Goal: Task Accomplishment & Management: Manage account settings

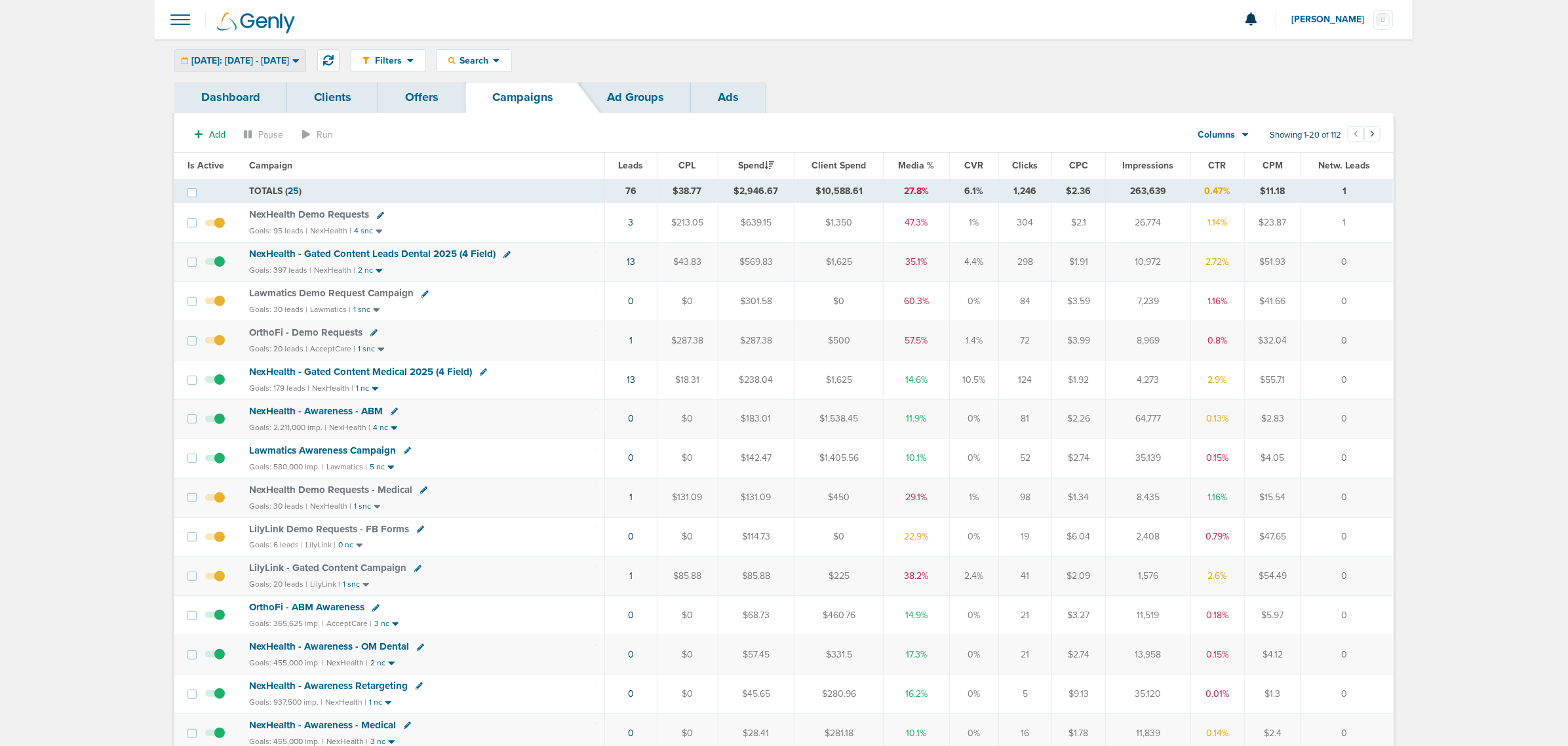
click at [274, 56] on span "Today: 09.18.2025 - 09.18.2025" at bounding box center [240, 61] width 97 height 9
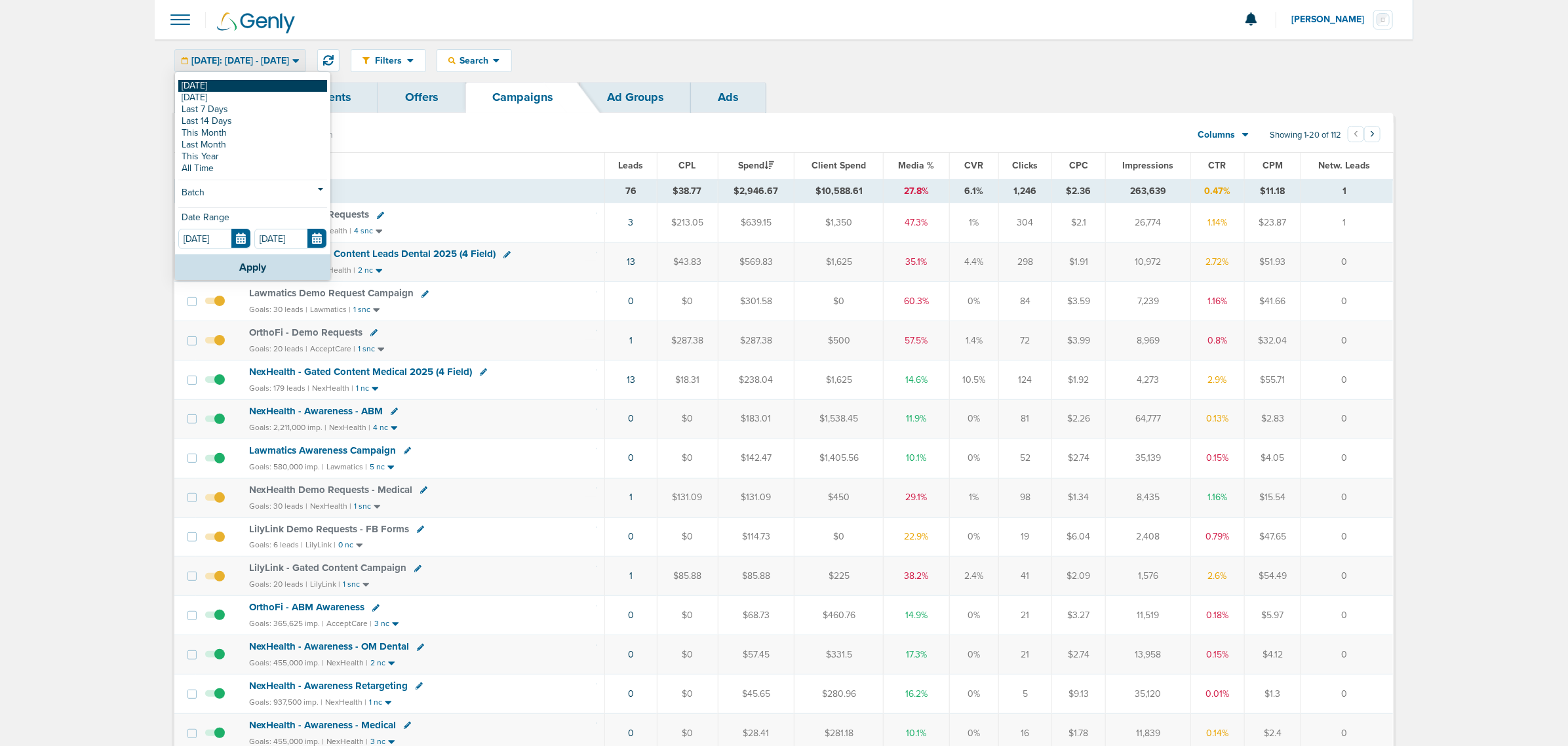
click at [207, 85] on link "[DATE]" at bounding box center [253, 85] width 149 height 12
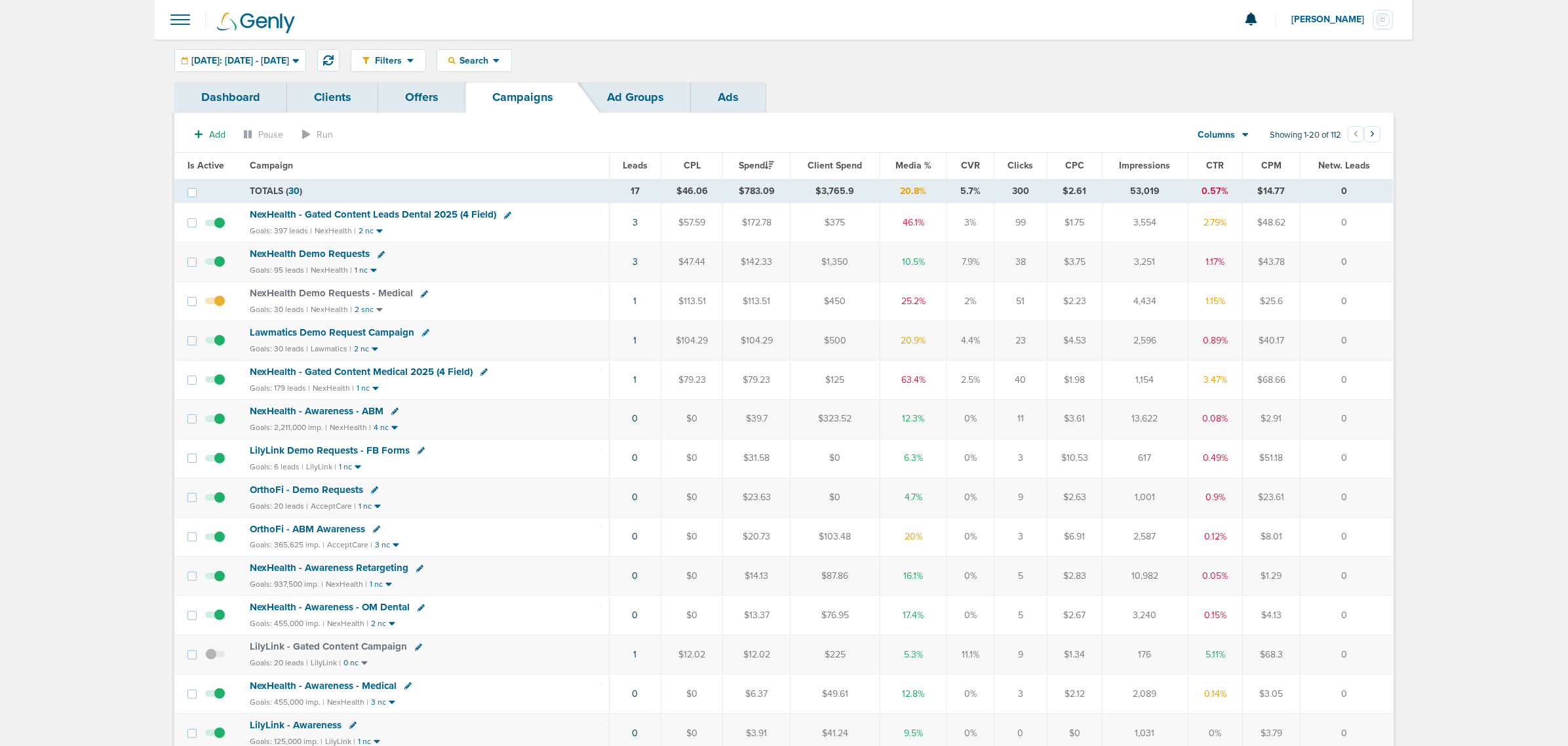
click at [918, 167] on span "Media %" at bounding box center [914, 165] width 36 height 11
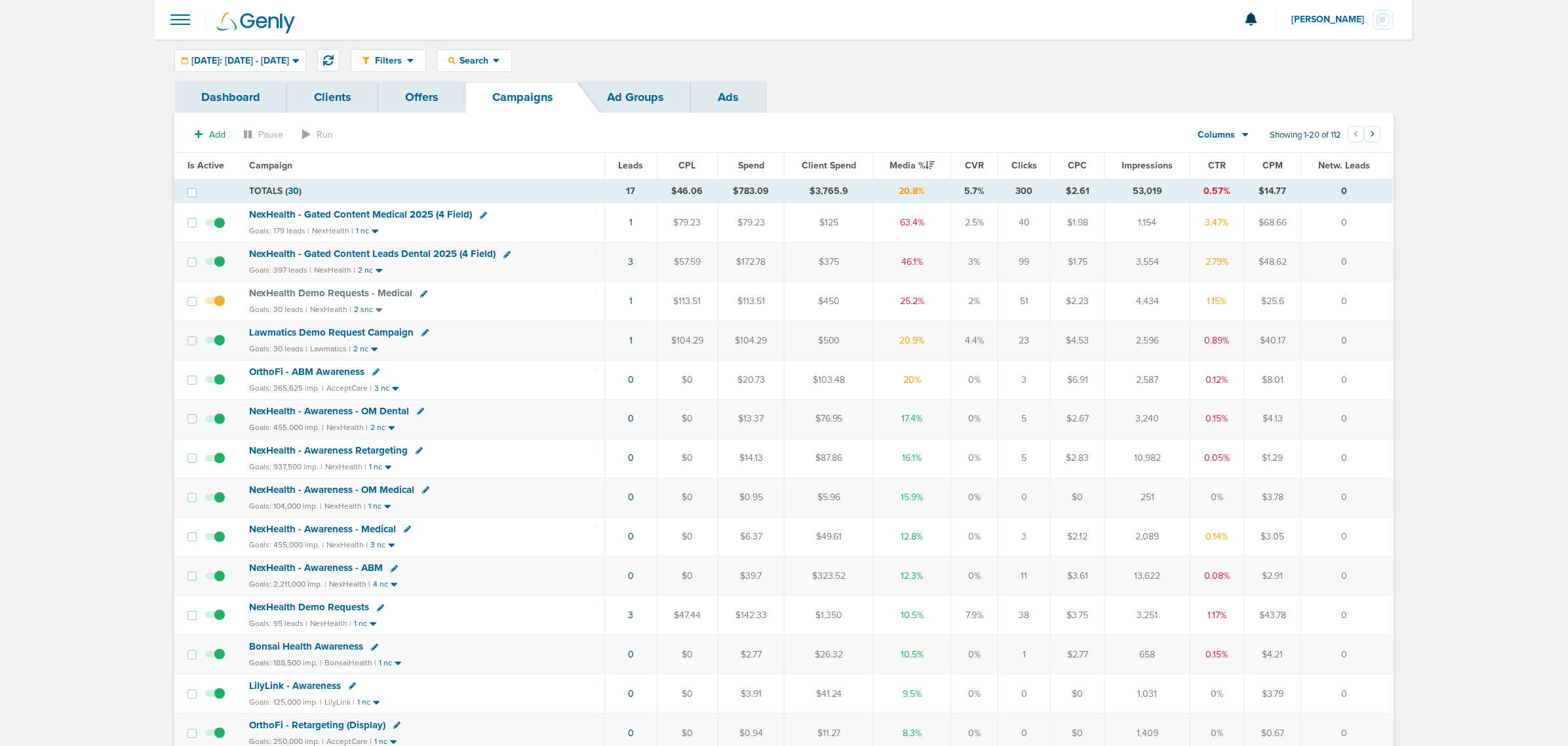
click at [633, 223] on td "1" at bounding box center [630, 223] width 52 height 39
click at [631, 223] on link "1" at bounding box center [631, 223] width 4 height 11
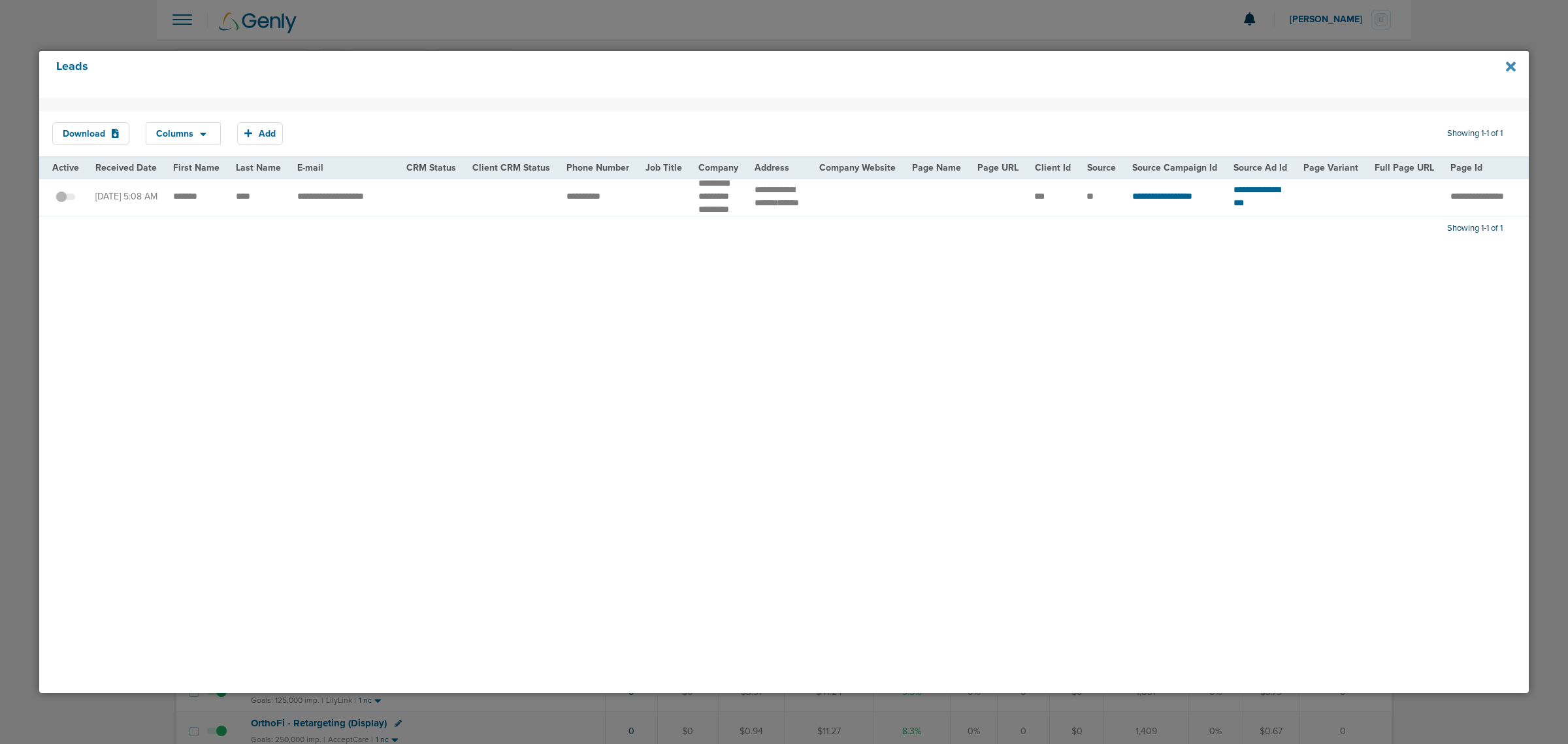
click at [1040, 67] on icon at bounding box center [1511, 66] width 10 height 10
click at [1040, 63] on icon at bounding box center [1511, 66] width 10 height 10
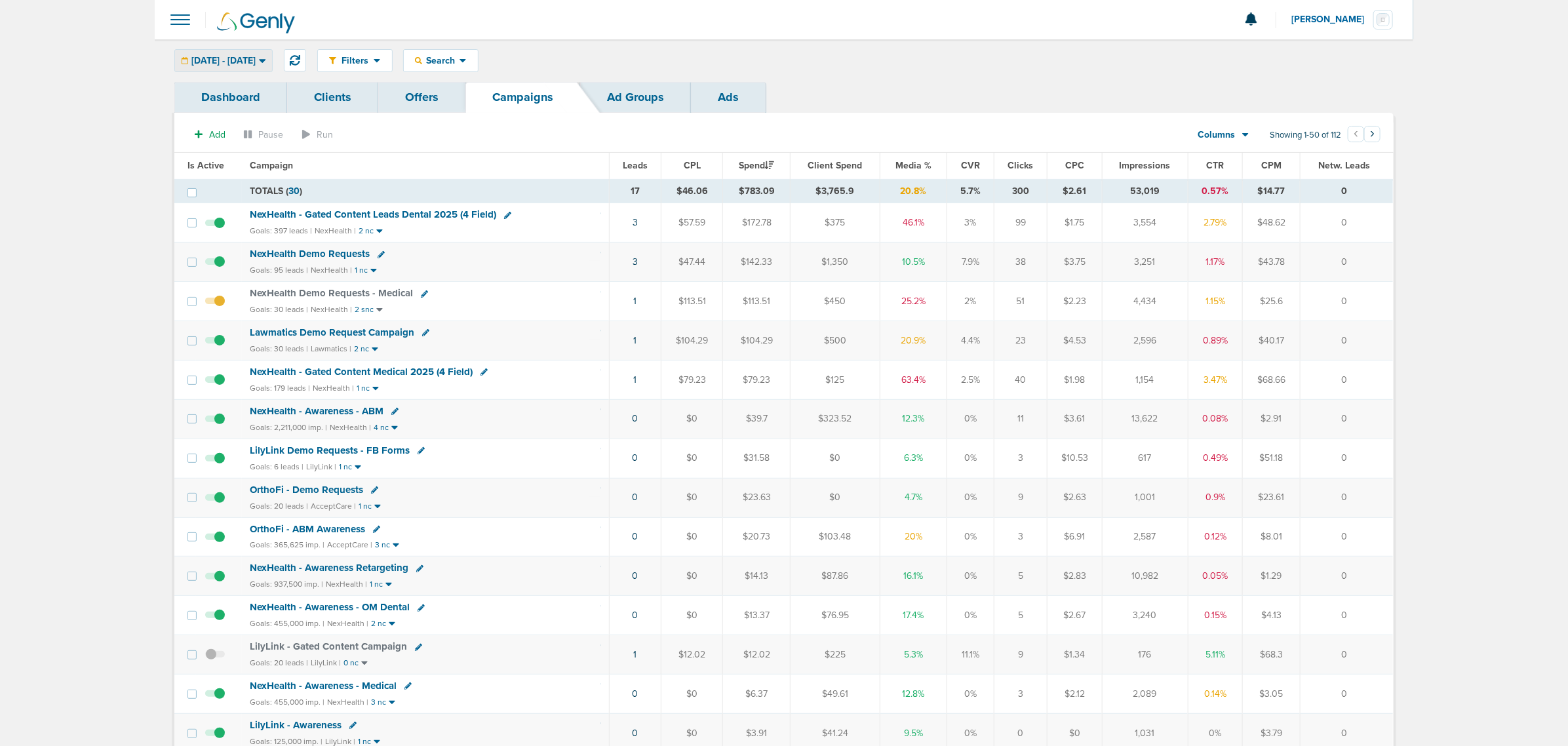
click at [266, 59] on icon at bounding box center [263, 61] width 7 height 11
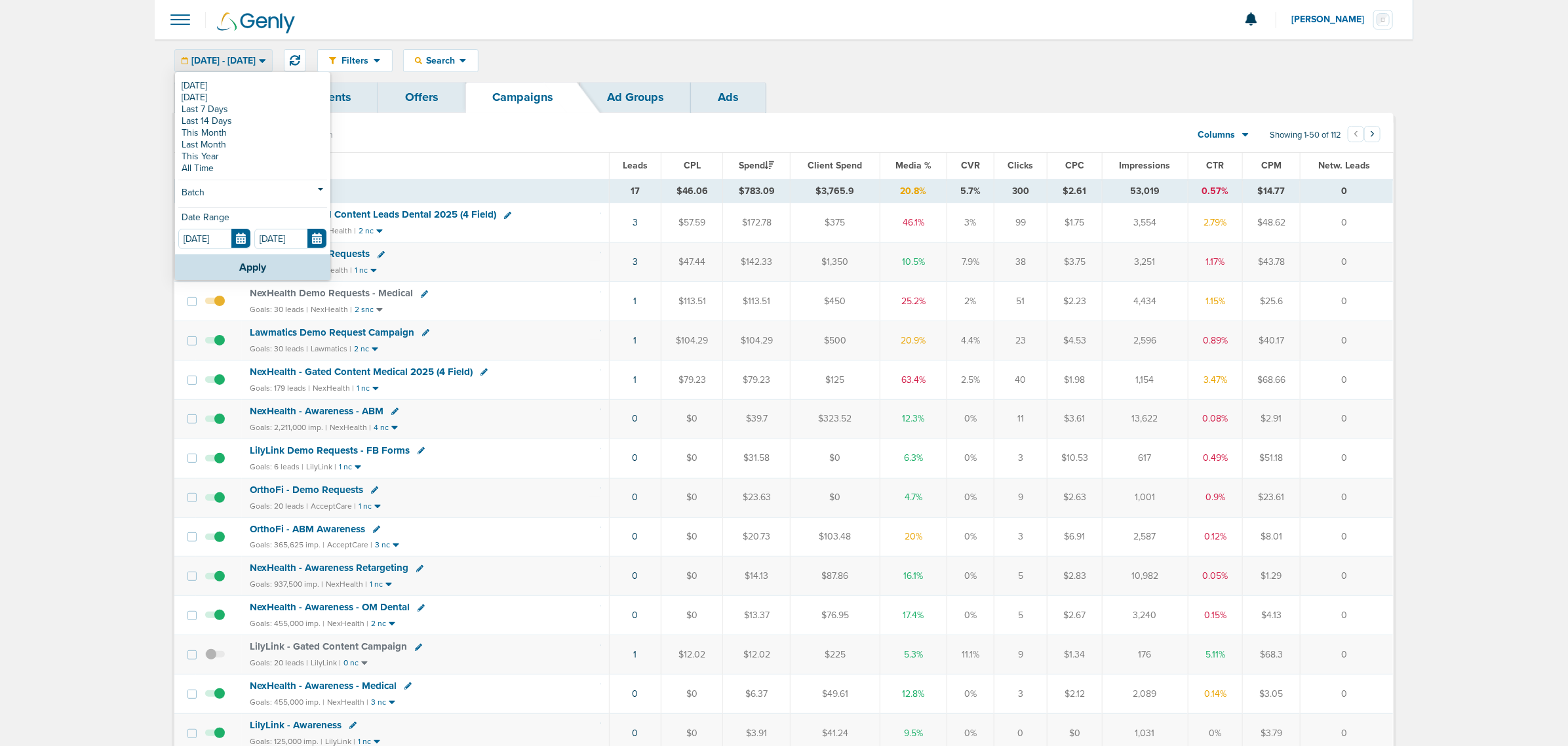
click at [927, 79] on div "Filters Active Only Settings Status Active Inactive Objectives MQL SQL Traffic …" at bounding box center [784, 60] width 1258 height 43
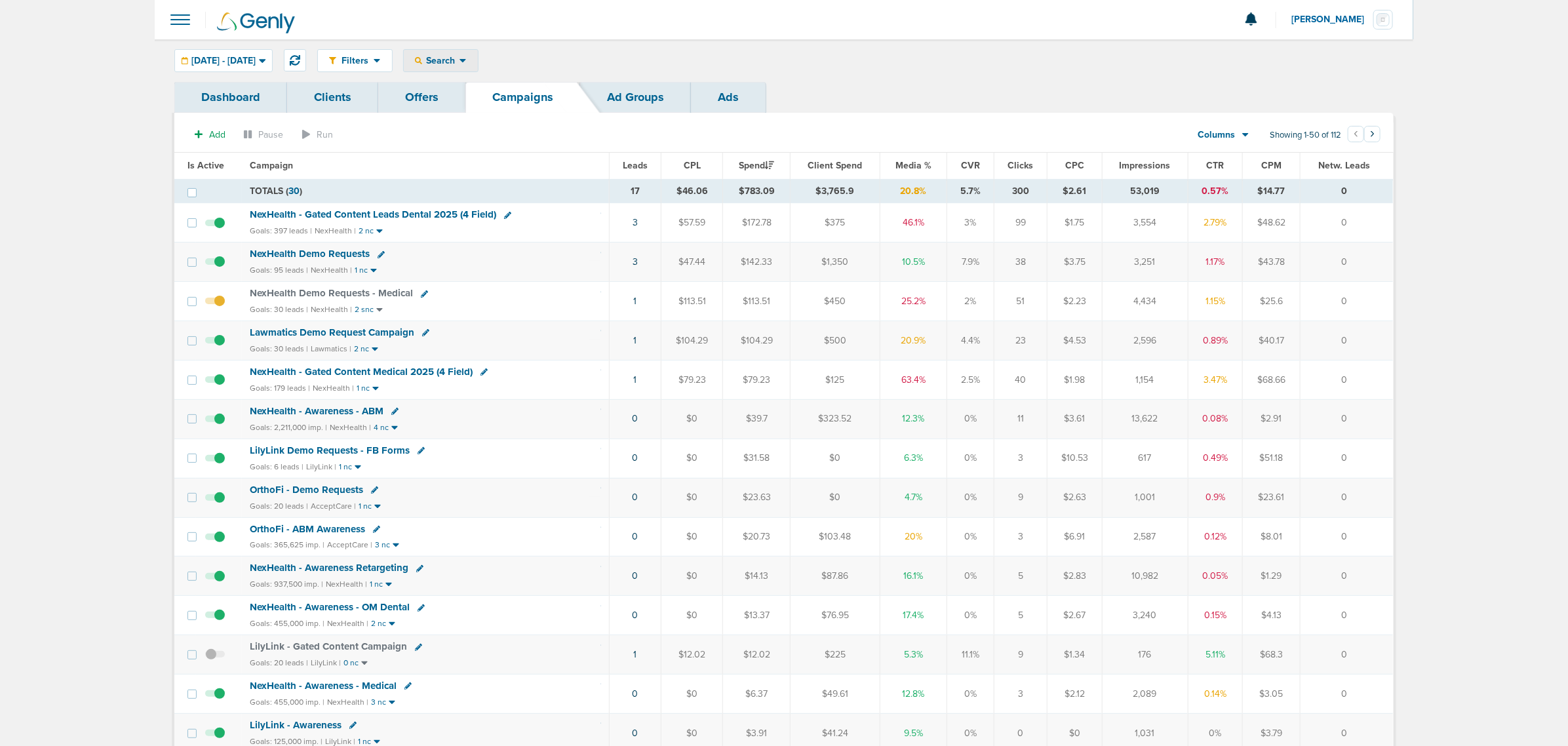
click at [459, 55] on span "Search" at bounding box center [440, 61] width 37 height 11
click at [495, 104] on link "Client" at bounding box center [471, 104] width 135 height 16
type input "nex"
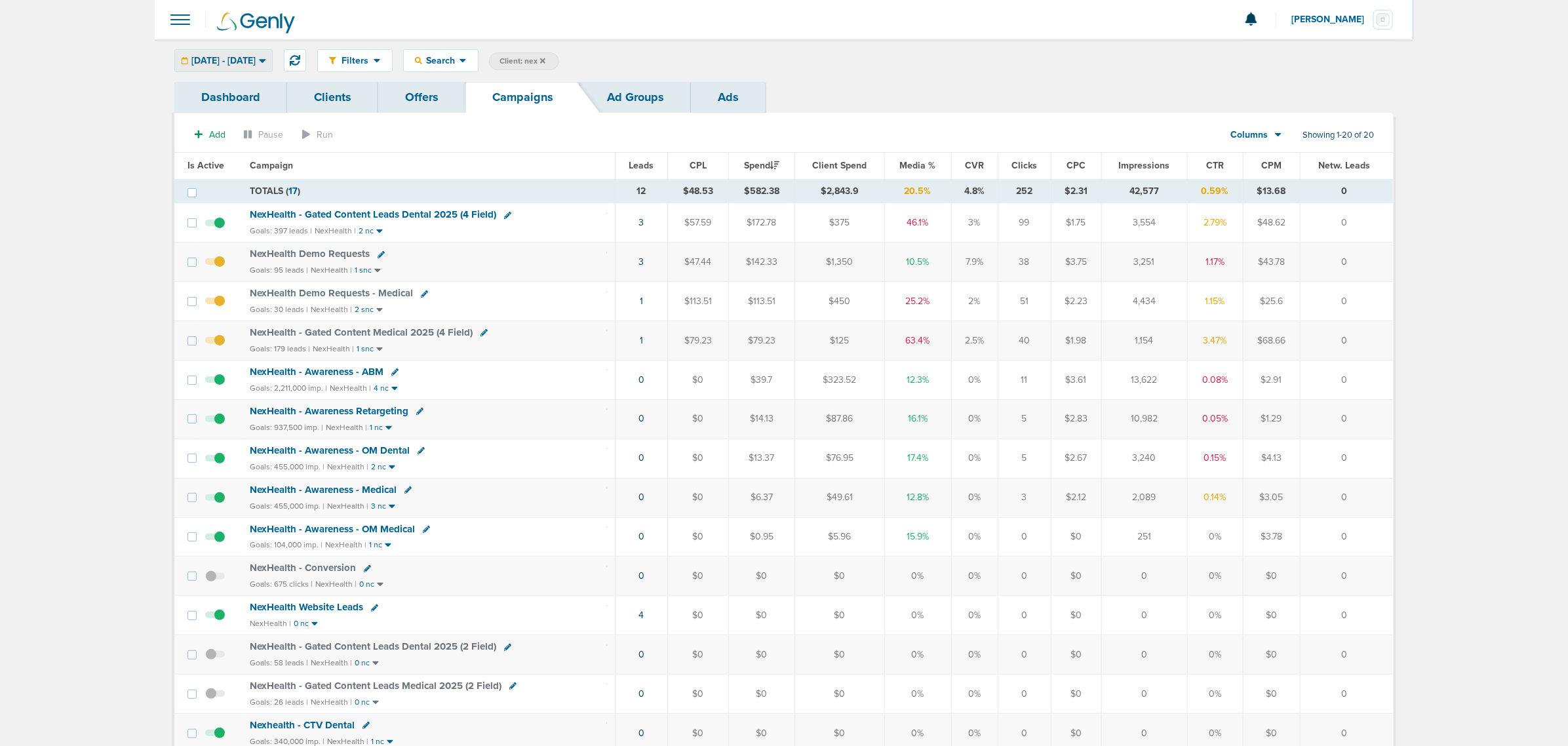
click at [265, 67] on div "09.22.2025 - 09.22.2025" at bounding box center [224, 61] width 97 height 22
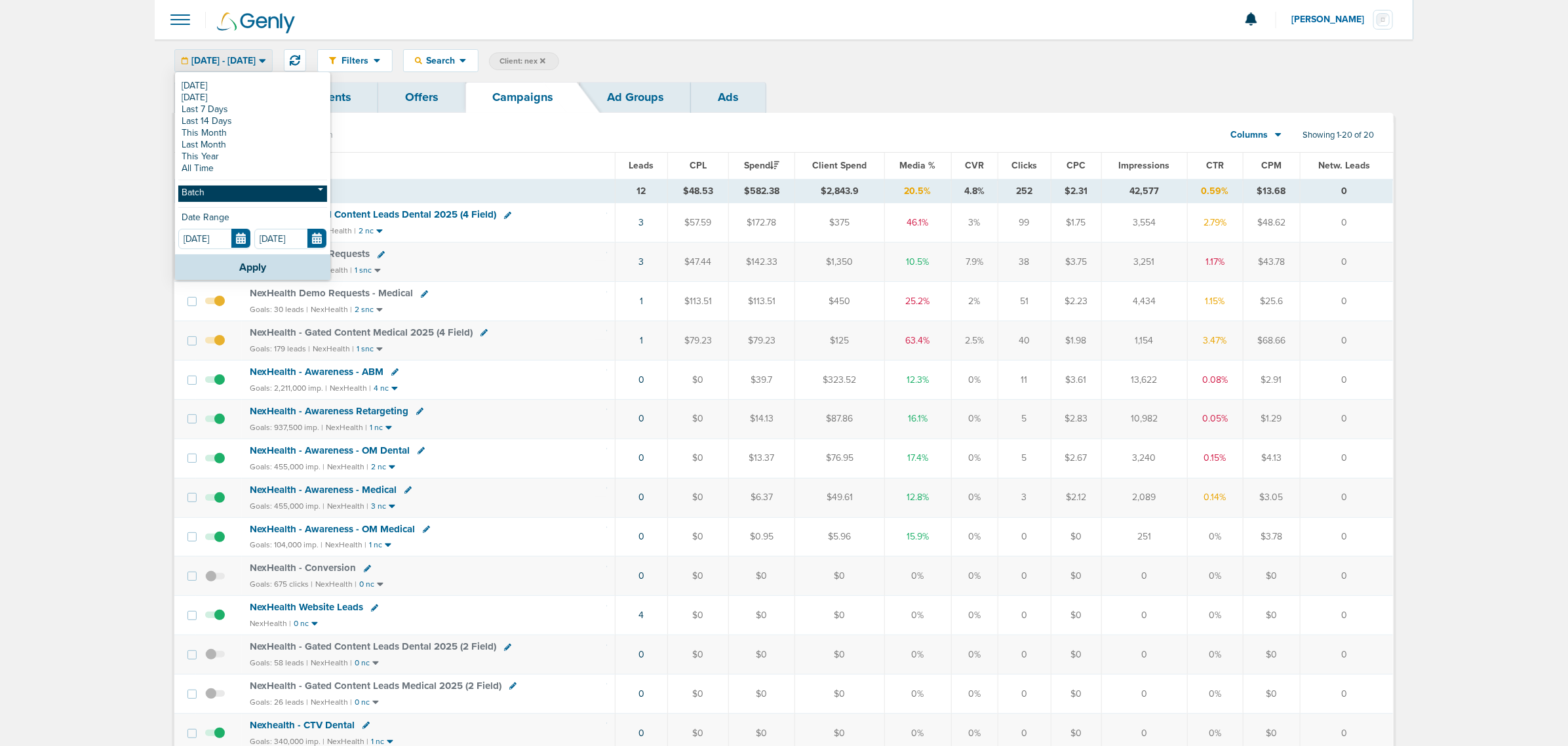
click at [257, 194] on link "Batch" at bounding box center [253, 194] width 149 height 16
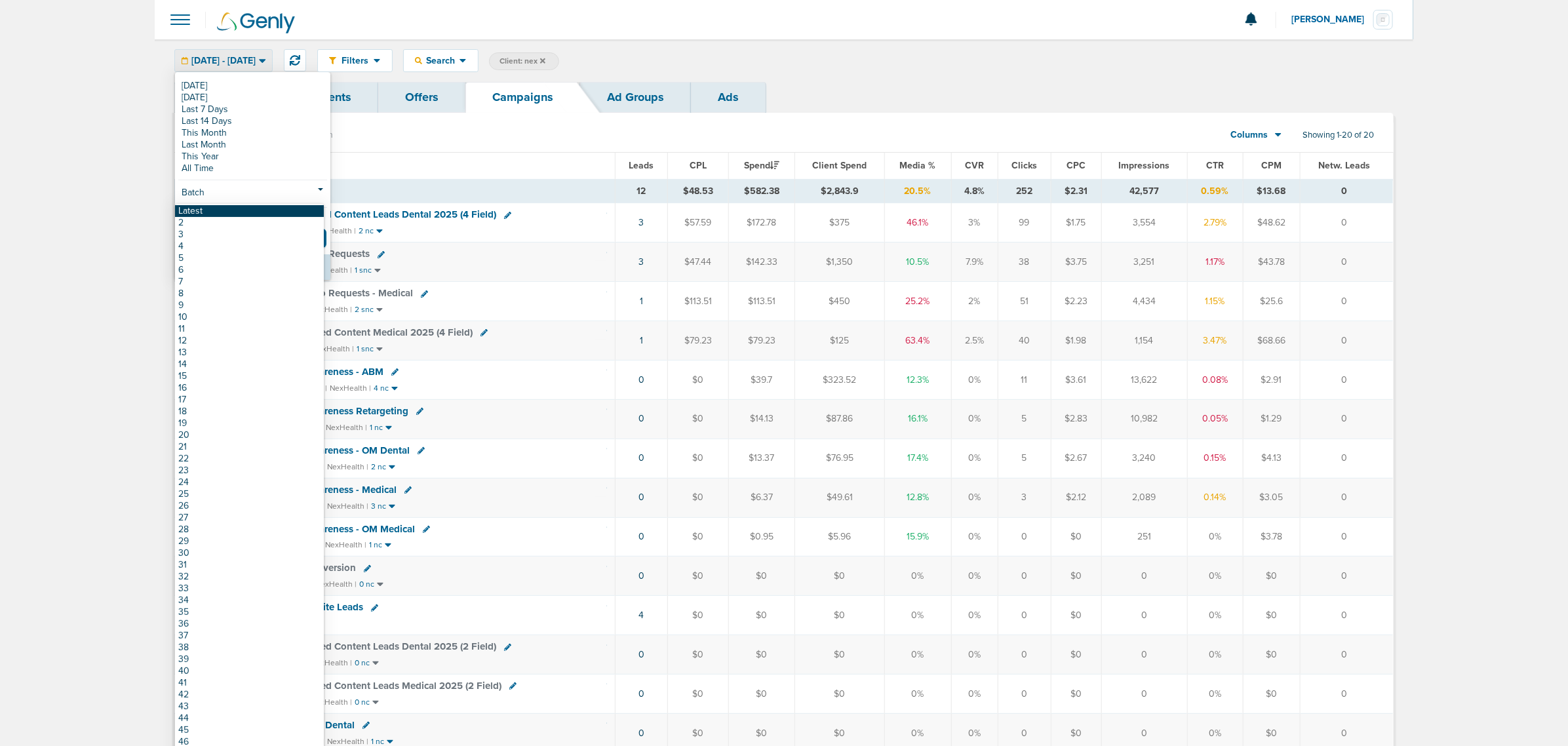
click at [241, 216] on link "Latest" at bounding box center [250, 211] width 149 height 12
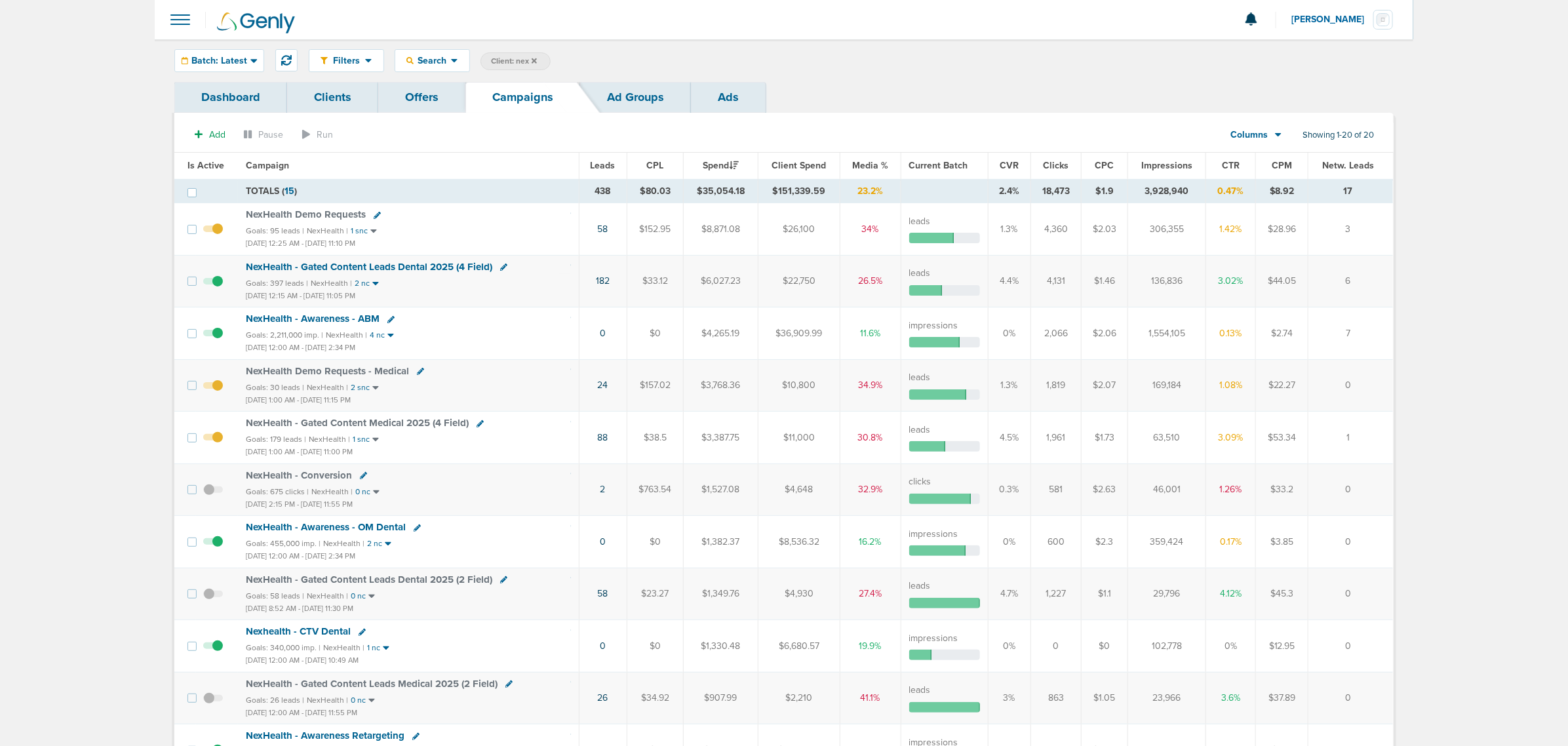
click at [1162, 165] on span "Impressions" at bounding box center [1166, 165] width 51 height 11
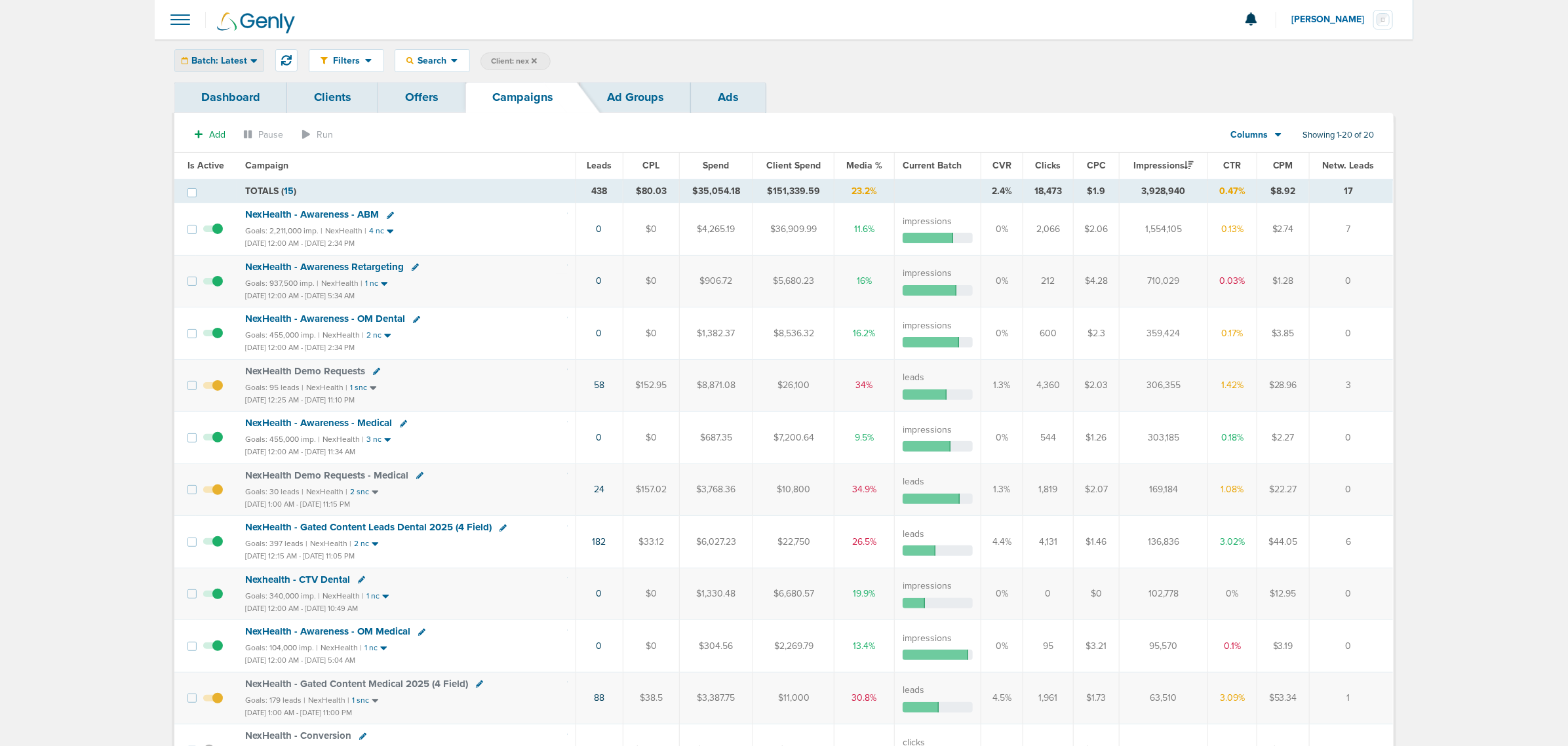
click at [222, 60] on span "Batch: Latest" at bounding box center [219, 61] width 55 height 9
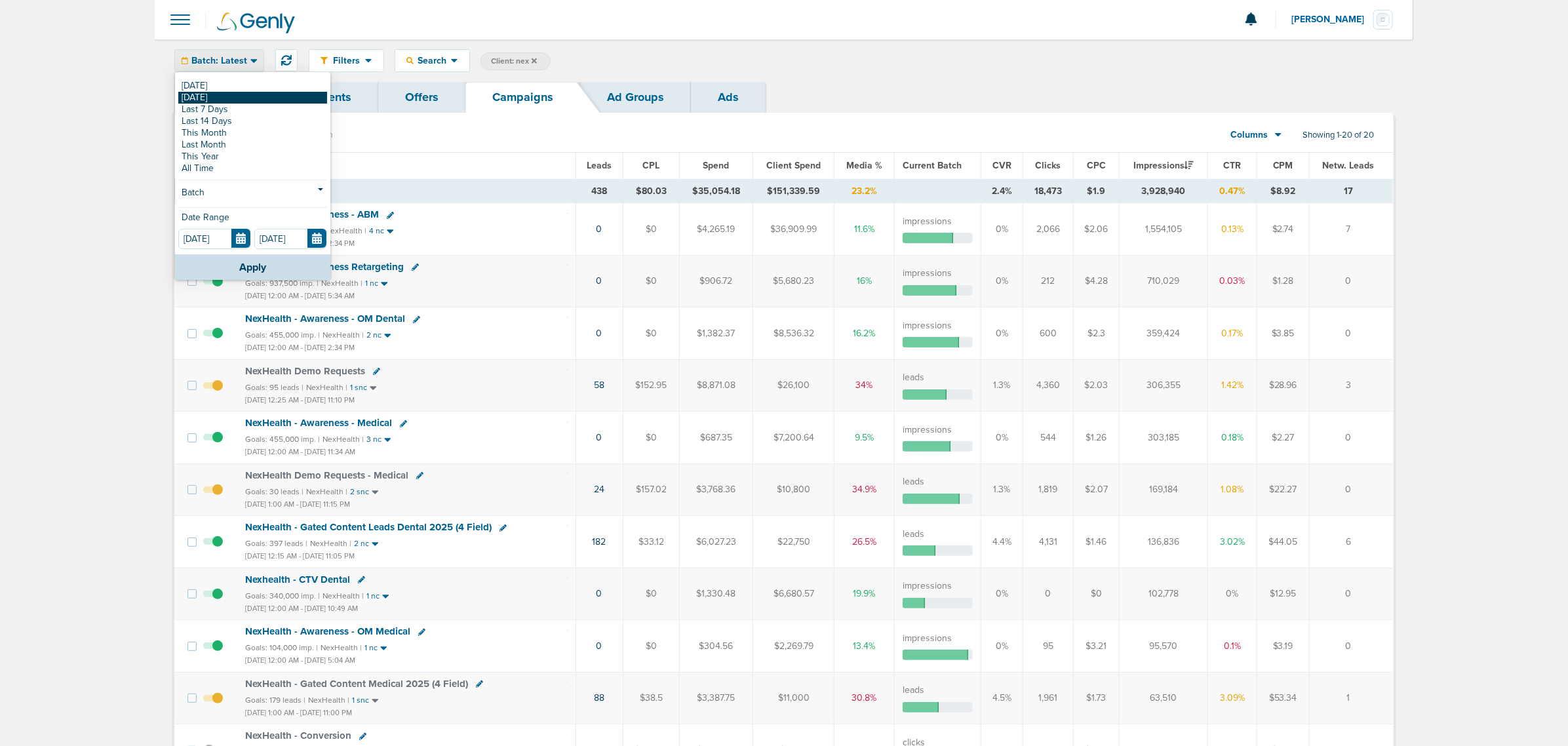
click at [210, 98] on link "[DATE]" at bounding box center [253, 97] width 149 height 12
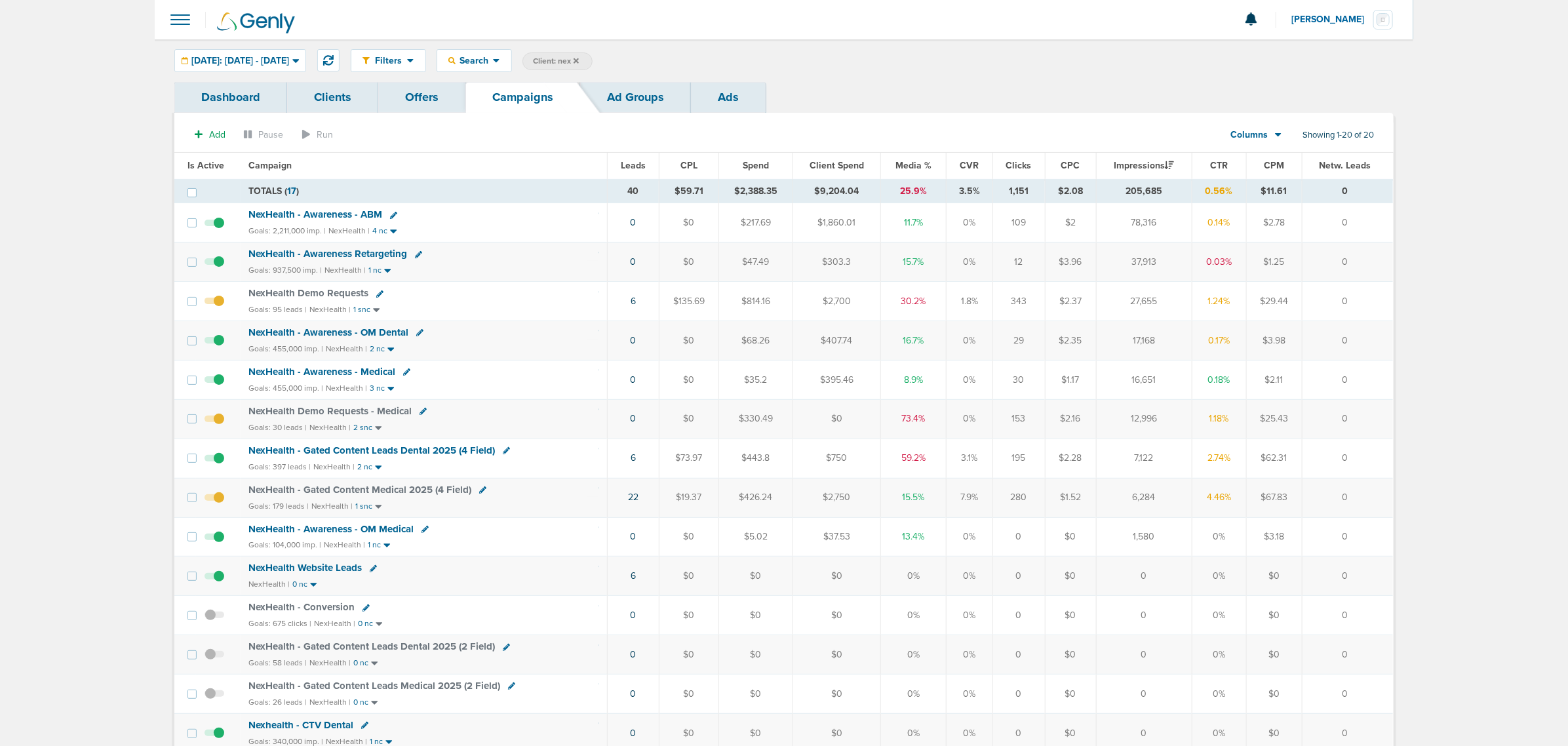
click at [579, 60] on span "Client: nex" at bounding box center [555, 61] width 45 height 11
drag, startPoint x: 713, startPoint y: 61, endPoint x: 600, endPoint y: 43, distance: 114.4
click at [600, 43] on div "Filters Active Only Settings Status Active Inactive Objectives MQL SQL Traffic …" at bounding box center [784, 60] width 1258 height 43
type input "accept"
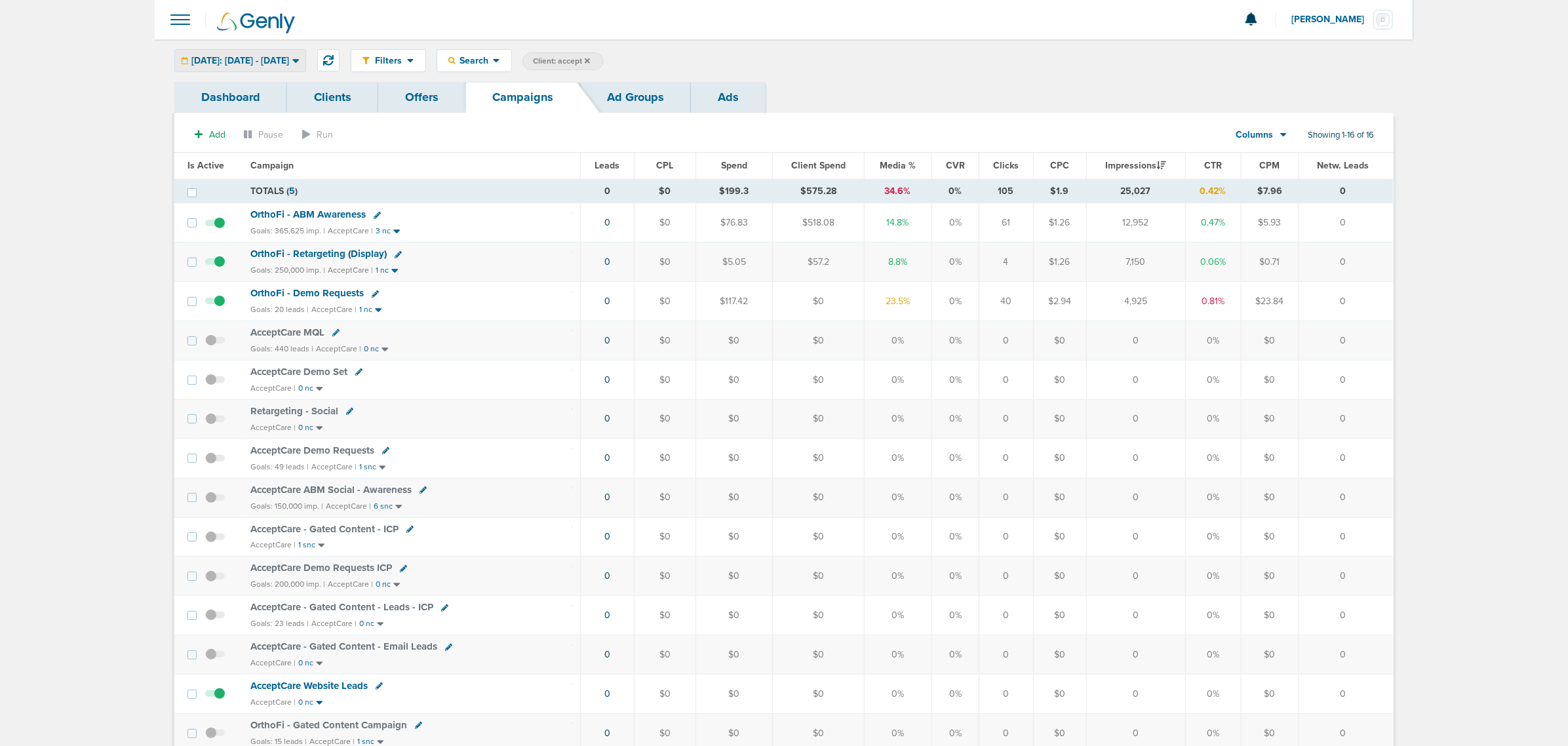
click at [194, 53] on div "Yesterday: 09.21.2025 - 09.21.2025" at bounding box center [240, 61] width 130 height 22
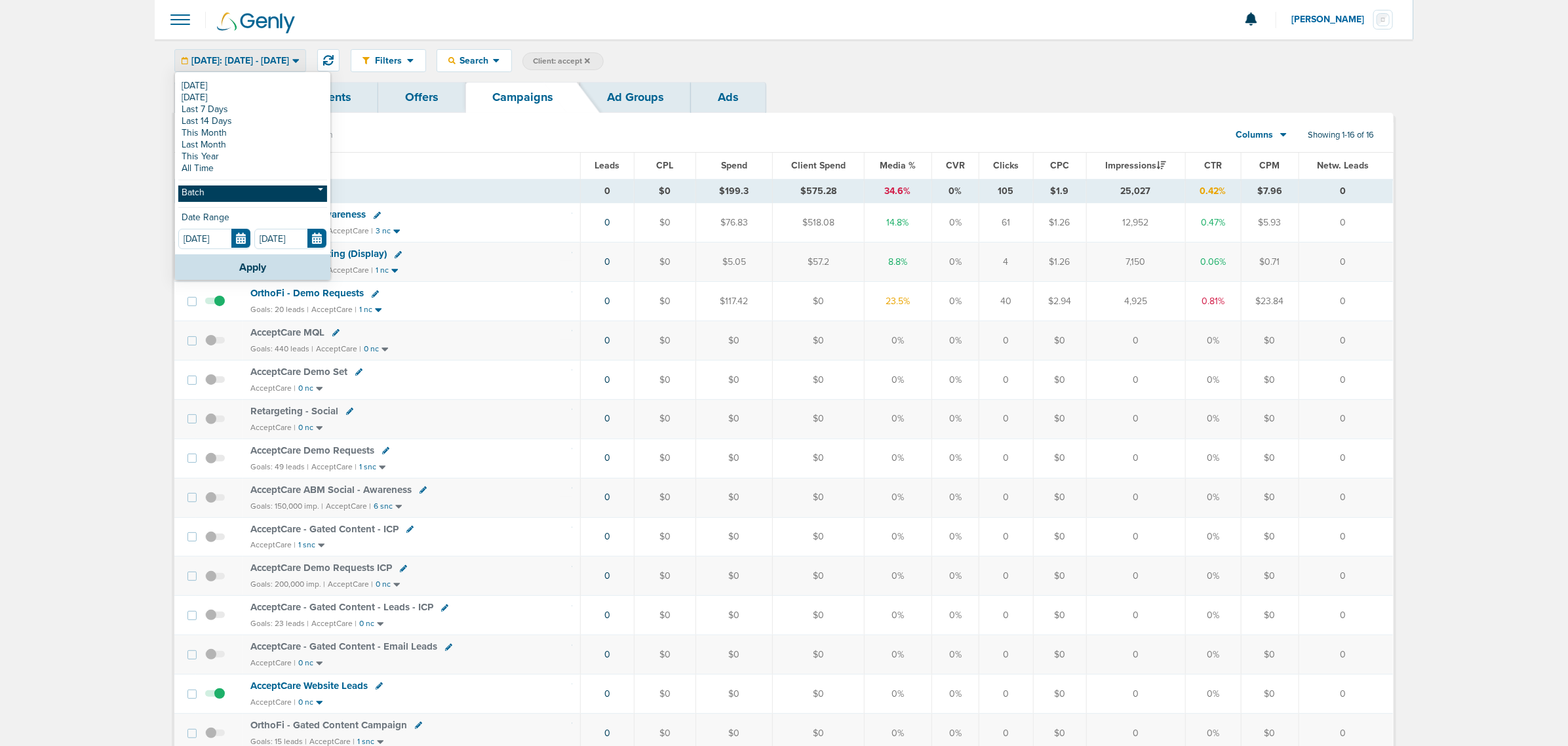
click at [226, 185] on link "Batch" at bounding box center [253, 194] width 149 height 16
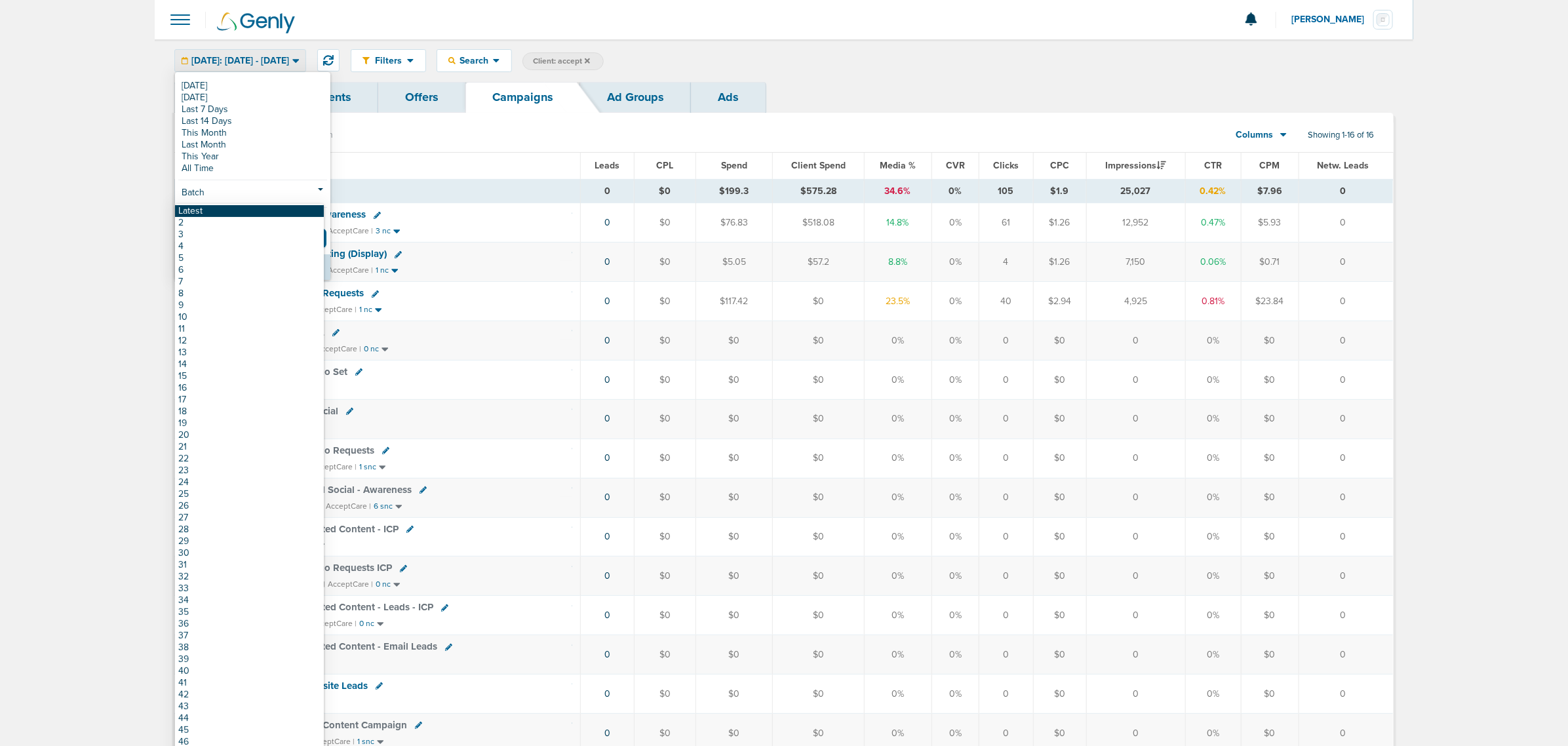
click at [240, 213] on link "Latest" at bounding box center [250, 211] width 149 height 12
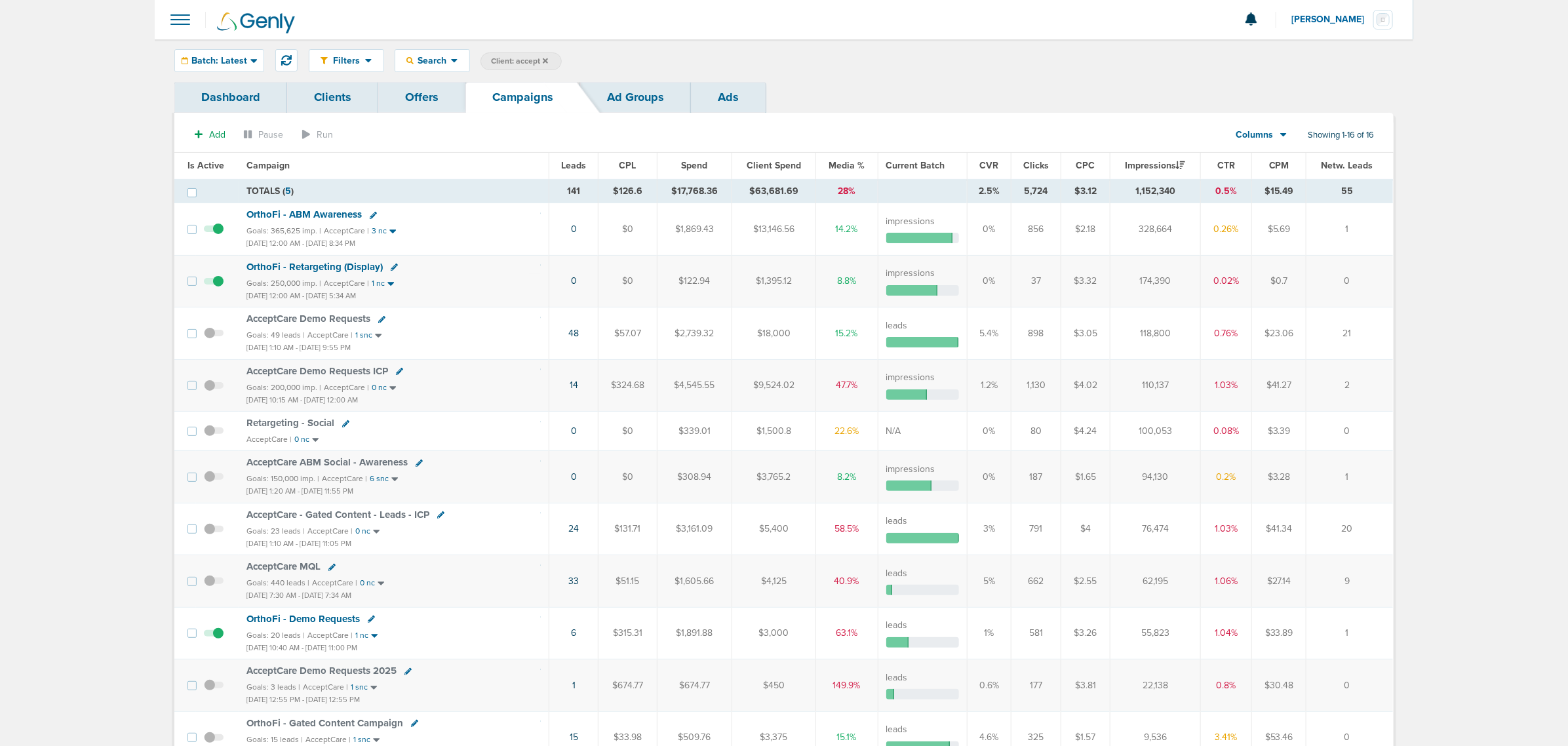
click at [315, 213] on span "OrthoFi - ABM Awareness" at bounding box center [304, 214] width 115 height 12
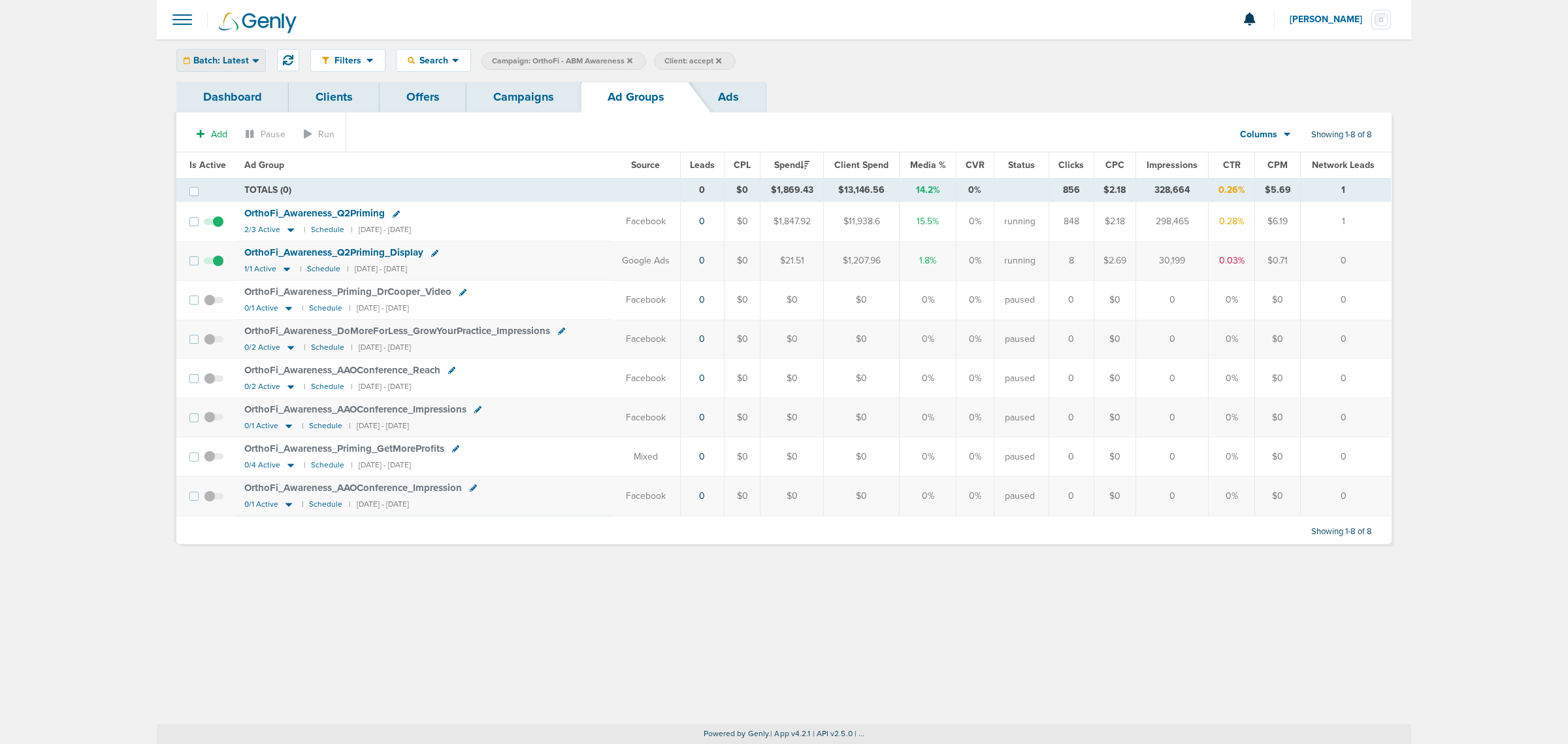
click at [228, 59] on span "Batch: Latest" at bounding box center [220, 61] width 55 height 9
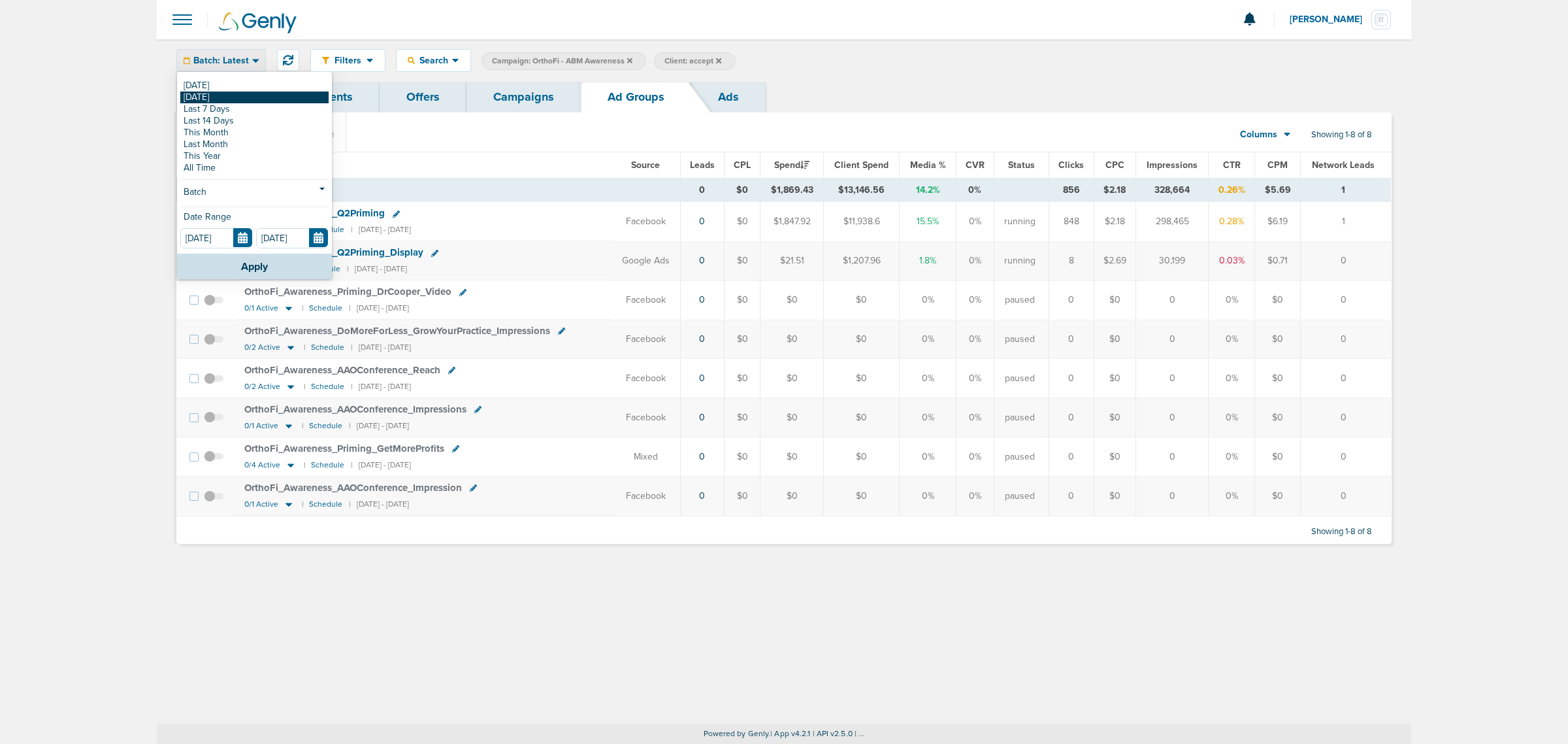
click at [224, 101] on link "[DATE]" at bounding box center [255, 97] width 149 height 12
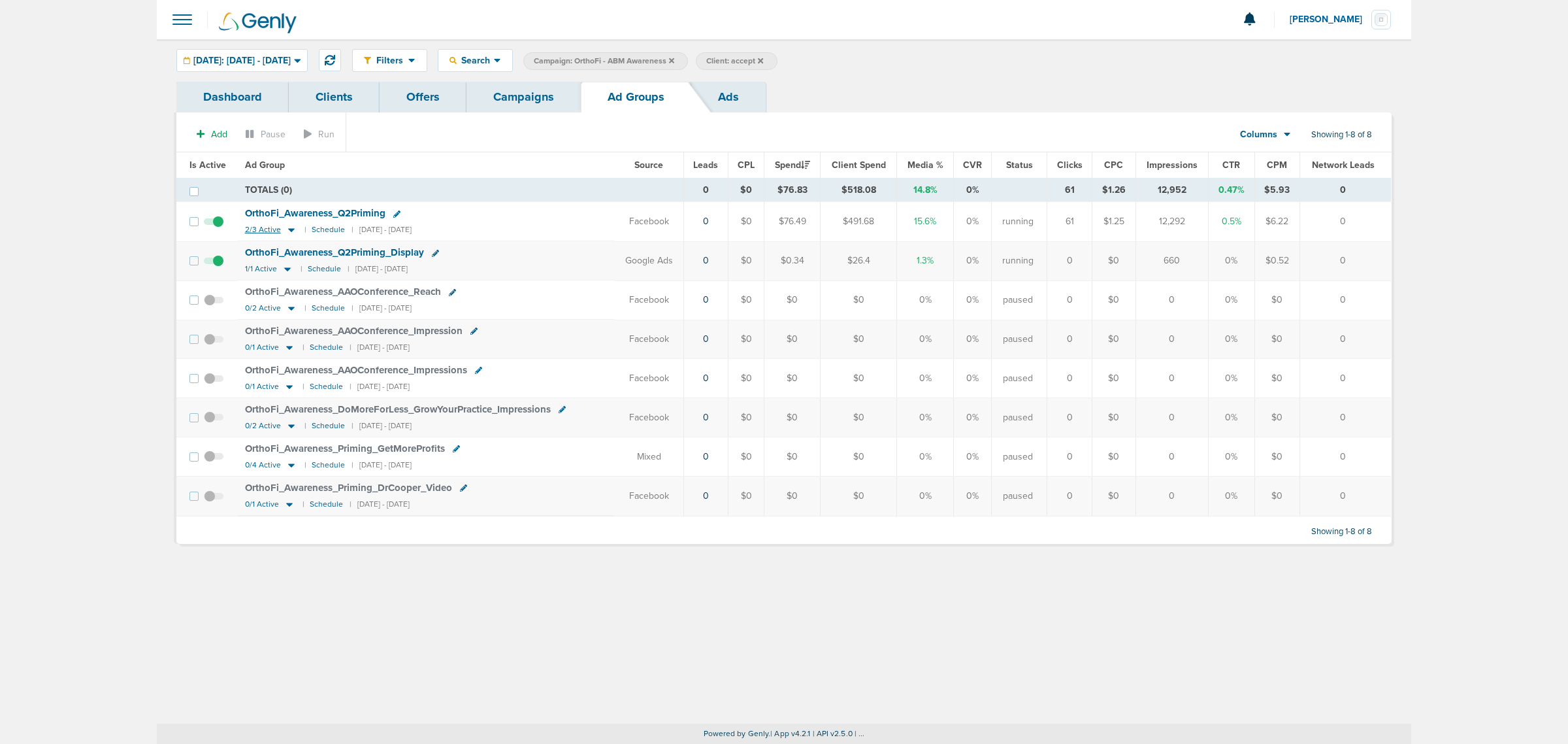
click at [288, 231] on icon at bounding box center [291, 230] width 6 height 4
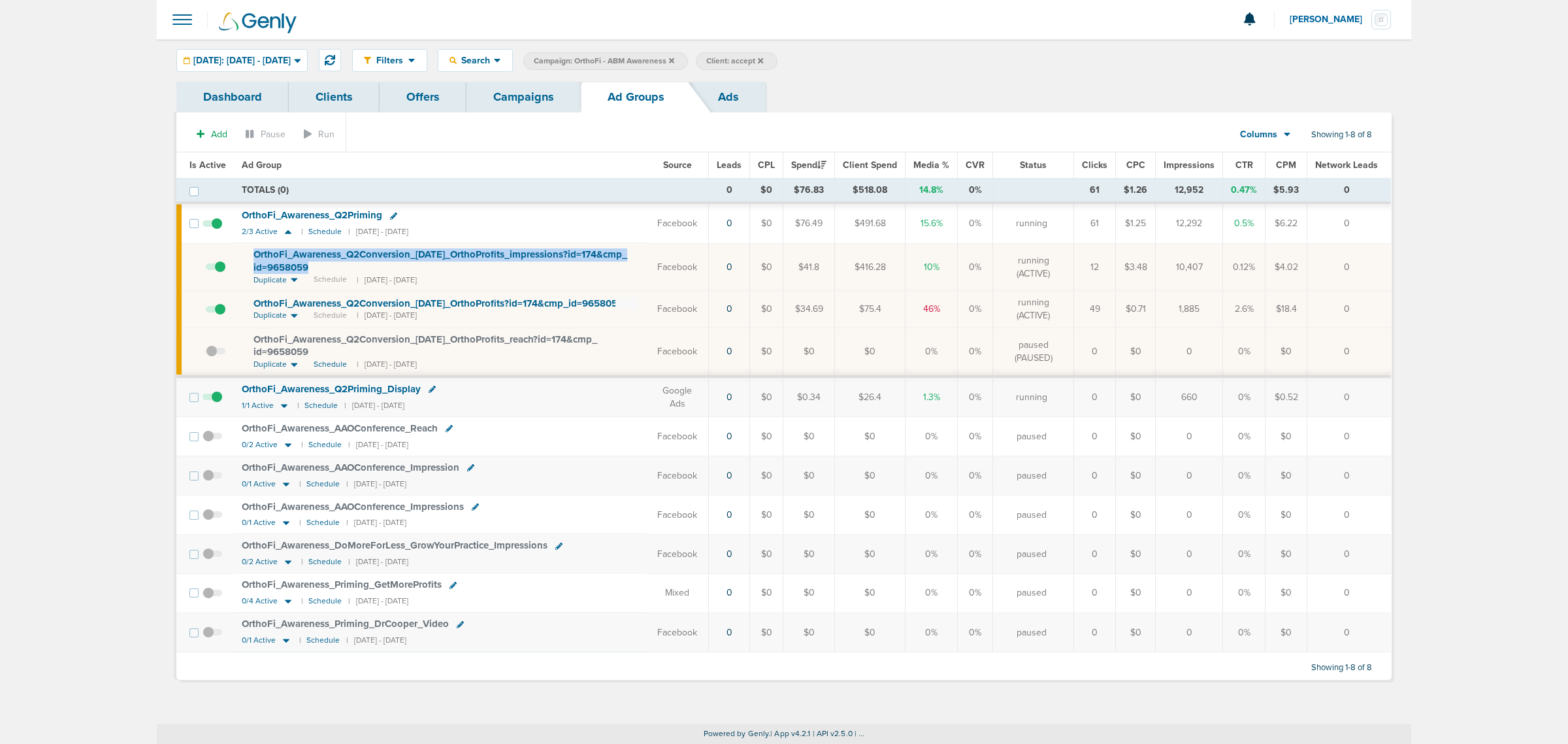
drag, startPoint x: 402, startPoint y: 269, endPoint x: 216, endPoint y: 255, distance: 186.5
click at [216, 255] on tr "OrthoFi_ Awareness_ Q2Conversion_ 06.06.25_ OrthoProfits_ impressions?id=174&cm…" at bounding box center [784, 266] width 1215 height 48
copy tr "OrthoFi_ Awareness_ Q2Conversion_ 06.06.25_ OrthoProfits_ impressions?id=174&cm…"
click at [512, 278] on td "OrthoFi_ Awareness_ Q2Conversion_ 06.06.25_ OrthoProfits_ impressions?id=174&cm…" at bounding box center [440, 266] width 412 height 48
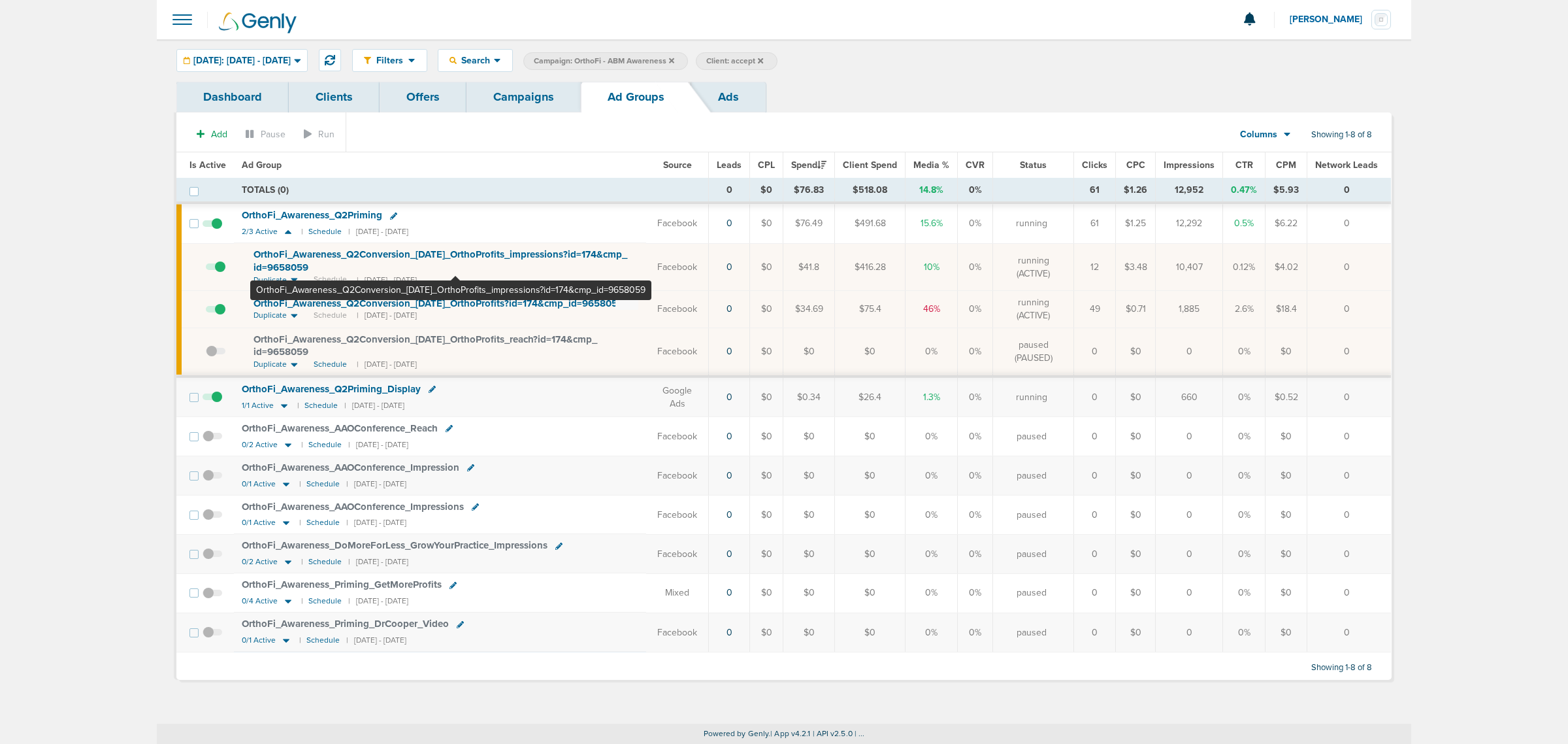
click at [456, 250] on span "OrthoFi_ Awareness_ Q2Conversion_ 06.06.25_ OrthoProfits_ impressions?id=174&cm…" at bounding box center [440, 260] width 373 height 24
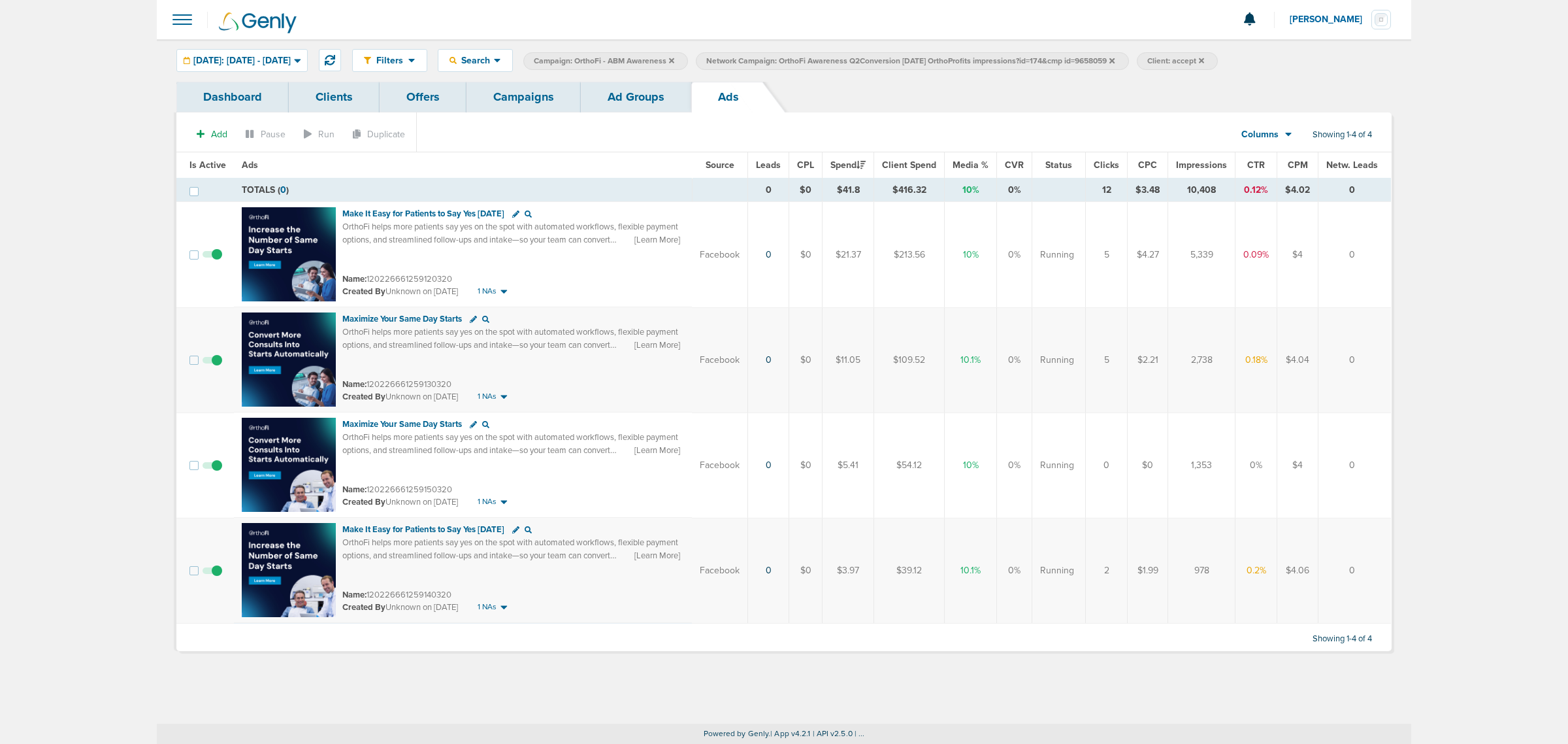
click at [627, 107] on link "Ad Groups" at bounding box center [636, 97] width 111 height 31
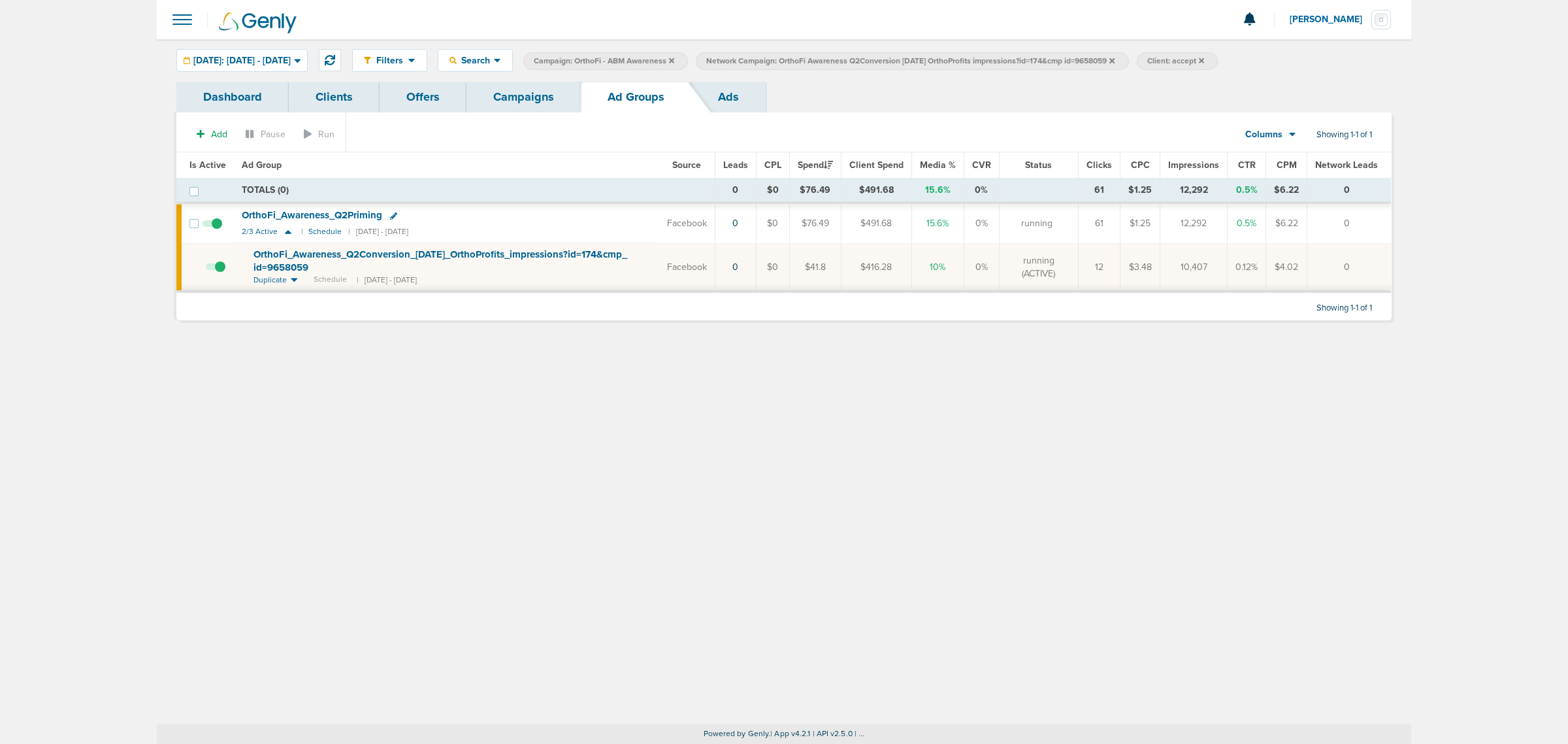
click at [519, 90] on link "Campaigns" at bounding box center [524, 97] width 114 height 31
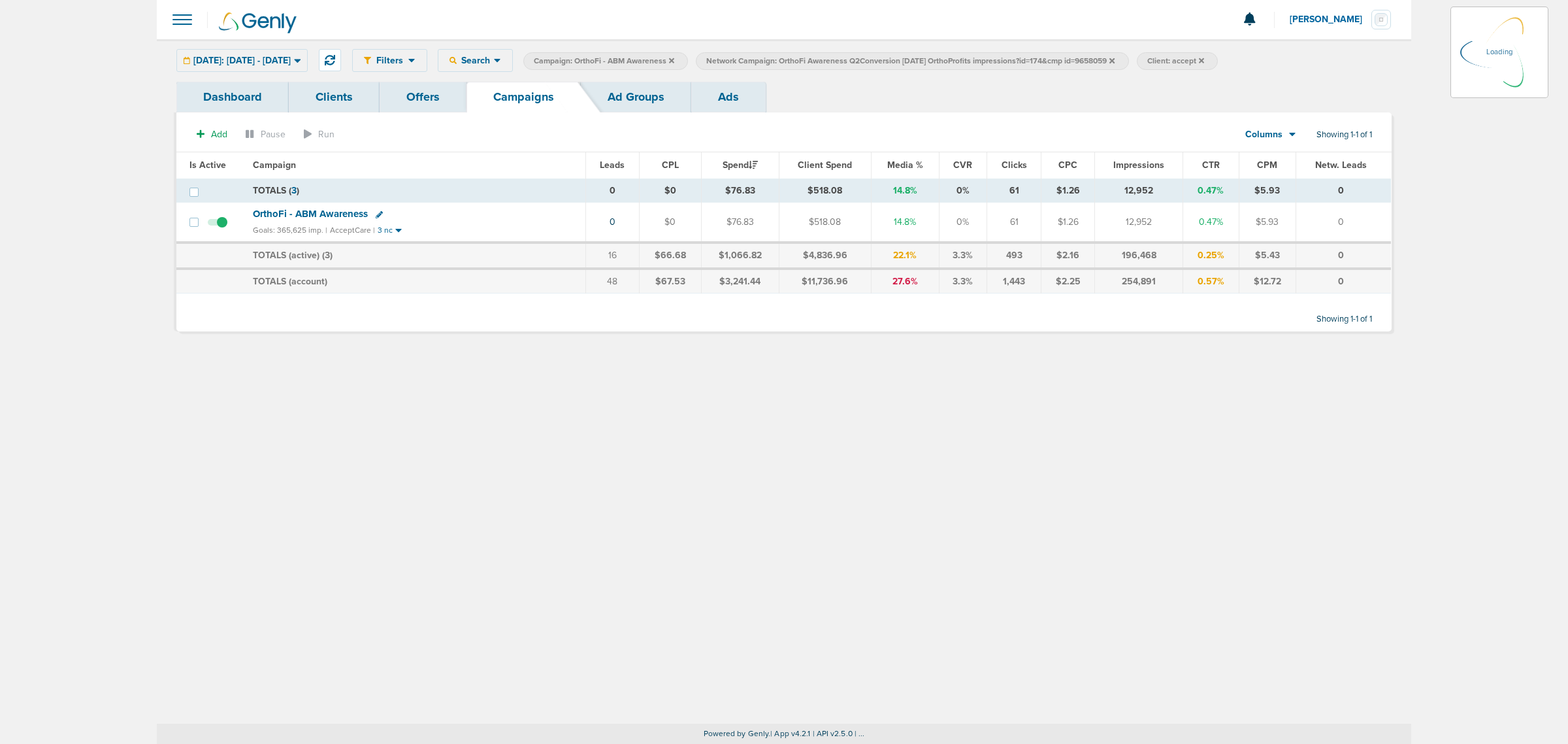
click at [636, 90] on link "Ad Groups" at bounding box center [636, 97] width 111 height 31
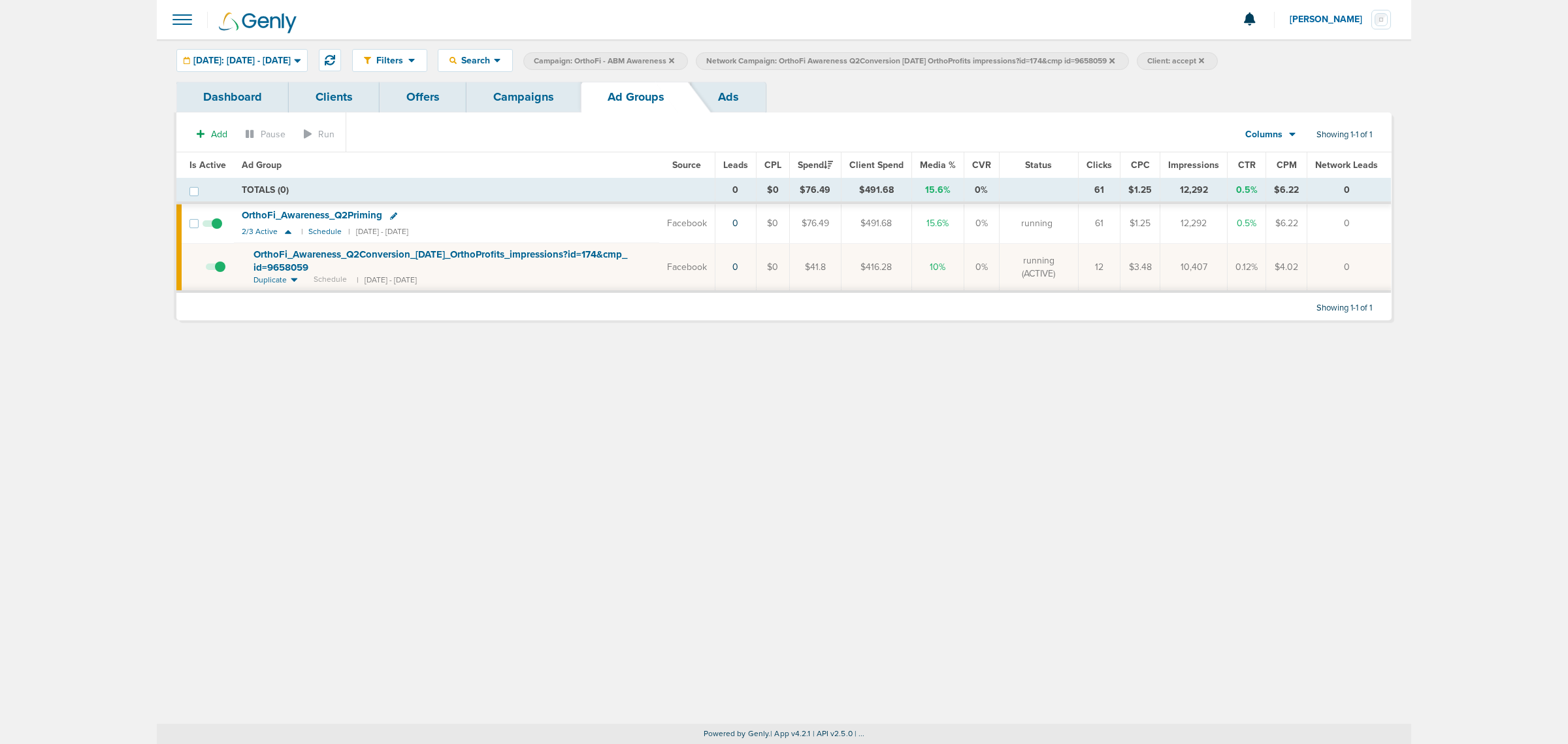
click at [1115, 60] on span "Network Campaign: OrthoFi Awareness Q2Conversion 06.06.25 OrthoProfits impressi…" at bounding box center [910, 61] width 409 height 11
click at [1115, 60] on icon at bounding box center [1112, 60] width 5 height 5
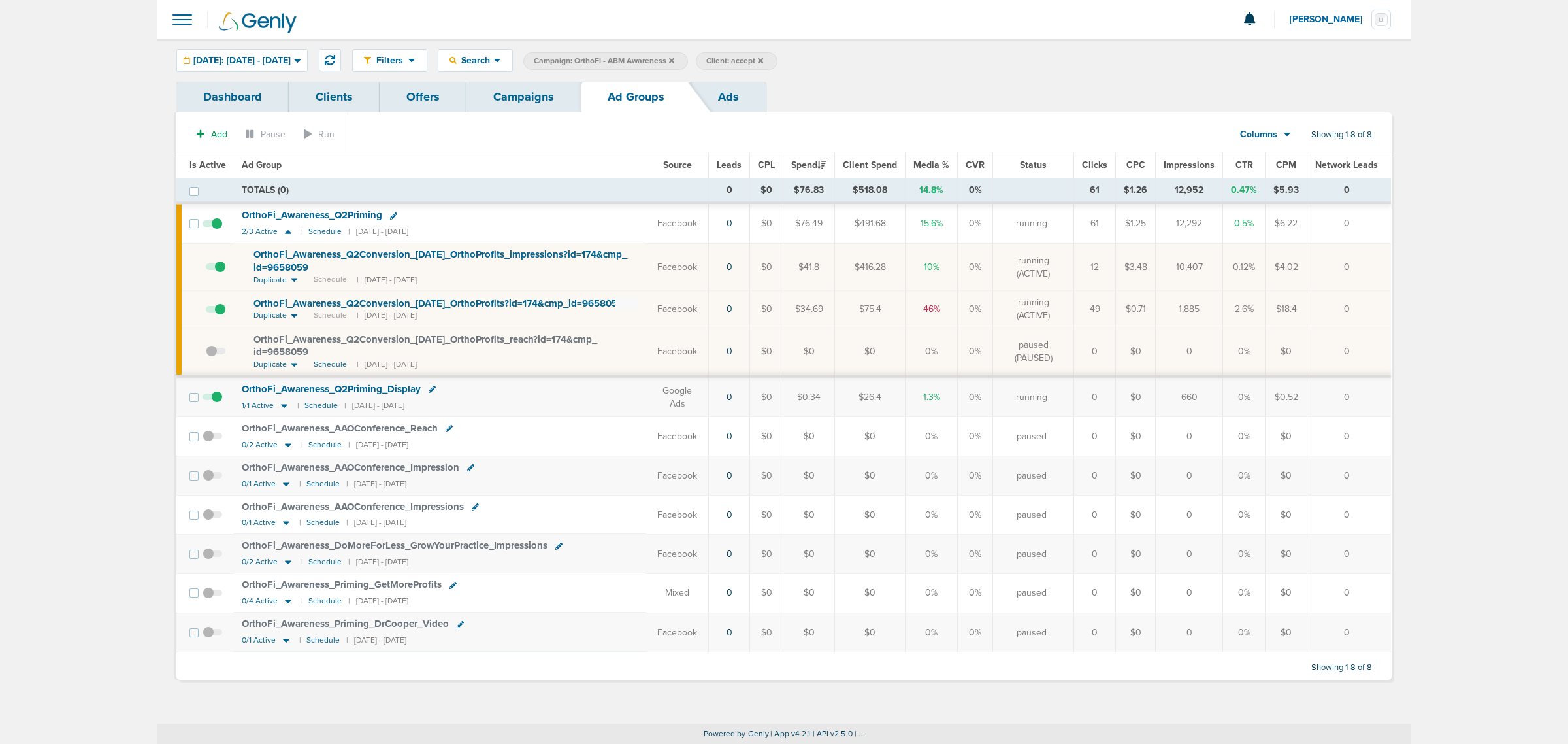
click at [396, 214] on icon at bounding box center [393, 216] width 7 height 7
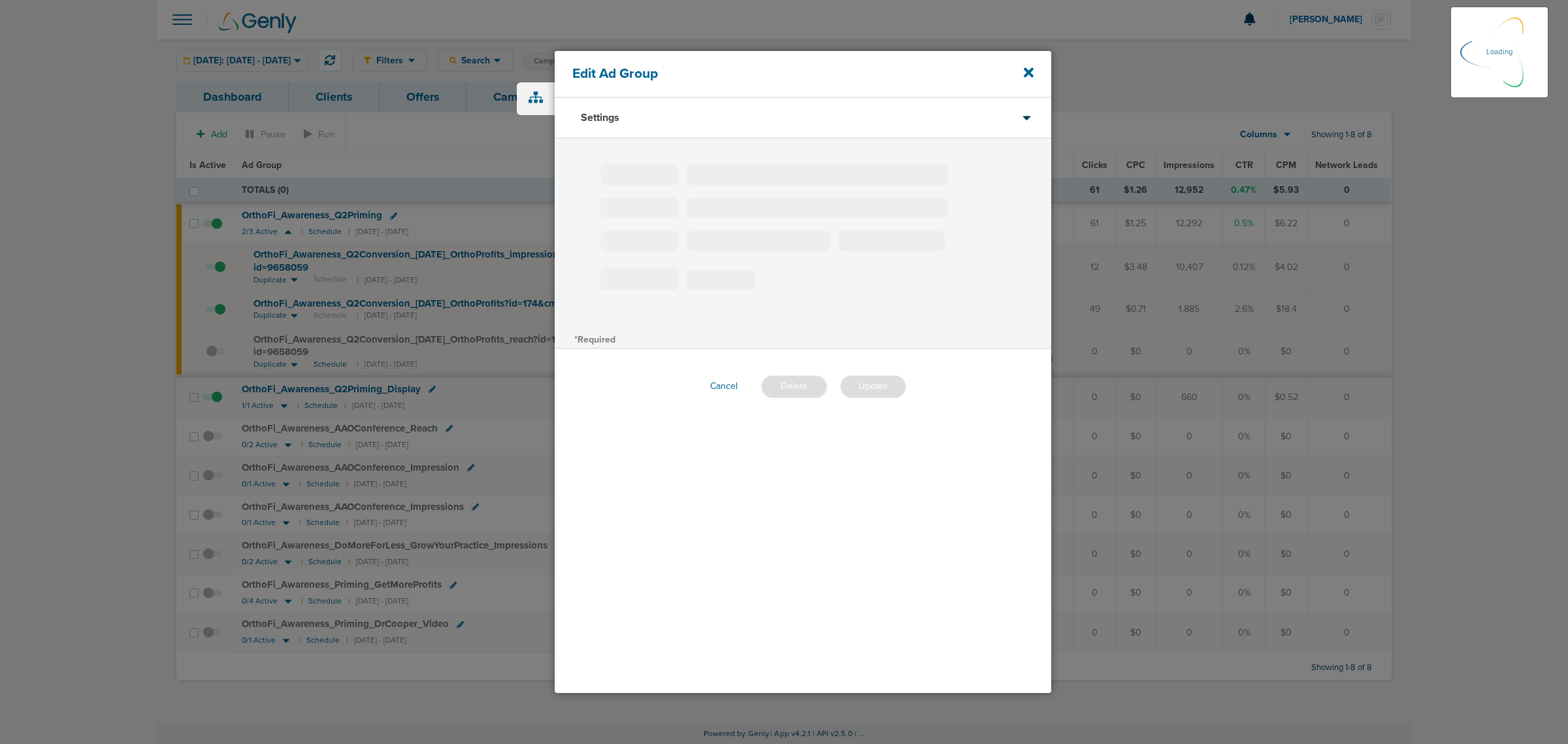
type input "OrthoFi_Awareness_Q2Priming"
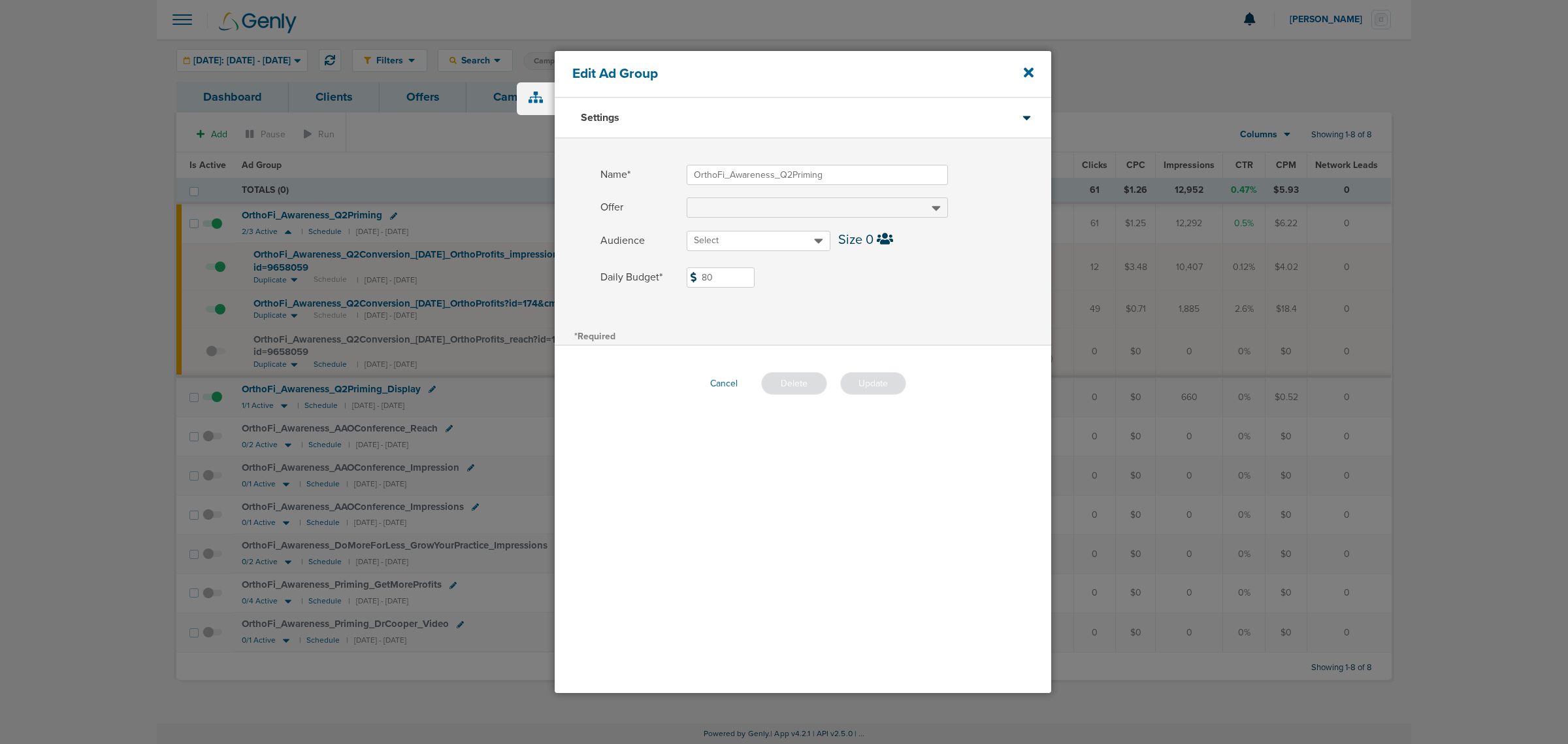
drag, startPoint x: 722, startPoint y: 270, endPoint x: 657, endPoint y: 271, distance: 65.0
click at [657, 271] on label "Daily Budget* 80 $80" at bounding box center [826, 277] width 450 height 20
type input "50"
drag, startPoint x: 859, startPoint y: 266, endPoint x: 873, endPoint y: 317, distance: 52.9
click at [863, 278] on label "Daily Budget* 50 $50" at bounding box center [826, 277] width 450 height 20
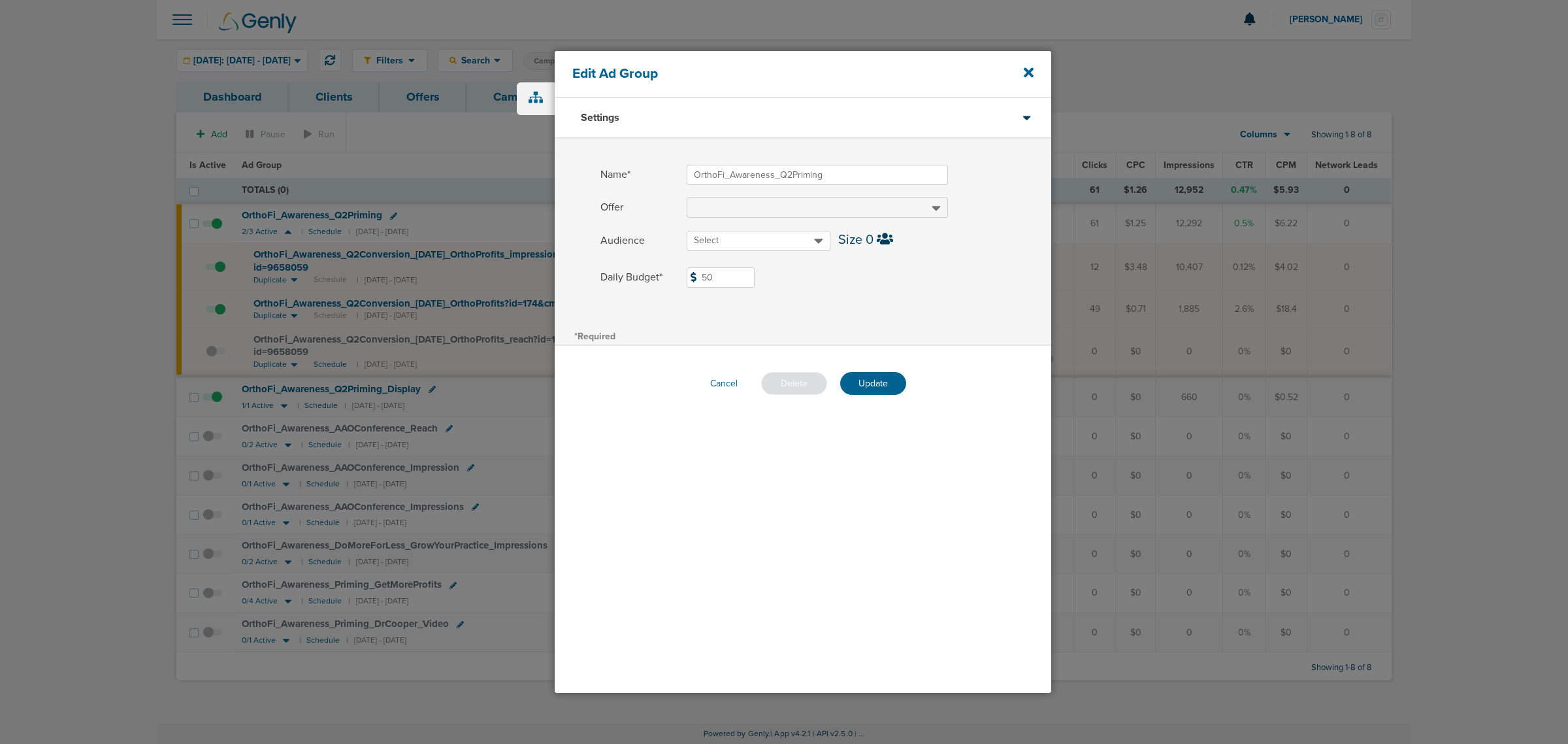
click at [755, 278] on input "50" at bounding box center [721, 277] width 68 height 20
click at [882, 378] on button "Update" at bounding box center [873, 382] width 66 height 23
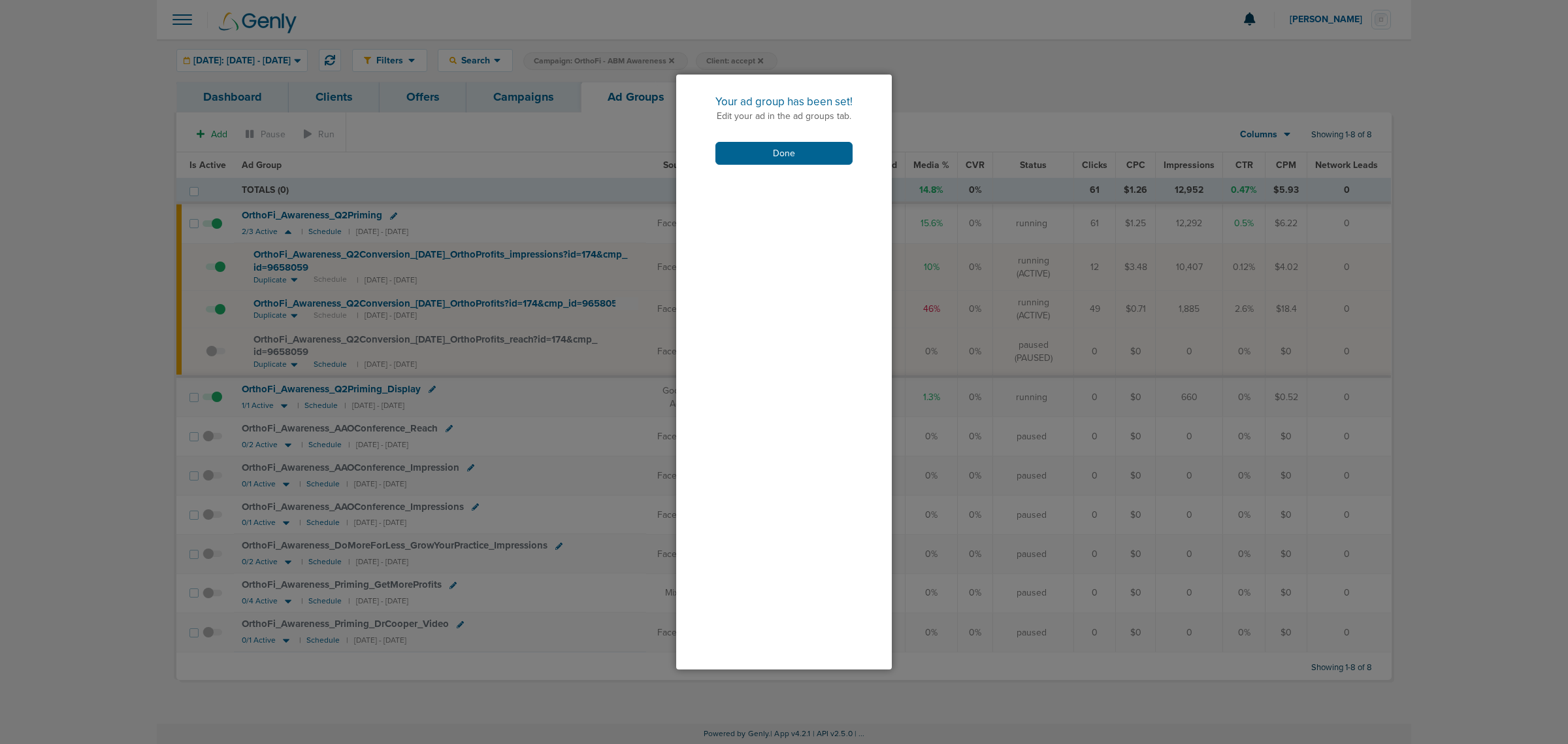
click at [760, 173] on div "Your ad group has been set! Edit your ad in the ad groups tab. Done" at bounding box center [784, 129] width 216 height 110
click at [769, 154] on button "Done" at bounding box center [784, 152] width 137 height 23
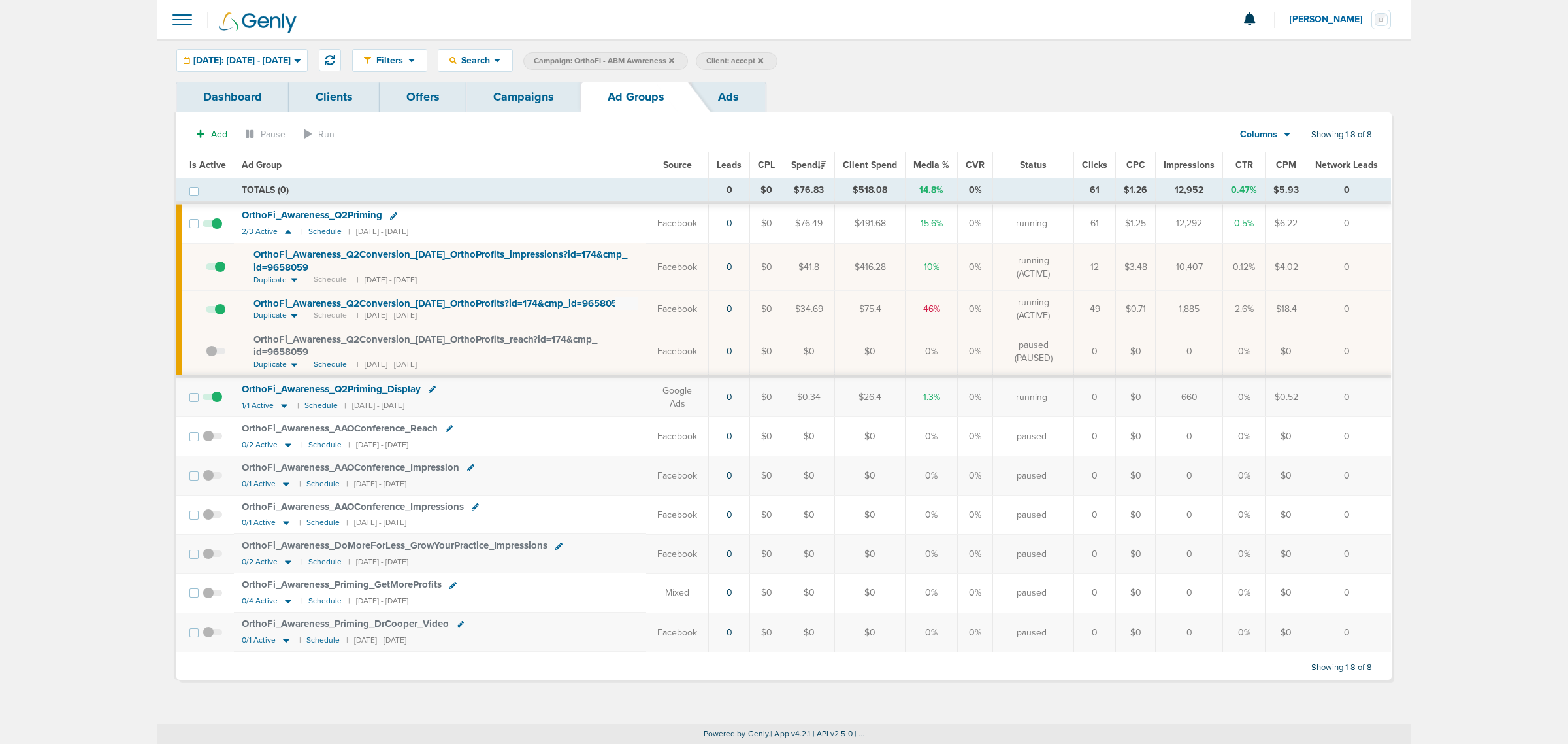
click at [525, 90] on link "Campaigns" at bounding box center [524, 97] width 114 height 31
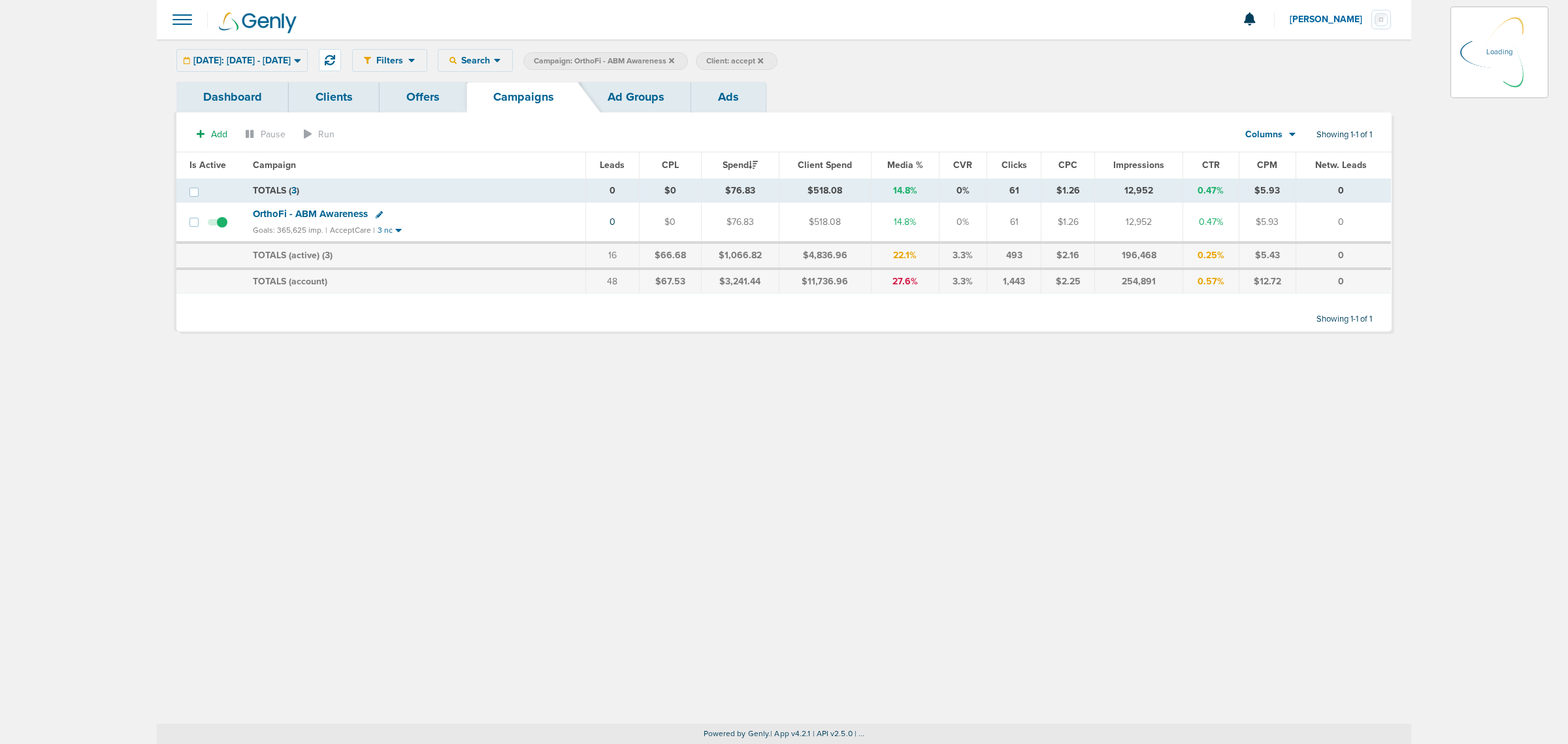
click at [674, 63] on icon at bounding box center [672, 61] width 5 height 8
click at [674, 59] on icon at bounding box center [672, 60] width 5 height 5
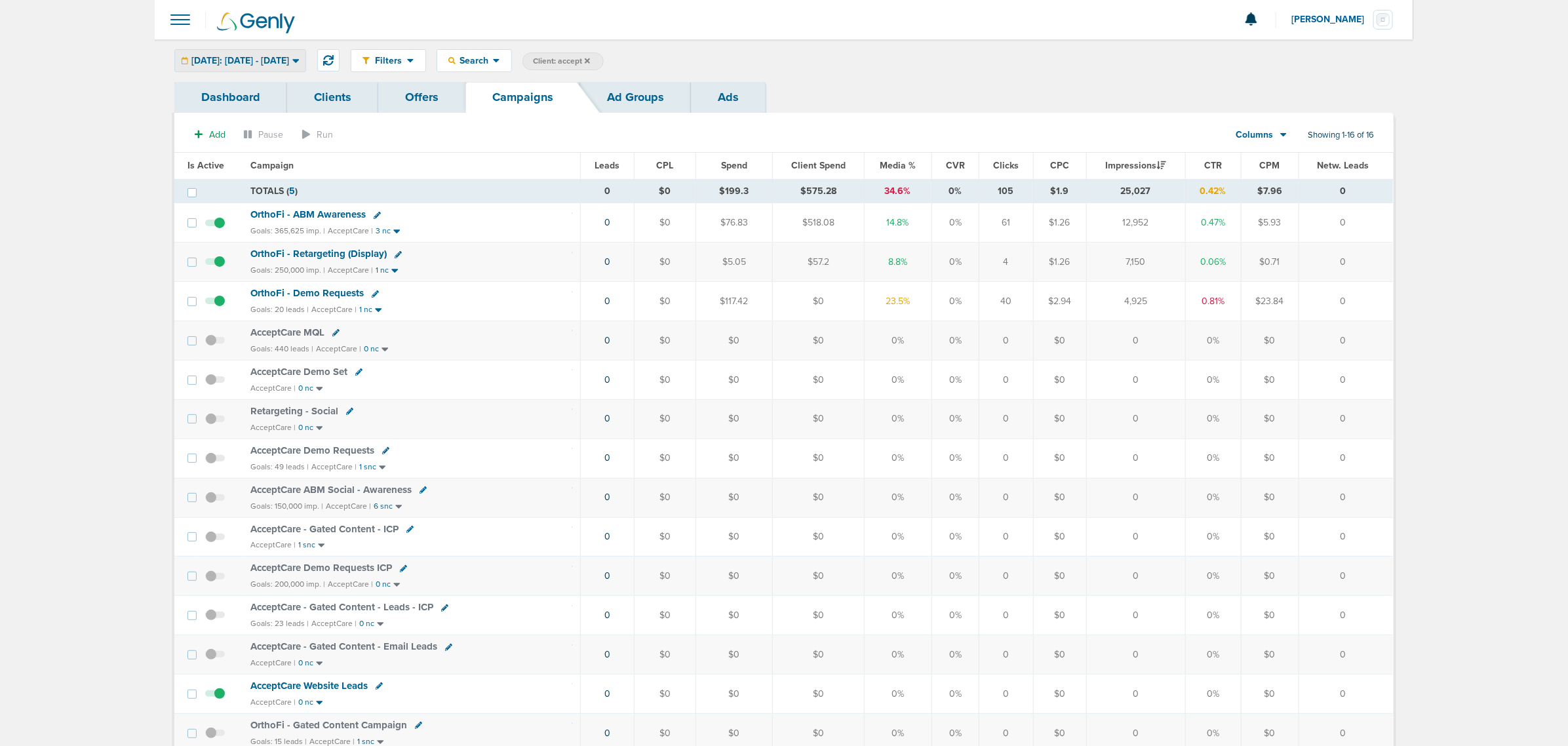
click at [262, 60] on span "Yesterday: 09.21.2025 - 09.21.2025" at bounding box center [240, 61] width 97 height 9
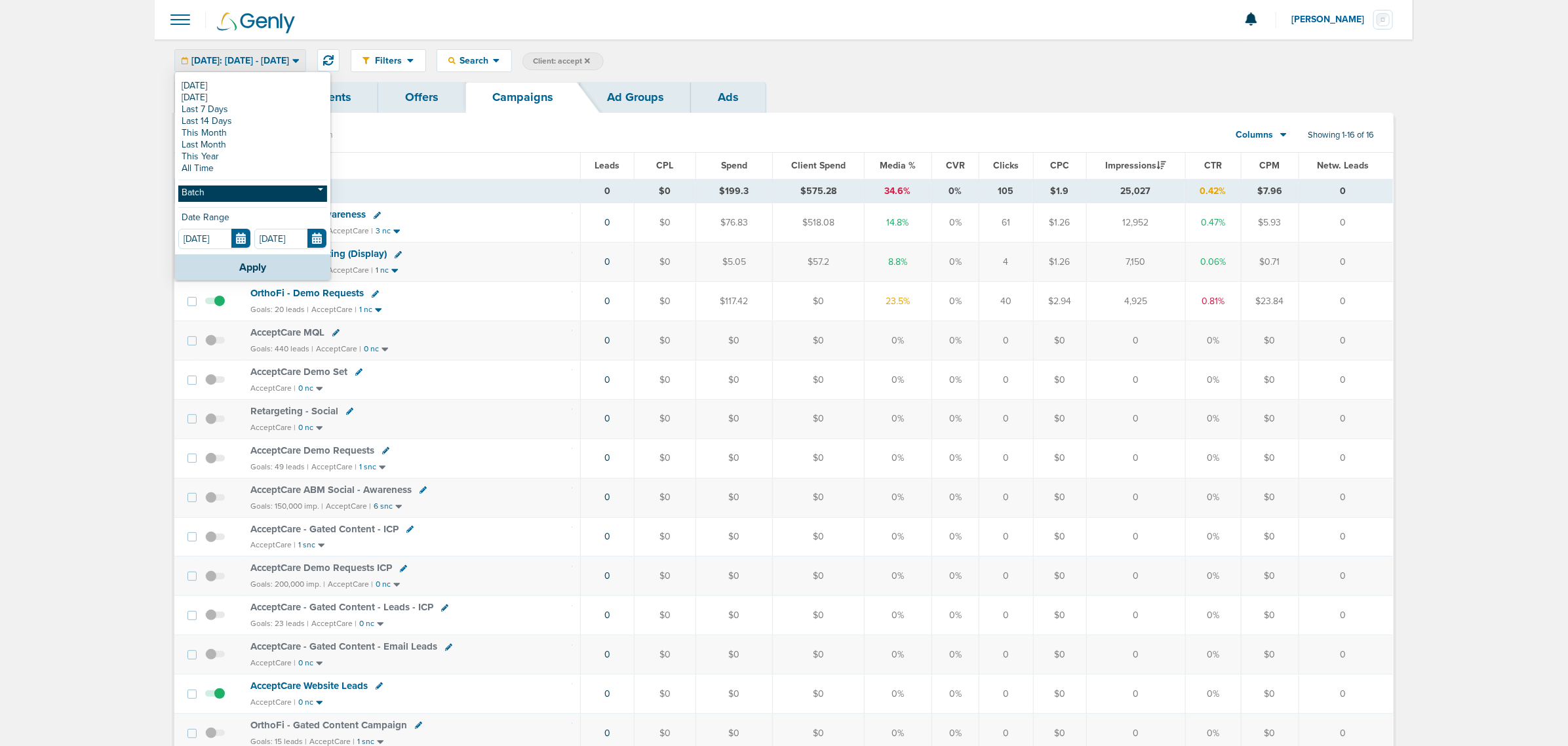
click at [212, 194] on link "Batch" at bounding box center [253, 194] width 149 height 16
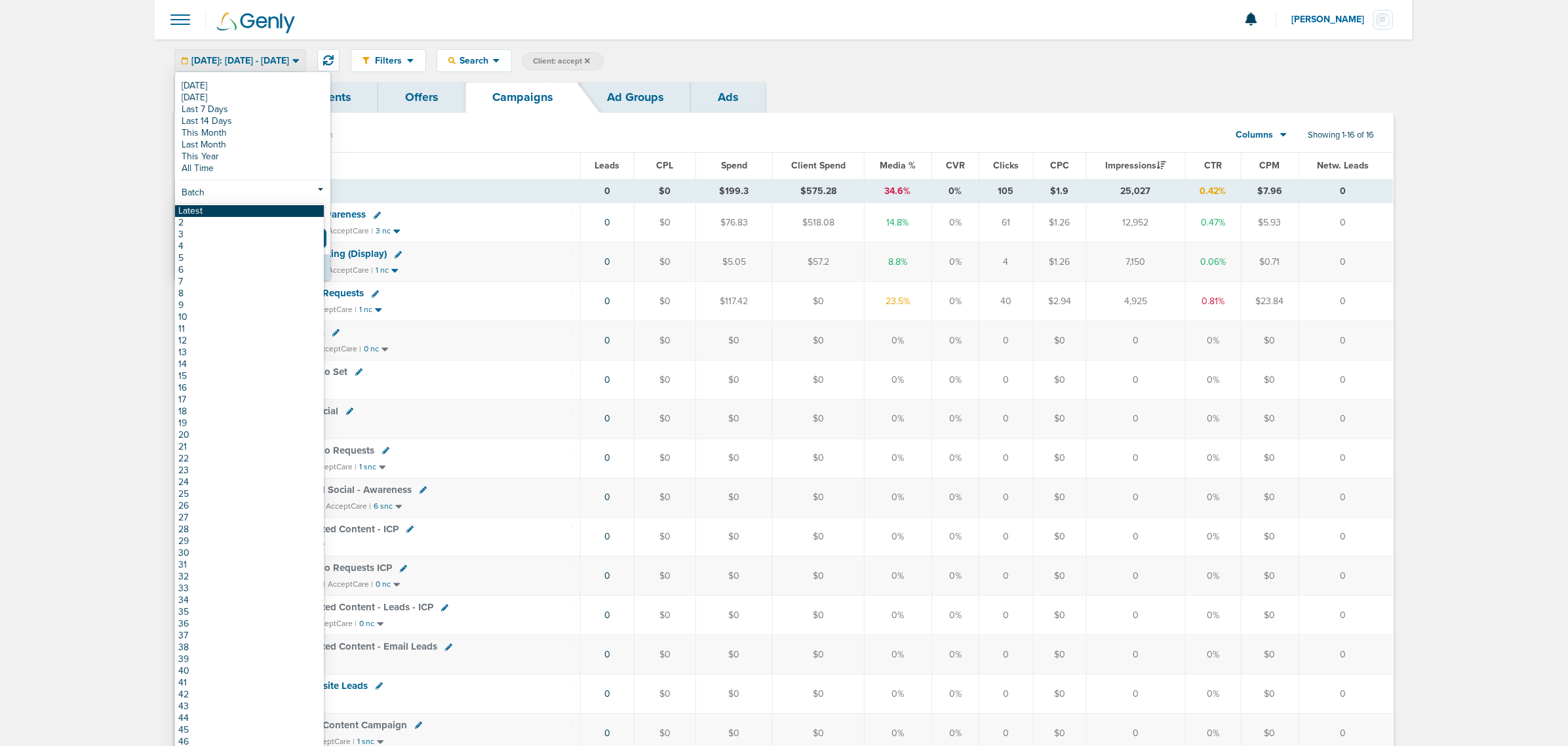
click at [205, 212] on link "Latest" at bounding box center [250, 211] width 149 height 12
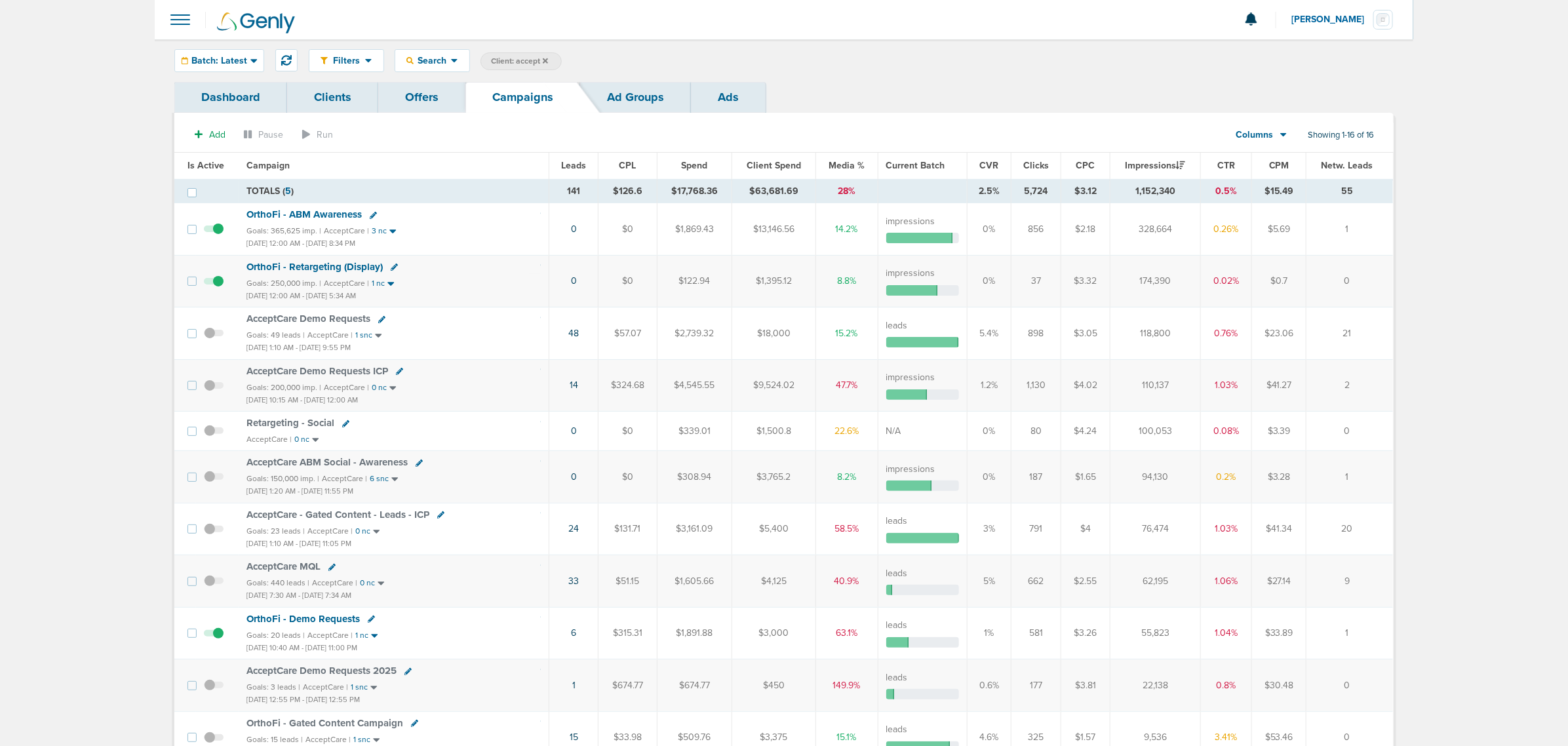
click at [509, 53] on label "Client: accept" at bounding box center [520, 61] width 81 height 17
click at [522, 64] on span "Client: accept" at bounding box center [519, 61] width 57 height 11
drag, startPoint x: 623, startPoint y: 64, endPoint x: 516, endPoint y: 55, distance: 107.4
click at [516, 55] on span "Client Campaign Offers Landing Page Ad Group Network Campaign Ad Ad Status Netw…" at bounding box center [594, 62] width 229 height 18
type input "law"
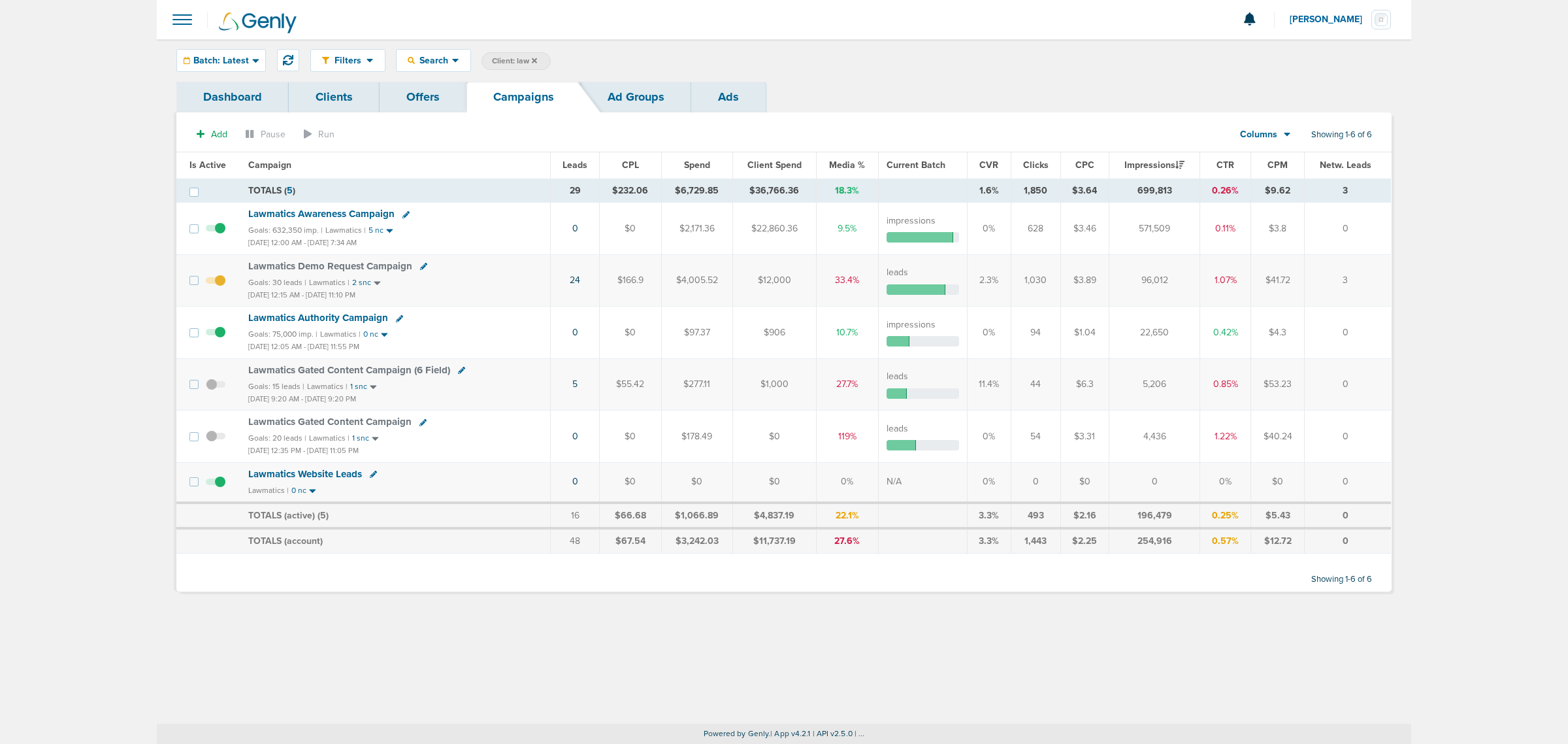
click at [505, 63] on span "Client: law" at bounding box center [515, 61] width 45 height 11
drag, startPoint x: 624, startPoint y: 59, endPoint x: 563, endPoint y: 57, distance: 61.0
click at [563, 57] on span "Client Campaign Offers Landing Page Ad Group Network Campaign Ad Ad Status Netw…" at bounding box center [595, 62] width 228 height 18
type input "lily"
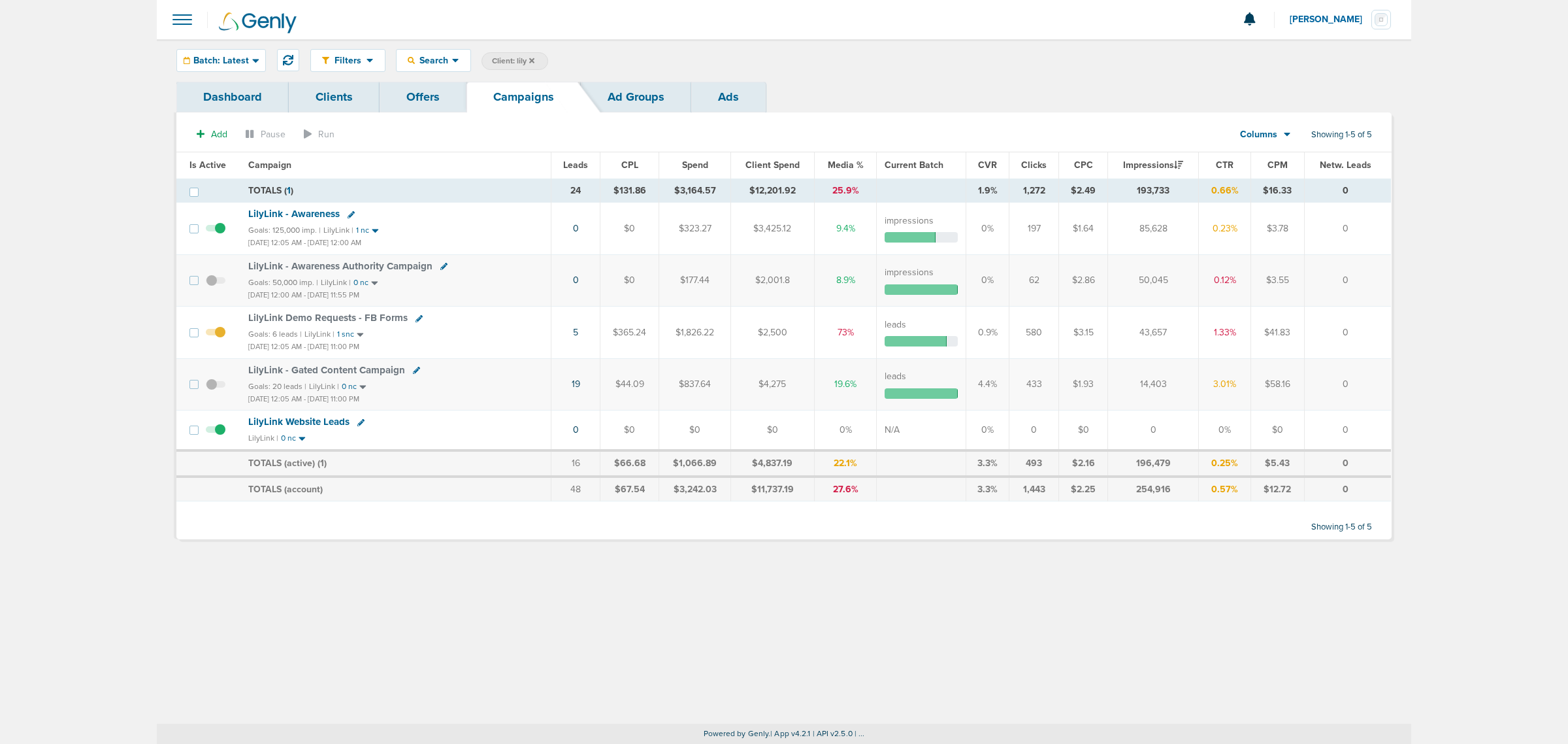
click at [582, 386] on td "19" at bounding box center [576, 383] width 49 height 52
click at [574, 386] on link "19" at bounding box center [576, 383] width 8 height 11
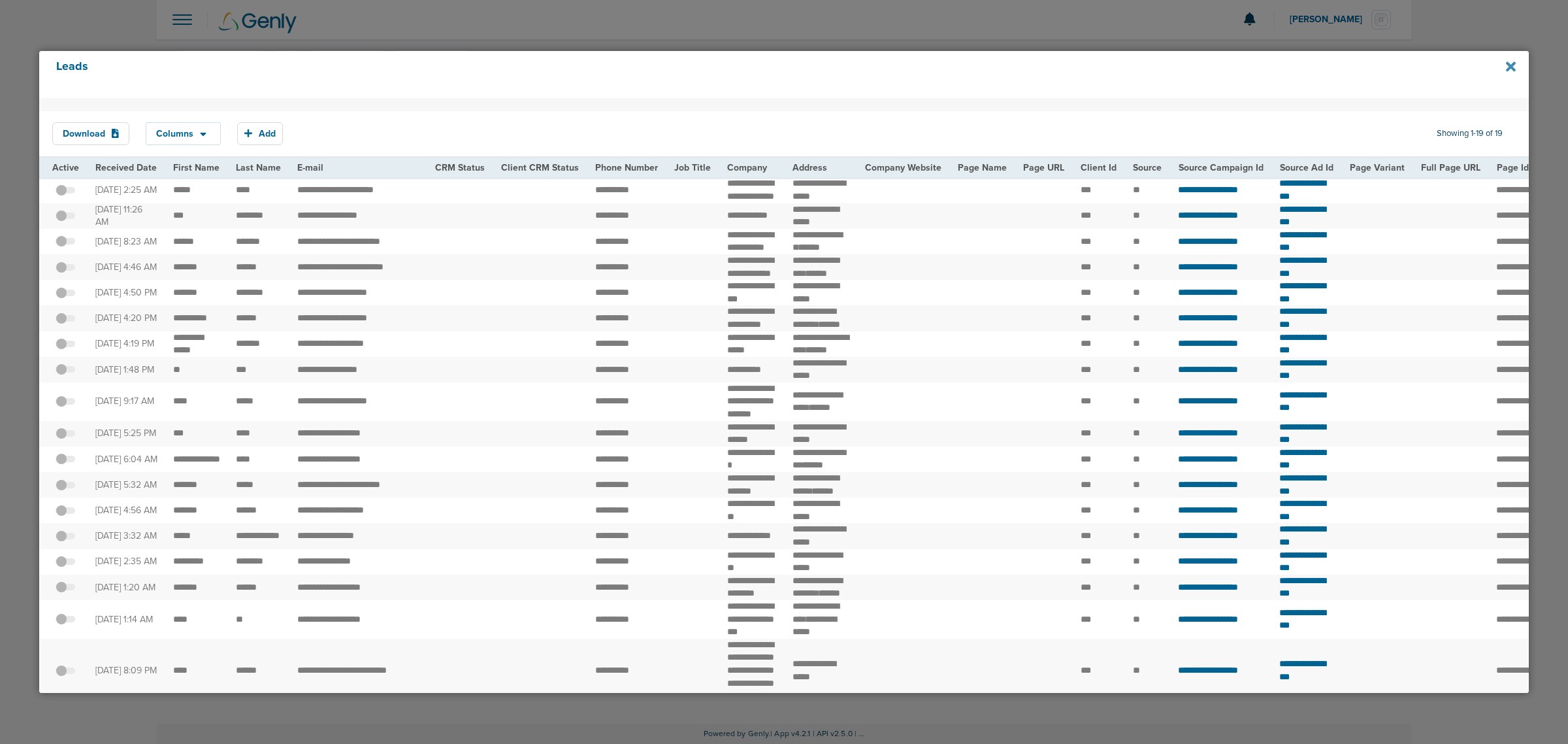
click at [1510, 69] on icon at bounding box center [1511, 66] width 10 height 10
drag, startPoint x: 385, startPoint y: 46, endPoint x: 895, endPoint y: 33, distance: 510.2
click at [402, 43] on div "Leads Download Columns Save selections Reset to defaults Is Active Received Dat…" at bounding box center [784, 372] width 1505 height 657
click at [1514, 66] on icon at bounding box center [1511, 67] width 10 height 14
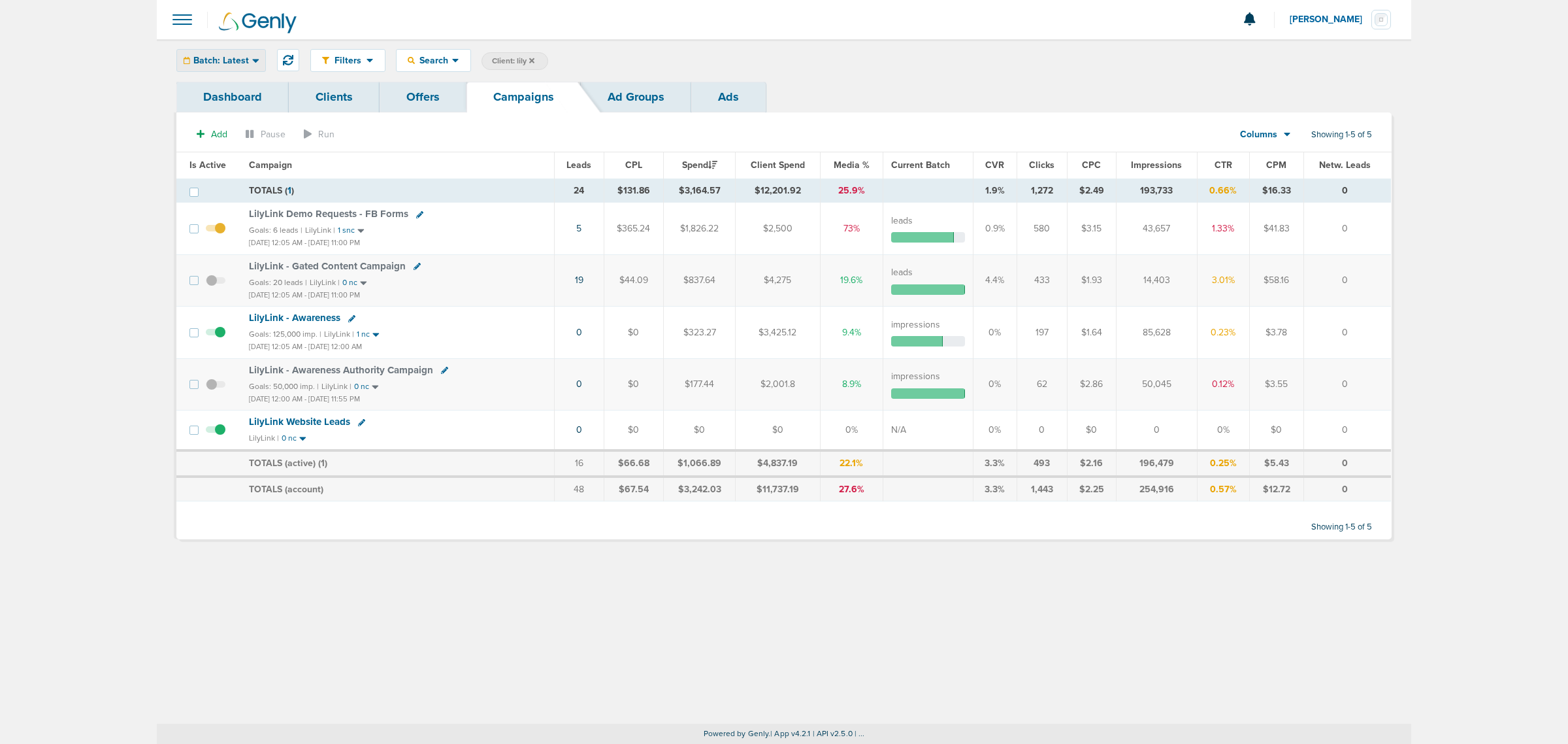
click at [259, 62] on div "Batch: Latest" at bounding box center [220, 61] width 88 height 22
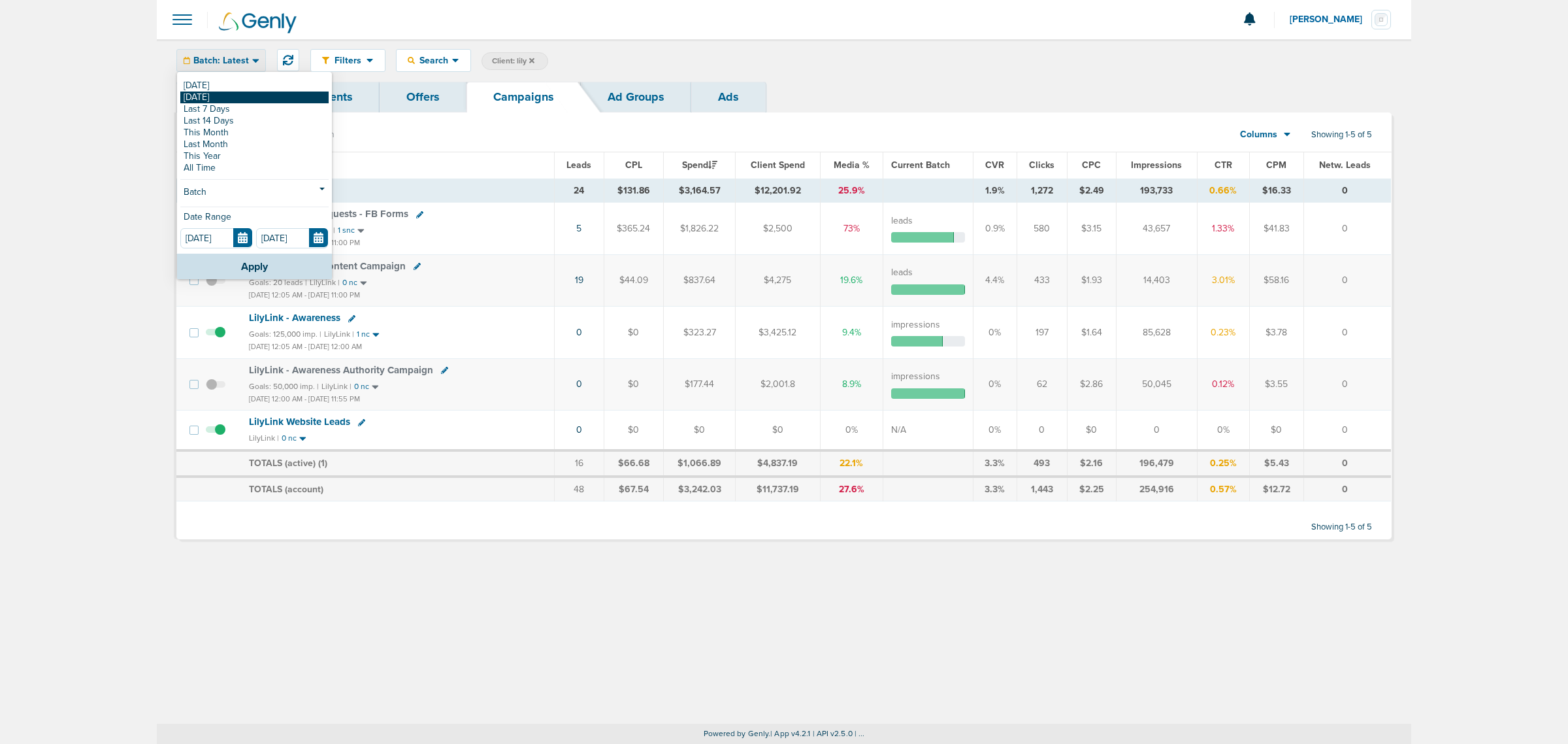
click at [245, 92] on link "[DATE]" at bounding box center [255, 97] width 149 height 12
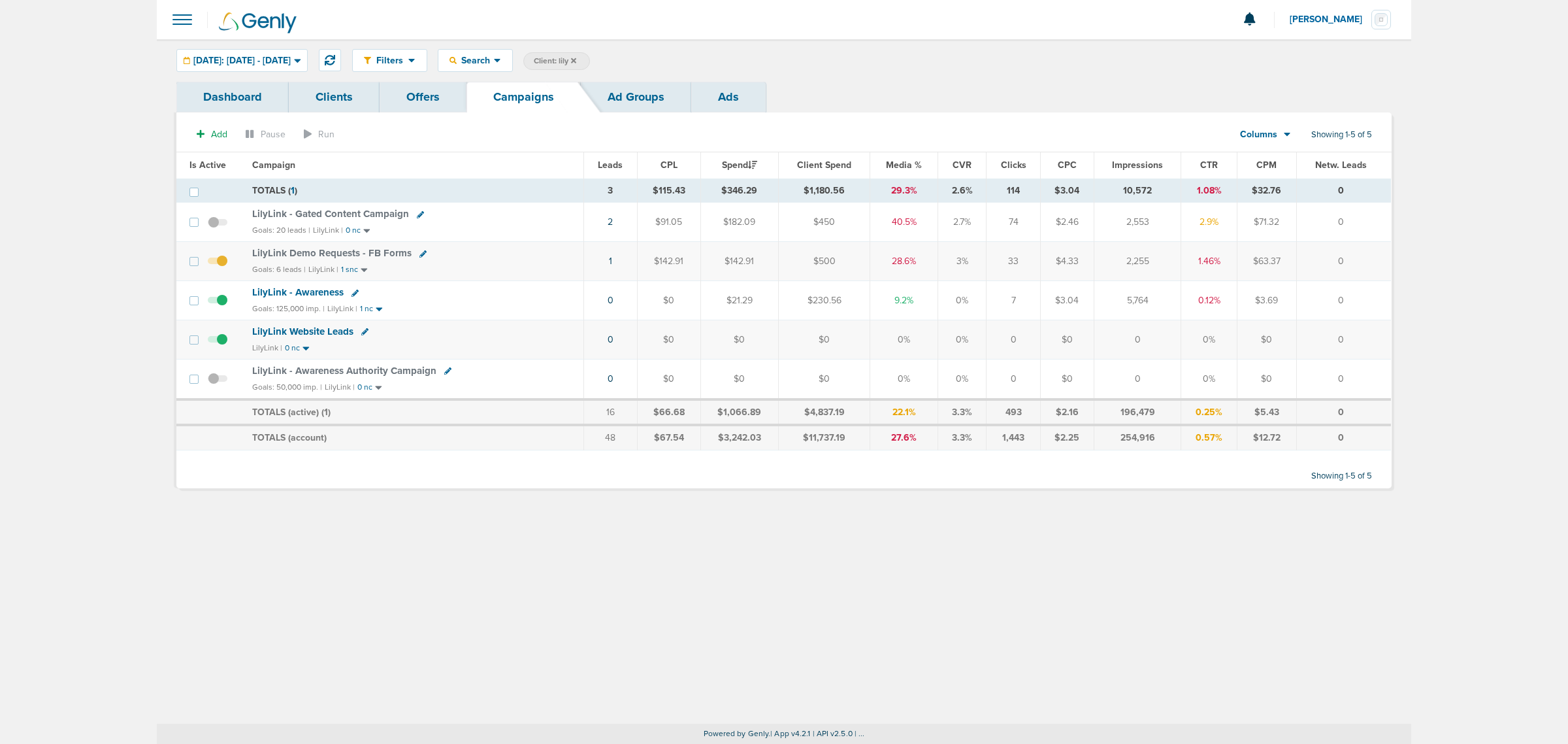
click at [576, 59] on span "Client: lily" at bounding box center [555, 61] width 43 height 11
drag, startPoint x: 711, startPoint y: 67, endPoint x: 645, endPoint y: 63, distance: 66.1
click at [645, 63] on span "Client Campaign Offers Landing Page Ad Group Network Campaign Ad Ad Status Netw…" at bounding box center [638, 62] width 228 height 18
type input "bonsai"
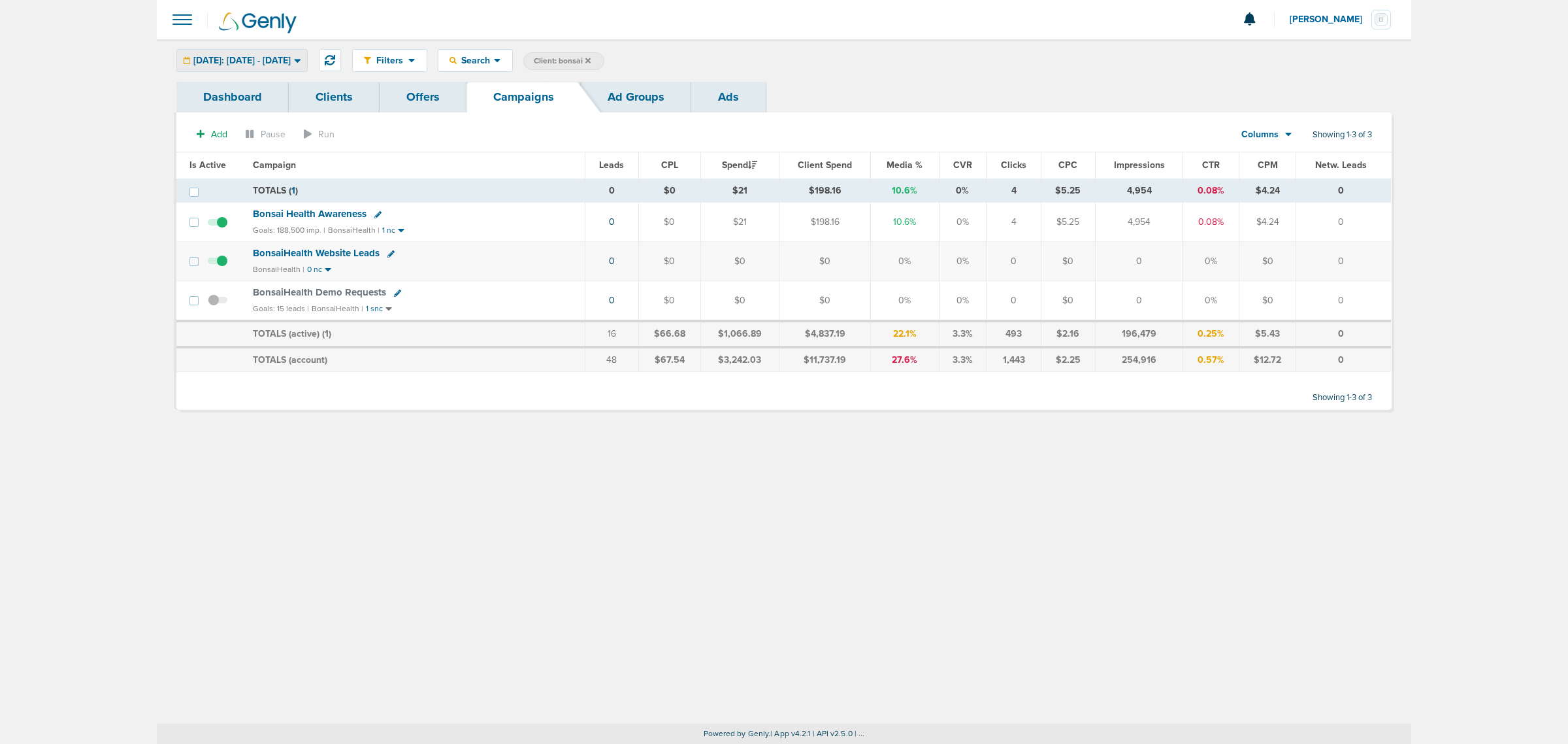
click at [243, 64] on span "[DATE]: [DATE] - [DATE]" at bounding box center [241, 61] width 97 height 9
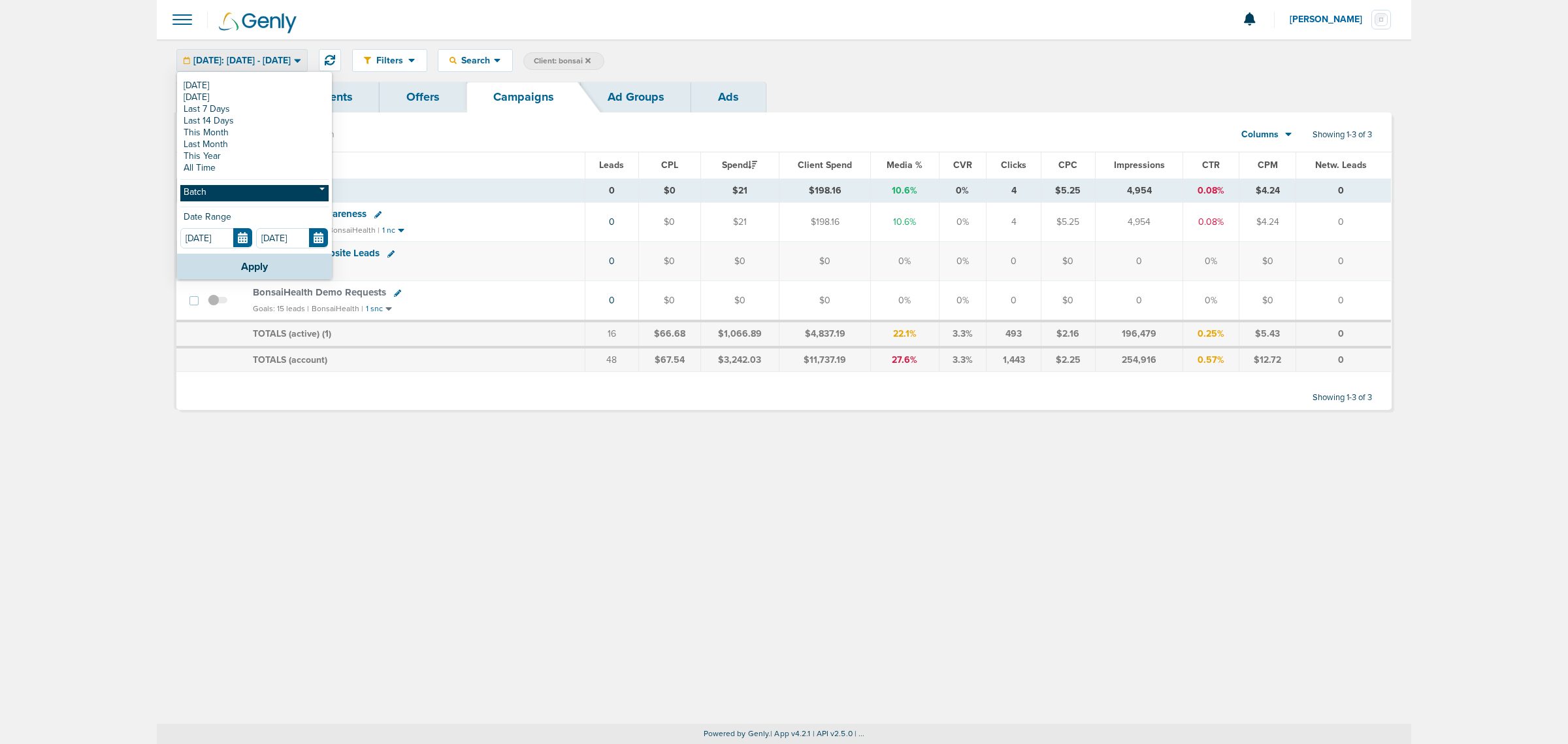
click at [264, 197] on link "Batch" at bounding box center [255, 193] width 149 height 16
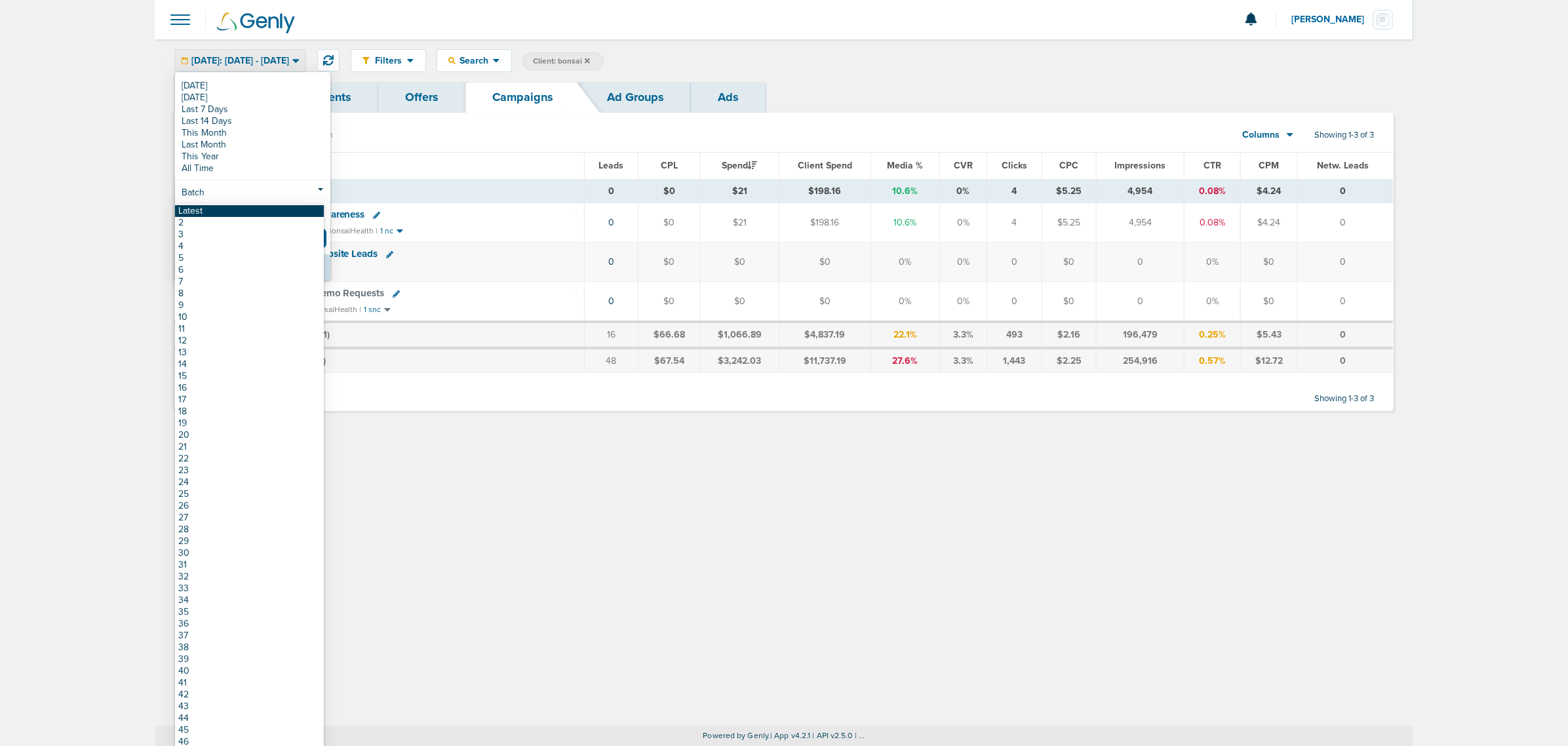
click at [250, 210] on link "Latest" at bounding box center [250, 211] width 149 height 12
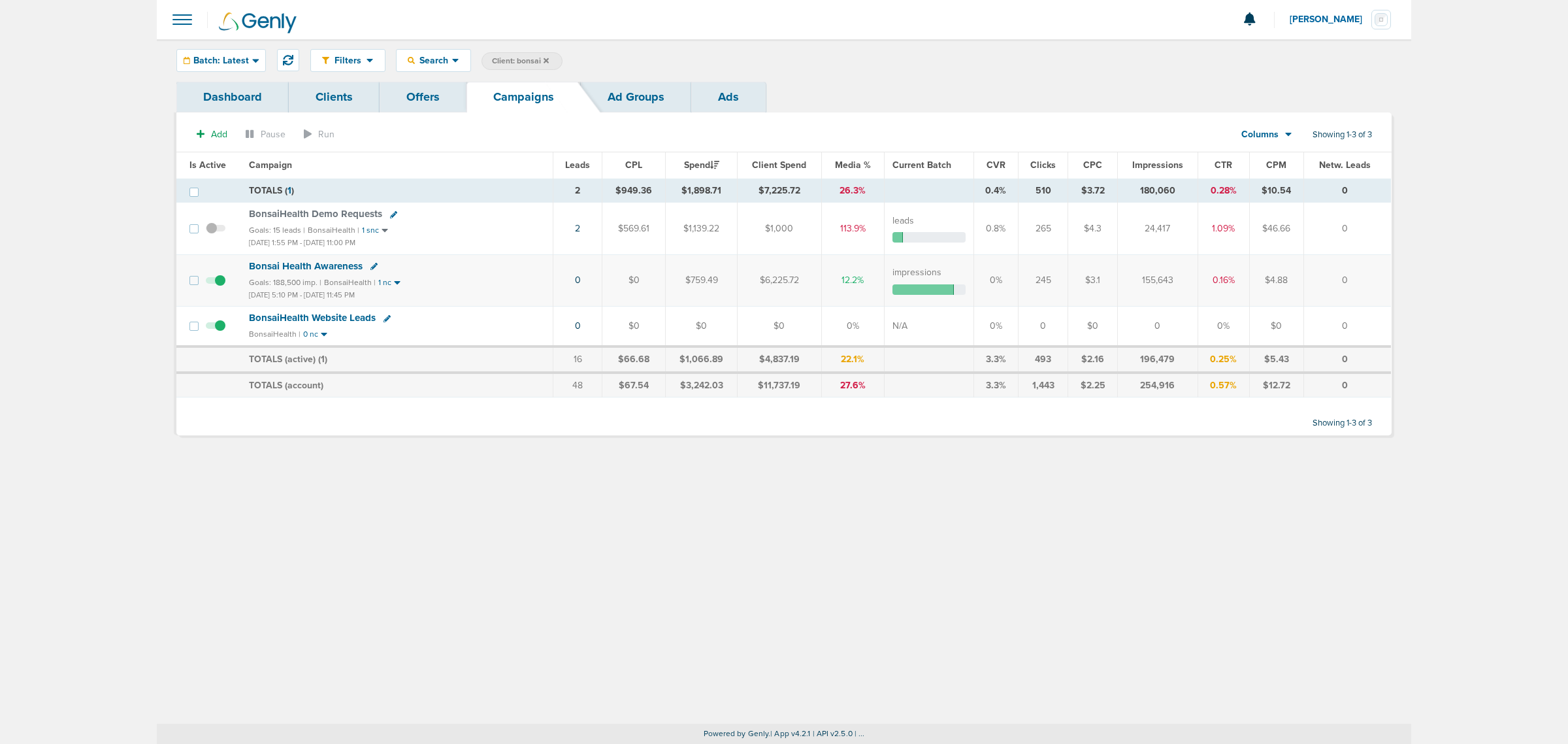
click at [334, 266] on span "Bonsai Health Awareness" at bounding box center [305, 266] width 113 height 12
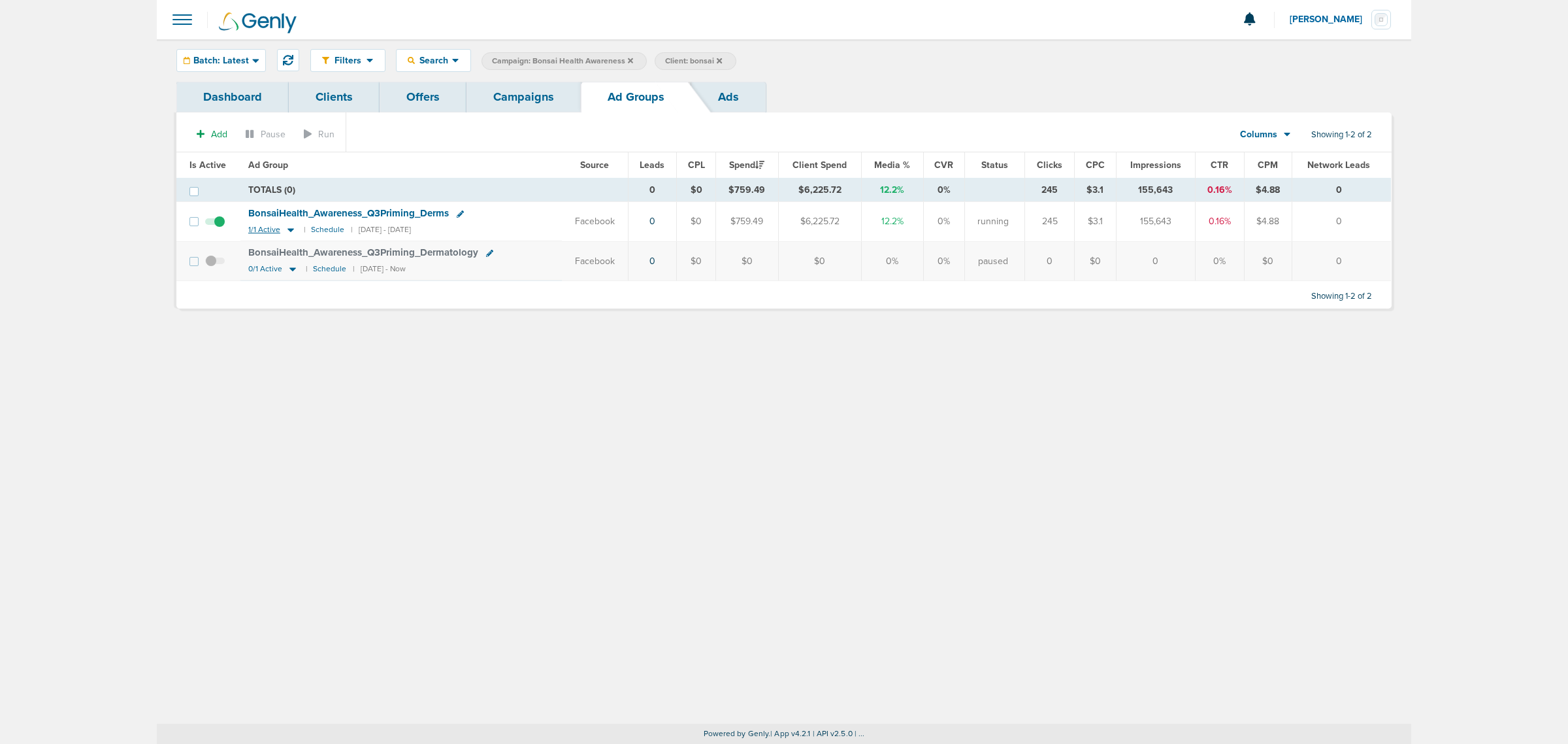
click at [287, 229] on icon at bounding box center [290, 230] width 6 height 4
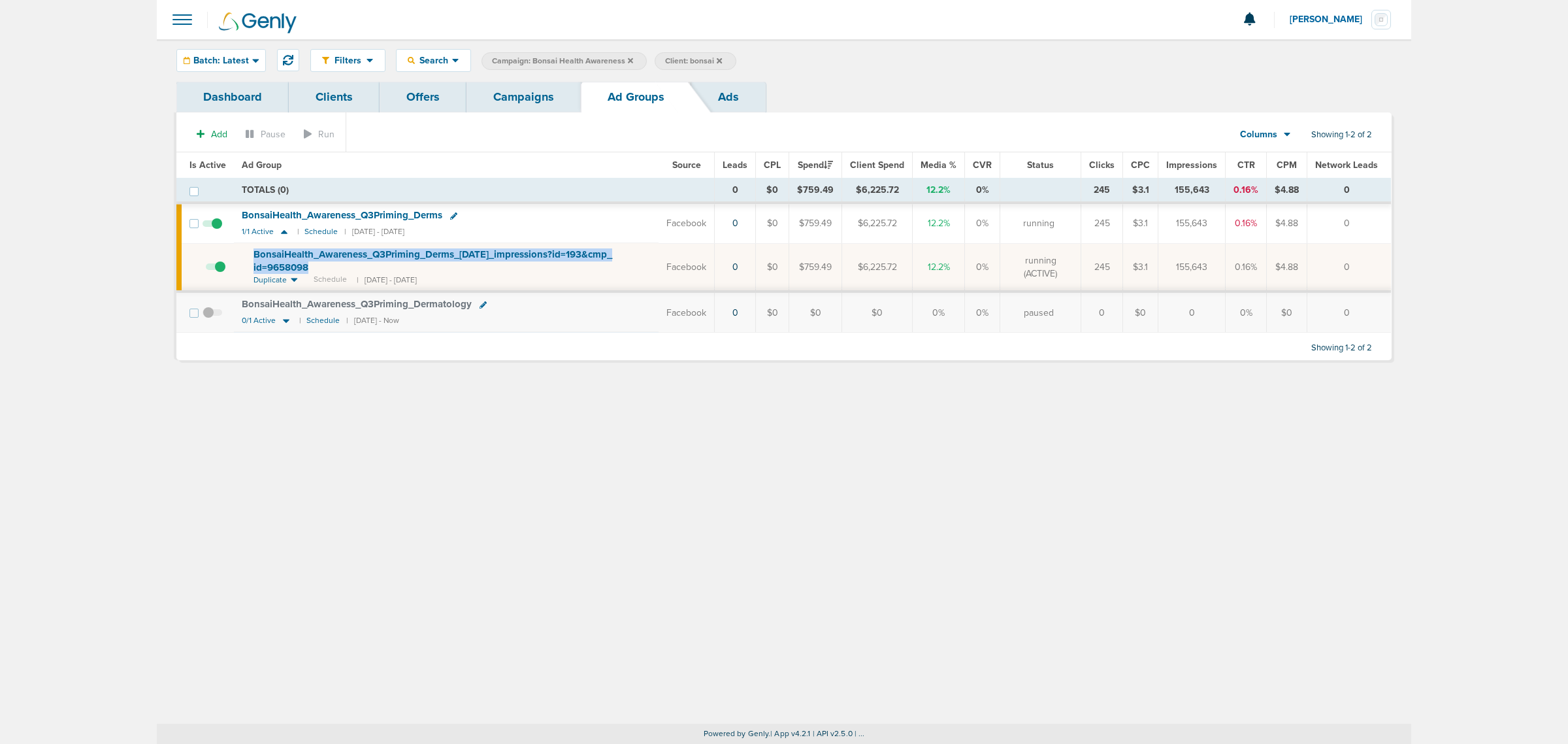
drag, startPoint x: 324, startPoint y: 263, endPoint x: 242, endPoint y: 248, distance: 83.4
click at [242, 248] on td "BonsaiHealth_ Awareness_ Q3Priming_ Derms_ 08.28.25_ impressions?id=193&cmp_ id…" at bounding box center [446, 266] width 425 height 48
copy span "BonsaiHealth_ Awareness_ Q3Priming_ Derms_ 08.28.25_ impressions?id=193&cmp_ id…"
click at [456, 214] on icon at bounding box center [454, 216] width 7 height 7
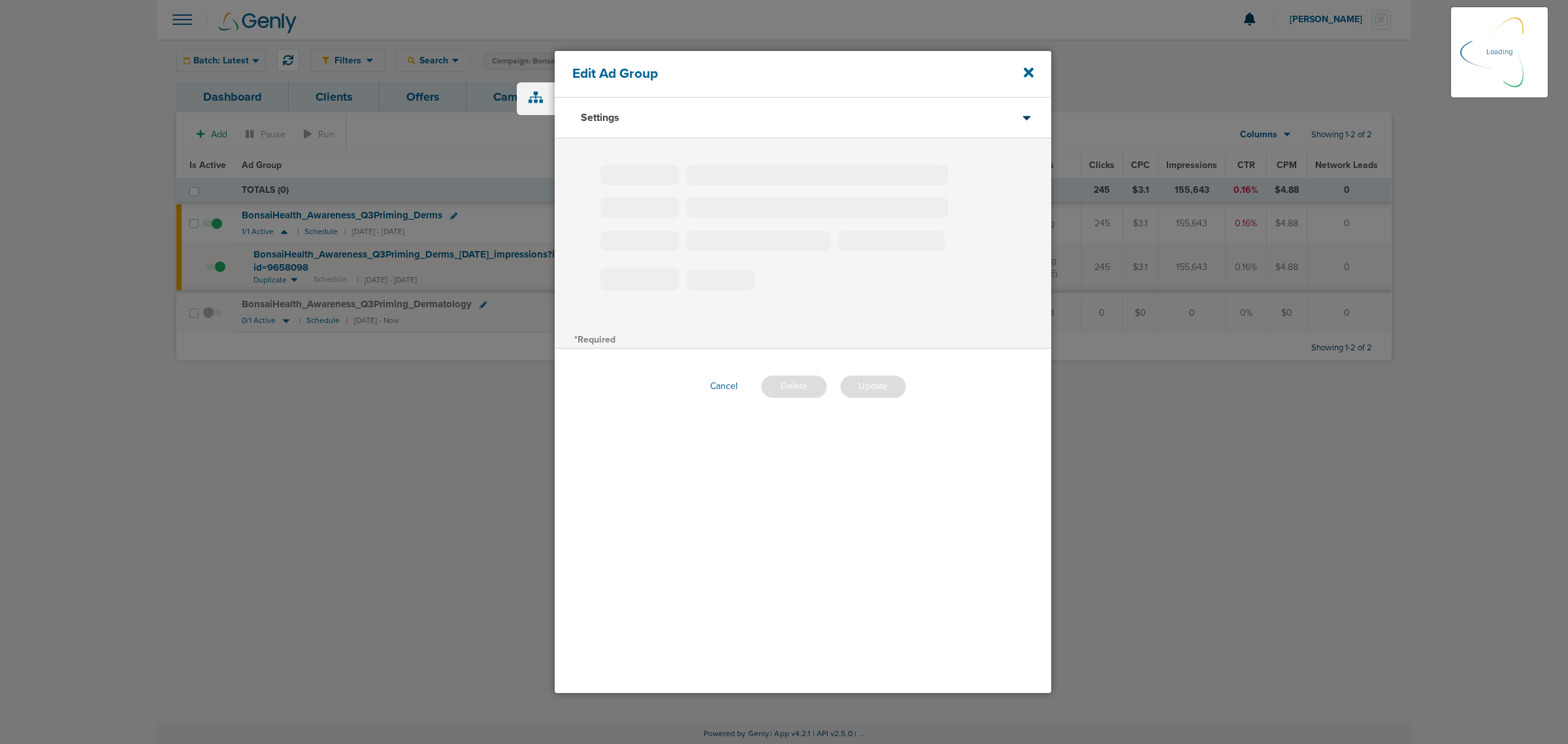
type input "BonsaiHealth_Awareness_Q3Priming_Derms"
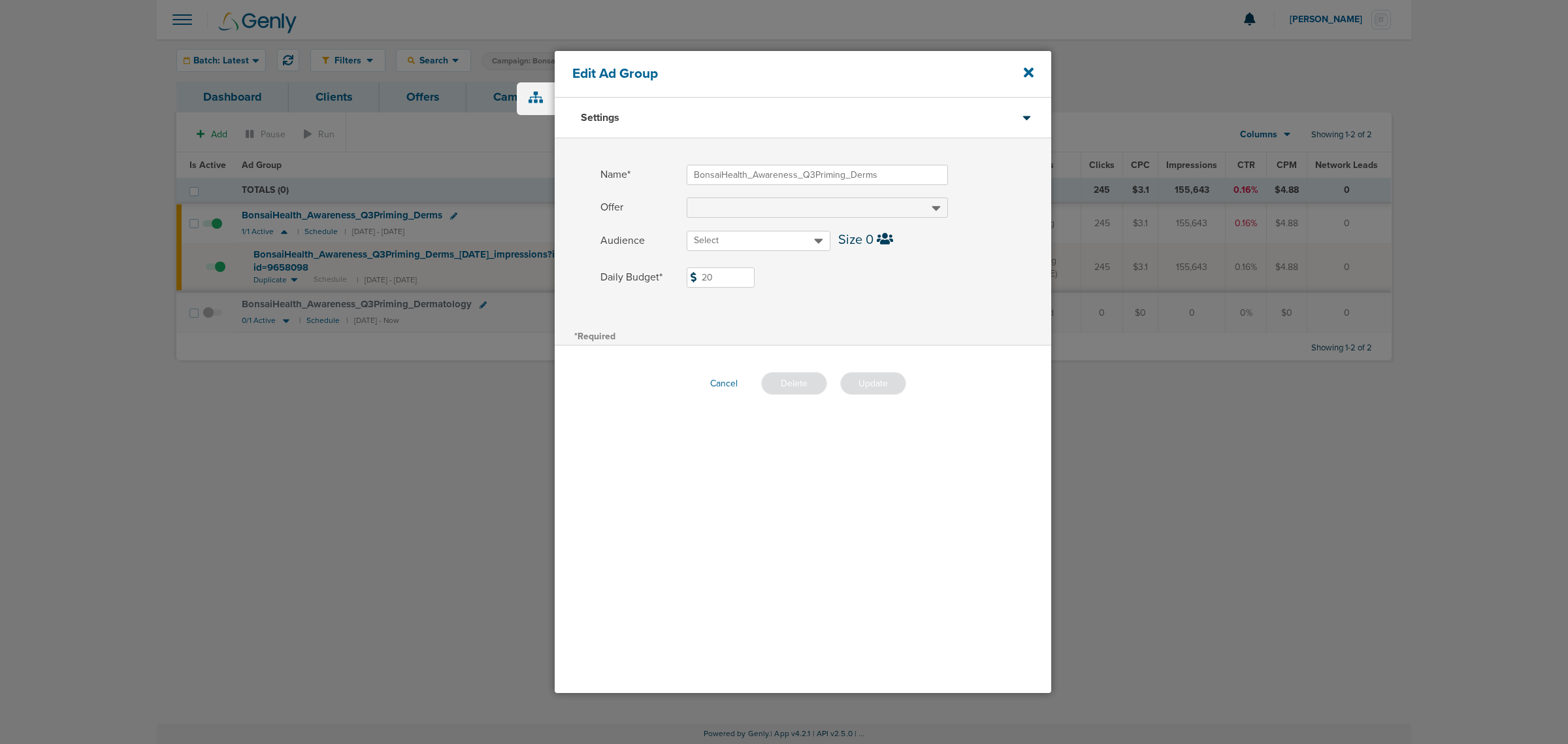
drag, startPoint x: 722, startPoint y: 275, endPoint x: 626, endPoint y: 277, distance: 96.0
click at [626, 277] on label "Daily Budget* 20 $20" at bounding box center [826, 277] width 450 height 20
type input "10"
click at [1009, 299] on div "Name* BonsaiHealth_Awareness_Q3Priming_Derms Offer Audience Select Size 0 Daily…" at bounding box center [803, 233] width 497 height 188
click at [883, 381] on button "Update" at bounding box center [873, 382] width 66 height 23
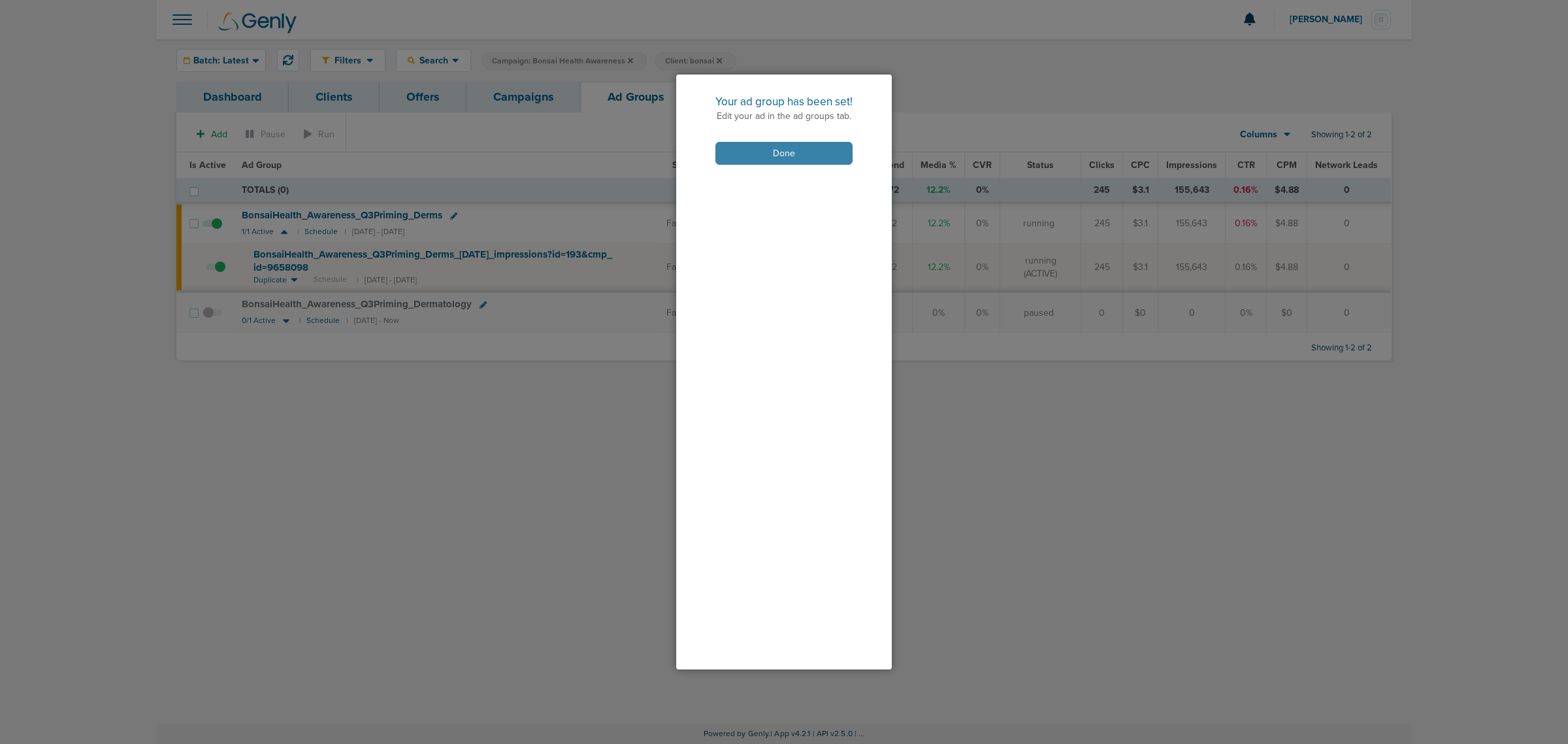
drag, startPoint x: 801, startPoint y: 142, endPoint x: 793, endPoint y: 144, distance: 8.2
click at [801, 142] on button "Done" at bounding box center [784, 152] width 137 height 23
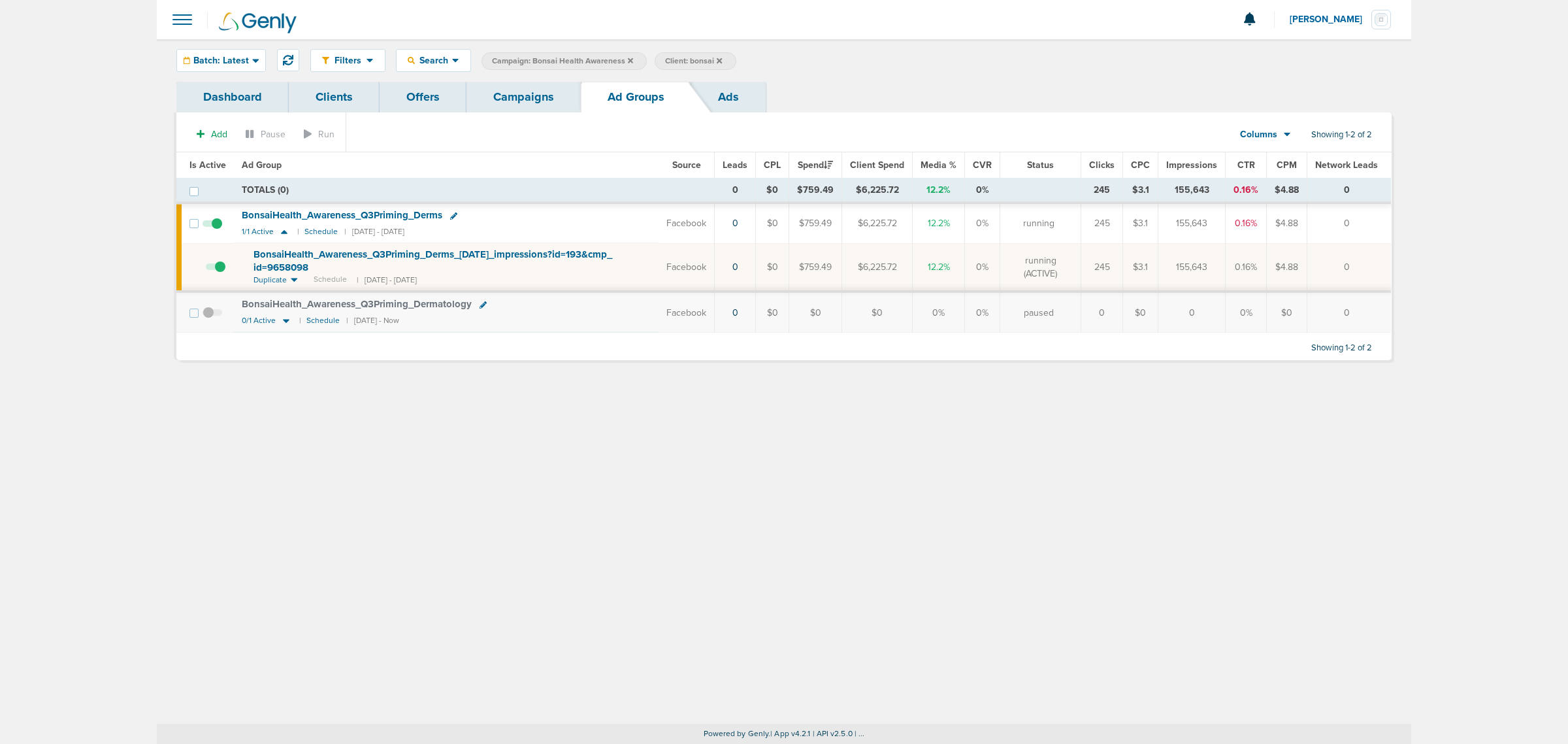
click at [512, 95] on link "Campaigns" at bounding box center [524, 97] width 114 height 31
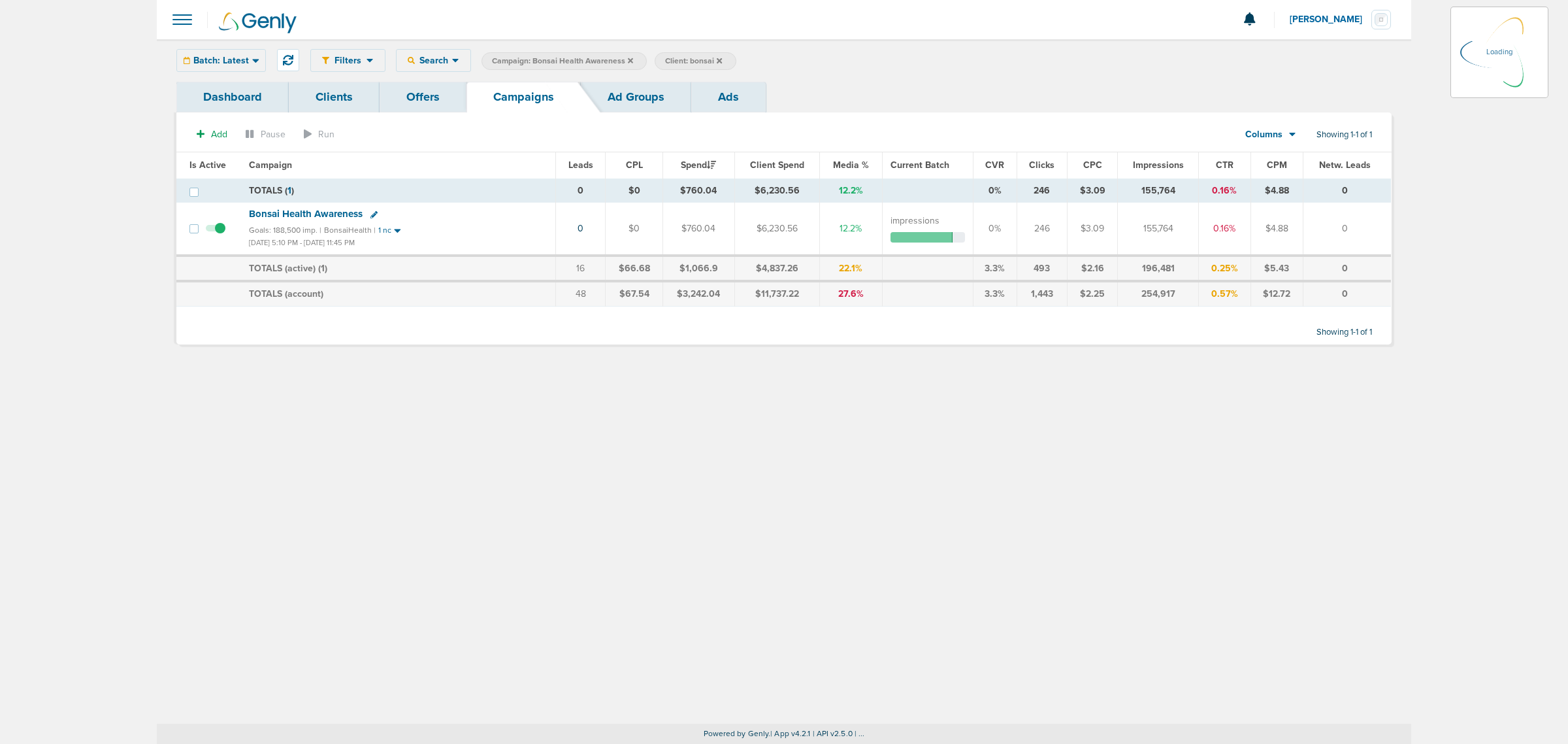
click at [625, 59] on span "Campaign: Bonsai Health Awareness" at bounding box center [563, 61] width 141 height 11
click at [628, 60] on icon at bounding box center [631, 60] width 5 height 5
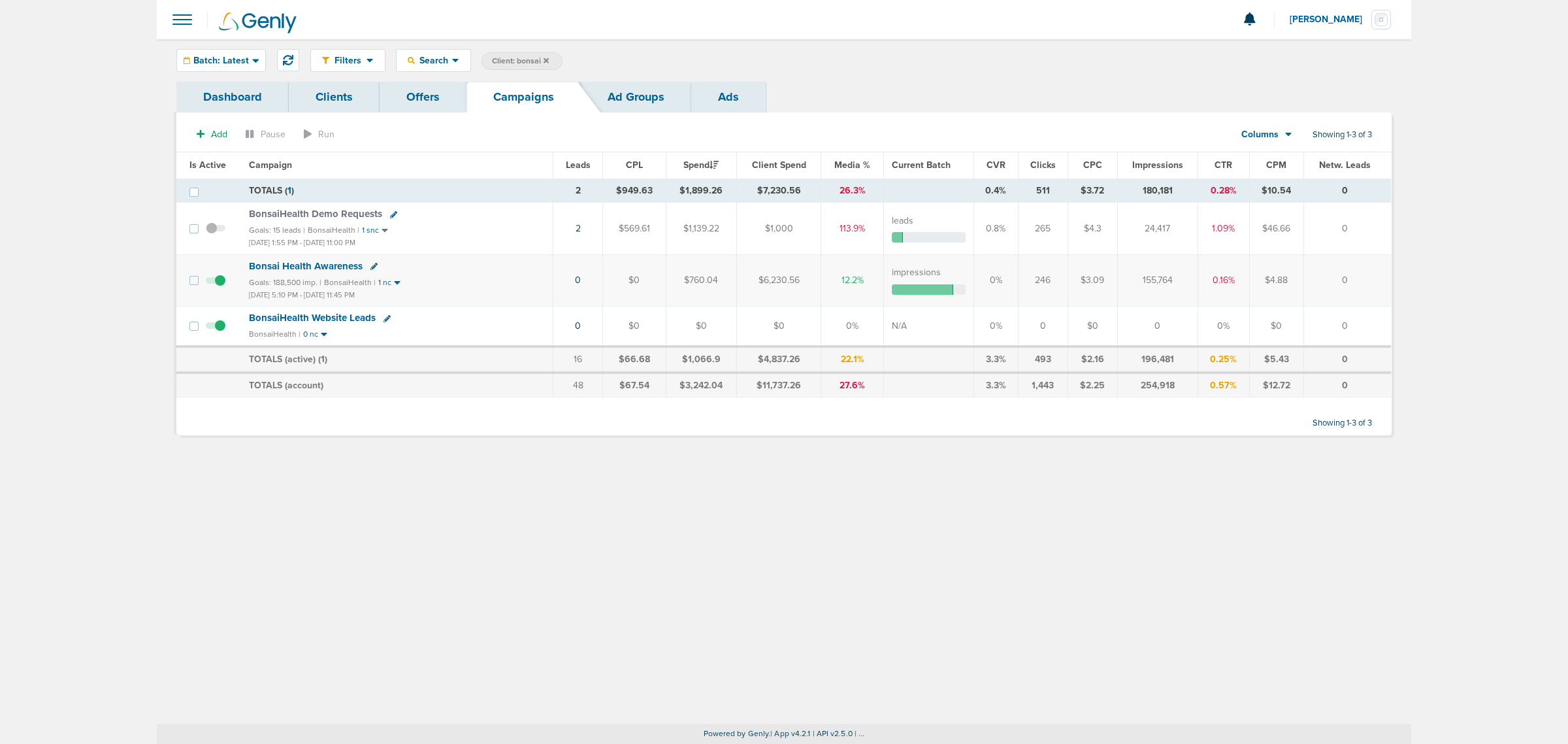
click at [546, 60] on icon at bounding box center [547, 60] width 5 height 5
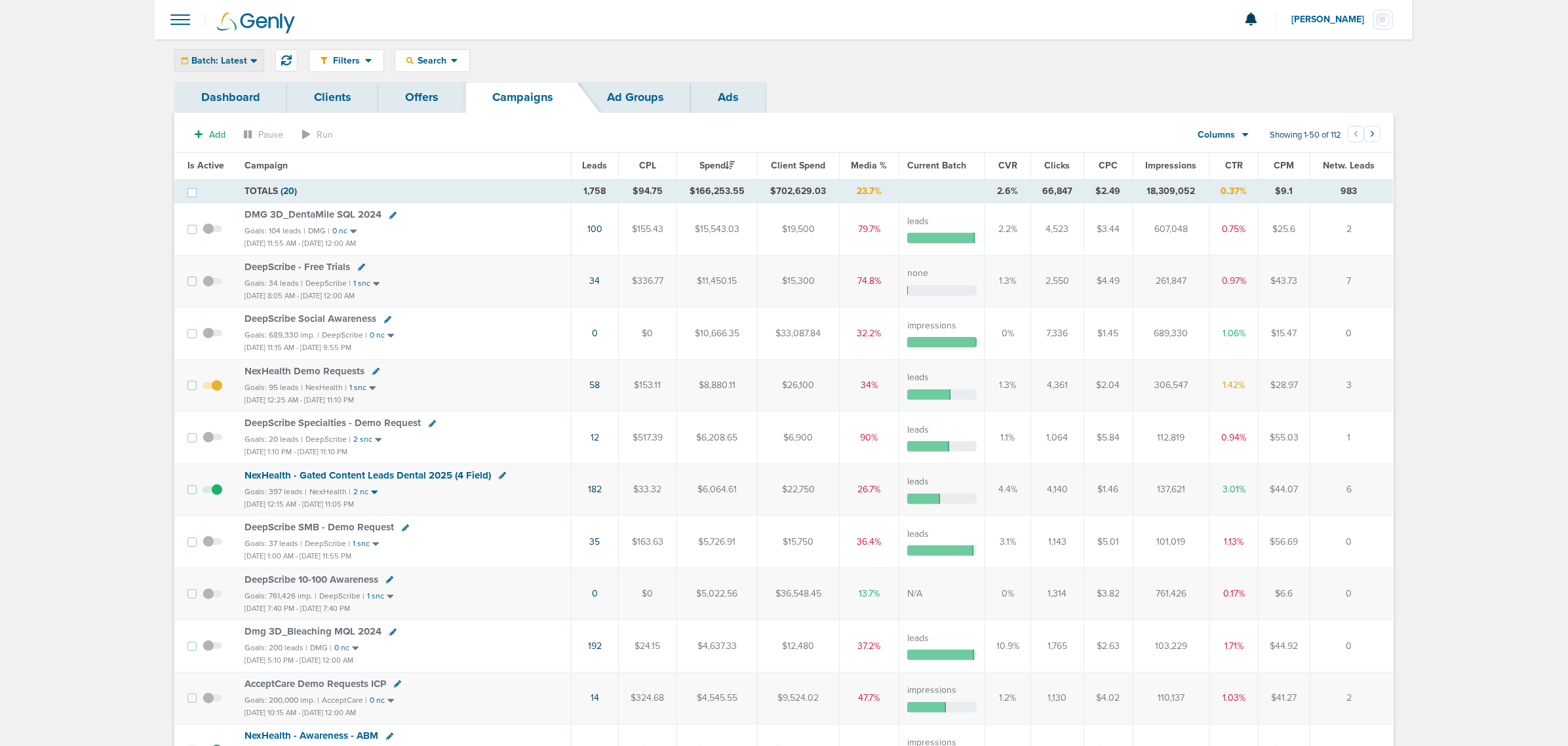
click at [241, 56] on span "Batch: Latest" at bounding box center [219, 61] width 55 height 9
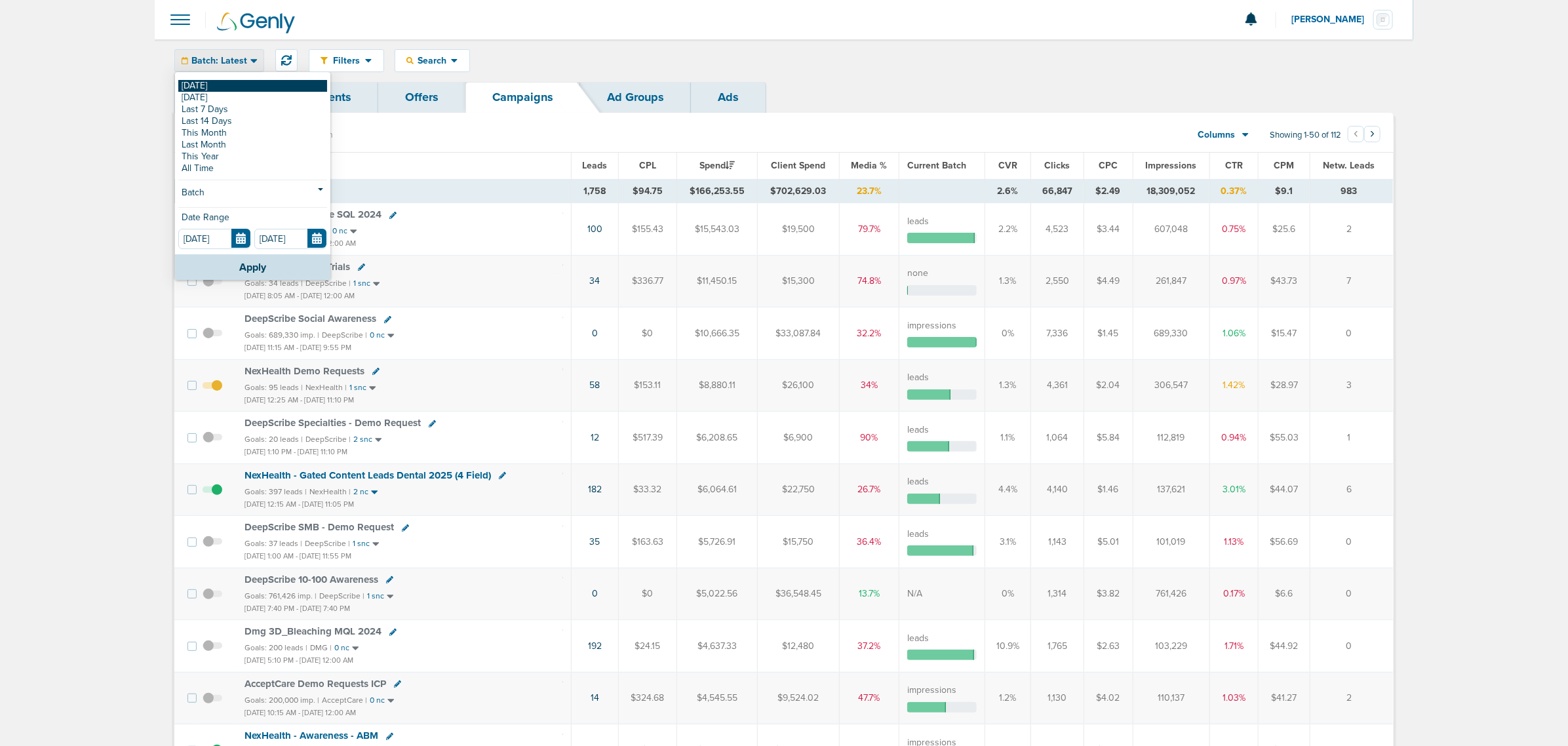
click at [218, 84] on link "[DATE]" at bounding box center [253, 85] width 149 height 12
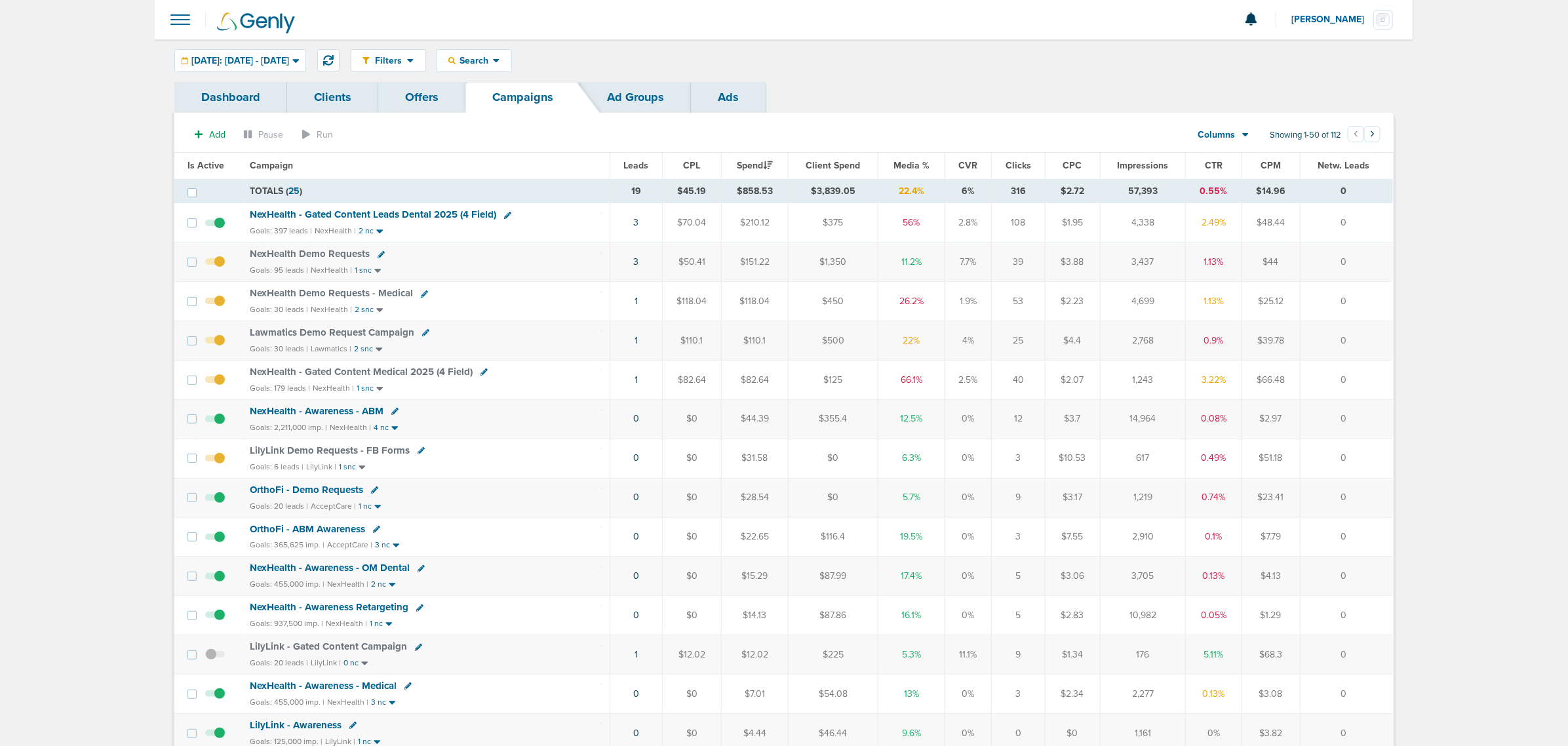
click at [899, 167] on span "Media %" at bounding box center [912, 165] width 36 height 11
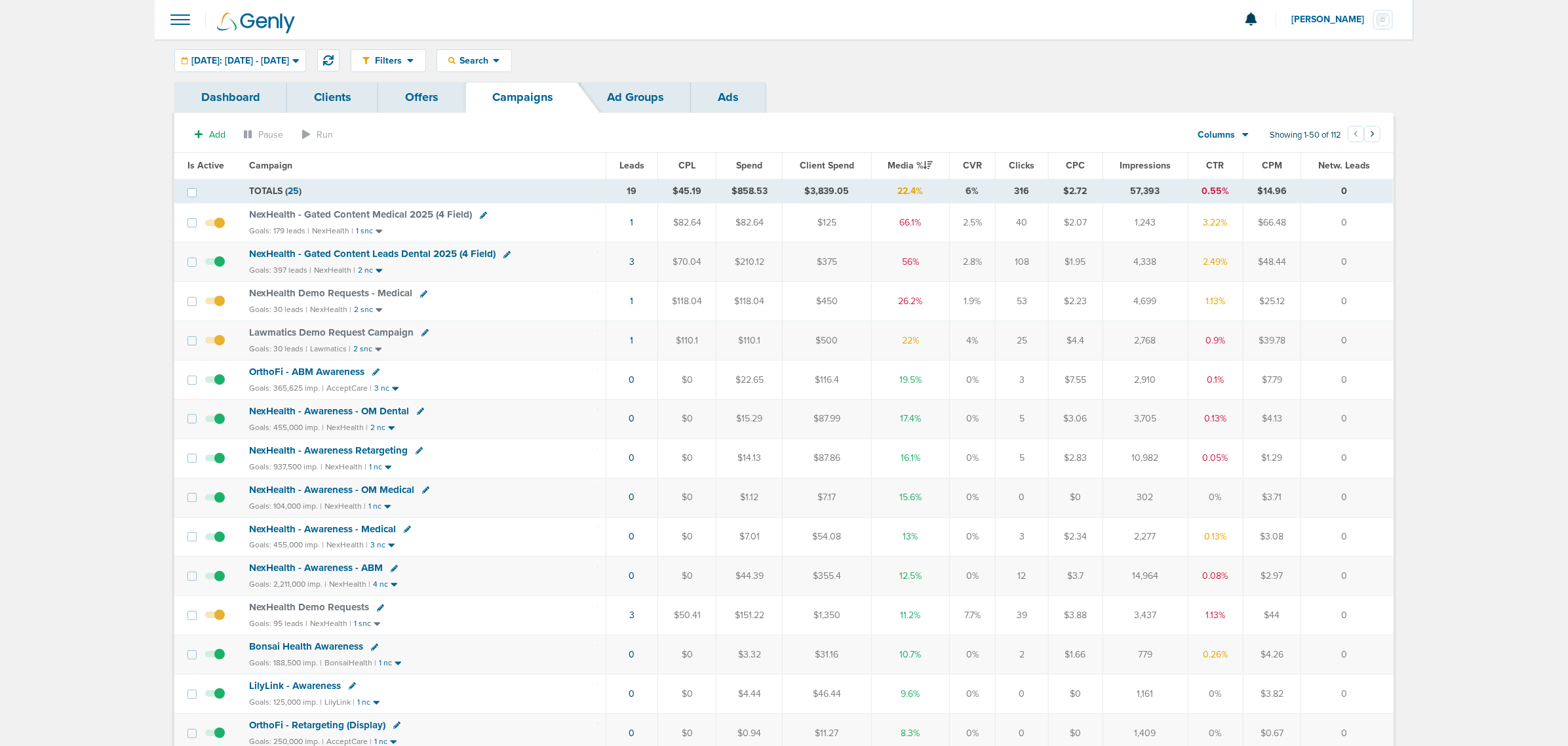
click at [910, 70] on div "Filters Active Only Settings Status Active Inactive Objectives MQL SQL Traffic …" at bounding box center [872, 60] width 1043 height 23
click at [633, 621] on link "3" at bounding box center [632, 615] width 5 height 11
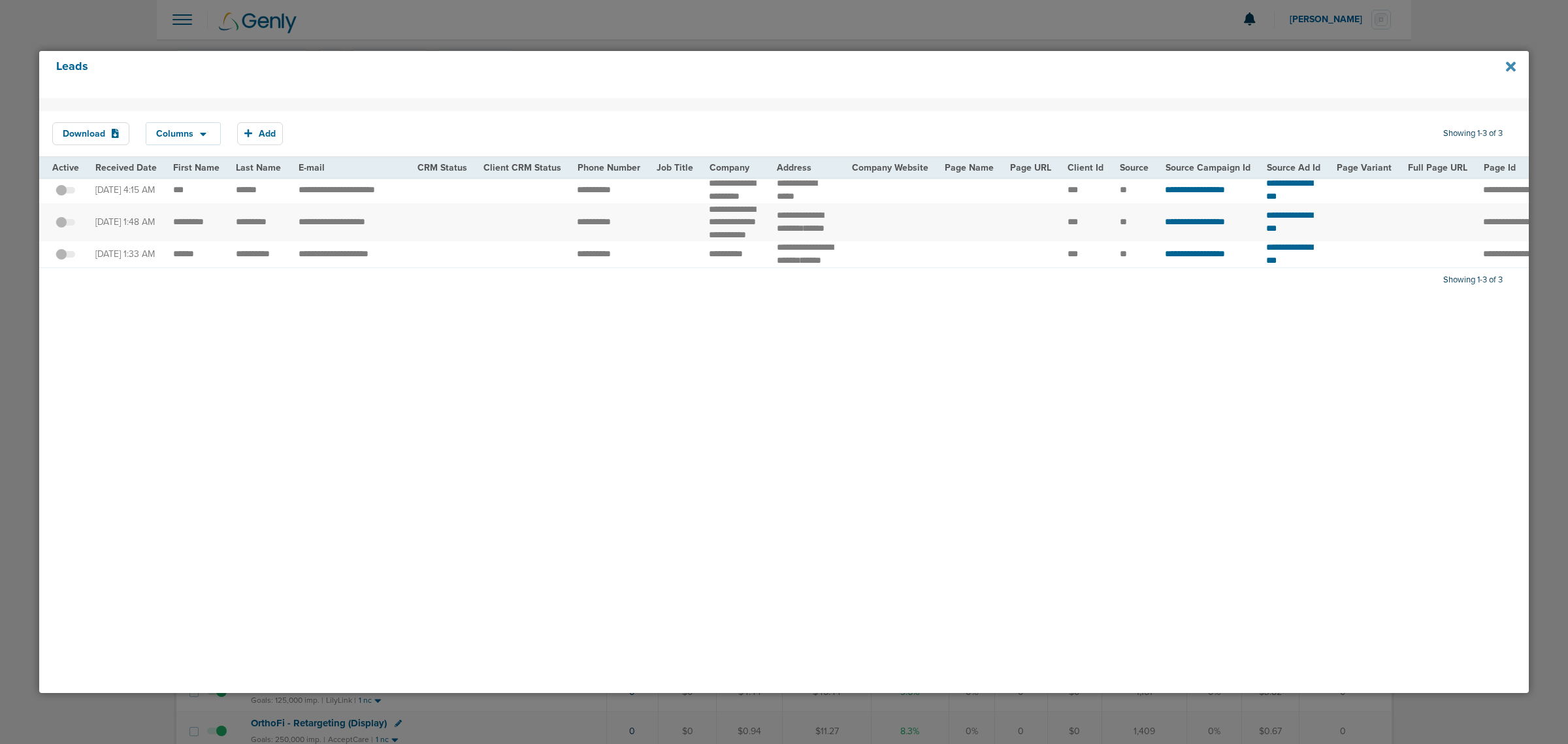
click at [1508, 62] on icon at bounding box center [1511, 67] width 10 height 14
click at [1508, 69] on icon at bounding box center [1511, 66] width 10 height 10
drag, startPoint x: 1510, startPoint y: 63, endPoint x: 912, endPoint y: 2, distance: 601.1
click at [1502, 62] on div "Leads" at bounding box center [784, 74] width 1490 height 47
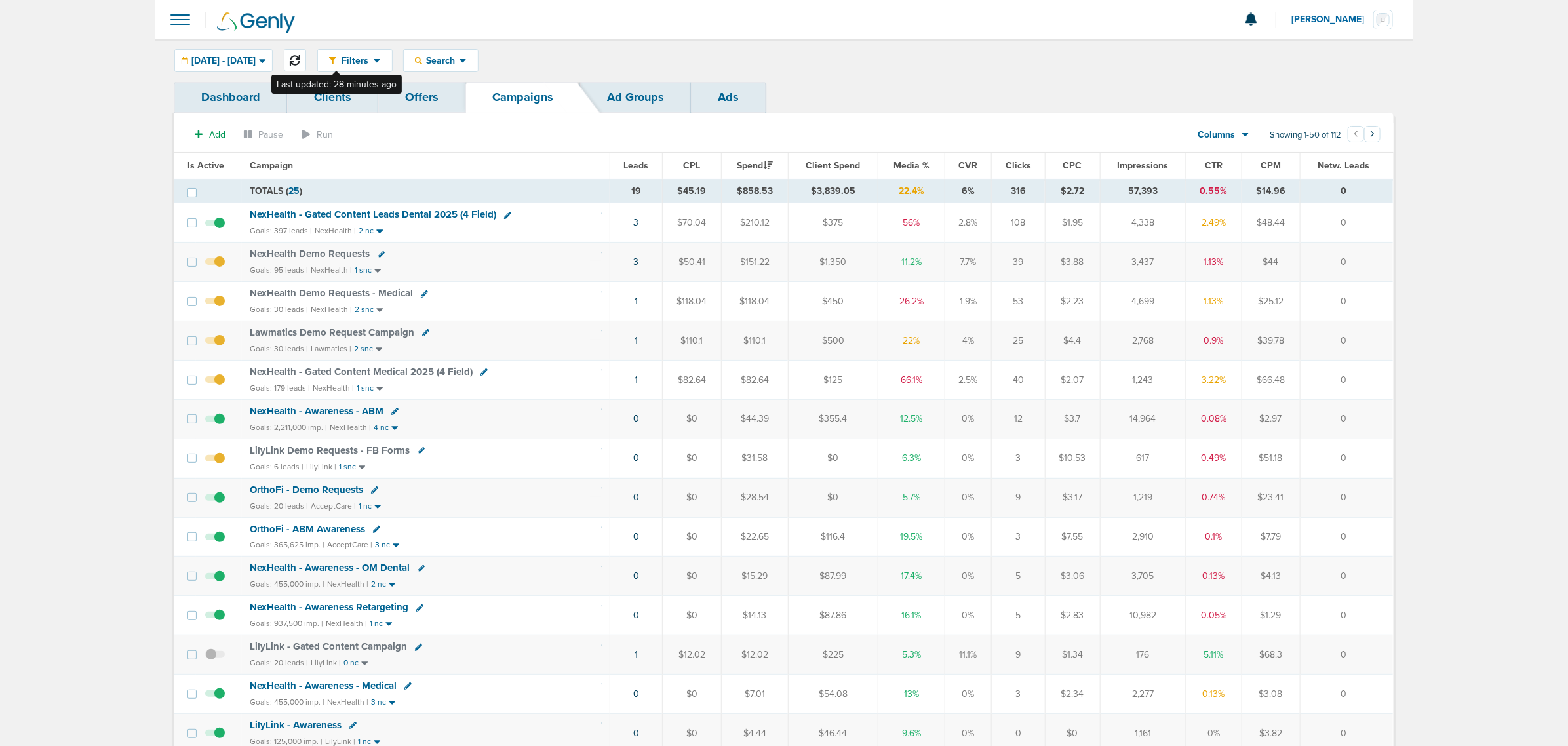
click at [300, 60] on icon at bounding box center [295, 61] width 11 height 11
click at [634, 302] on link "1" at bounding box center [635, 301] width 4 height 11
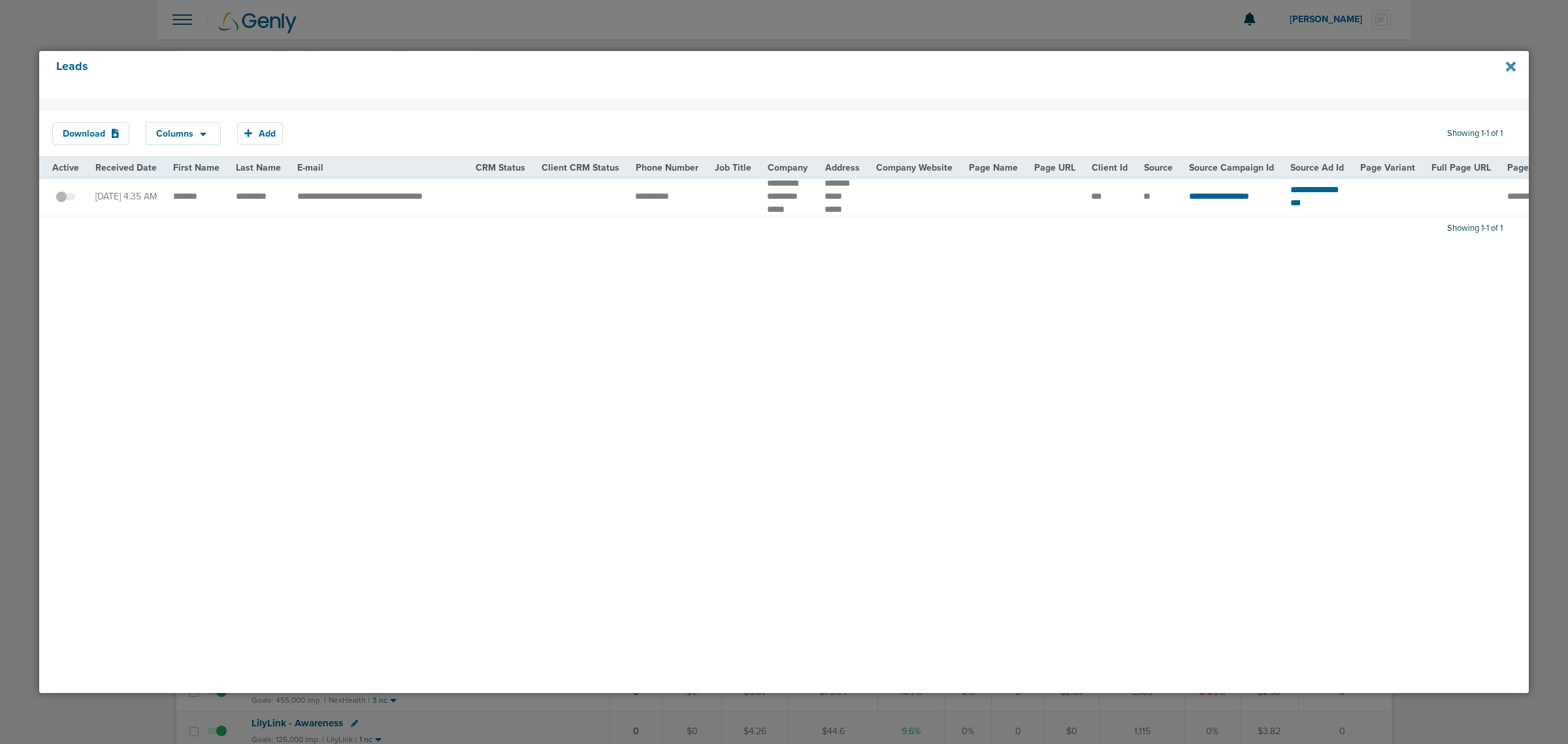
click at [1514, 60] on icon at bounding box center [1511, 67] width 10 height 14
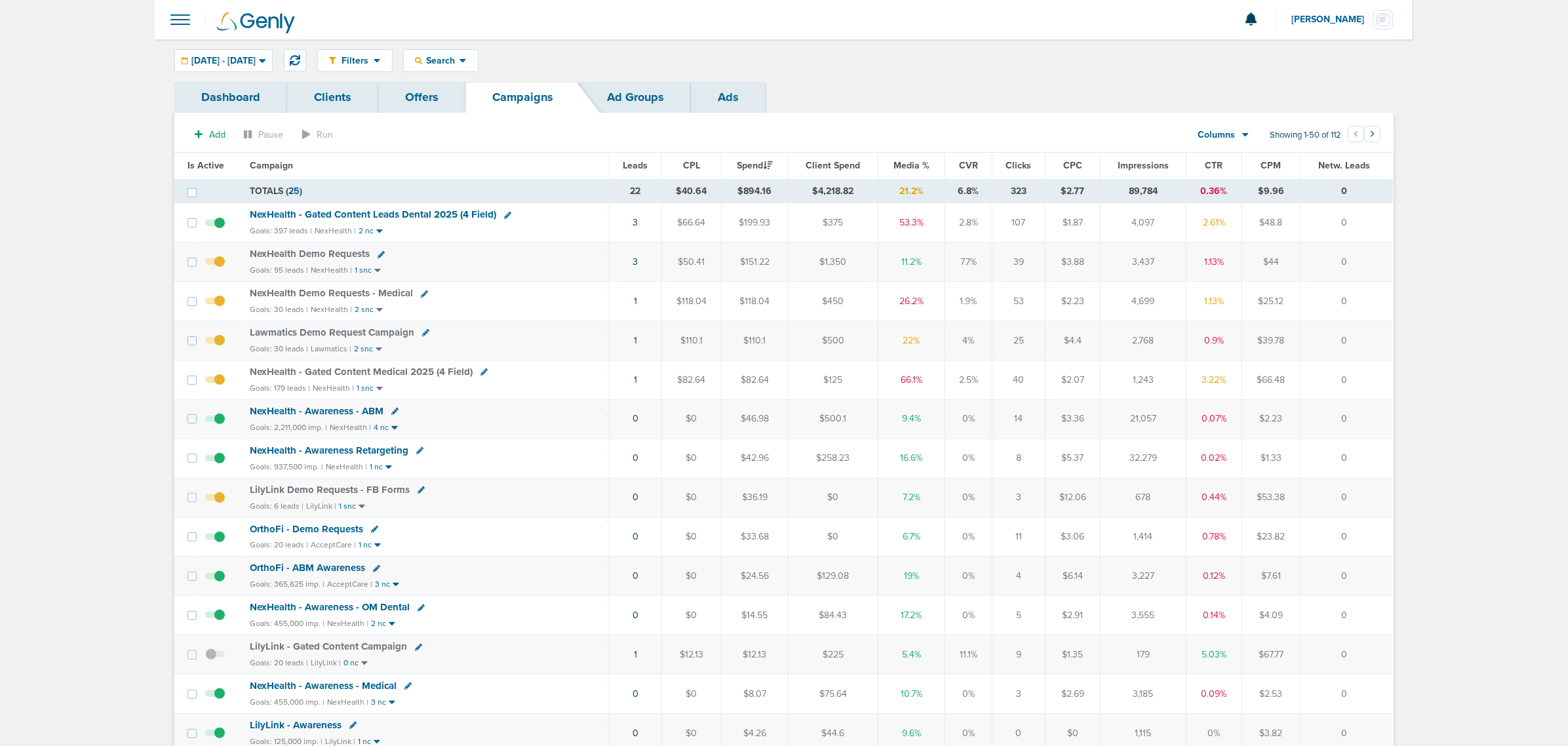
click at [359, 373] on span "NexHealth - Gated Content Medical 2025 (4 Field)" at bounding box center [361, 371] width 223 height 12
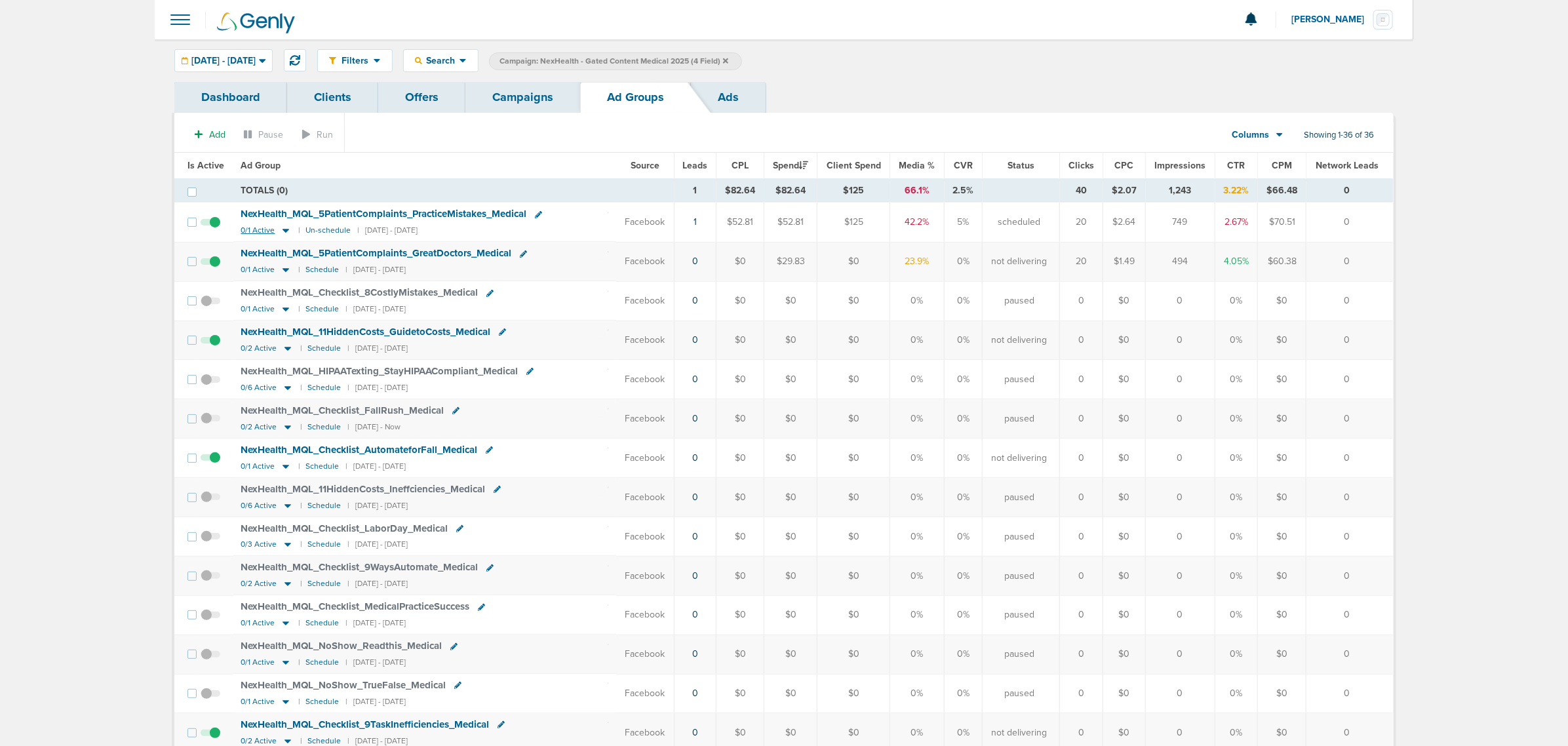
click at [282, 233] on icon at bounding box center [285, 230] width 13 height 11
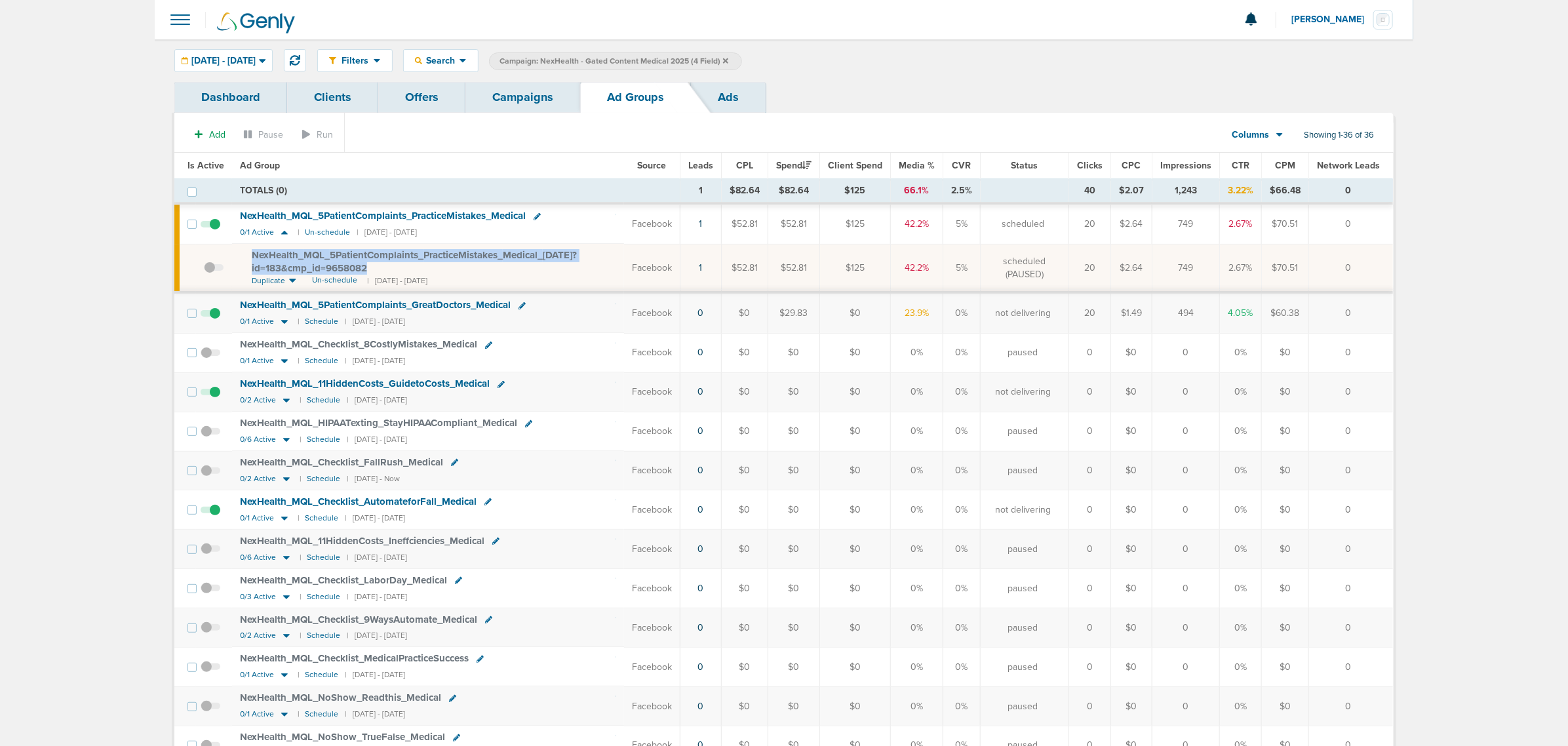
drag, startPoint x: 404, startPoint y: 264, endPoint x: 245, endPoint y: 262, distance: 159.0
click at [248, 260] on td "NexHealth_ MQL_ 5PatientComplaints_ PracticeMistakes_ Medical_ 09.19.25?id=183&…" at bounding box center [427, 267] width 392 height 48
copy span "NexHealth_ MQL_ 5PatientComplaints_ PracticeMistakes_ Medical_ 09.19.25?id=183&…"
click at [529, 131] on section "Add Pause Run Columns Media Stats Sales Performance Custom Showing 1-36 of 36" at bounding box center [784, 137] width 1219 height 30
click at [485, 110] on link "Campaigns" at bounding box center [523, 97] width 115 height 31
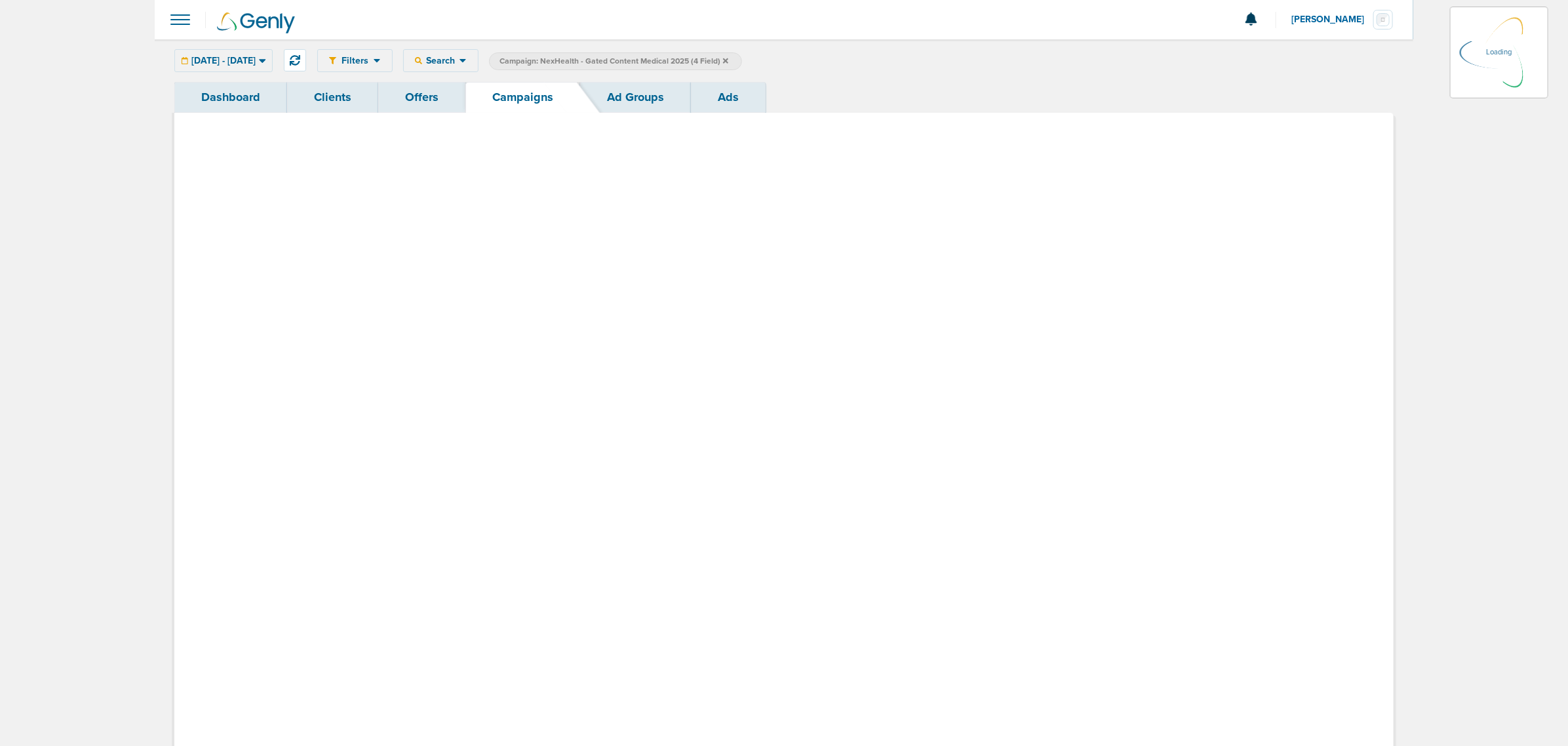
click at [728, 61] on icon at bounding box center [725, 61] width 5 height 8
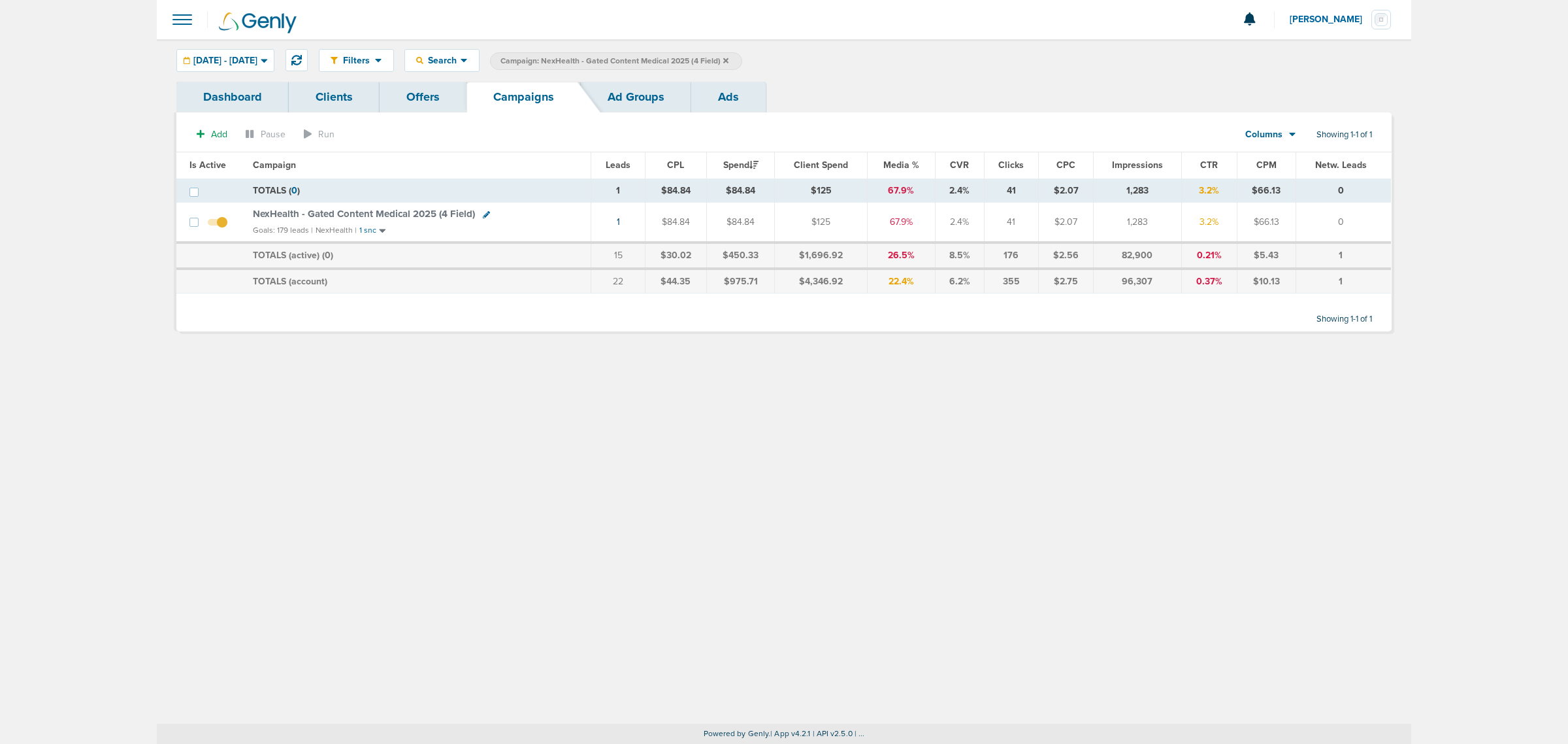
click at [344, 214] on span "NexHealth - Gated Content Medical 2025 (4 Field)" at bounding box center [363, 213] width 222 height 12
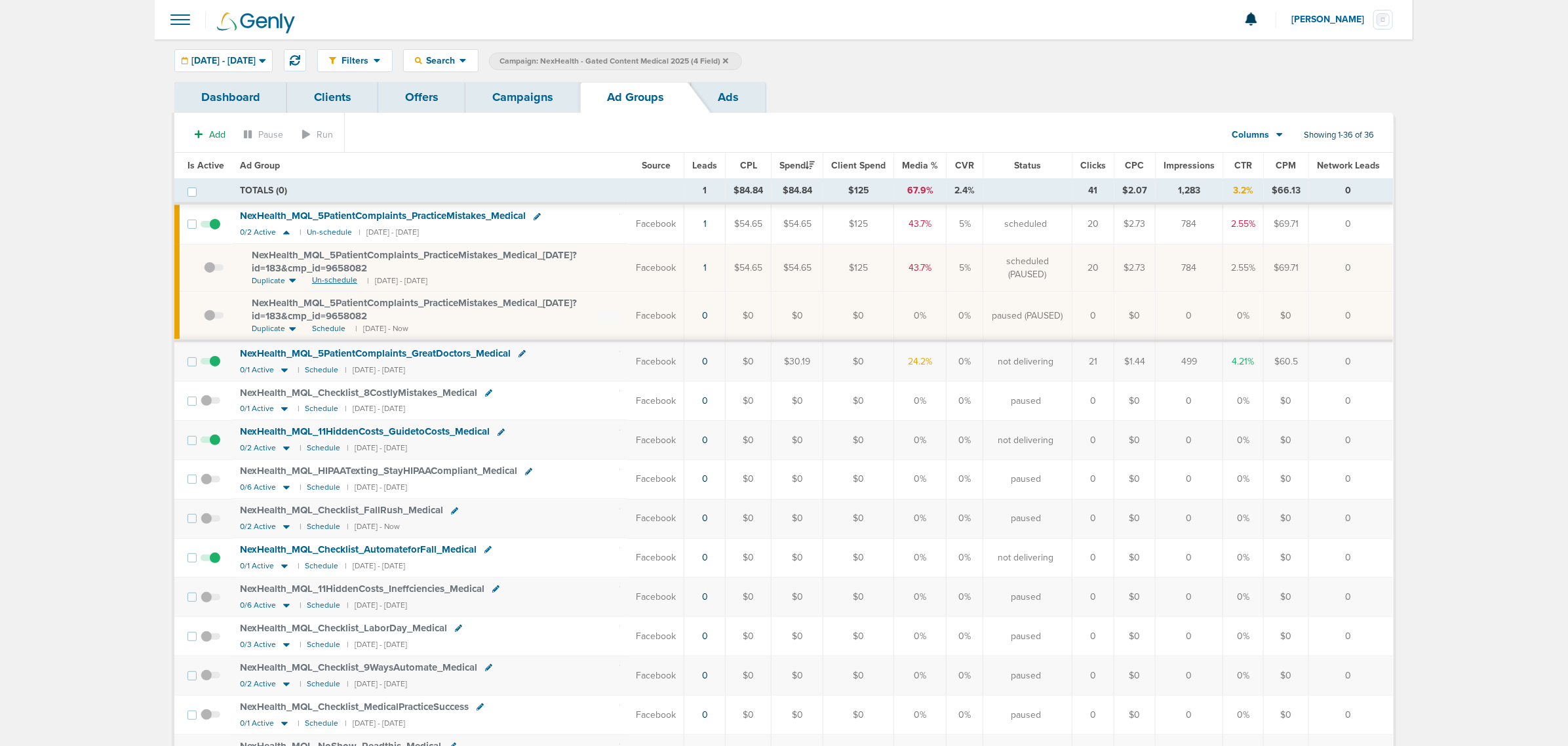
click at [312, 276] on span "Un-schedule" at bounding box center [335, 280] width 45 height 11
click at [335, 328] on span "Schedule" at bounding box center [328, 328] width 34 height 11
click at [285, 447] on icon at bounding box center [286, 448] width 13 height 11
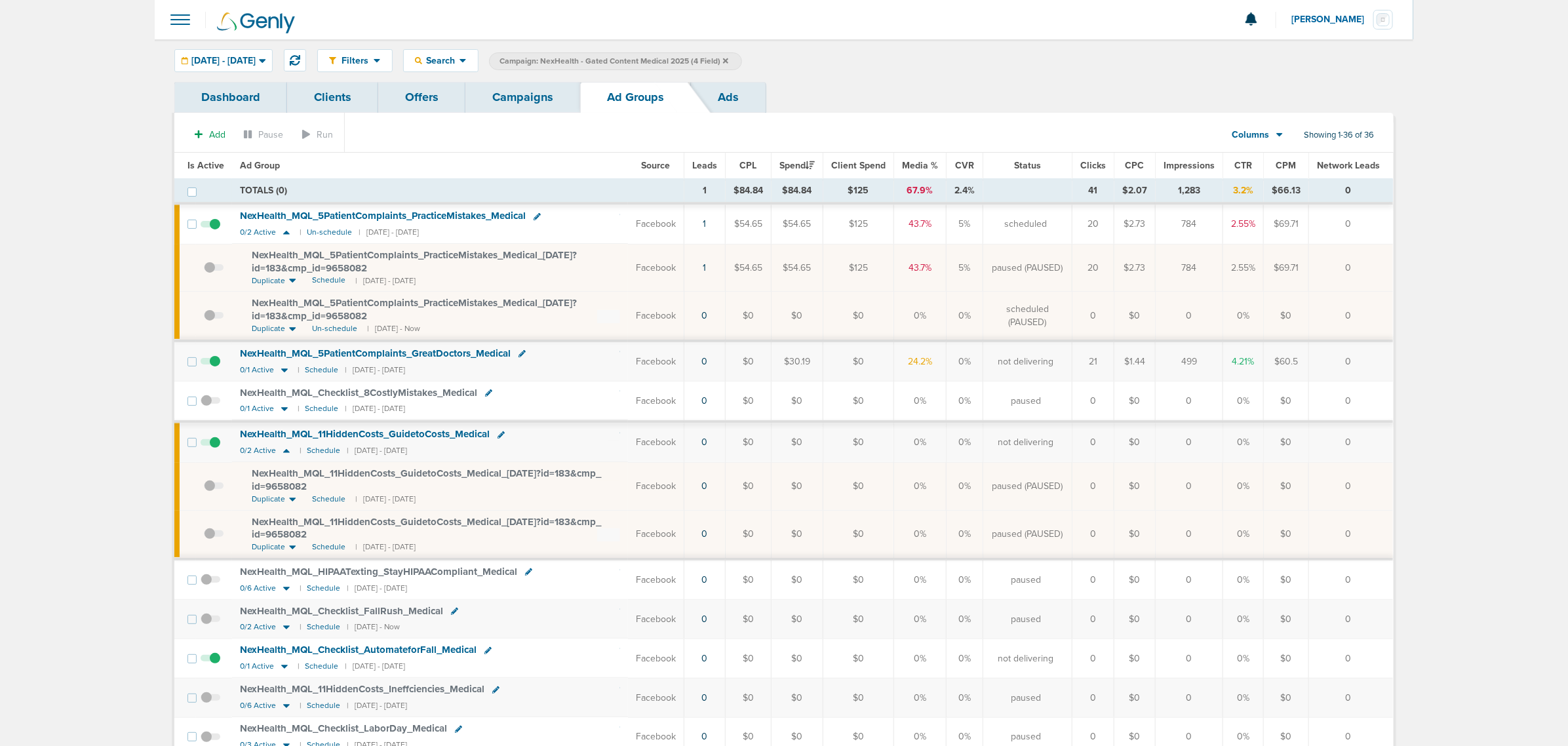
click at [536, 105] on link "Campaigns" at bounding box center [523, 97] width 115 height 31
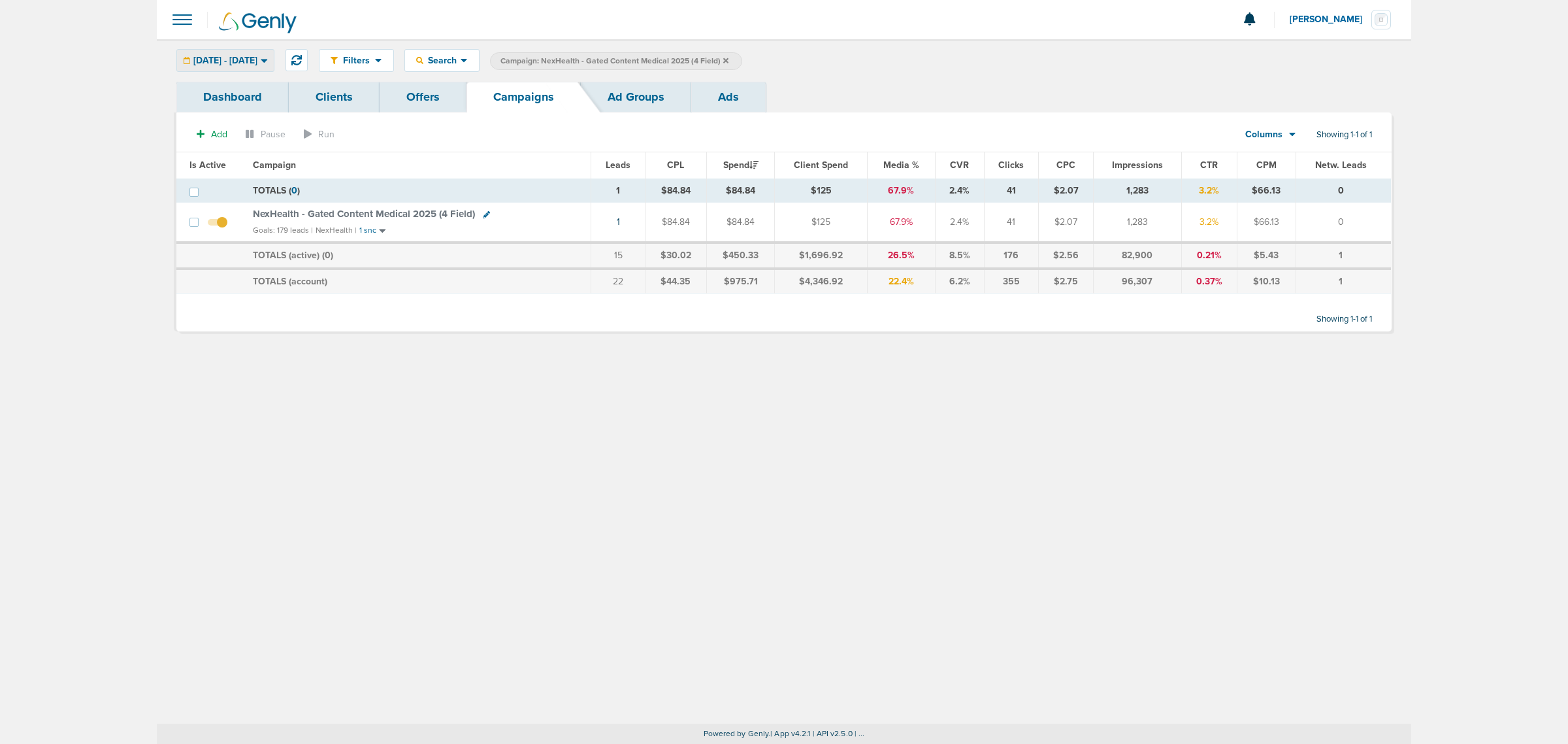
click at [257, 59] on span "09.22.2025 - 09.22.2025" at bounding box center [225, 61] width 64 height 9
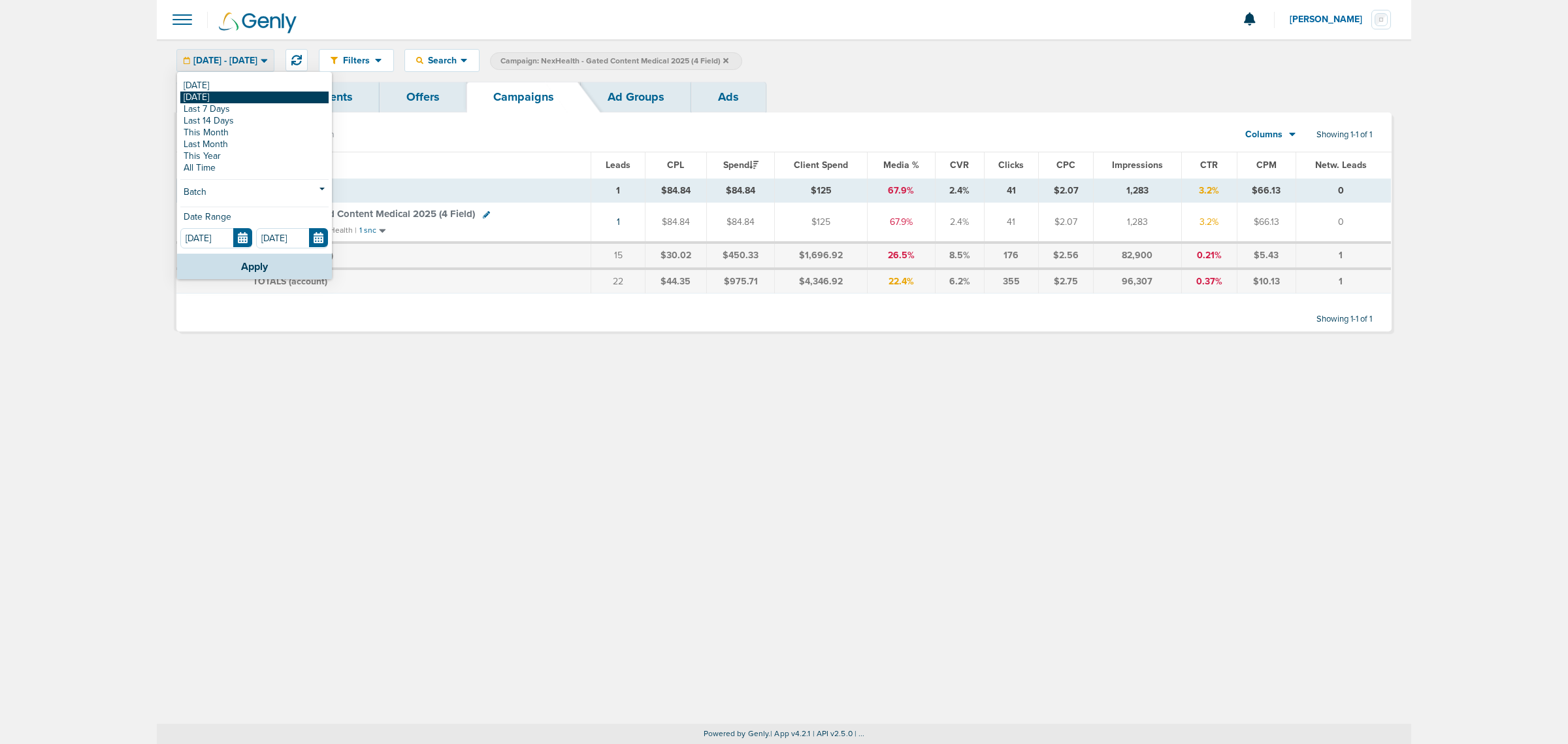
click at [236, 92] on link "[DATE]" at bounding box center [255, 97] width 149 height 12
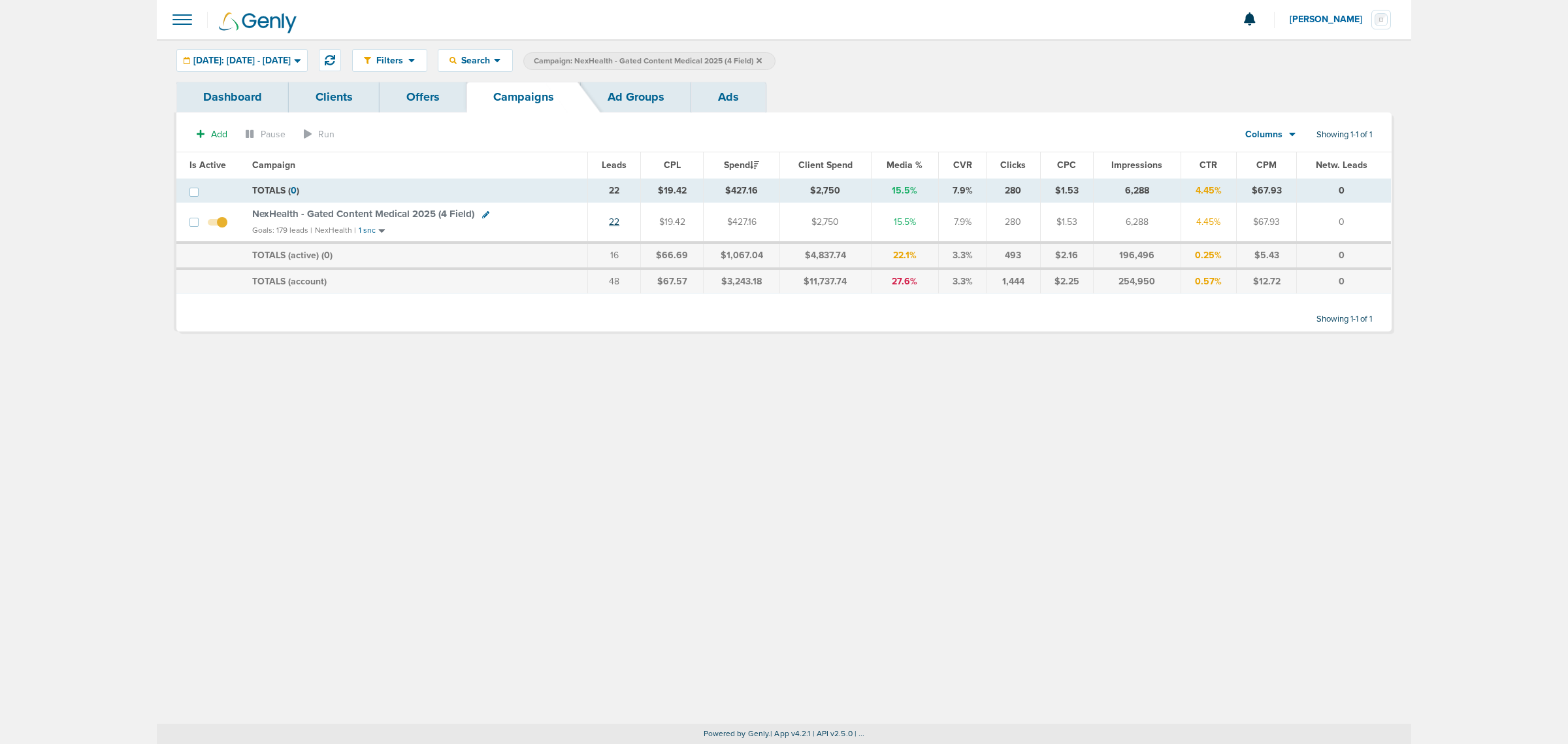
click at [620, 221] on link "22" at bounding box center [615, 222] width 11 height 11
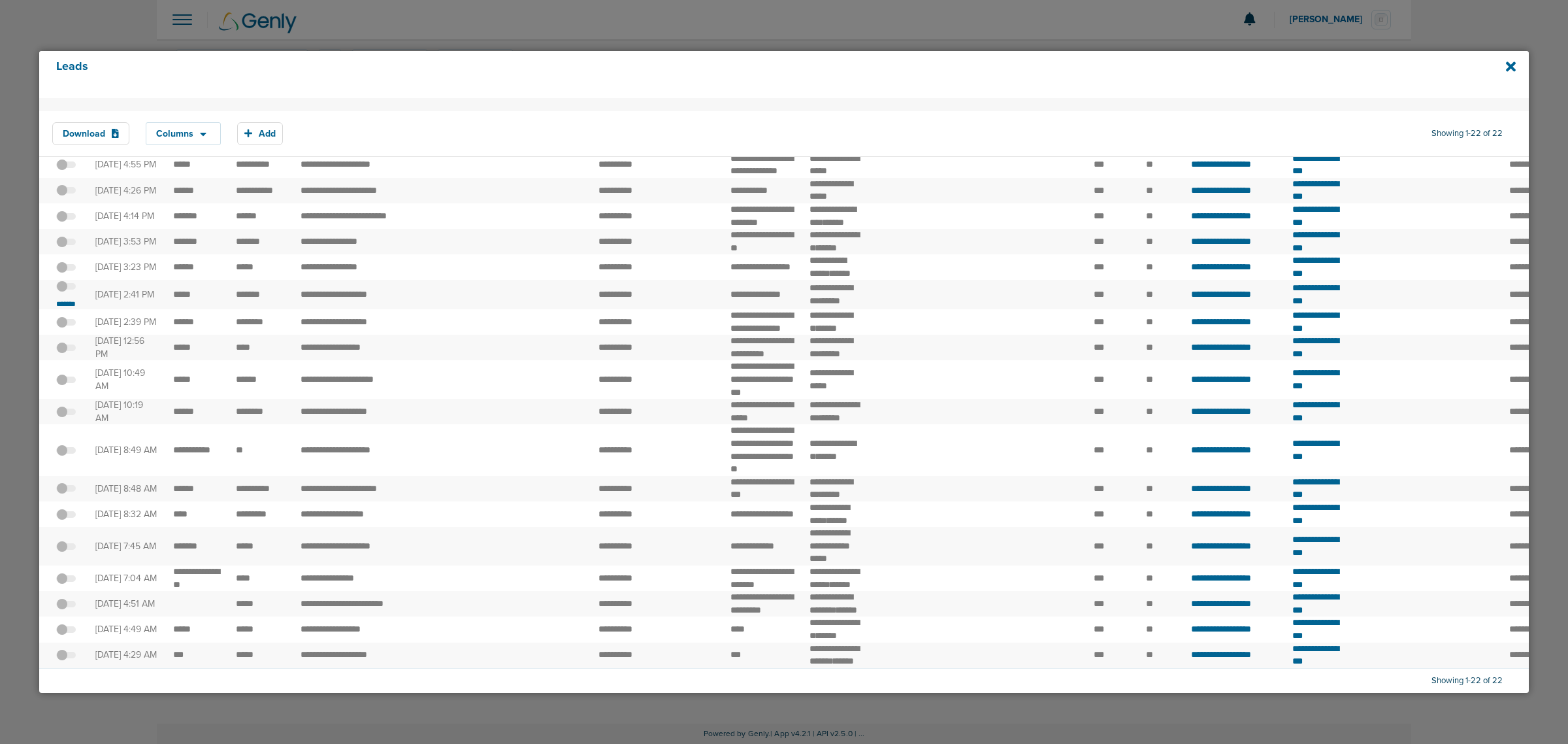
scroll to position [27, 0]
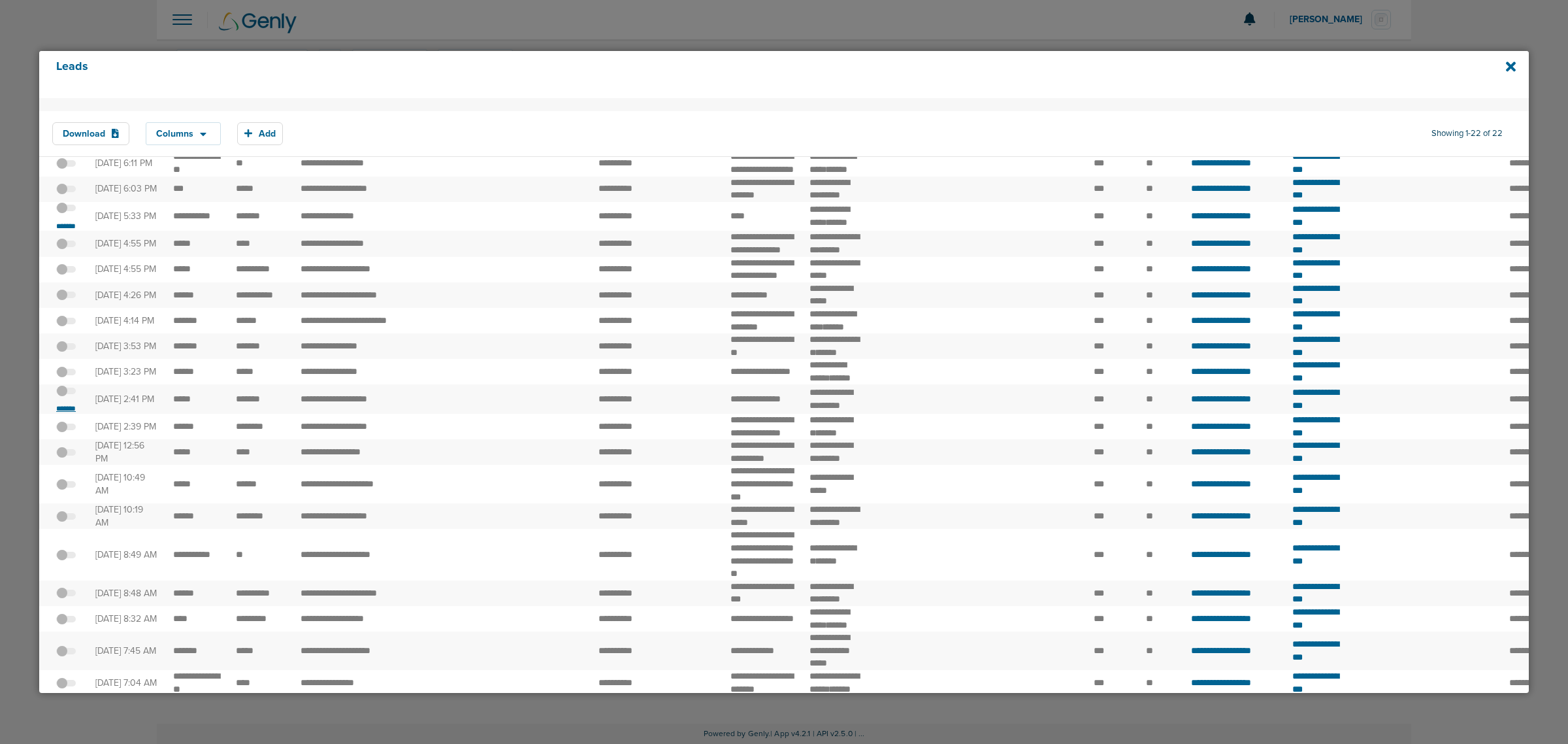
click at [72, 413] on small "*******" at bounding box center [66, 409] width 27 height 11
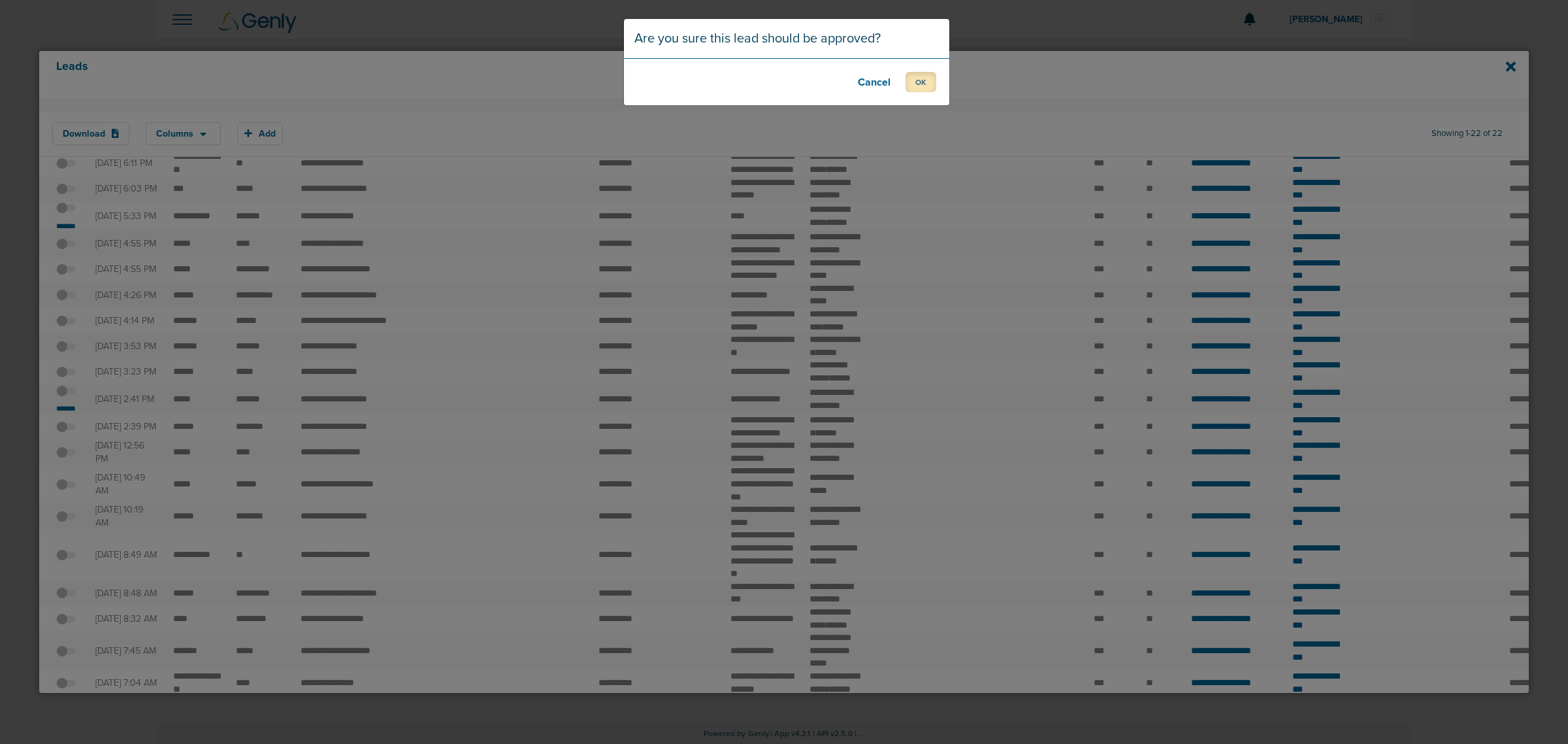
click at [914, 82] on button "OK" at bounding box center [921, 82] width 31 height 20
click at [914, 83] on button "OK" at bounding box center [921, 82] width 31 height 20
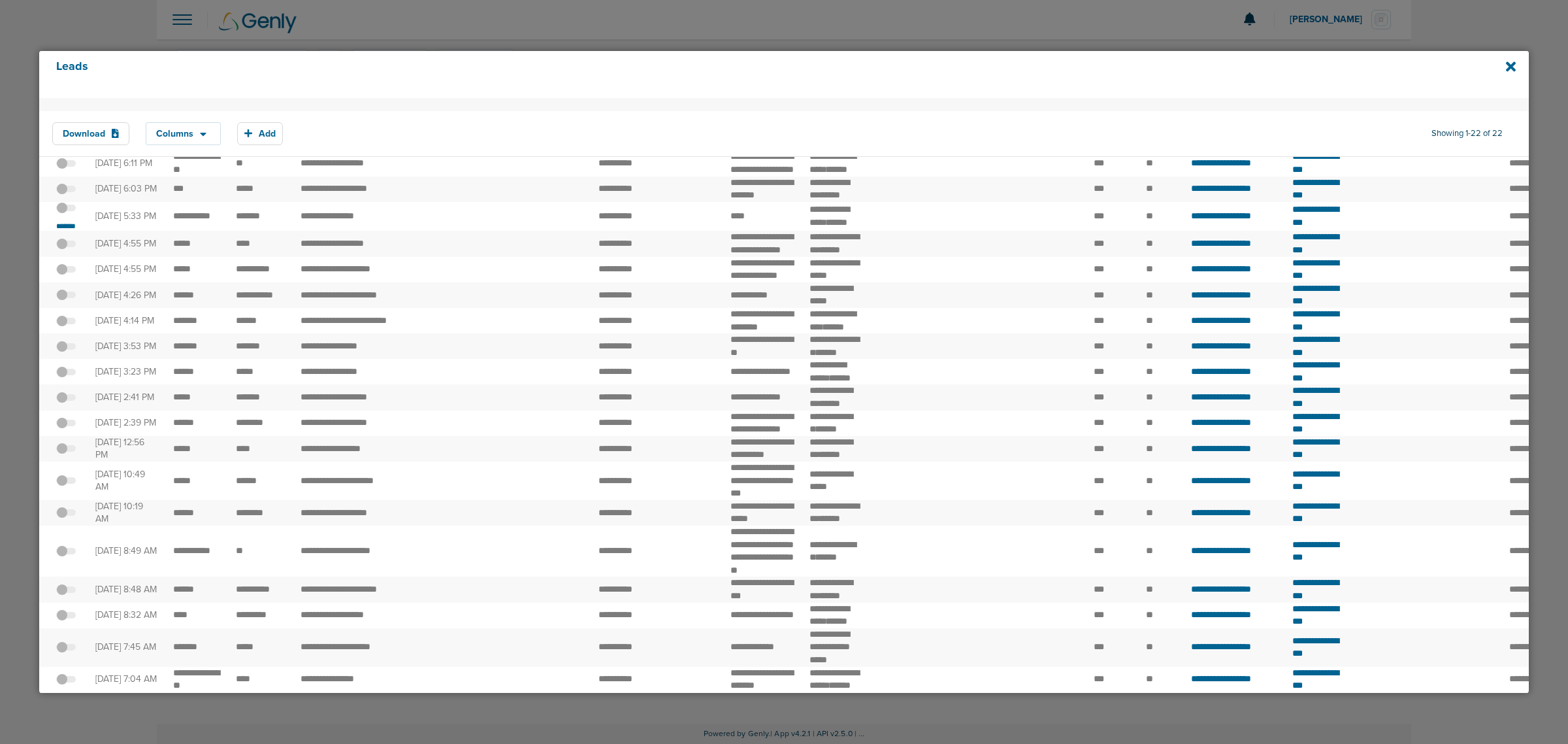
click at [69, 214] on span at bounding box center [66, 214] width 20 height 0
click at [66, 210] on input "checkbox" at bounding box center [66, 210] width 0 height 0
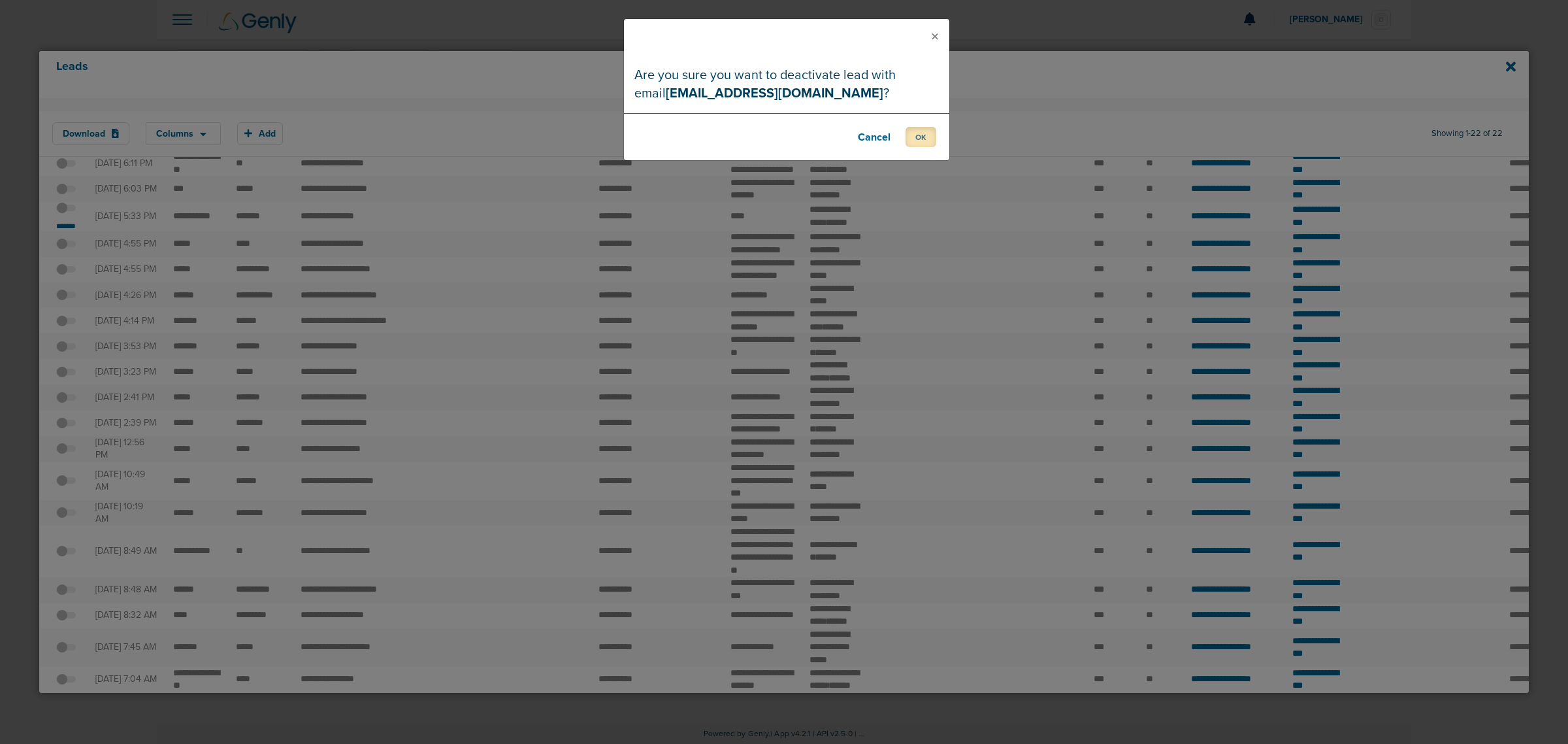
click at [924, 135] on button "OK" at bounding box center [921, 137] width 31 height 20
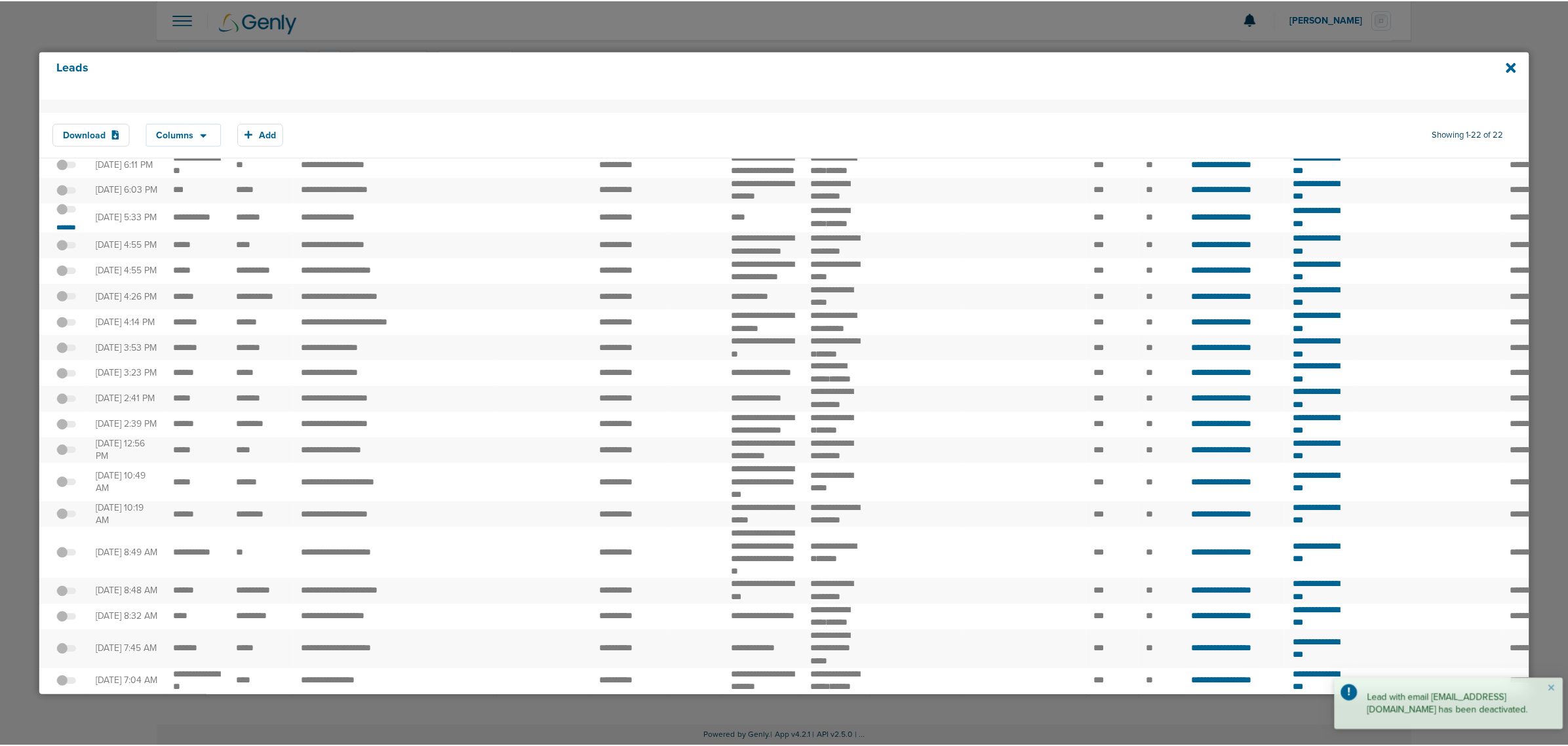
scroll to position [0, 0]
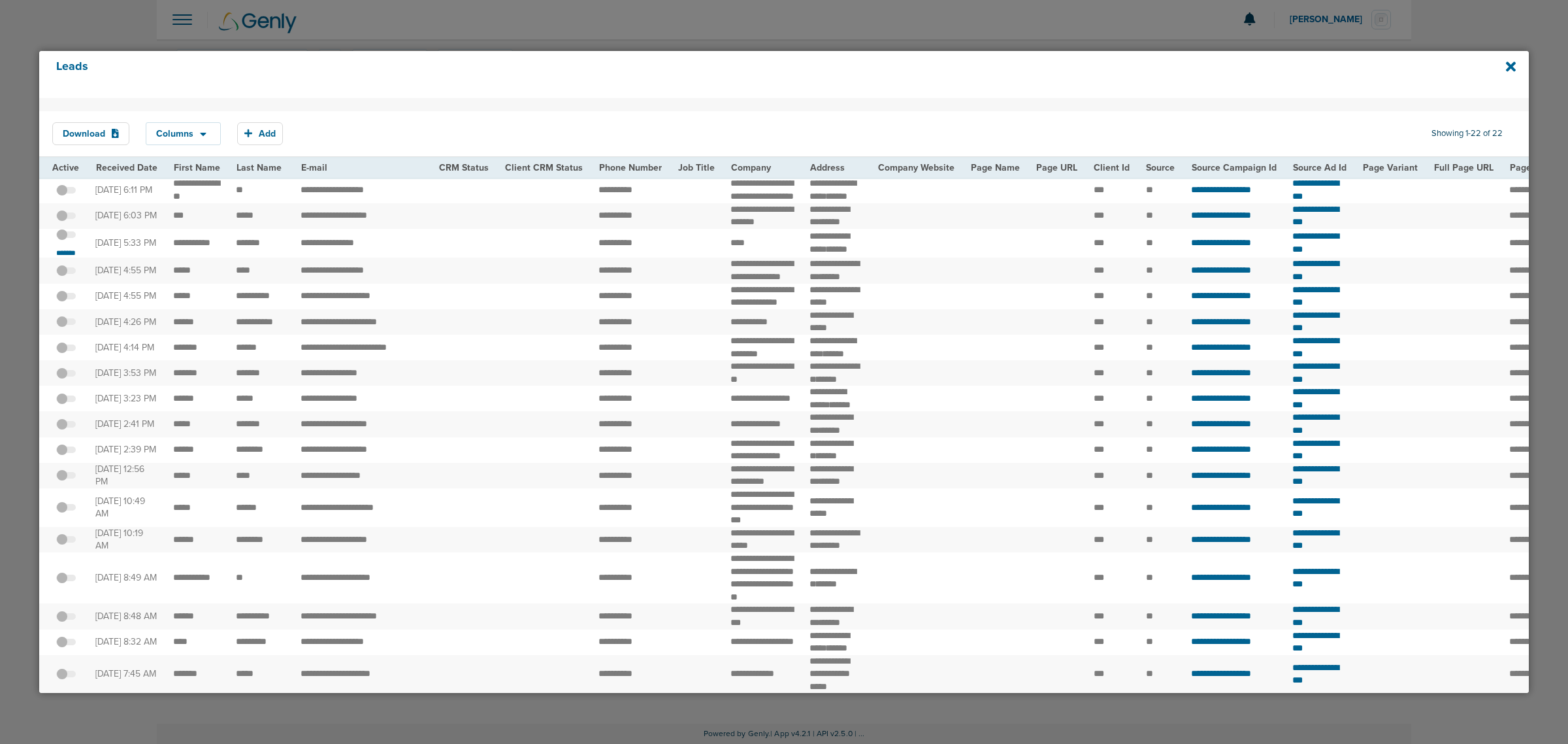
click at [1505, 71] on div "Leads" at bounding box center [784, 74] width 1490 height 47
click at [1512, 63] on icon at bounding box center [1511, 67] width 10 height 14
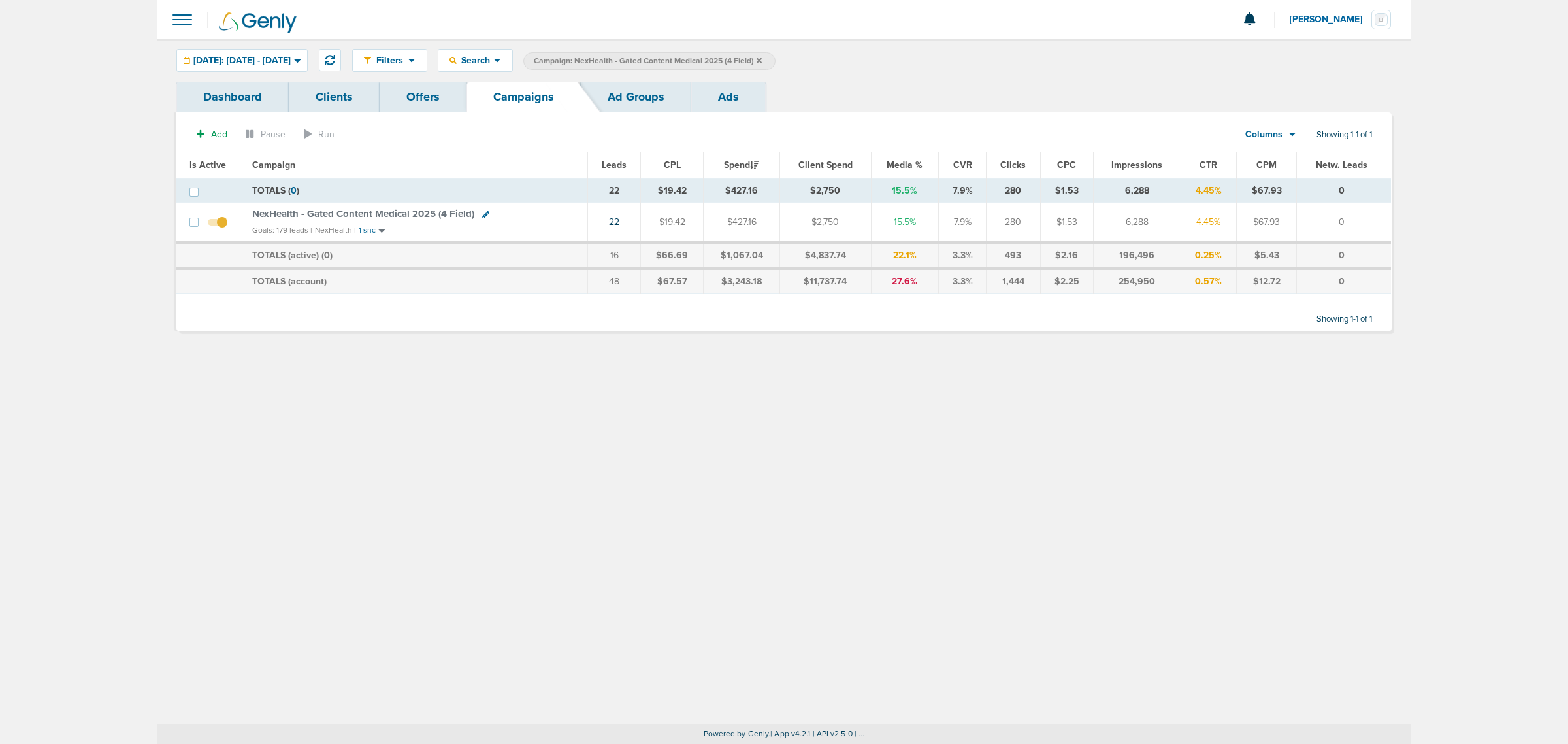
click at [762, 61] on icon at bounding box center [760, 60] width 5 height 5
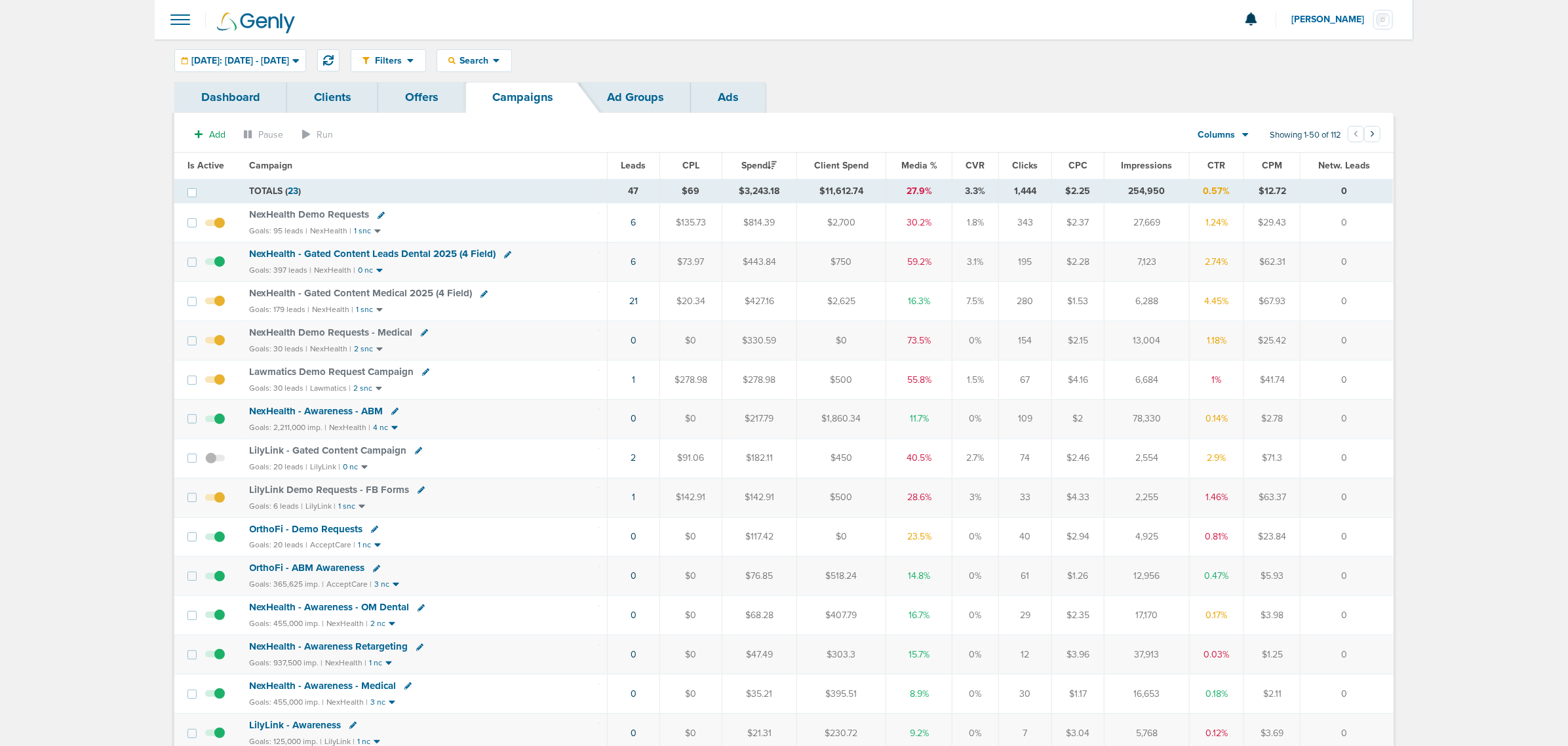
click at [406, 255] on span "NexHealth - Gated Content Leads Dental 2025 (4 Field)" at bounding box center [373, 254] width 246 height 12
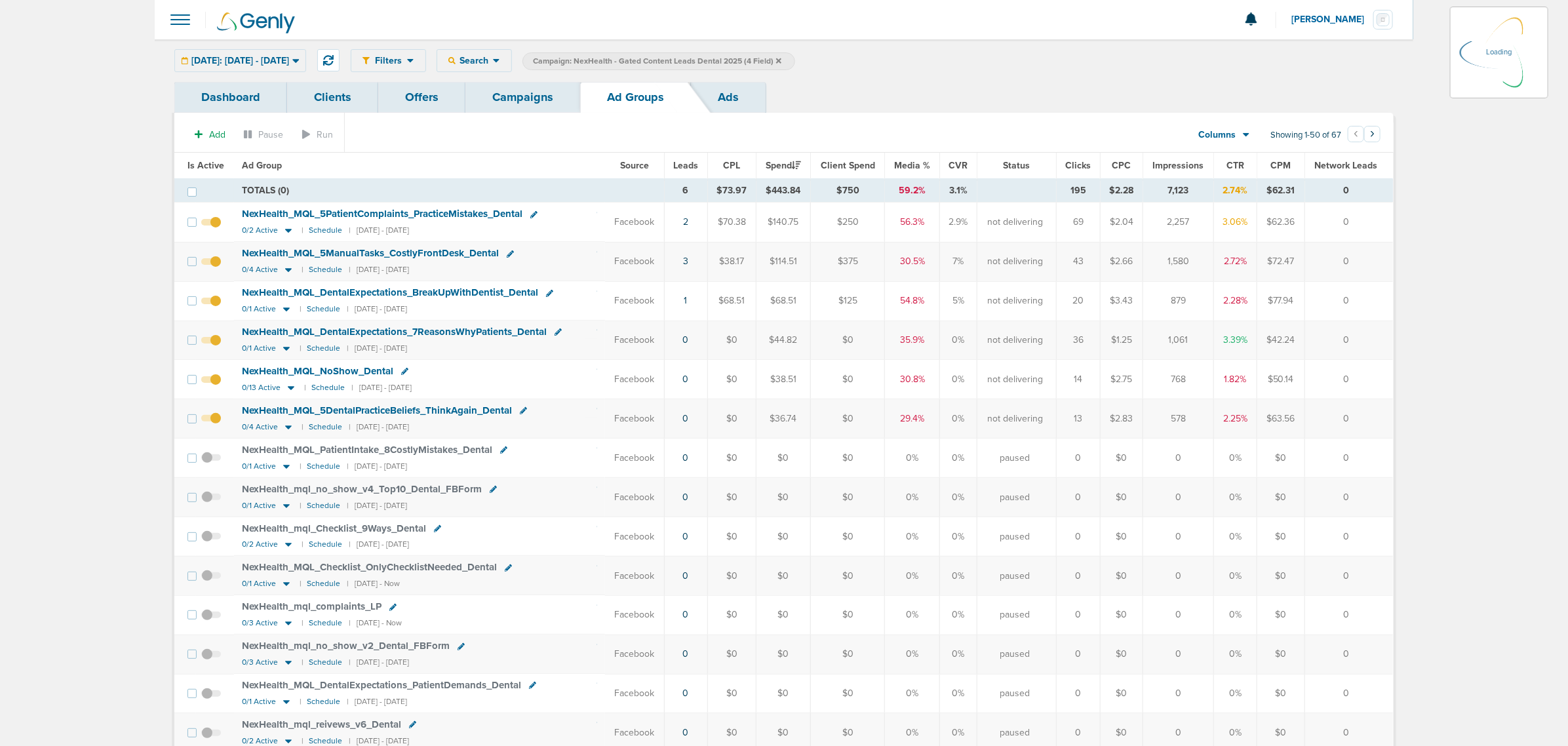
click at [306, 63] on div "Yesterday: 09.21.2025 - 09.21.2025 Today Yesterday Last 7 Days Last 14 Days Thi…" at bounding box center [240, 60] width 132 height 23
click at [289, 60] on span "Yesterday: 09.21.2025 - 09.21.2025" at bounding box center [240, 61] width 97 height 9
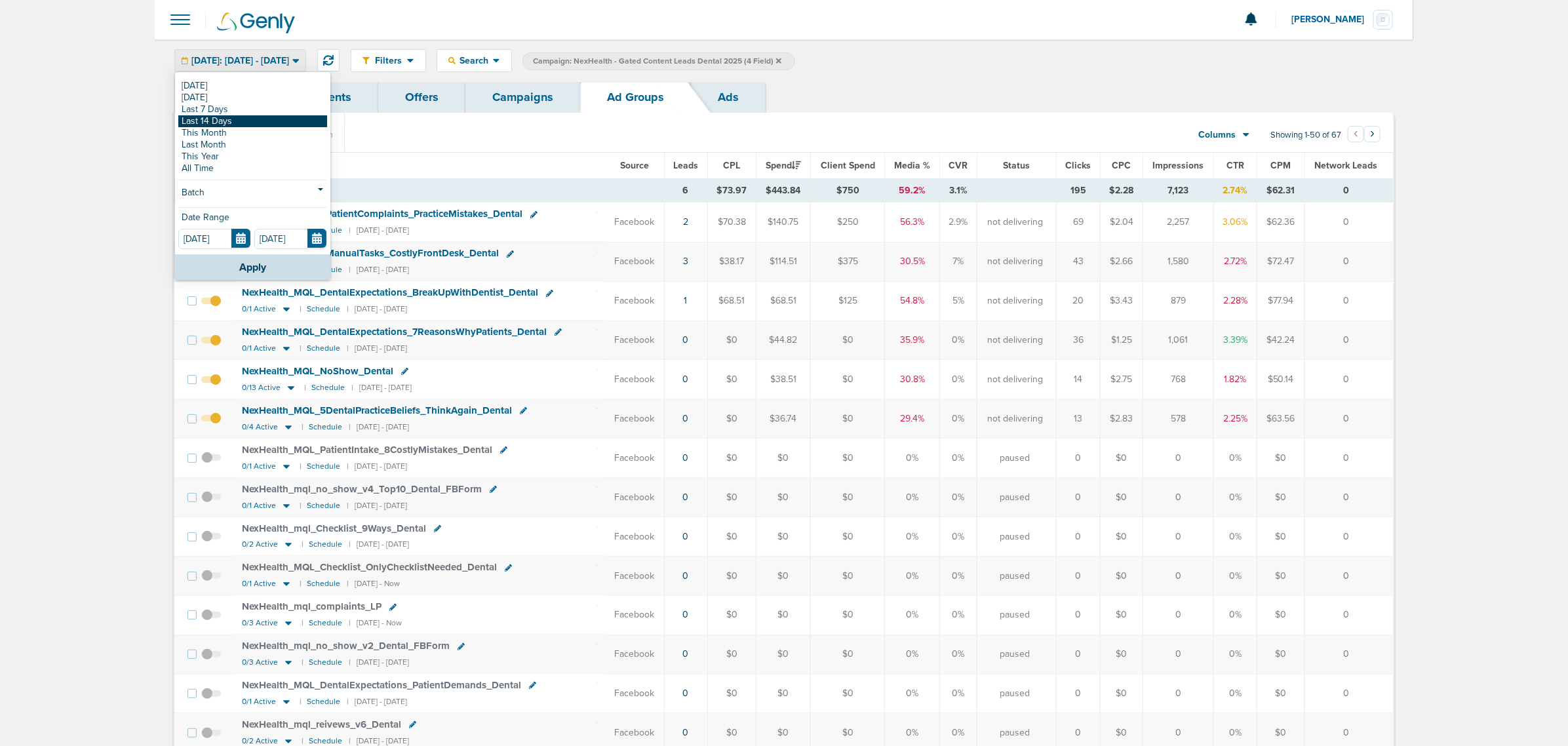
click at [239, 122] on link "Last 14 Days" at bounding box center [253, 121] width 149 height 12
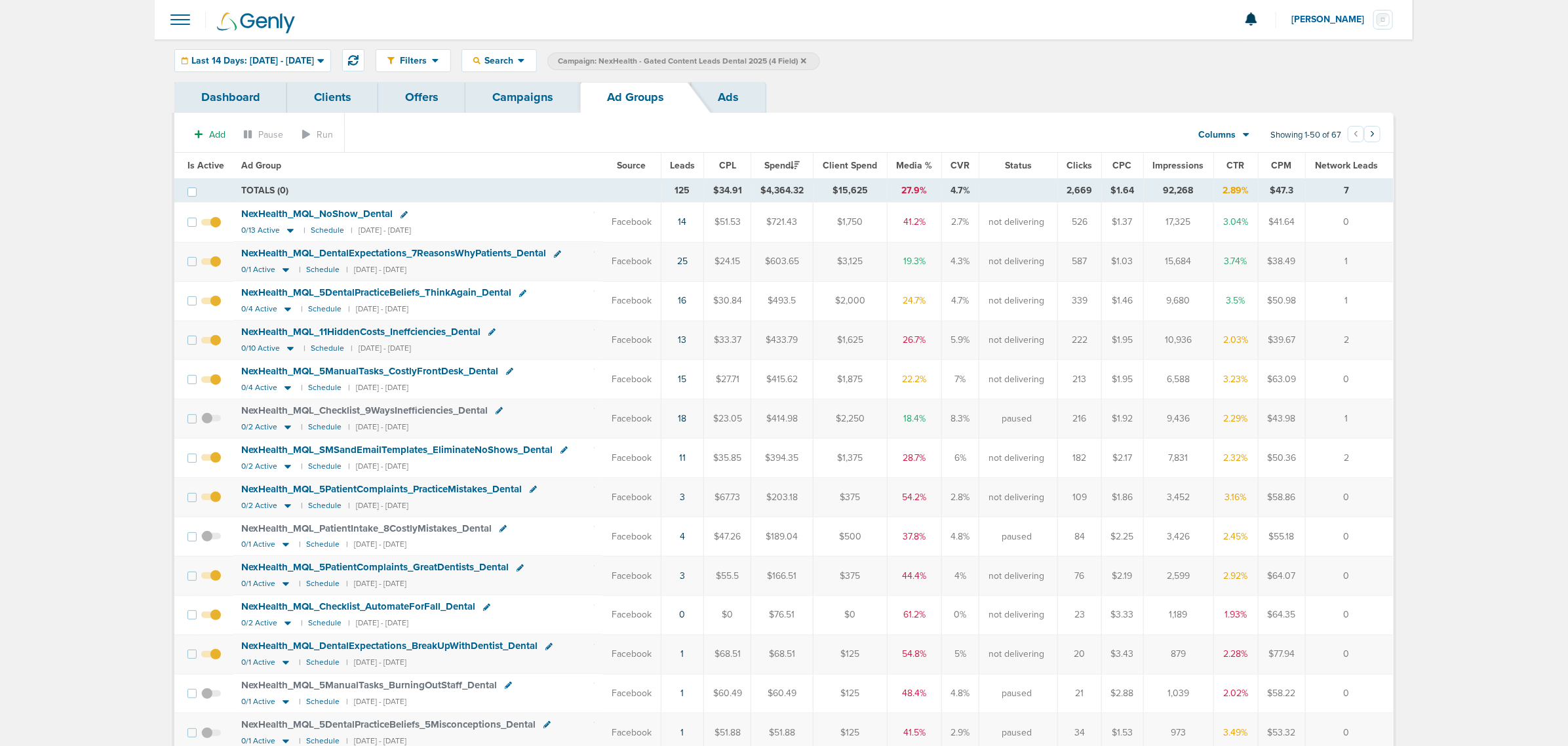
click at [679, 165] on span "Leads" at bounding box center [682, 165] width 25 height 11
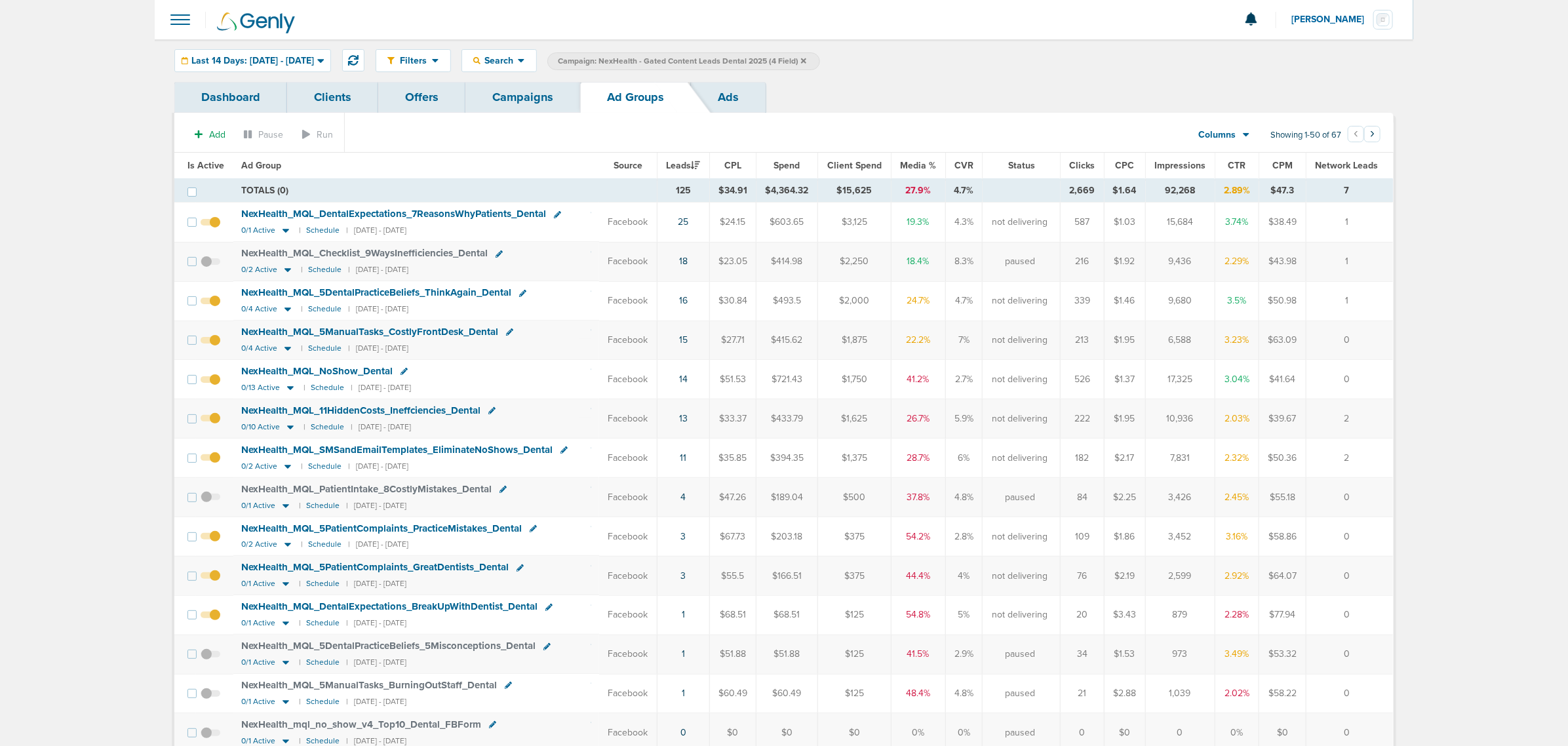
drag, startPoint x: 533, startPoint y: 74, endPoint x: 537, endPoint y: 85, distance: 11.7
click at [533, 77] on div "Filters Active Only Settings Status Active Inactive Objectives MQL SQL Traffic …" at bounding box center [784, 60] width 1258 height 43
click at [539, 93] on link "Campaigns" at bounding box center [523, 97] width 115 height 31
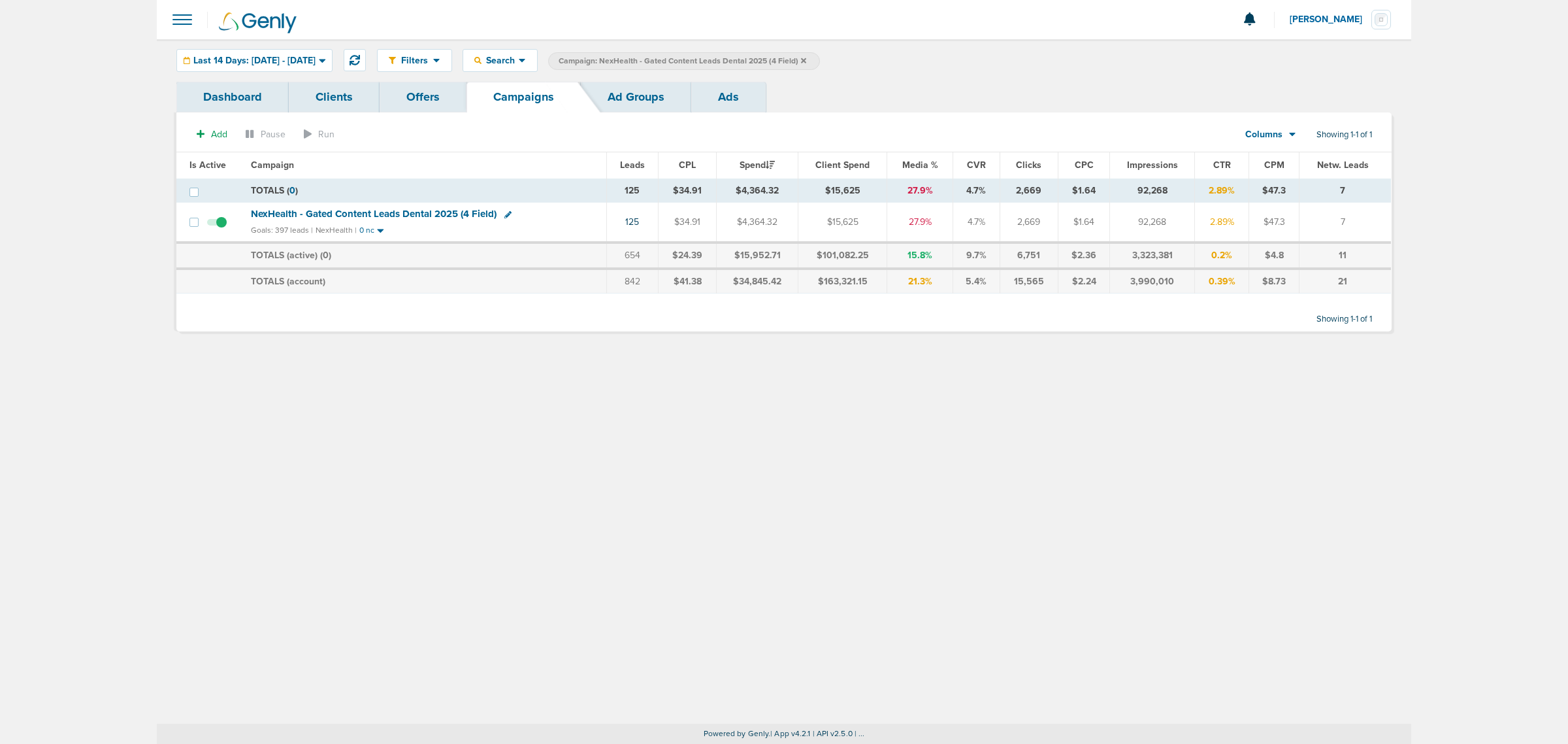
click at [807, 63] on icon at bounding box center [804, 61] width 5 height 8
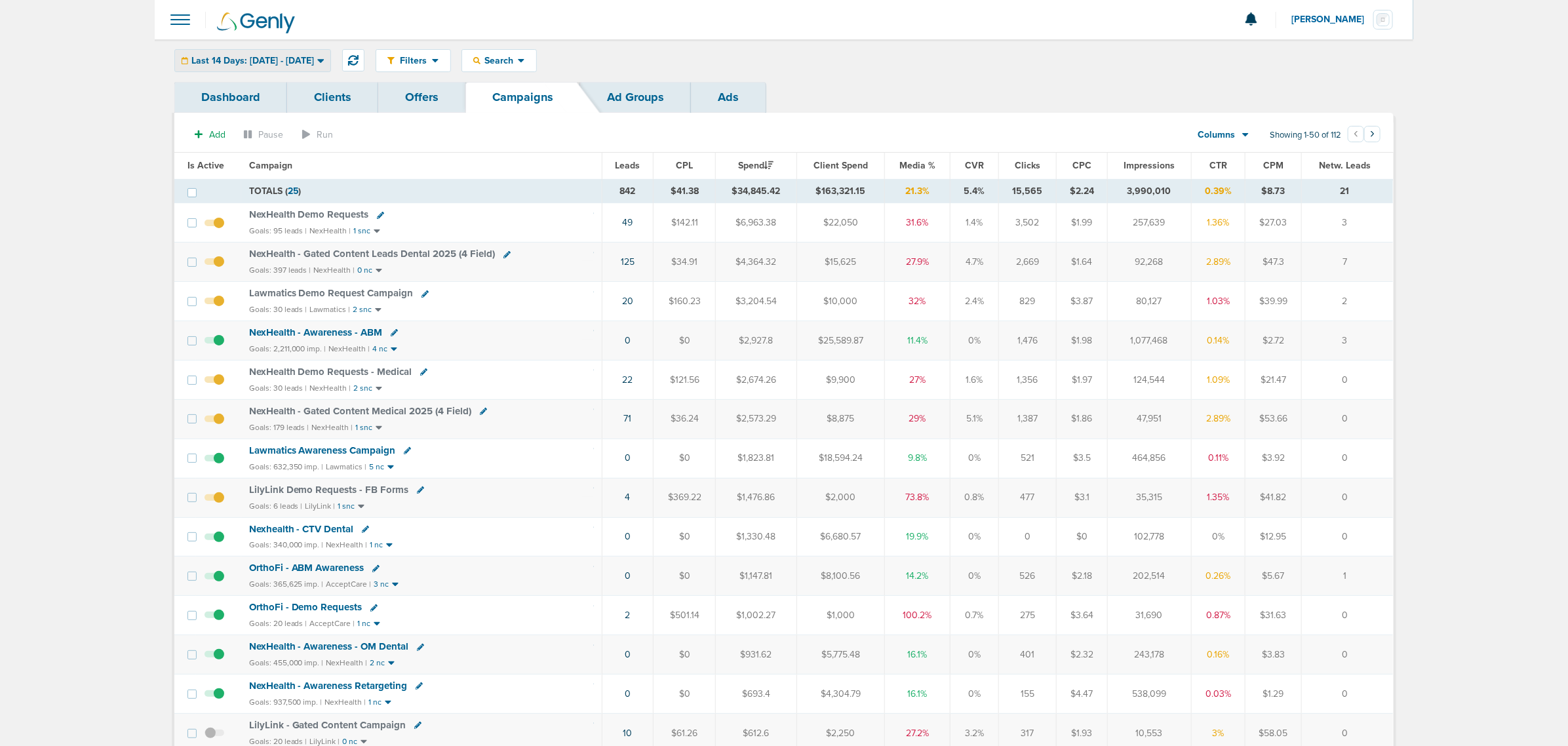
click at [295, 65] on span "Last 14 Days: 09.08.2025 - 09.22.2025" at bounding box center [253, 61] width 123 height 9
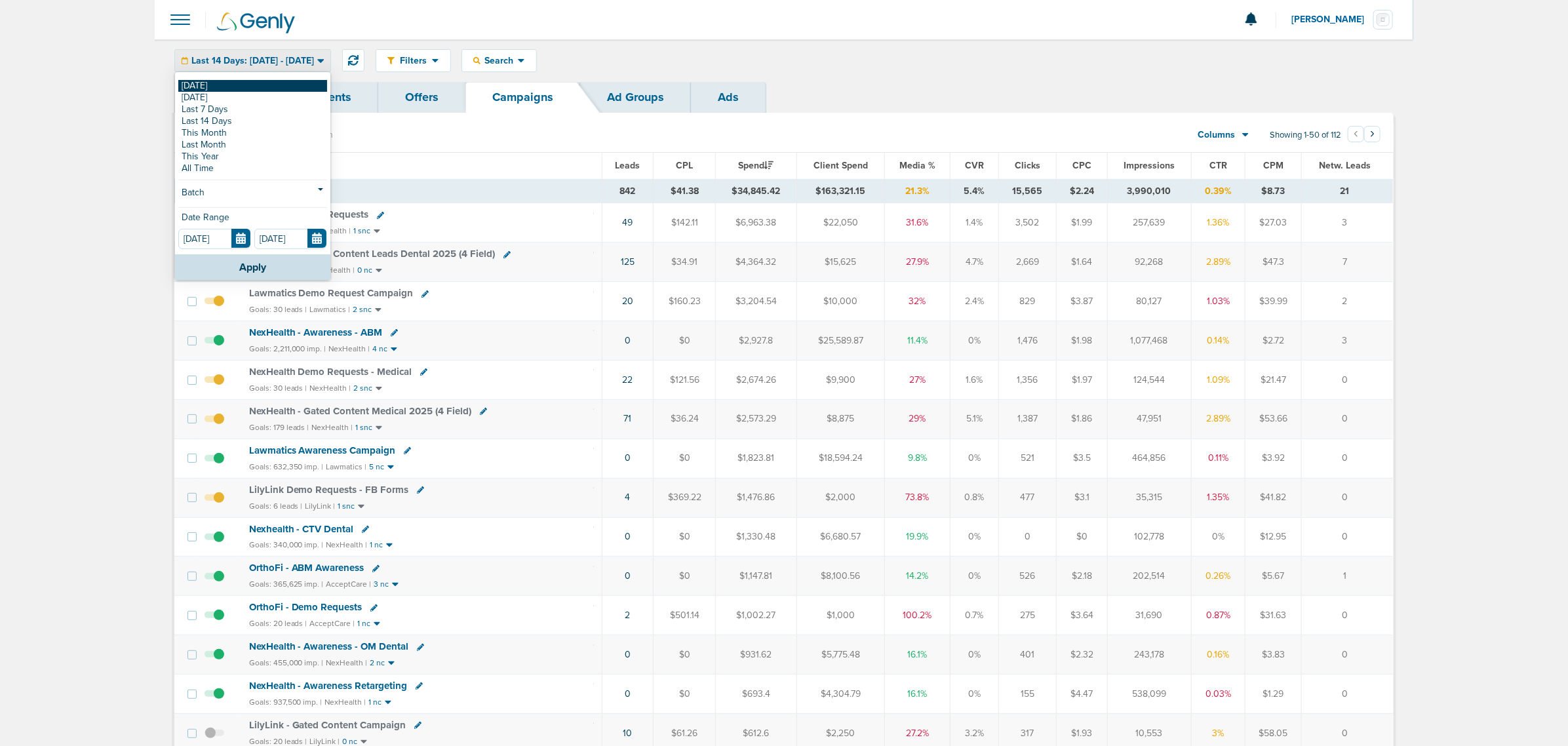
click at [196, 85] on link "[DATE]" at bounding box center [253, 85] width 149 height 12
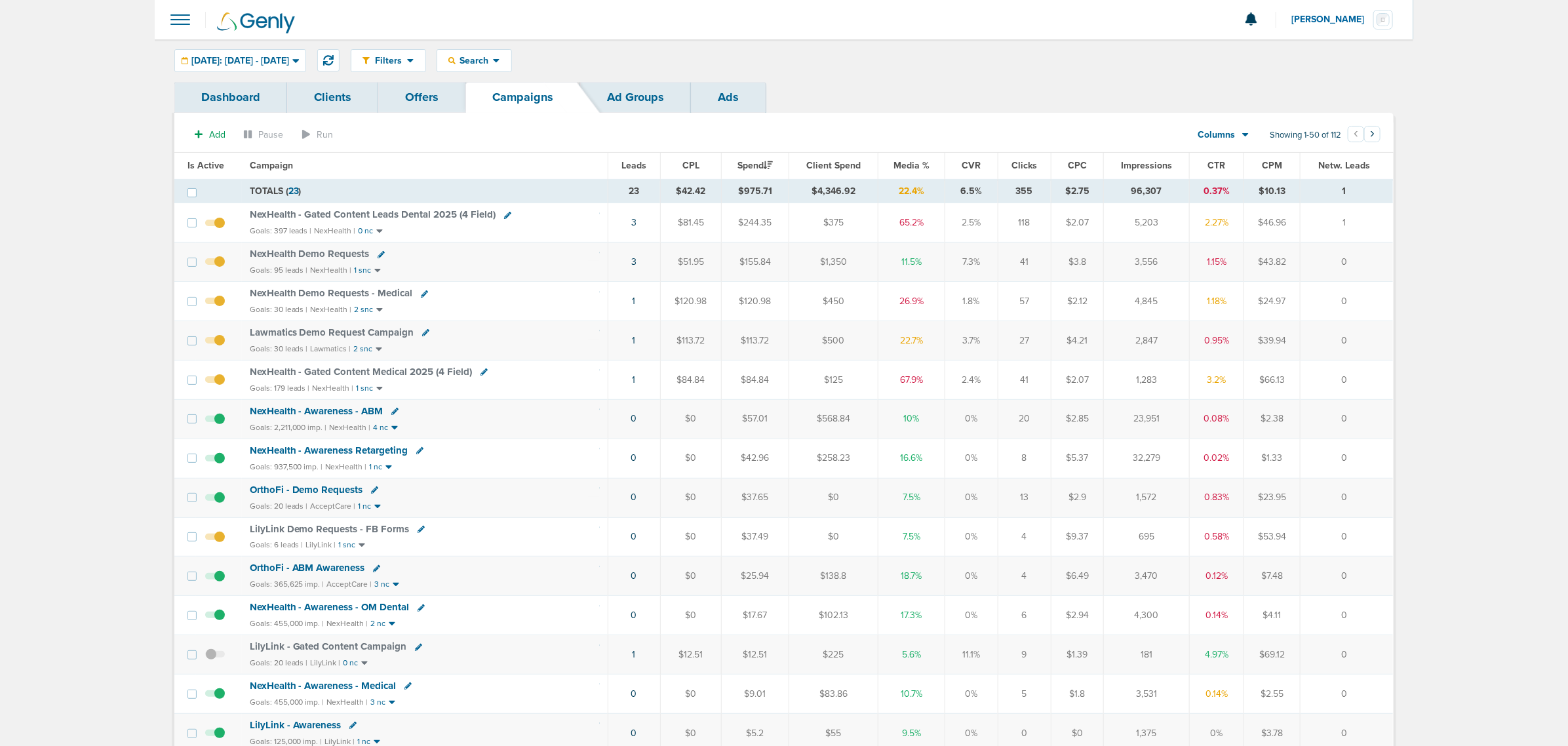
click at [910, 161] on span "Media %" at bounding box center [912, 165] width 36 height 11
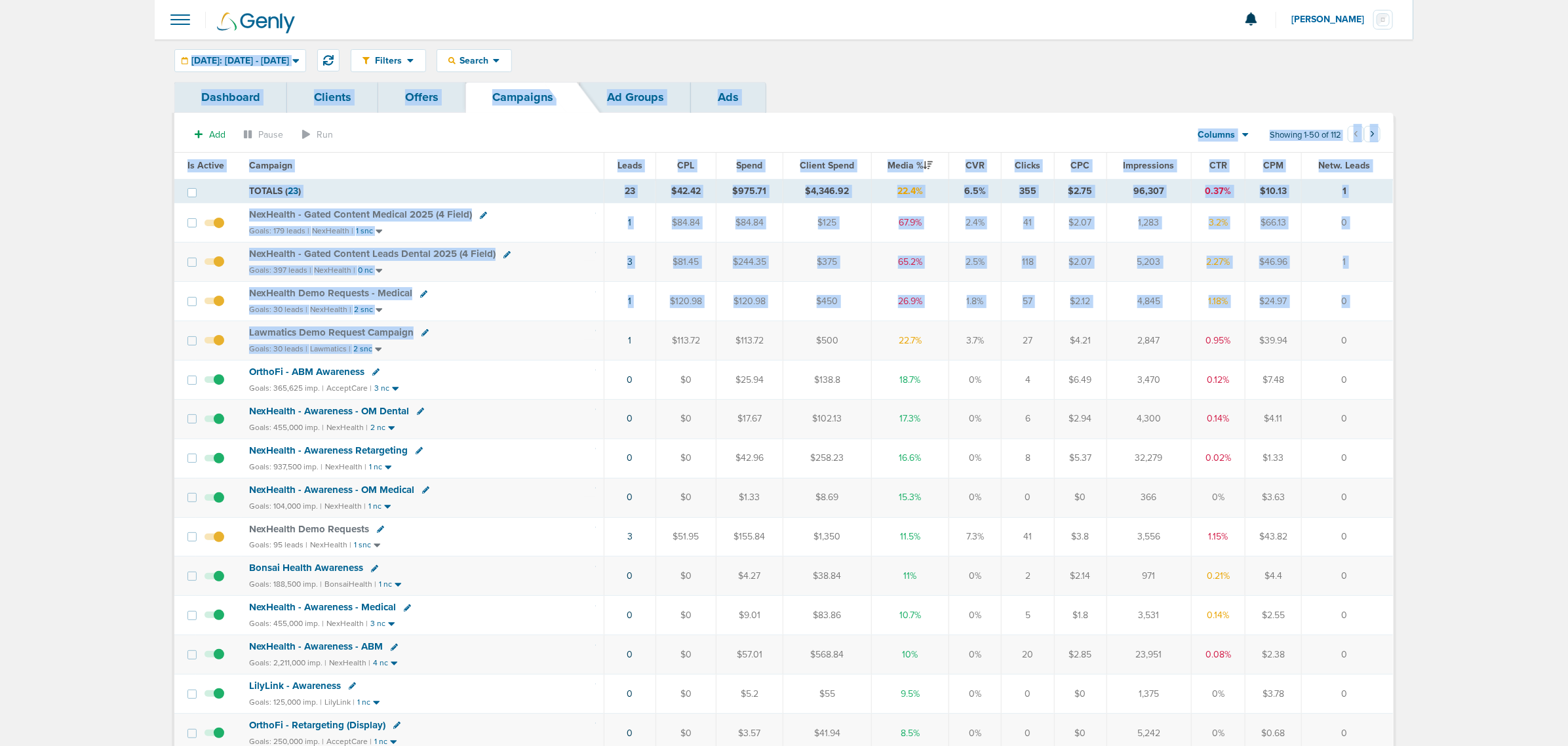
drag, startPoint x: 545, startPoint y: 356, endPoint x: 74, endPoint y: 48, distance: 562.8
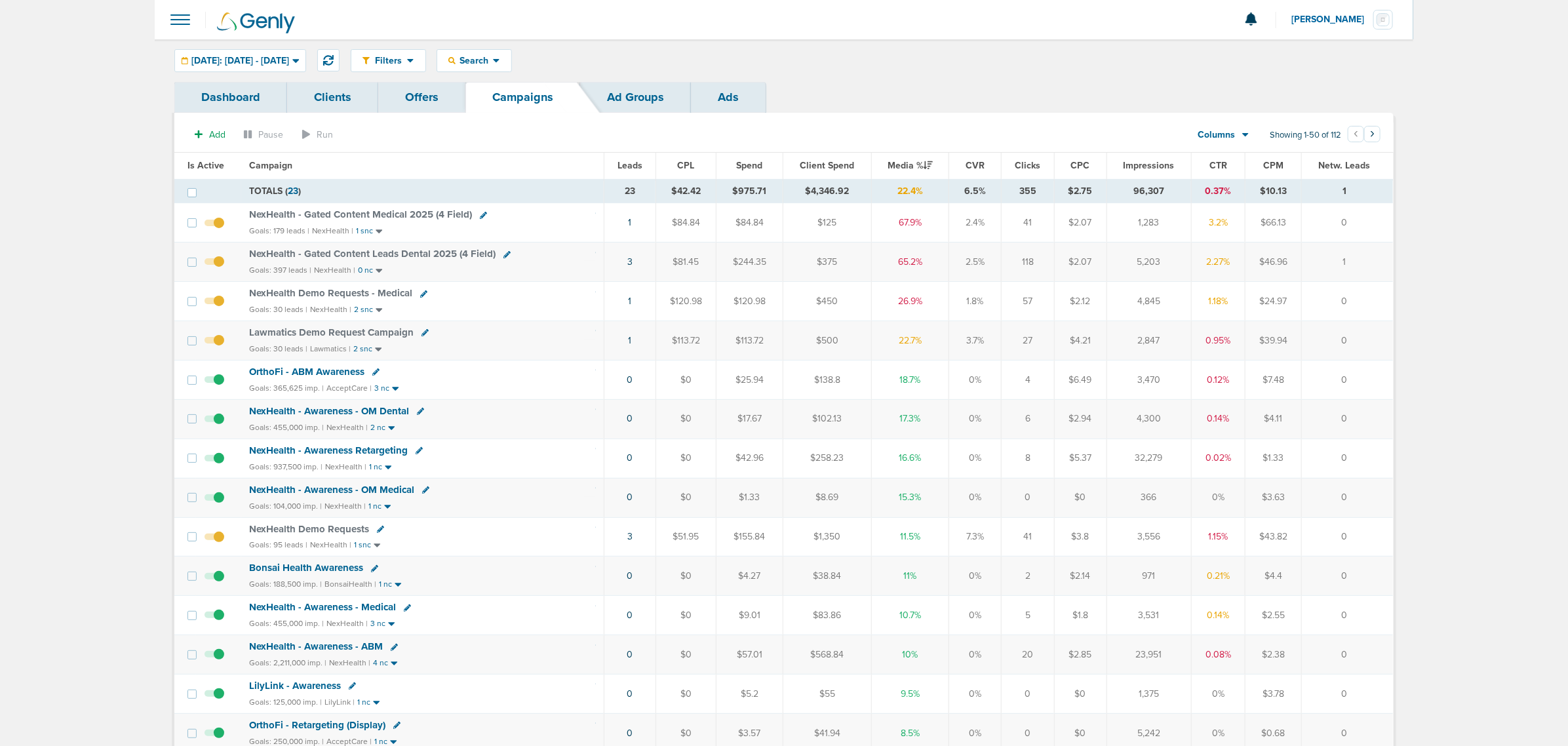
drag, startPoint x: 155, startPoint y: 212, endPoint x: 1435, endPoint y: 496, distance: 1311.1
drag, startPoint x: 941, startPoint y: 80, endPoint x: 445, endPoint y: 167, distance: 503.6
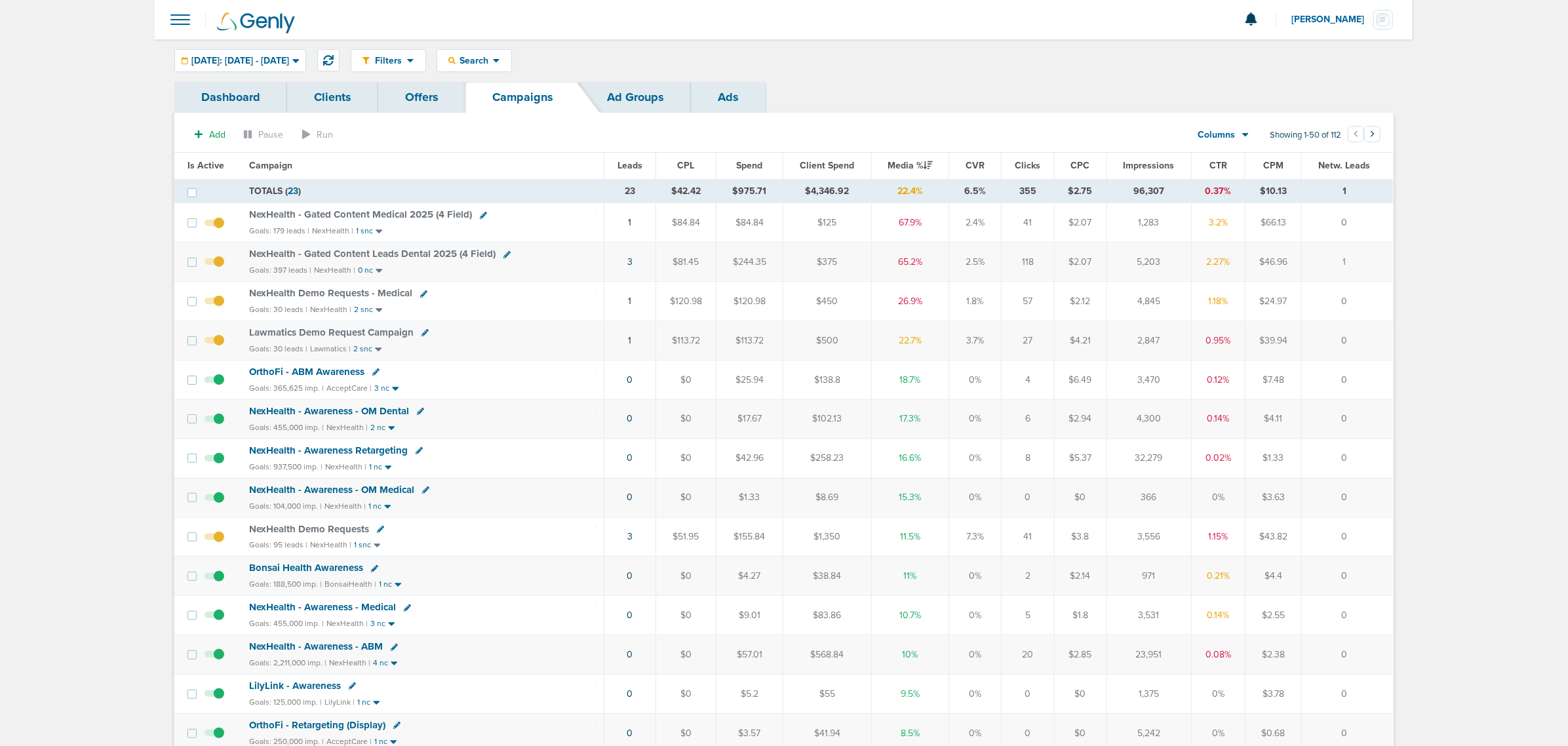
click at [328, 212] on span "NexHealth - Gated Content Medical 2025 (4 Field)" at bounding box center [360, 214] width 223 height 12
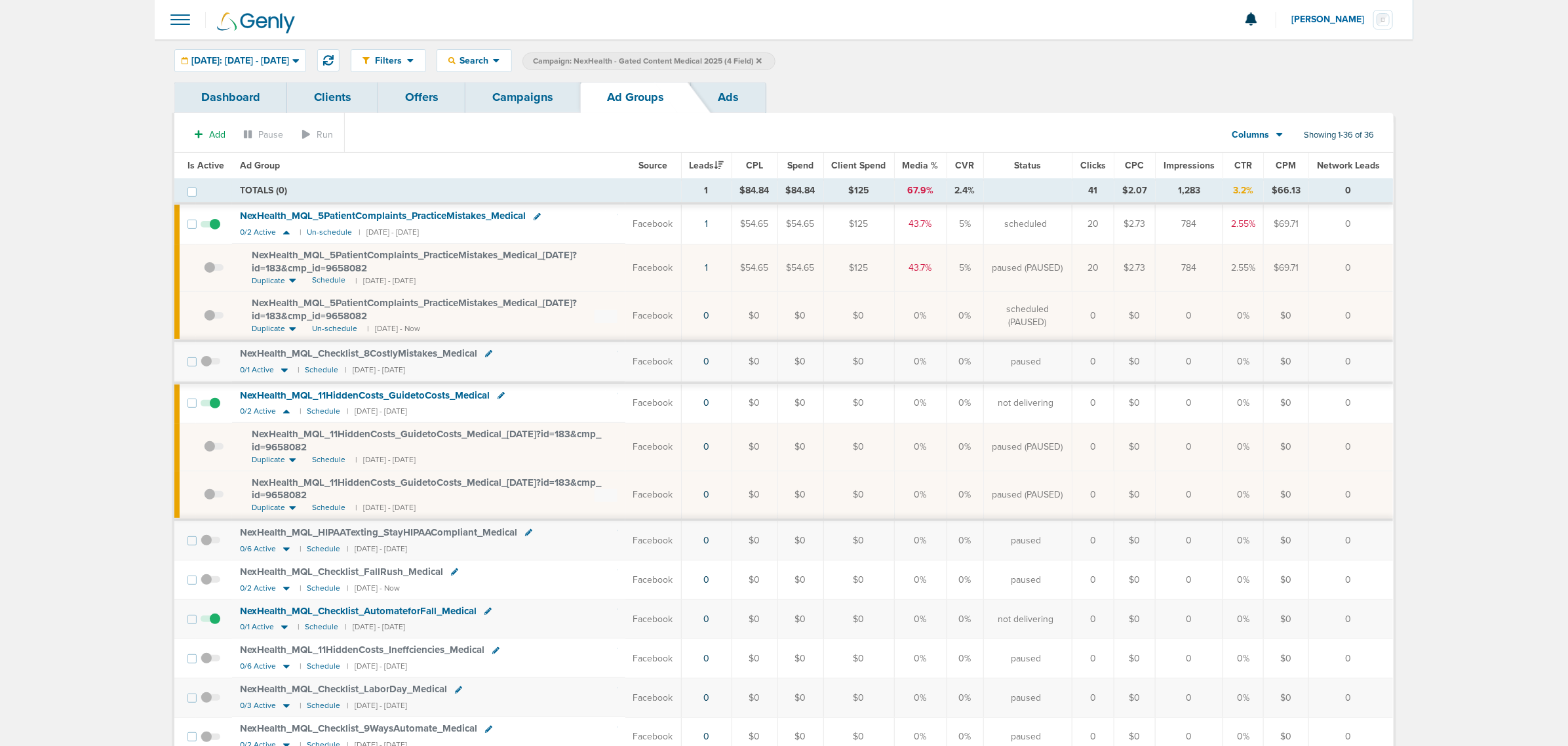
click at [533, 102] on link "Campaigns" at bounding box center [523, 97] width 115 height 31
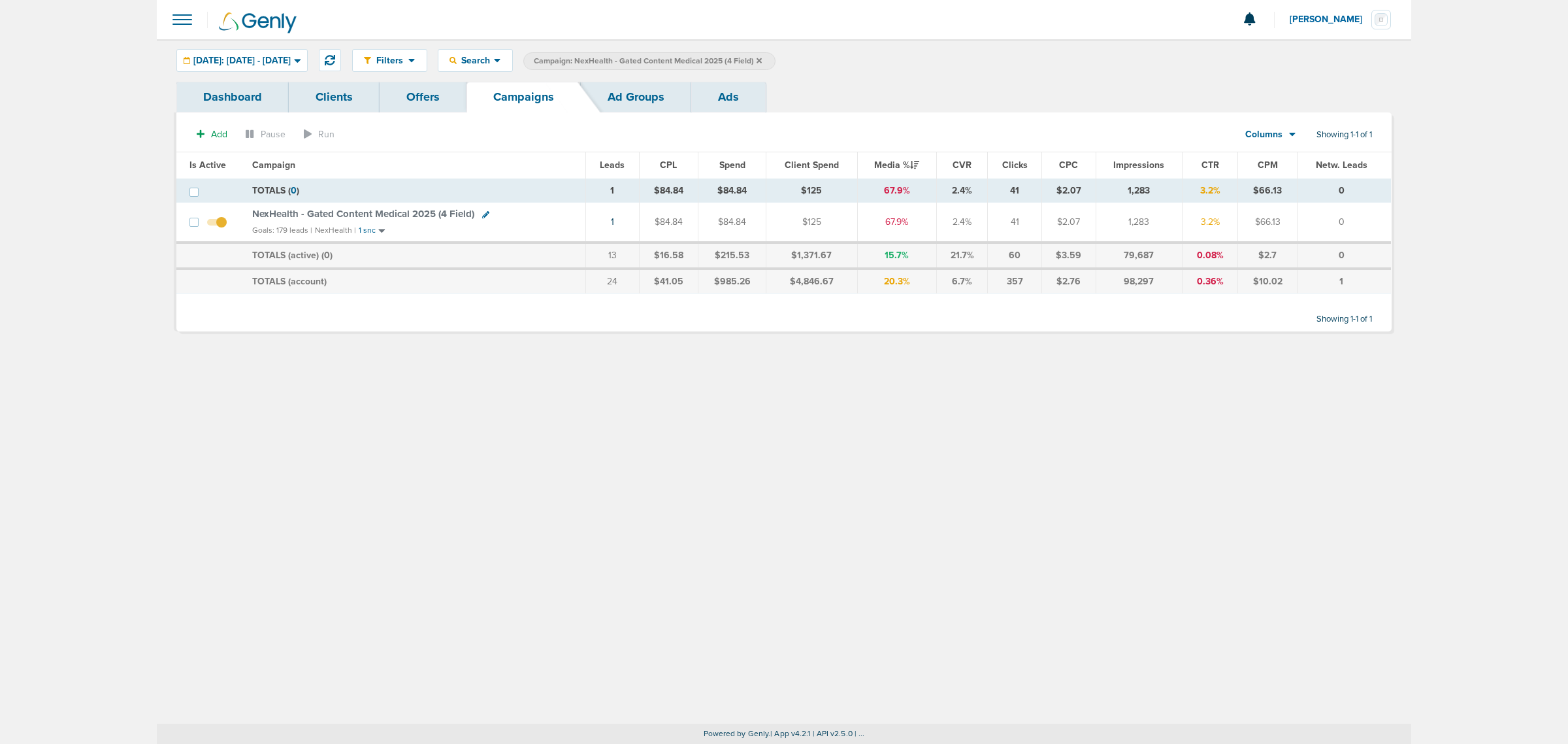
click at [762, 57] on icon at bounding box center [760, 61] width 5 height 8
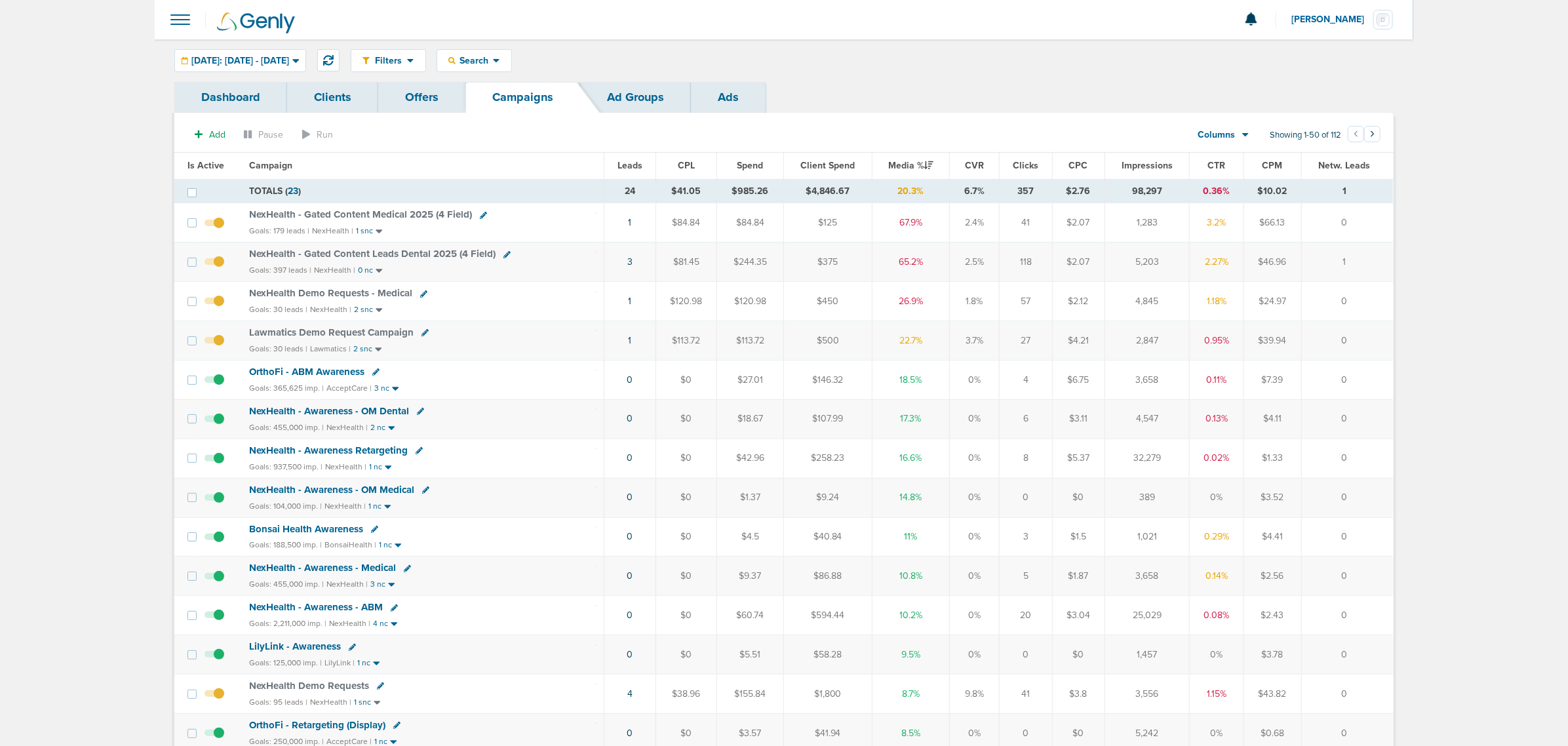
click at [574, 161] on th "Campaign" at bounding box center [422, 165] width 363 height 26
click at [493, 57] on span "Search" at bounding box center [474, 61] width 37 height 11
click at [519, 104] on link "Client" at bounding box center [504, 104] width 135 height 16
type input "nex"
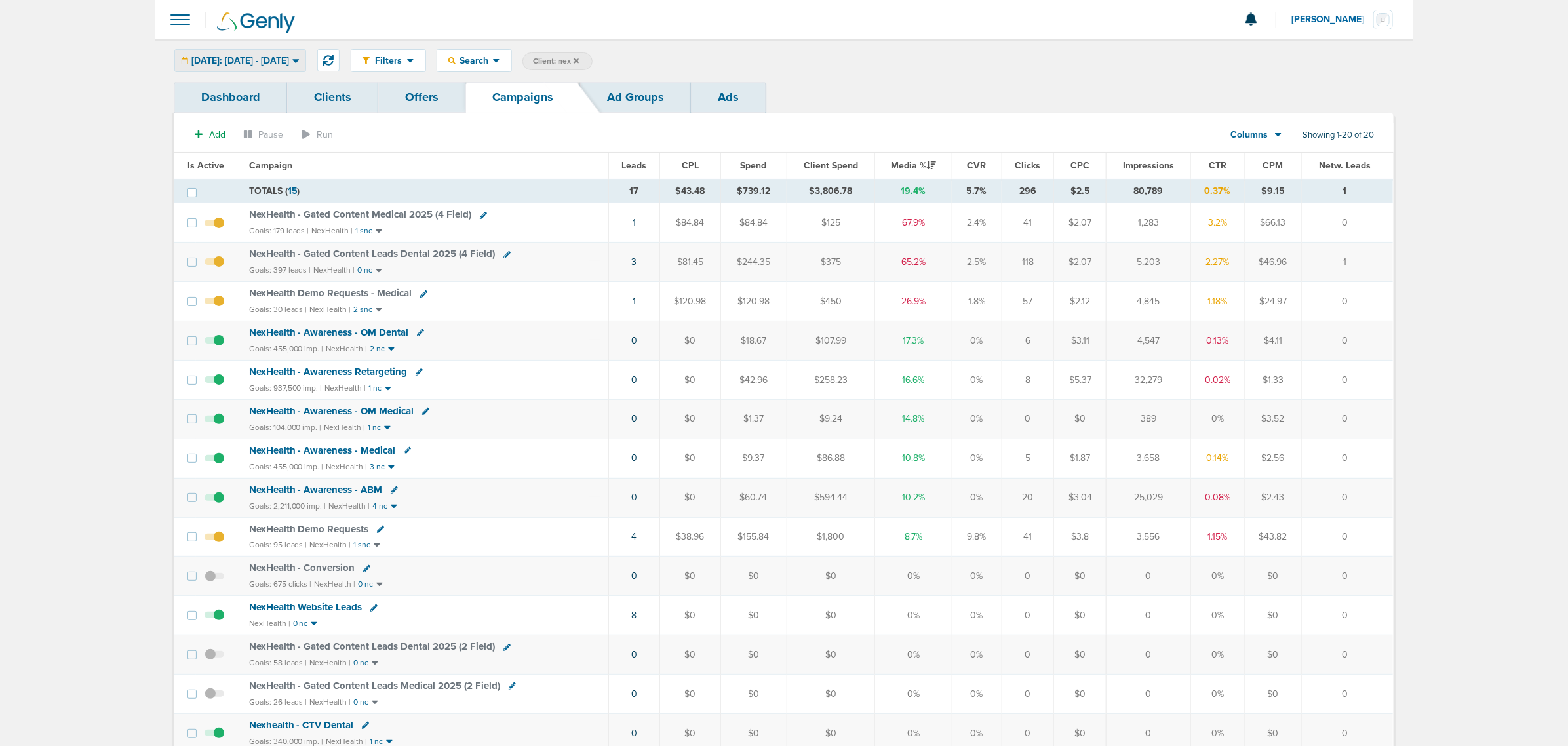
click at [289, 56] on span "[DATE]: [DATE] - [DATE]" at bounding box center [240, 61] width 97 height 9
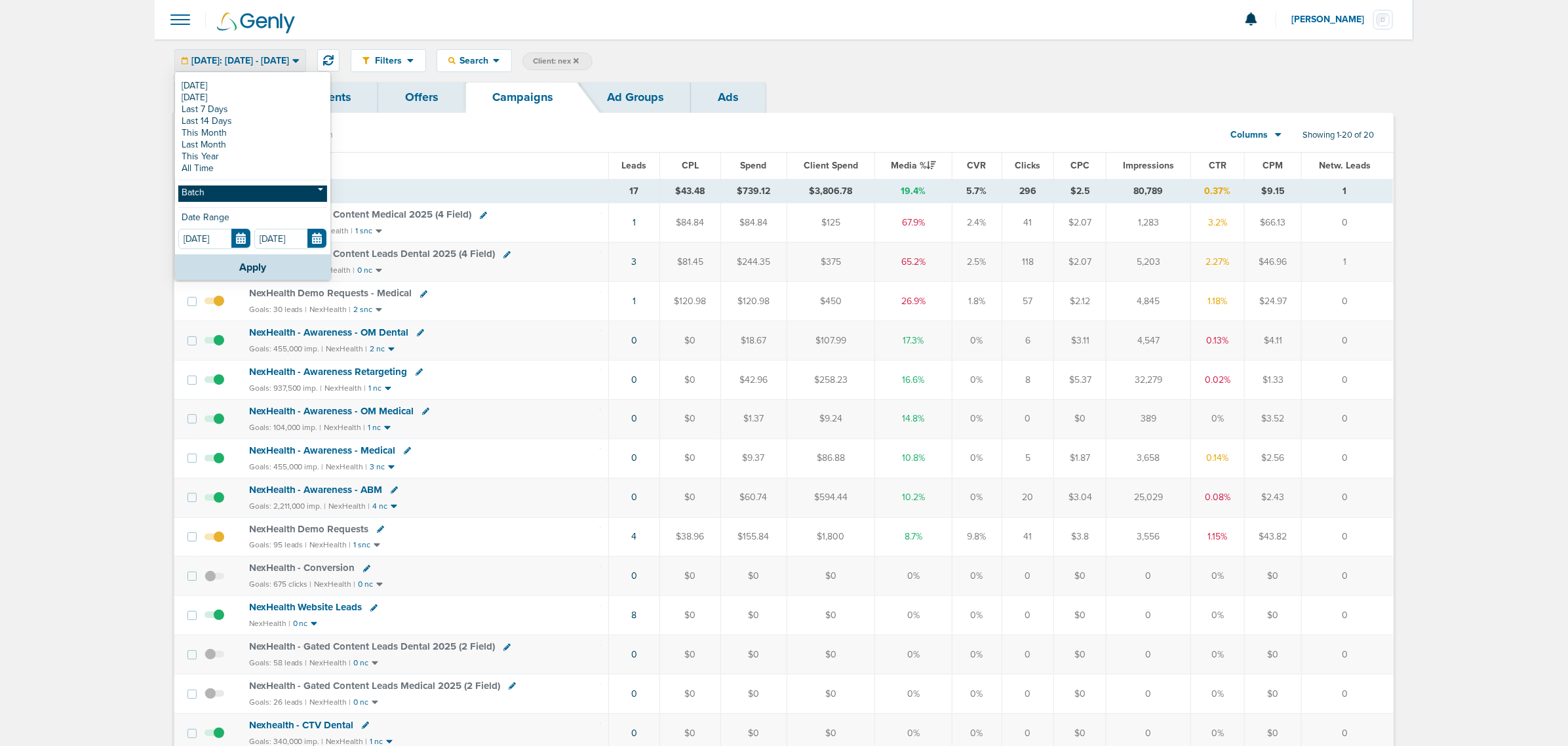
click at [247, 192] on link "Batch" at bounding box center [253, 194] width 149 height 16
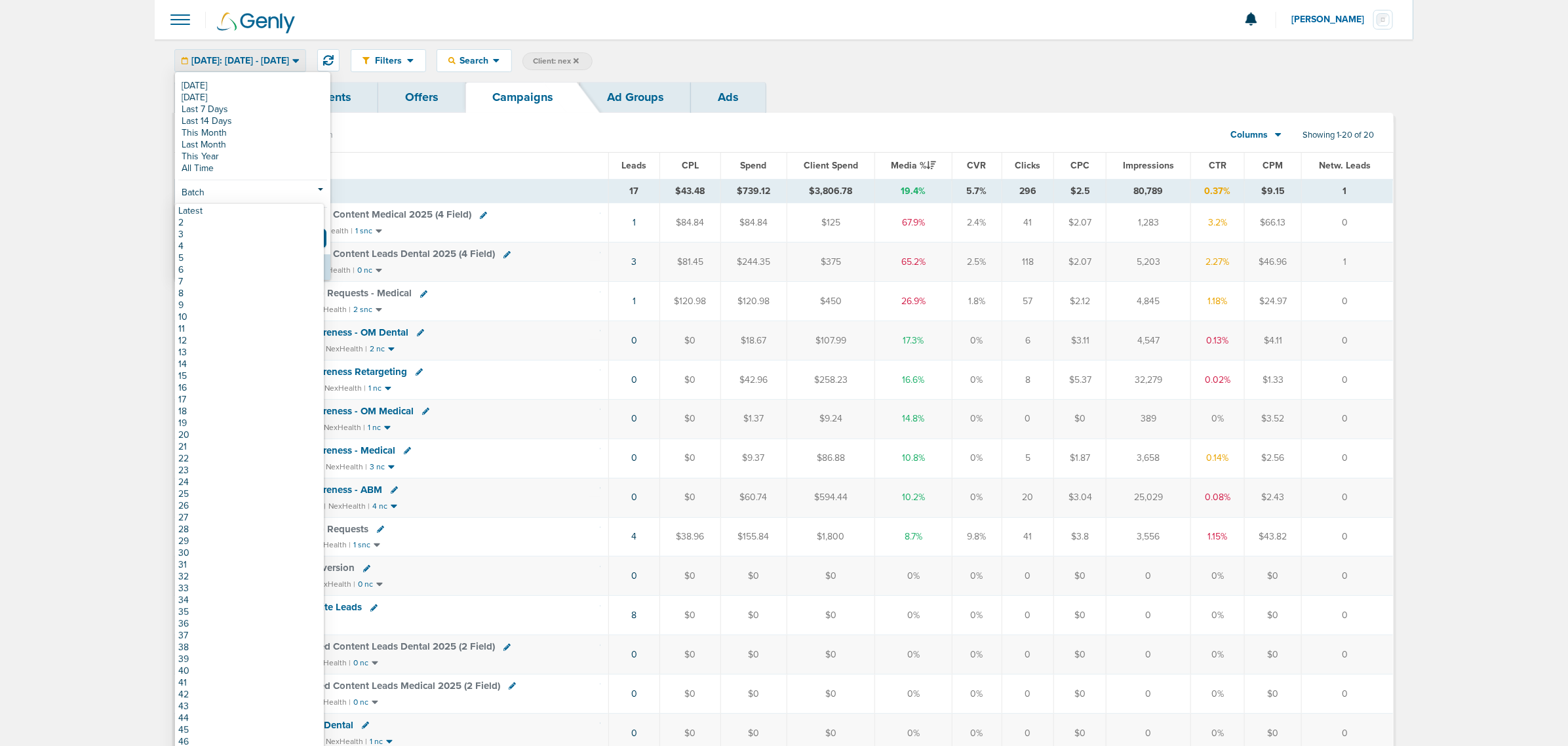
click at [794, 92] on div "Dashboard Clients Offers Campaigns Ad Groups Ads" at bounding box center [784, 97] width 1219 height 31
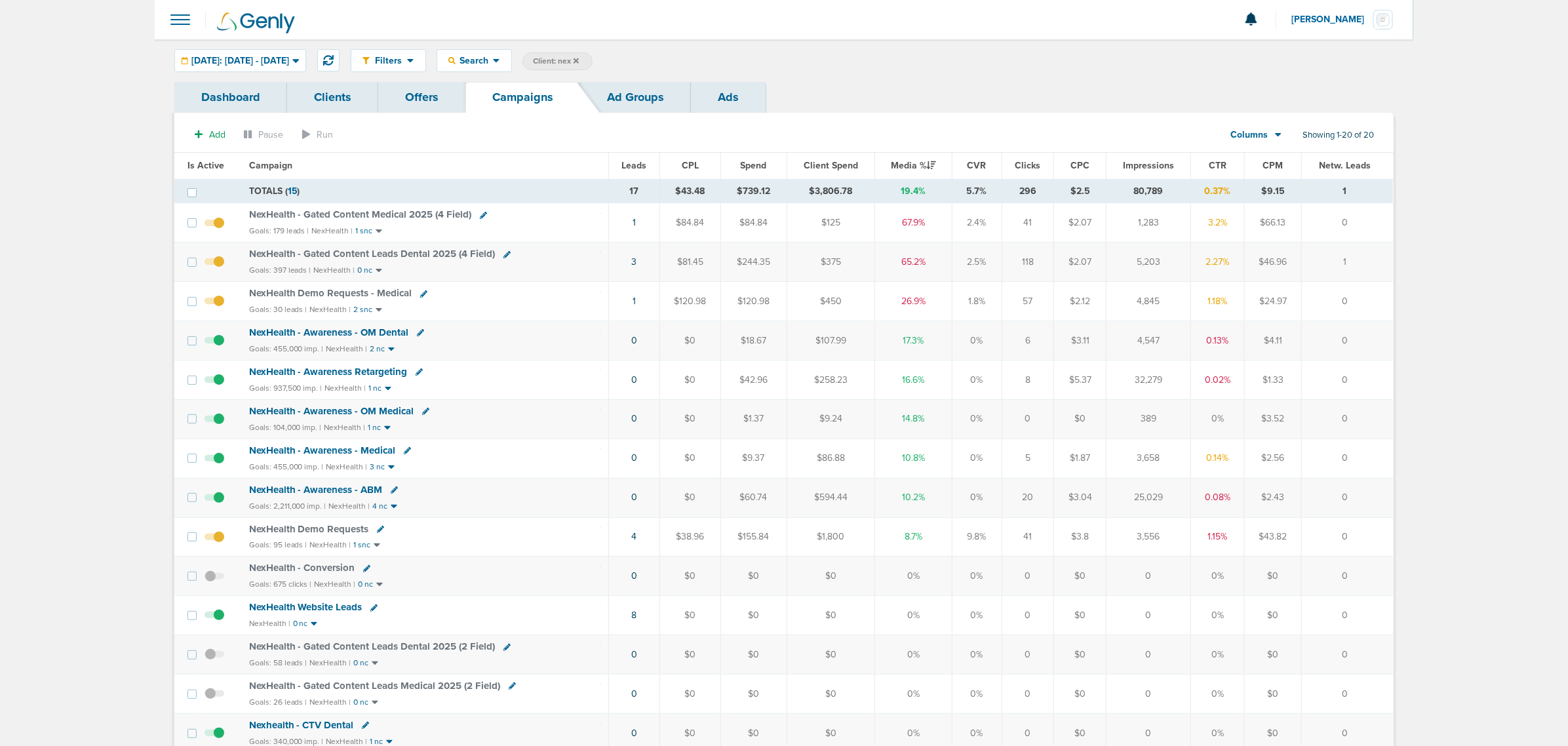
click at [365, 253] on span "NexHealth - Gated Content Leads Dental 2025 (4 Field)" at bounding box center [372, 254] width 246 height 12
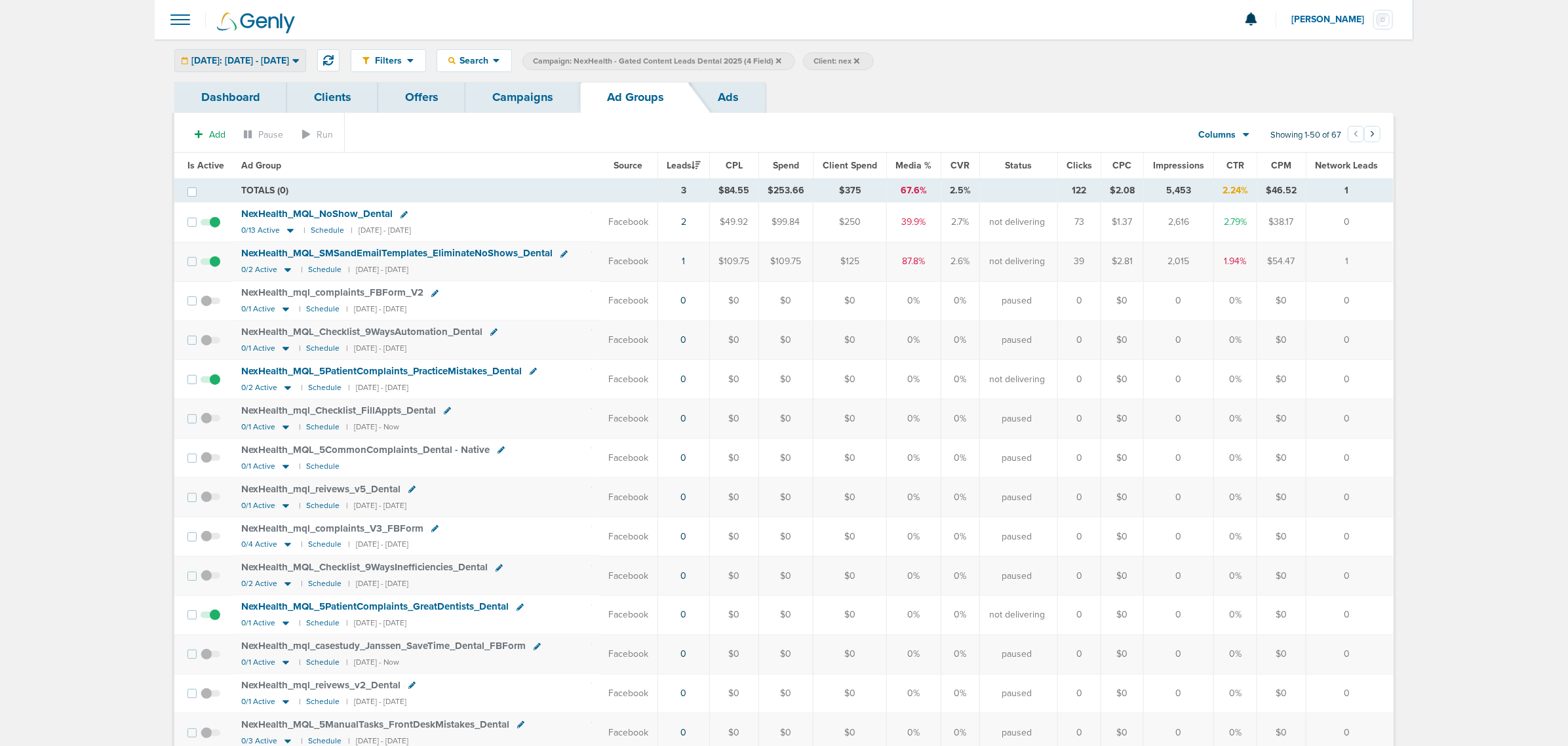
click at [262, 64] on span "[DATE]: [DATE] - [DATE]" at bounding box center [240, 61] width 97 height 9
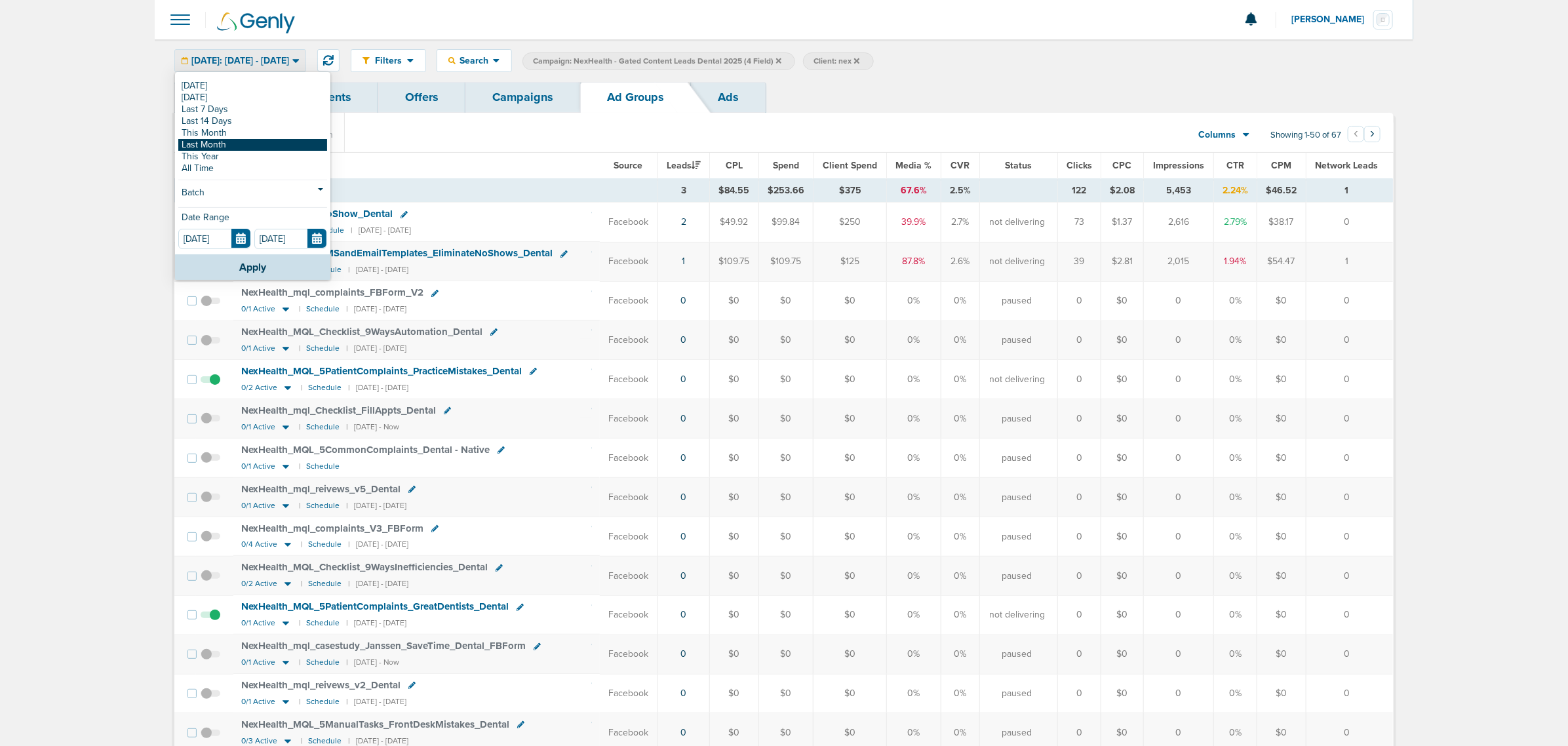
click at [231, 146] on link "Last Month" at bounding box center [253, 144] width 149 height 12
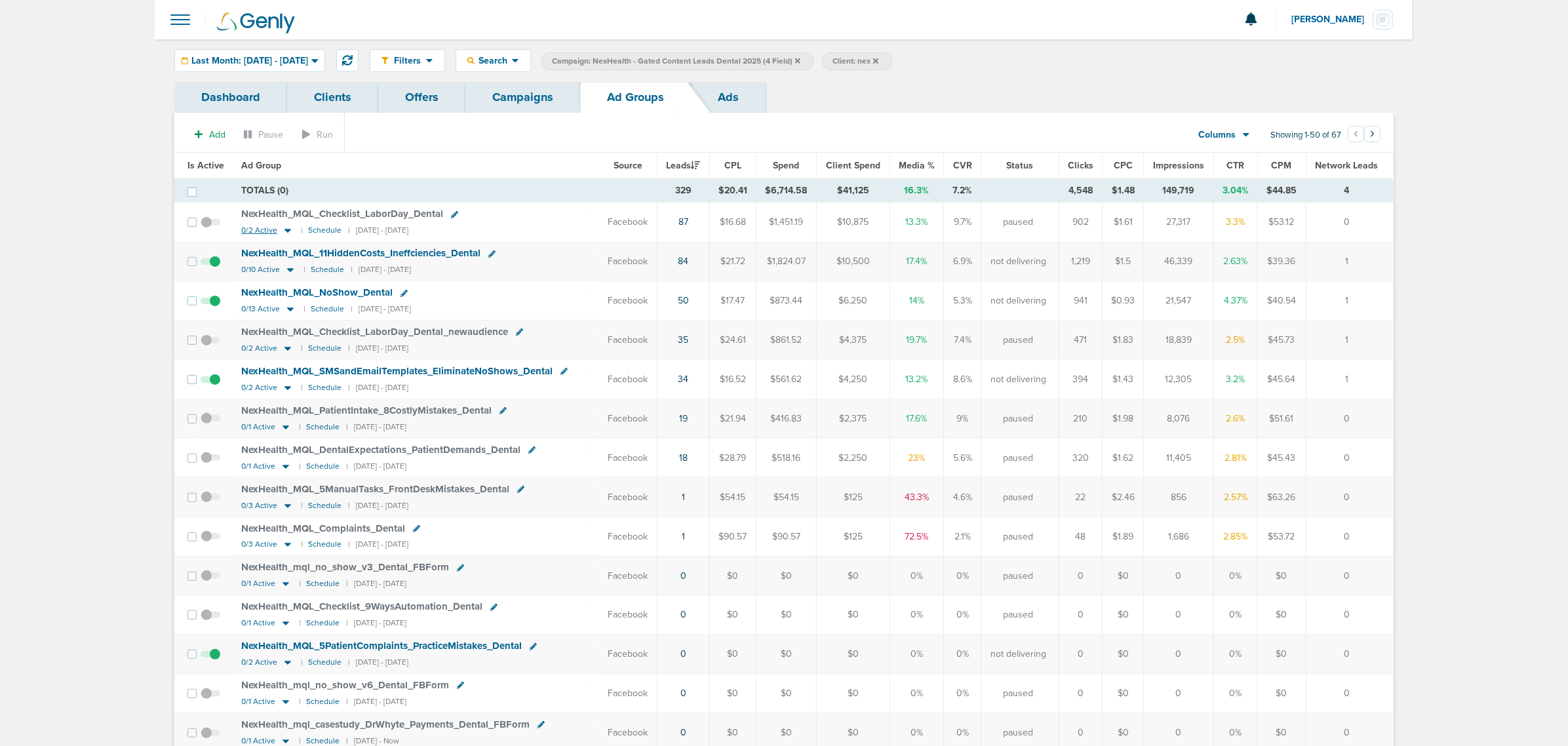
click at [285, 234] on icon at bounding box center [287, 231] width 6 height 4
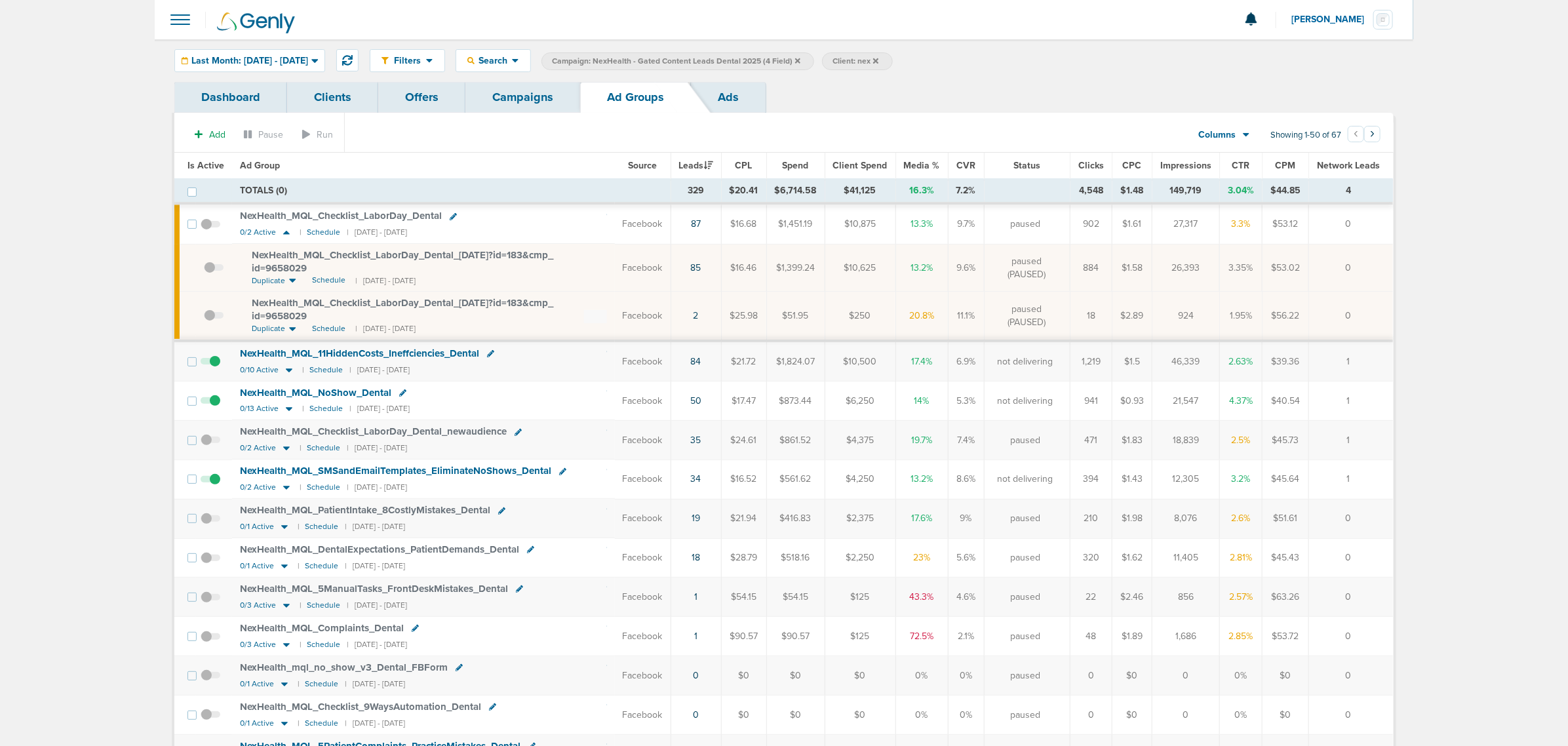
click at [284, 253] on span "NexHealth_ MQL_ Checklist_ LaborDay_ Dental_ 08.11.25?id=183&cmp_ id=9658029" at bounding box center [403, 261] width 302 height 25
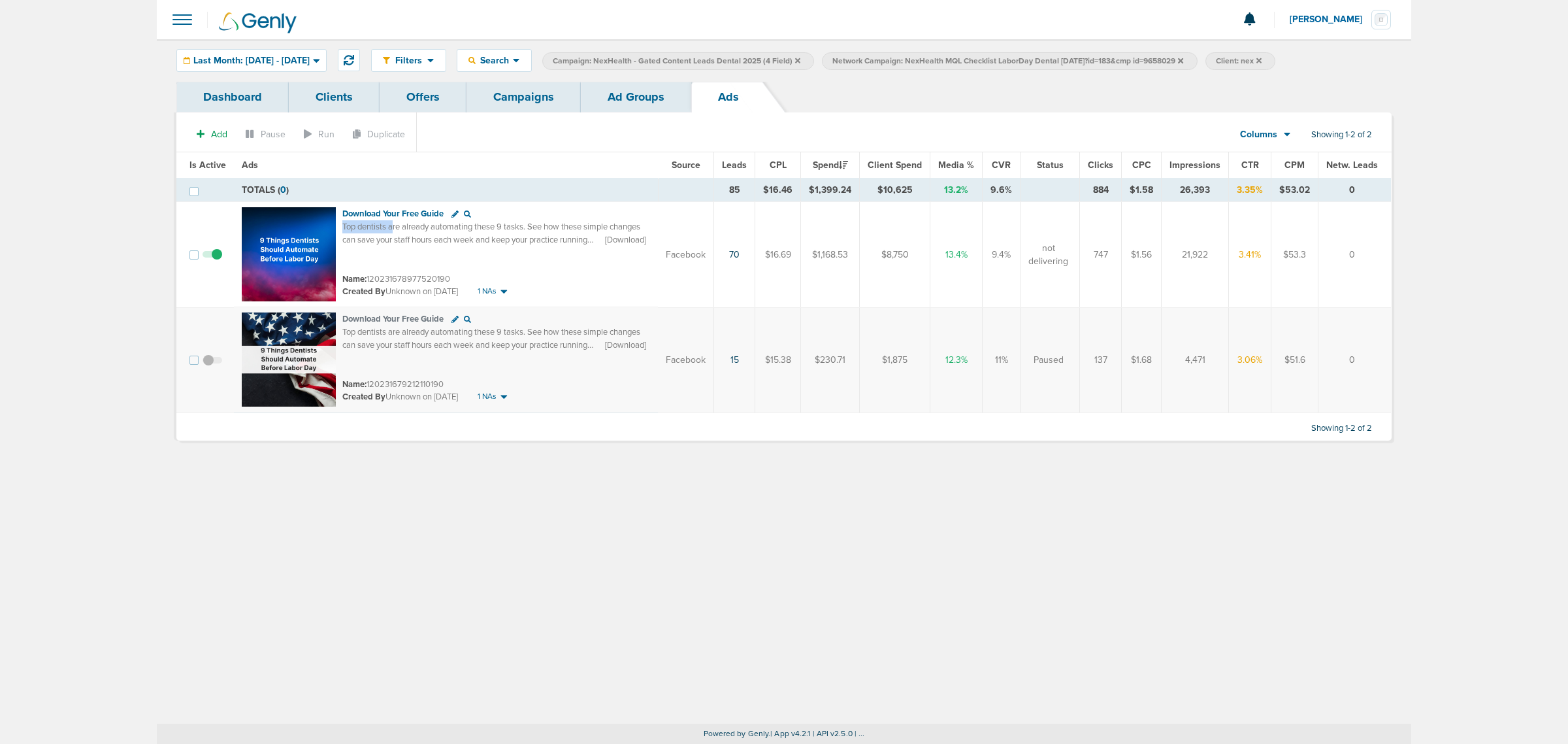
drag, startPoint x: 392, startPoint y: 231, endPoint x: 605, endPoint y: 239, distance: 213.2
click at [605, 239] on div "Top dentists are already automating these 9 tasks. See how these simple changes…" at bounding box center [491, 239] width 298 height 36
click at [528, 239] on span "Top dentists are already automating these 9 tasks. See how these simple changes…" at bounding box center [491, 239] width 298 height 36
click at [321, 221] on img at bounding box center [289, 255] width 94 height 94
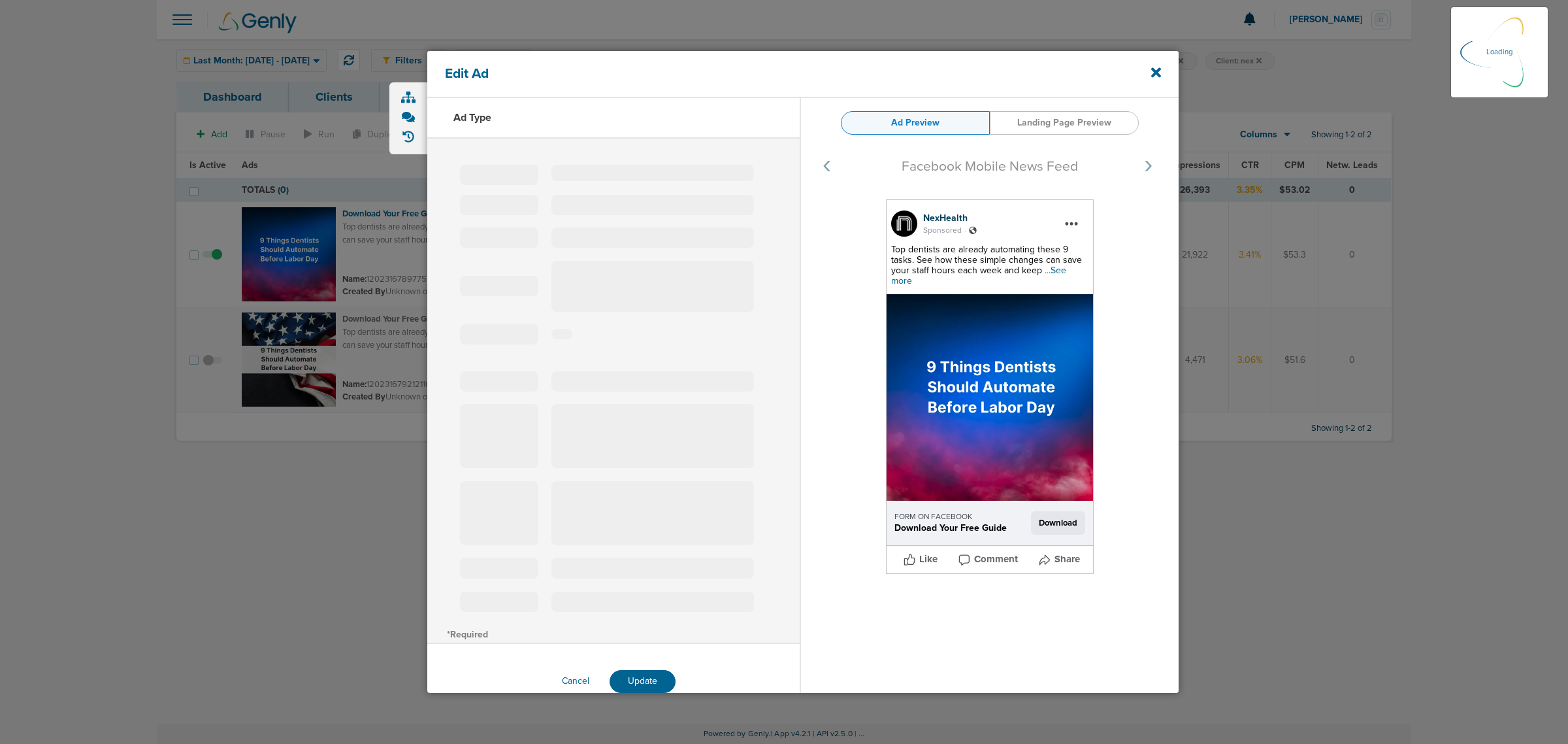
click at [1050, 265] on span "...See more" at bounding box center [978, 275] width 175 height 22
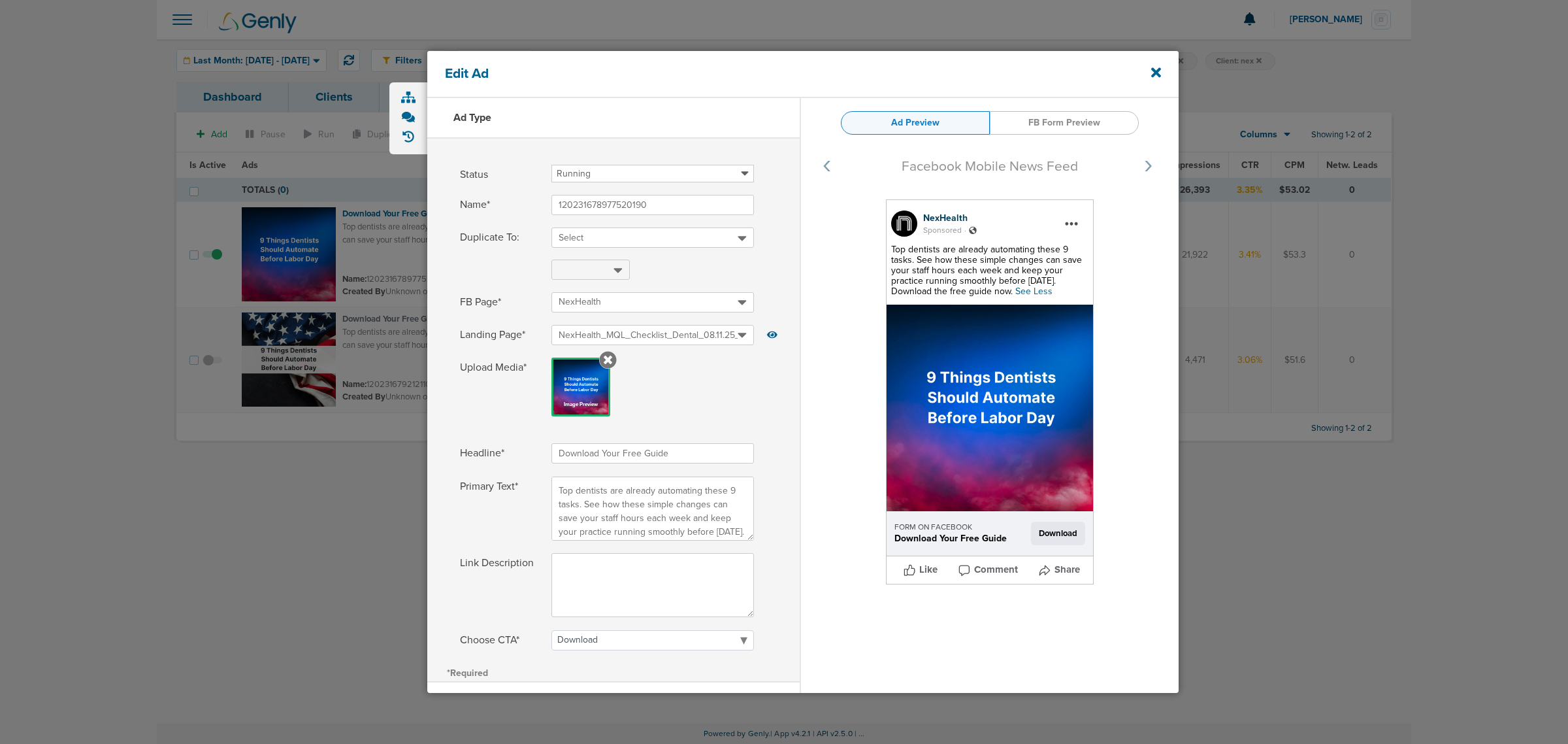
drag, startPoint x: 1037, startPoint y: 295, endPoint x: 887, endPoint y: 252, distance: 156.0
click at [887, 252] on div "NexHealth Sponsored . Top dentists are already automating these 9 tasks. See ho…" at bounding box center [990, 391] width 208 height 385
copy span "Top dentists are already automating these 9 tasks. See how these simple changes…"
click at [1155, 72] on icon at bounding box center [1156, 72] width 10 height 14
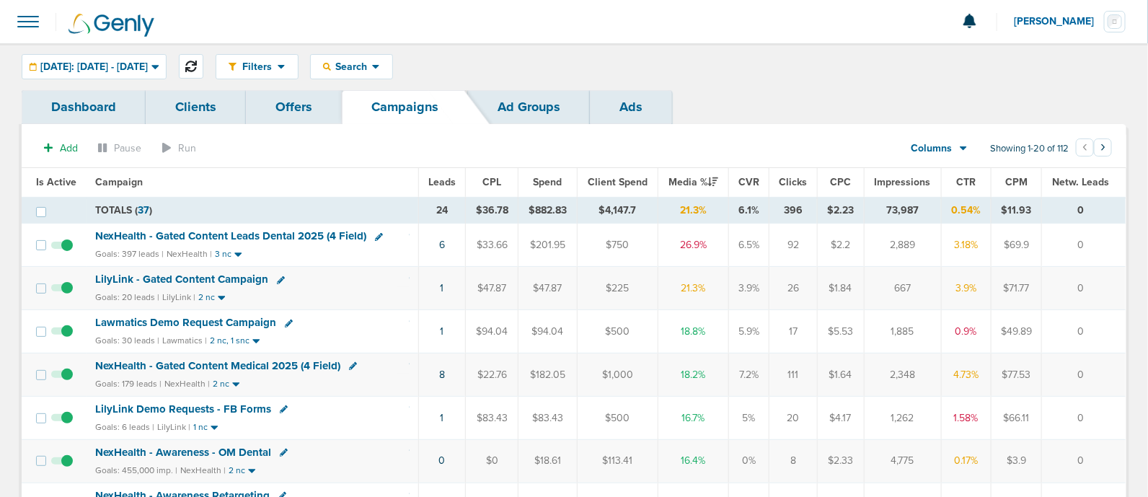
click at [197, 65] on icon at bounding box center [191, 67] width 12 height 12
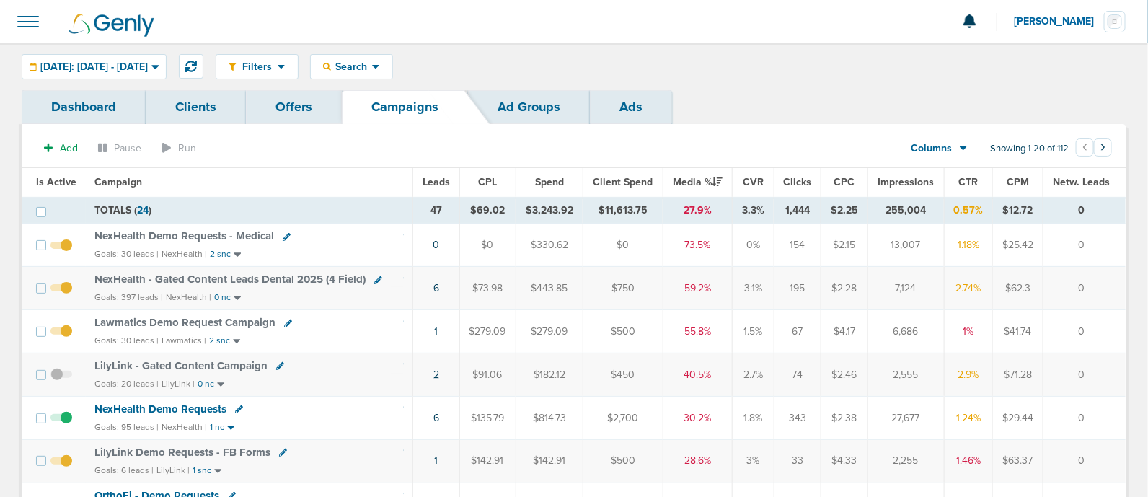
click at [436, 375] on link "2" at bounding box center [436, 374] width 6 height 12
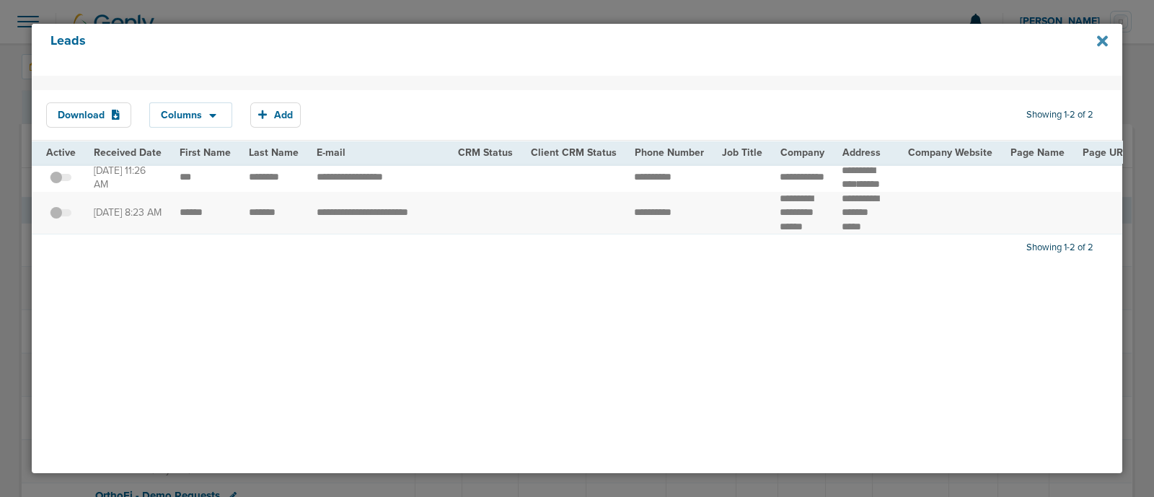
click at [1105, 37] on icon at bounding box center [1102, 40] width 11 height 11
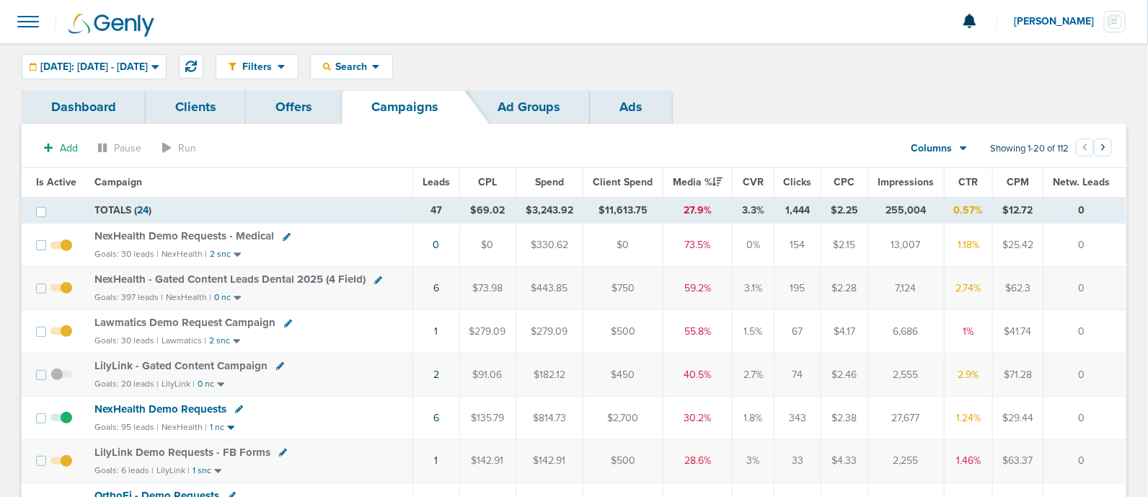
click at [382, 416] on td "NexHealth Demo Requests Goals: 95 leads | NexHealth | 1 nc" at bounding box center [249, 417] width 327 height 43
click at [128, 63] on span "[DATE]: [DATE] - [DATE]" at bounding box center [93, 67] width 107 height 10
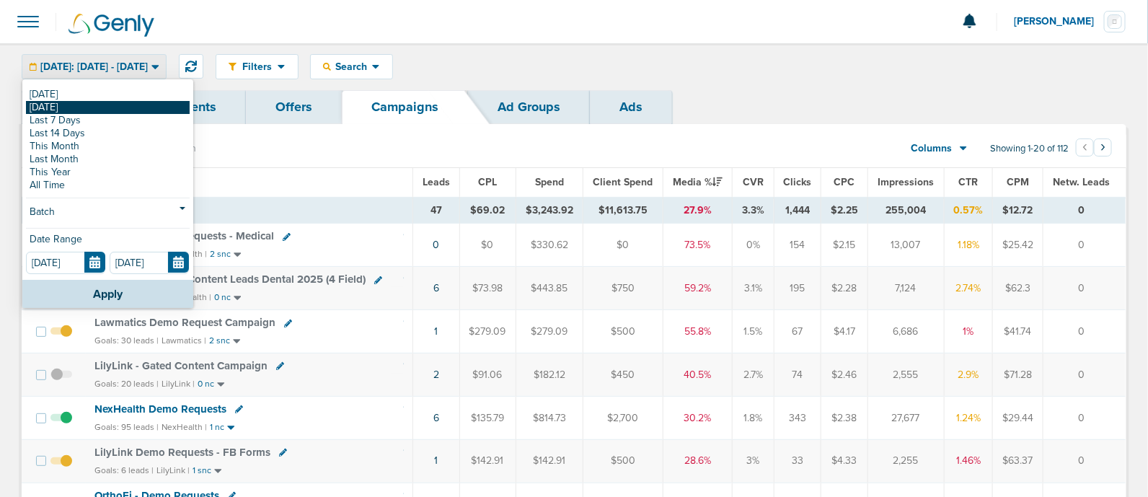
click at [82, 101] on link "[DATE]" at bounding box center [108, 107] width 164 height 13
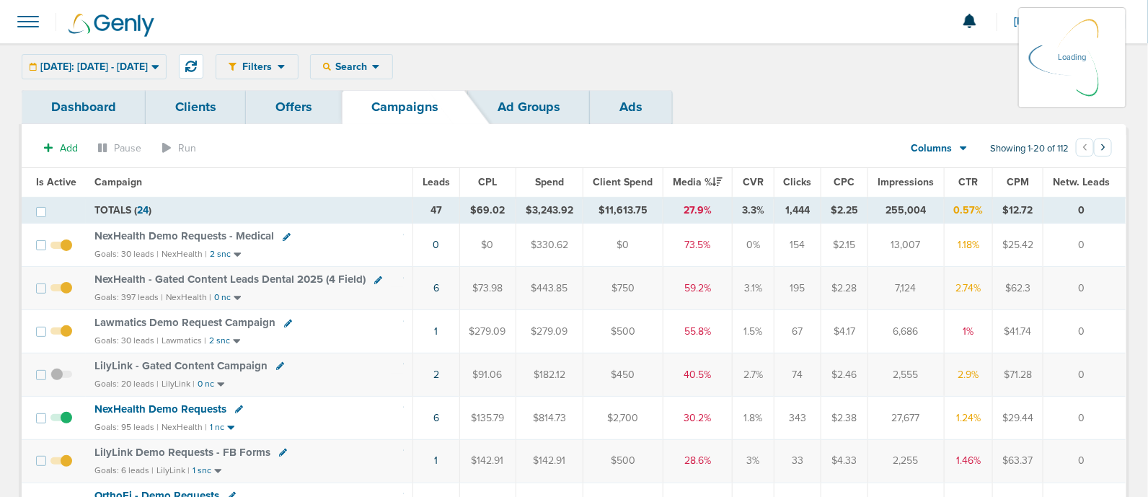
click at [167, 66] on div "[DATE]: [DATE] - [DATE] [DATE] [DATE] Last 7 Days Last 14 Days This Month Last …" at bounding box center [94, 66] width 145 height 25
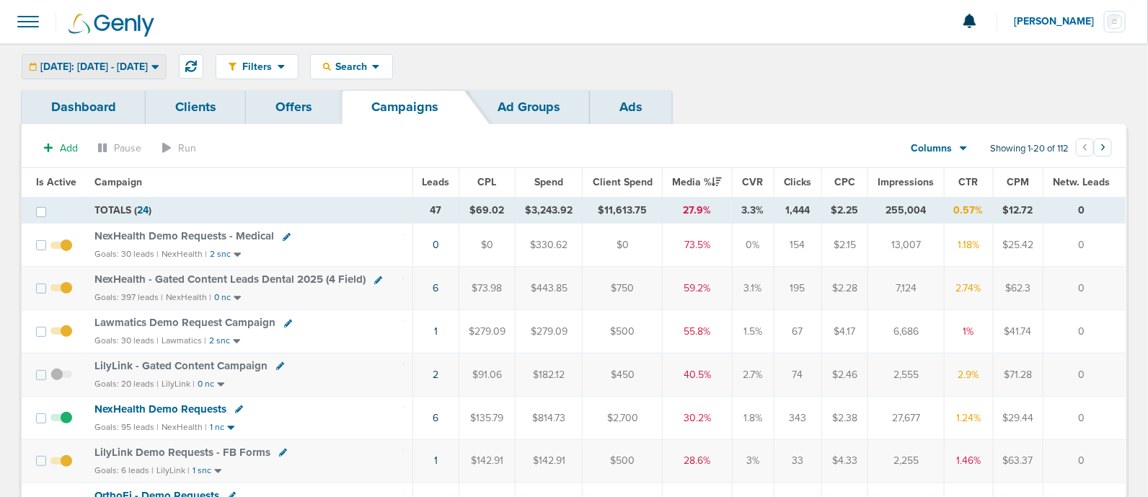
click at [148, 66] on span "[DATE]: [DATE] - [DATE]" at bounding box center [93, 67] width 107 height 10
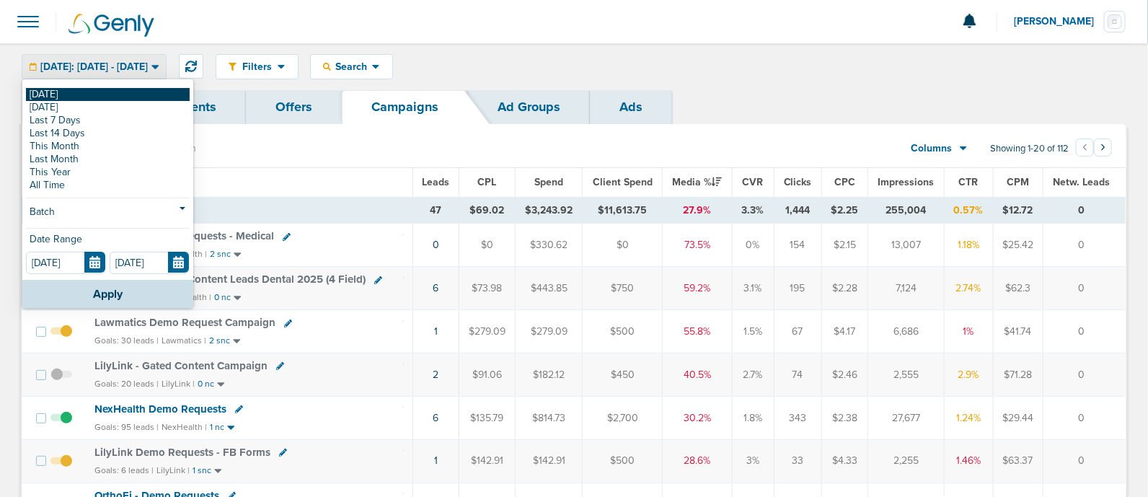
click at [65, 92] on link "[DATE]" at bounding box center [108, 94] width 164 height 13
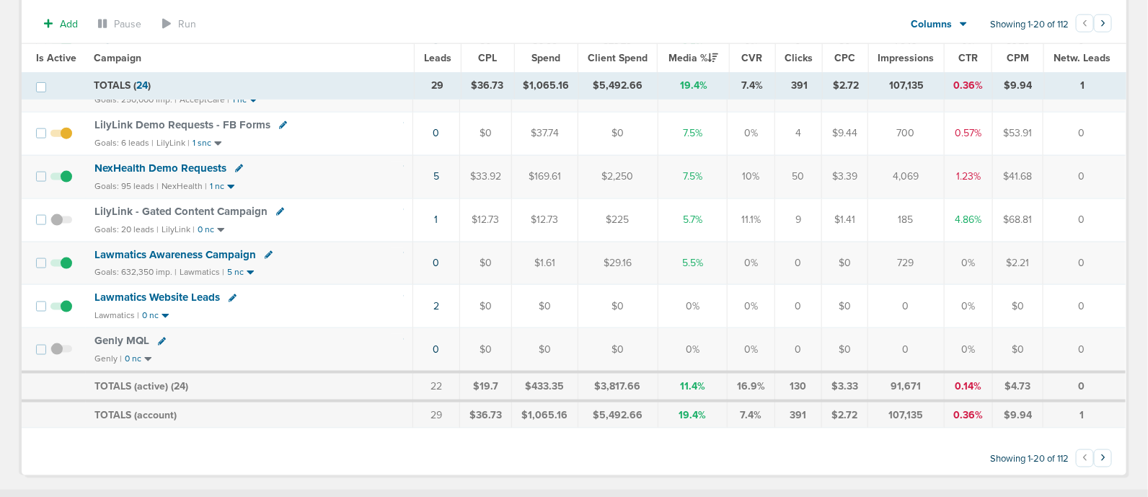
scroll to position [541, 0]
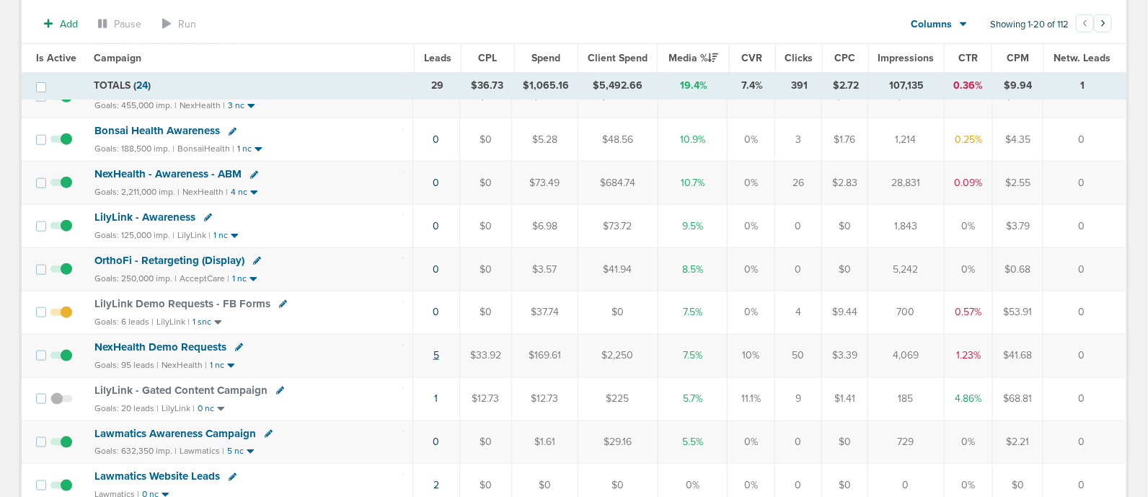
click at [438, 352] on link "5" at bounding box center [436, 355] width 6 height 12
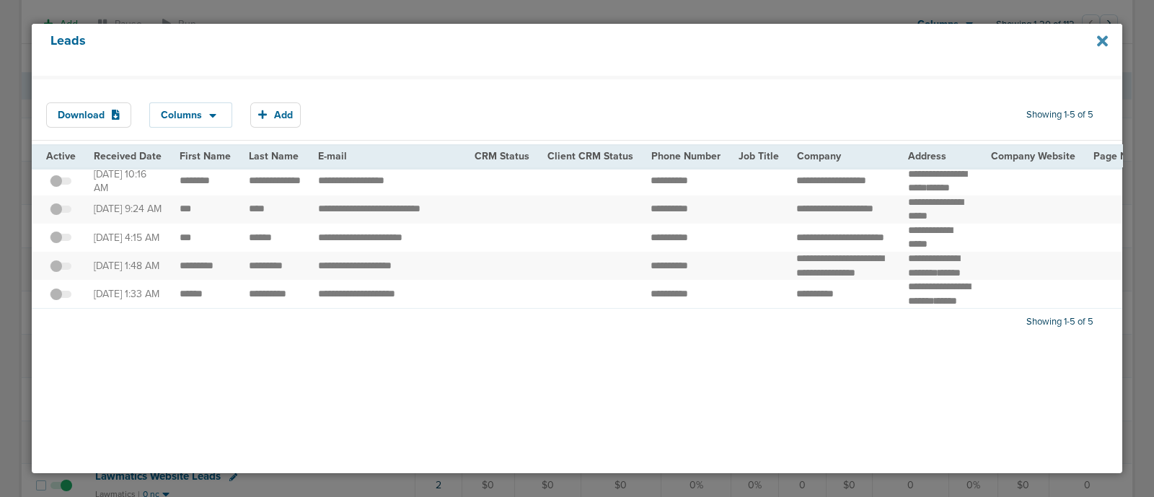
click at [1105, 41] on icon at bounding box center [1102, 41] width 11 height 16
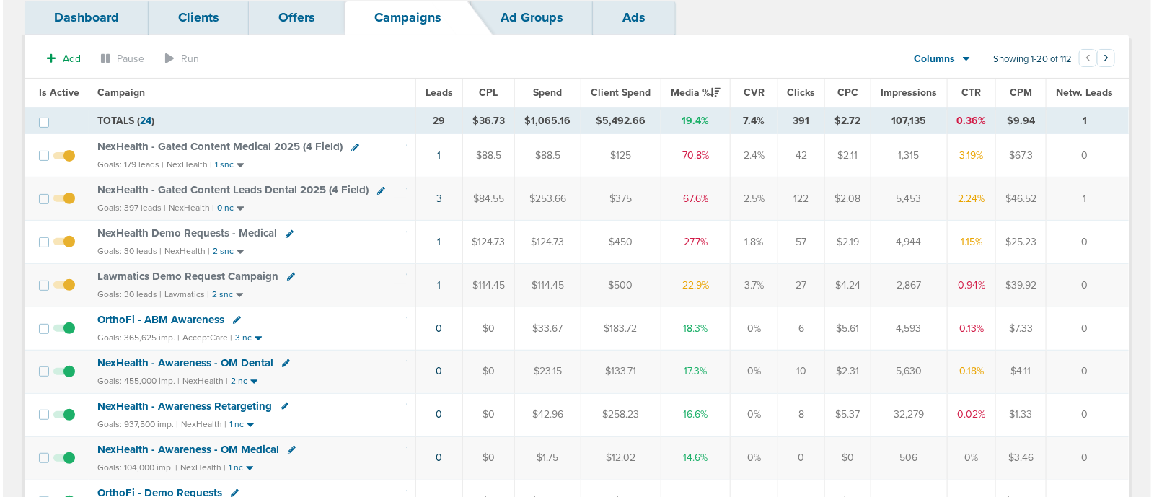
scroll to position [0, 0]
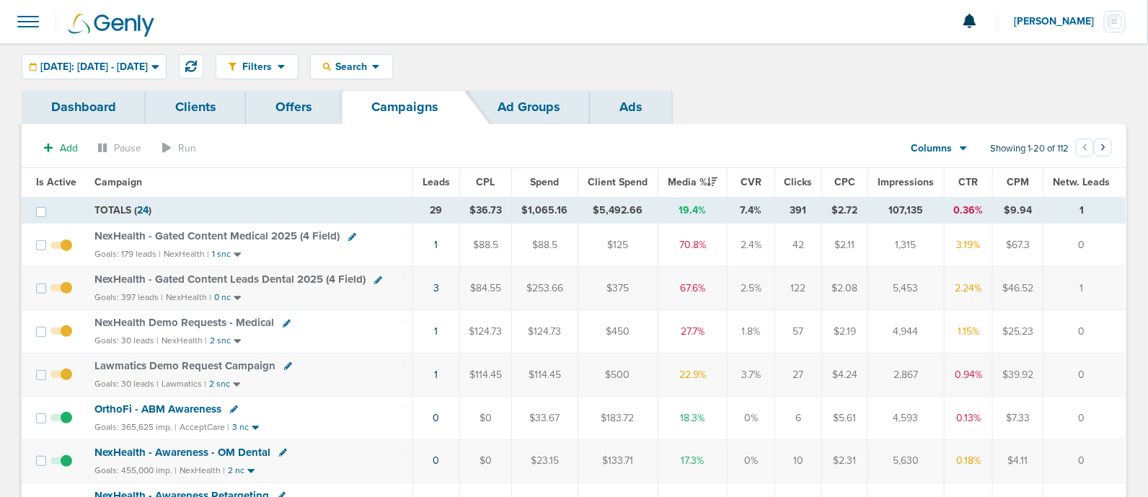
click at [376, 276] on icon at bounding box center [378, 280] width 8 height 8
select select
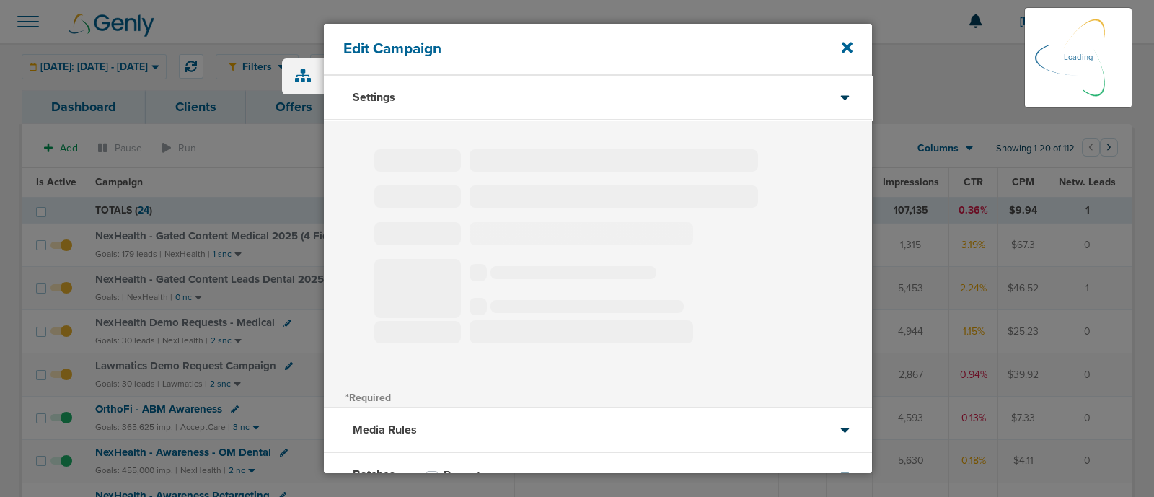
type input "NexHealth - Gated Content Leads Dental 2025 (4 Field)"
select select "Leads"
radio input "true"
select select "readWrite"
select select "1"
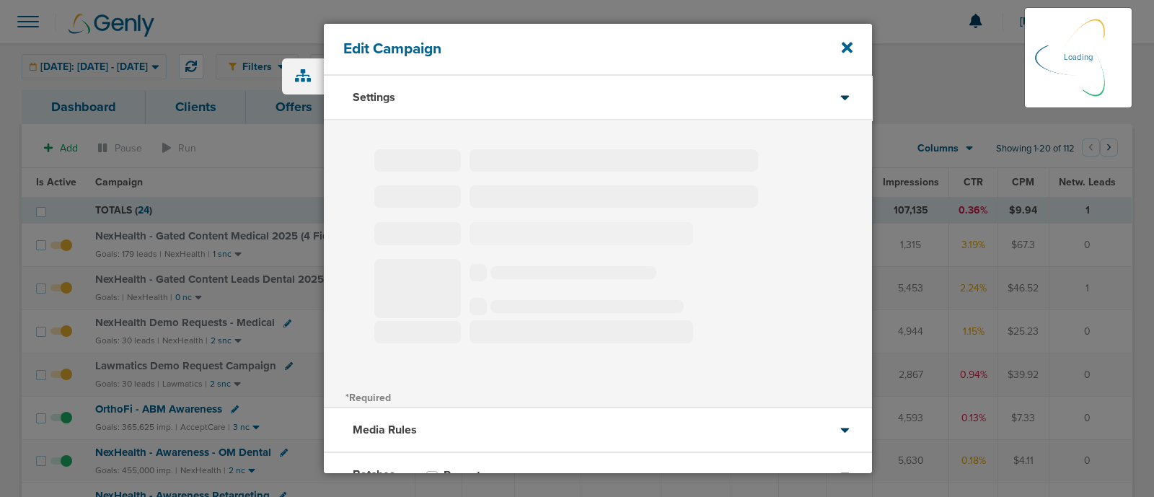
select select "1"
select select "2"
select select "3"
select select "4"
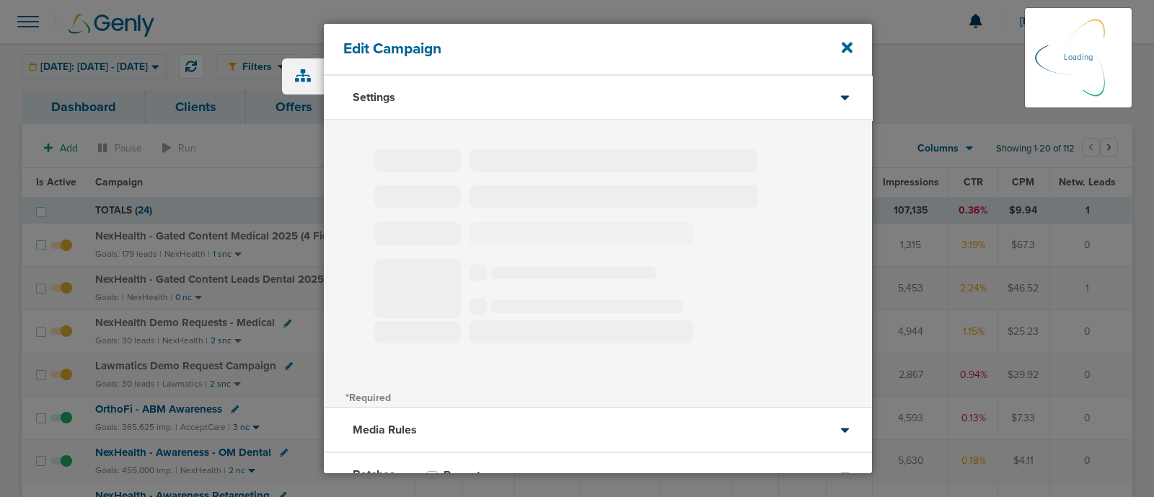
select select "6"
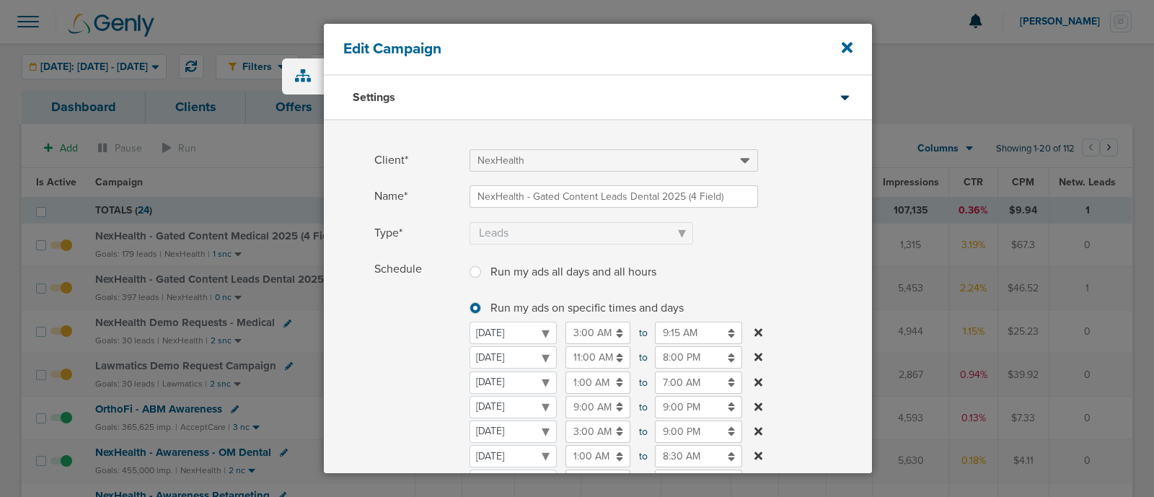
scroll to position [89, 0]
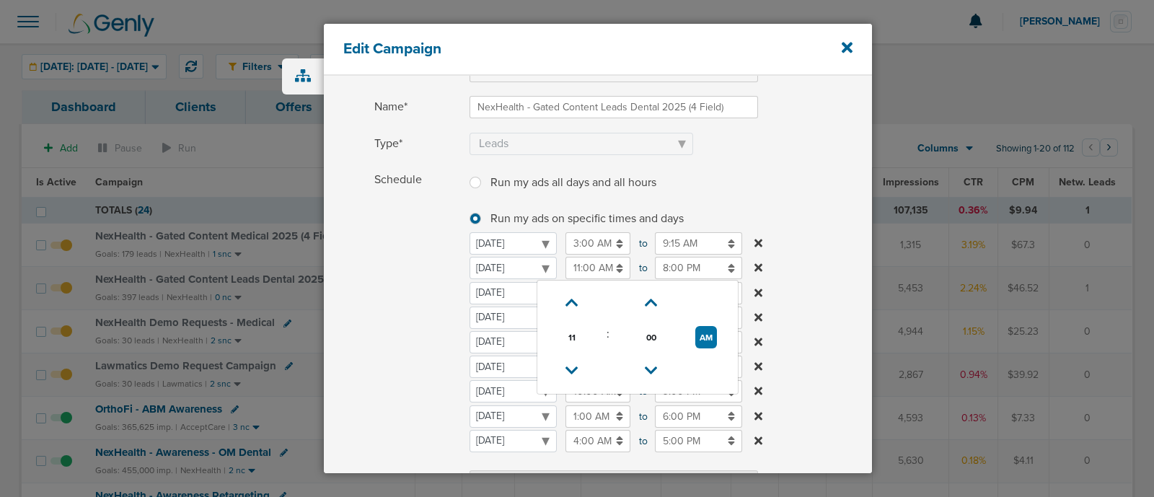
click at [603, 267] on input "11:00 AM" at bounding box center [597, 268] width 65 height 22
click at [572, 298] on icon at bounding box center [571, 302] width 13 height 9
type input "12:00 PM"
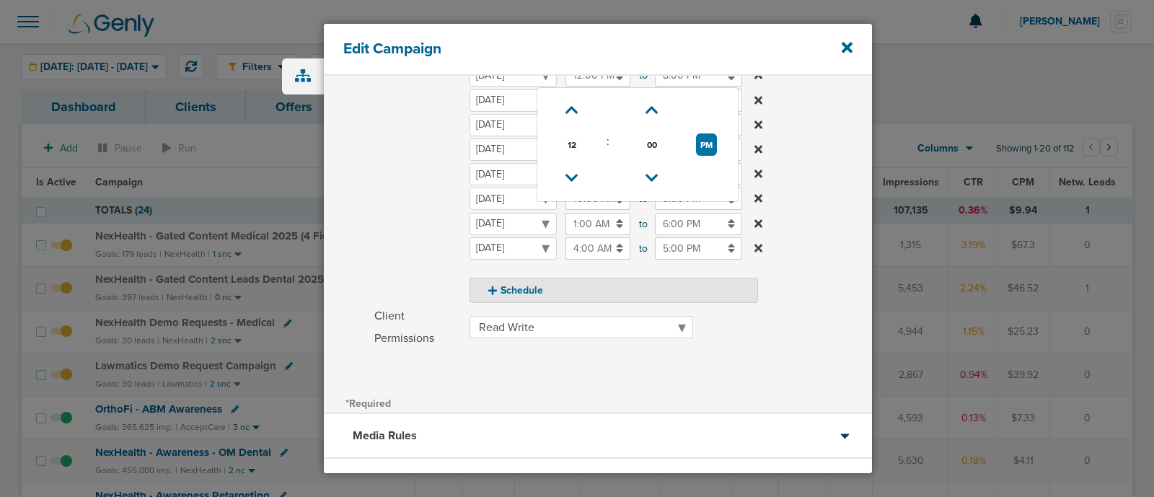
scroll to position [393, 0]
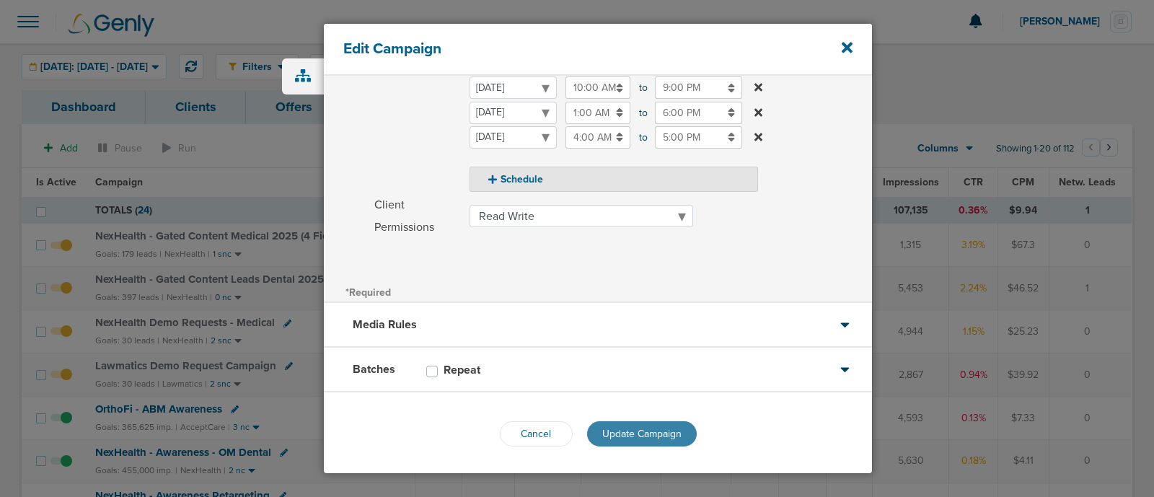
click at [662, 428] on span "Update Campaign" at bounding box center [641, 434] width 79 height 12
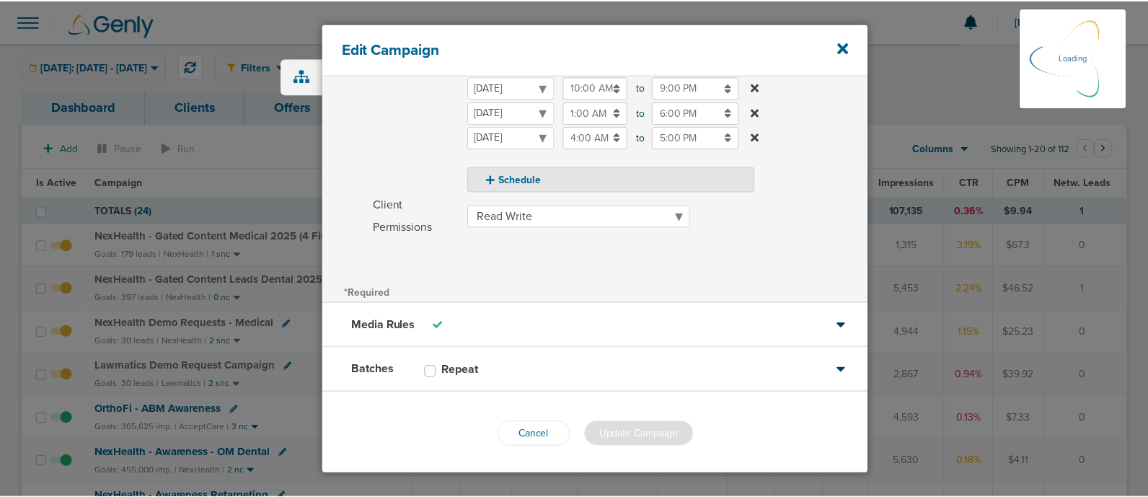
scroll to position [349, 0]
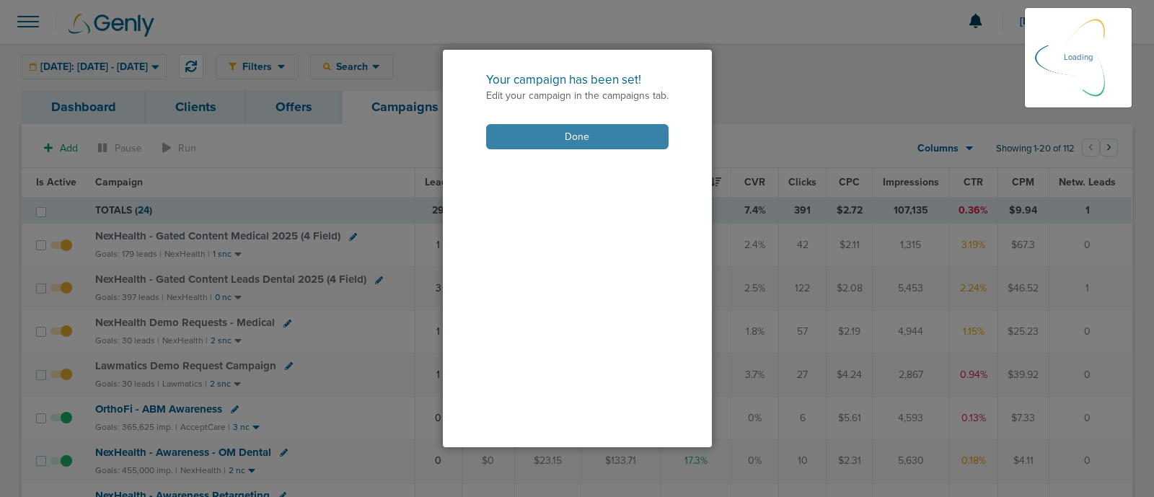
click at [622, 134] on button "Done" at bounding box center [577, 136] width 182 height 25
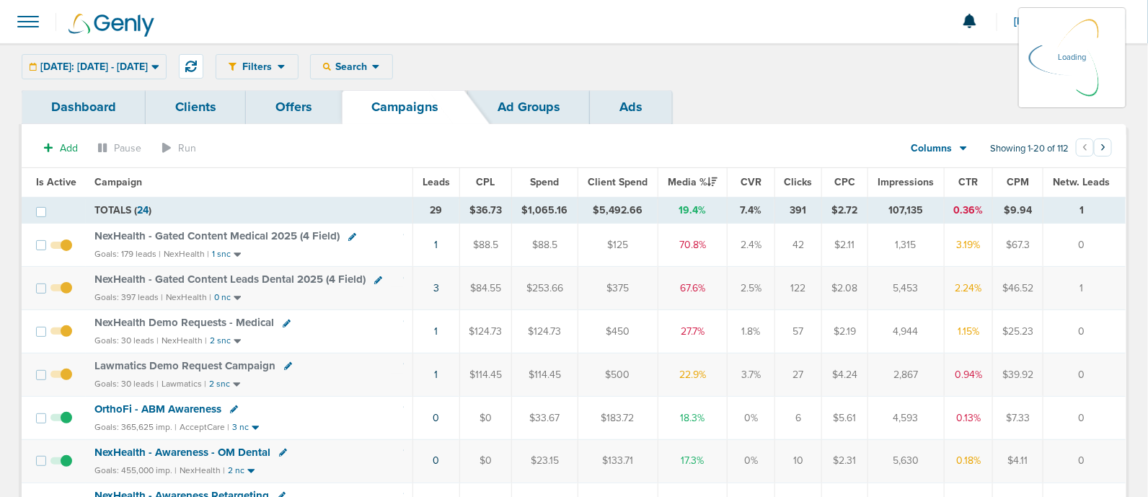
click at [350, 235] on icon at bounding box center [352, 237] width 8 height 8
select select
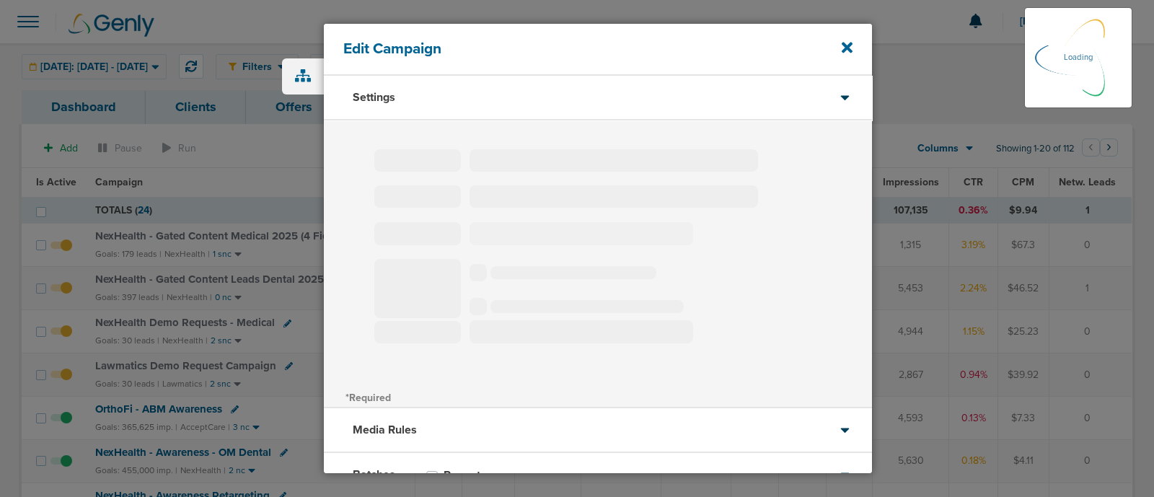
type input "NexHealth - Gated Content Medical 2025 (4 Field)"
select select "Leads"
radio input "true"
select select "readWrite"
select select "1"
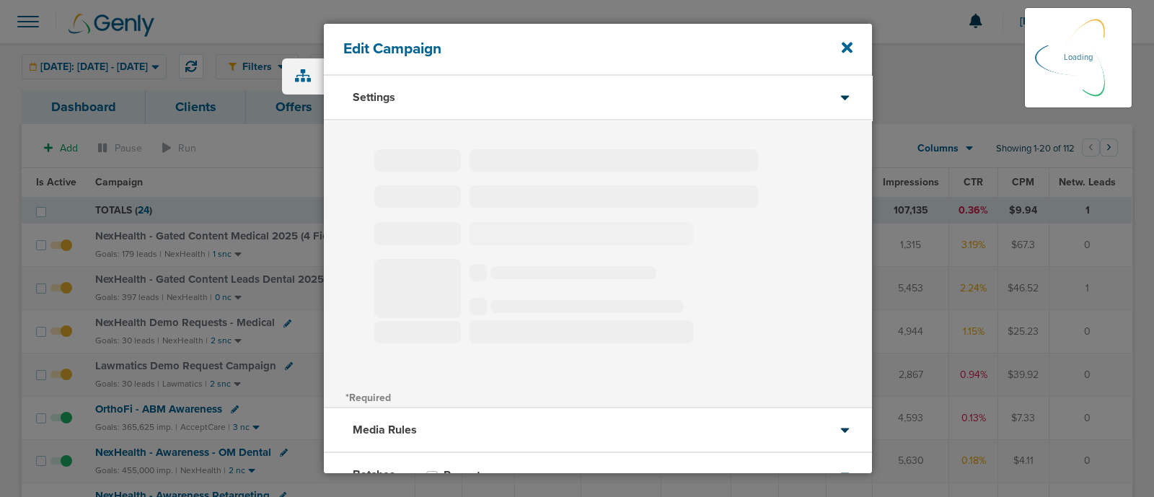
select select "1"
select select "2"
select select "3"
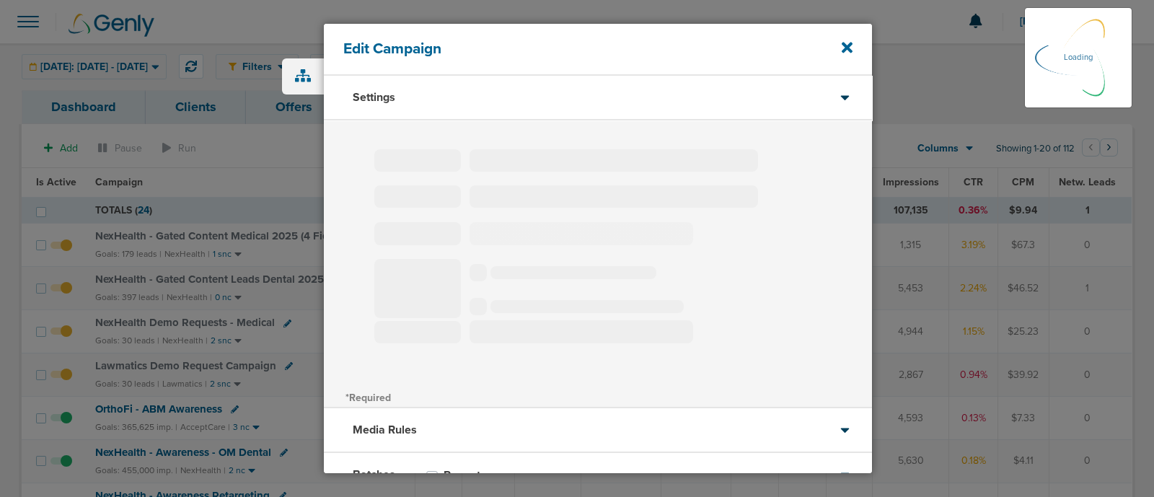
select select "4"
select select "6"
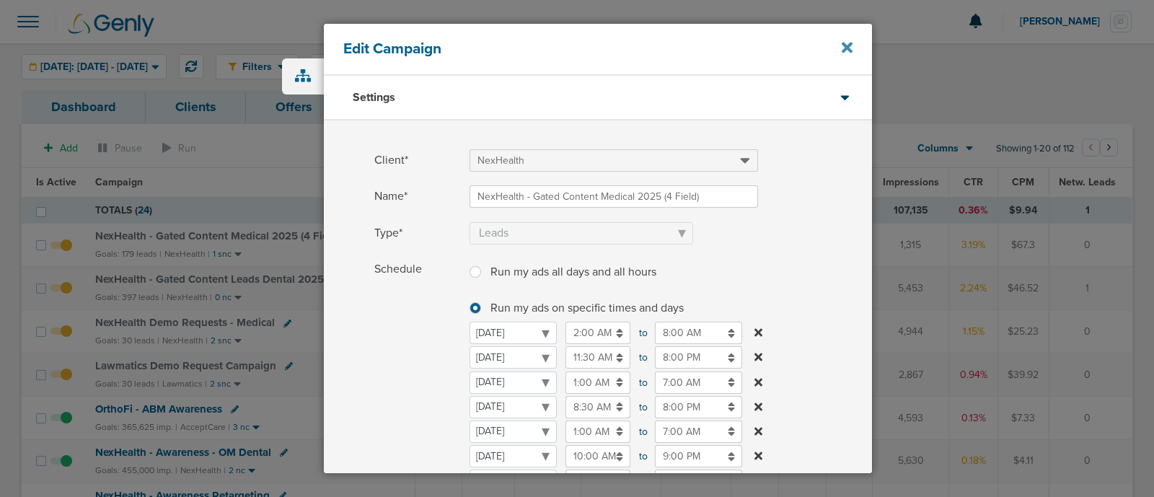
click at [844, 49] on icon at bounding box center [846, 48] width 11 height 11
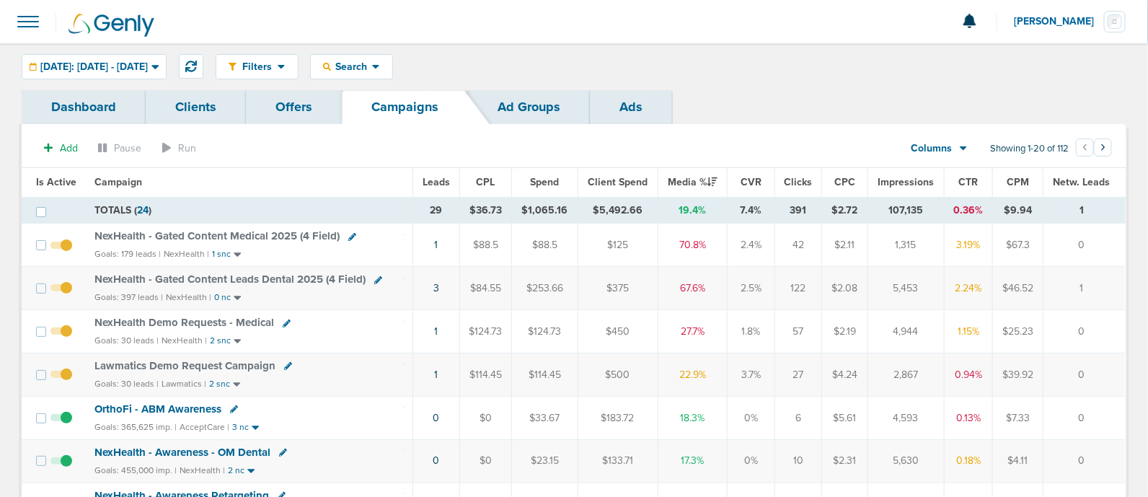
click at [249, 279] on span "NexHealth - Gated Content Leads Dental 2025 (4 Field)" at bounding box center [229, 279] width 271 height 13
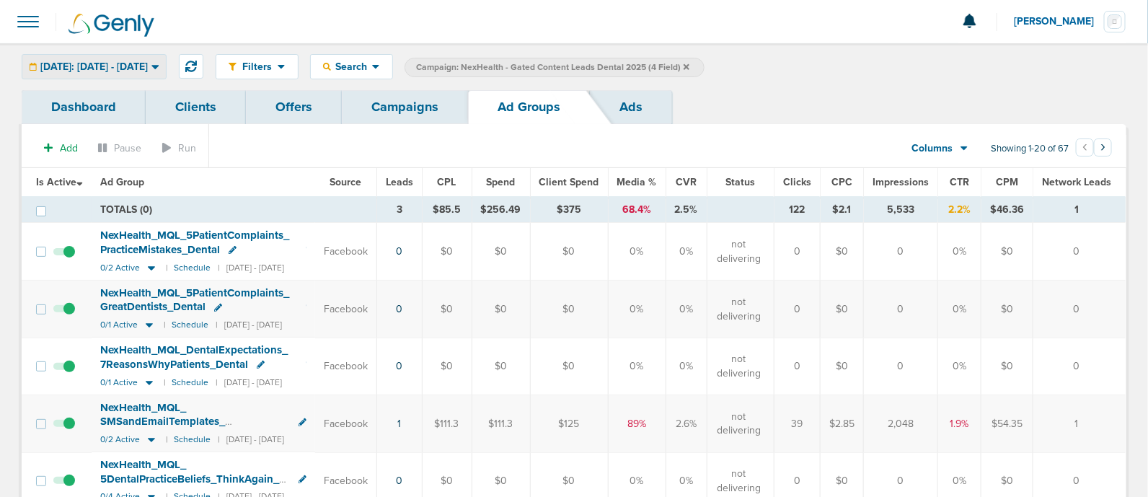
click at [166, 57] on div "[DATE]: [DATE] - [DATE]" at bounding box center [93, 67] width 143 height 24
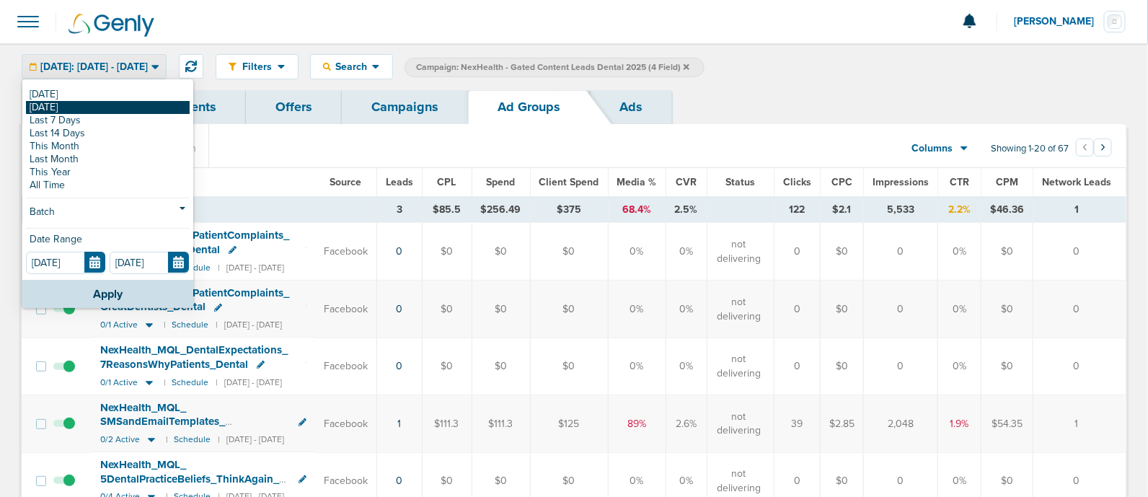
click at [92, 109] on link "[DATE]" at bounding box center [108, 107] width 164 height 13
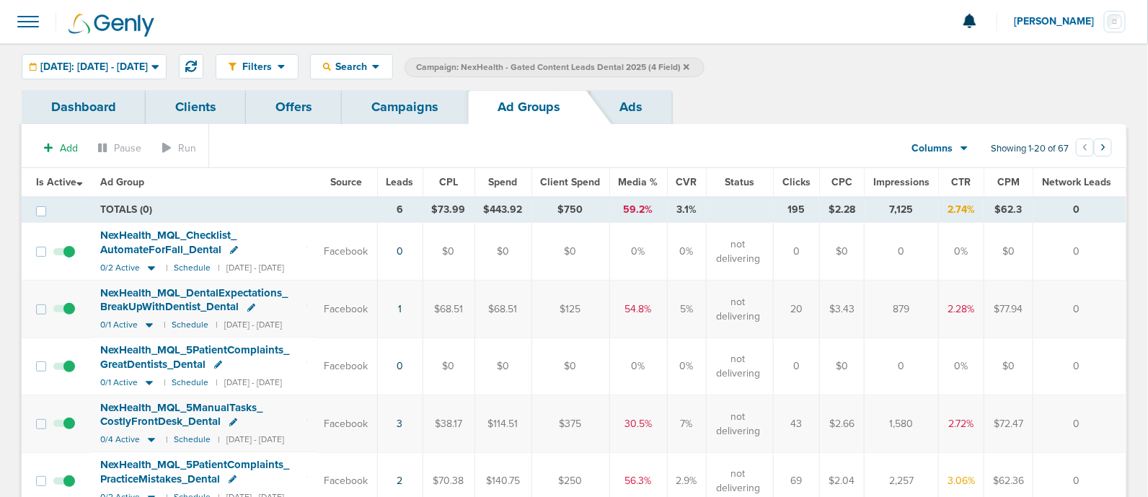
scroll to position [89, 0]
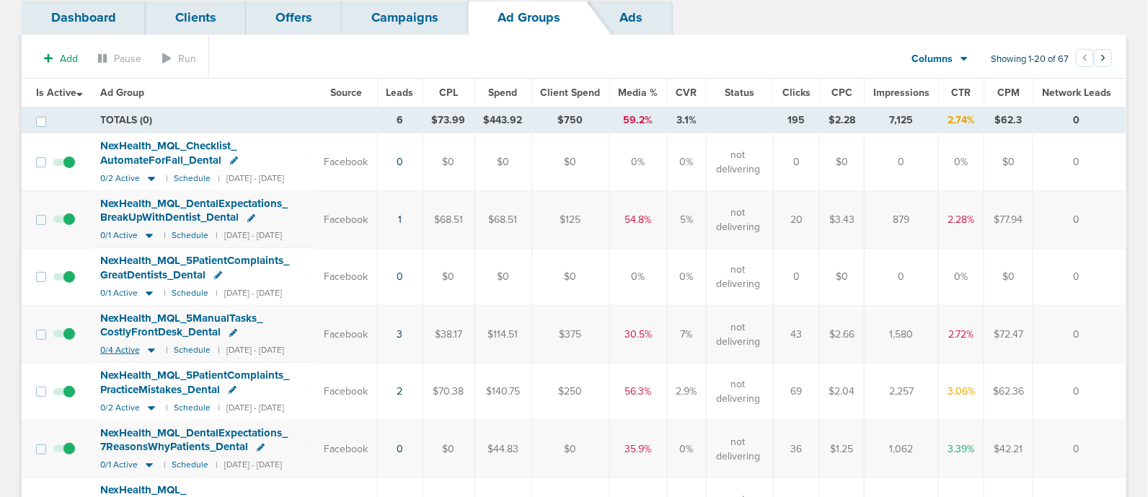
click at [152, 350] on icon at bounding box center [151, 350] width 14 height 12
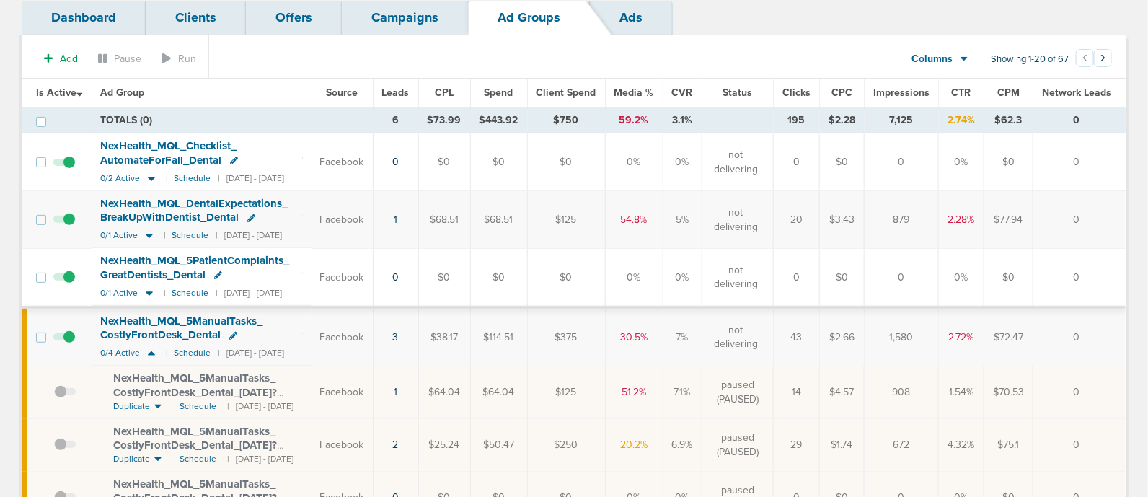
click at [202, 385] on span "NexHealth_ MQL_ 5ManualTasks_ CostlyFrontDesk_ Dental_ [DATE]?id=183&cmp_ id=96…" at bounding box center [195, 391] width 164 height 41
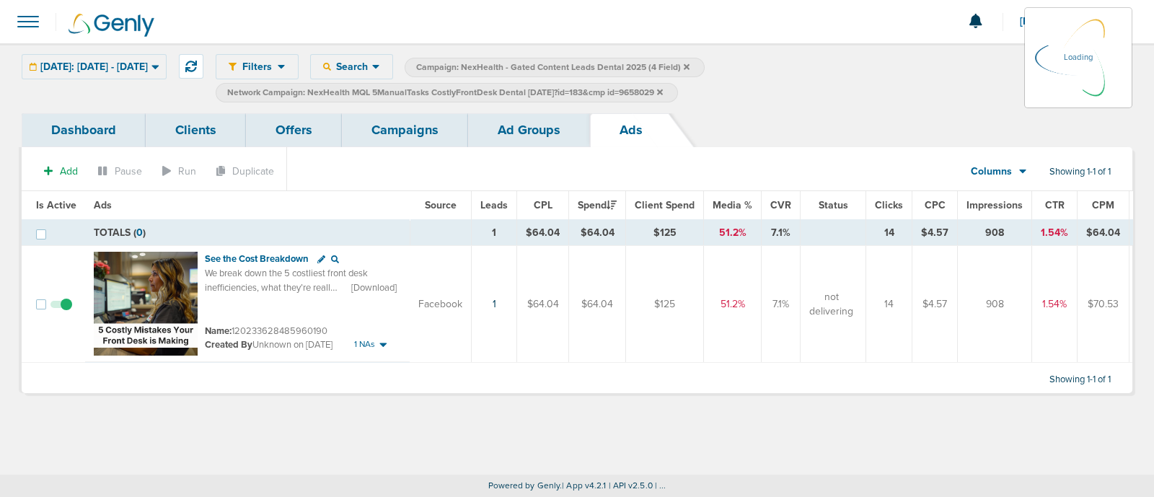
click at [516, 134] on link "Ad Groups" at bounding box center [529, 130] width 122 height 34
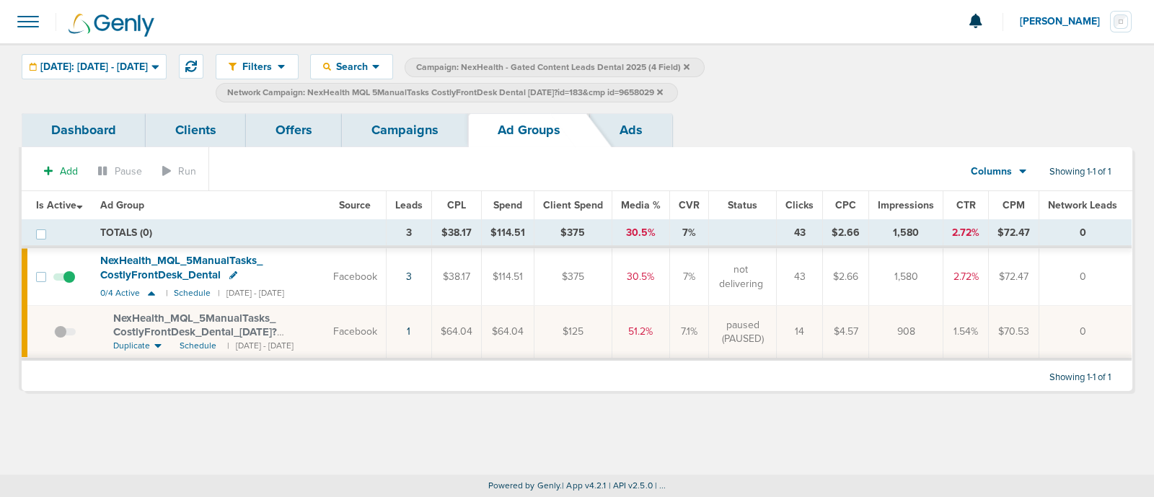
click at [663, 92] on icon at bounding box center [660, 92] width 6 height 6
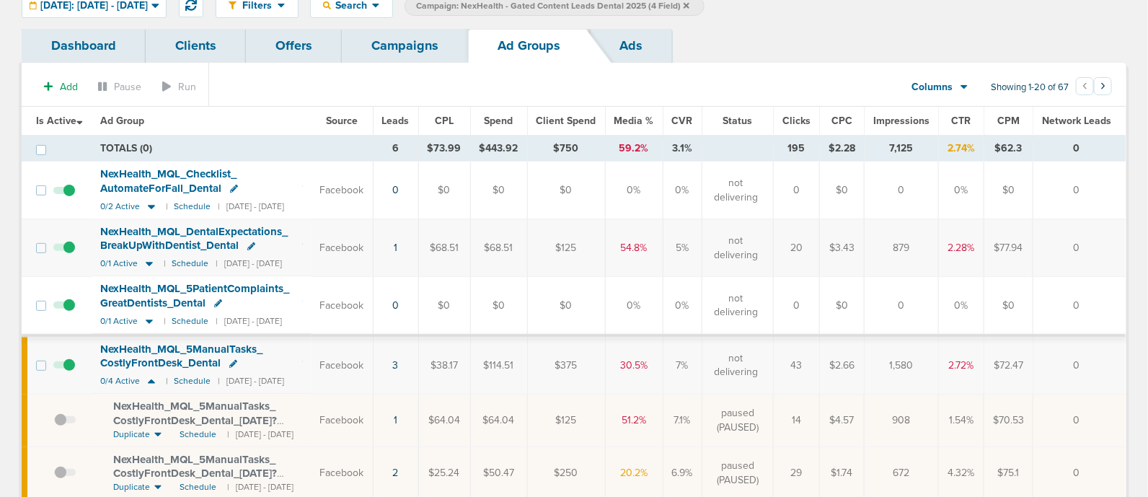
scroll to position [89, 0]
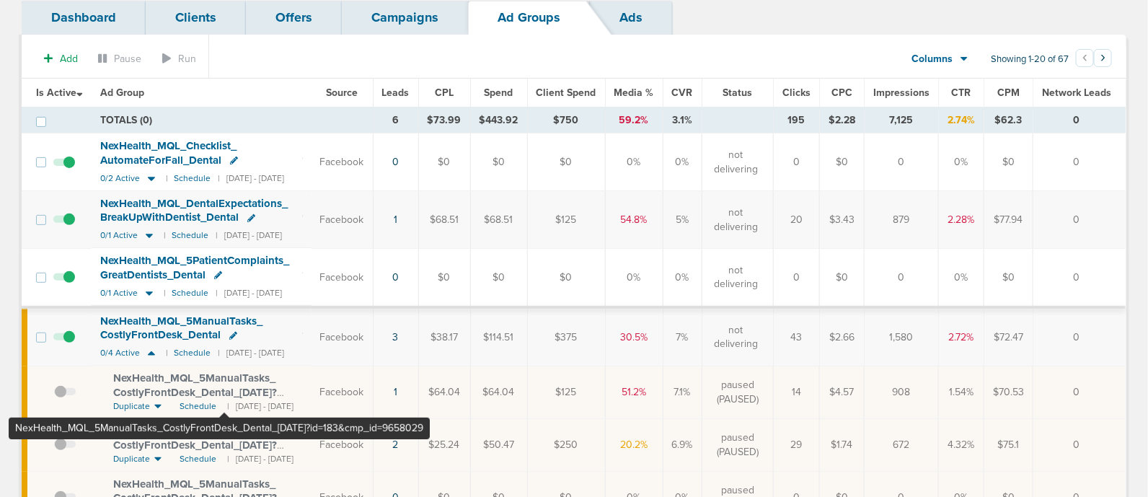
click at [224, 378] on span "NexHealth_ MQL_ 5ManualTasks_ CostlyFrontDesk_ Dental_ [DATE]?id=183&cmp_ id=96…" at bounding box center [195, 391] width 164 height 41
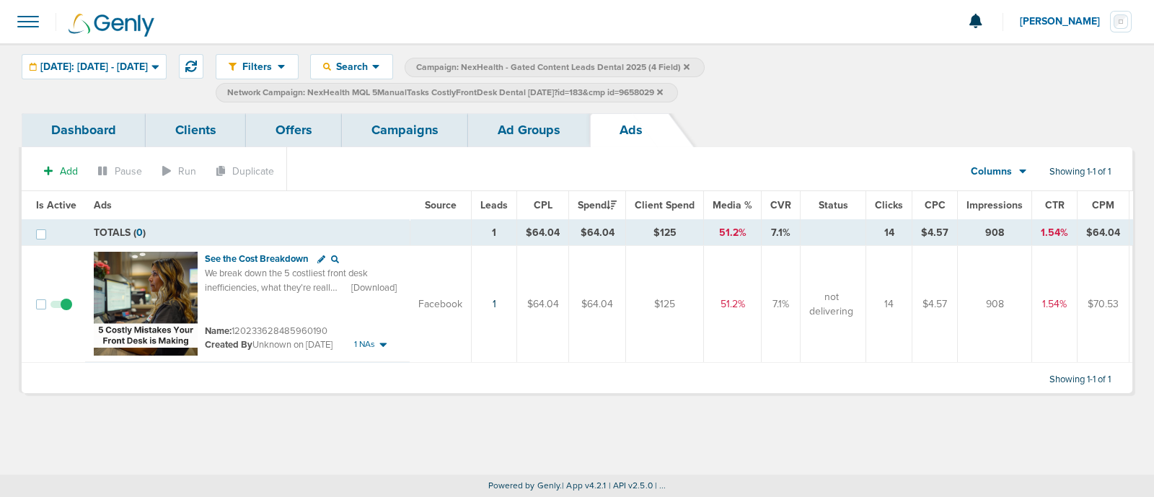
click at [530, 138] on link "Ad Groups" at bounding box center [529, 130] width 122 height 34
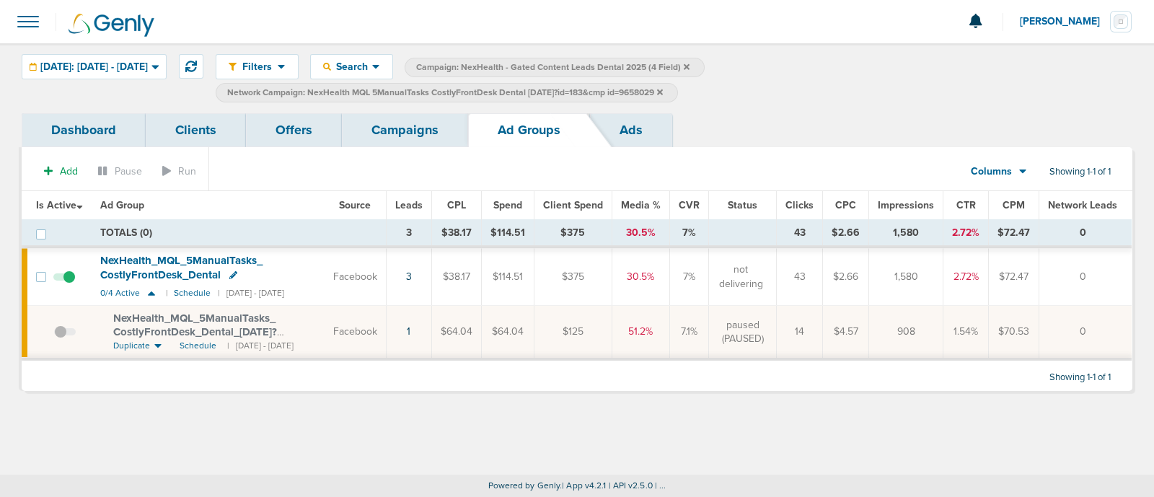
click at [416, 131] on link "Campaigns" at bounding box center [405, 130] width 126 height 34
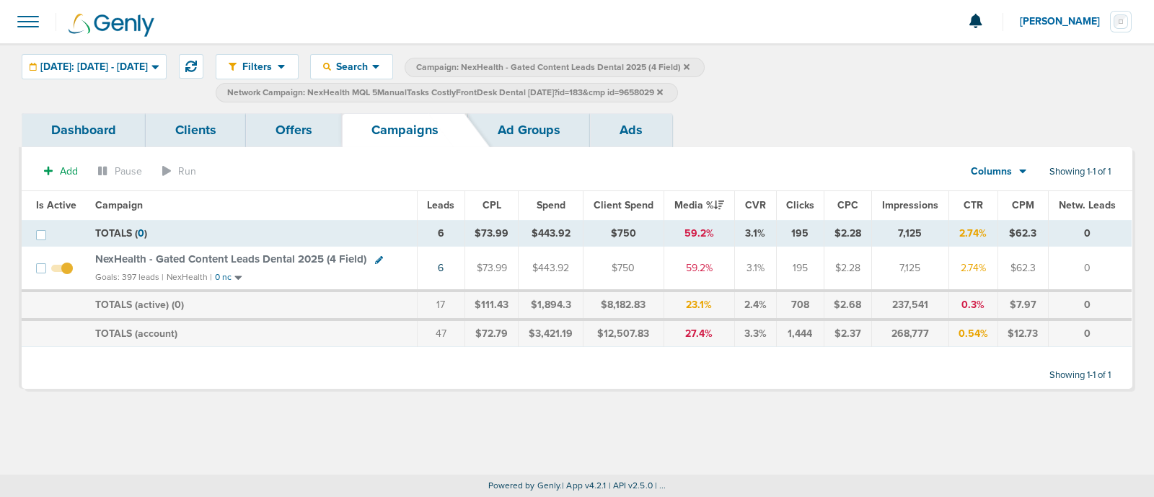
click at [663, 92] on icon at bounding box center [660, 92] width 6 height 9
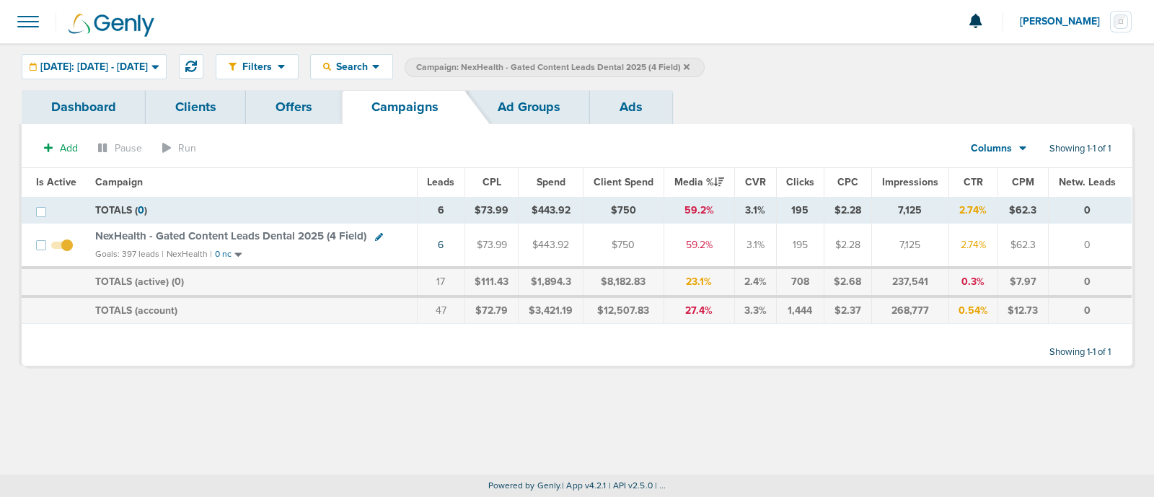
click at [317, 235] on span "NexHealth - Gated Content Leads Dental 2025 (4 Field)" at bounding box center [230, 235] width 271 height 13
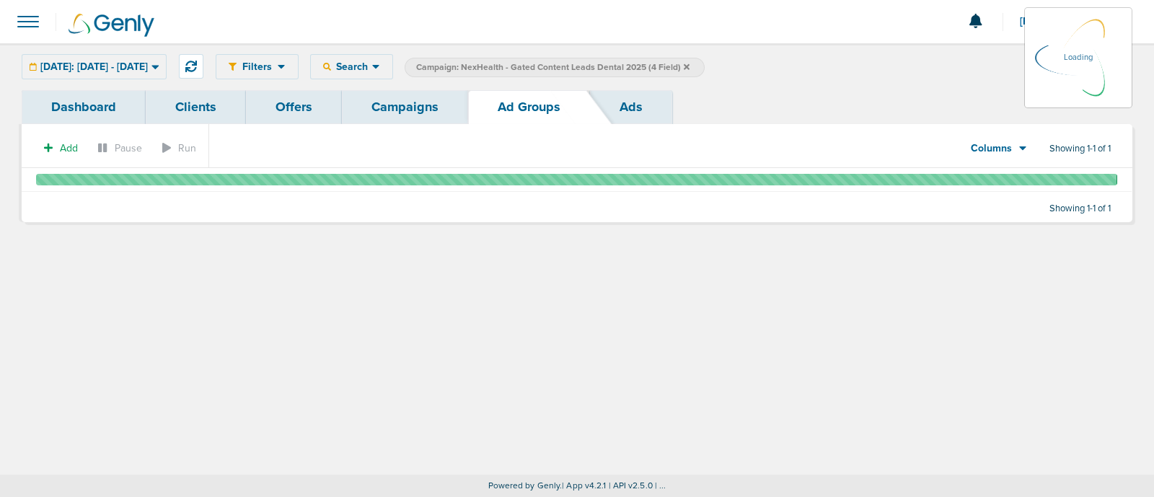
click at [628, 89] on div "Filters Active Only Settings Status Active Inactive Objectives MQL SQL Traffic …" at bounding box center [577, 66] width 1154 height 47
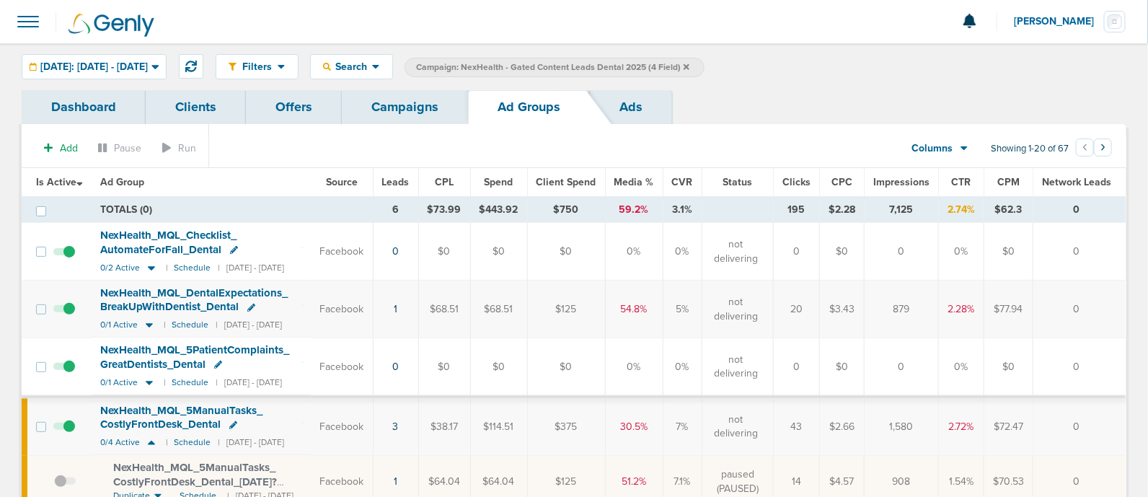
click at [613, 103] on link "Ads" at bounding box center [631, 107] width 82 height 34
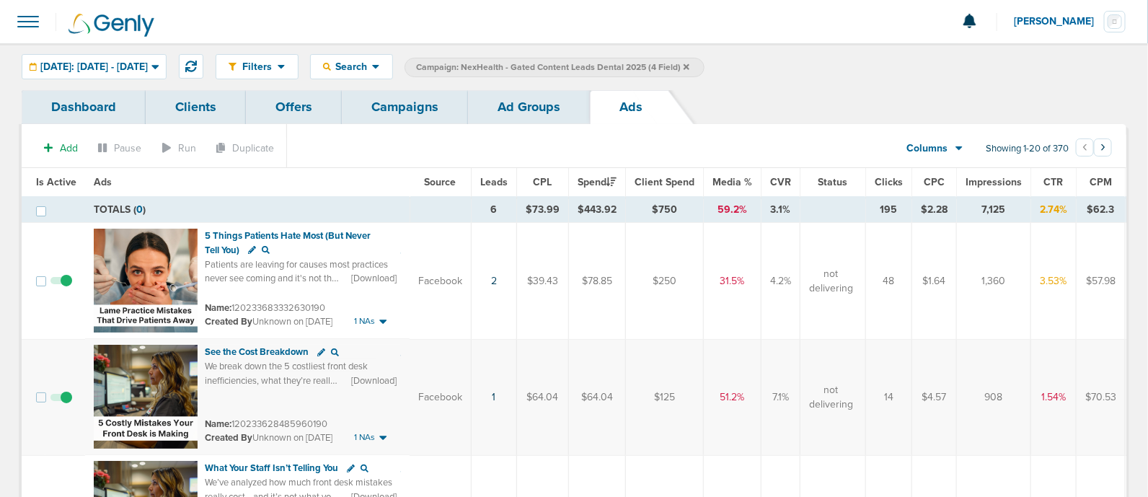
click at [495, 180] on span "Leads" at bounding box center [493, 182] width 27 height 12
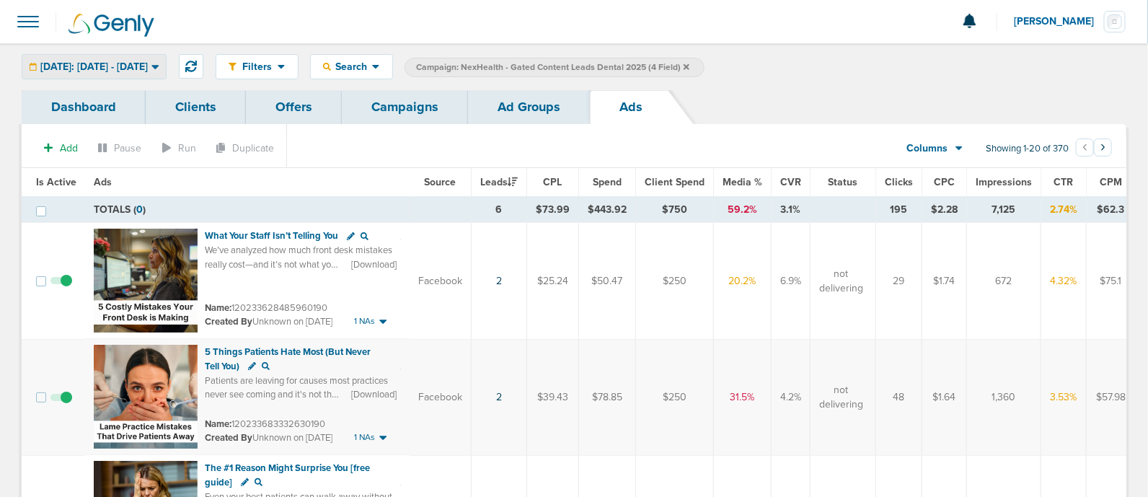
click at [146, 70] on span "Yesterday: 09.21.2025 - 09.21.2025" at bounding box center [93, 67] width 107 height 10
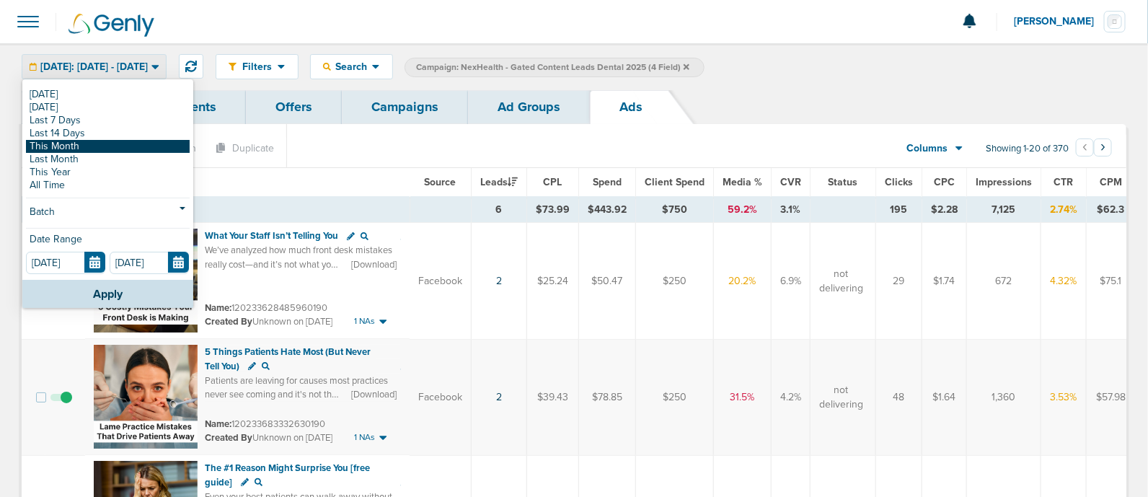
click at [108, 150] on link "This Month" at bounding box center [108, 146] width 164 height 13
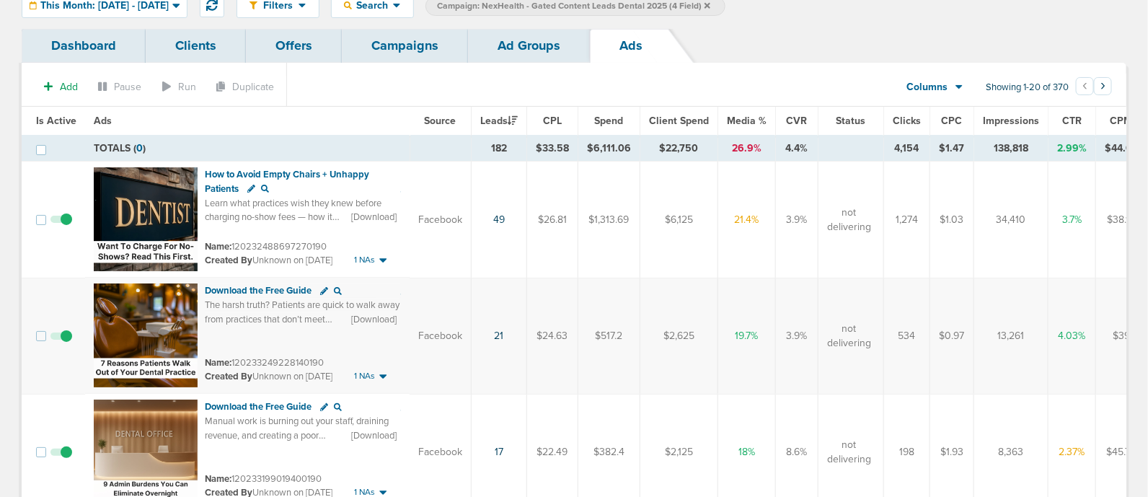
scroll to position [89, 0]
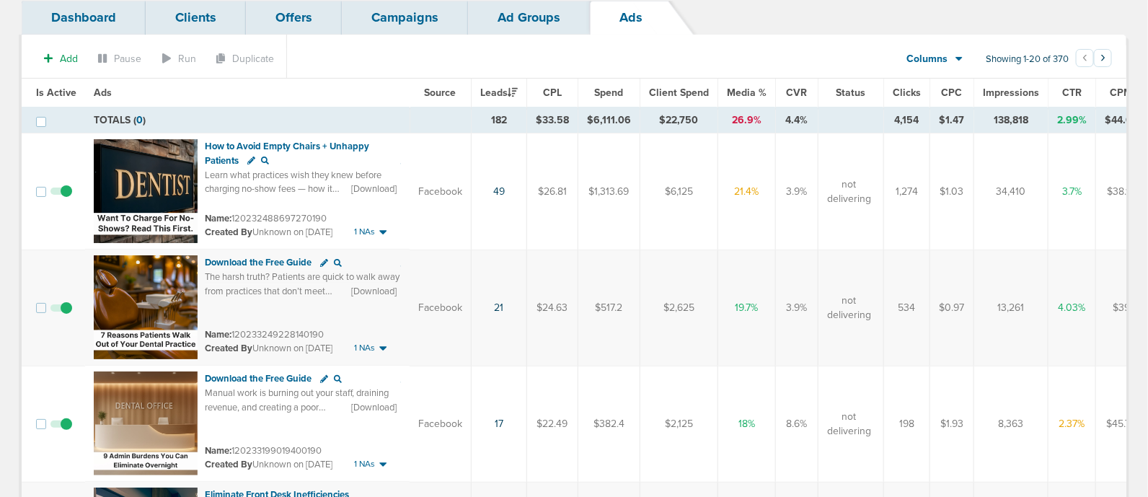
click at [400, 15] on link "Campaigns" at bounding box center [405, 18] width 126 height 34
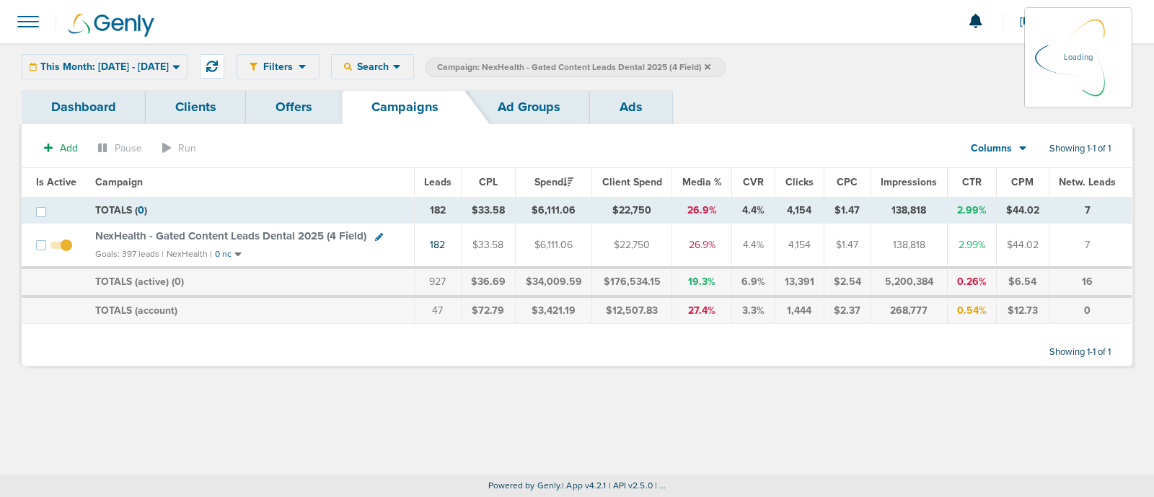
click at [710, 67] on icon at bounding box center [707, 67] width 6 height 9
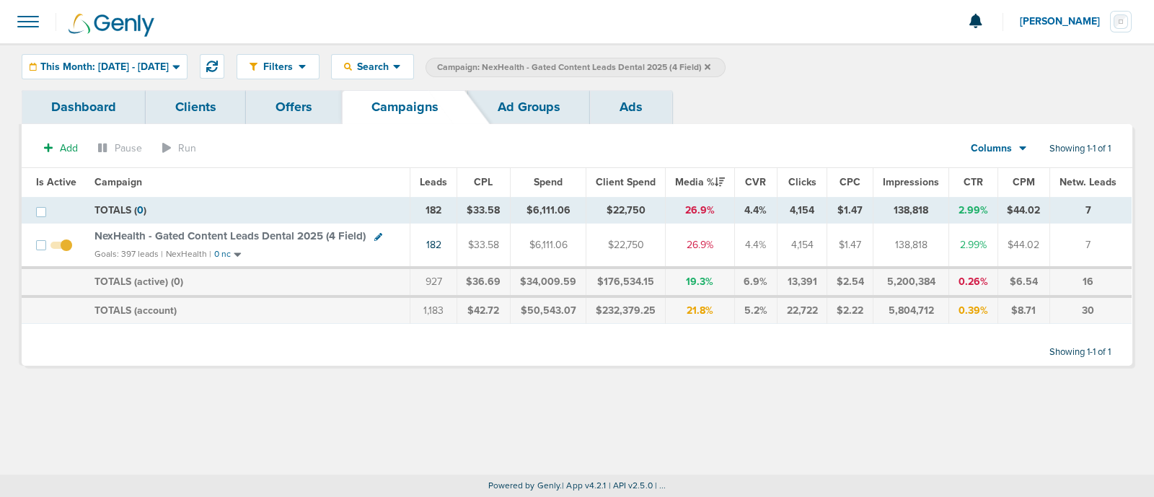
click at [710, 69] on icon at bounding box center [707, 67] width 6 height 9
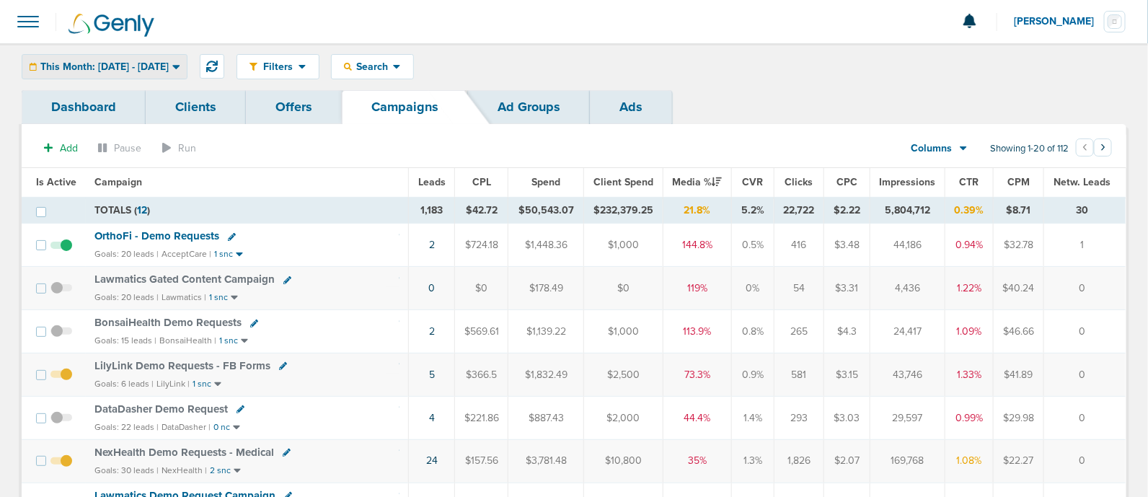
click at [187, 66] on div "This Month: [DATE] - [DATE]" at bounding box center [104, 67] width 164 height 24
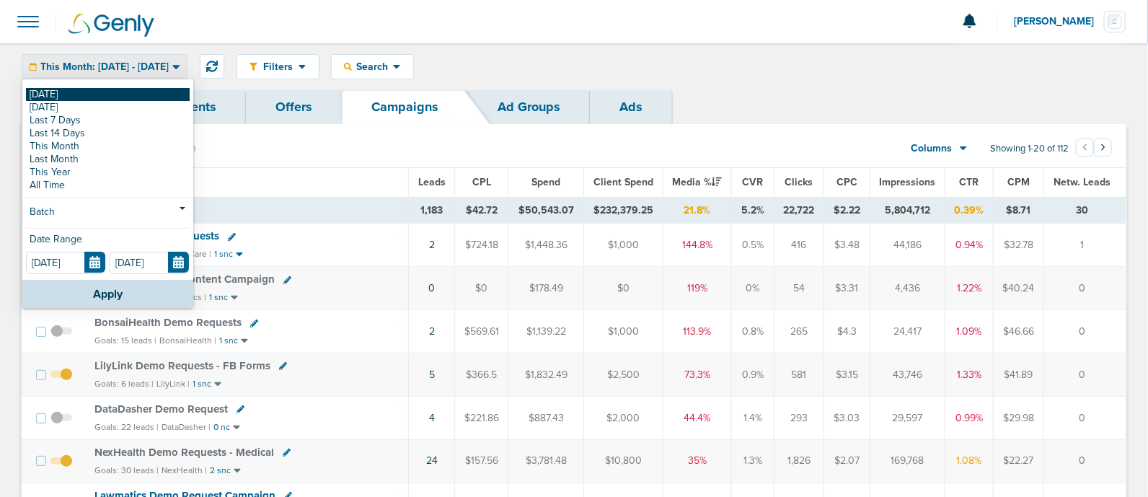
click at [124, 91] on link "[DATE]" at bounding box center [108, 94] width 164 height 13
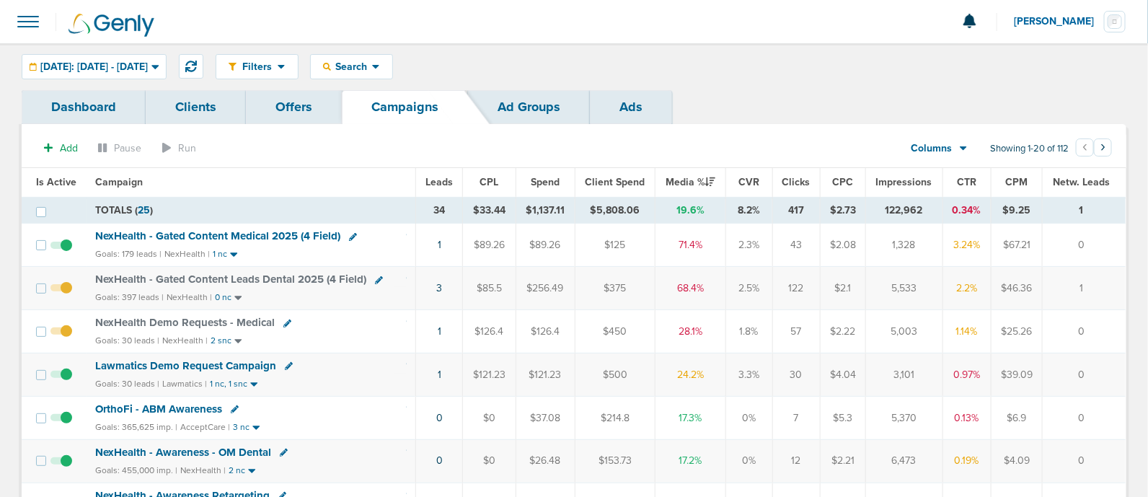
click at [300, 235] on span "NexHealth - Gated Content Medical 2025 (4 Field)" at bounding box center [217, 235] width 245 height 13
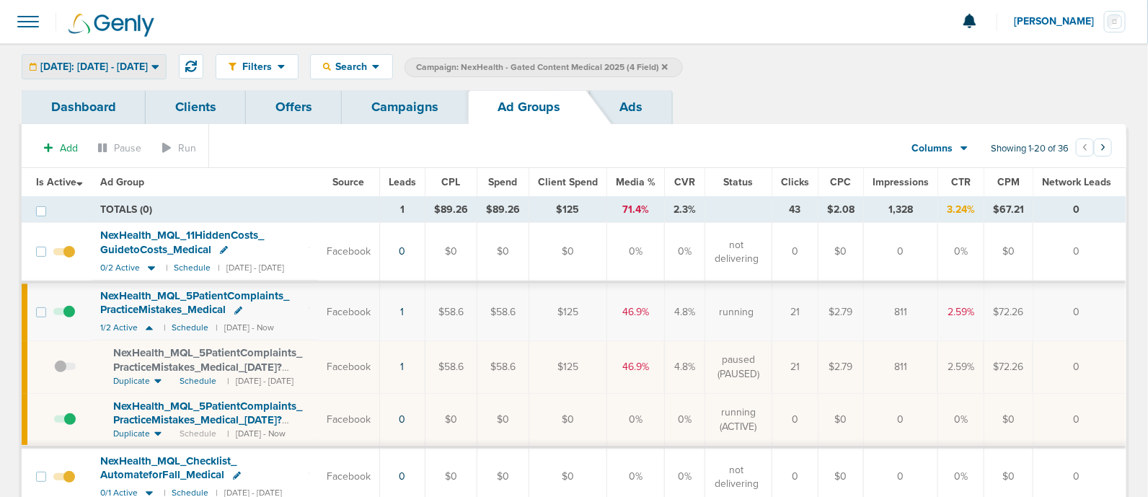
click at [126, 59] on div "[DATE]: [DATE] - [DATE]" at bounding box center [93, 67] width 143 height 24
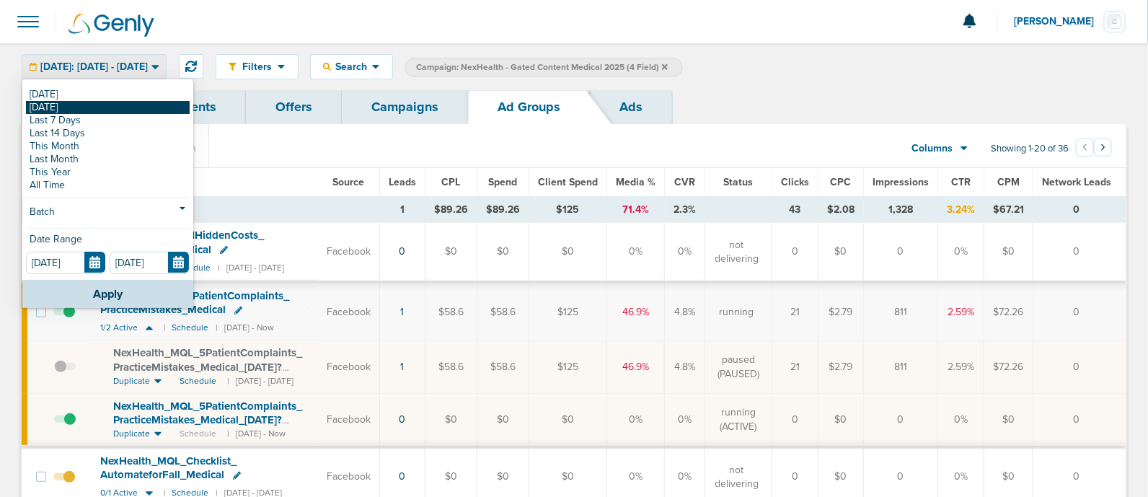
click at [81, 108] on link "[DATE]" at bounding box center [108, 107] width 164 height 13
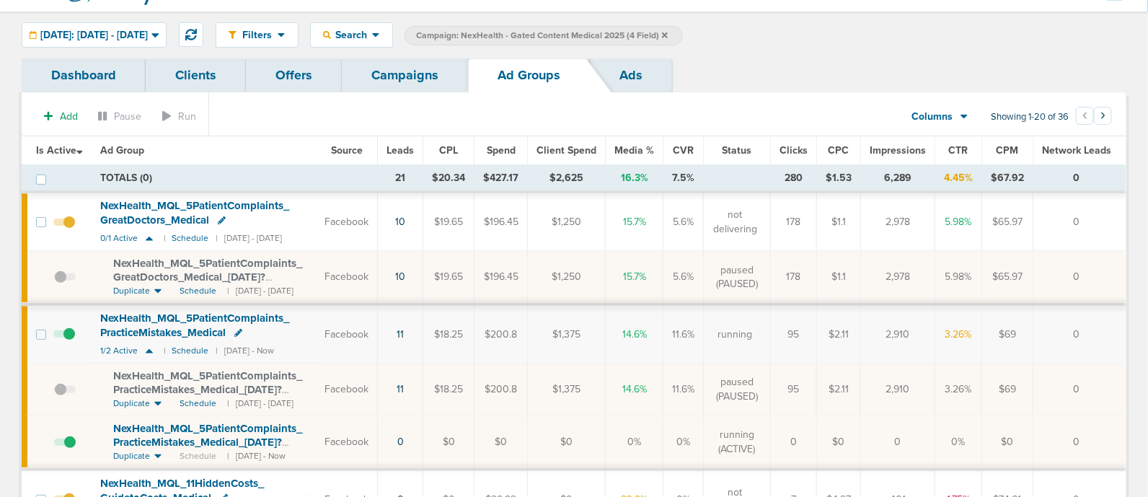
scroll to position [12, 0]
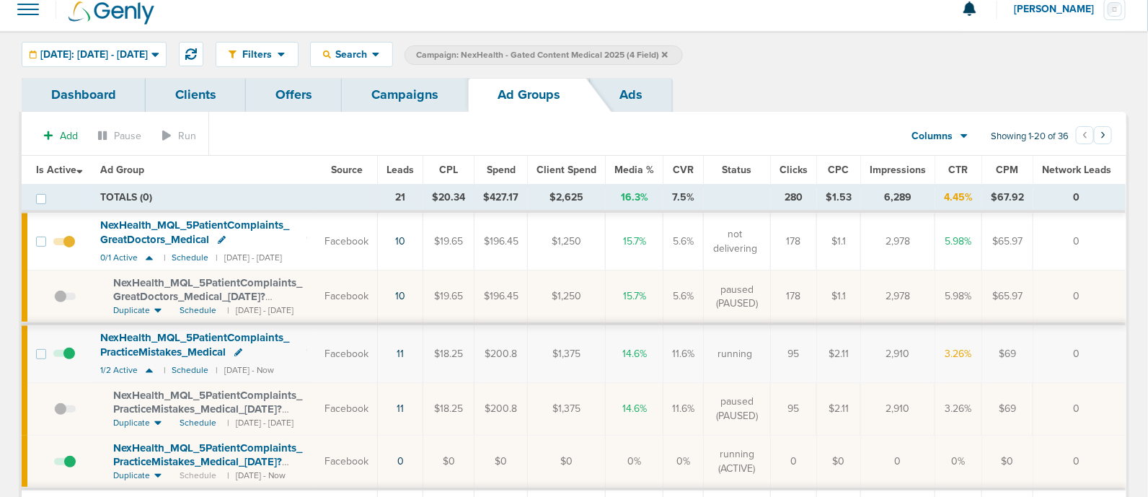
click at [57, 304] on span at bounding box center [65, 304] width 22 height 0
click at [54, 299] on input "checkbox" at bounding box center [54, 299] width 0 height 0
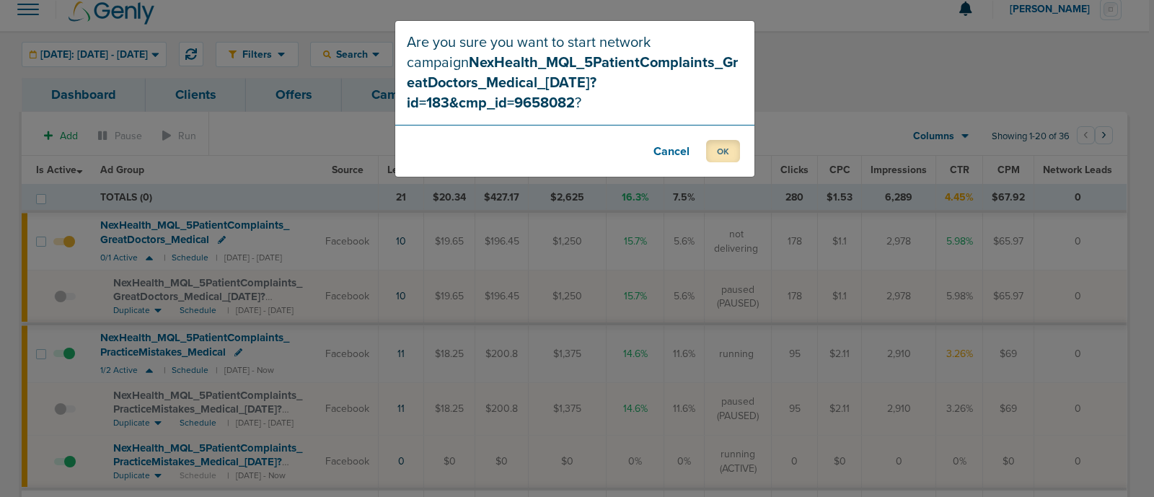
click at [731, 140] on button "OK" at bounding box center [723, 151] width 34 height 22
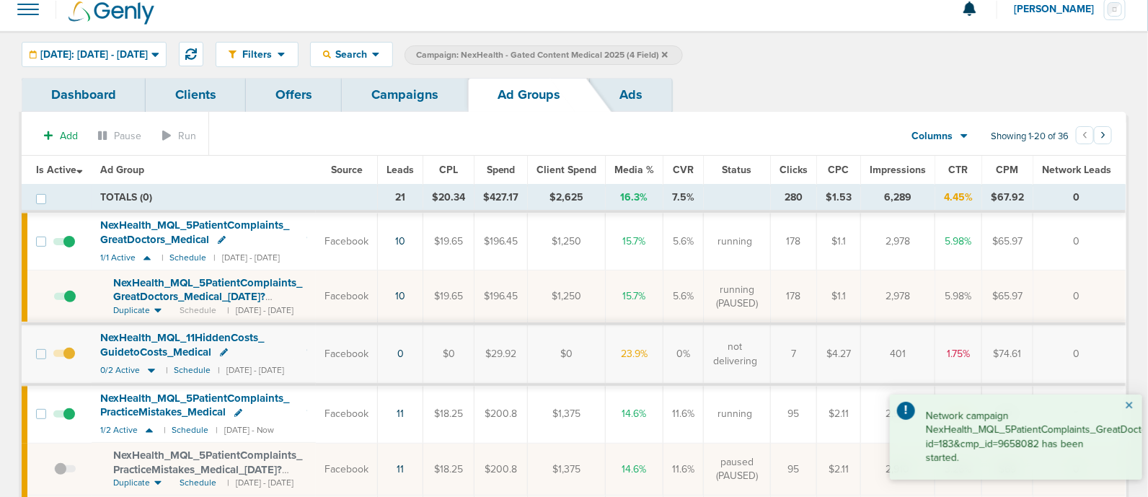
click at [1131, 403] on button "×" at bounding box center [1129, 405] width 9 height 17
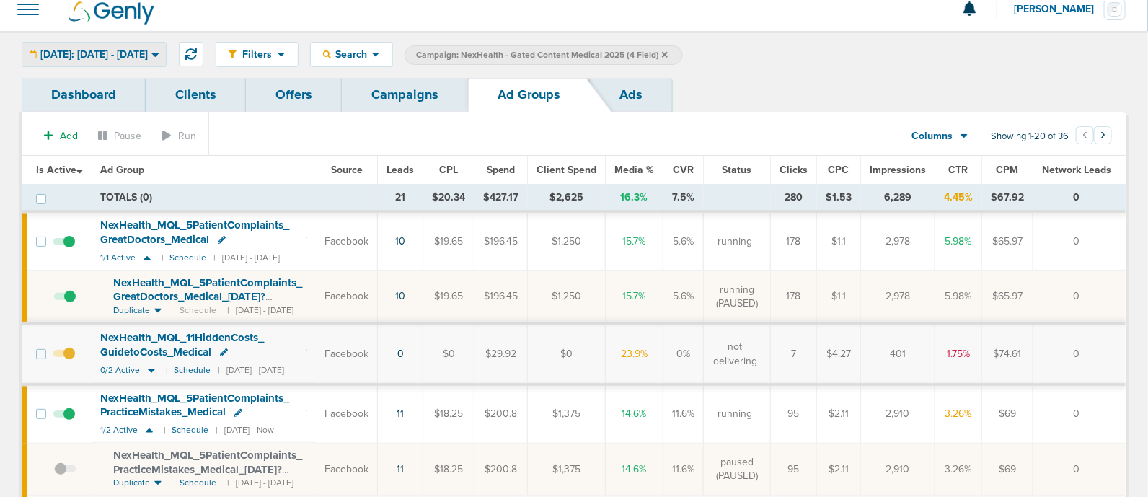
click at [138, 44] on div "Yesterday: 09.21.2025 - 09.21.2025" at bounding box center [93, 55] width 143 height 24
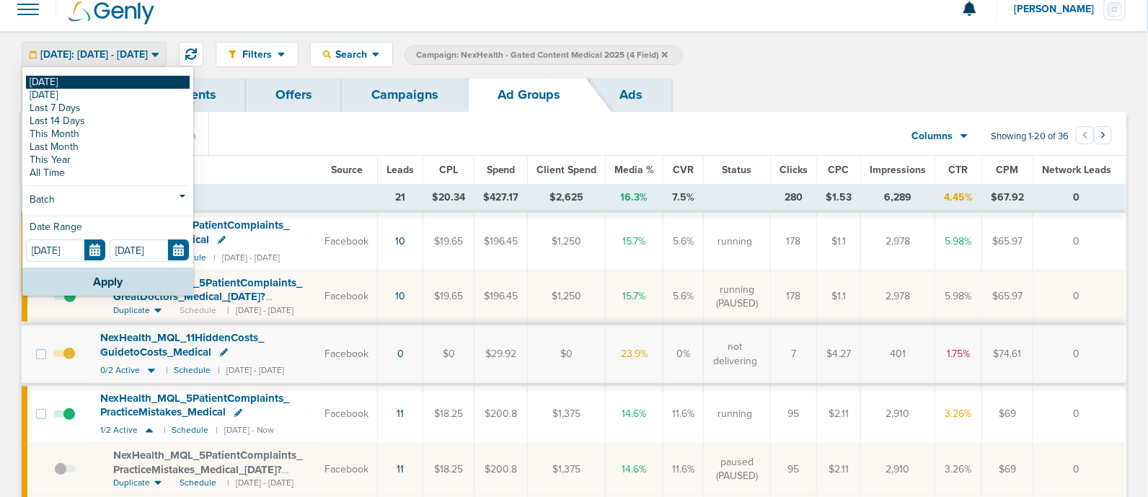
click at [63, 83] on link "[DATE]" at bounding box center [108, 82] width 164 height 13
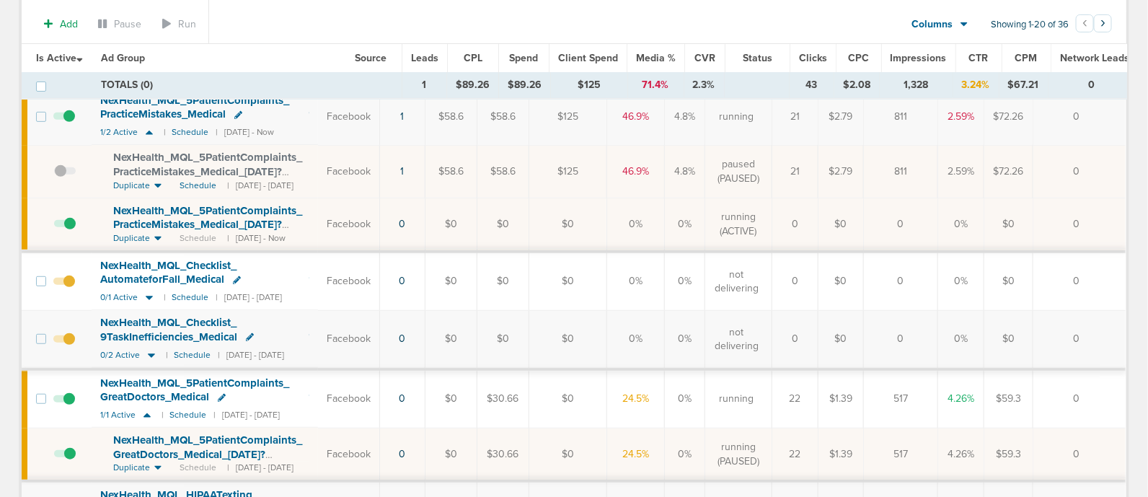
scroll to position [200, 0]
drag, startPoint x: 106, startPoint y: 425, endPoint x: 295, endPoint y: 445, distance: 190.0
click at [295, 445] on td "NexHealth_ MQL_ 5PatientComplaints_ GreatDoctors_ Medical_ 09.19.25?id=183&cmp_…" at bounding box center [205, 453] width 226 height 53
copy span "NexHealth_ MQL_ 5PatientComplaints_ GreatDoctors_ Medical_ 09.19.25?"
click at [309, 434] on div "NexHealth_ MQL_ 5PatientComplaints_ GreatDoctors_ Medical_ 09.19.25?id=183&cmp_…" at bounding box center [211, 447] width 196 height 28
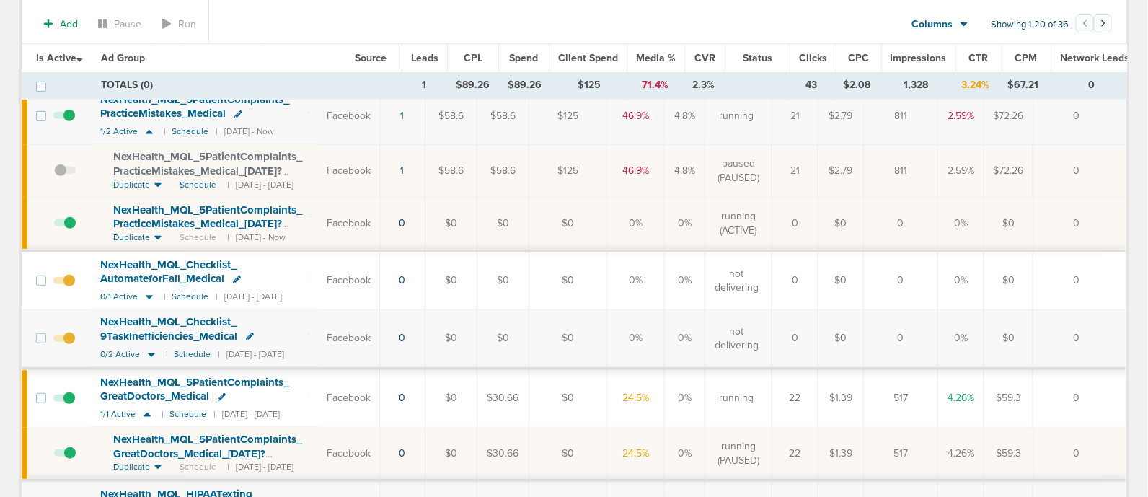
click at [72, 460] on span at bounding box center [65, 460] width 22 height 0
click at [54, 456] on input "checkbox" at bounding box center [54, 456] width 0 height 0
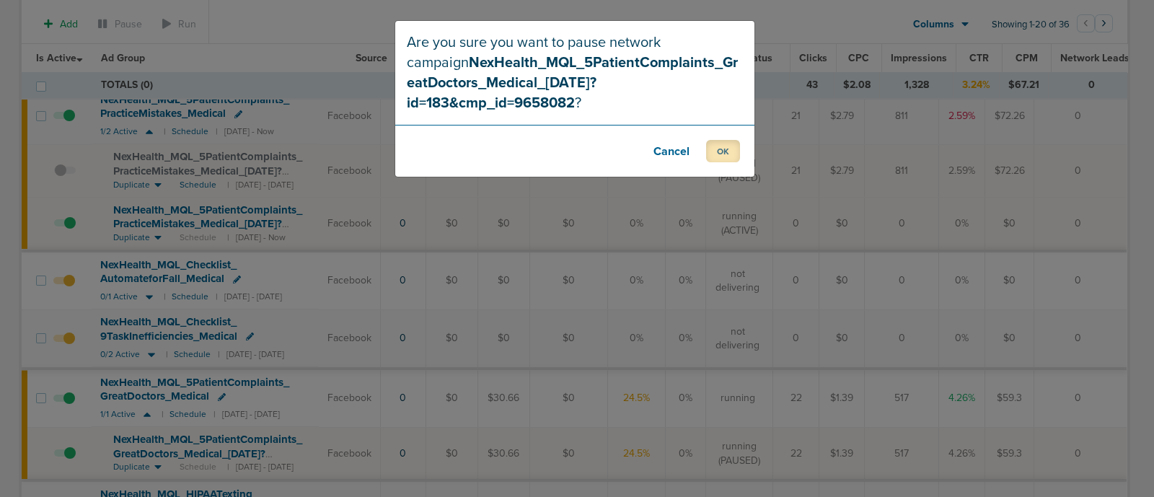
click at [727, 140] on button "OK" at bounding box center [723, 151] width 34 height 22
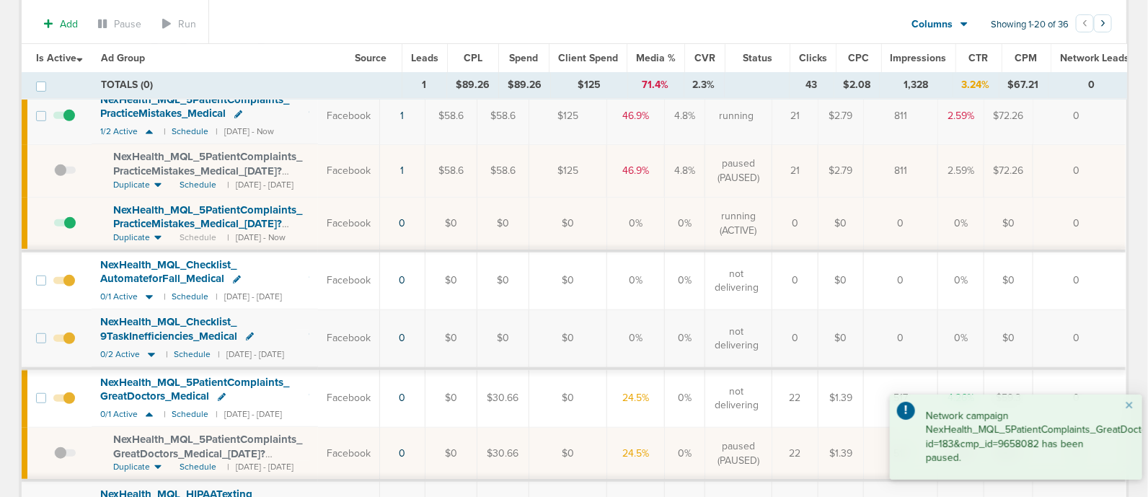
click at [68, 345] on span at bounding box center [64, 345] width 22 height 0
click at [64, 341] on input "checkbox" at bounding box center [64, 341] width 0 height 0
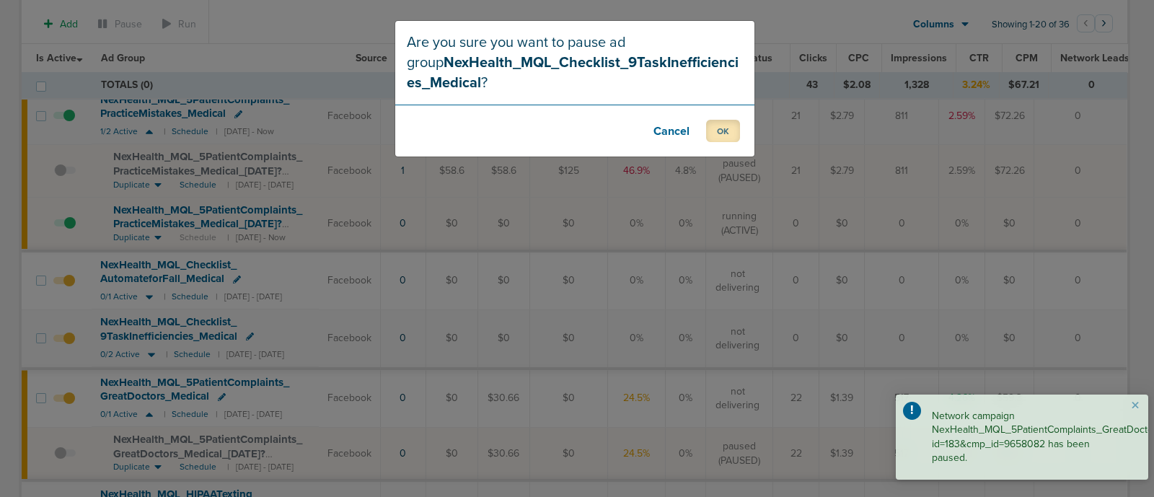
click at [732, 133] on button "OK" at bounding box center [723, 131] width 34 height 22
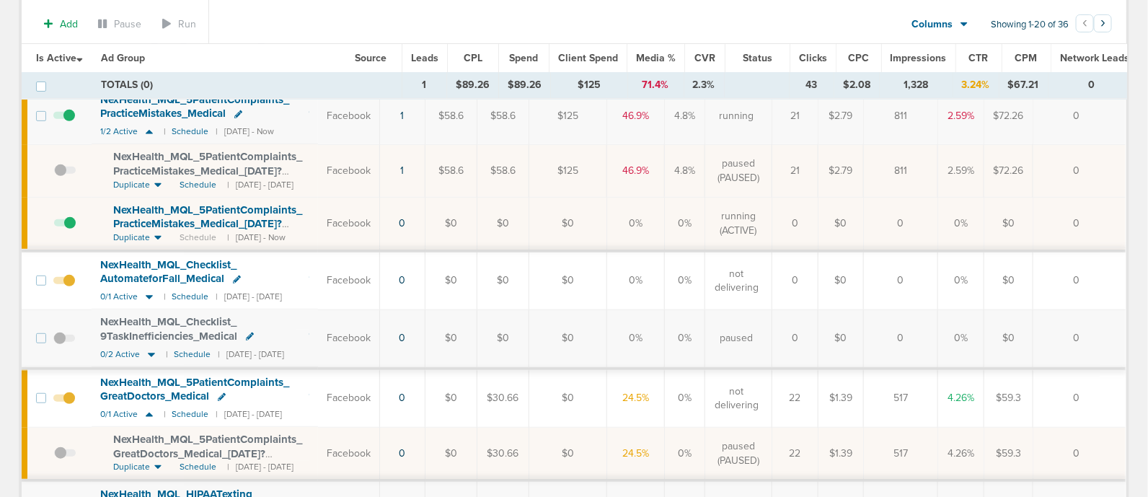
scroll to position [0, 0]
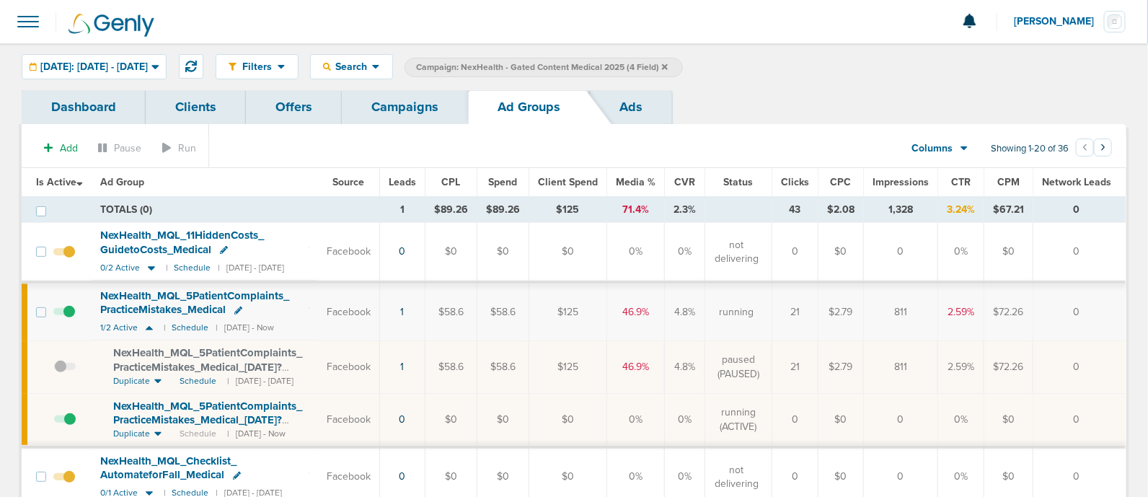
click at [390, 99] on link "Campaigns" at bounding box center [405, 107] width 126 height 34
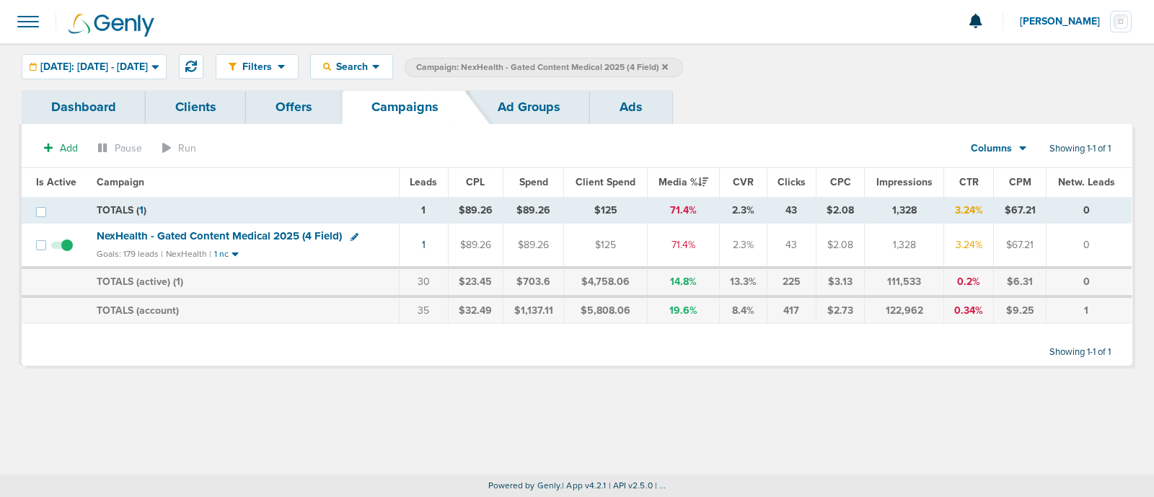
click at [668, 63] on icon at bounding box center [665, 67] width 6 height 9
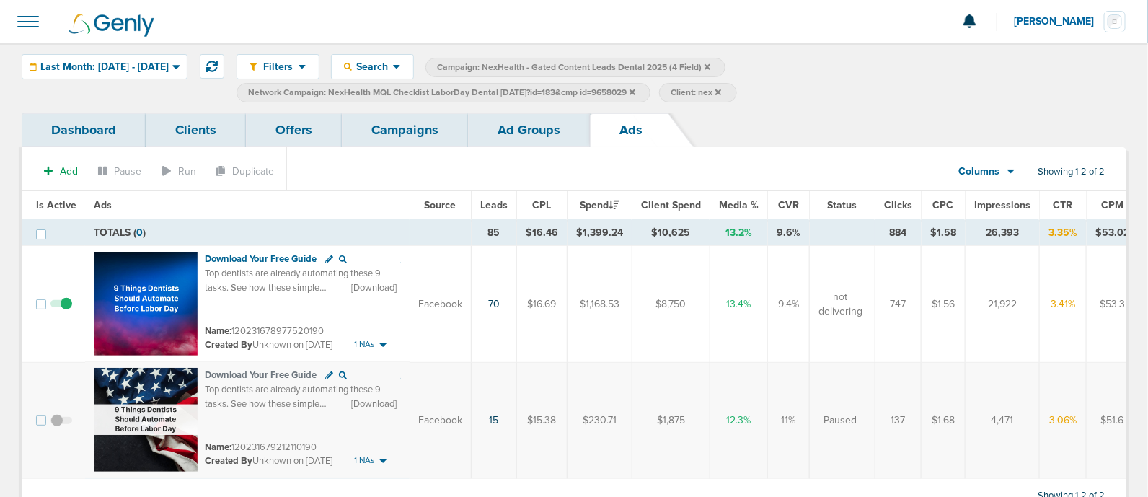
click at [381, 129] on link "Campaigns" at bounding box center [405, 130] width 126 height 34
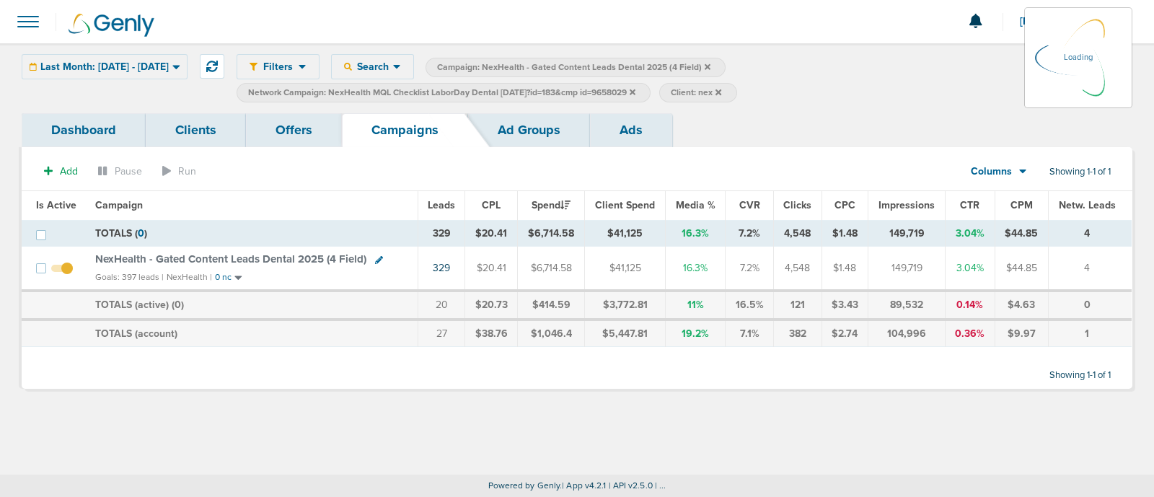
click at [635, 90] on icon at bounding box center [632, 92] width 6 height 9
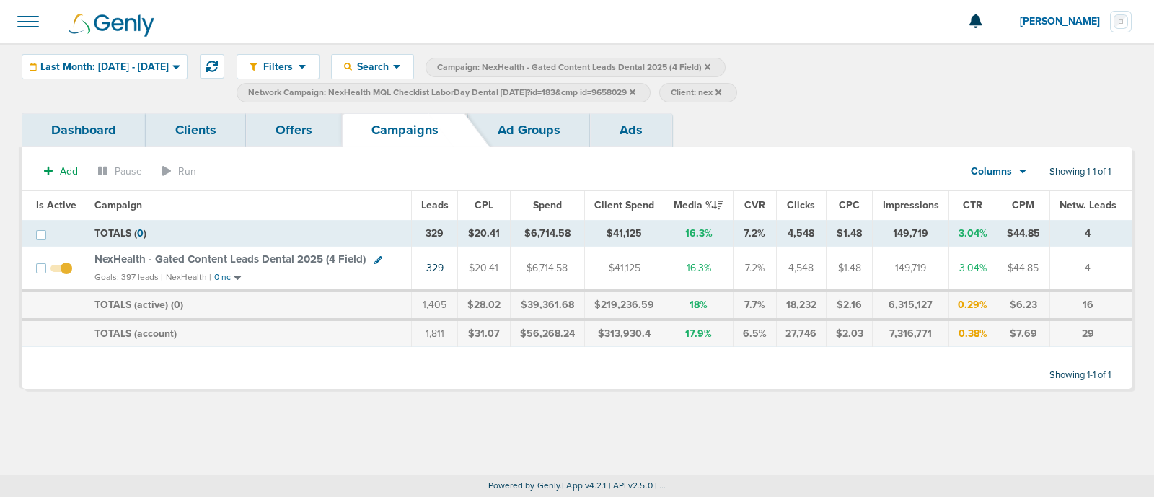
click at [635, 90] on icon at bounding box center [632, 92] width 6 height 9
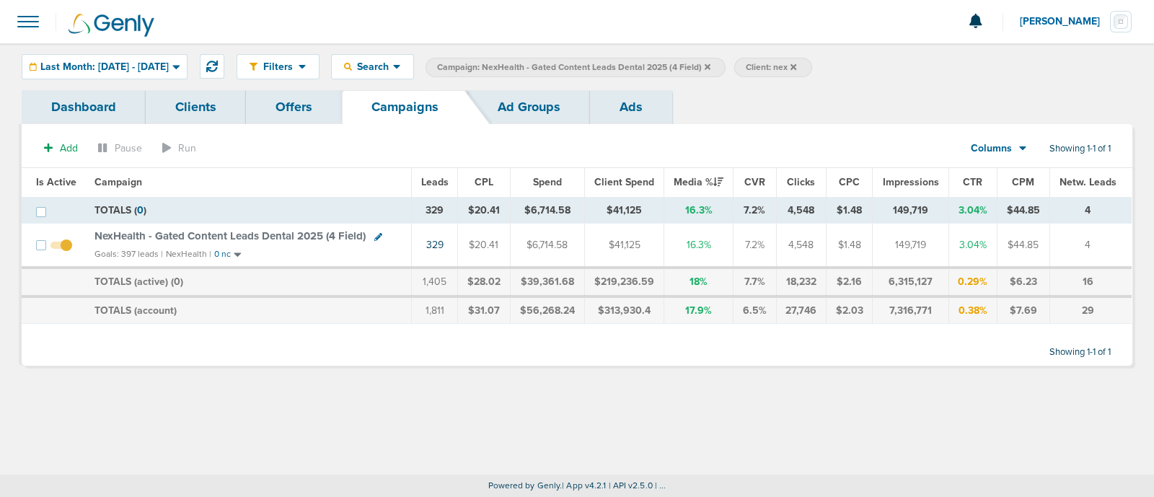
click at [710, 66] on icon at bounding box center [707, 66] width 6 height 6
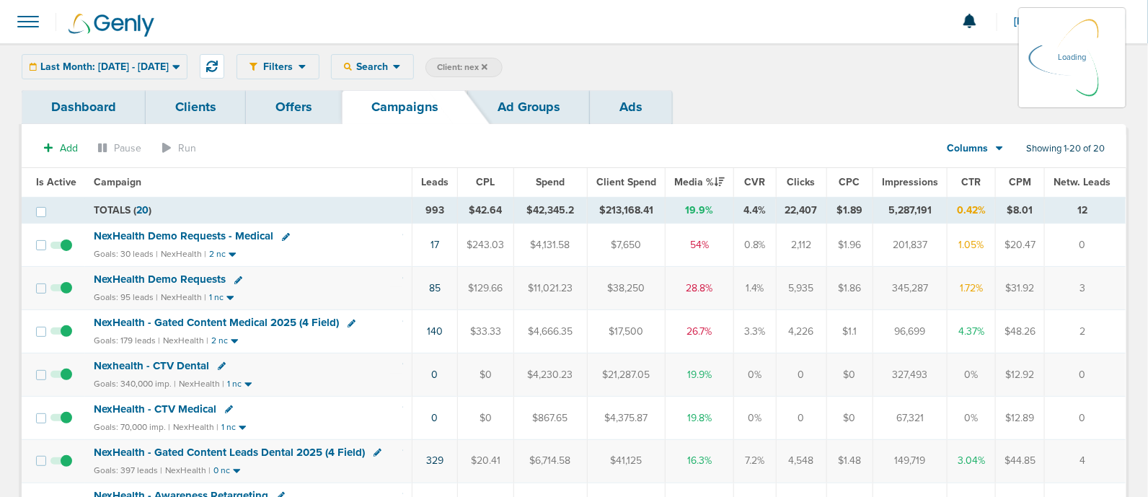
click at [487, 65] on icon at bounding box center [485, 66] width 6 height 6
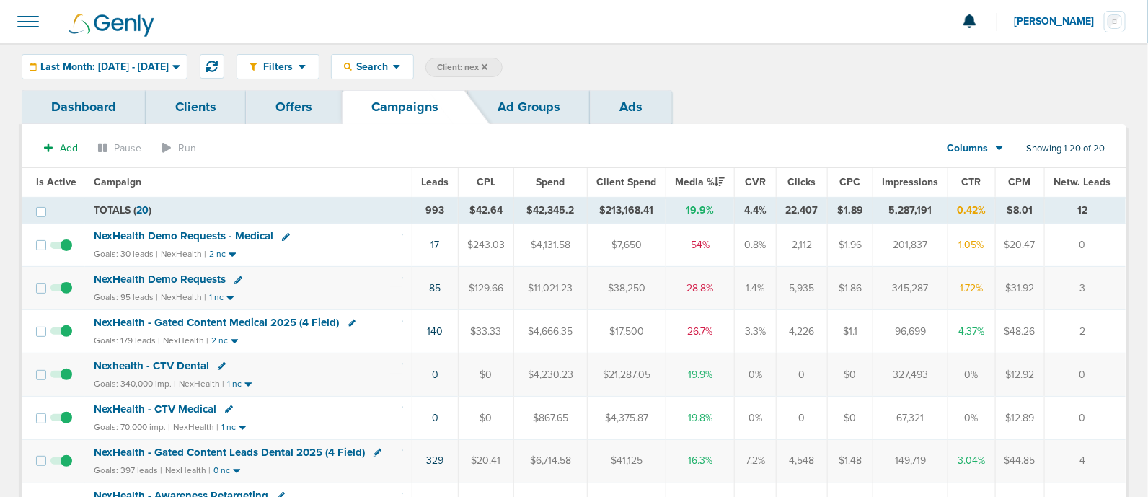
click at [487, 65] on icon at bounding box center [485, 66] width 6 height 6
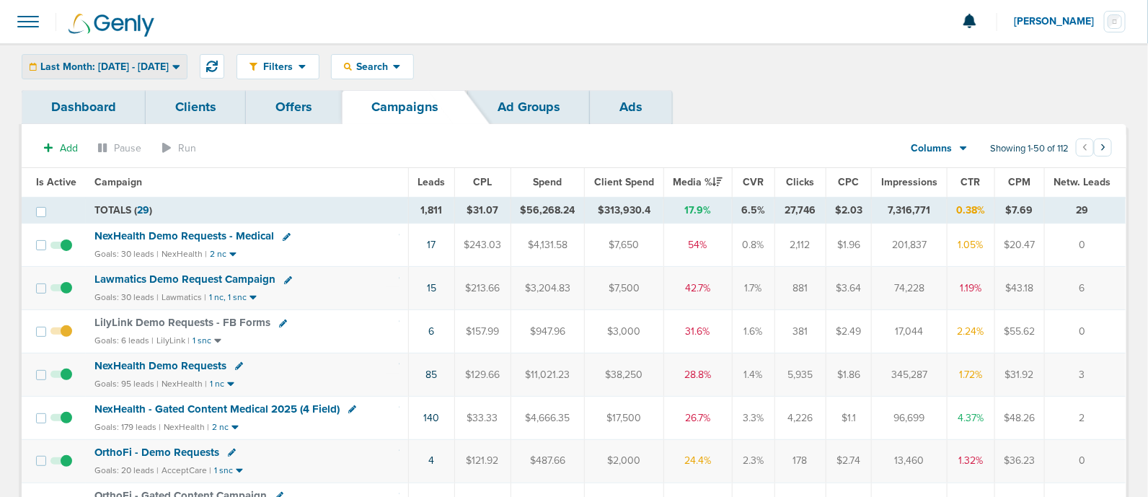
click at [169, 66] on span "Last Month: 08.01.2025 - 08.31.2025" at bounding box center [104, 67] width 128 height 10
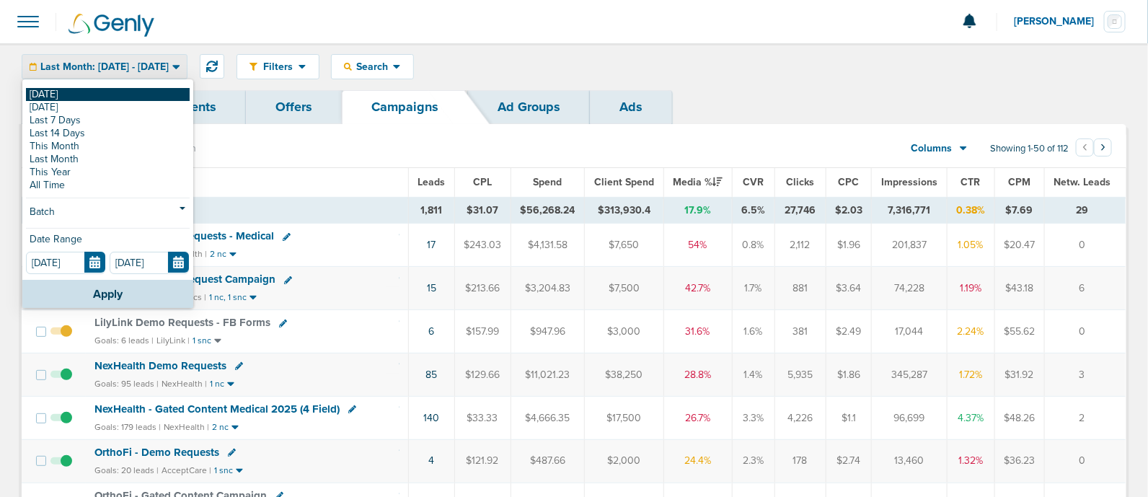
click at [54, 91] on link "[DATE]" at bounding box center [108, 94] width 164 height 13
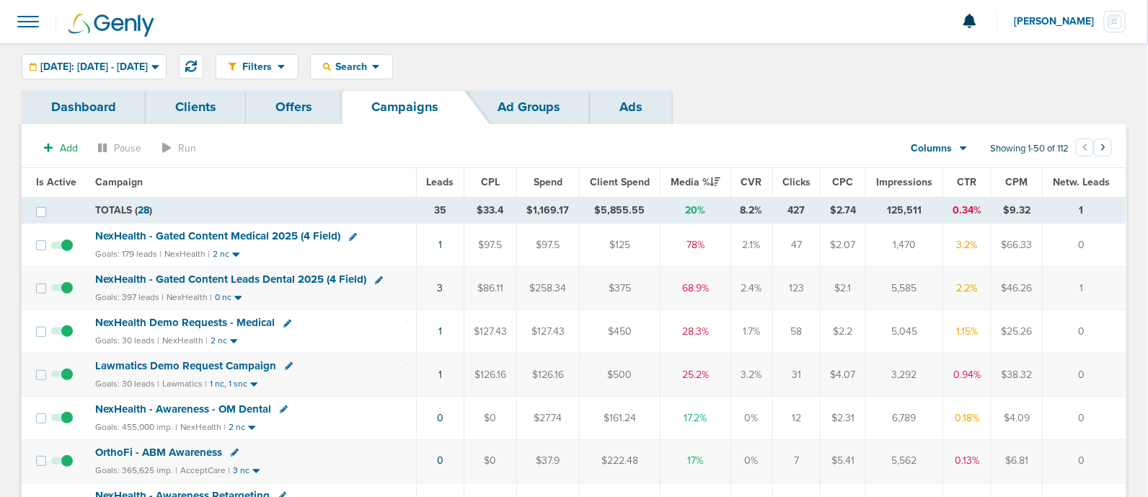
click at [273, 232] on span "NexHealth - Gated Content Medical 2025 (4 Field)" at bounding box center [217, 235] width 245 height 13
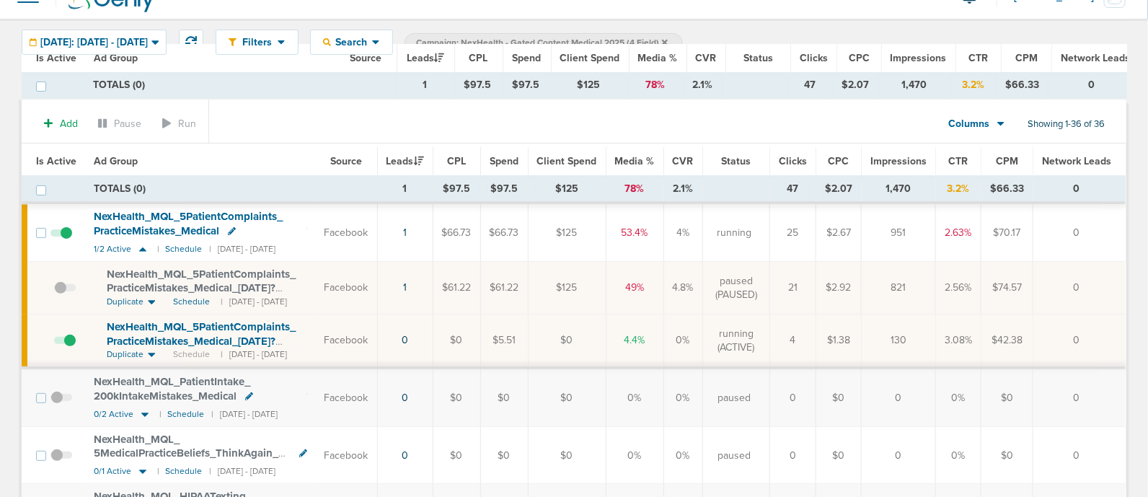
scroll to position [4, 0]
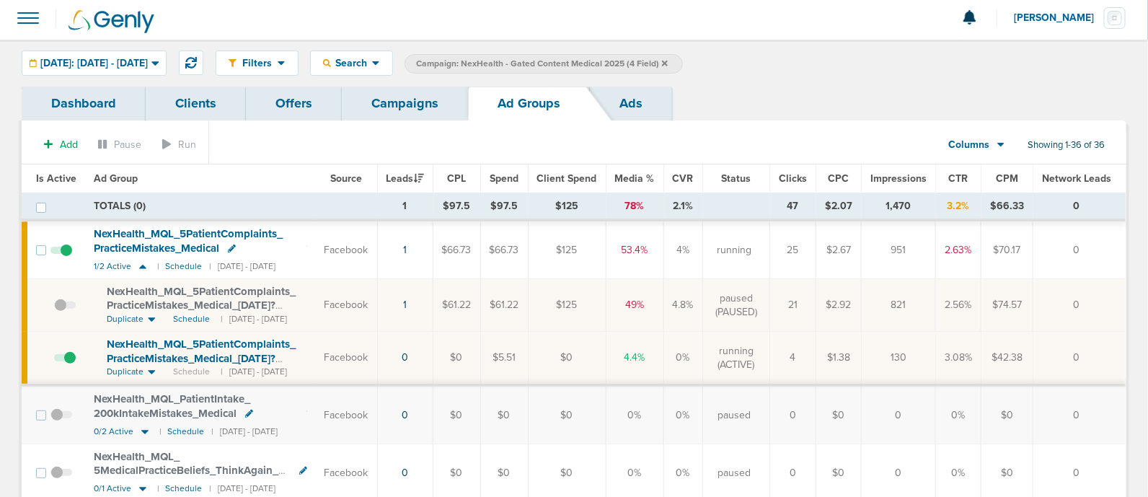
click at [48, 174] on span "Is Active" at bounding box center [56, 178] width 40 height 12
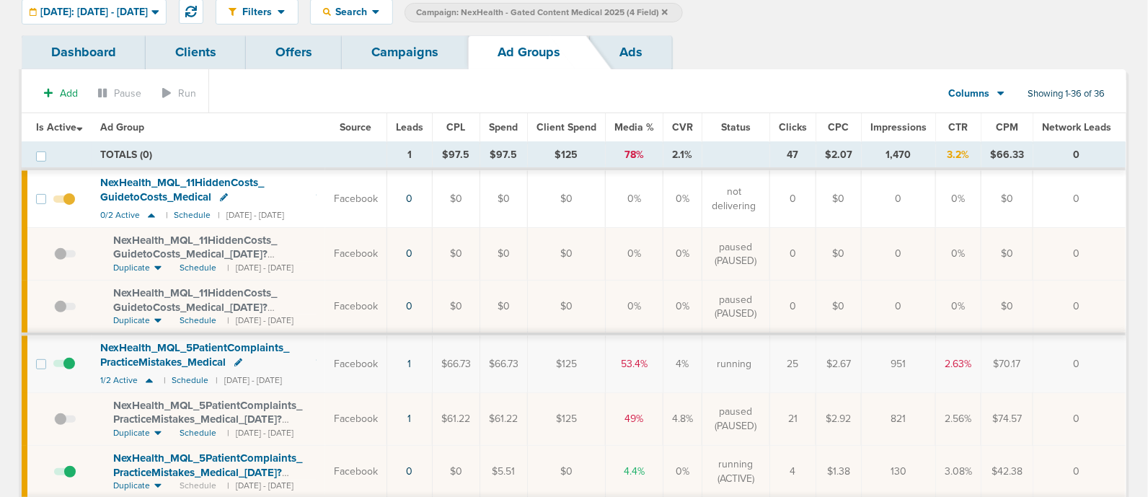
scroll to position [58, 0]
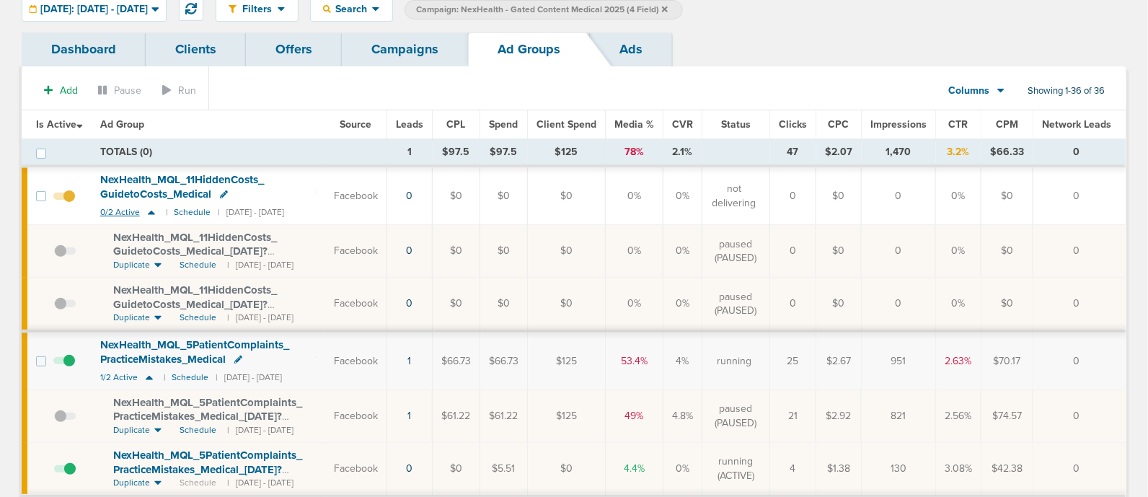
click at [151, 211] on icon at bounding box center [151, 213] width 7 height 4
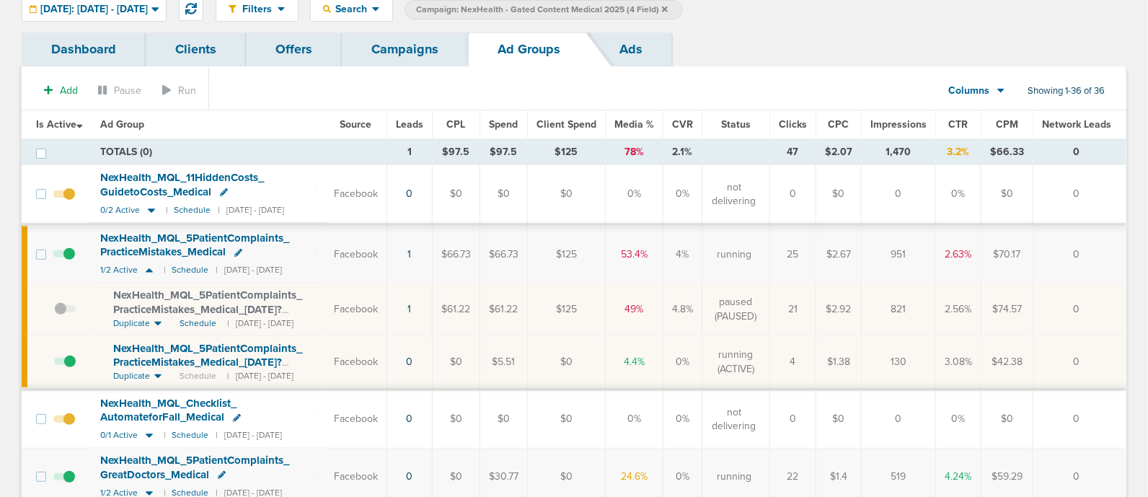
click at [68, 201] on span at bounding box center [64, 201] width 22 height 0
click at [64, 197] on input "checkbox" at bounding box center [64, 197] width 0 height 0
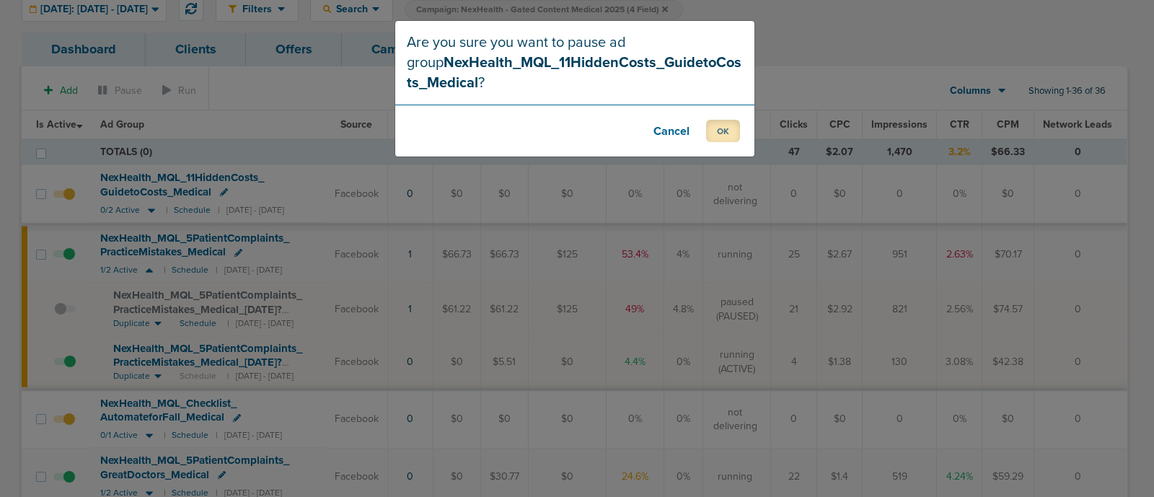
click at [722, 138] on button "OK" at bounding box center [723, 131] width 34 height 22
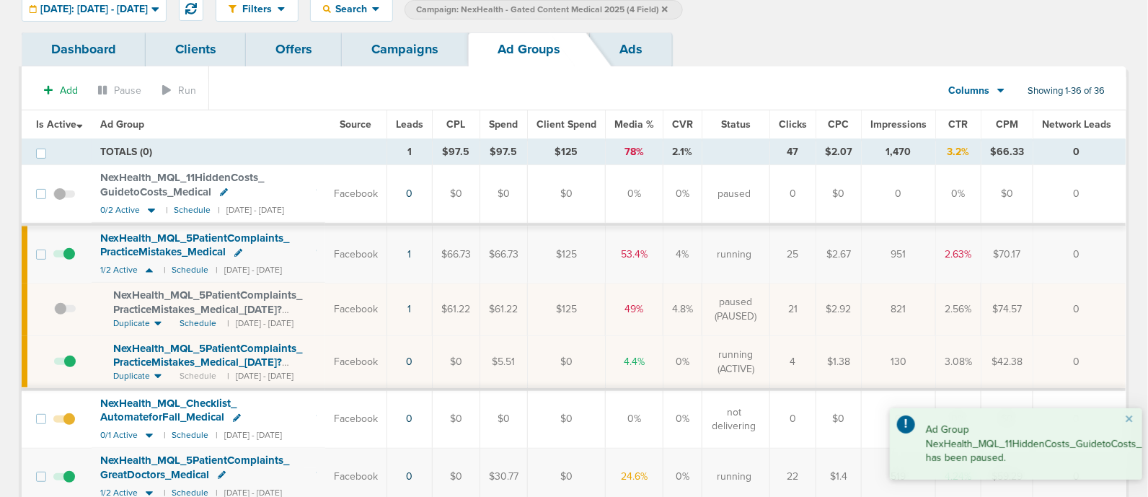
click at [69, 412] on label at bounding box center [64, 419] width 22 height 14
click at [64, 422] on input "checkbox" at bounding box center [64, 422] width 0 height 0
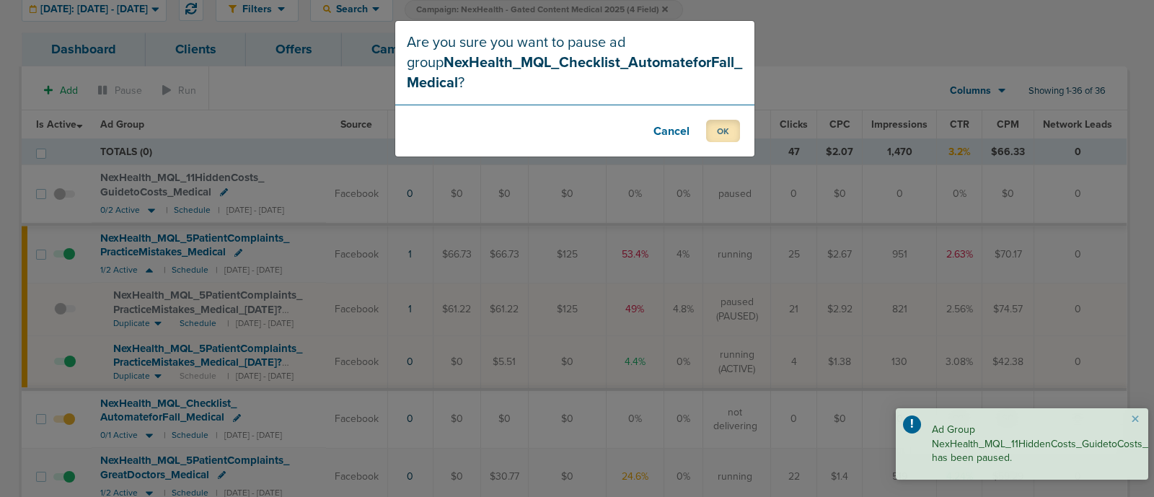
click at [721, 124] on button "OK" at bounding box center [723, 131] width 34 height 22
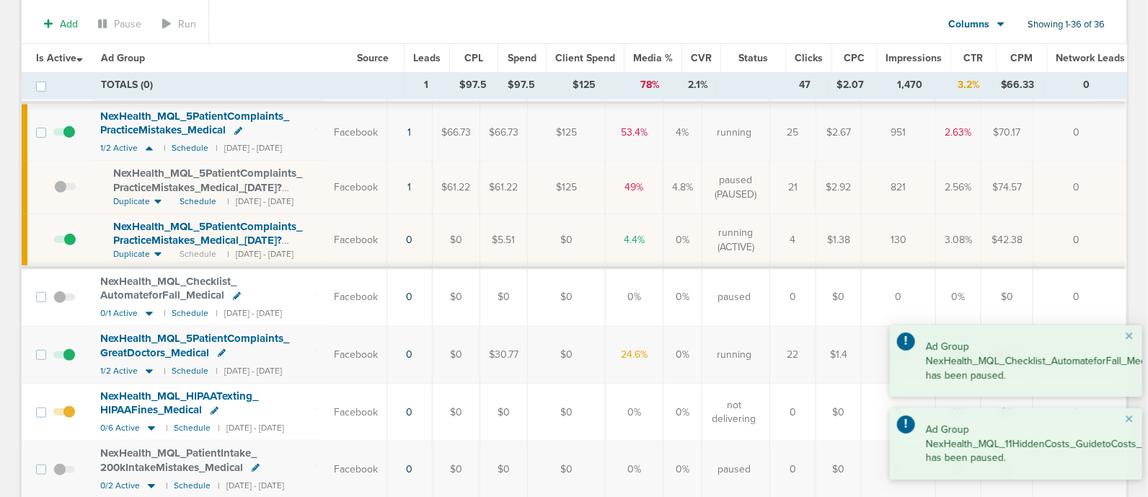
scroll to position [182, 0]
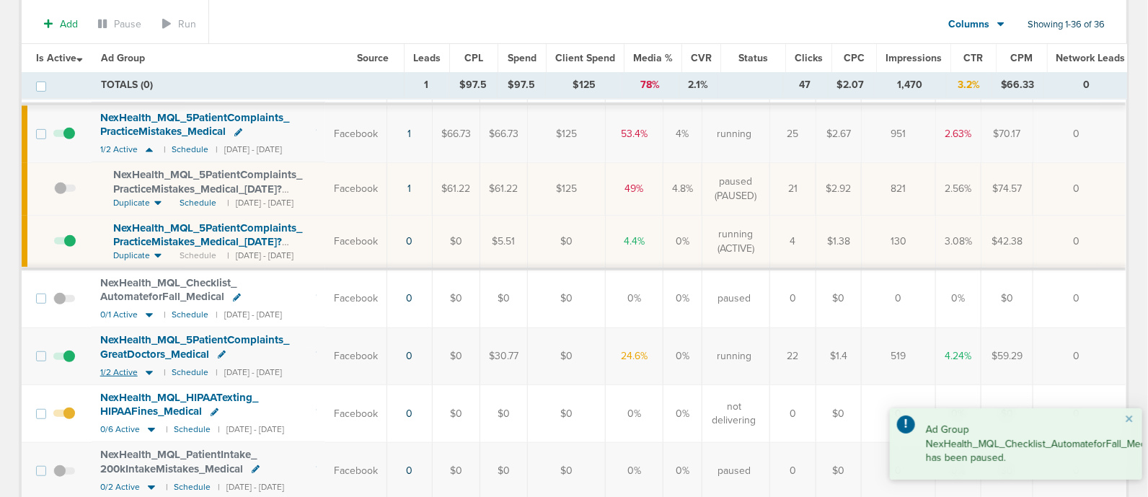
click at [148, 371] on icon at bounding box center [149, 373] width 7 height 4
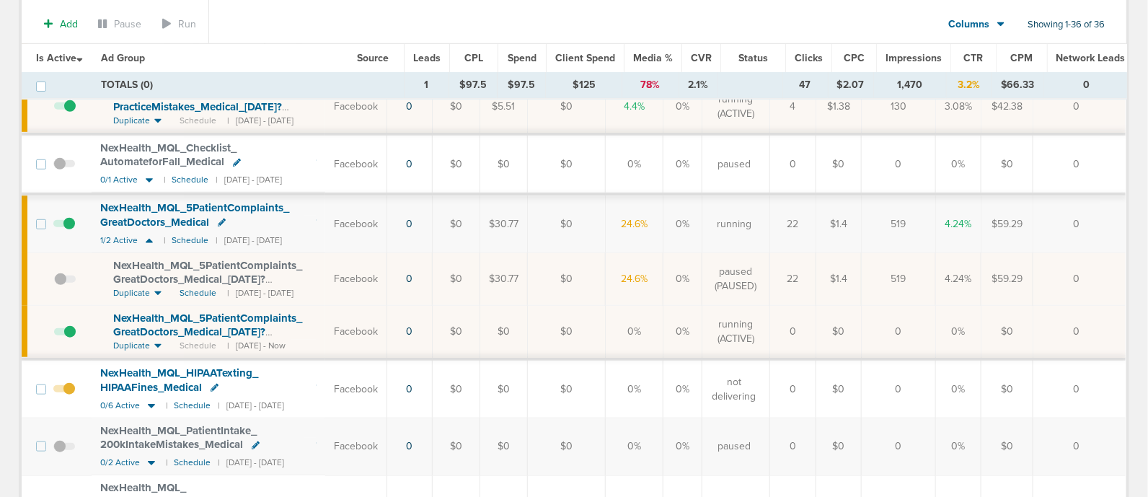
scroll to position [0, 0]
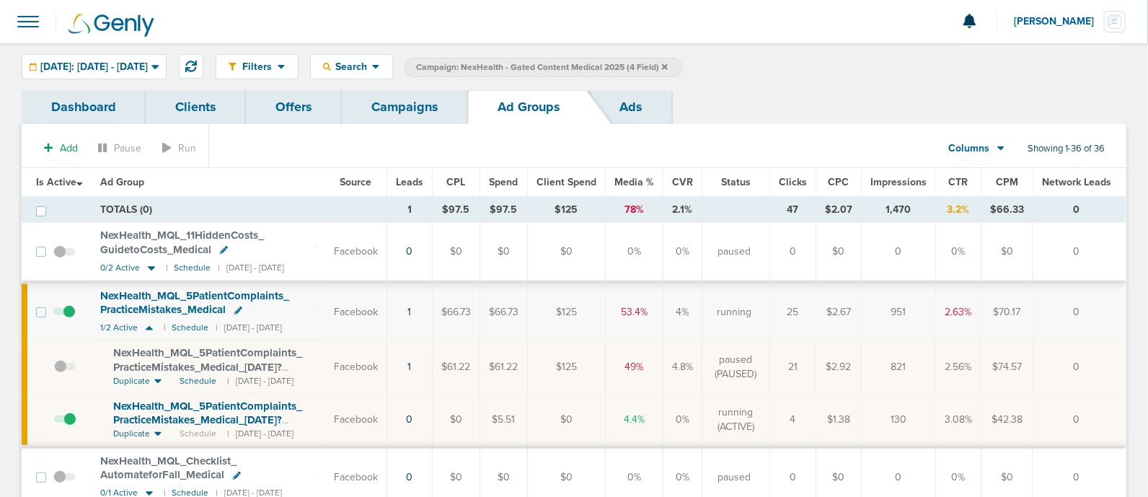
click at [425, 102] on link "Campaigns" at bounding box center [405, 107] width 126 height 34
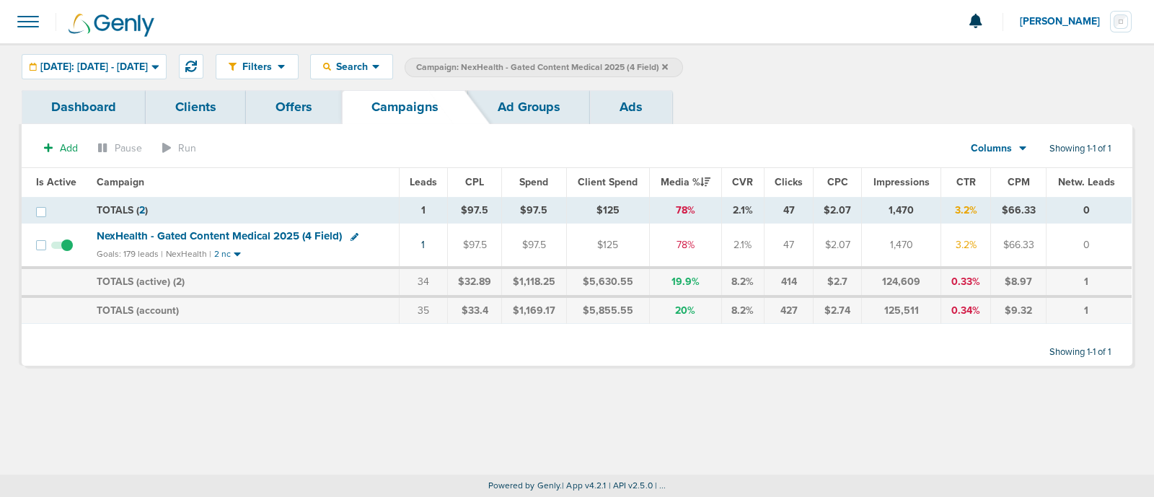
click at [668, 66] on span "Campaign: NexHealth - Gated Content Medical 2025 (4 Field)" at bounding box center [542, 67] width 252 height 12
click at [668, 66] on icon at bounding box center [665, 66] width 6 height 6
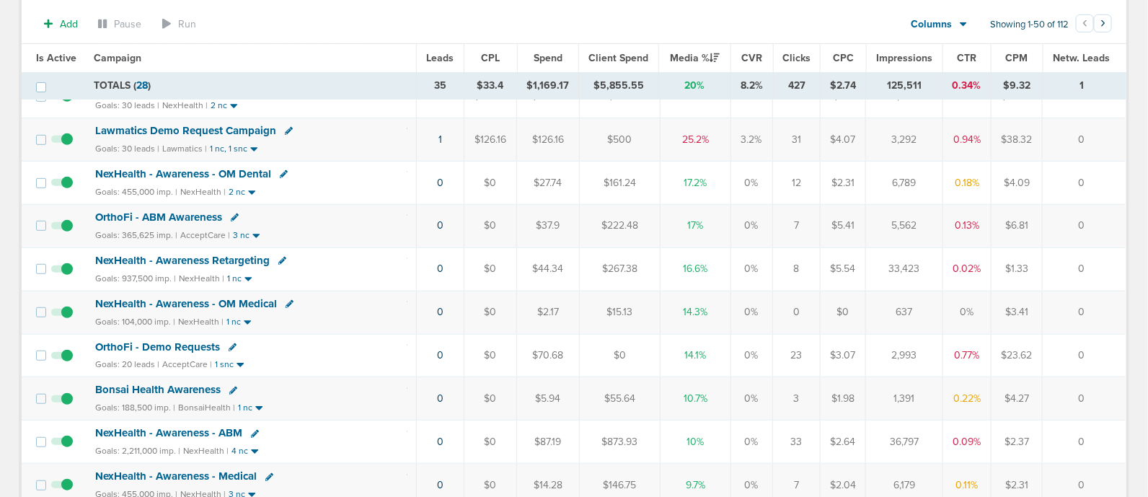
scroll to position [272, 0]
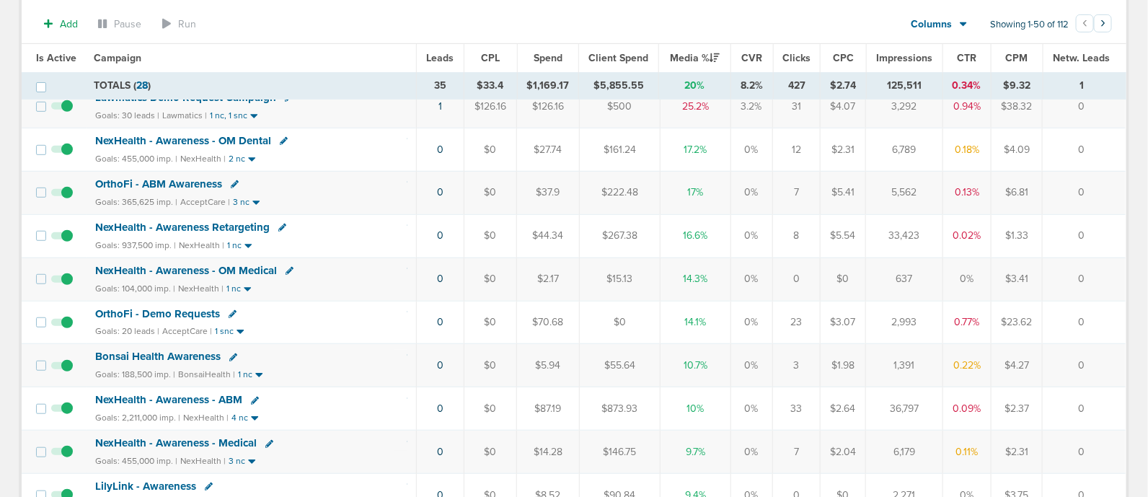
click at [207, 394] on span "NexHealth - Awareness - ABM" at bounding box center [168, 399] width 147 height 13
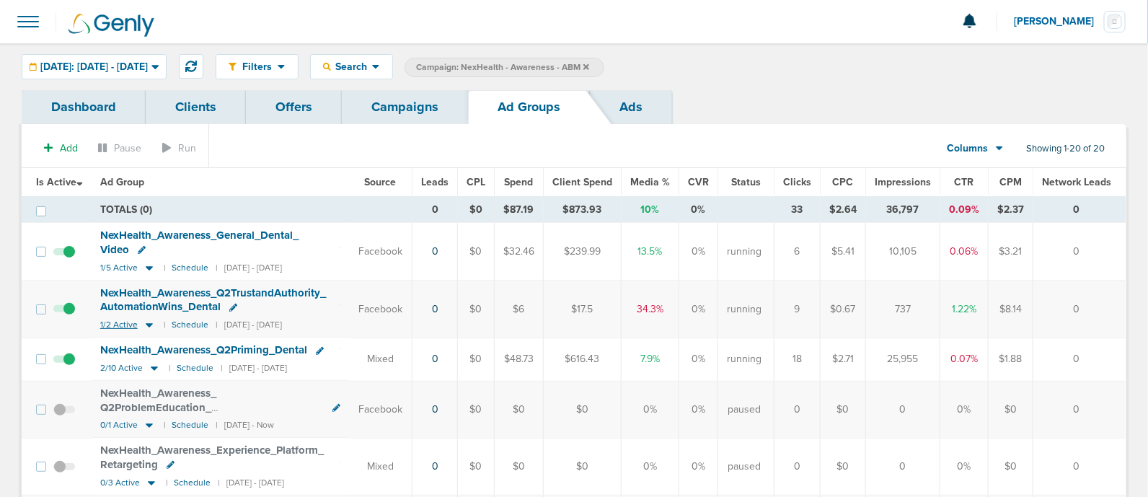
click at [149, 324] on icon at bounding box center [149, 326] width 7 height 4
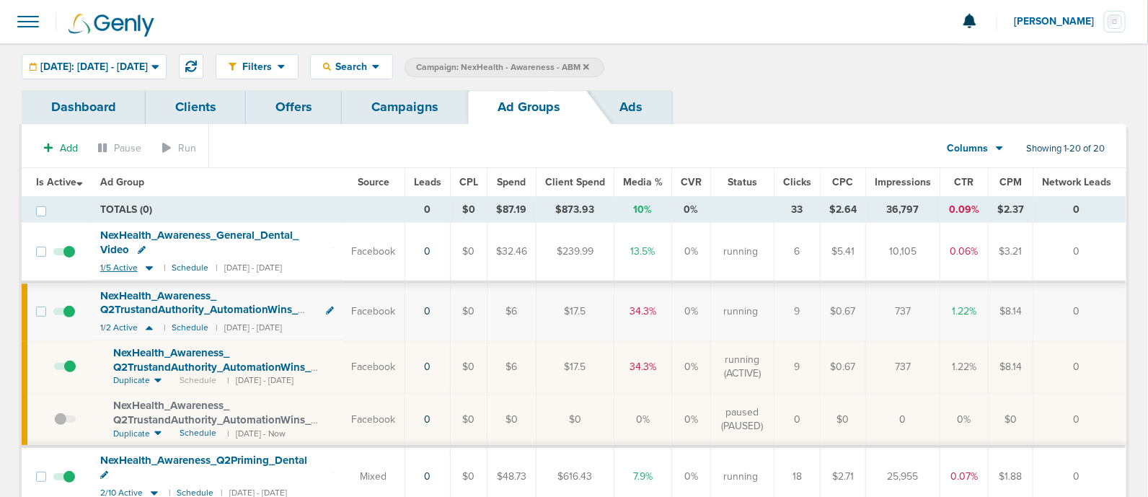
click at [149, 266] on icon at bounding box center [149, 268] width 7 height 4
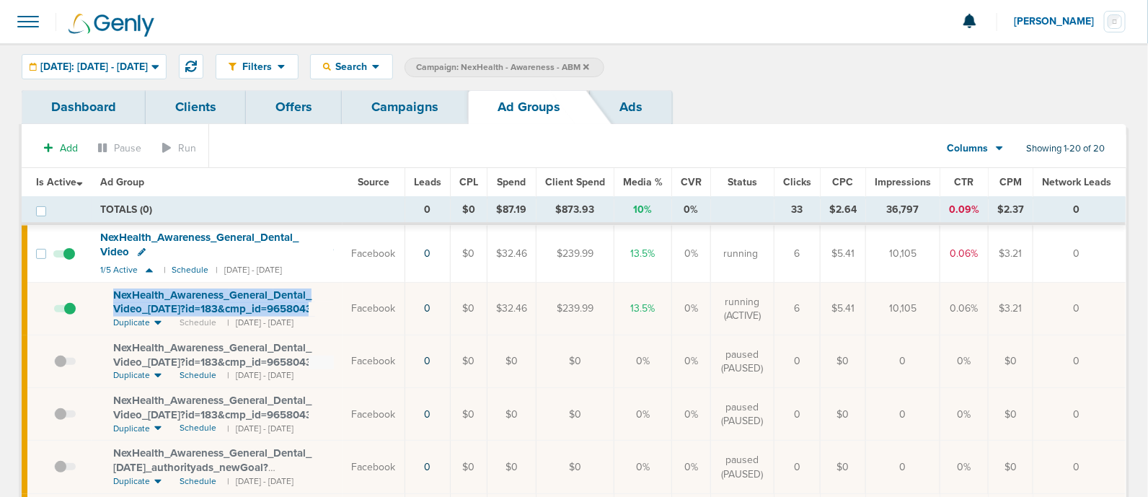
drag, startPoint x: 114, startPoint y: 289, endPoint x: 331, endPoint y: 307, distance: 217.8
click at [331, 307] on div "NexHealth_ Awareness_ General_ Dental_ Video_ 05.09.25?id=183&cmp_ id=9658043" at bounding box center [223, 302] width 221 height 28
copy td "NexHealth_ Awareness_ General_ Dental_ Video_ 05.09.25?id=183&cmp_ id=9658043"
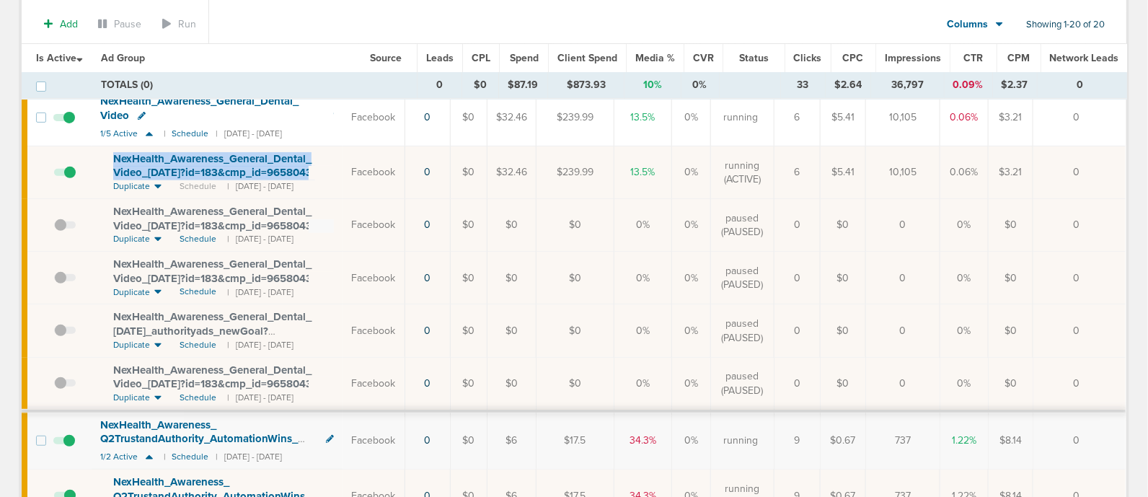
scroll to position [141, 0]
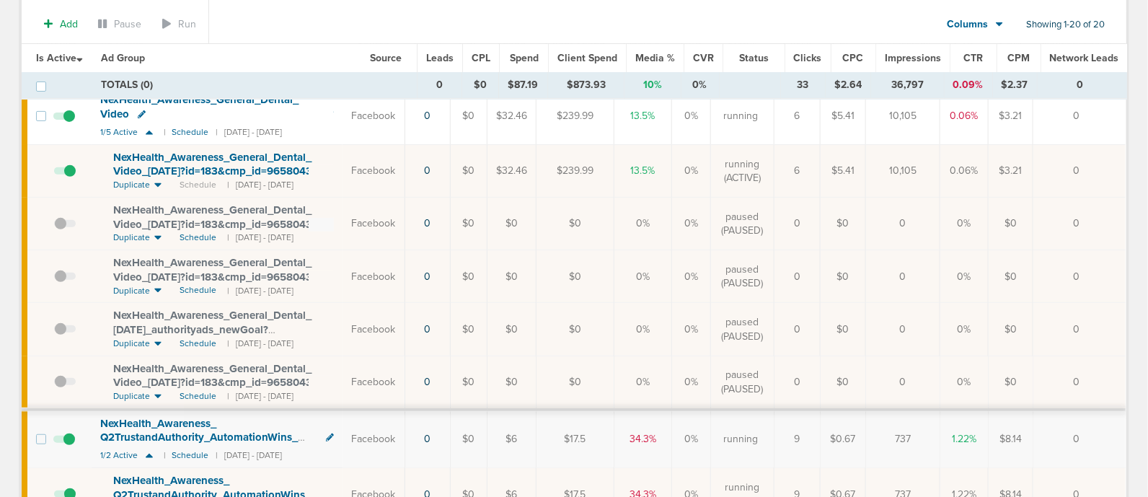
click at [273, 14] on section "Add Pause Run Columns Media Stats Sales Performance Custom Showing 1-20 of 20" at bounding box center [574, 27] width 1105 height 33
drag, startPoint x: 327, startPoint y: 27, endPoint x: 1125, endPoint y: 54, distance: 798.6
click at [1125, 54] on th "Network Leads" at bounding box center [1086, 58] width 93 height 29
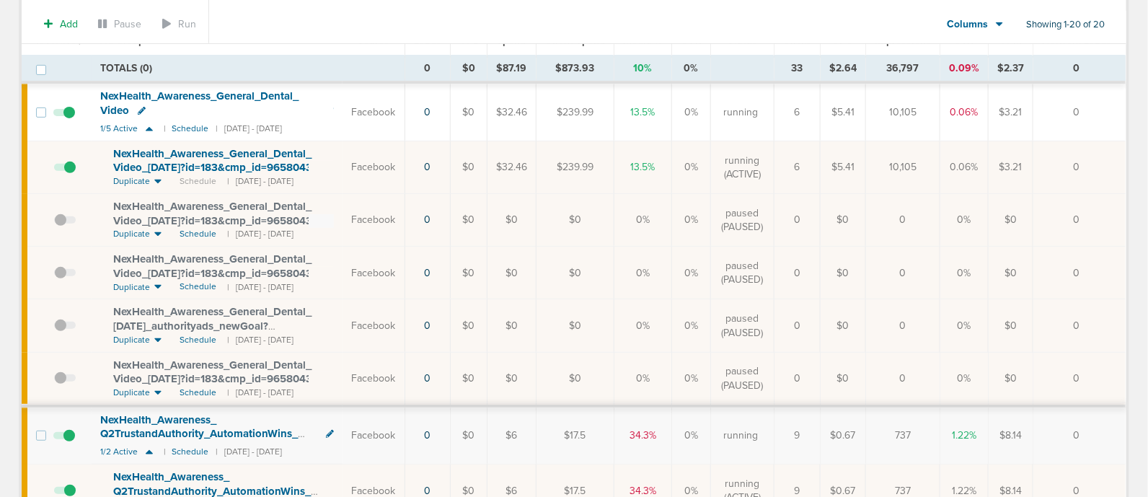
scroll to position [0, 0]
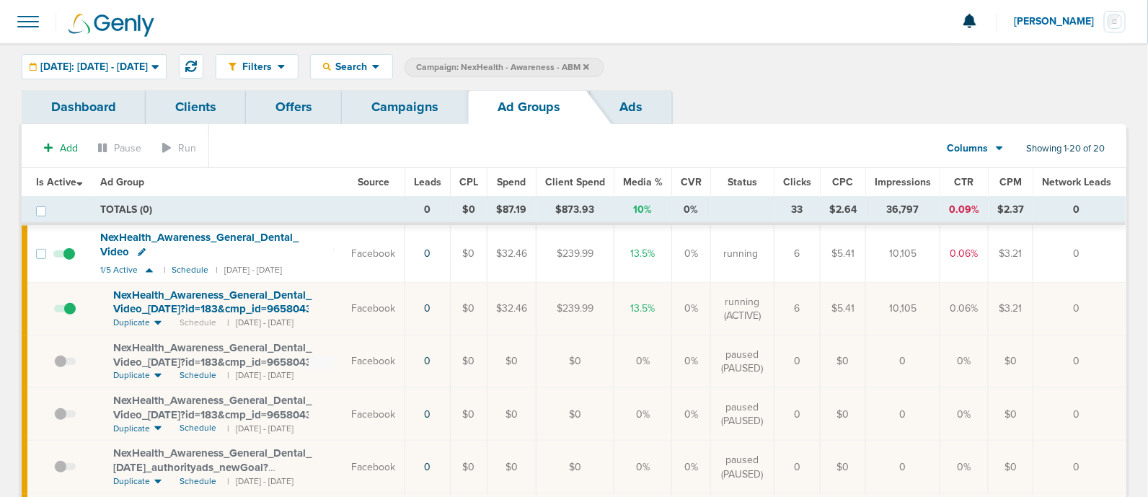
click at [440, 106] on link "Campaigns" at bounding box center [405, 107] width 126 height 34
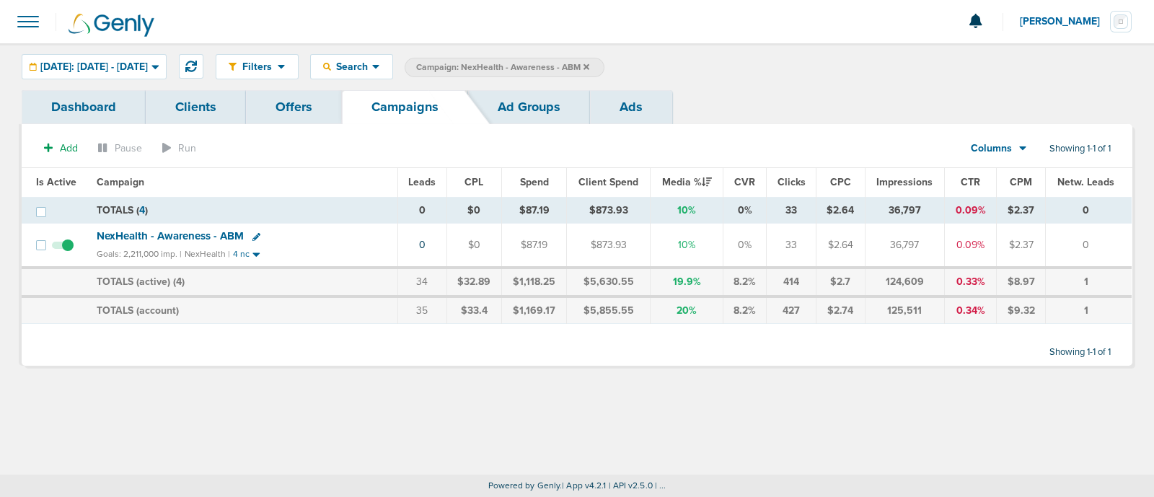
click at [589, 66] on icon at bounding box center [586, 66] width 6 height 6
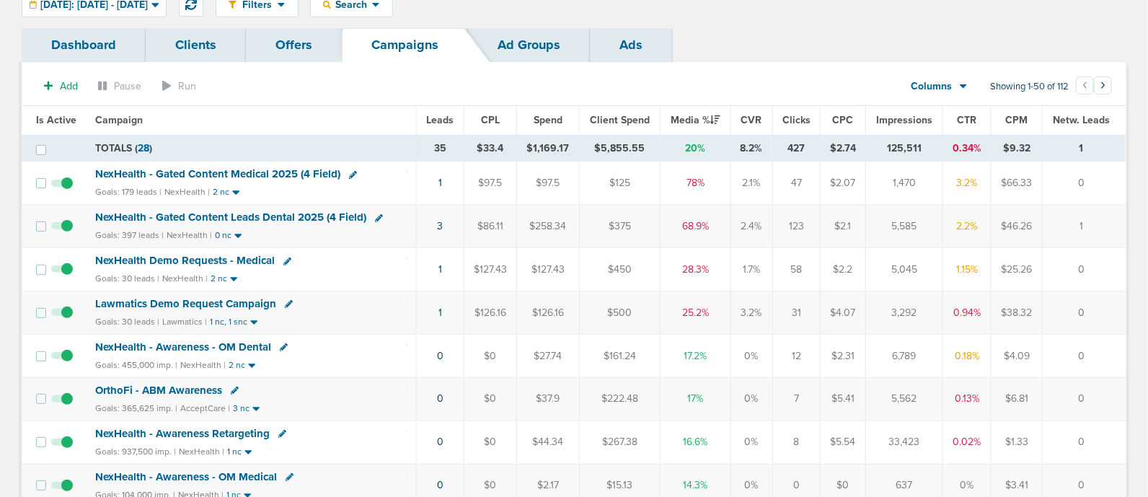
scroll to position [25, 0]
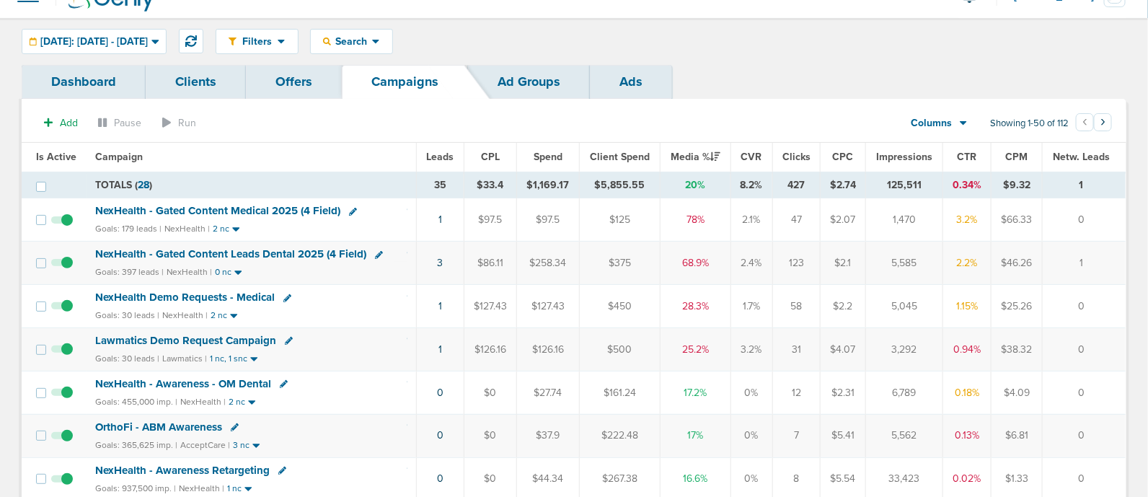
drag, startPoint x: 25, startPoint y: 147, endPoint x: 1125, endPoint y: 414, distance: 1131.4
click at [1125, 414] on td "0" at bounding box center [1084, 435] width 84 height 43
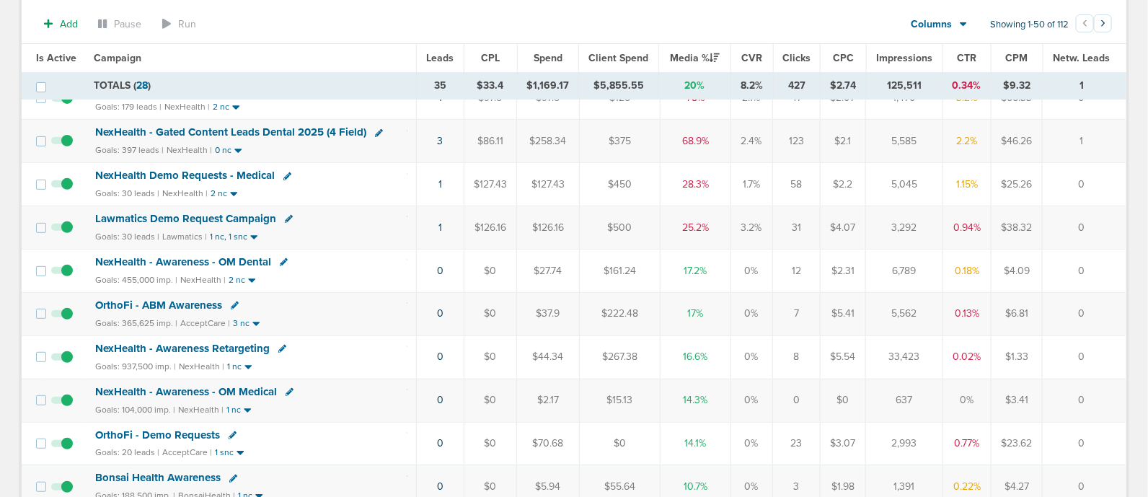
scroll to position [0, 0]
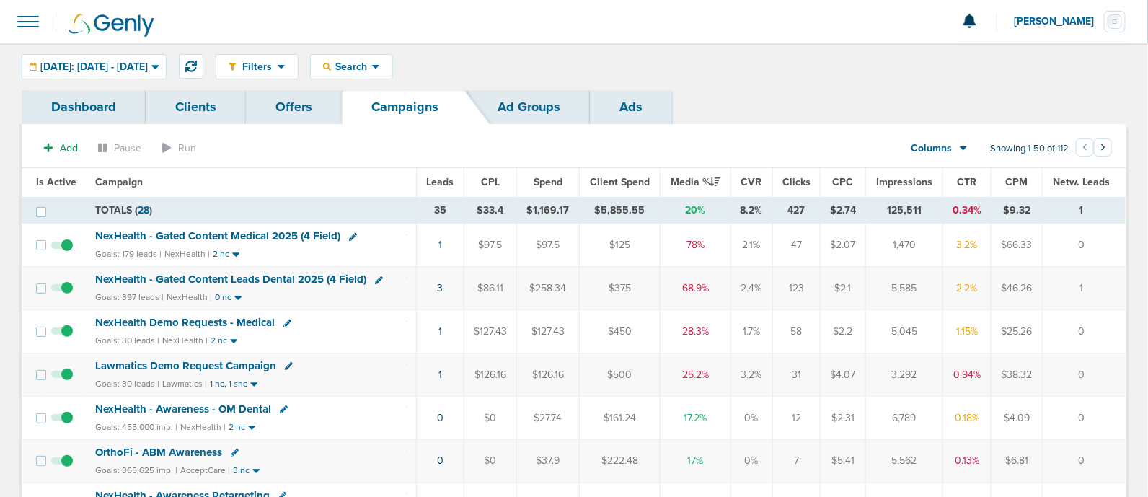
drag, startPoint x: 402, startPoint y: 250, endPoint x: 1099, endPoint y: 378, distance: 708.8
drag, startPoint x: 1099, startPoint y: 378, endPoint x: 1105, endPoint y: 431, distance: 53.7
click at [1105, 431] on td "0" at bounding box center [1084, 417] width 84 height 43
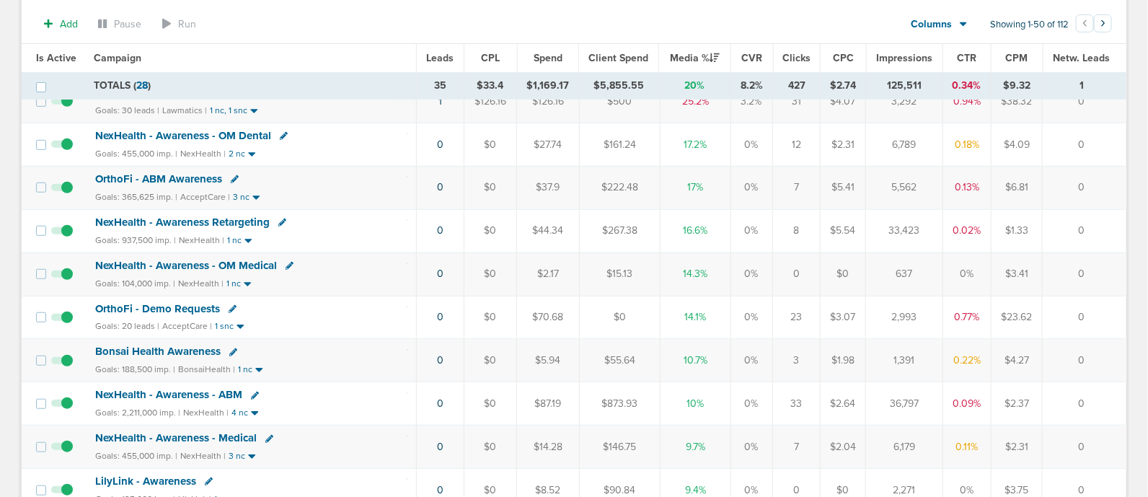
scroll to position [280, 0]
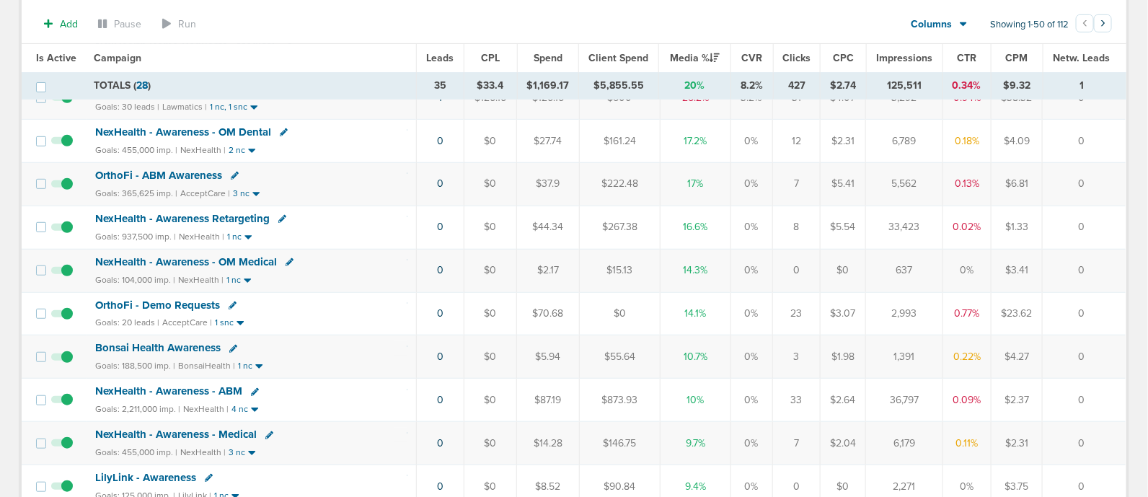
click at [187, 384] on span "NexHealth - Awareness - ABM" at bounding box center [168, 390] width 147 height 13
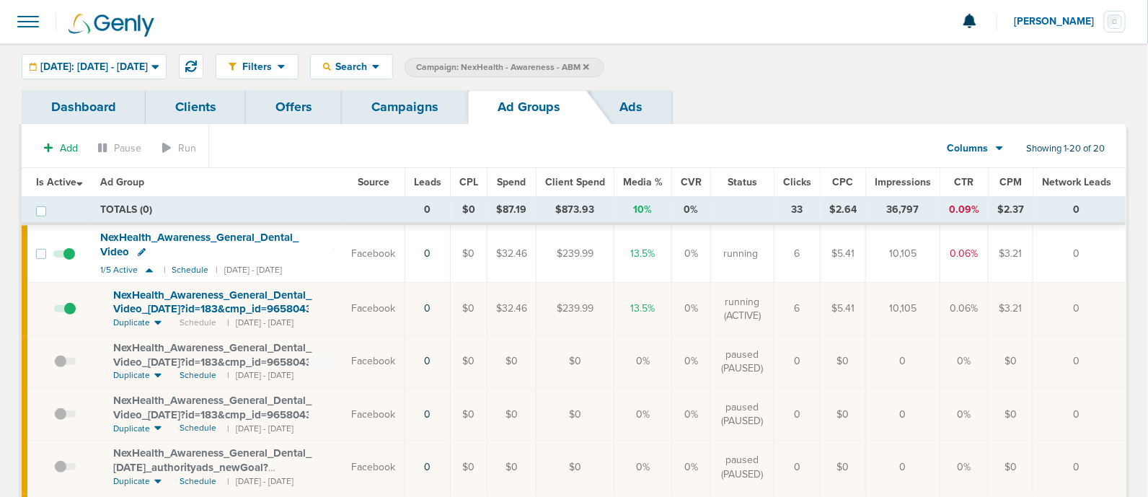
drag, startPoint x: 109, startPoint y: 291, endPoint x: 335, endPoint y: 301, distance: 225.9
drag, startPoint x: 335, startPoint y: 301, endPoint x: 108, endPoint y: 294, distance: 226.5
click at [108, 294] on td "NexHealth_ Awareness_ General_ Dental_ Video_ 05.09.25?id=183&cmp_ id=9658043 D…" at bounding box center [217, 309] width 251 height 53
drag, startPoint x: 108, startPoint y: 294, endPoint x: 346, endPoint y: 308, distance: 238.3
click at [342, 308] on td "NexHealth_ Awareness_ General_ Dental_ Video_ 05.09.25?id=183&cmp_ id=9658043 D…" at bounding box center [217, 309] width 251 height 53
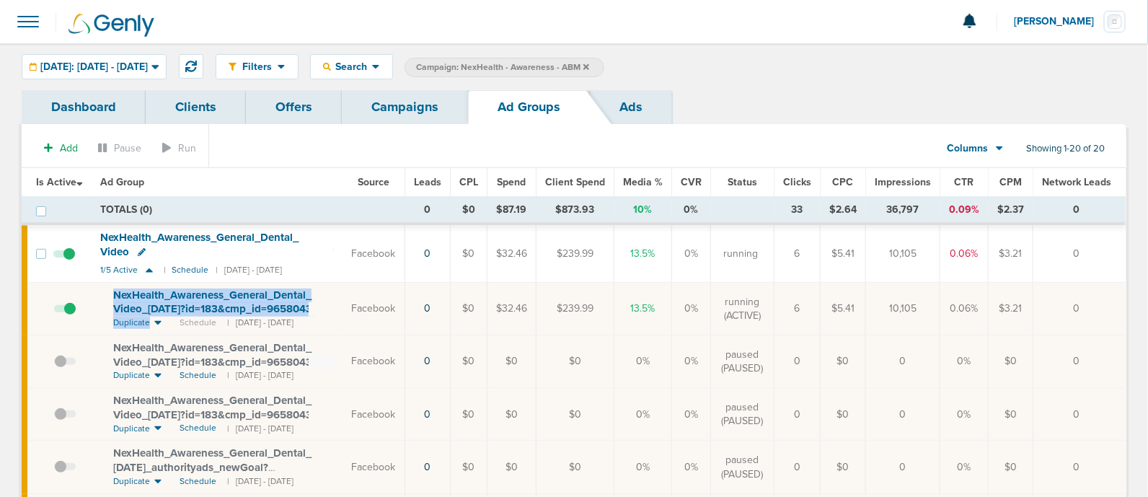
click at [97, 283] on td "NexHealth_ Awareness_ General_ Dental_ Video_ 05.09.25?id=183&cmp_ id=9658043 D…" at bounding box center [217, 309] width 251 height 53
drag, startPoint x: 101, startPoint y: 291, endPoint x: 94, endPoint y: 289, distance: 7.4
drag, startPoint x: 94, startPoint y: 289, endPoint x: 80, endPoint y: 285, distance: 14.4
drag, startPoint x: 80, startPoint y: 285, endPoint x: 70, endPoint y: 286, distance: 10.2
drag, startPoint x: 70, startPoint y: 286, endPoint x: 47, endPoint y: 282, distance: 23.5
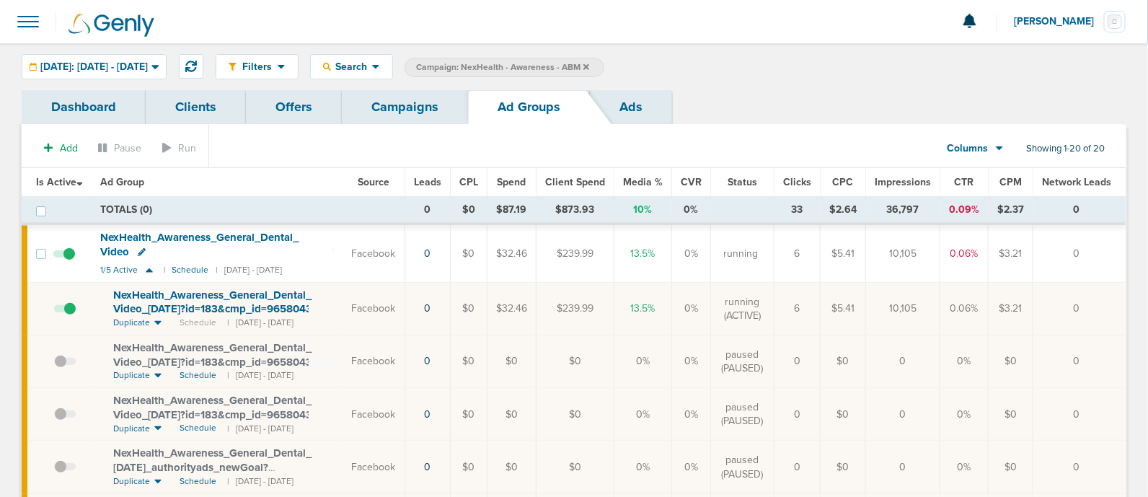
click at [47, 283] on td at bounding box center [68, 309] width 46 height 53
drag, startPoint x: 103, startPoint y: 291, endPoint x: 342, endPoint y: 306, distance: 239.2
click at [342, 306] on td "NexHealth_ Awareness_ General_ Dental_ Video_ 05.09.25?id=183&cmp_ id=9658043 D…" at bounding box center [217, 309] width 251 height 53
copy td "NexHealth_ Awareness_ General_ Dental_ Video_ 05.09.25?id=183&cmp_ id=9658043"
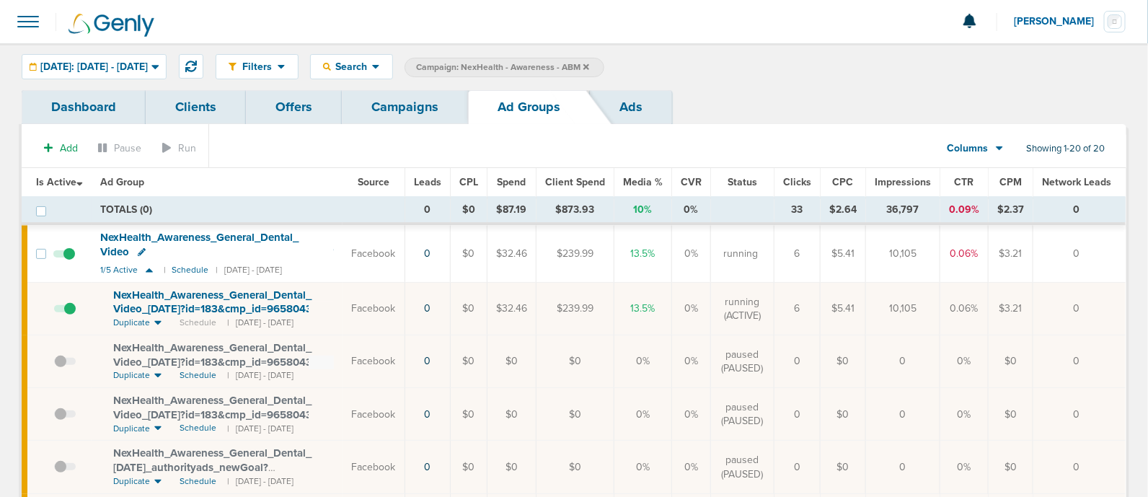
click at [406, 110] on link "Campaigns" at bounding box center [405, 107] width 126 height 34
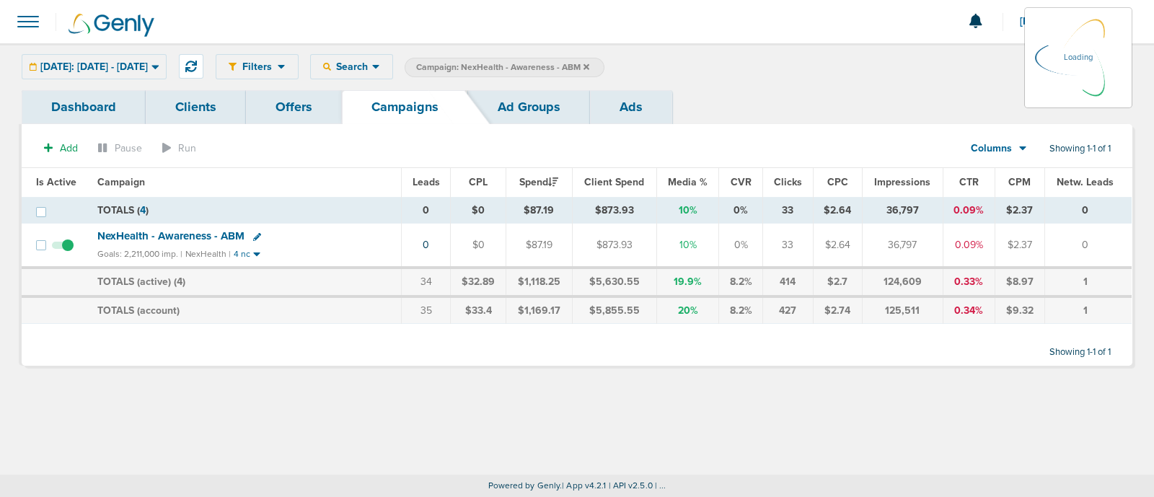
click at [589, 64] on icon at bounding box center [586, 66] width 6 height 6
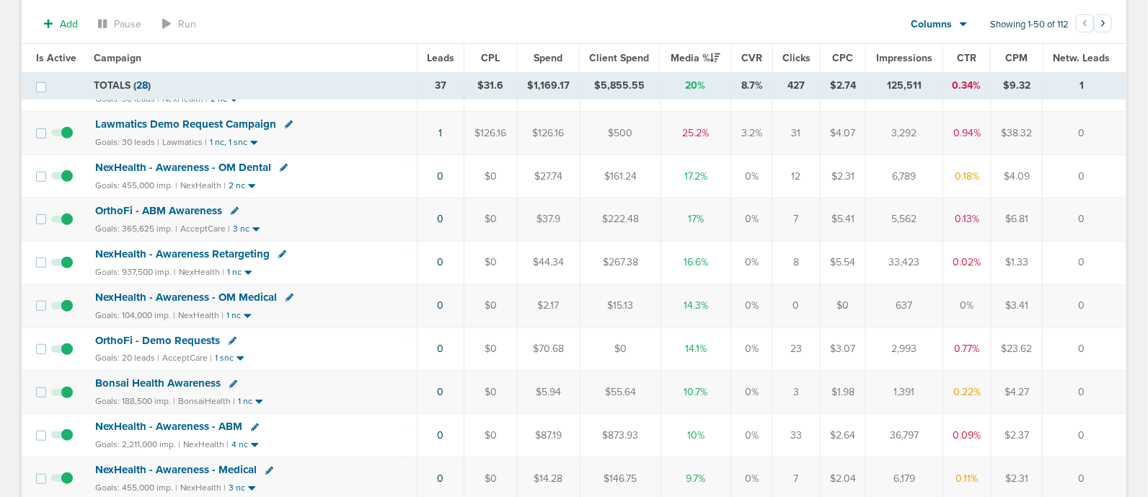
scroll to position [318, 0]
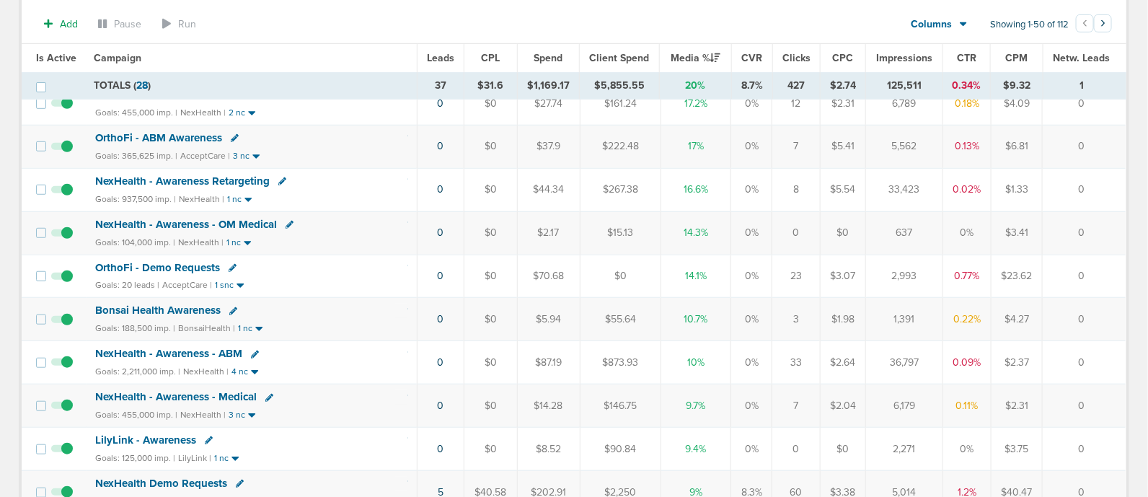
click at [177, 261] on span "OrthoFi - Demo Requests" at bounding box center [157, 267] width 125 height 13
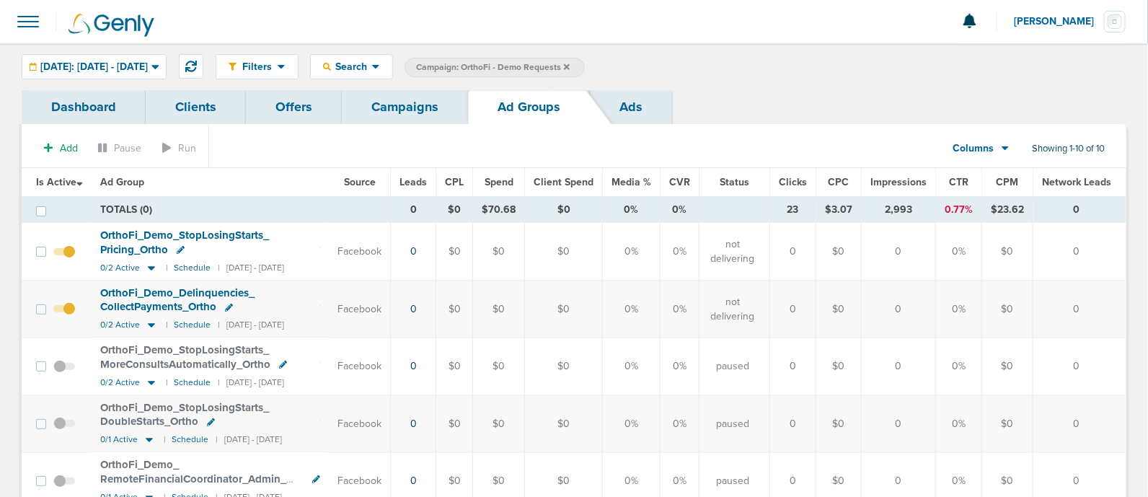
drag, startPoint x: 396, startPoint y: 119, endPoint x: 390, endPoint y: 103, distance: 16.9
click at [390, 103] on link "Campaigns" at bounding box center [405, 107] width 126 height 34
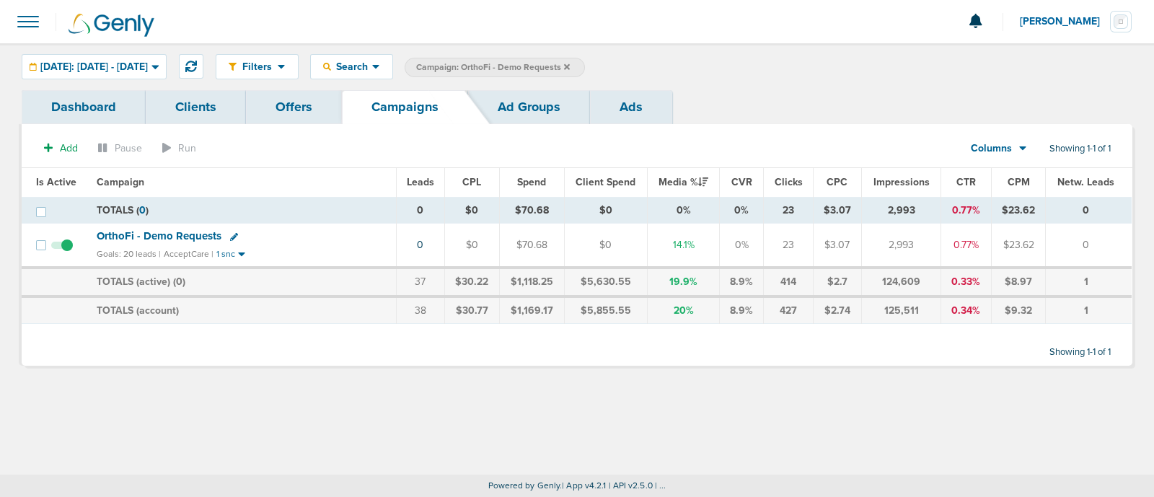
click at [94, 38] on link at bounding box center [128, 21] width 144 height 43
click at [53, 79] on div "Filters Active Only Settings Status Active Inactive Objectives MQL SQL Traffic …" at bounding box center [577, 66] width 1154 height 47
click at [87, 75] on div "[DATE]: [DATE] - [DATE]" at bounding box center [93, 67] width 143 height 24
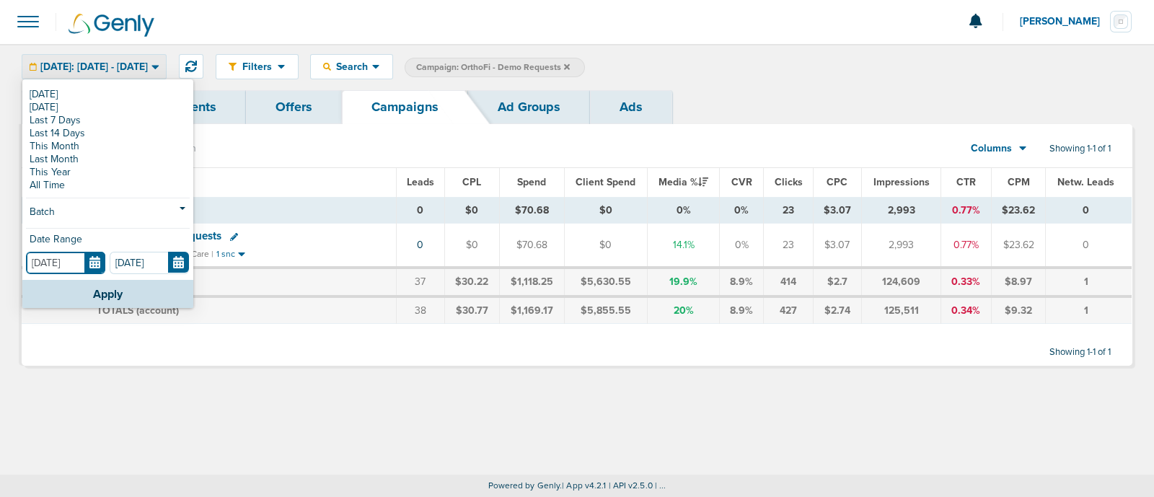
click at [87, 262] on input "[DATE]" at bounding box center [65, 263] width 79 height 22
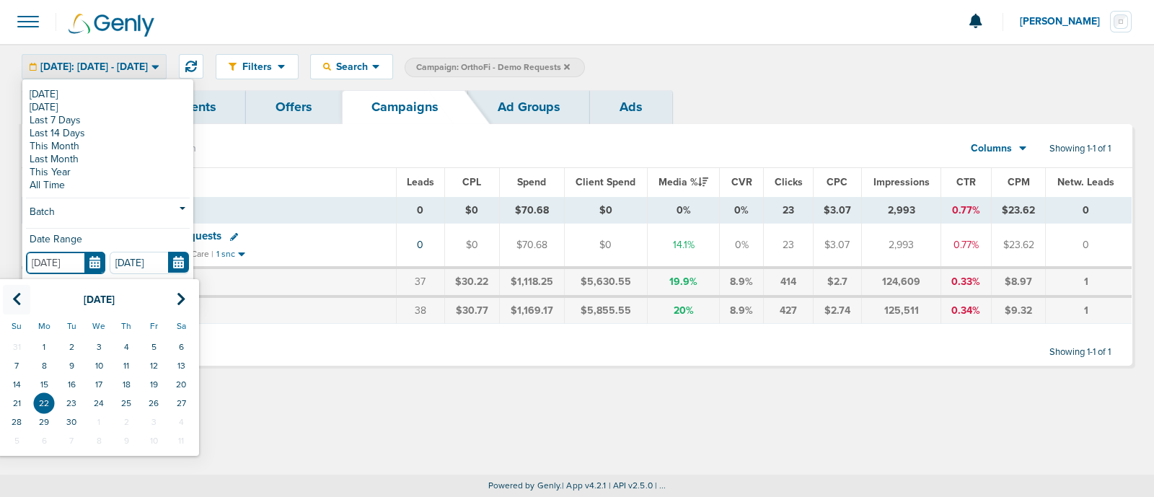
click at [14, 298] on icon at bounding box center [16, 299] width 9 height 14
click at [160, 344] on td "1" at bounding box center [153, 346] width 27 height 19
type input "[DATE]"
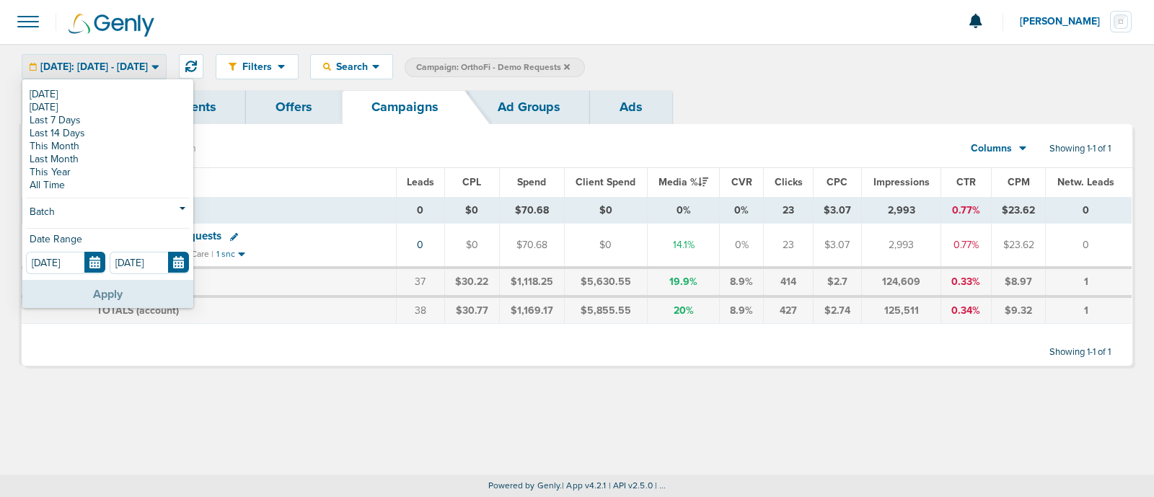
click at [105, 301] on button "Apply" at bounding box center [107, 294] width 171 height 28
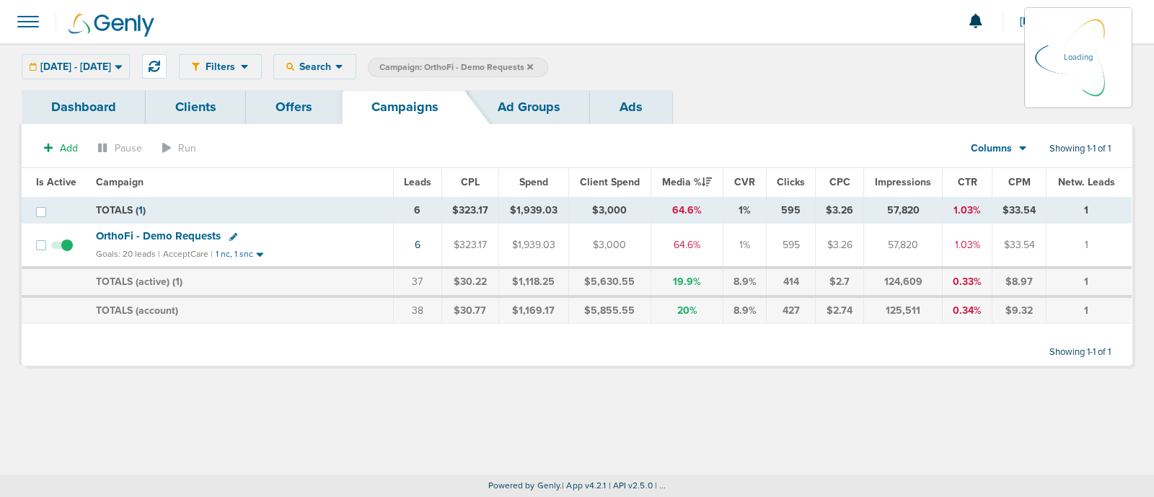
click at [166, 231] on span "OrthoFi - Demo Requests" at bounding box center [158, 235] width 125 height 13
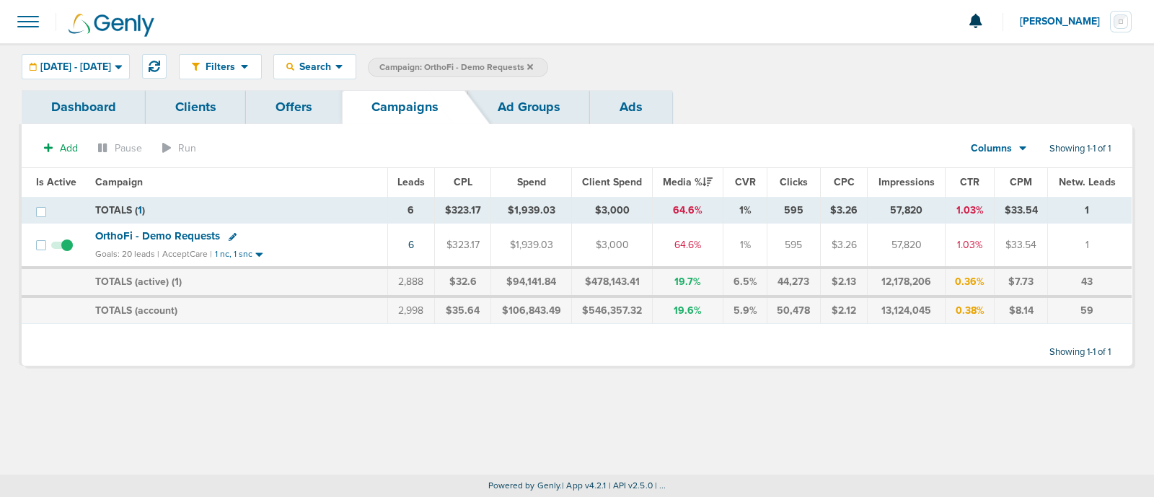
click at [208, 233] on span "OrthoFi - Demo Requests" at bounding box center [157, 235] width 125 height 13
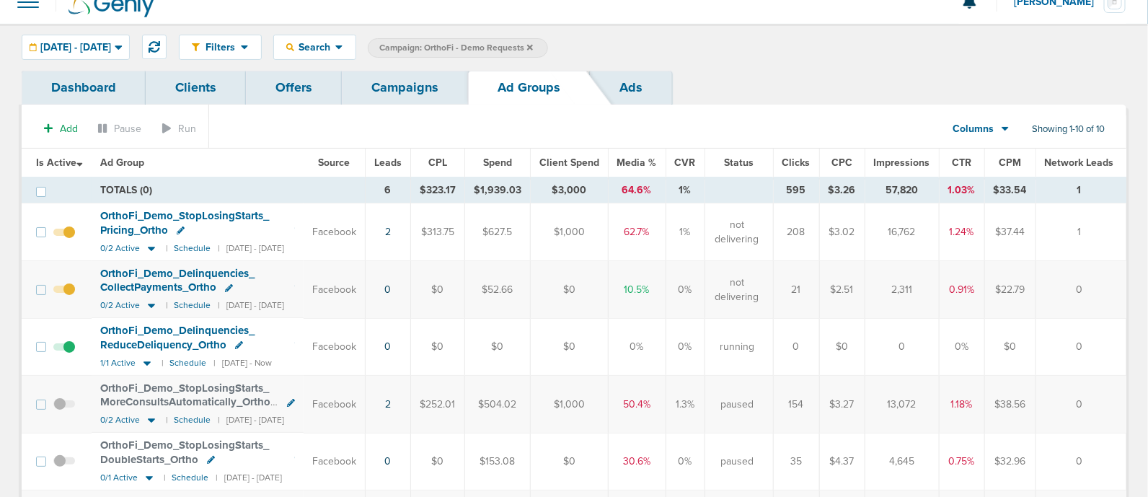
scroll to position [1, 0]
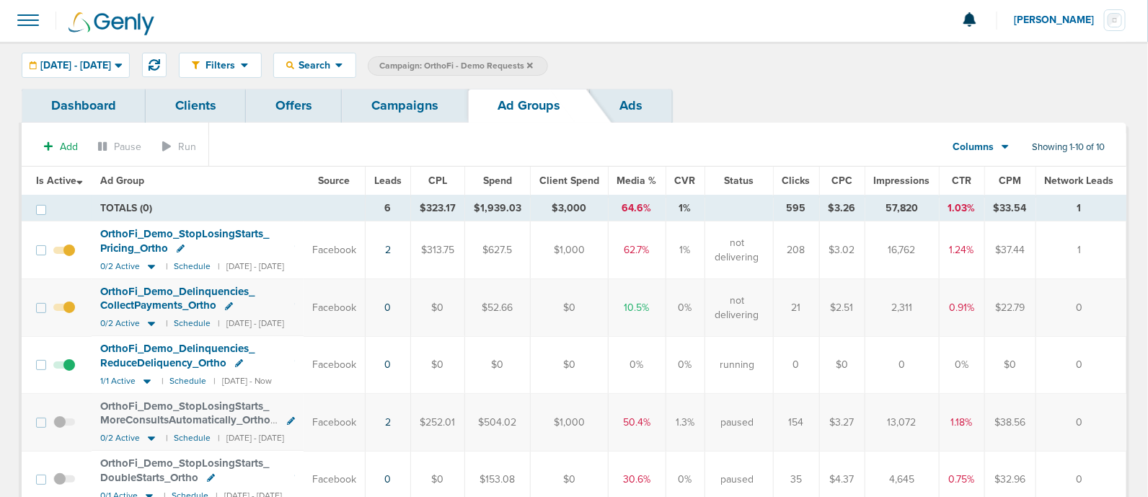
click at [402, 174] on span "Leads" at bounding box center [387, 180] width 27 height 12
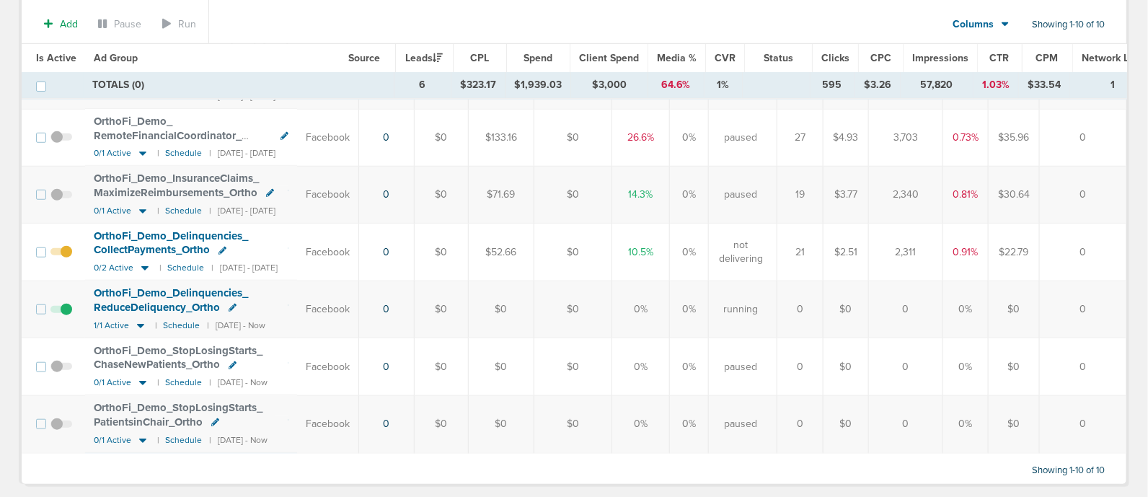
scroll to position [0, 0]
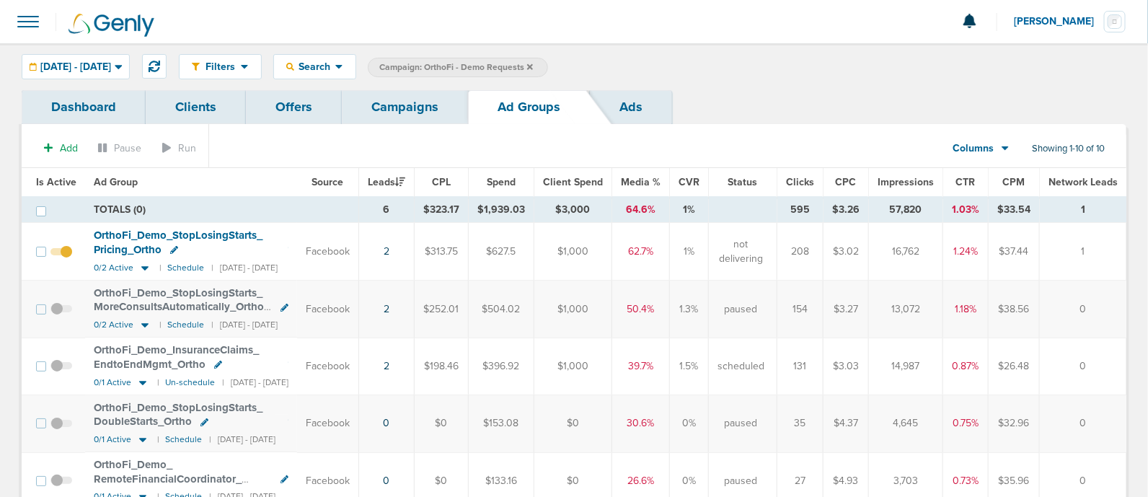
click at [381, 109] on link "Campaigns" at bounding box center [405, 107] width 126 height 34
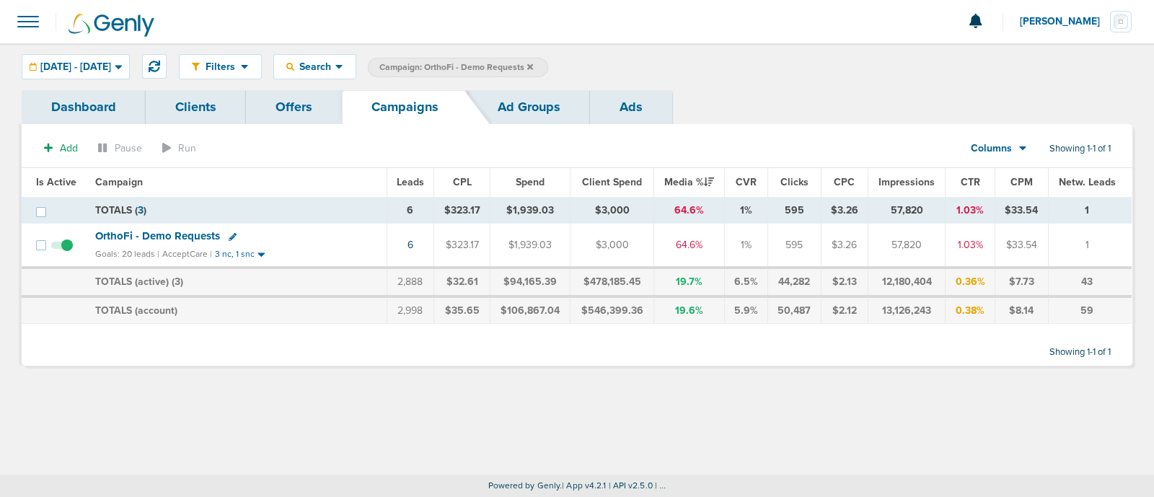
click at [533, 67] on span "Campaign: OrthoFi - Demo Requests" at bounding box center [456, 67] width 154 height 12
click at [533, 64] on icon at bounding box center [530, 67] width 6 height 9
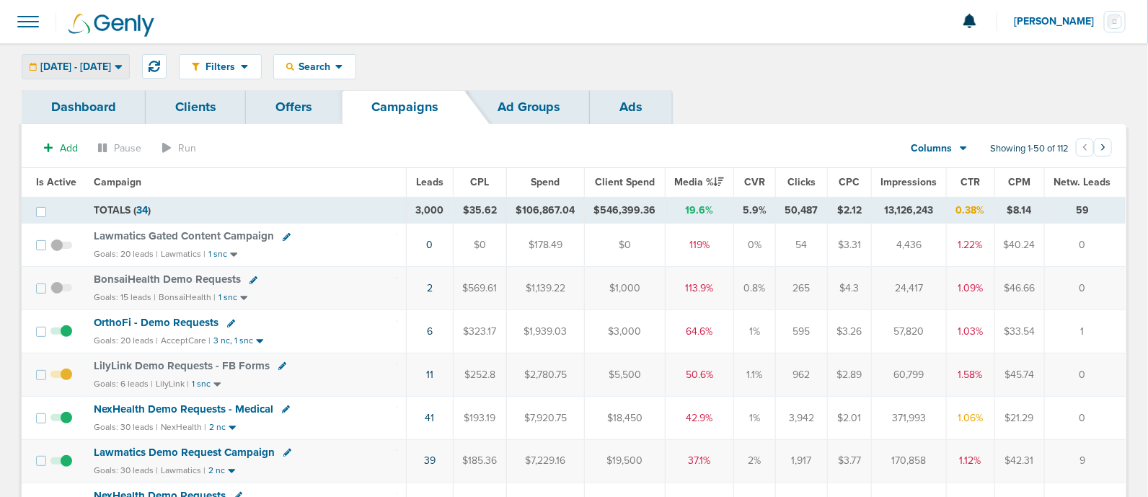
click at [111, 65] on span "08.01.2025 - 09.22.2025" at bounding box center [75, 67] width 71 height 10
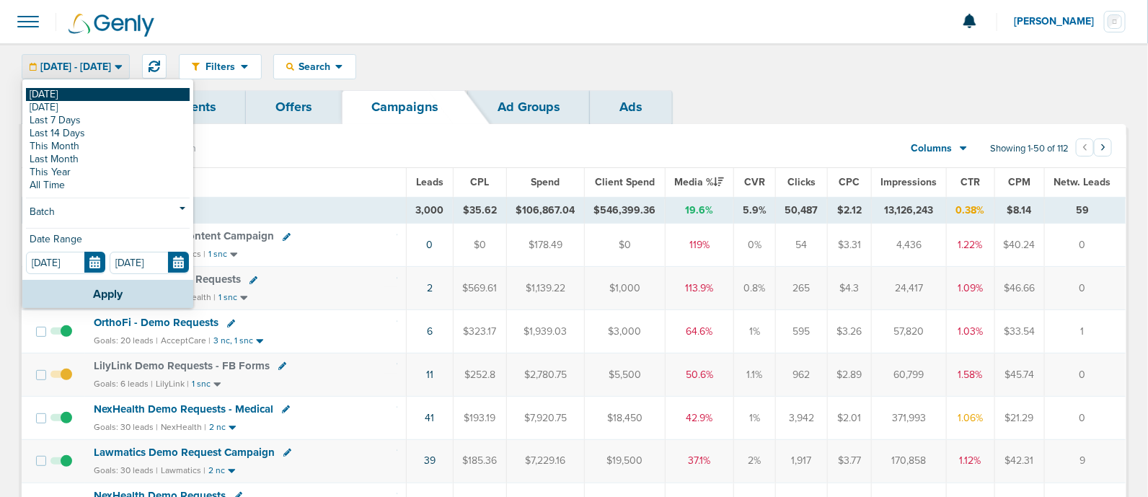
click at [57, 88] on link "[DATE]" at bounding box center [108, 94] width 164 height 13
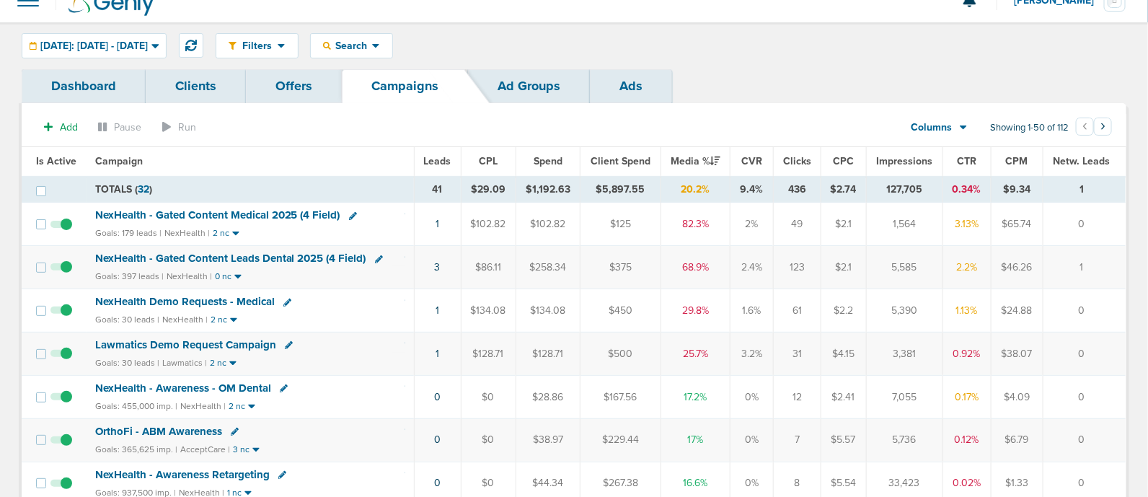
scroll to position [21, 0]
click at [197, 45] on icon at bounding box center [191, 46] width 12 height 12
click at [309, 209] on span "NexHealth - Gated Content Medical 2025 (4 Field)" at bounding box center [216, 214] width 245 height 13
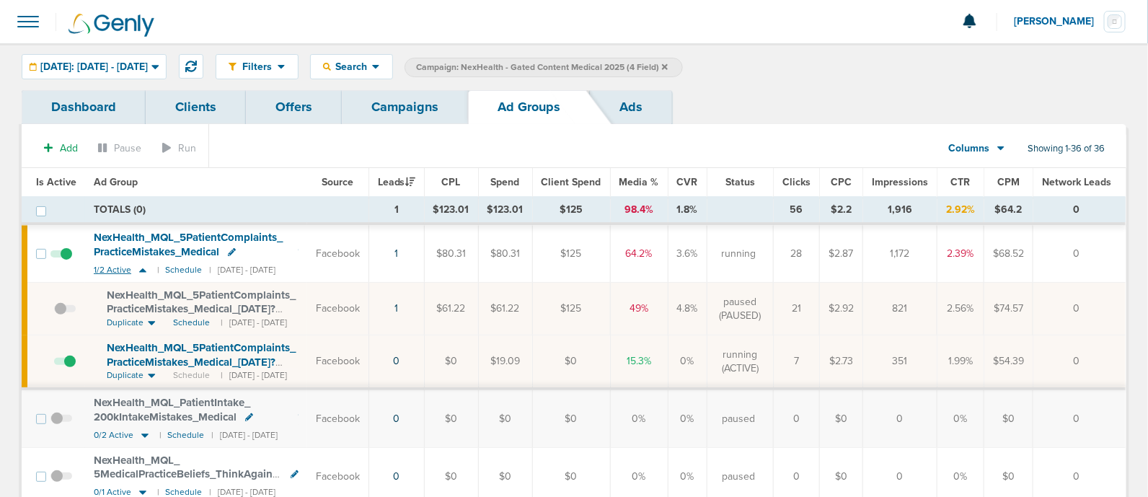
click at [141, 268] on icon at bounding box center [142, 270] width 7 height 4
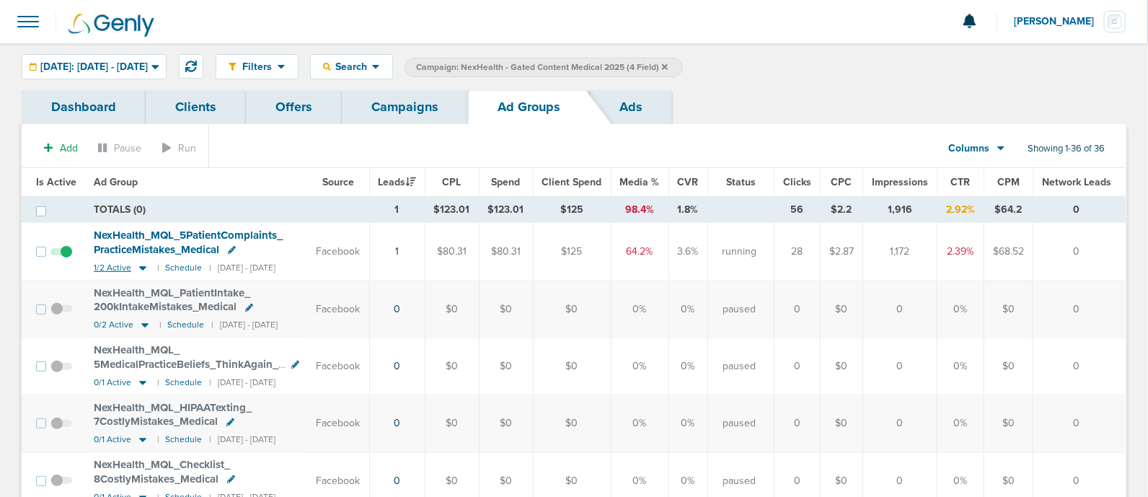
click at [141, 268] on icon at bounding box center [142, 268] width 7 height 4
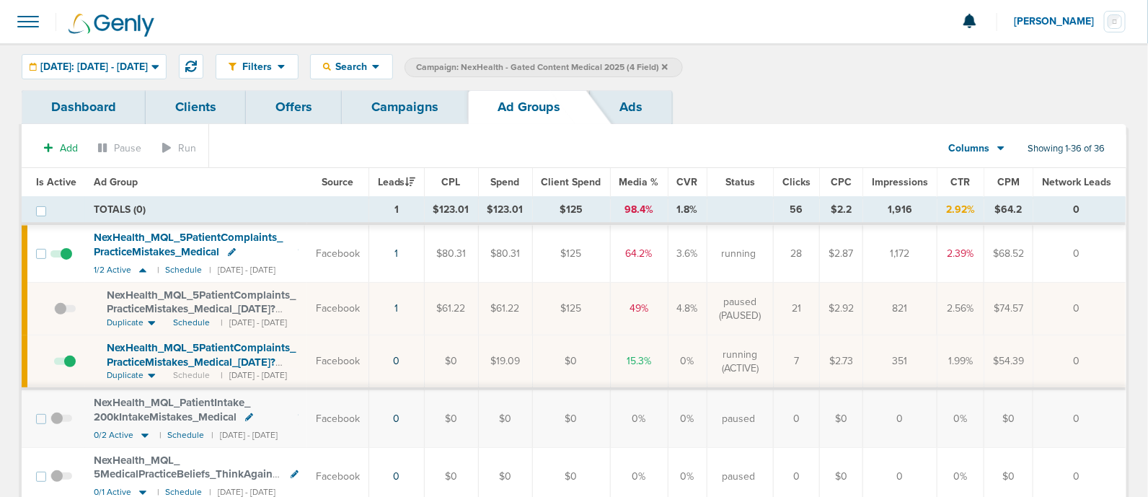
click at [63, 179] on span "Is Active" at bounding box center [56, 182] width 40 height 12
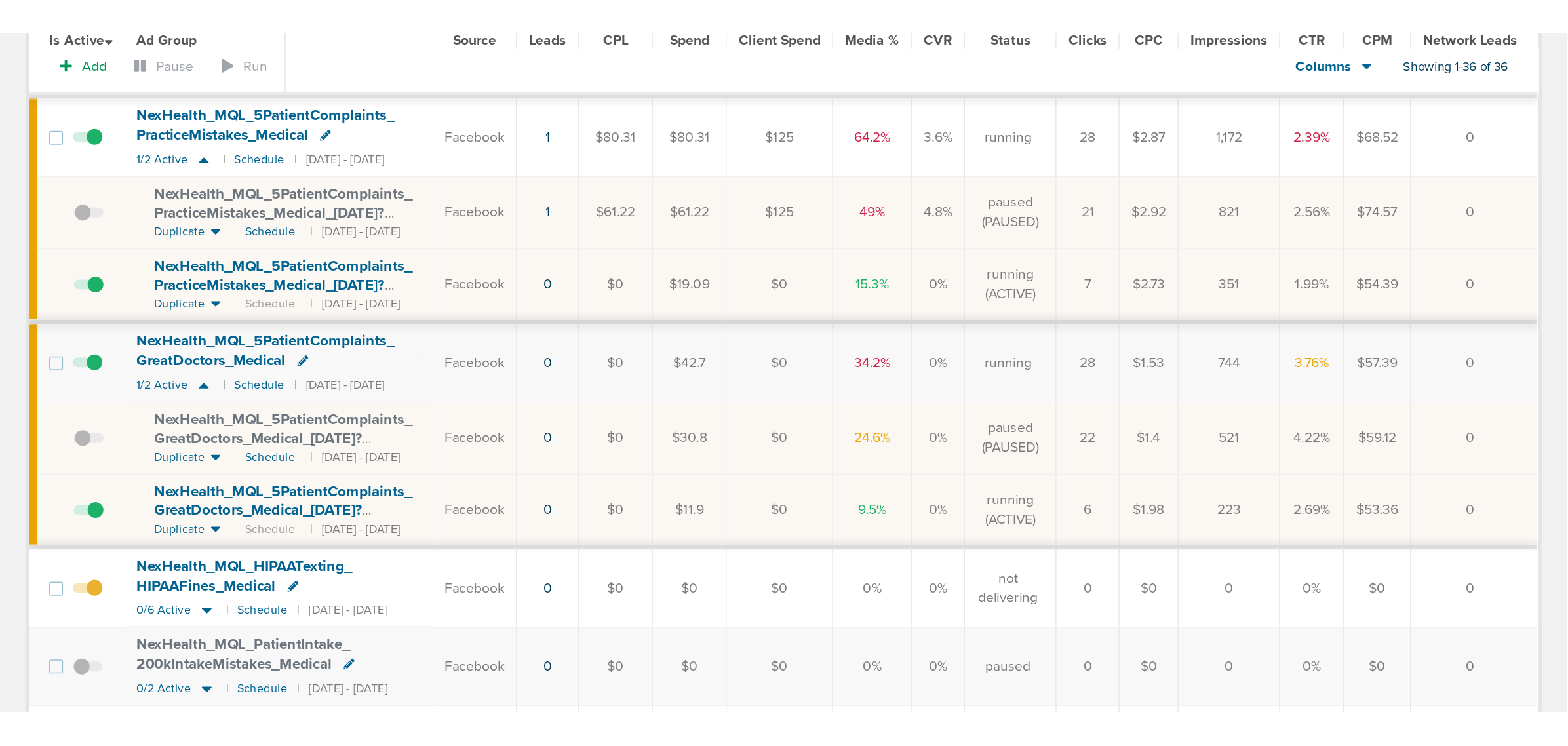
scroll to position [112, 0]
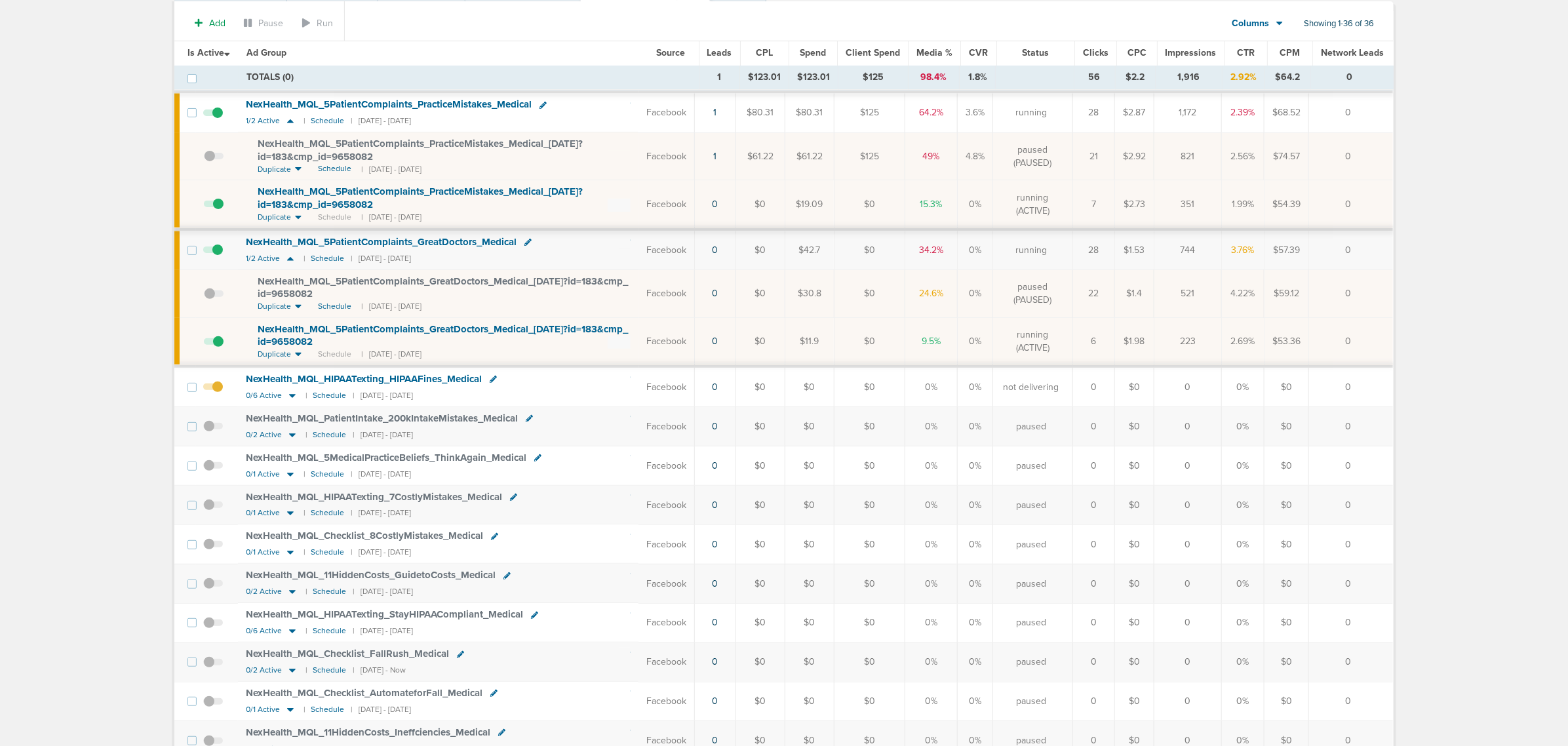
click at [659, 48] on span "Source" at bounding box center [671, 53] width 29 height 11
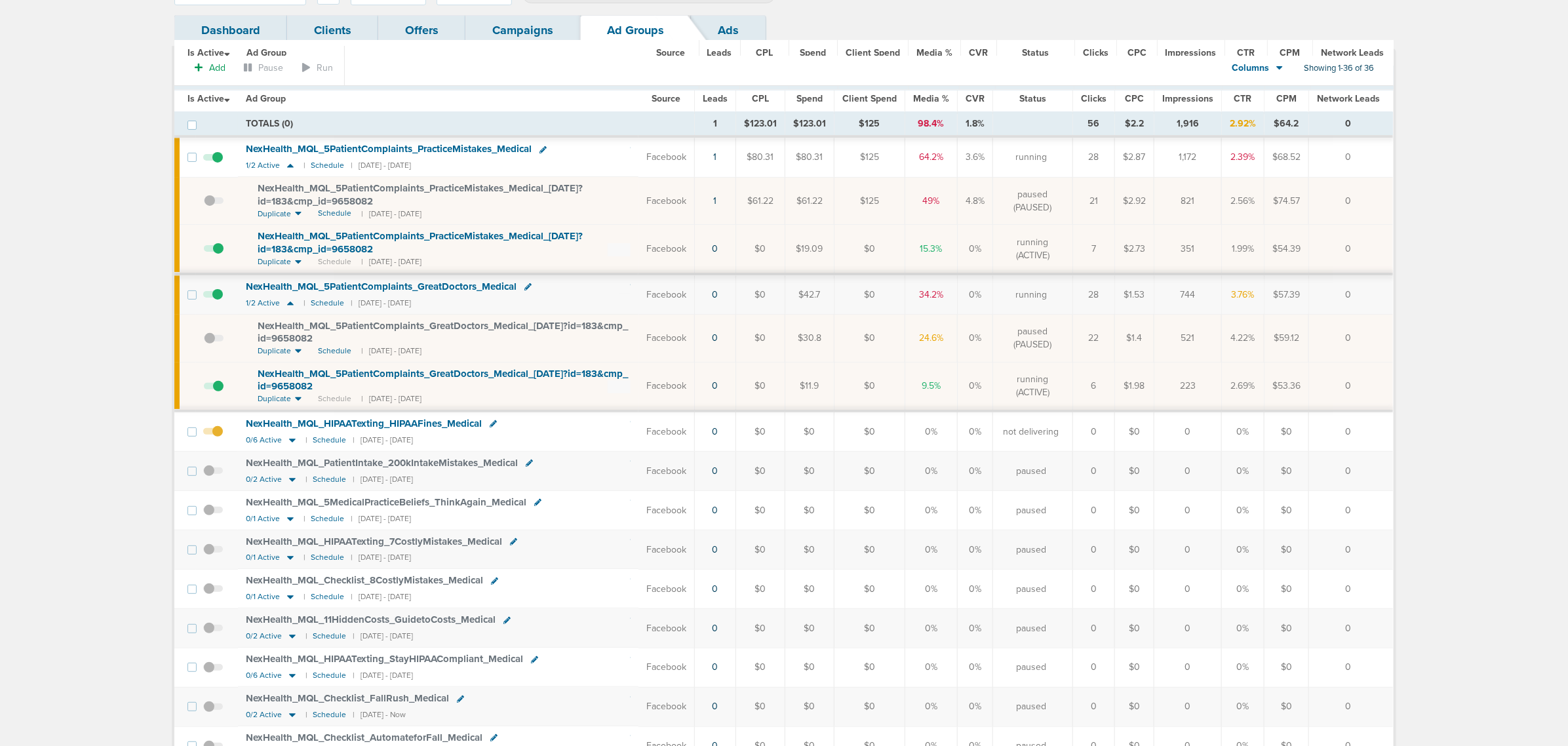
scroll to position [0, 0]
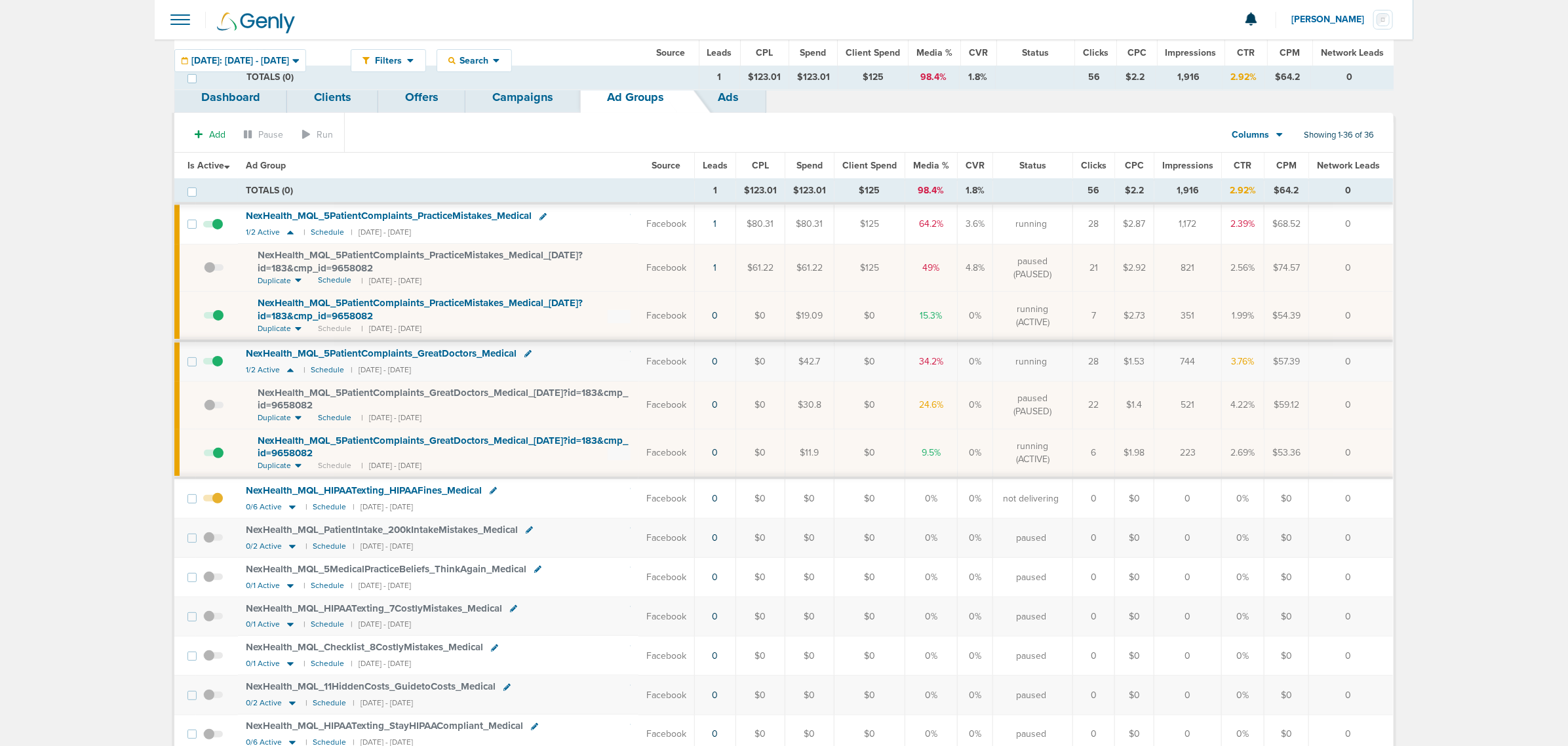
click at [518, 103] on link "Campaigns" at bounding box center [523, 97] width 115 height 31
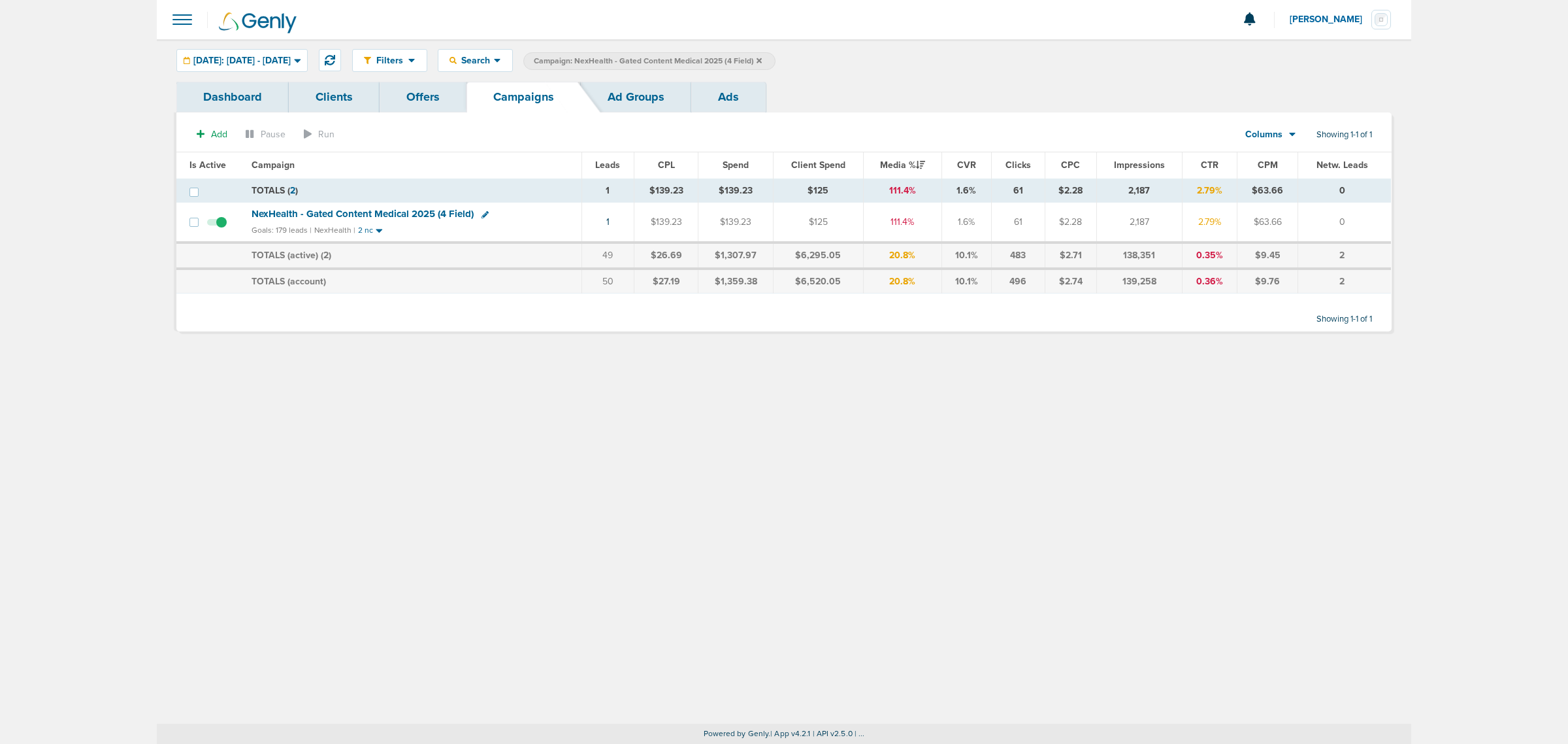
click at [762, 60] on icon at bounding box center [760, 61] width 5 height 8
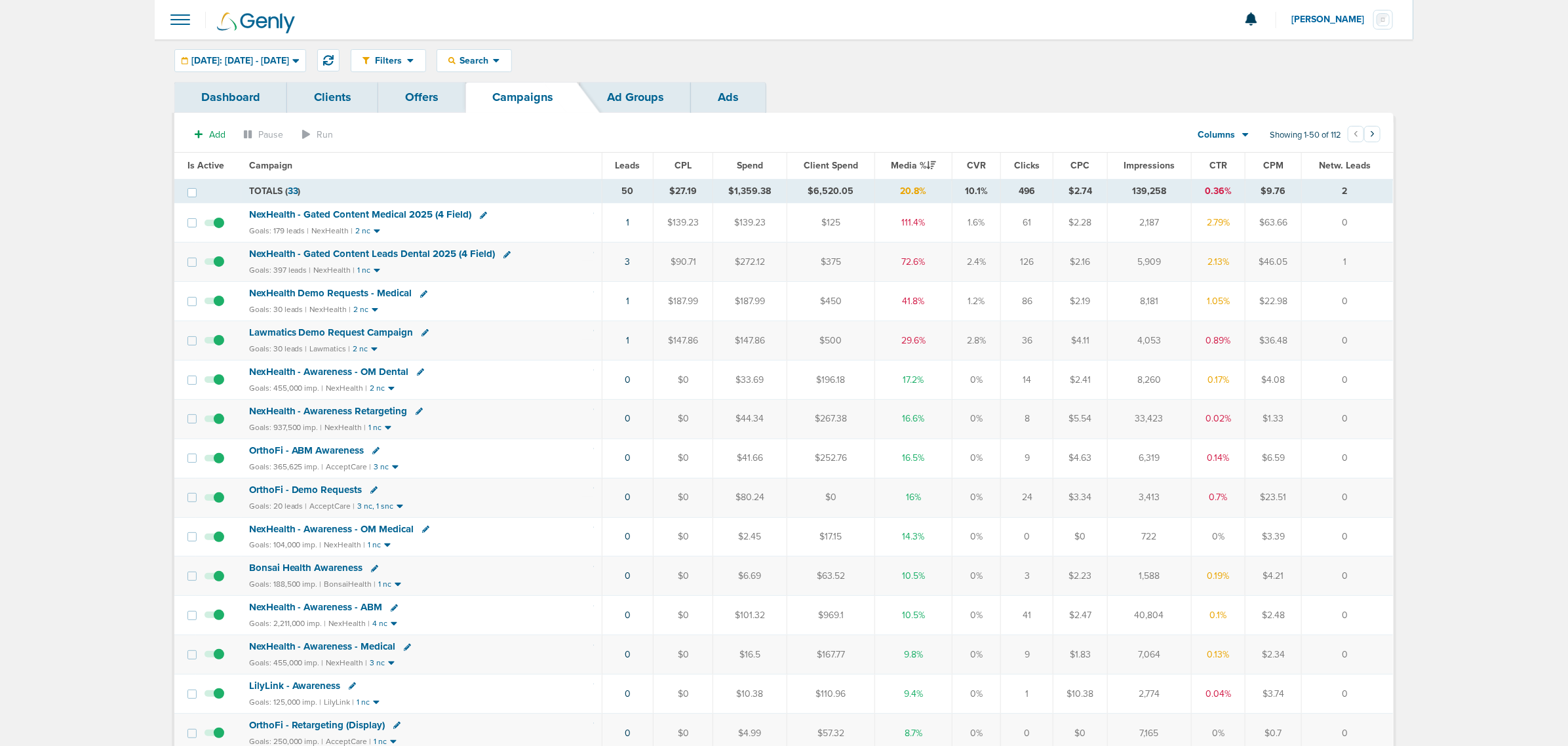
click at [404, 253] on span "NexHealth - Gated Content Leads Dental 2025 (4 Field)" at bounding box center [372, 254] width 246 height 12
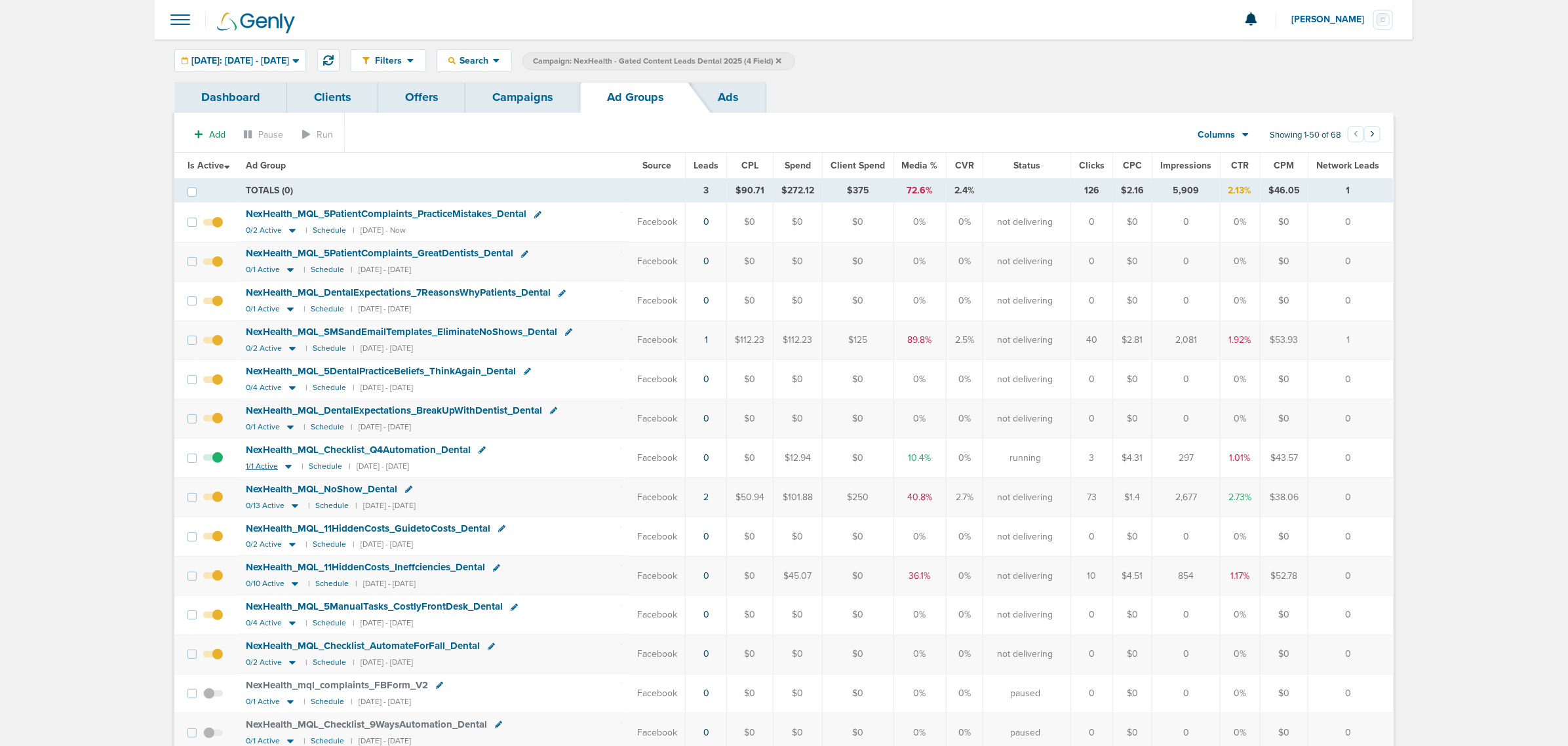
click at [287, 451] on icon at bounding box center [288, 466] width 6 height 4
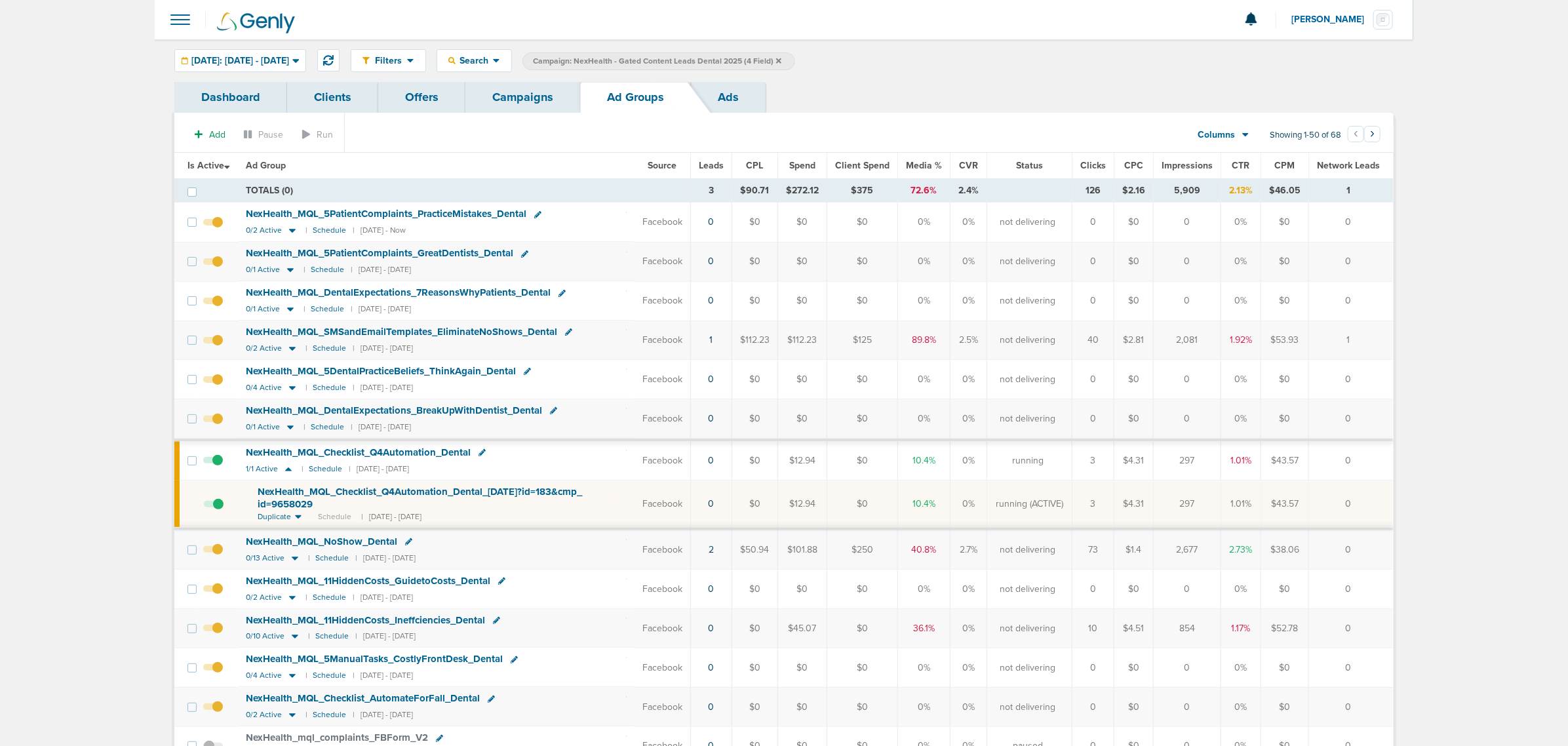
click at [351, 451] on span "NexHealth_ MQL_ Checklist_ Q4Automation_ Dental_ 09.22.25?id=183&cmp_ id=9658029" at bounding box center [419, 497] width 325 height 25
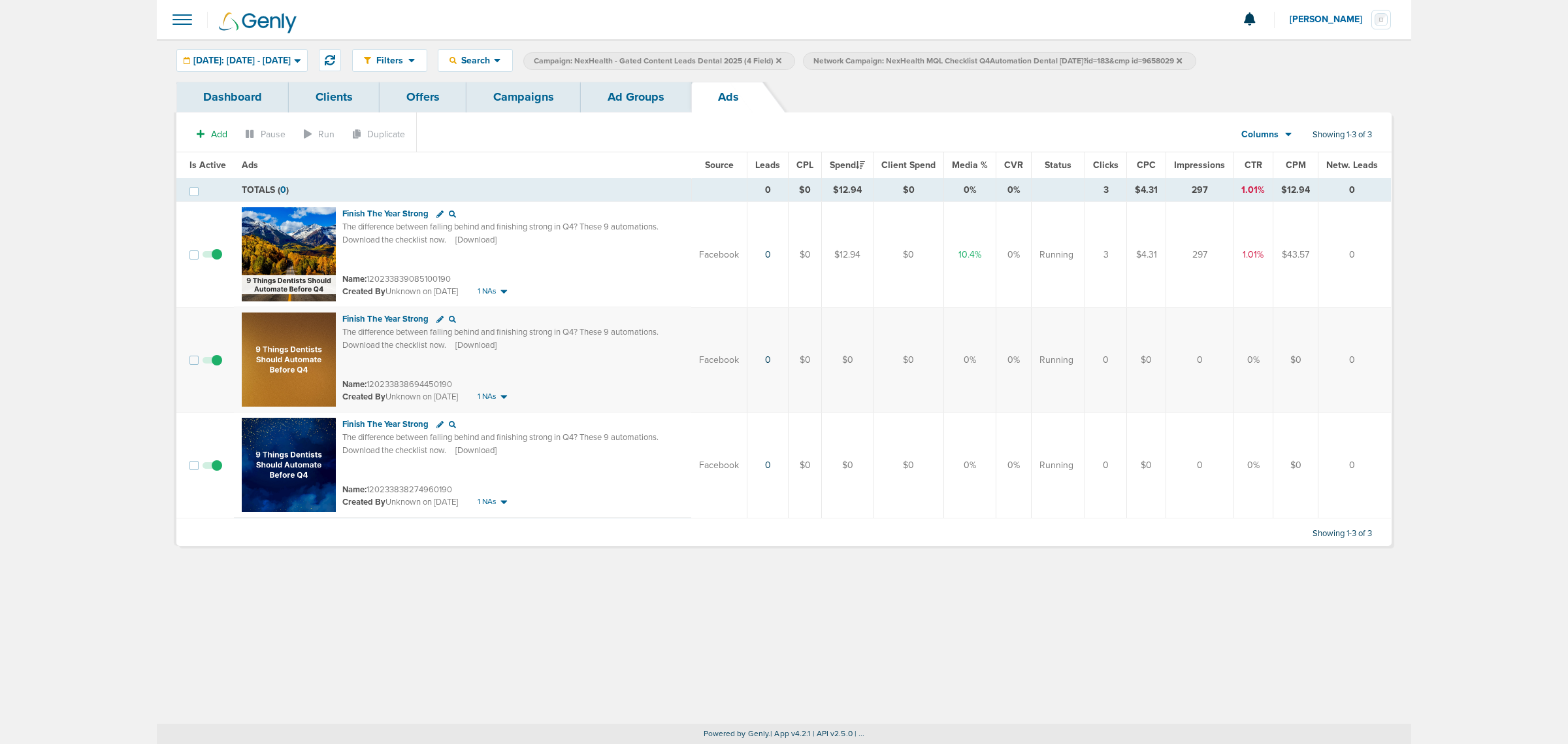
click at [623, 96] on link "Ad Groups" at bounding box center [636, 97] width 111 height 31
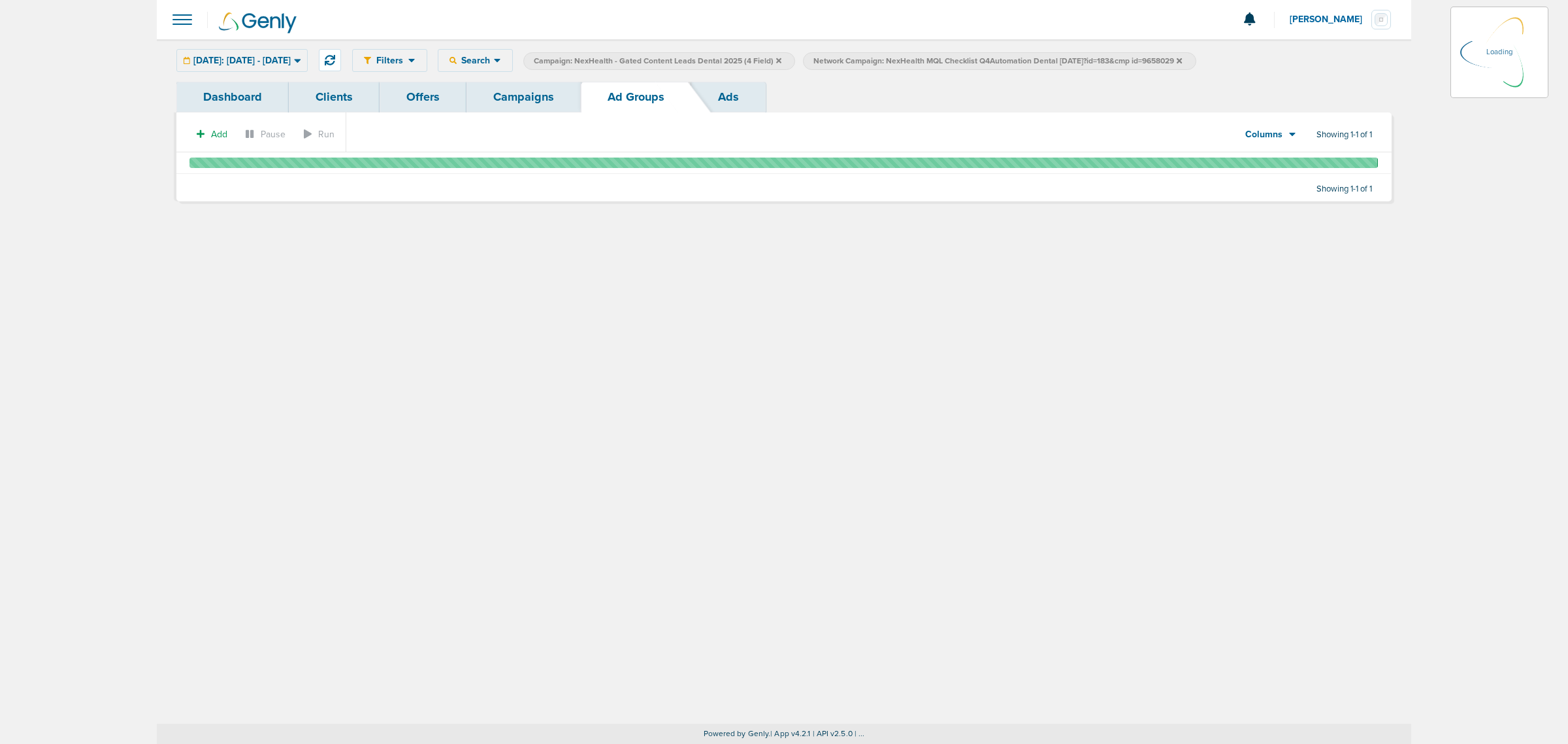
click at [537, 96] on link "Campaigns" at bounding box center [524, 97] width 114 height 31
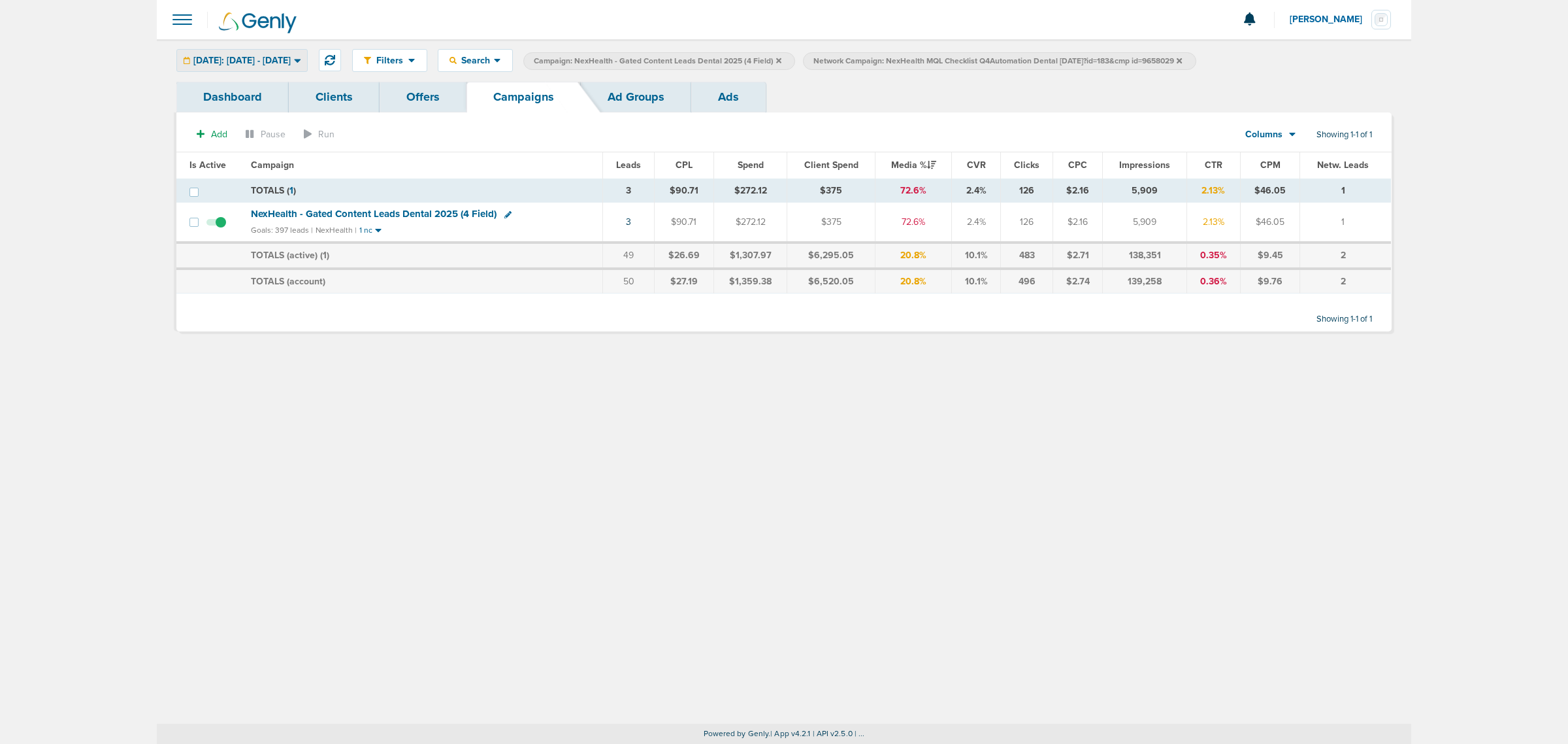
click at [291, 64] on span "[DATE]: [DATE] - [DATE]" at bounding box center [241, 61] width 97 height 9
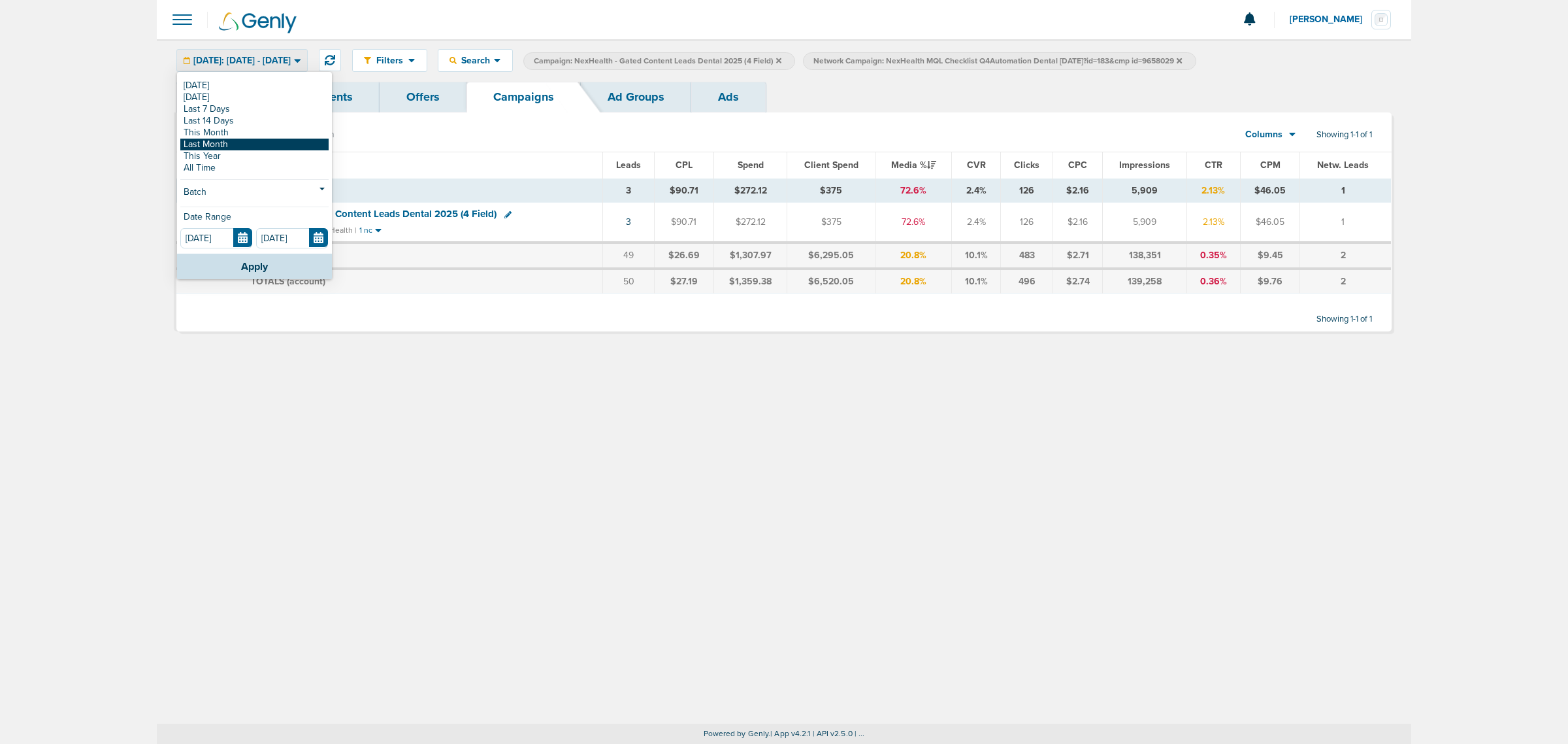
click at [259, 141] on link "Last Month" at bounding box center [255, 144] width 149 height 12
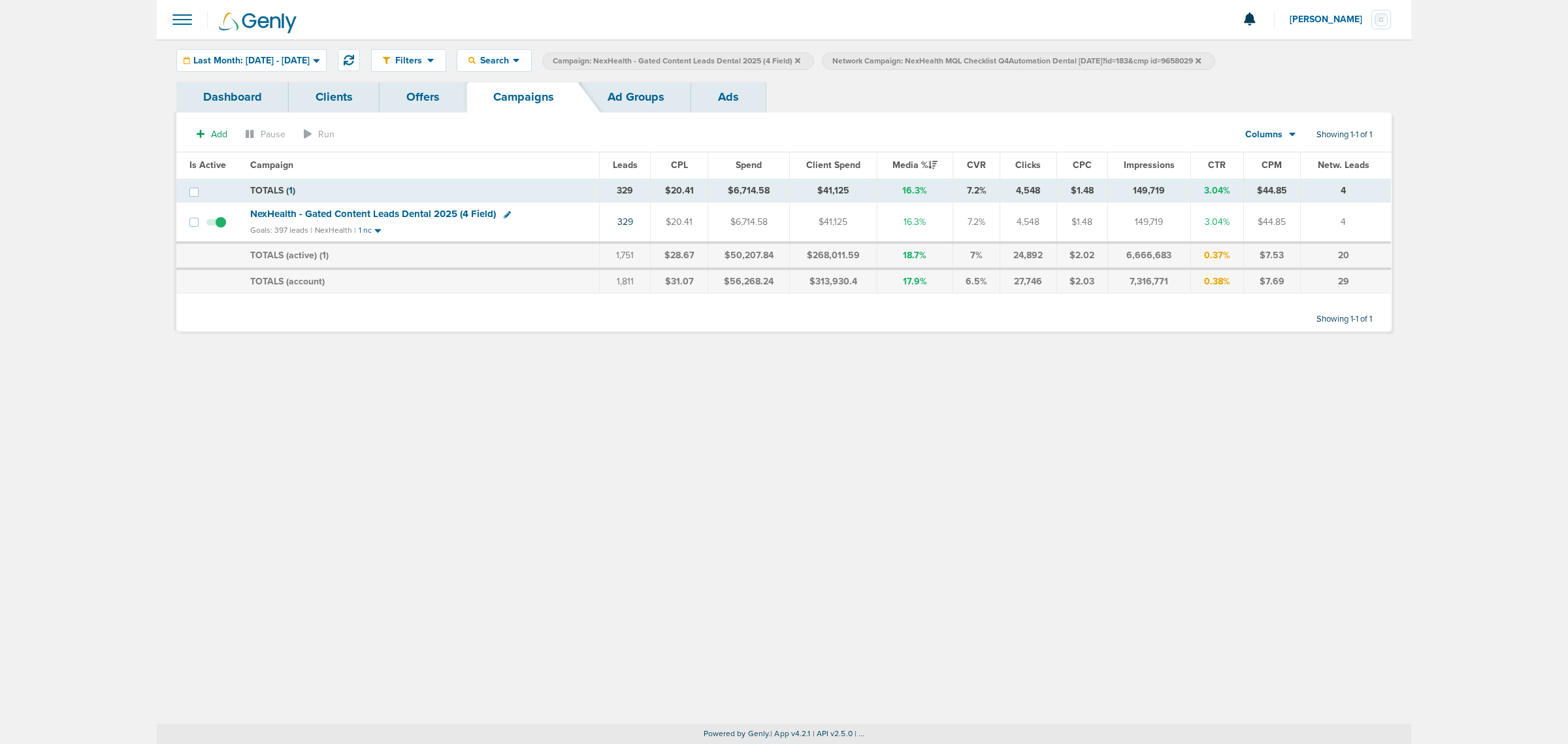
click at [1040, 60] on icon at bounding box center [1198, 61] width 5 height 8
click at [325, 210] on span "NexHealth - Gated Content Leads Dental 2025 (4 Field)" at bounding box center [373, 213] width 246 height 12
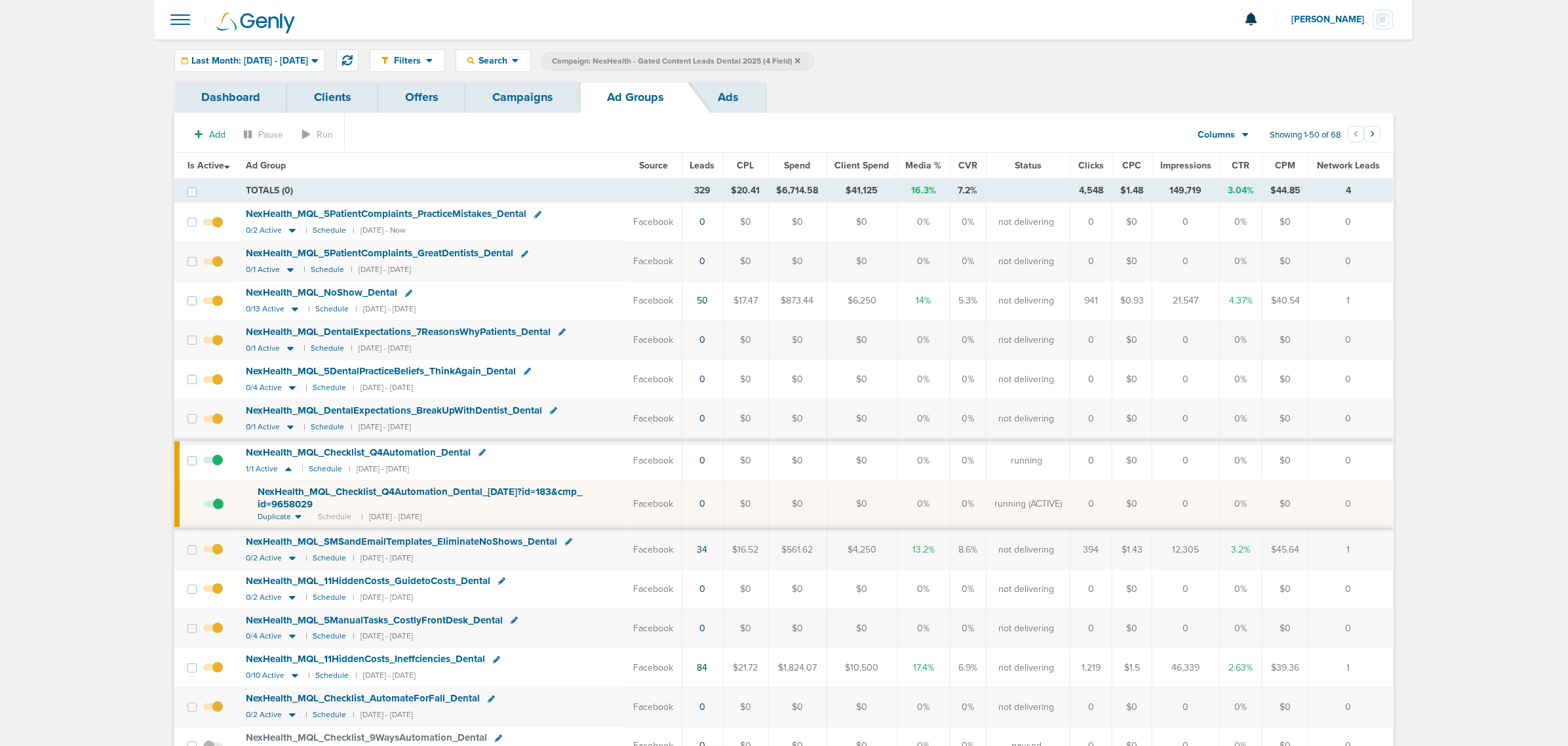
click at [706, 163] on span "Leads" at bounding box center [702, 165] width 25 height 11
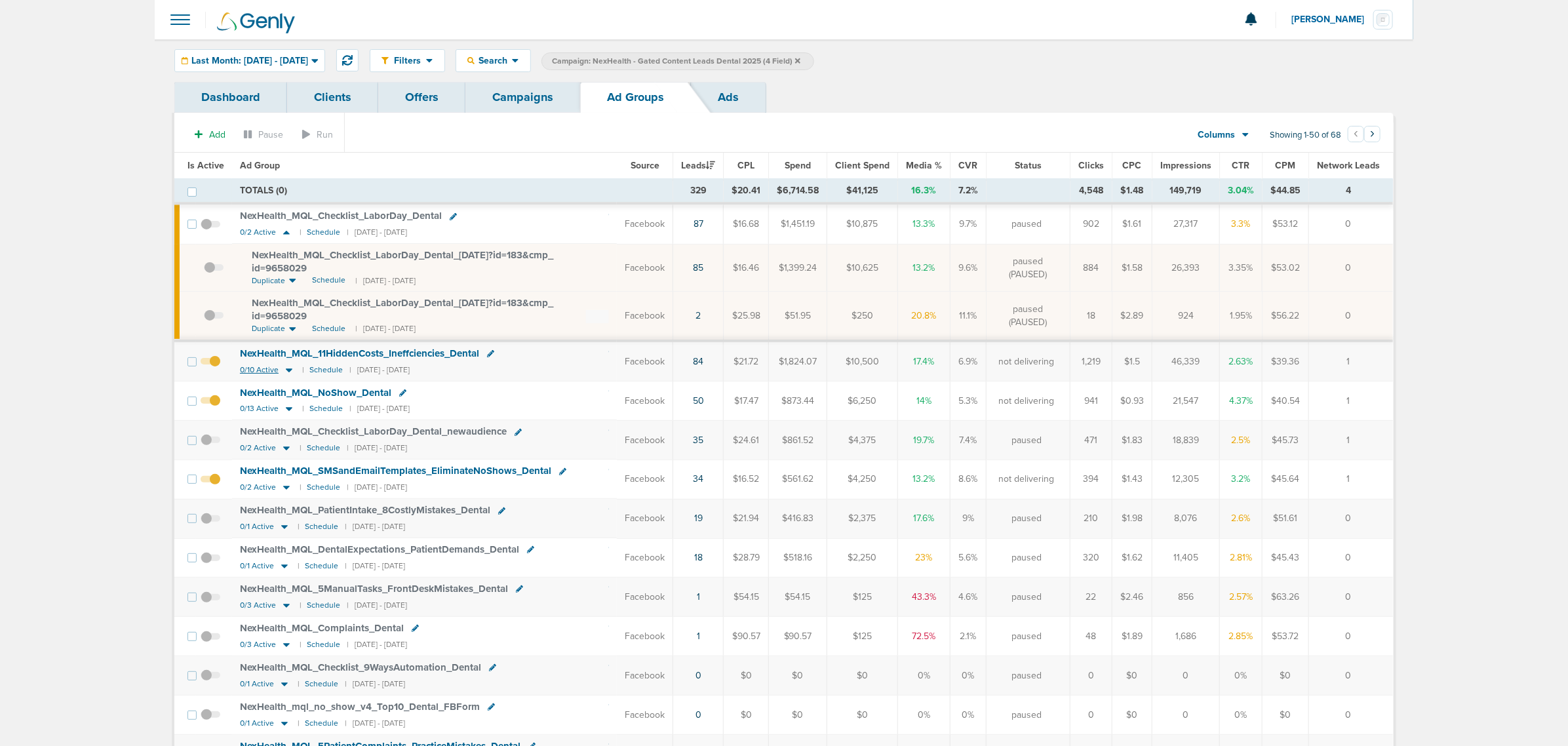
click at [287, 373] on icon at bounding box center [289, 370] width 13 height 11
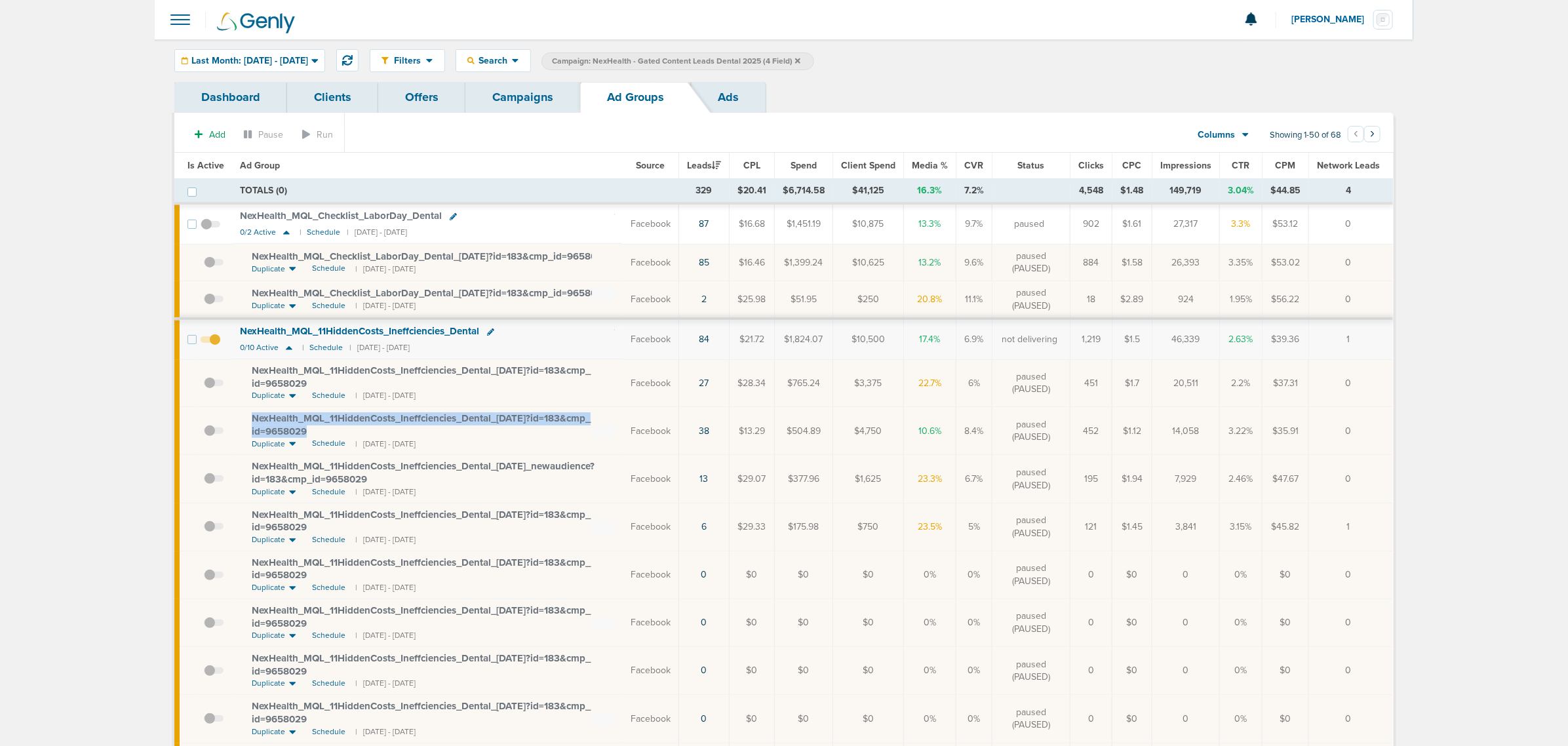
drag, startPoint x: 394, startPoint y: 450, endPoint x: 240, endPoint y: 447, distance: 154.0
click at [241, 447] on td "NexHealth_ MQL_ 11HiddenCosts_ Ineffciencies_ Dental_ 08.06.25?id=183&cmp_ id=9…" at bounding box center [427, 431] width 391 height 48
copy span "NexHealth_ MQL_ 11HiddenCosts_ Ineffciencies_ Dental_ 08.06.25?id=183&cmp_ id=9…"
click at [266, 53] on div "Last Month: [DATE] - [DATE]" at bounding box center [250, 61] width 149 height 22
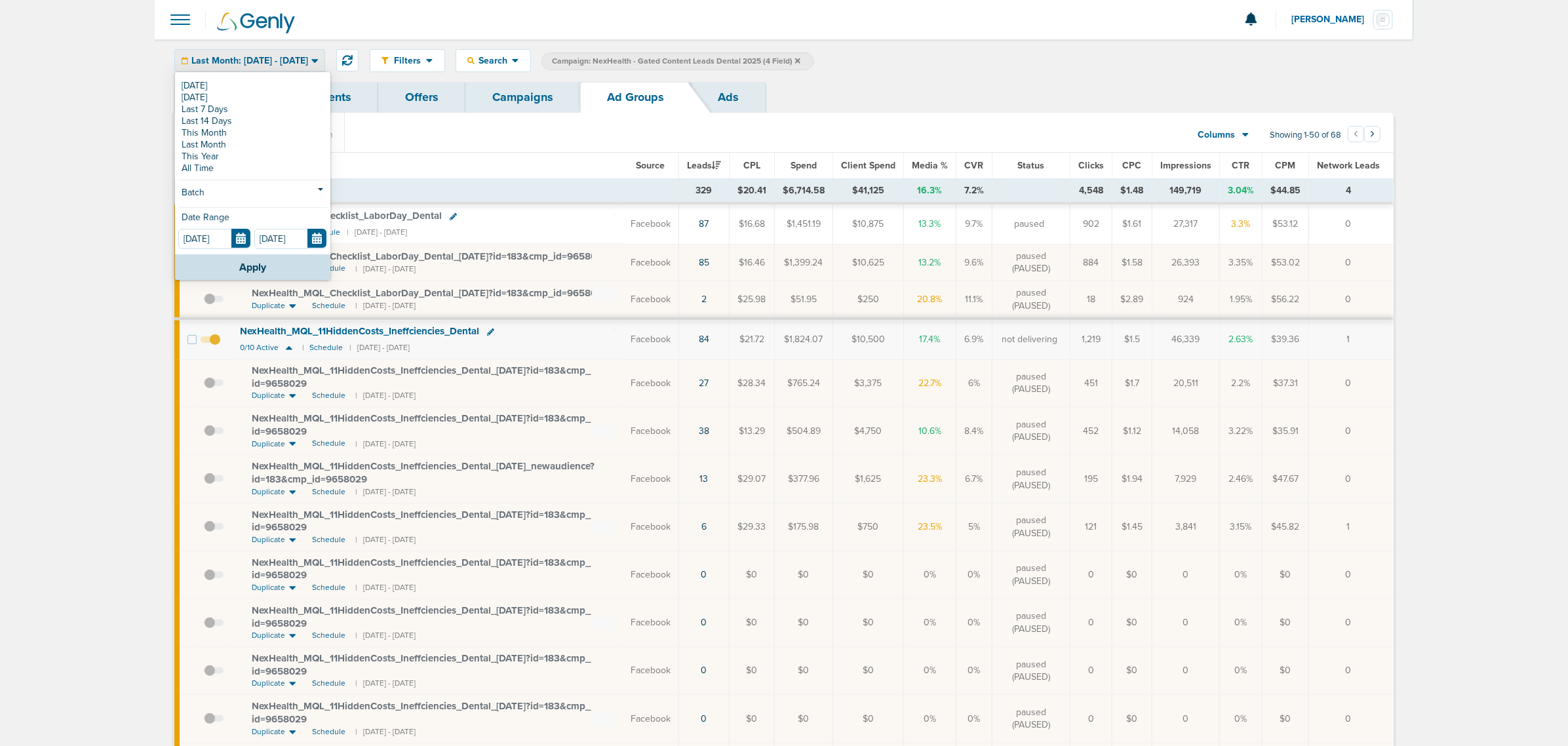
click at [506, 437] on span "NexHealth_ MQL_ 11HiddenCosts_ Ineffciencies_ Dental_ 08.06.25?id=183&cmp_ id=9…" at bounding box center [421, 424] width 339 height 25
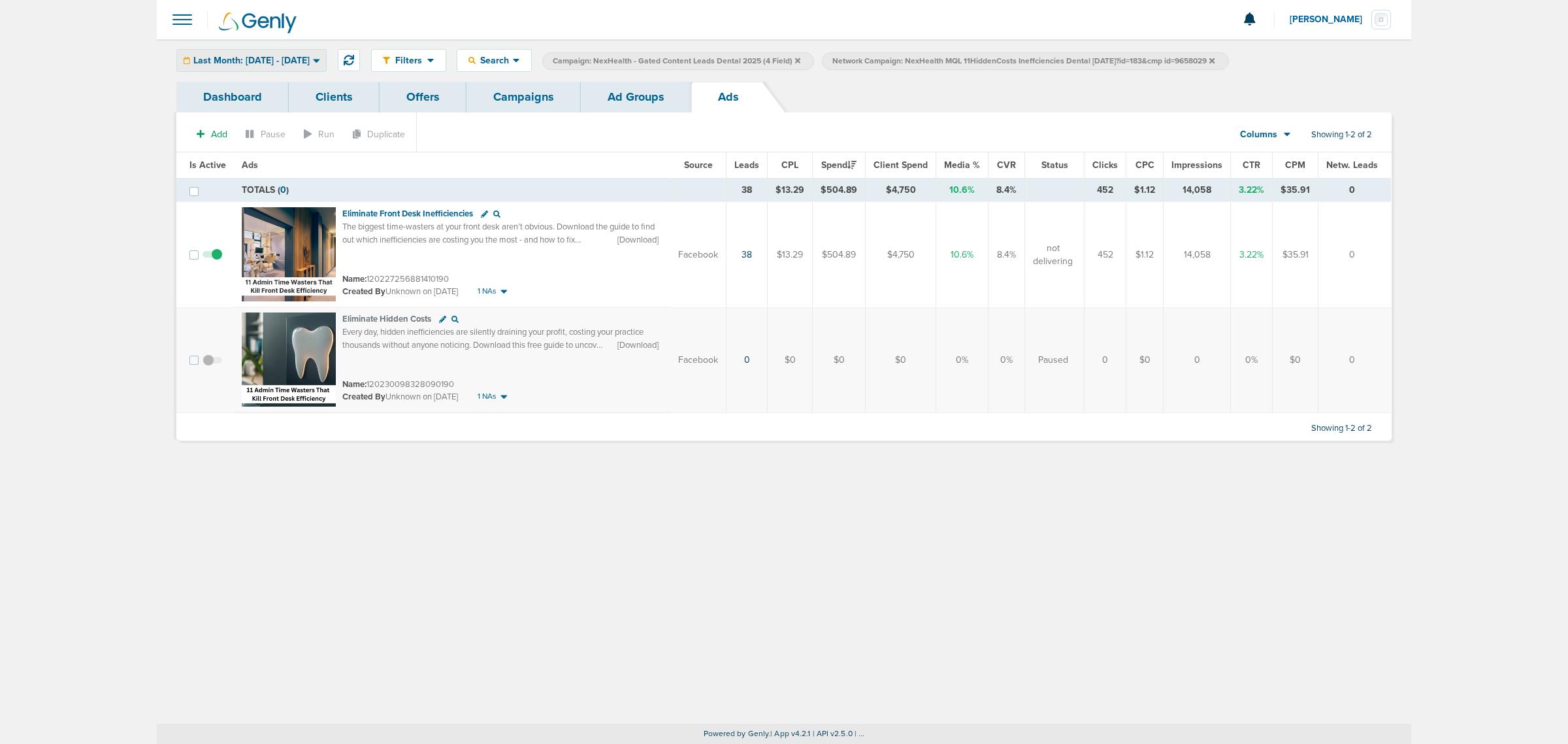
click at [310, 59] on span "Last Month: [DATE] - [DATE]" at bounding box center [251, 61] width 116 height 9
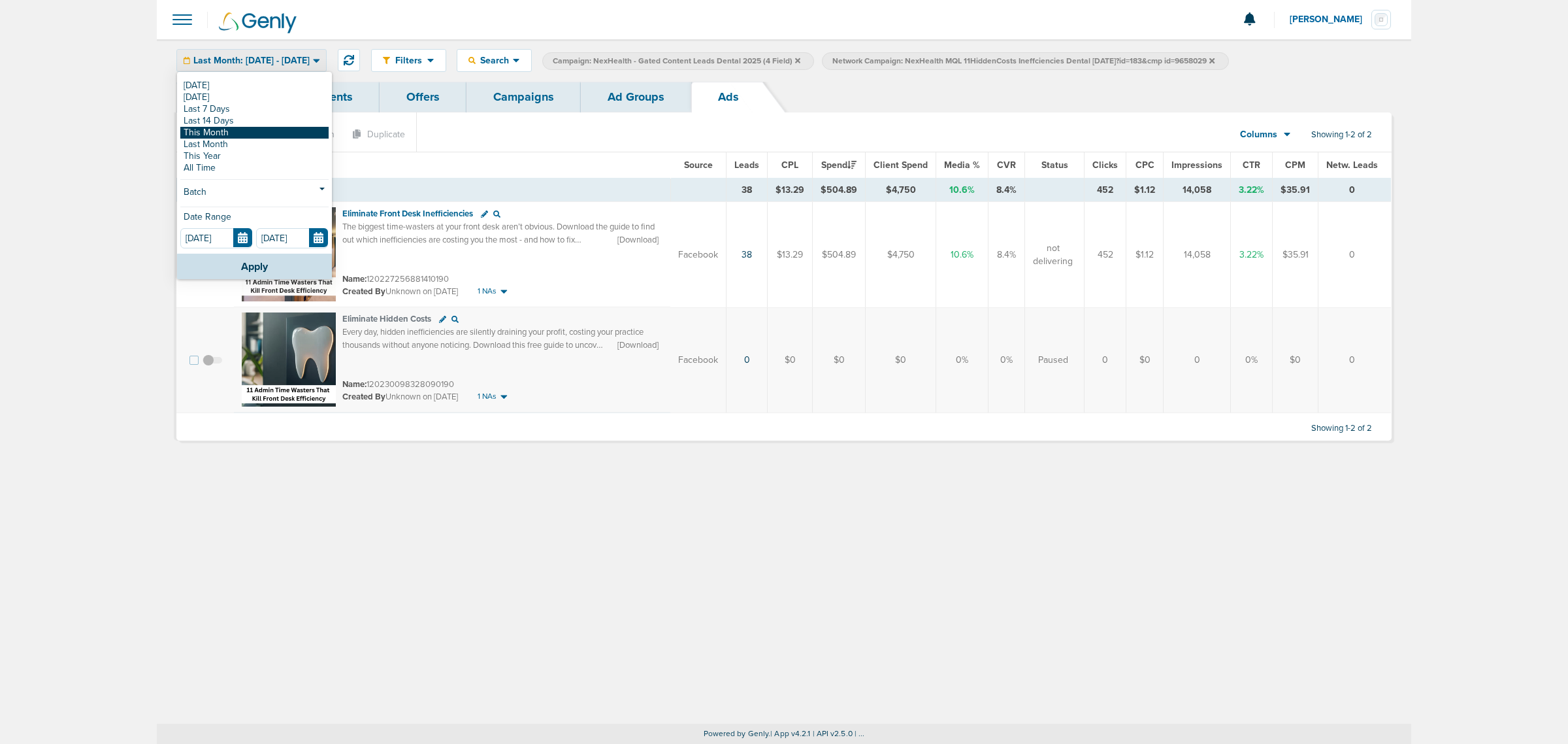
click at [236, 135] on link "This Month" at bounding box center [255, 132] width 149 height 12
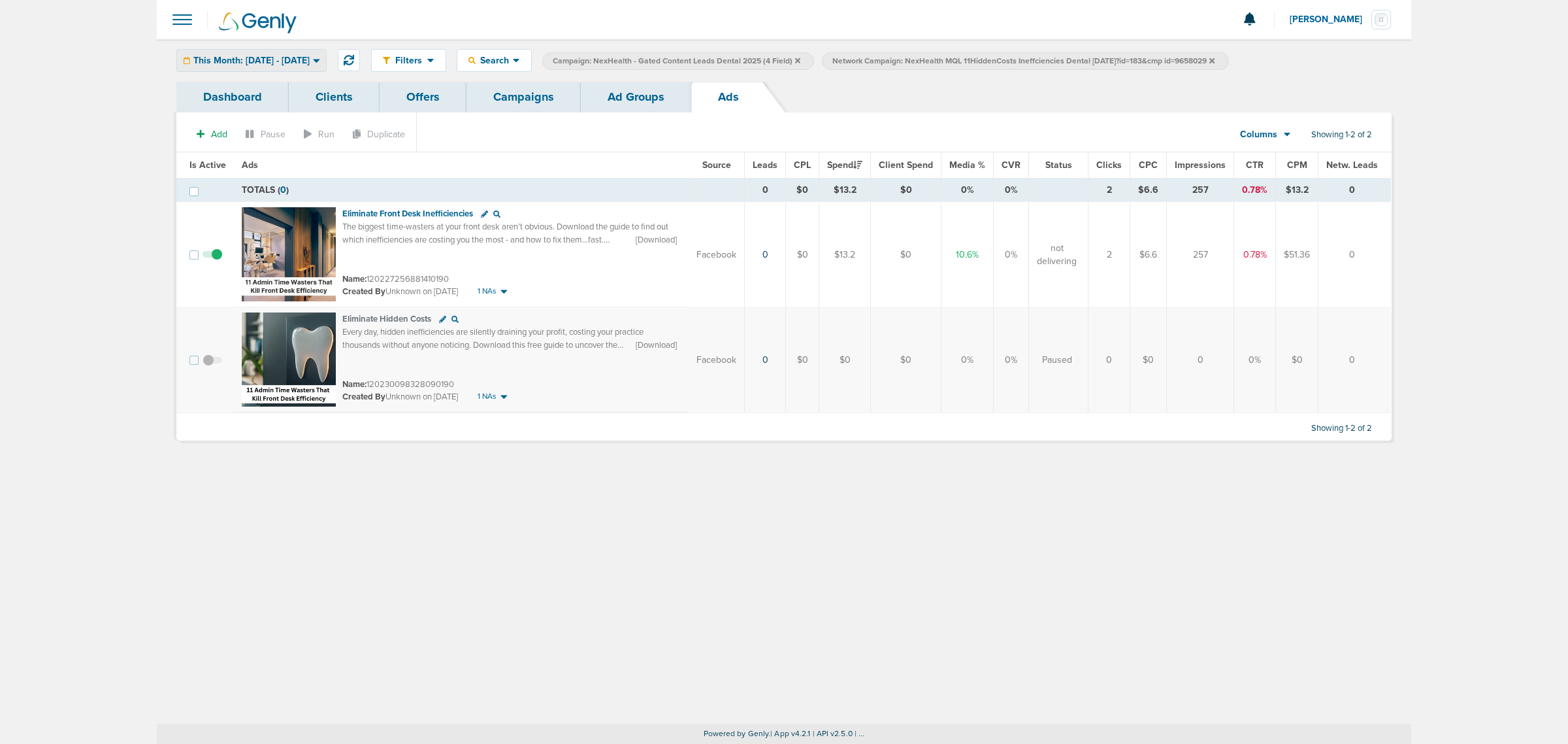
click at [277, 64] on span "This Month: 09.01.2025 - 09.30.2025" at bounding box center [251, 61] width 116 height 9
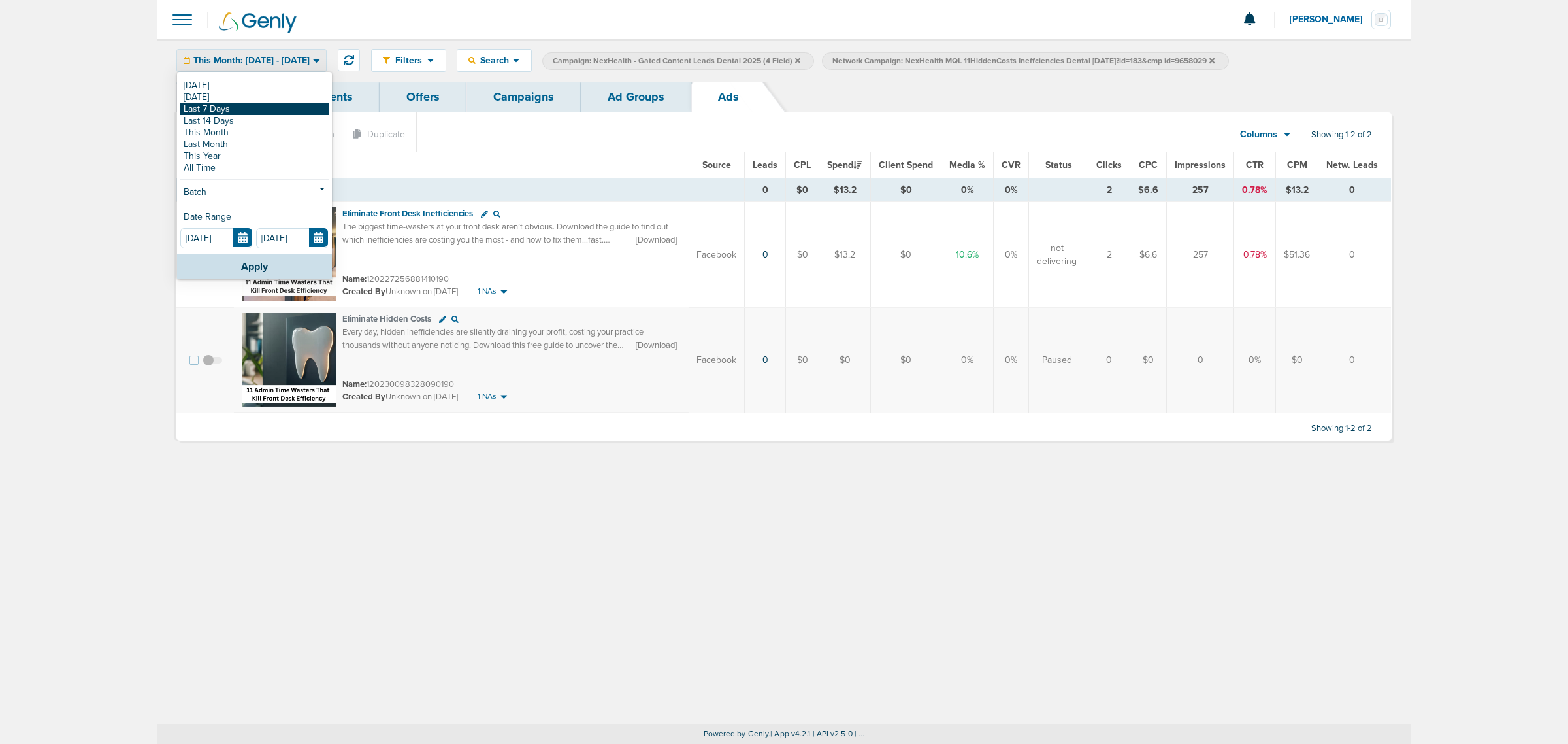
click at [249, 108] on link "Last 7 Days" at bounding box center [255, 109] width 149 height 12
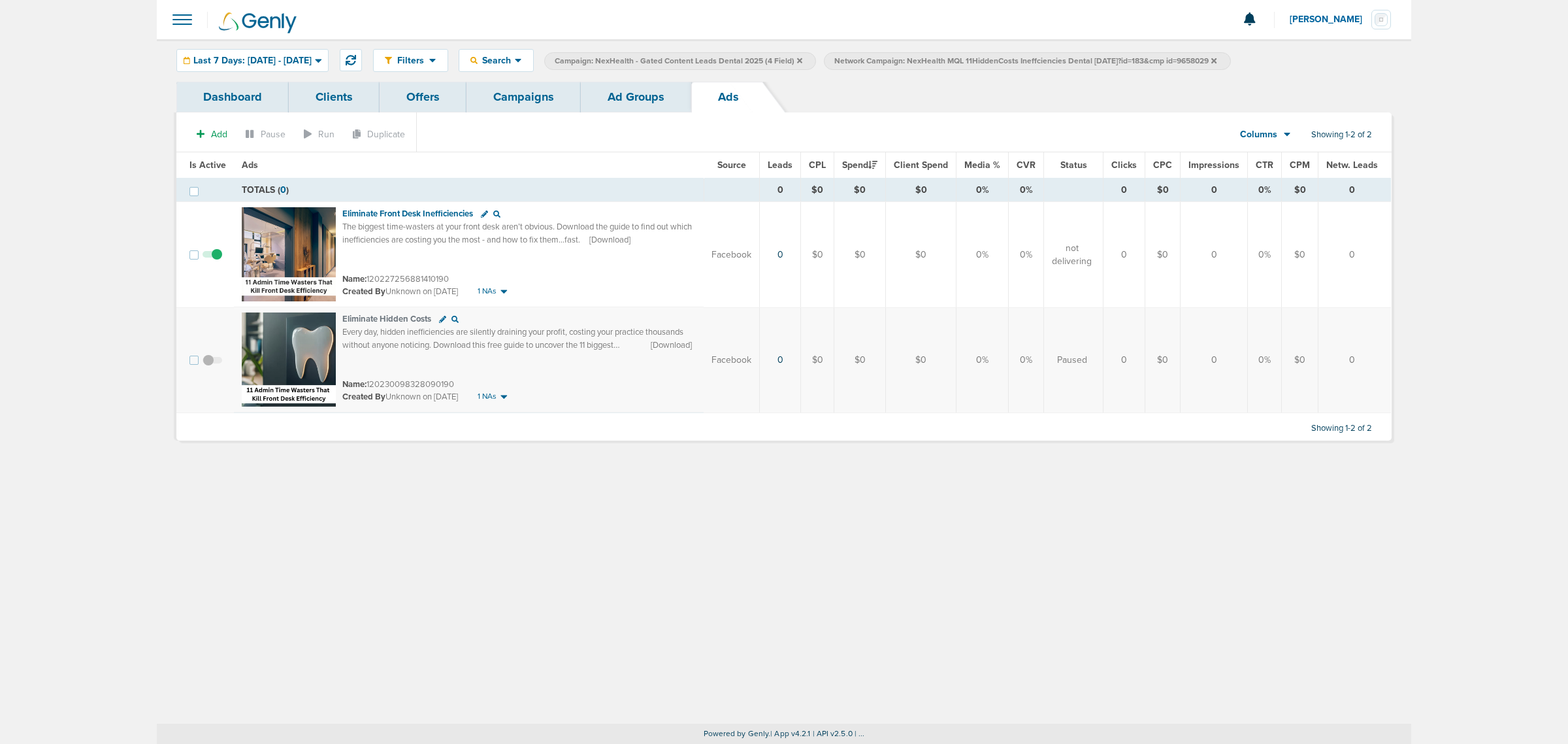
click at [603, 97] on link "Ad Groups" at bounding box center [636, 97] width 111 height 31
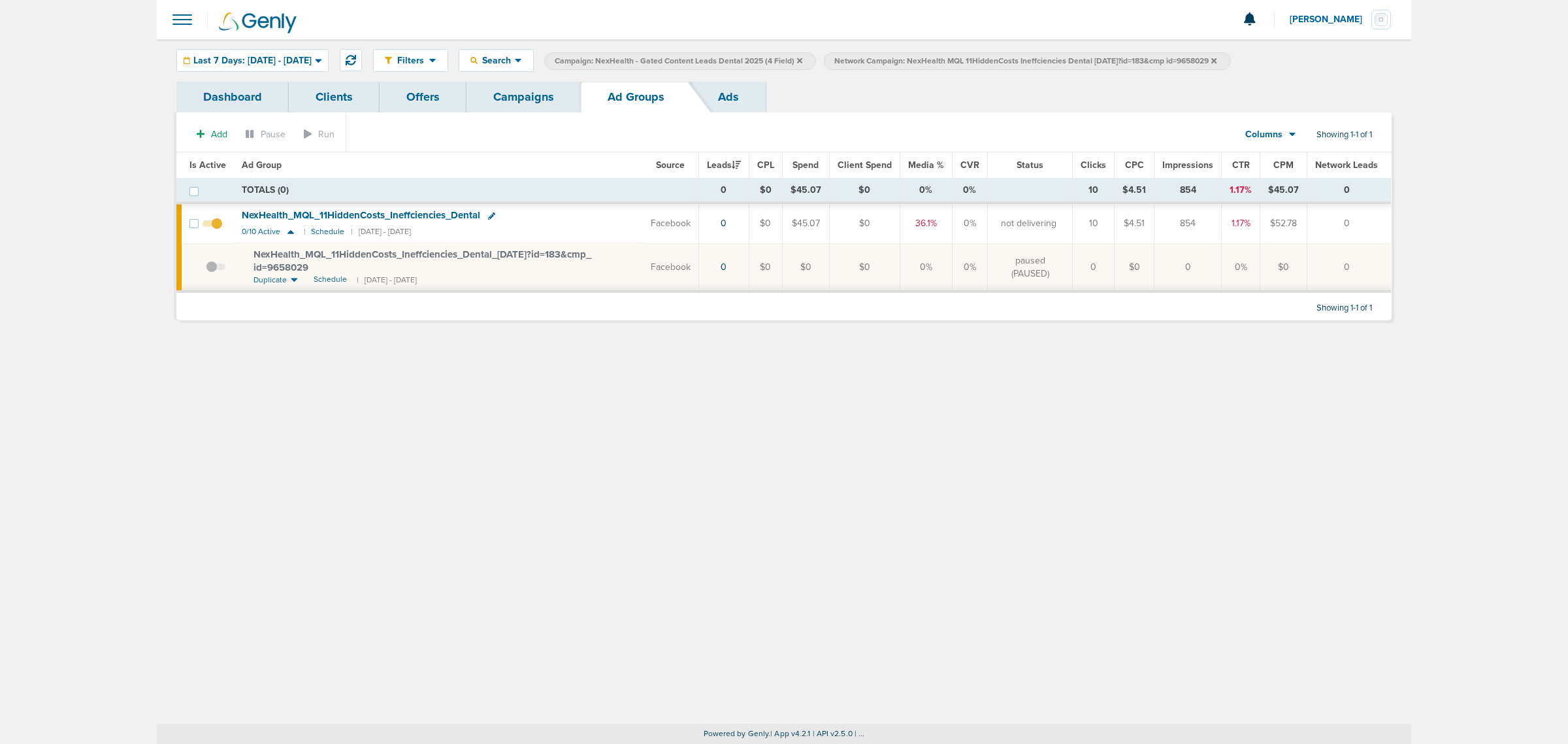
click at [210, 273] on span at bounding box center [216, 273] width 20 height 0
click at [206, 270] on input "checkbox" at bounding box center [206, 270] width 0 height 0
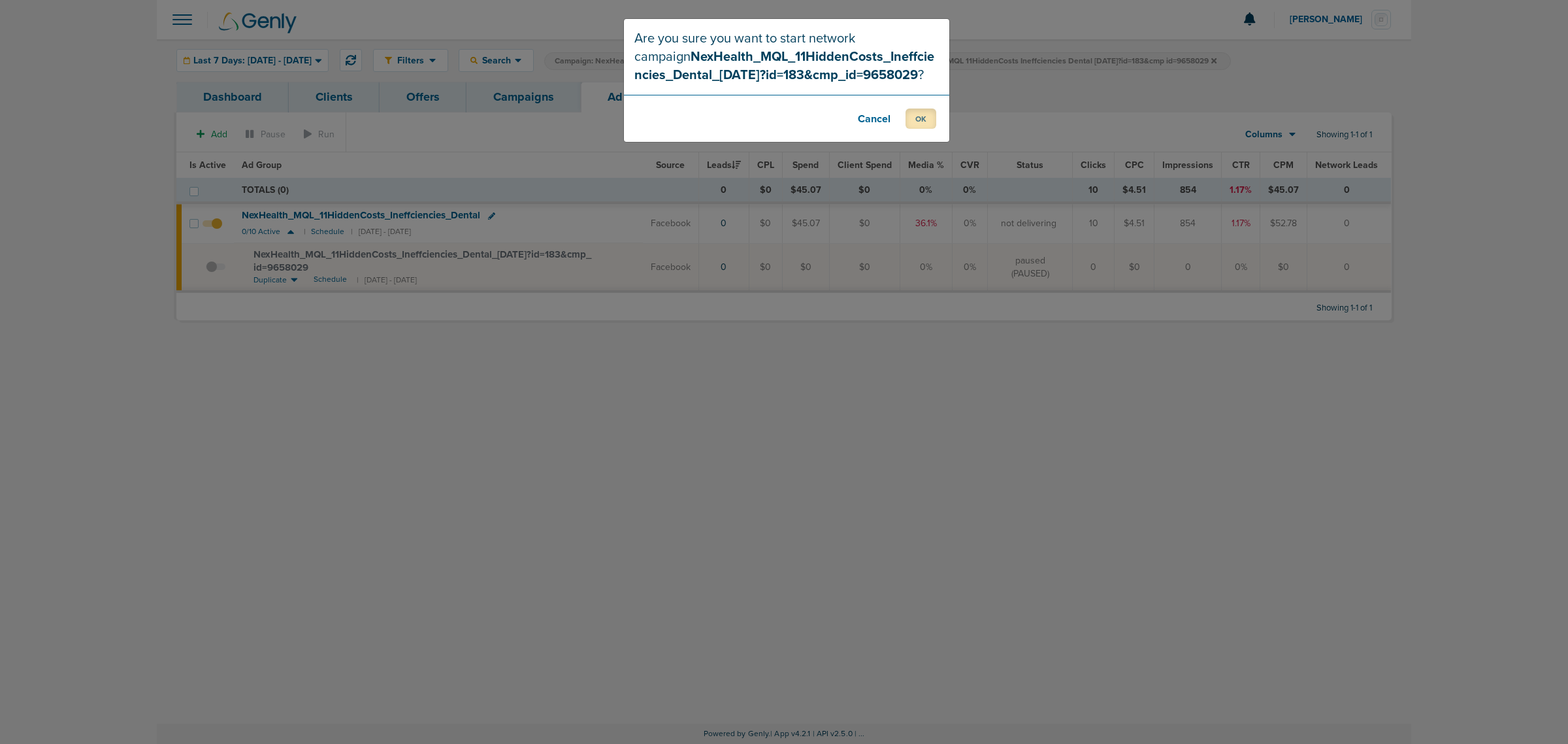
click at [928, 113] on button "OK" at bounding box center [921, 119] width 31 height 20
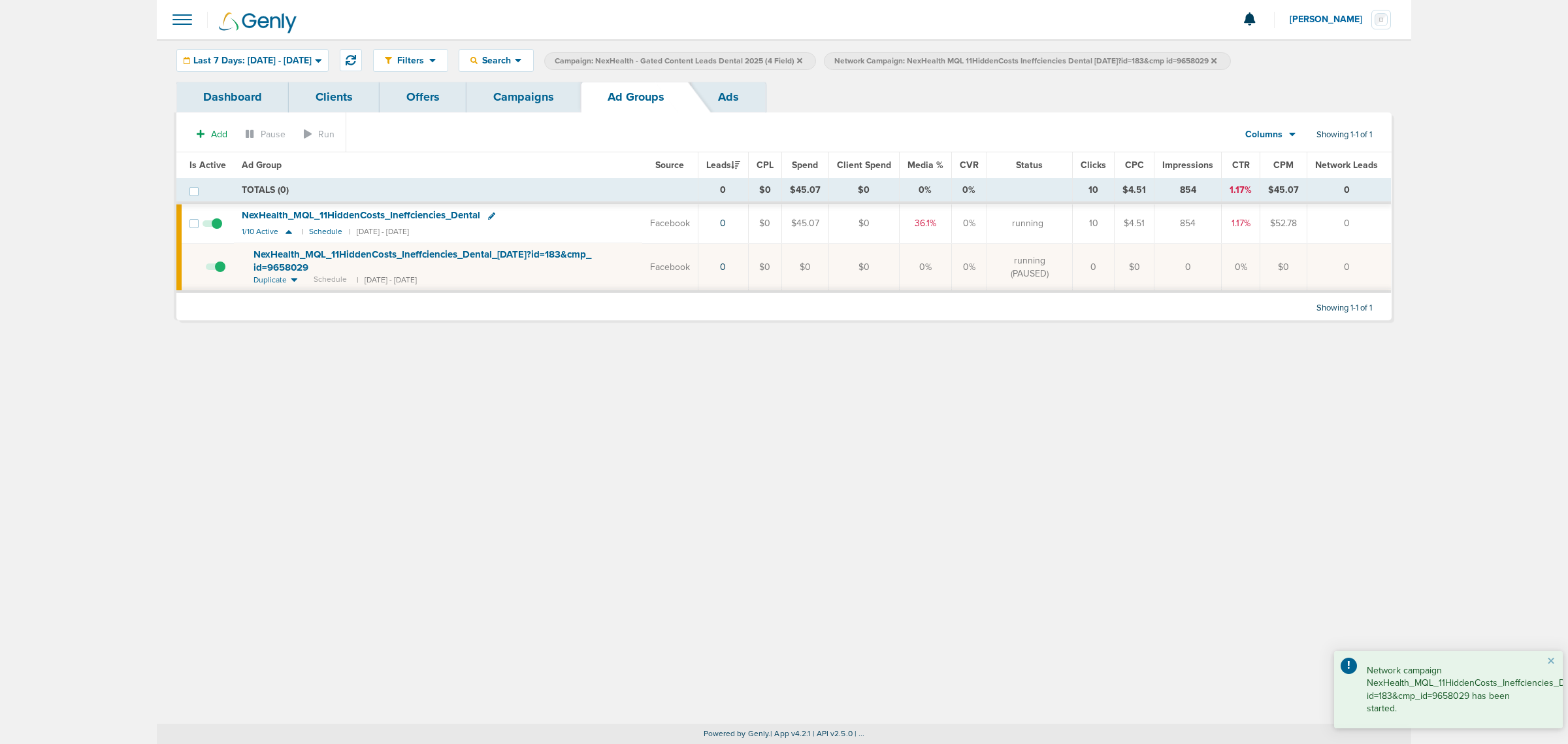
click at [727, 98] on link "Ads" at bounding box center [729, 97] width 74 height 31
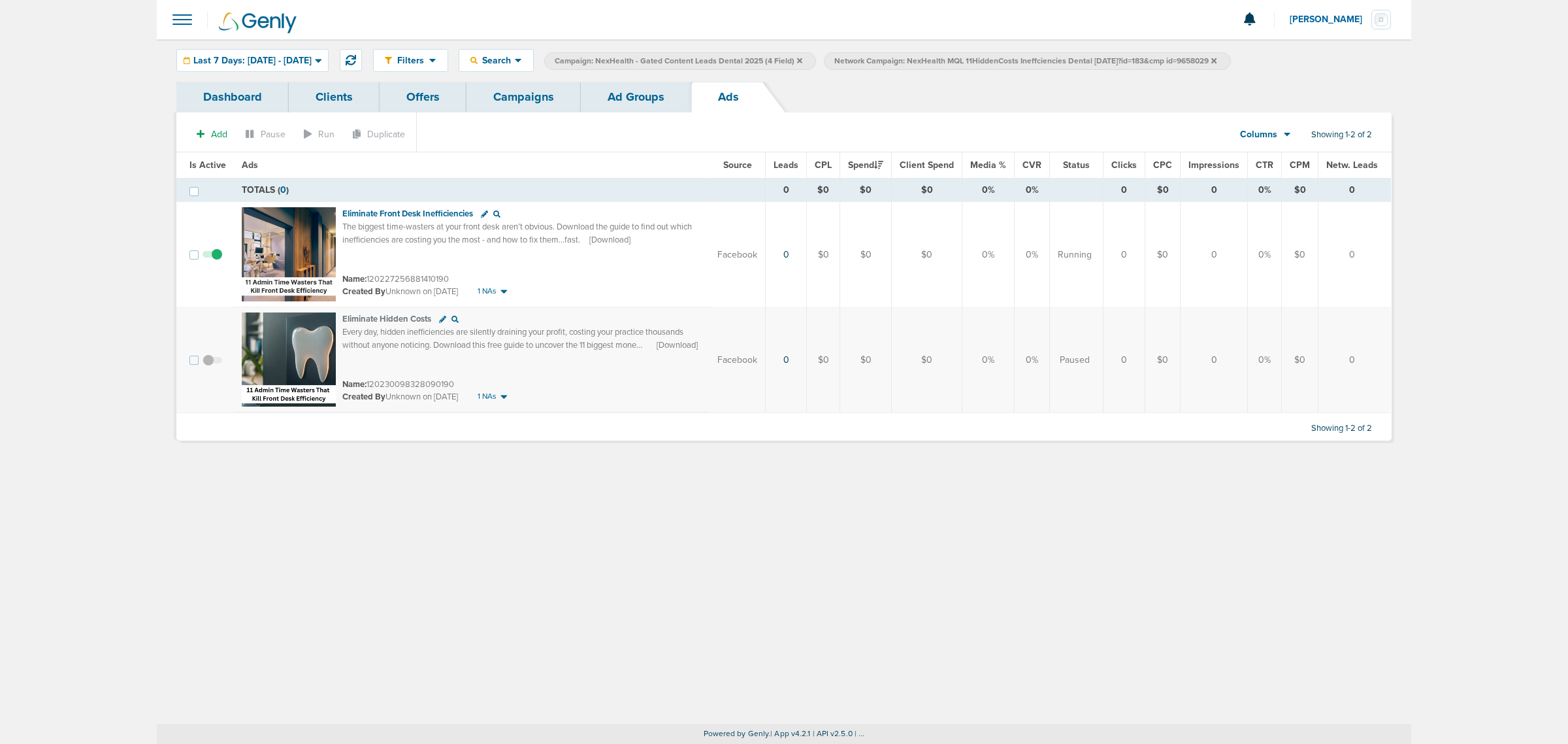
click at [209, 366] on span at bounding box center [213, 366] width 20 height 0
click at [212, 362] on input "checkbox" at bounding box center [212, 362] width 0 height 0
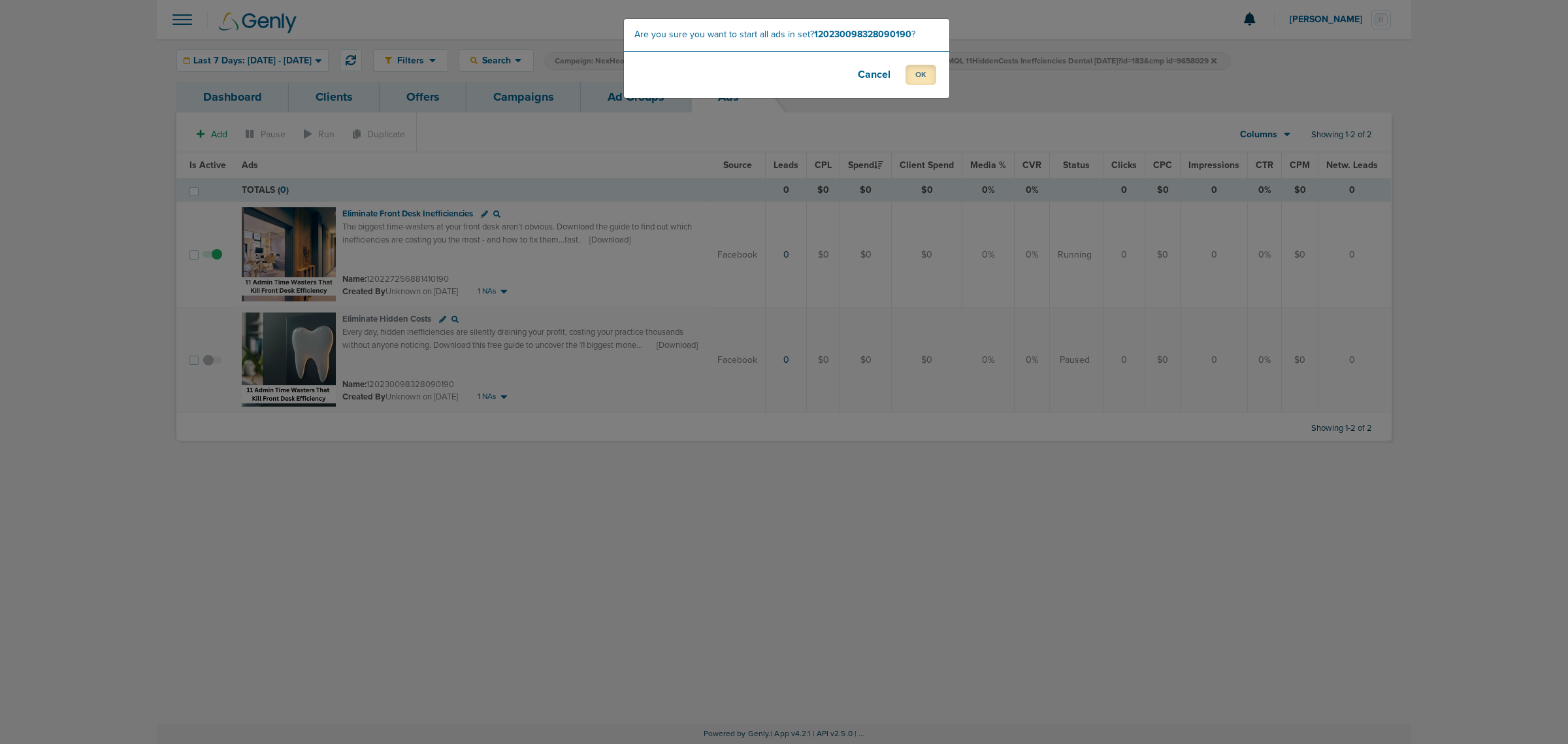
click at [930, 79] on button "OK" at bounding box center [921, 74] width 31 height 20
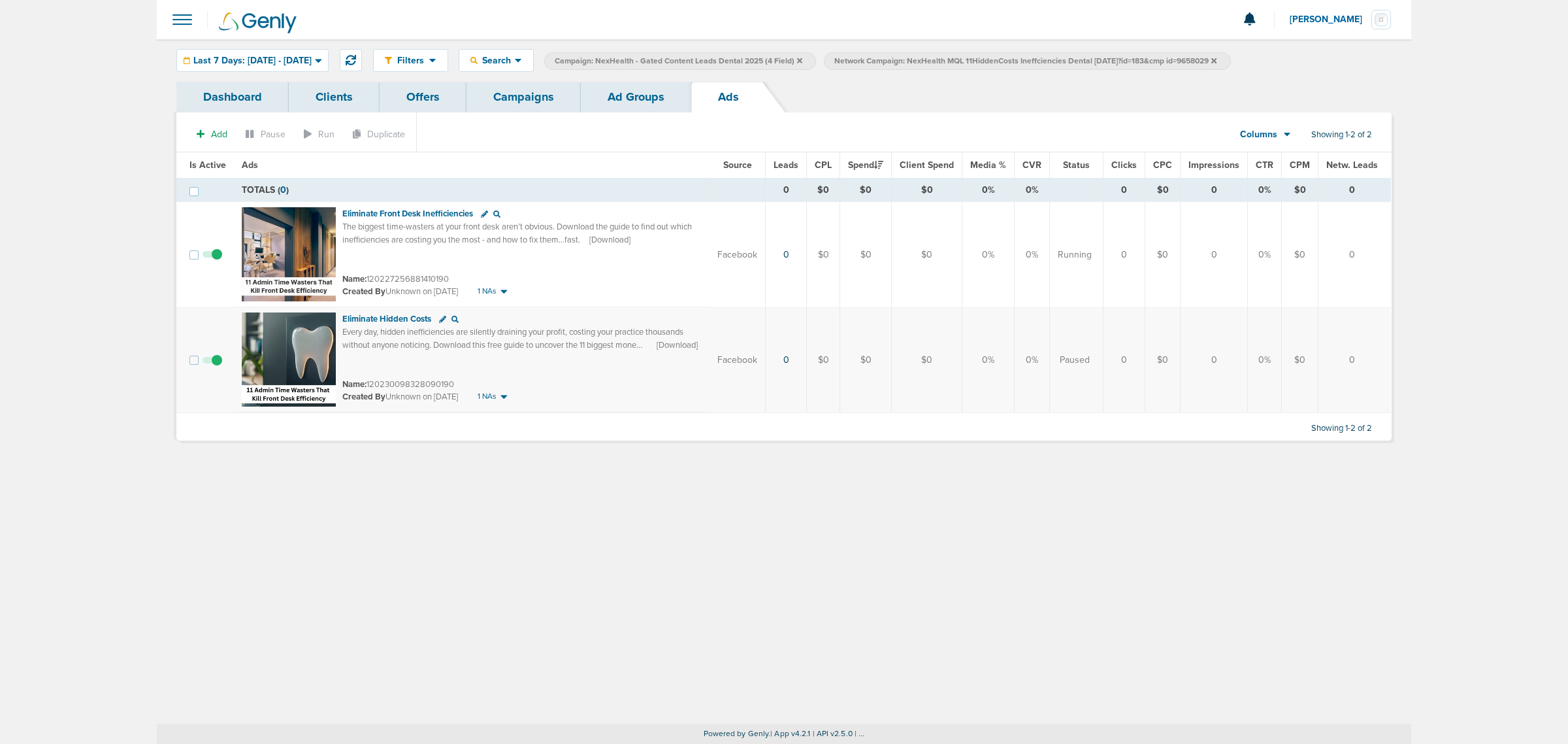
click at [531, 95] on link "Campaigns" at bounding box center [524, 97] width 114 height 31
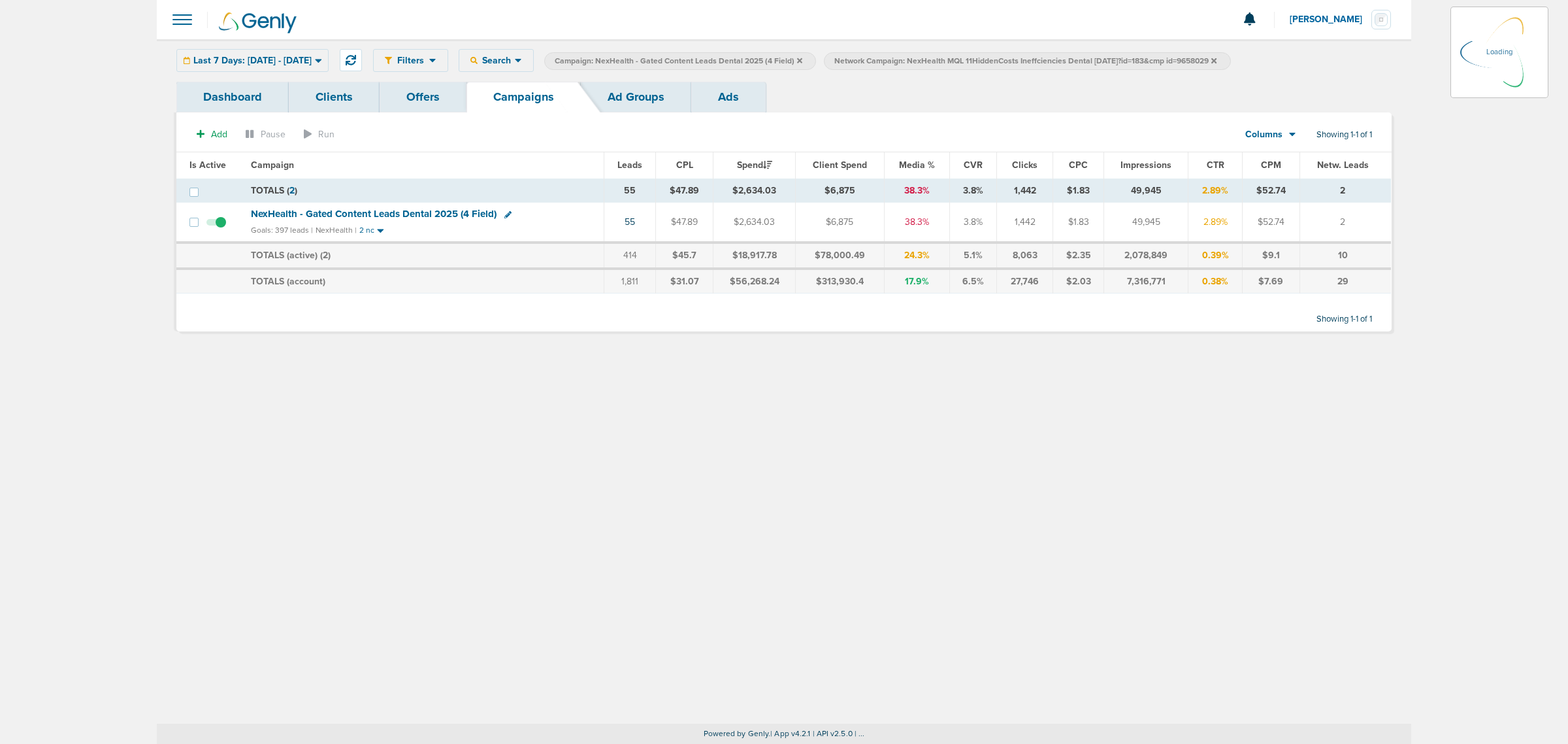
click at [802, 59] on icon at bounding box center [800, 60] width 5 height 5
click at [802, 60] on icon at bounding box center [800, 60] width 5 height 5
click at [937, 60] on icon at bounding box center [934, 60] width 5 height 5
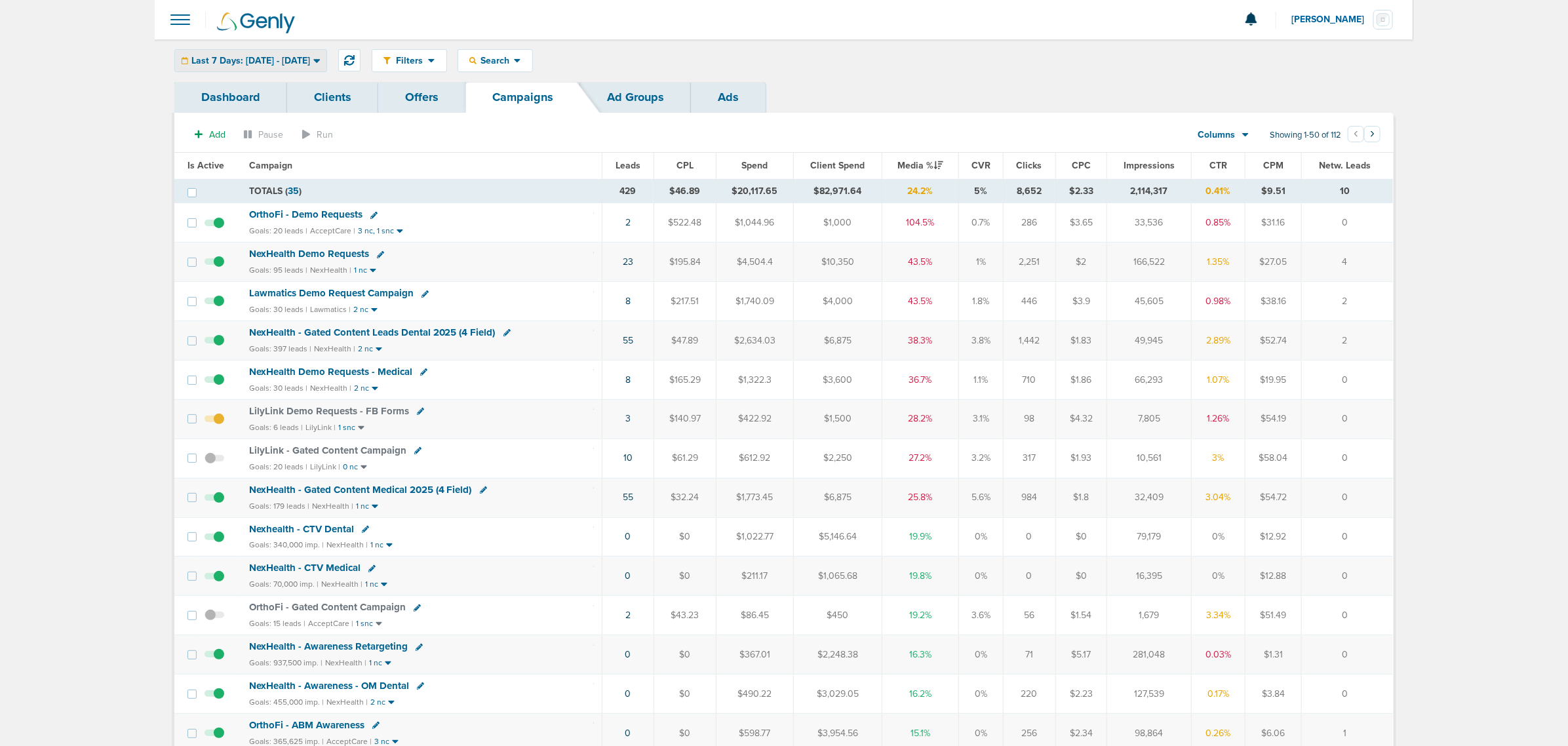
click at [308, 53] on div "Last 7 Days: 09.15.2025 - 09.22.2025" at bounding box center [251, 61] width 152 height 22
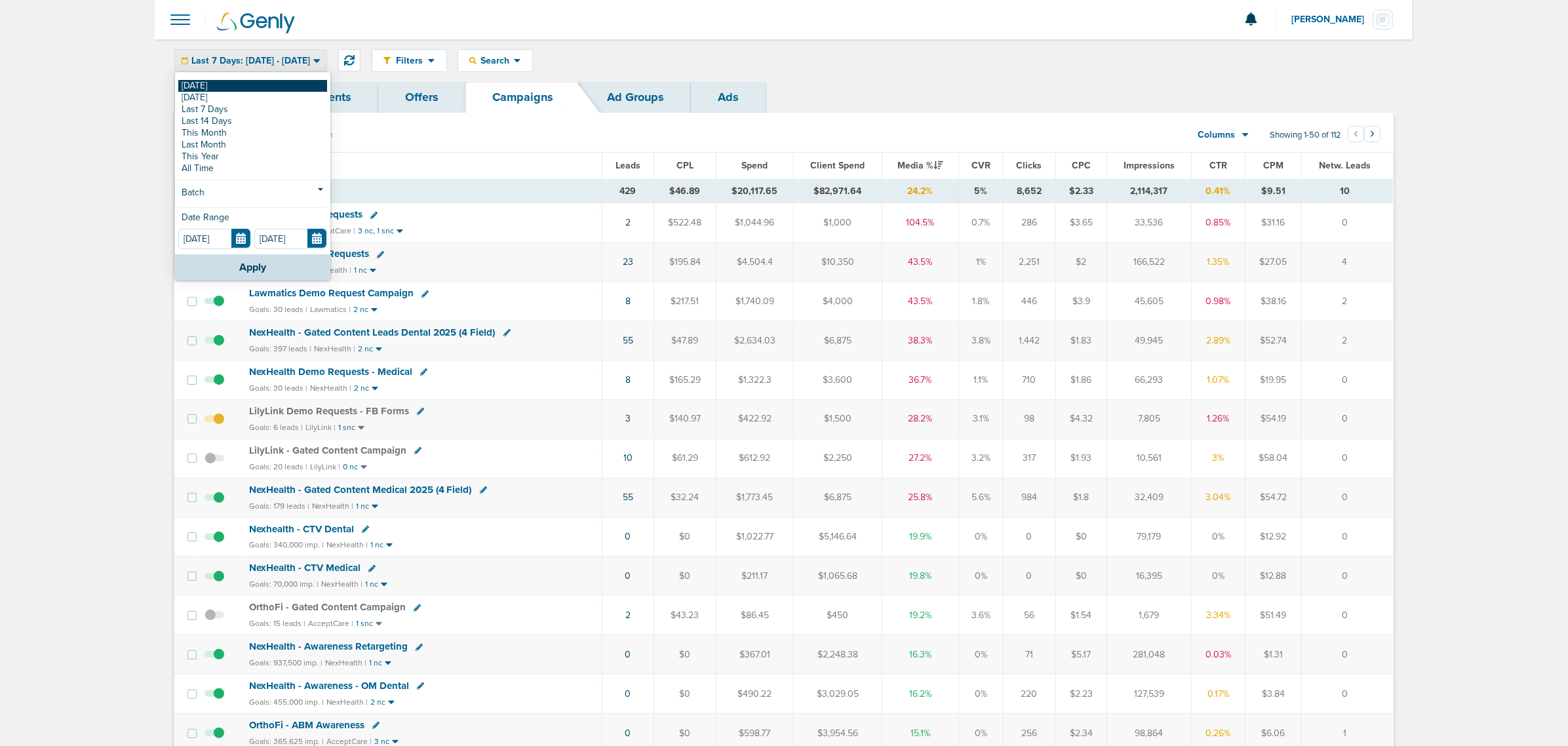
click at [226, 81] on link "[DATE]" at bounding box center [253, 85] width 149 height 12
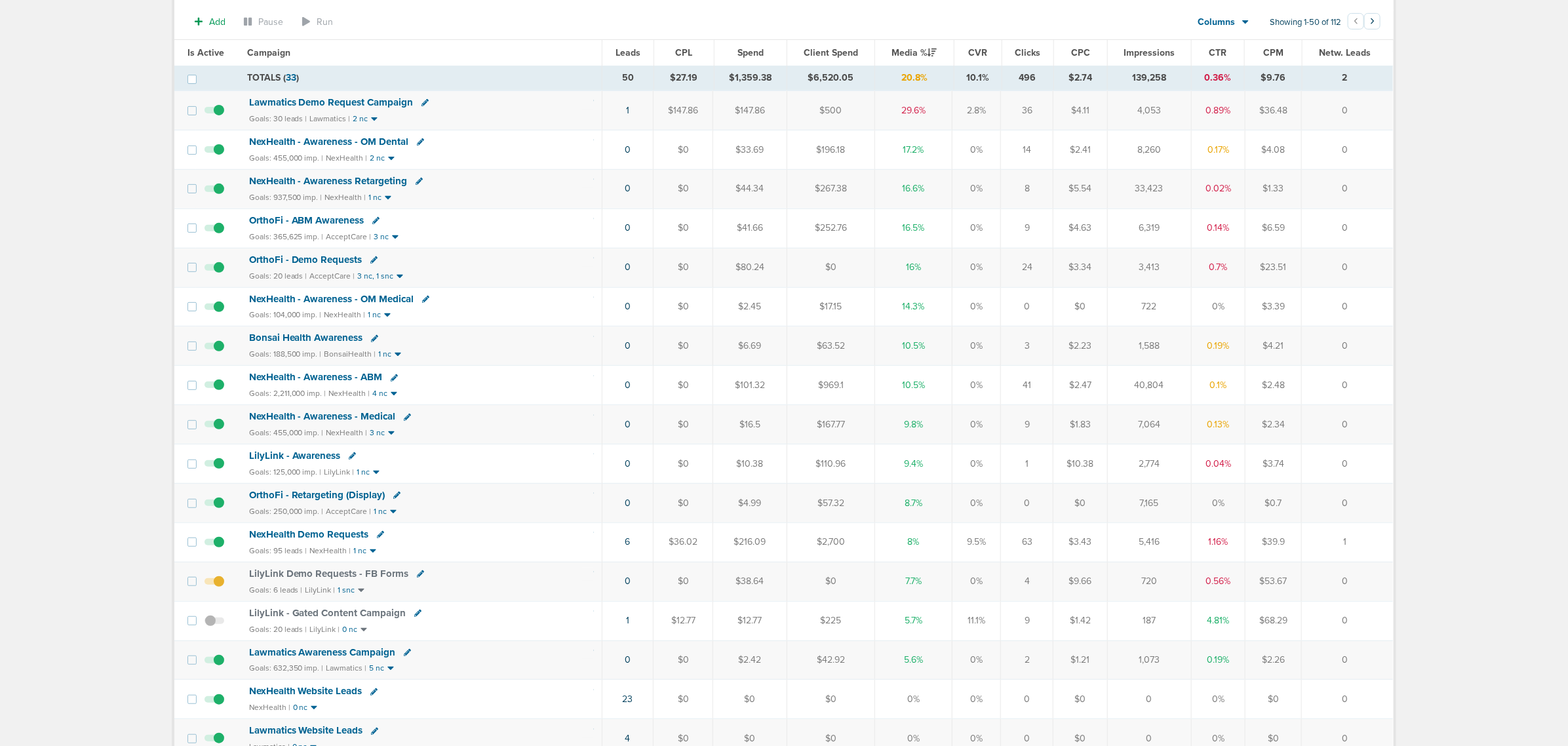
scroll to position [328, 0]
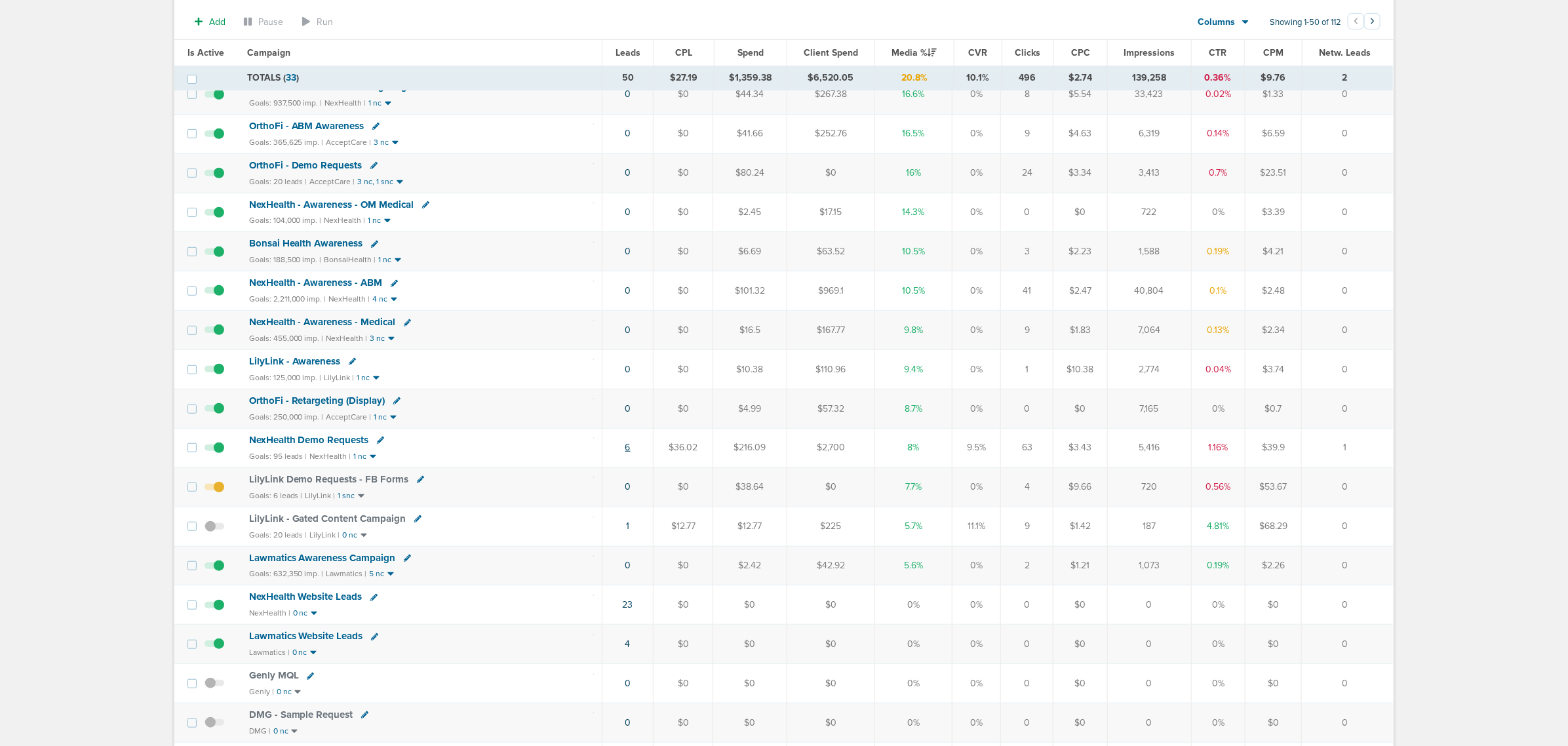
click at [626, 451] on link "6" at bounding box center [628, 447] width 5 height 11
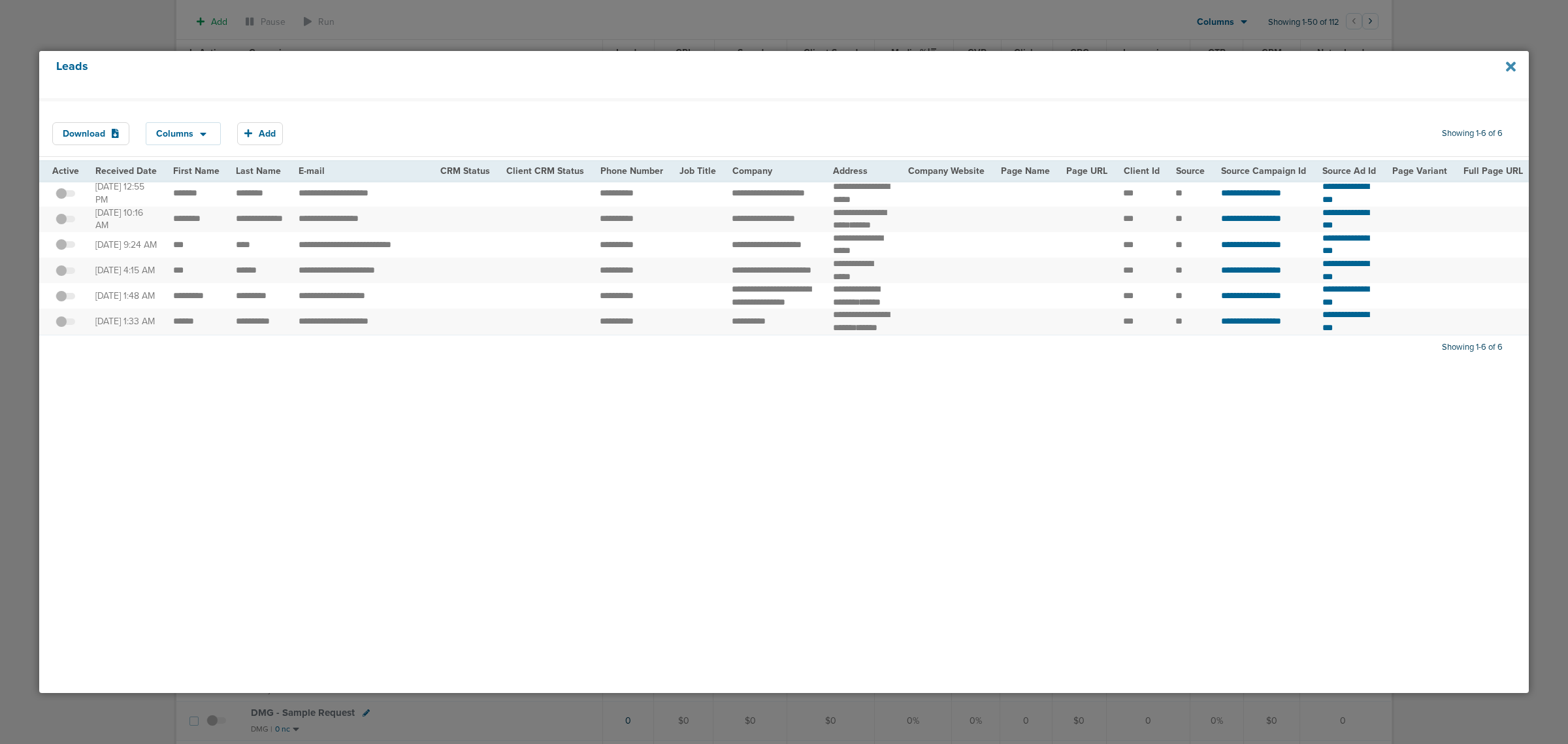
click at [1040, 70] on icon at bounding box center [1511, 67] width 10 height 14
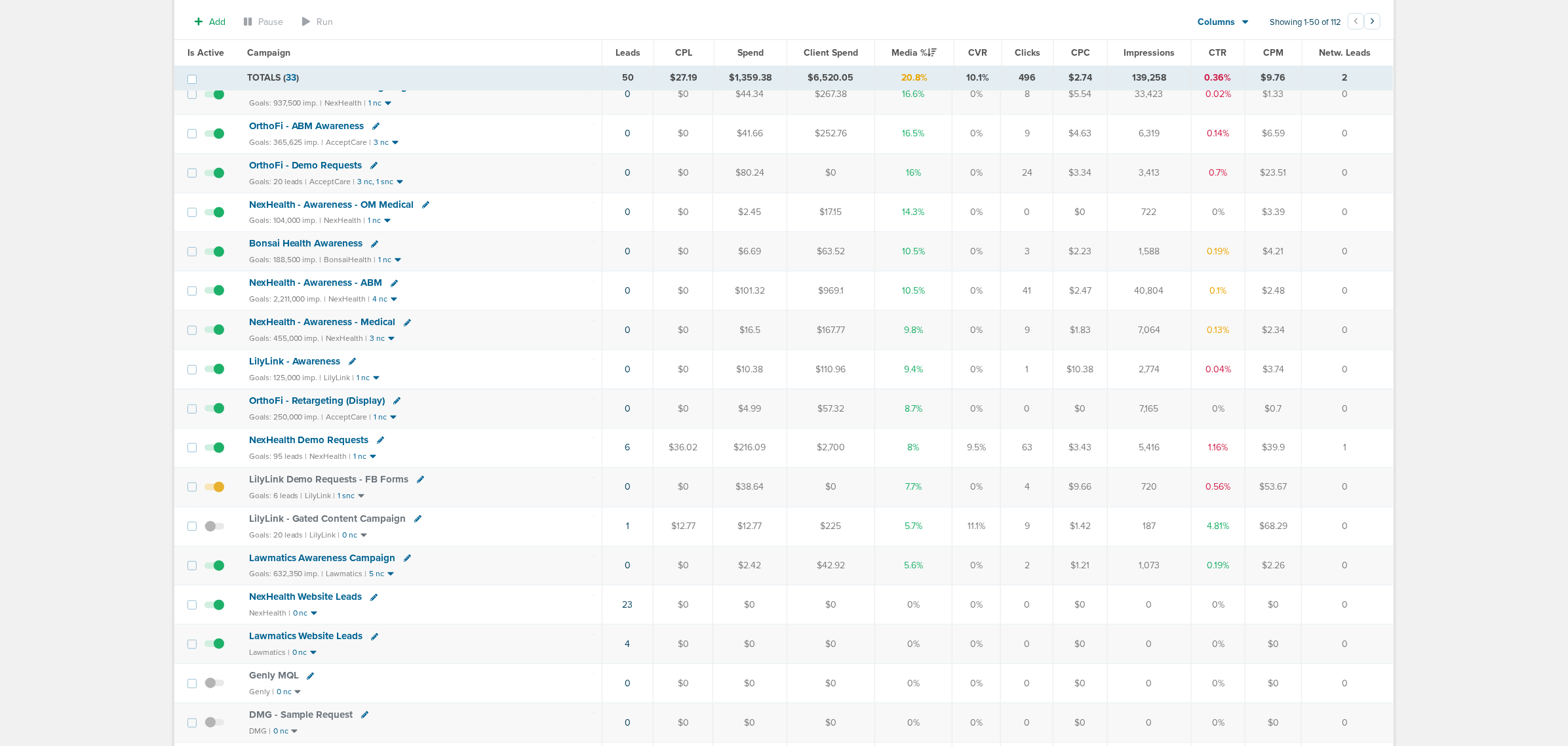
scroll to position [0, 0]
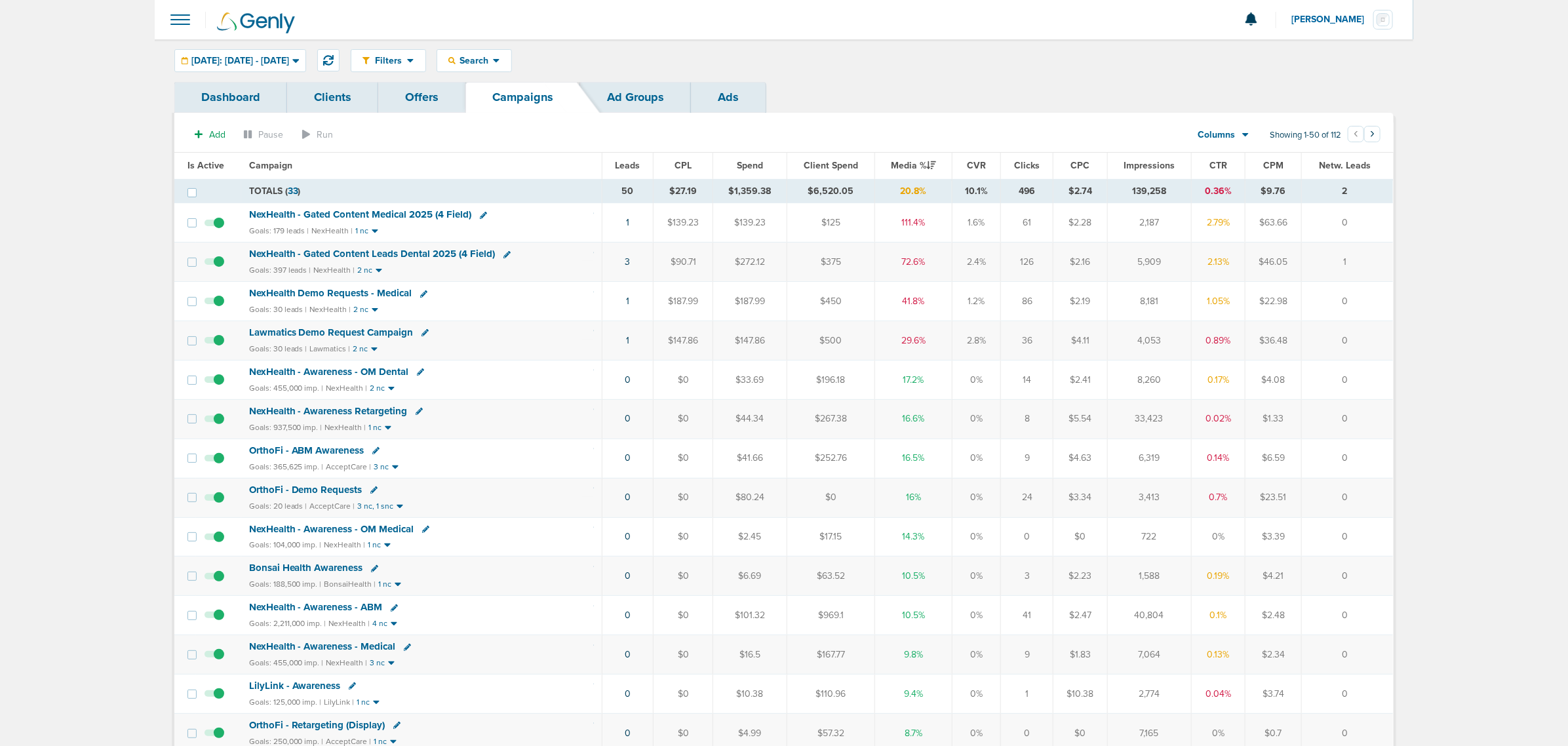
click at [384, 257] on span "NexHealth - Gated Content Leads Dental 2025 (4 Field)" at bounding box center [372, 254] width 246 height 12
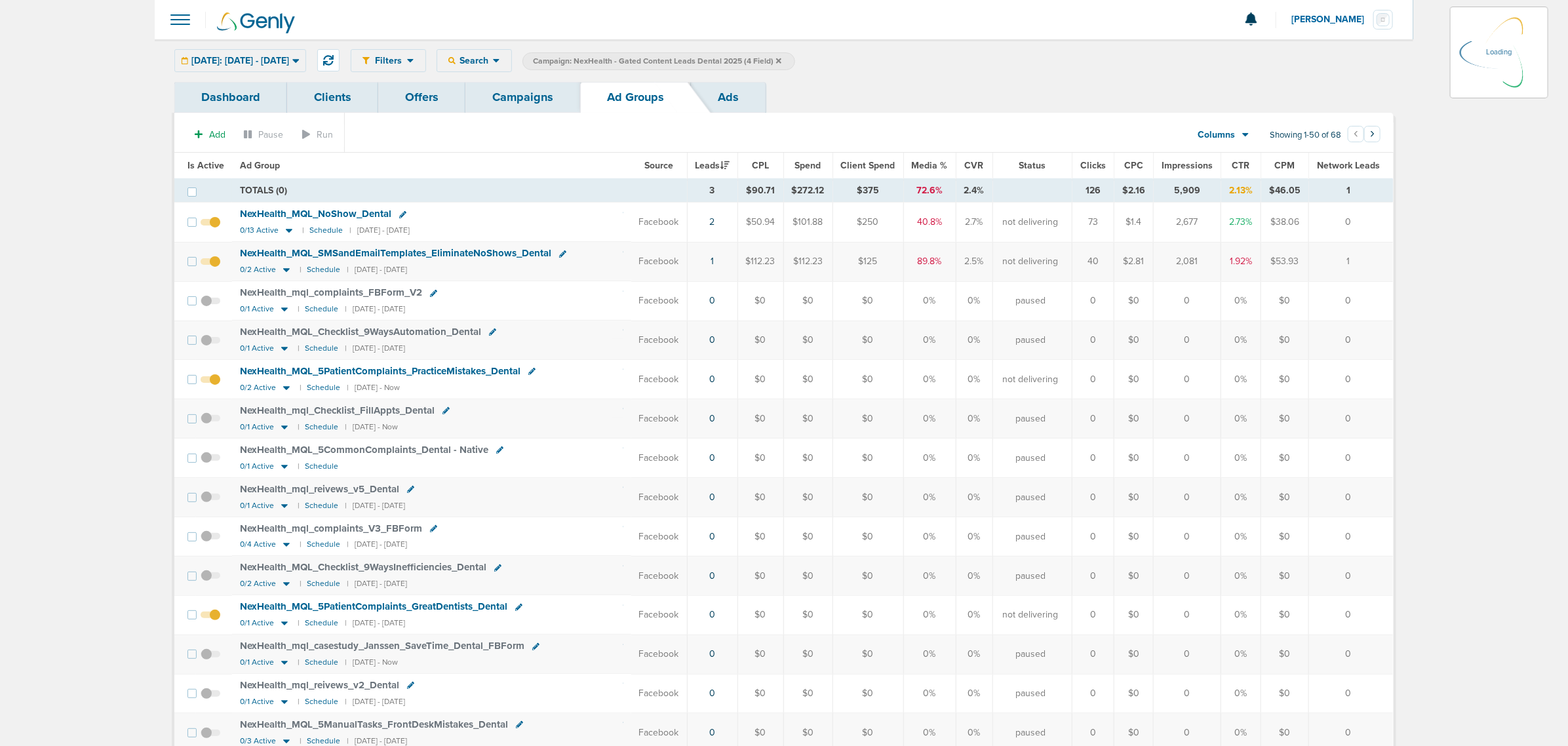
click at [194, 163] on span "Is Active" at bounding box center [205, 165] width 36 height 11
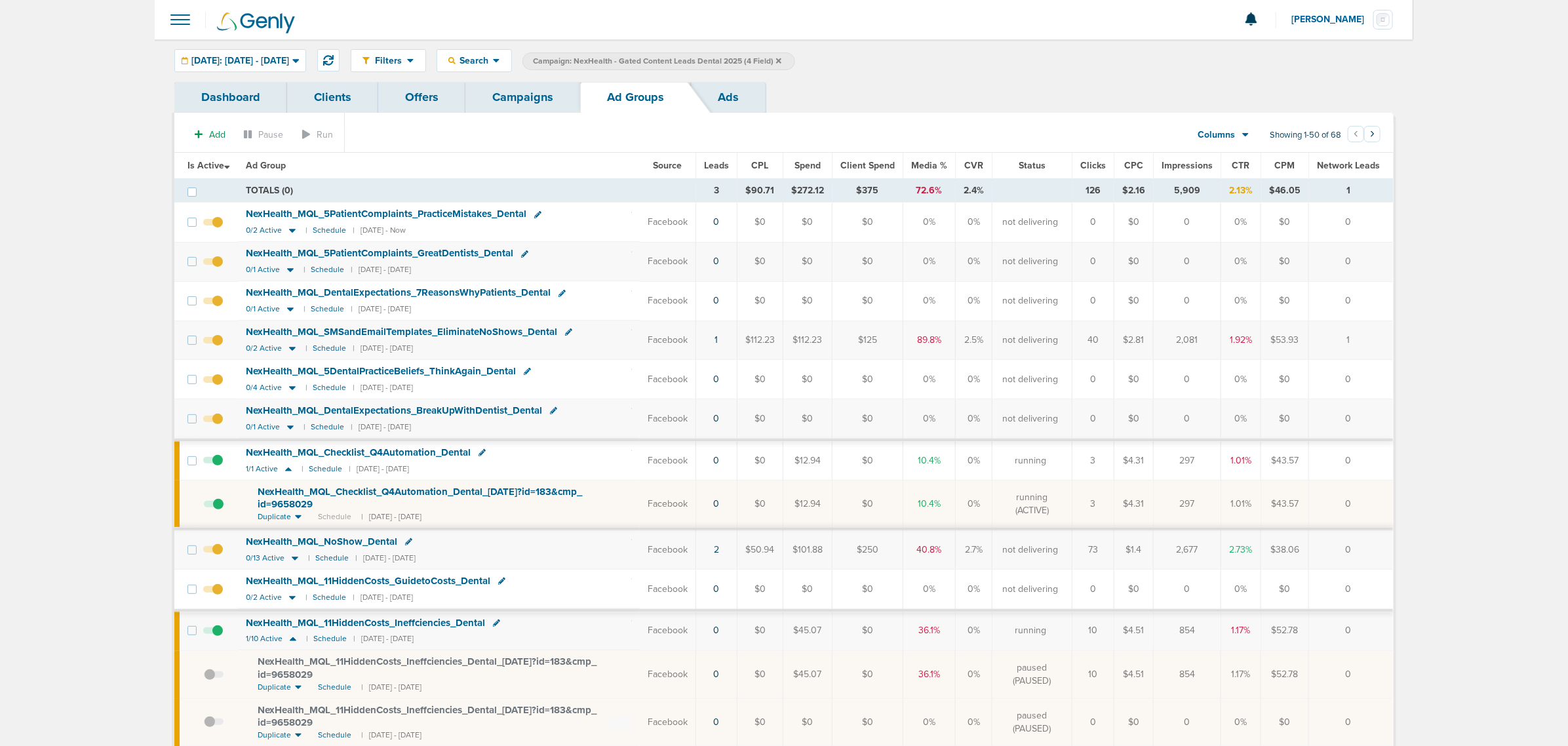
click at [315, 451] on span "NexHealth_ MQL_ Checklist_ Q4Automation_ Dental_ 09.22.25?id=183&cmp_ id=9658029" at bounding box center [419, 497] width 325 height 25
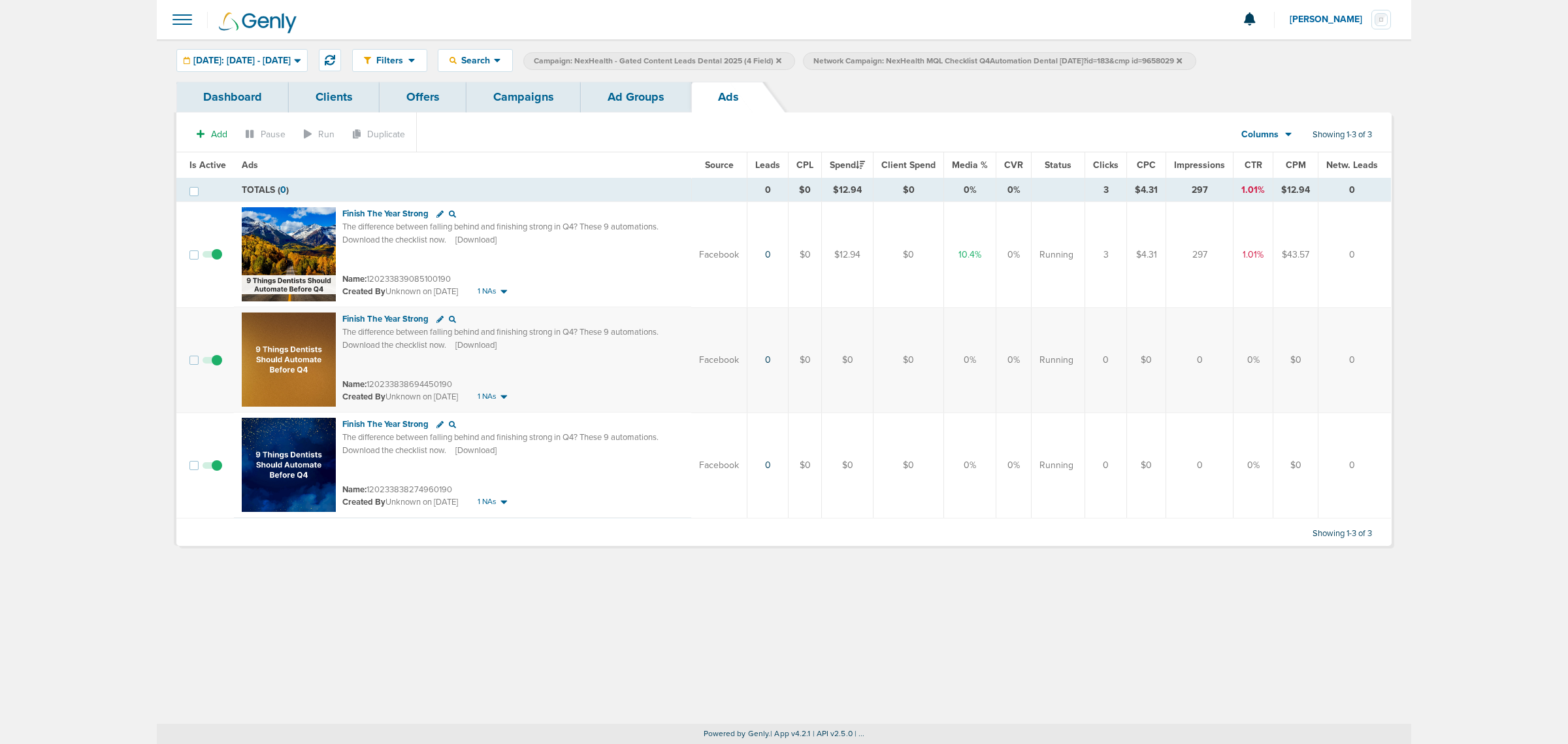
click at [598, 90] on link "Ad Groups" at bounding box center [636, 97] width 111 height 31
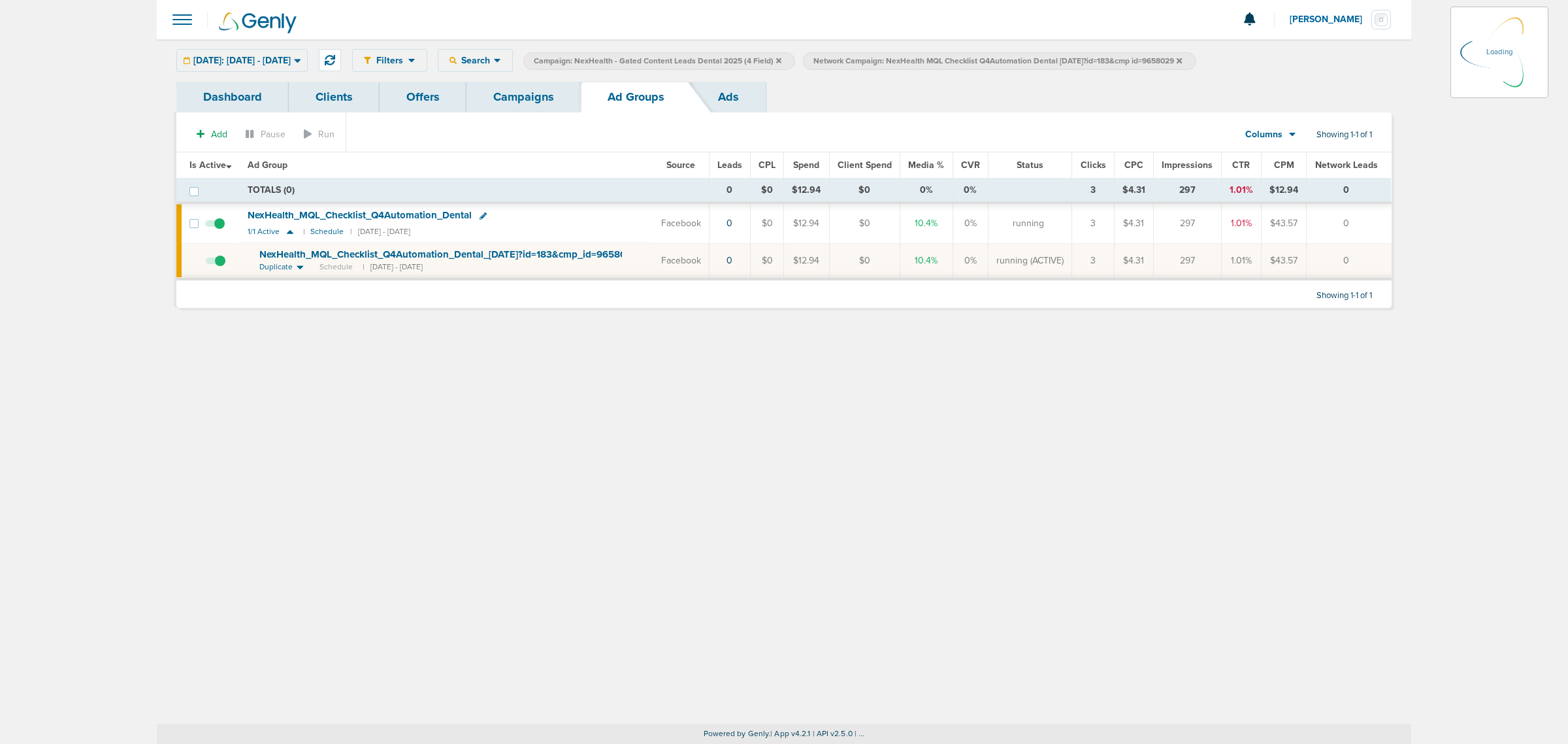
click at [512, 101] on link "Campaigns" at bounding box center [524, 97] width 114 height 31
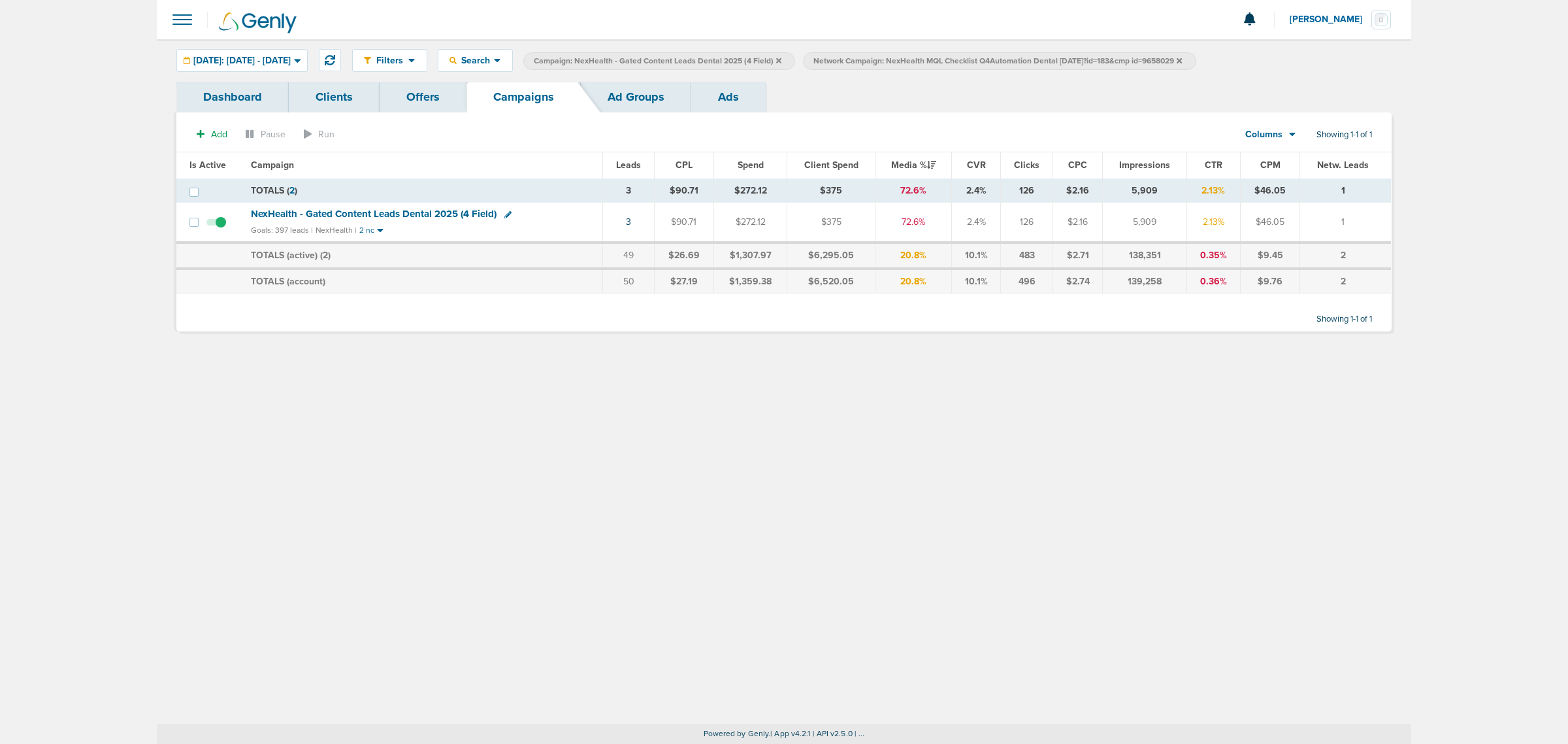
click at [684, 357] on div "Filters Active Only Settings Status Active Inactive Objectives MQL SQL Traffic …" at bounding box center [784, 381] width 1254 height 684
click at [402, 205] on td "NexHealth - Gated Content Leads Dental 2025 (4 Field) Goals: 397 leads | NexHea…" at bounding box center [422, 223] width 360 height 40
click at [402, 214] on span "NexHealth - Gated Content Leads Dental 2025 (4 Field)" at bounding box center [373, 213] width 246 height 12
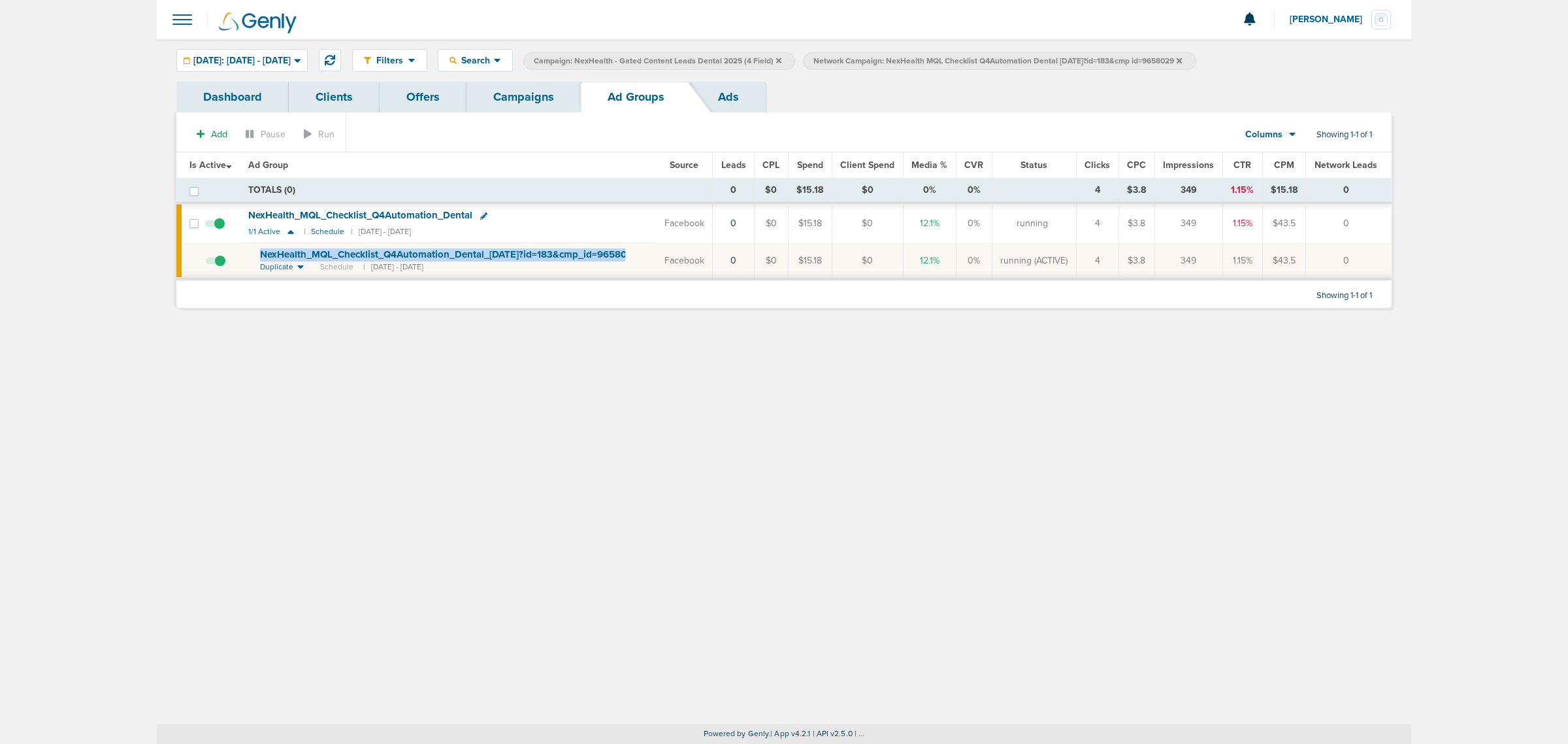
drag, startPoint x: 648, startPoint y: 255, endPoint x: 244, endPoint y: 248, distance: 404.1
click at [244, 248] on td "NexHealth_ MQL_ Checklist_ Q4Automation_ Dental_ 09.22.25?id=183&cmp_ id=965802…" at bounding box center [448, 261] width 416 height 36
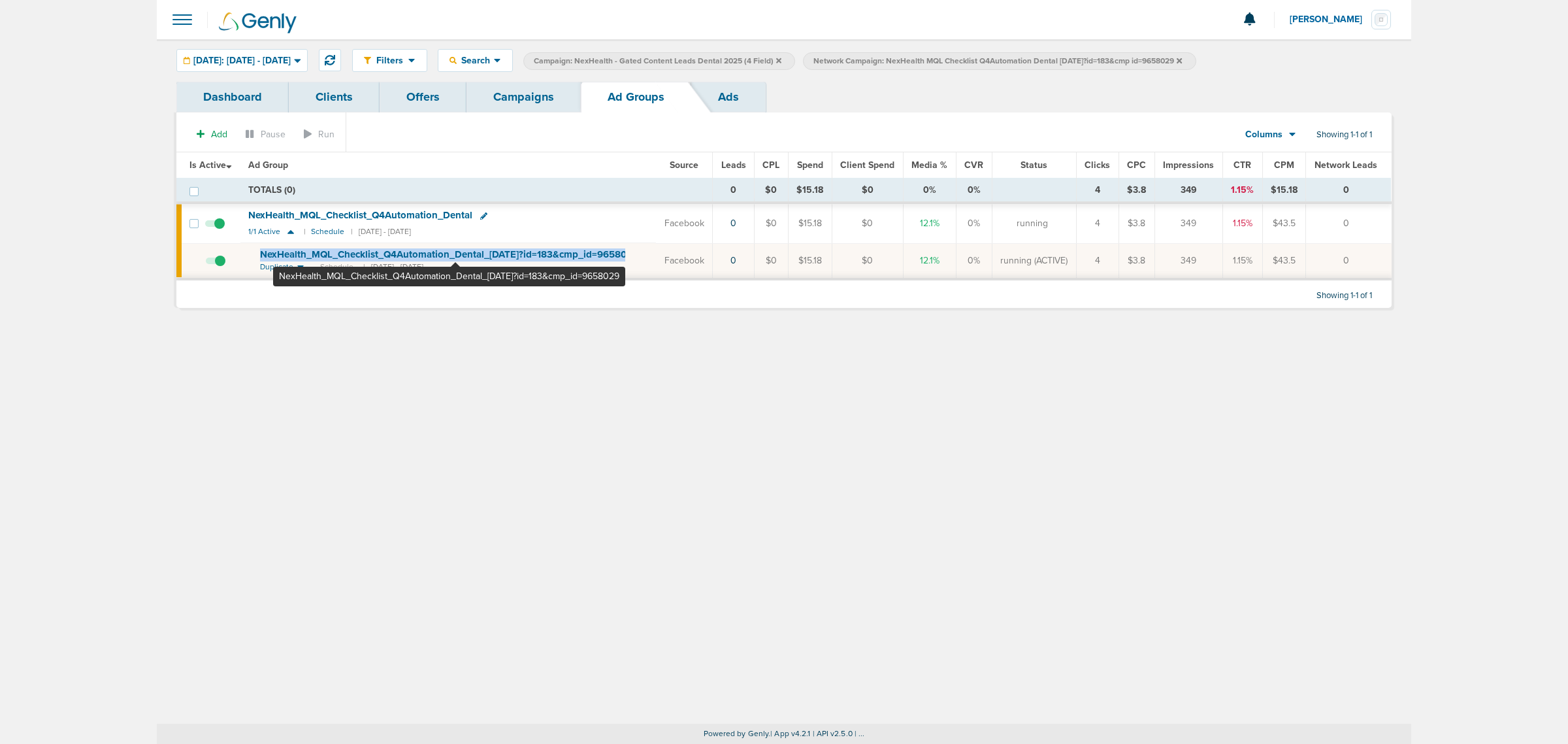
copy td "NexHealth_ MQL_ Checklist_ Q4Automation_ Dental_ 09.22.25?id=183&cmp_ id=9658029"
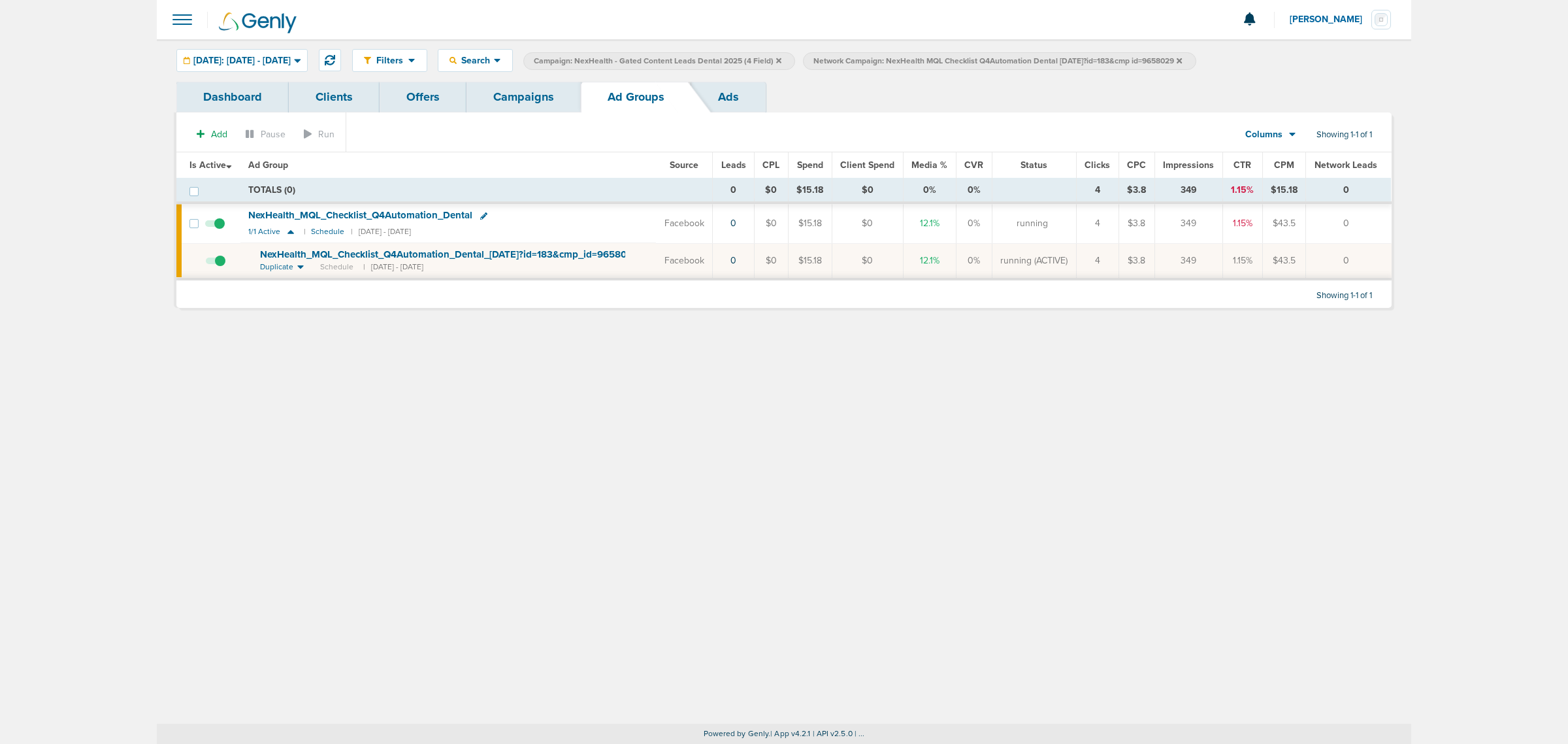
click at [218, 267] on span at bounding box center [216, 267] width 20 height 0
click at [206, 264] on input "checkbox" at bounding box center [206, 264] width 0 height 0
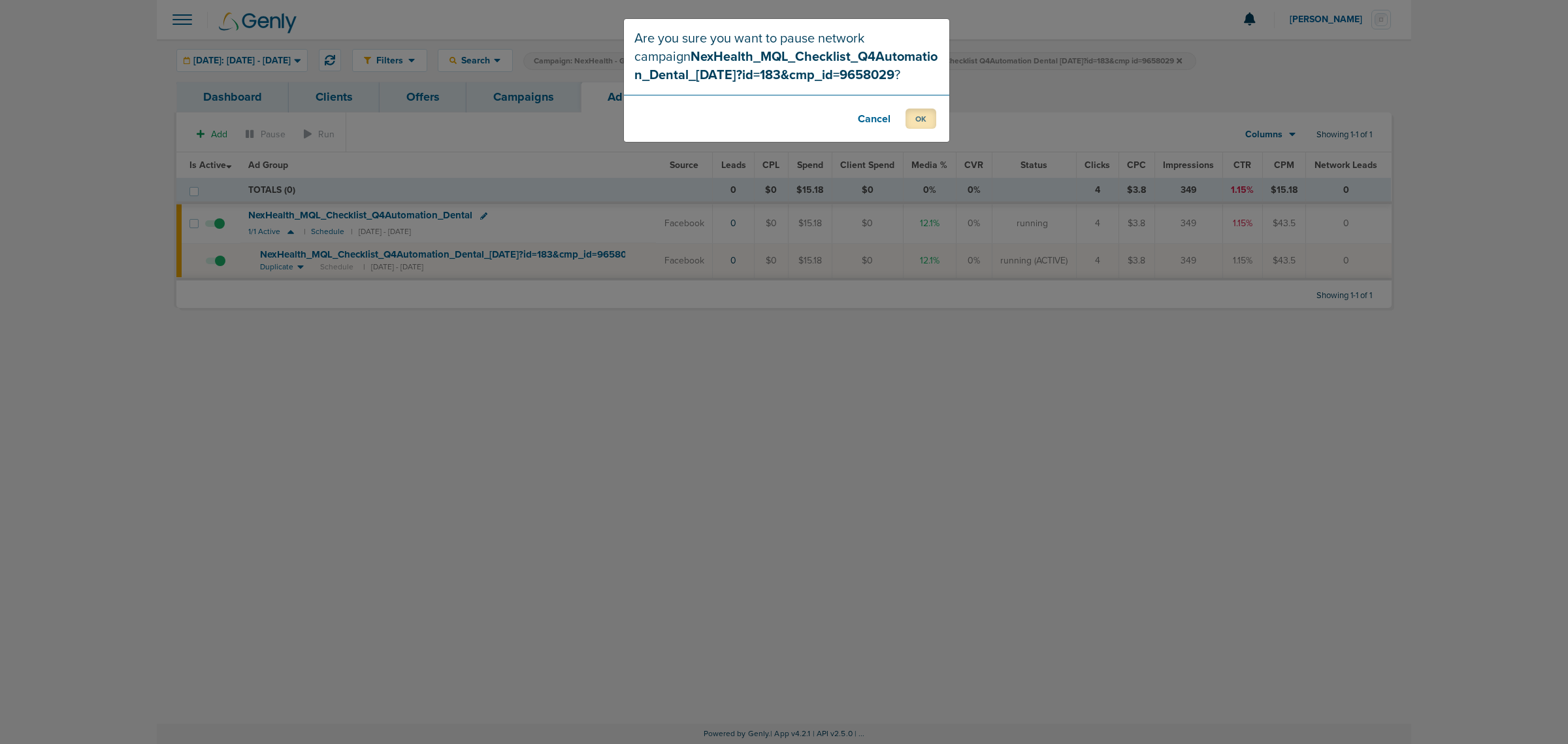
click at [934, 119] on button "OK" at bounding box center [921, 119] width 31 height 20
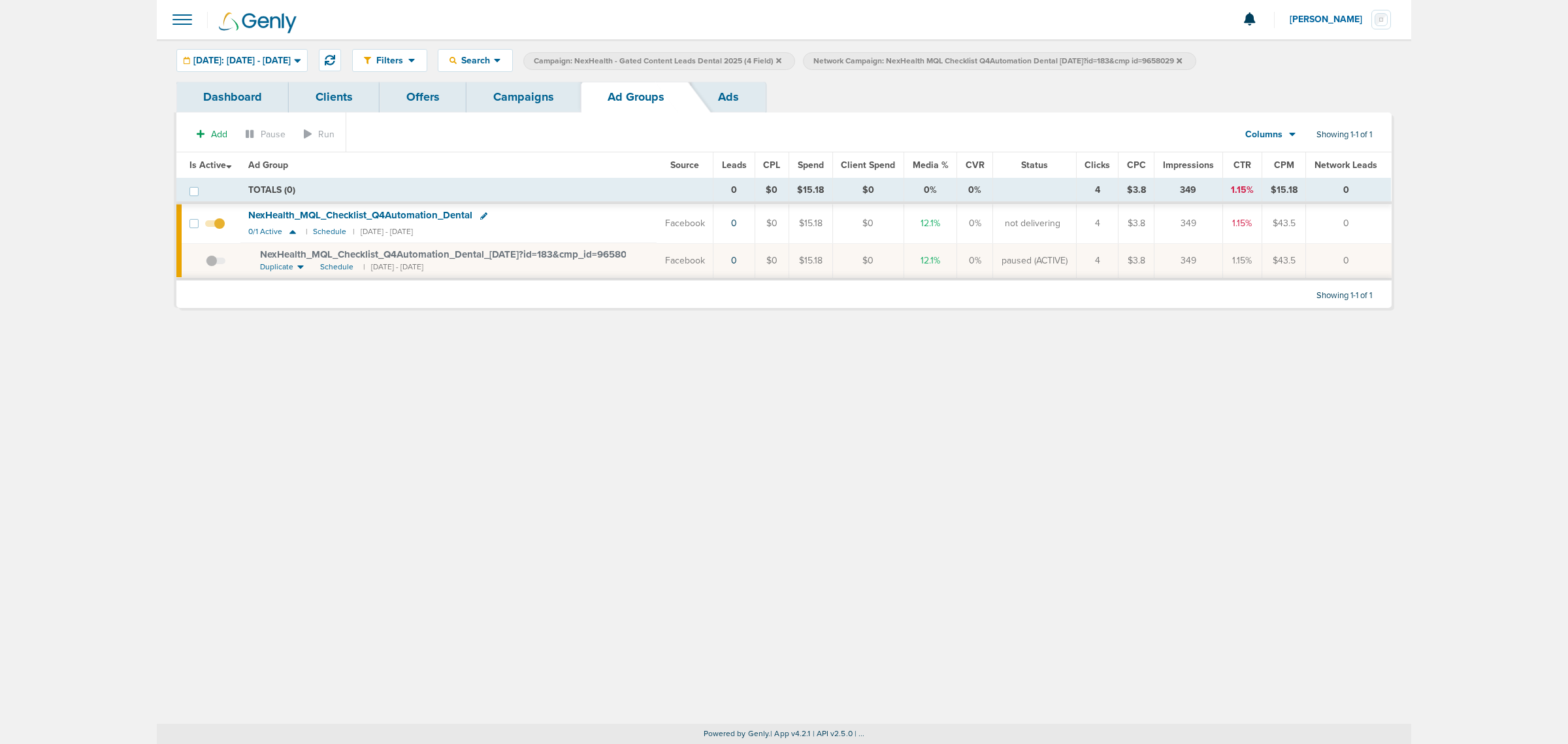
click at [678, 413] on div "Filters Active Only Settings Status Active Inactive Objectives MQL SQL Traffic …" at bounding box center [784, 381] width 1254 height 684
click at [781, 60] on icon at bounding box center [779, 60] width 5 height 5
click at [903, 59] on icon at bounding box center [900, 60] width 5 height 5
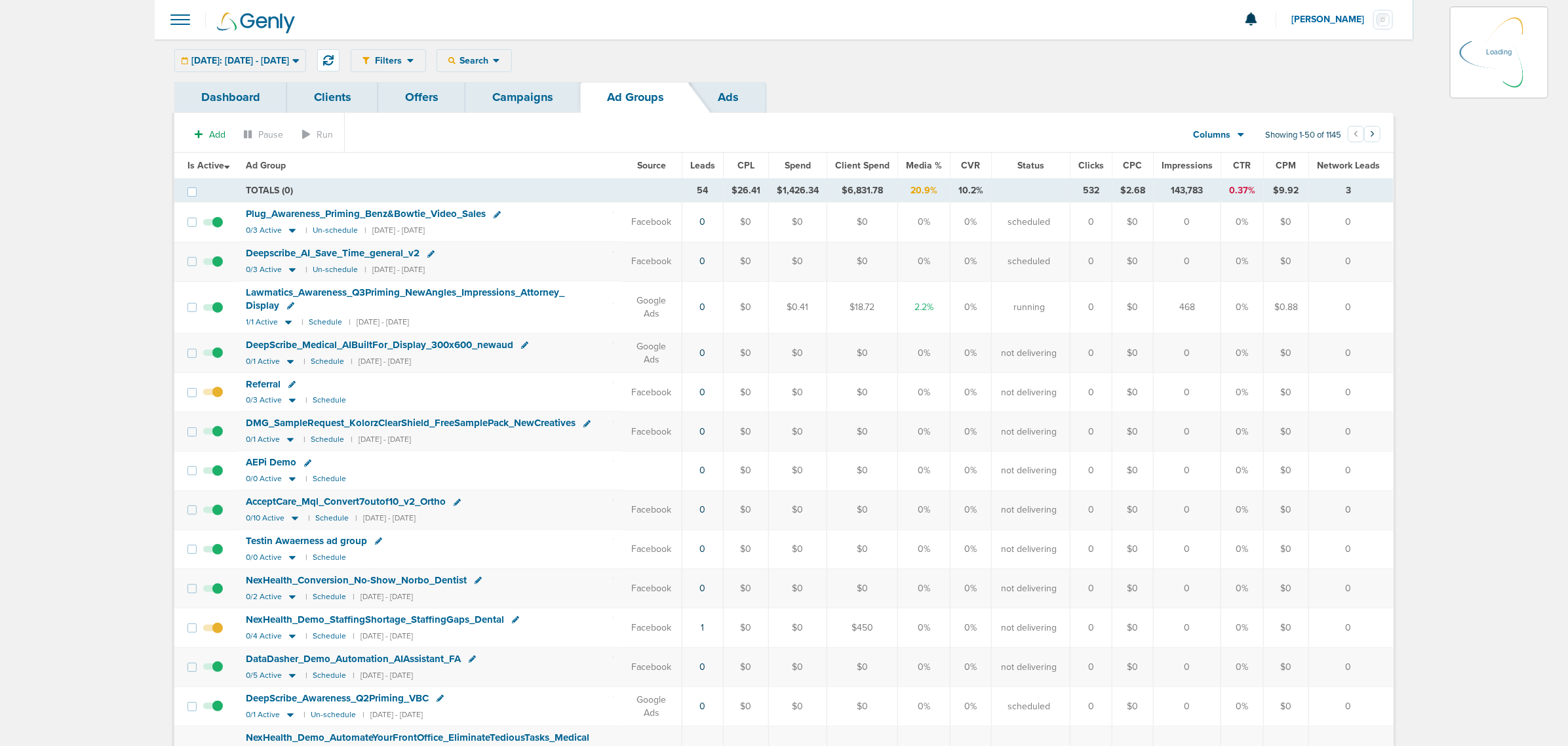
click at [531, 97] on link "Campaigns" at bounding box center [523, 97] width 115 height 31
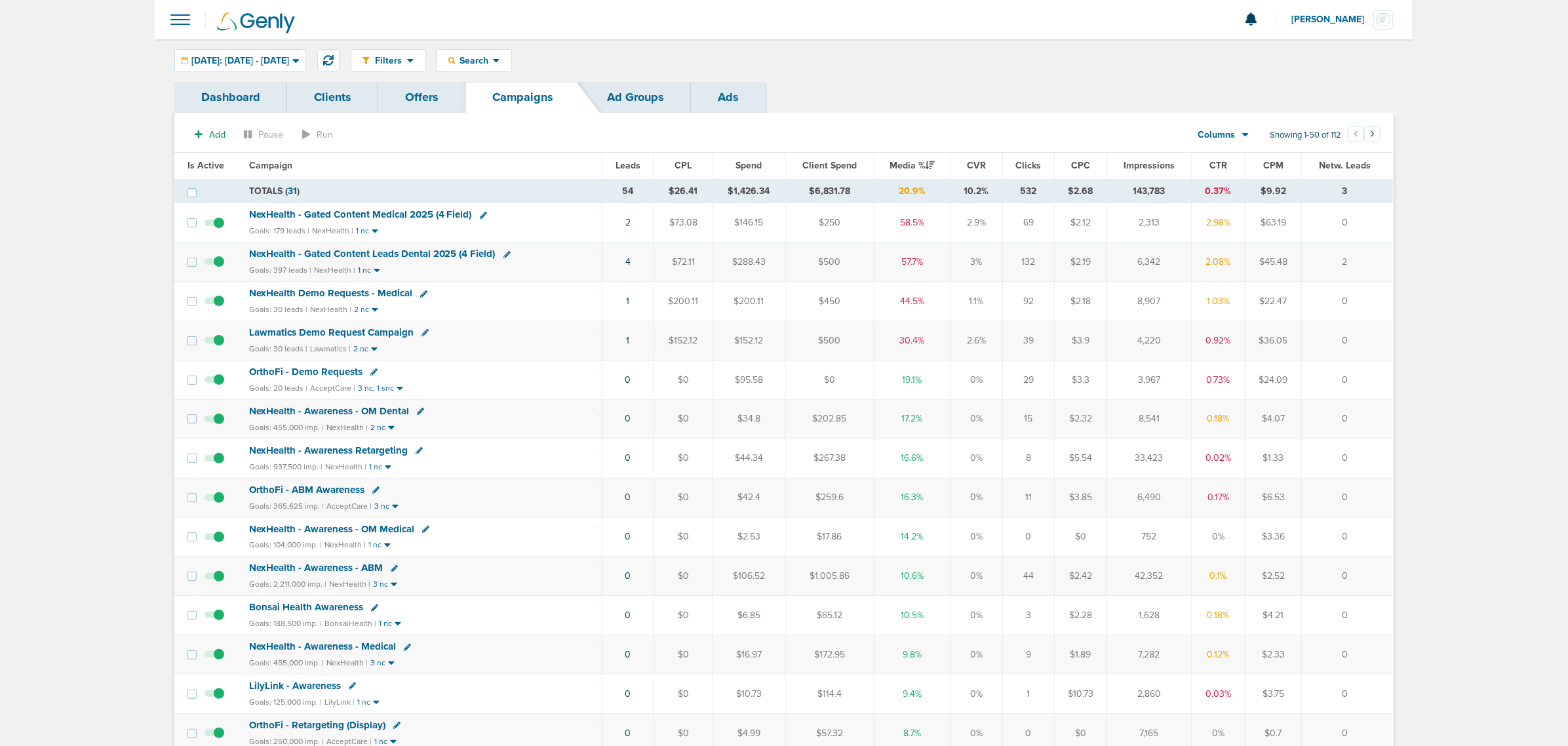
click at [394, 214] on span "NexHealth - Gated Content Medical 2025 (4 Field)" at bounding box center [360, 214] width 223 height 12
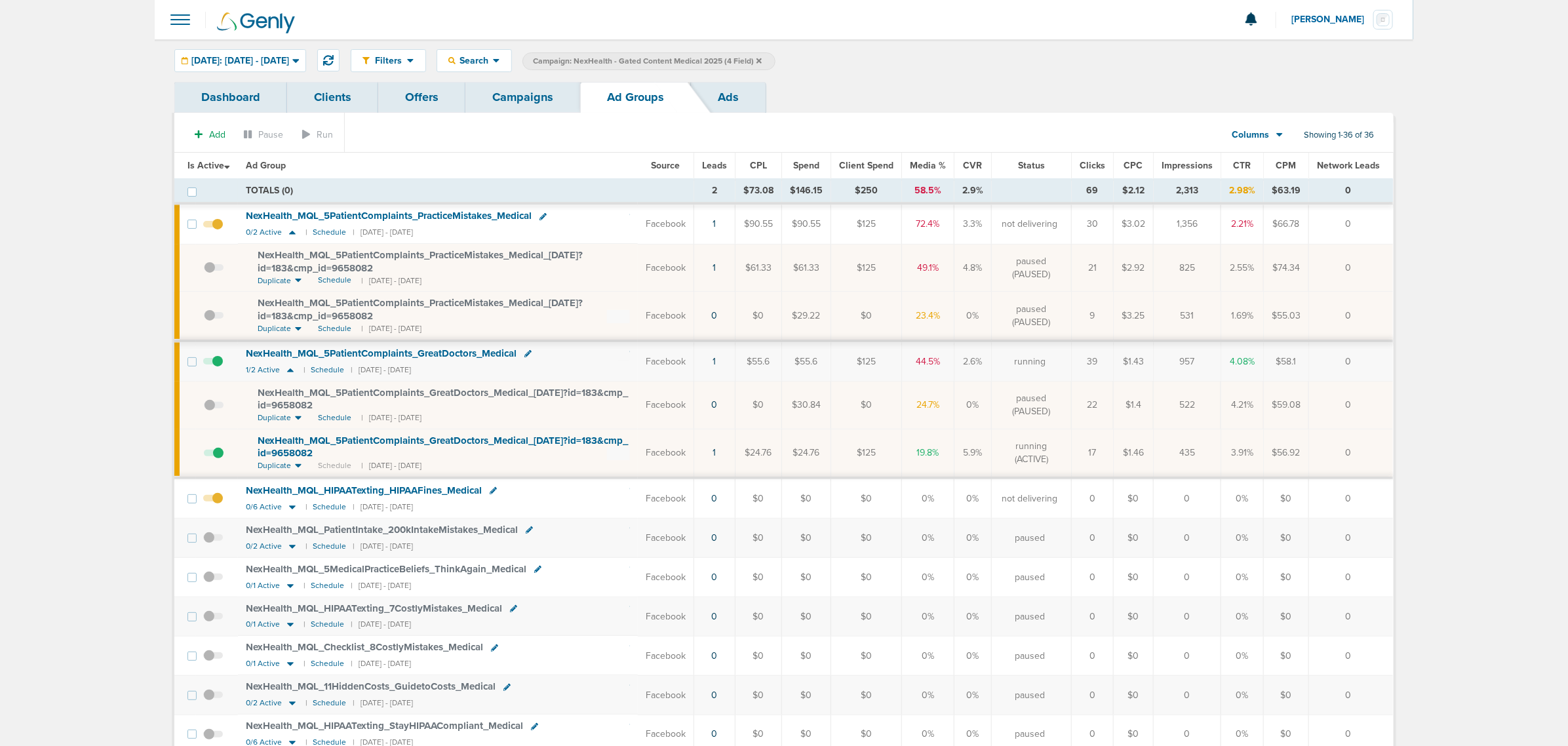
click at [724, 451] on td "1" at bounding box center [714, 453] width 41 height 49
click at [715, 451] on link "1" at bounding box center [714, 453] width 4 height 11
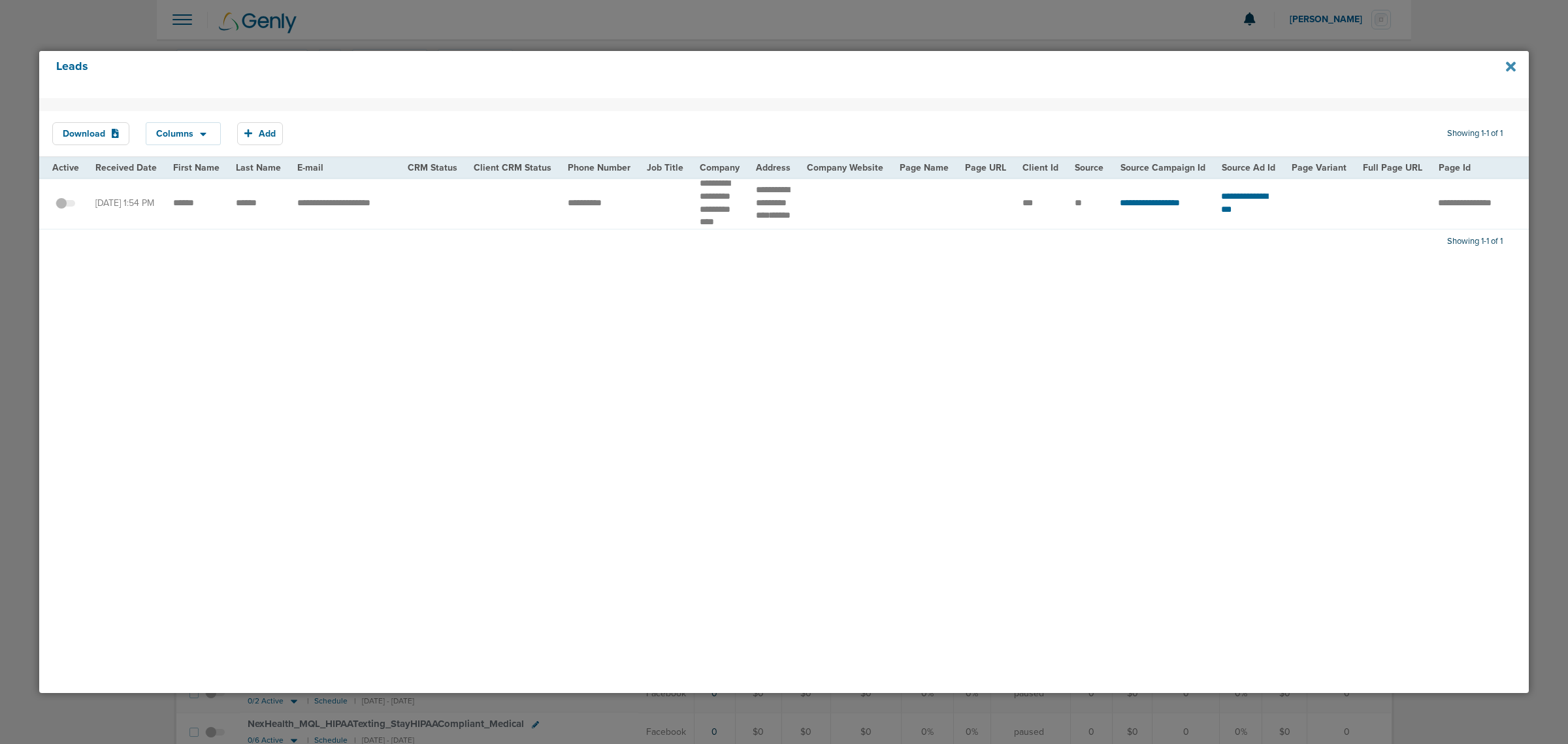
click at [1040, 66] on icon at bounding box center [1511, 66] width 10 height 10
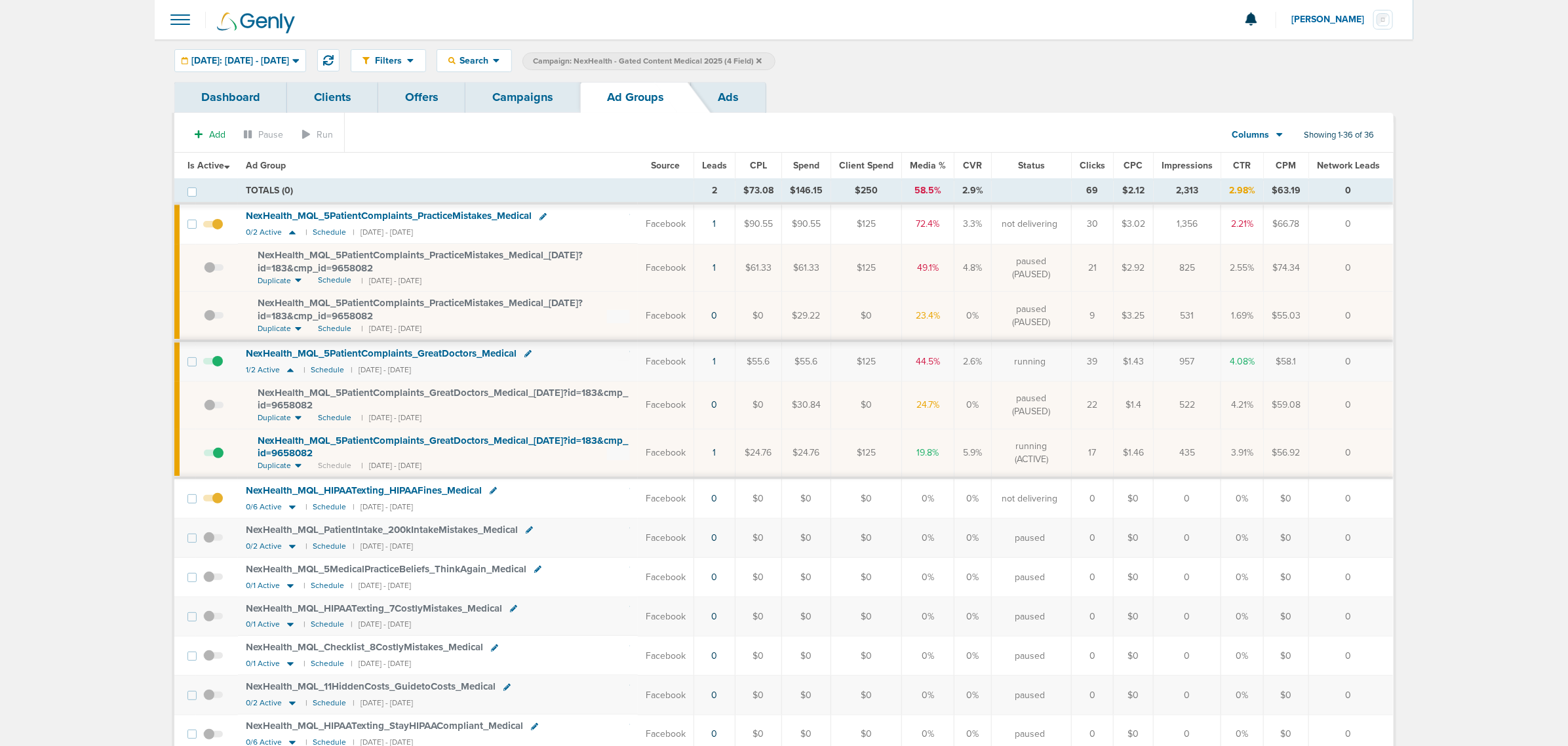
click at [511, 94] on link "Campaigns" at bounding box center [523, 97] width 115 height 31
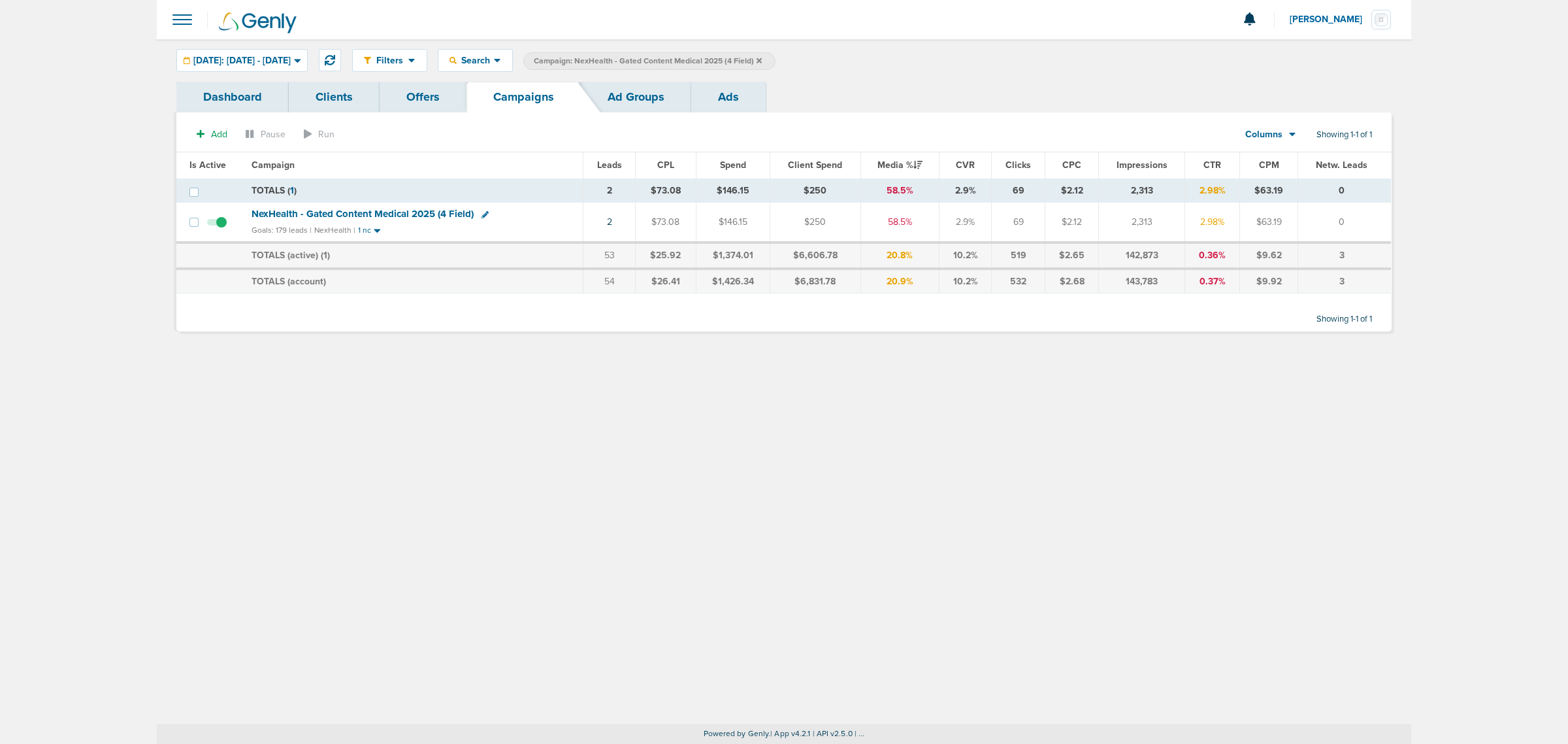
click at [762, 63] on icon at bounding box center [760, 61] width 5 height 8
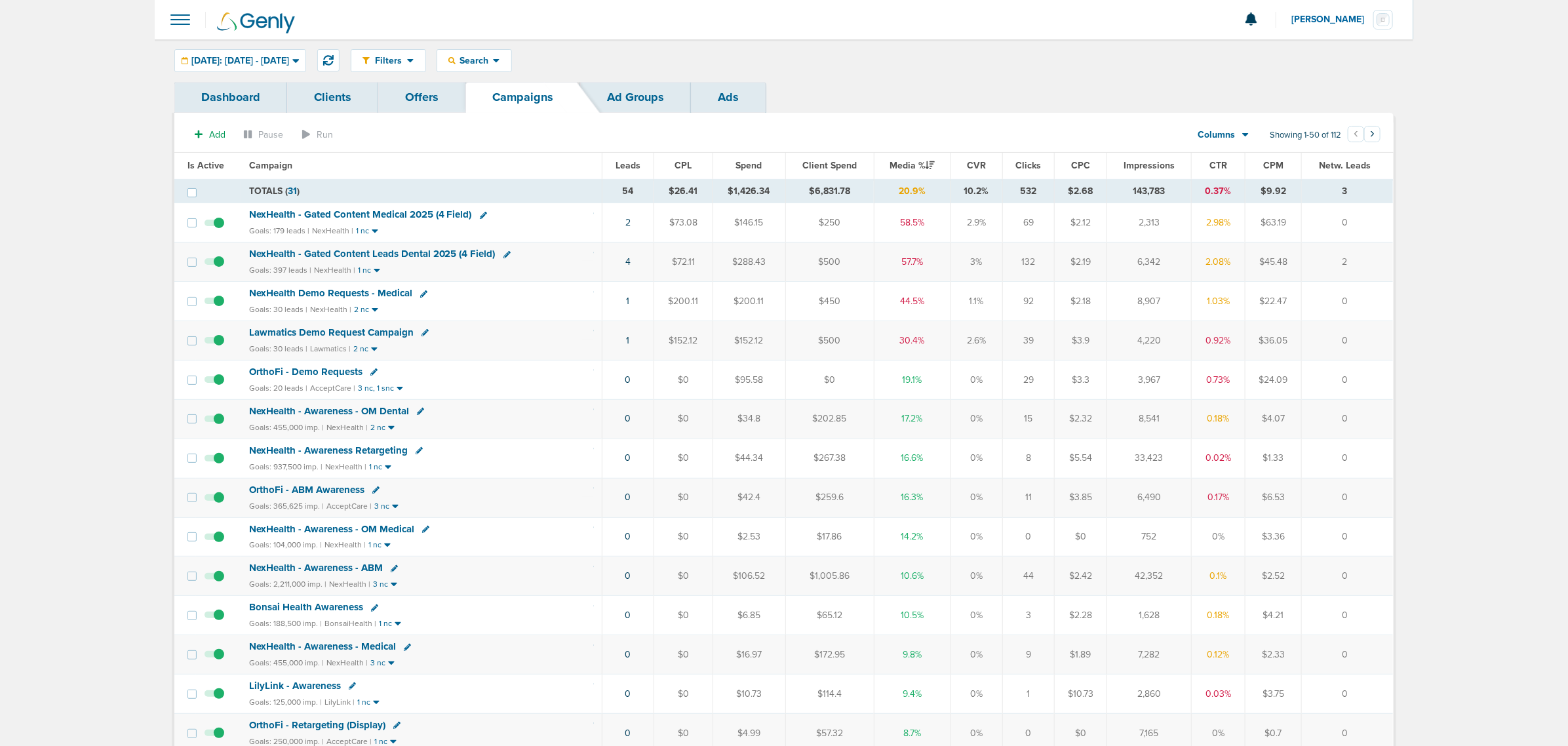
click at [452, 254] on span "NexHealth - Gated Content Leads Dental 2025 (4 Field)" at bounding box center [372, 254] width 246 height 12
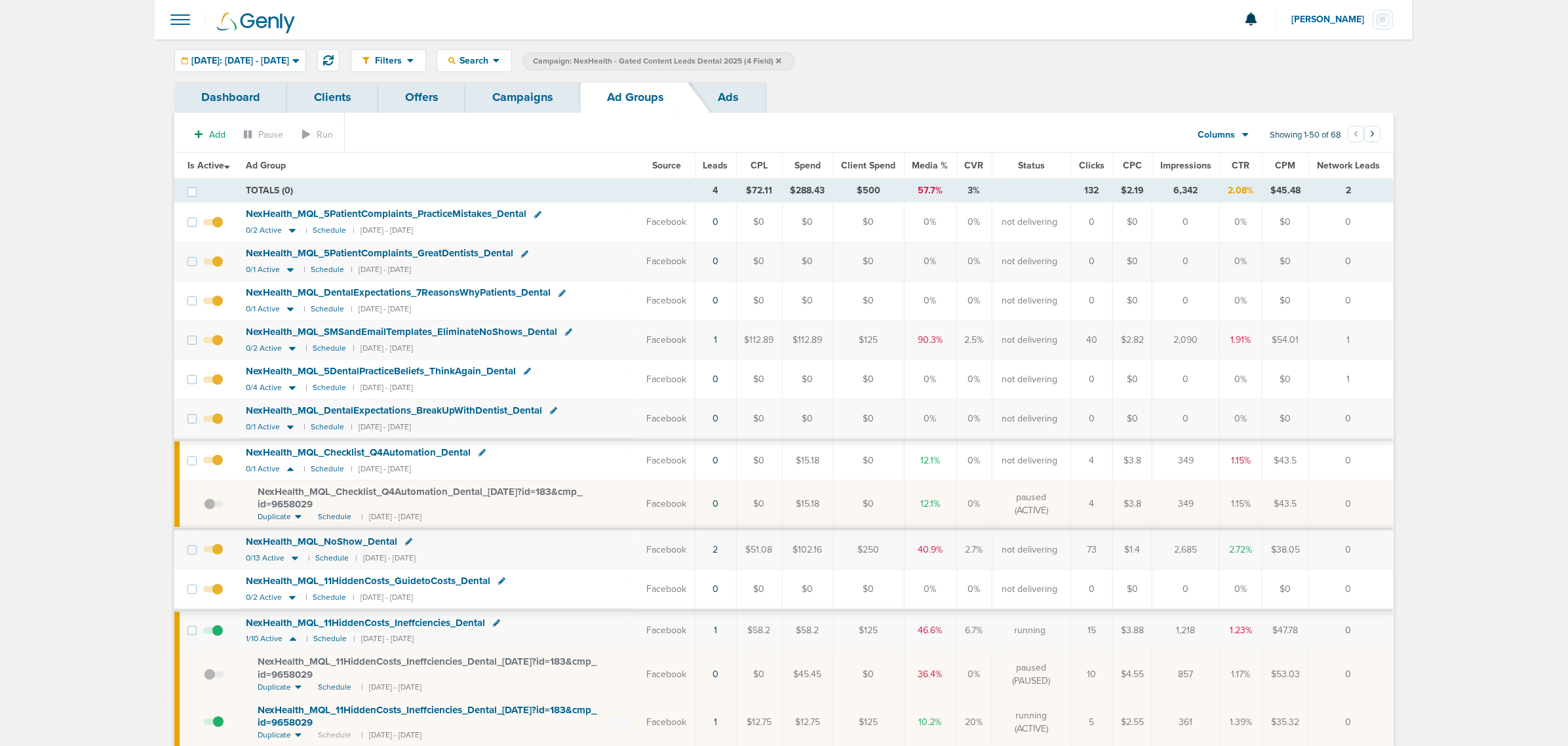
click at [720, 158] on th "Leads" at bounding box center [714, 165] width 41 height 26
click at [715, 167] on span "Leads" at bounding box center [715, 165] width 25 height 11
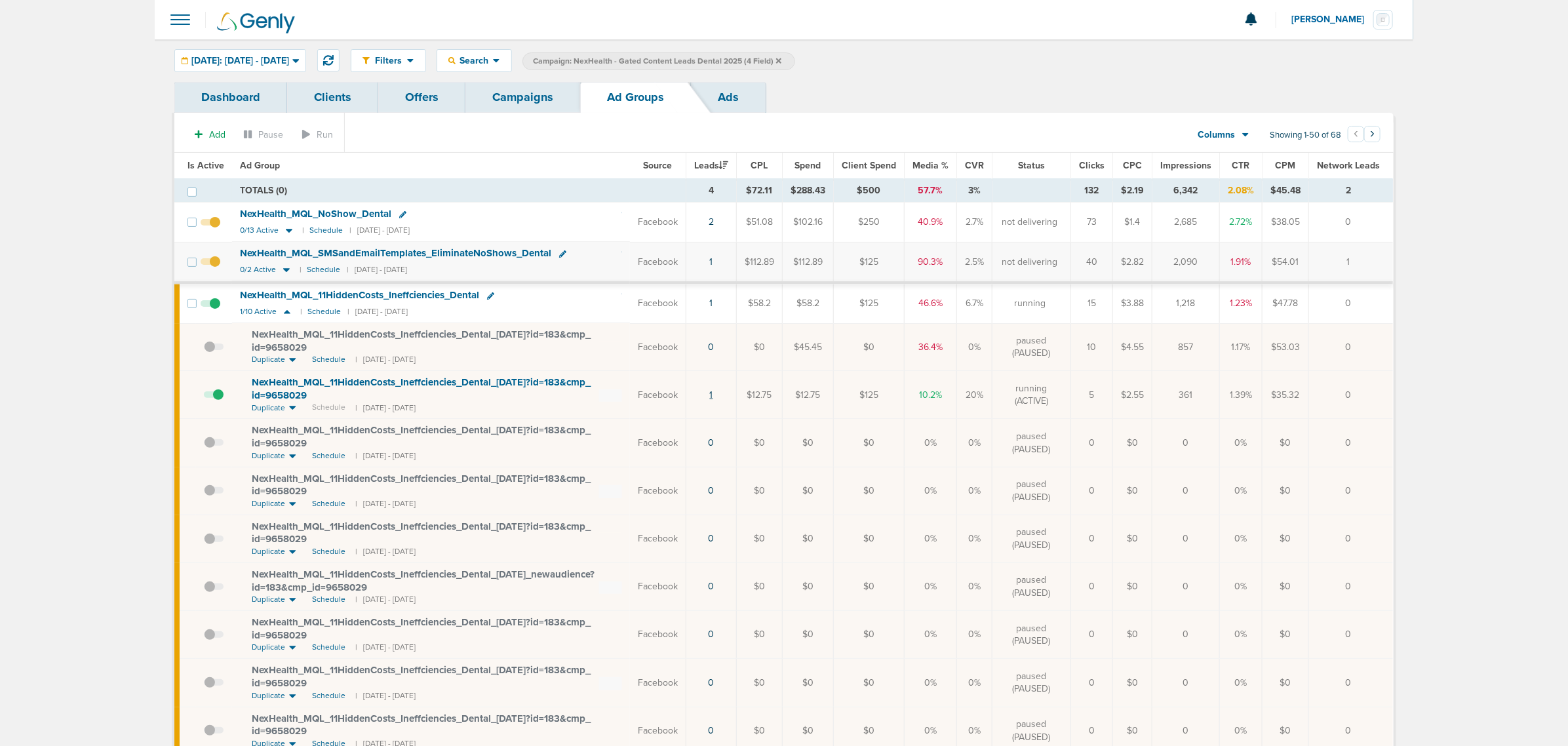
click at [711, 396] on link "1" at bounding box center [712, 394] width 4 height 11
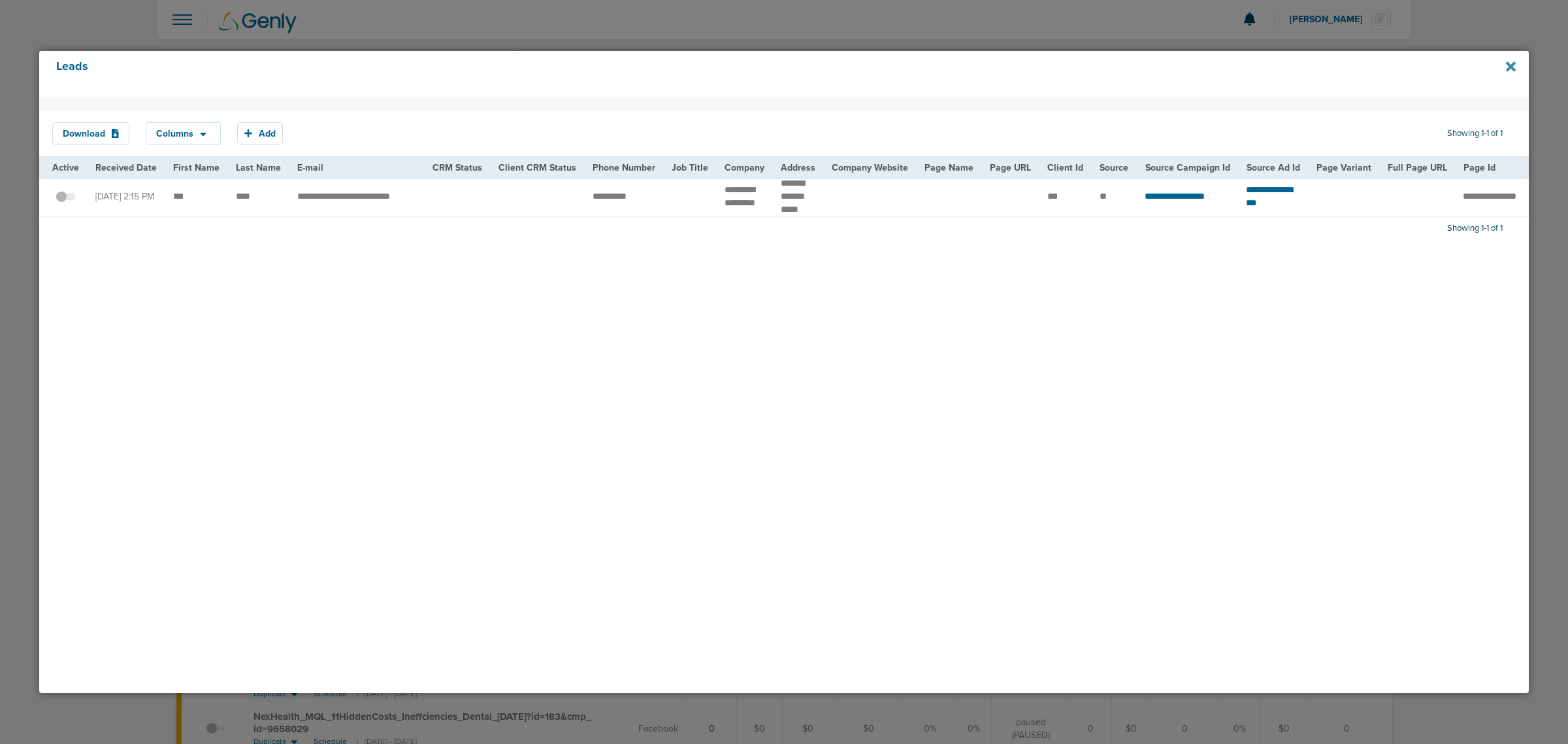
click at [1040, 67] on icon at bounding box center [1511, 67] width 10 height 14
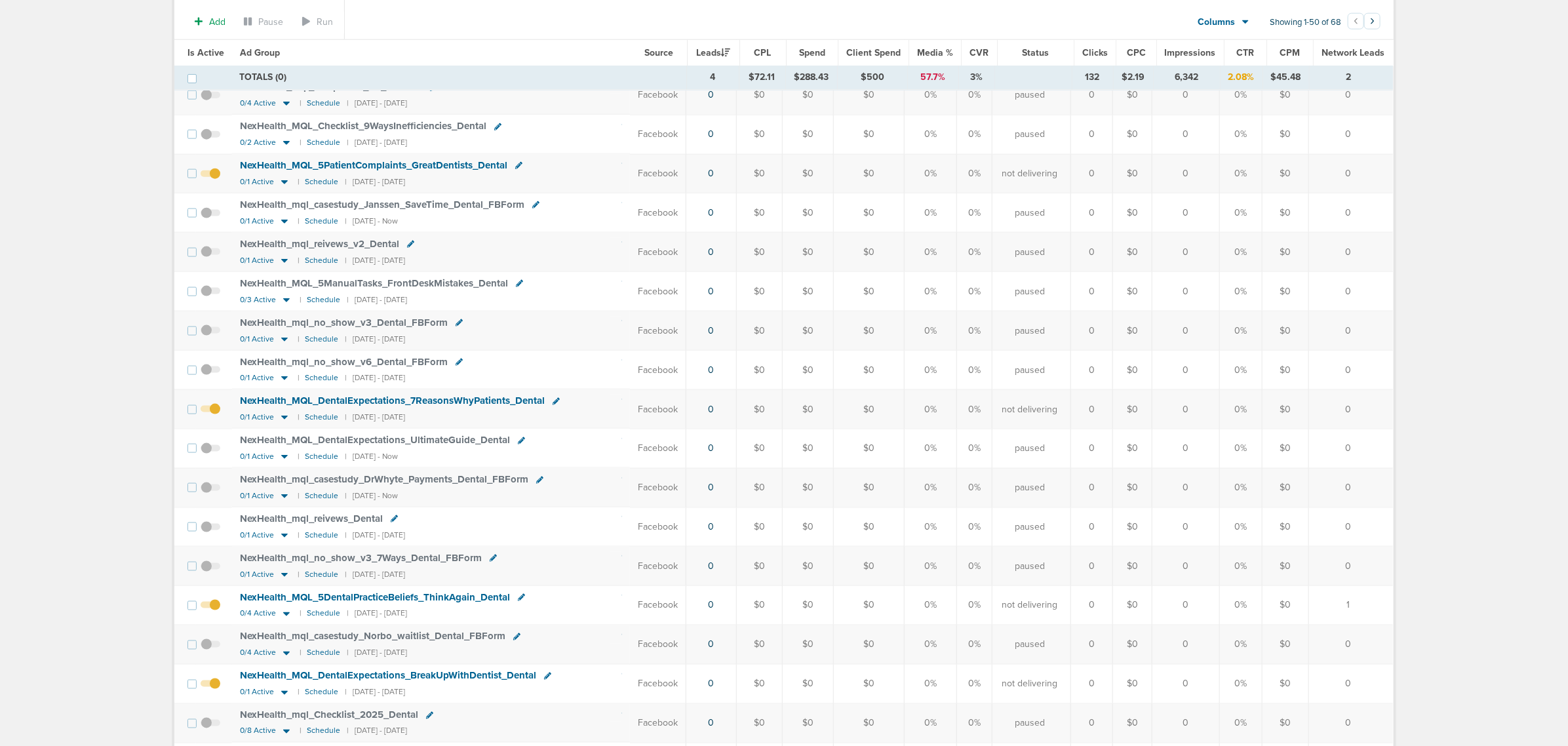
scroll to position [983, 0]
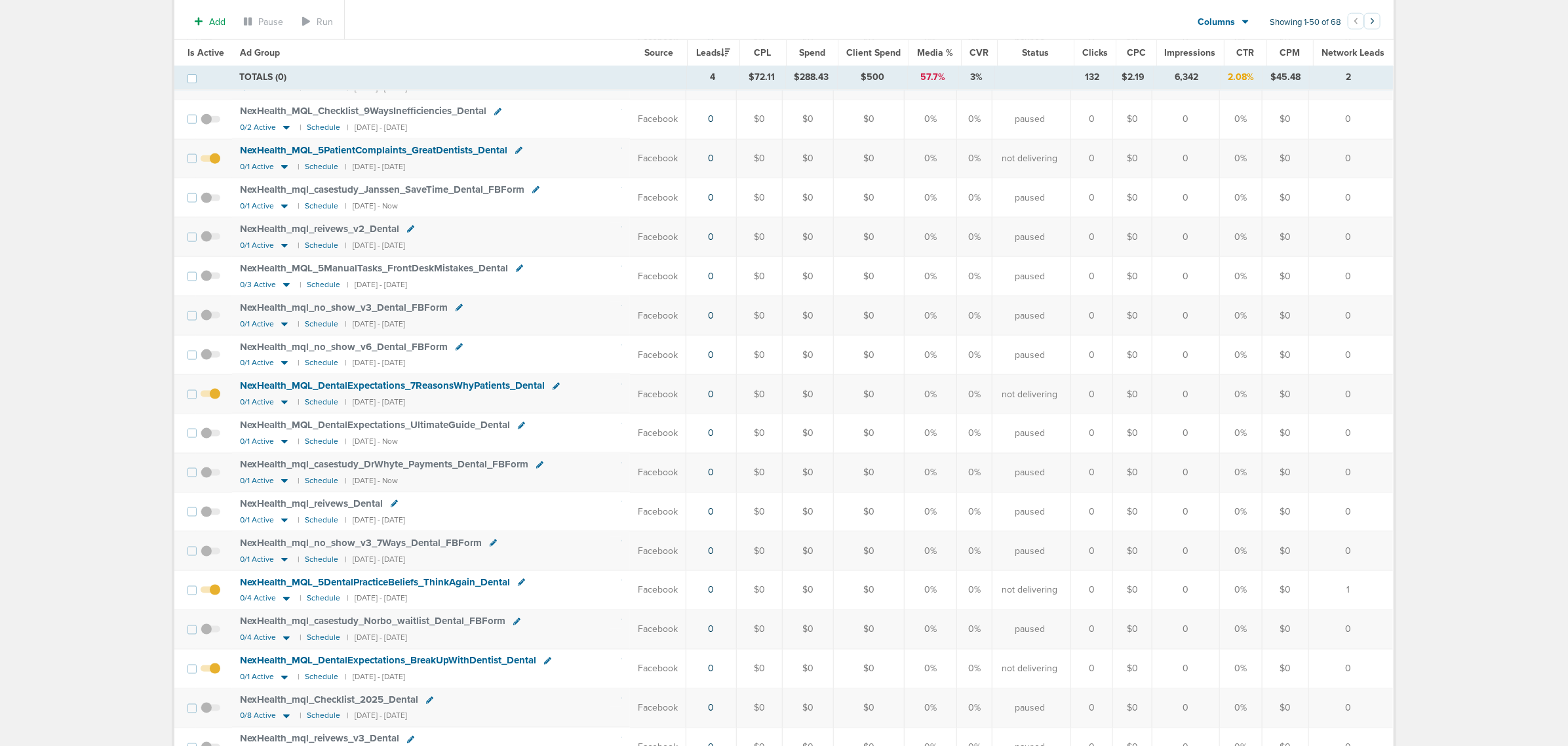
click at [215, 401] on span at bounding box center [211, 401] width 20 height 0
click at [210, 397] on input "checkbox" at bounding box center [210, 397] width 0 height 0
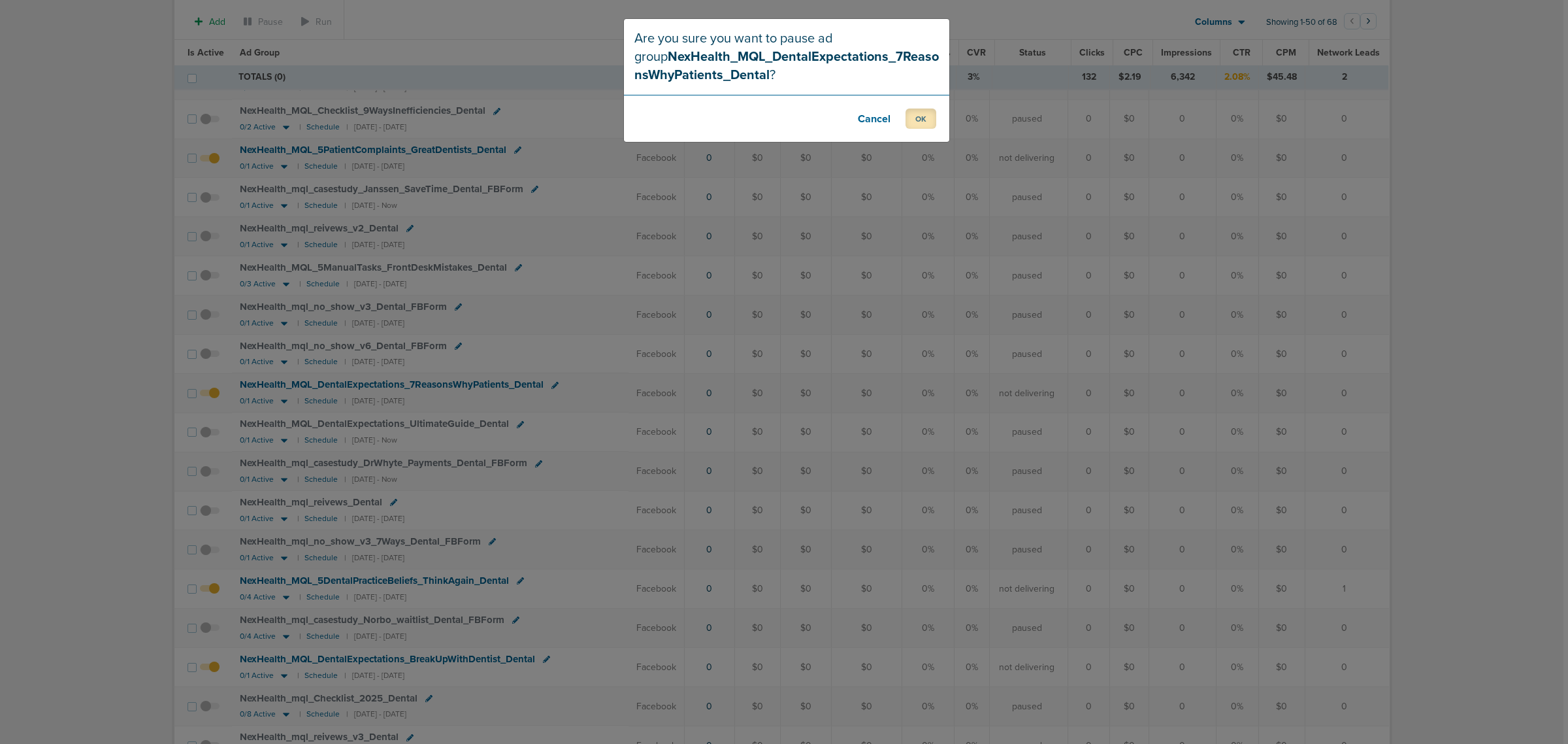
click at [918, 119] on button "OK" at bounding box center [921, 119] width 31 height 20
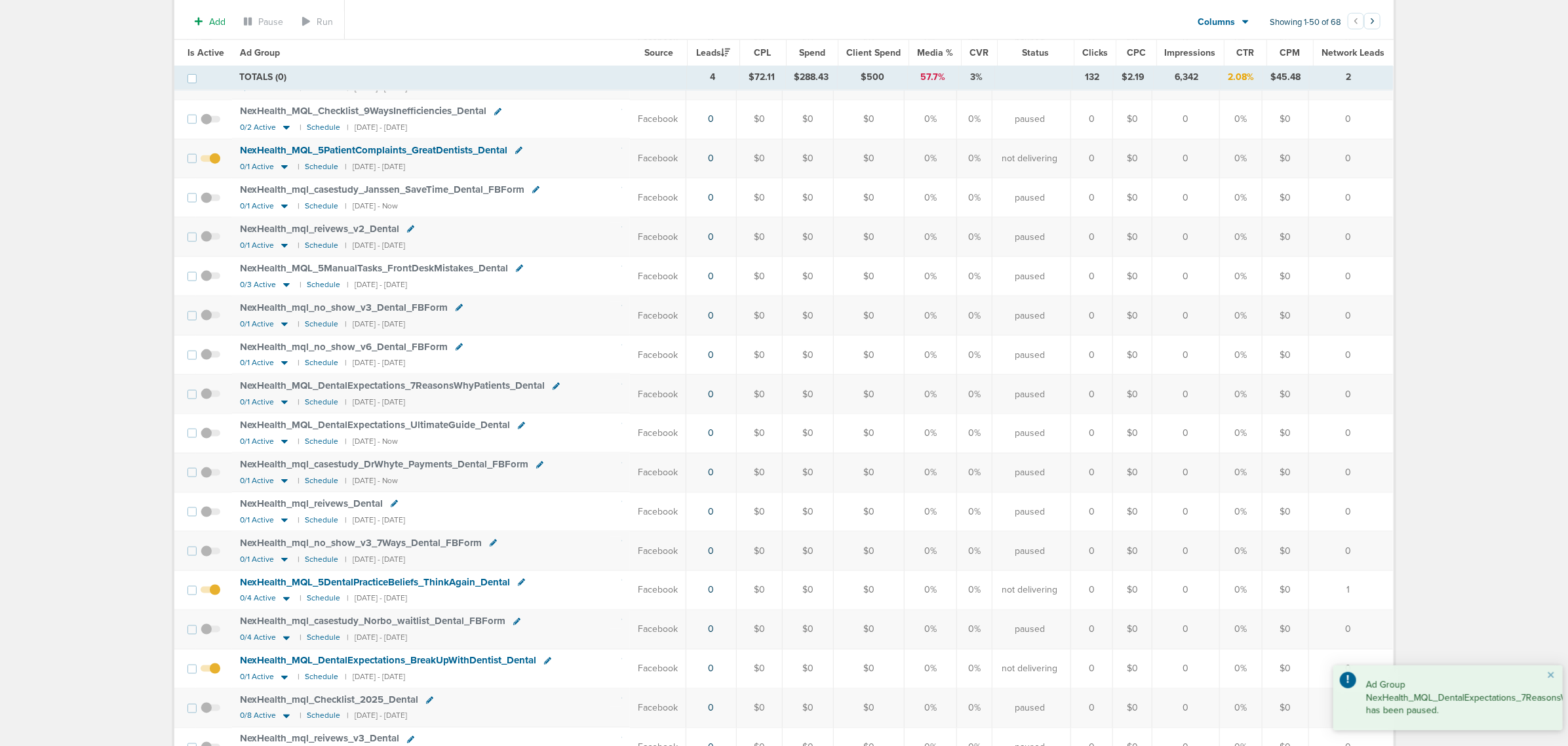
click at [217, 451] on span at bounding box center [211, 597] width 20 height 0
click at [210, 451] on input "checkbox" at bounding box center [210, 593] width 0 height 0
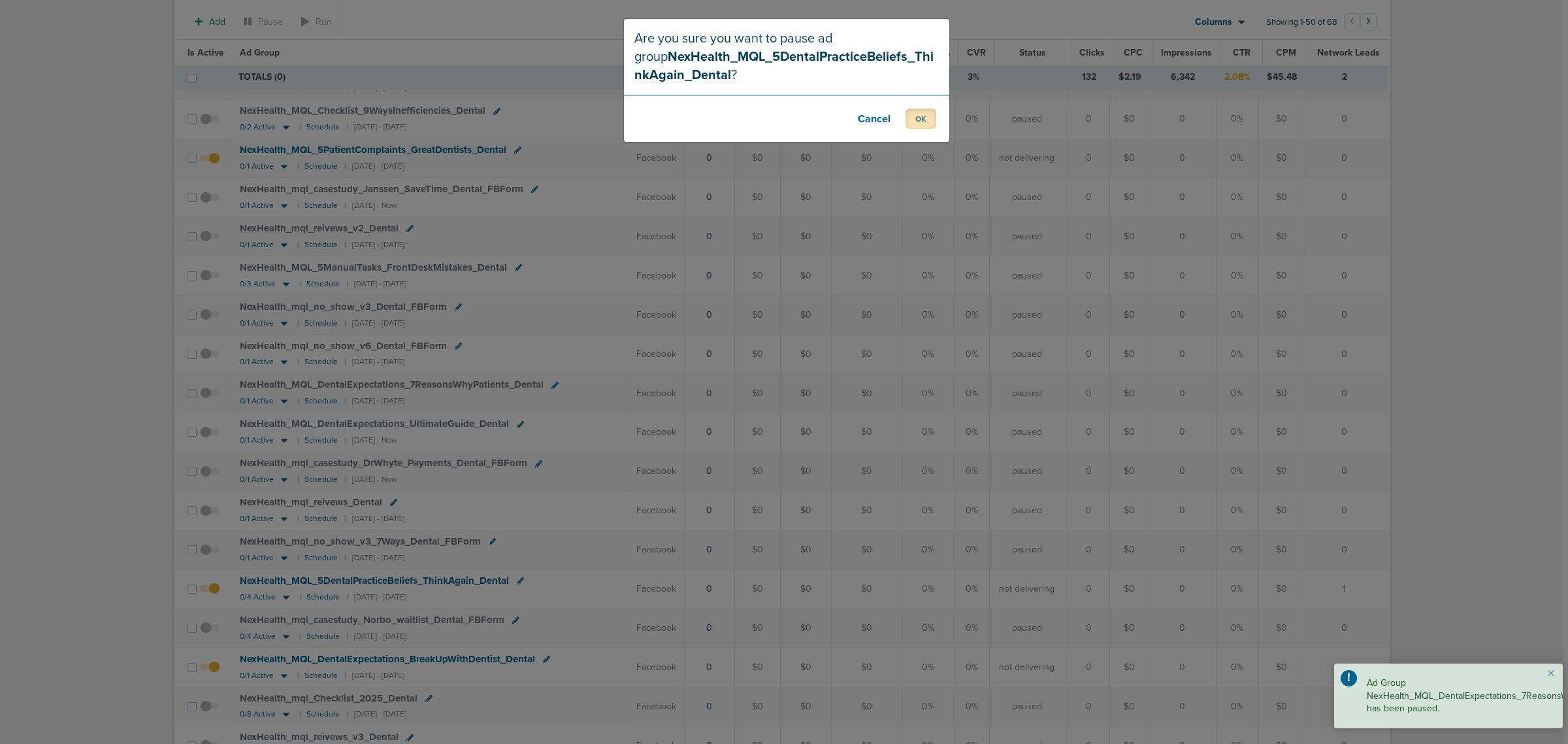
click at [913, 121] on button "OK" at bounding box center [921, 119] width 31 height 20
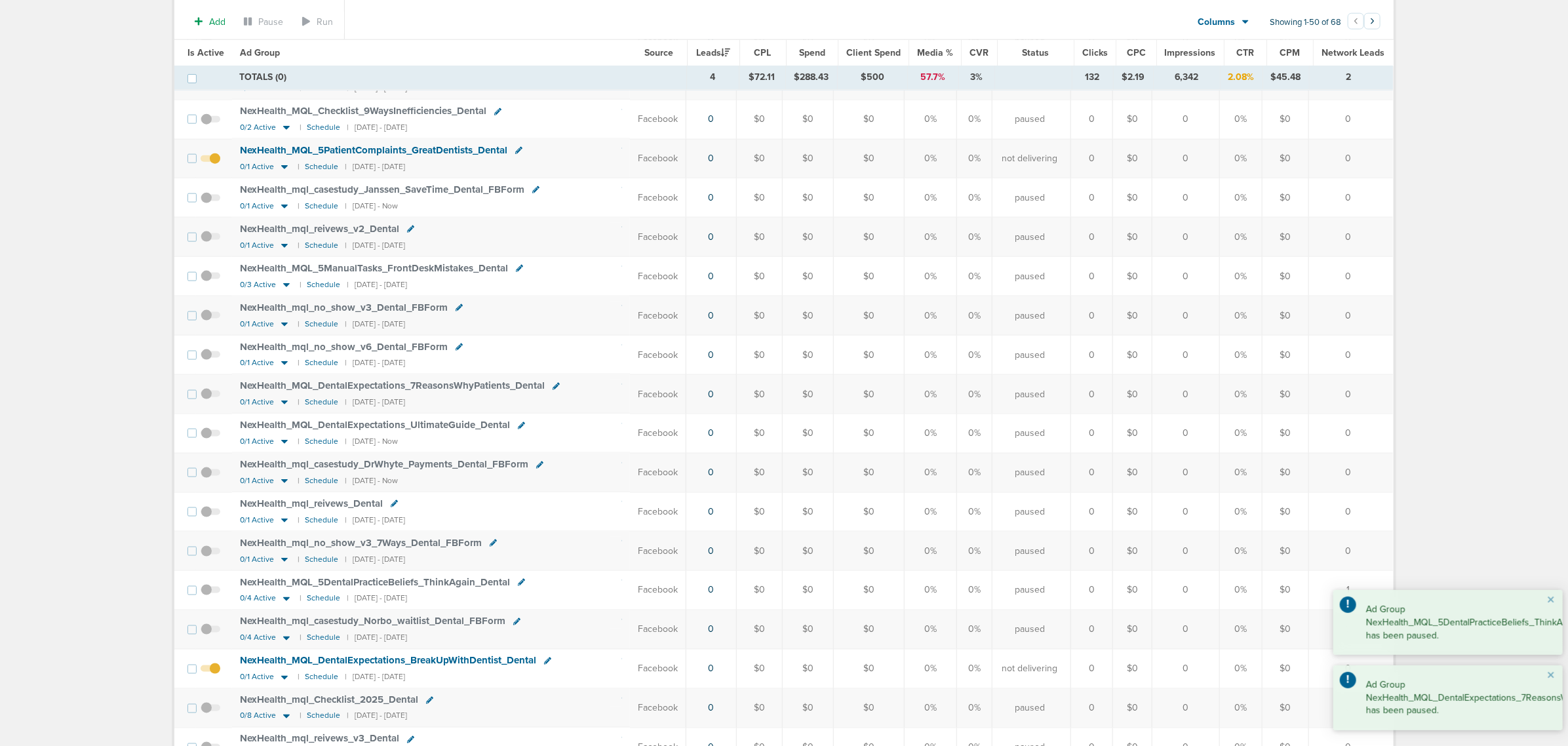
click at [218, 451] on span at bounding box center [211, 675] width 20 height 0
click at [210, 451] on input "checkbox" at bounding box center [210, 671] width 0 height 0
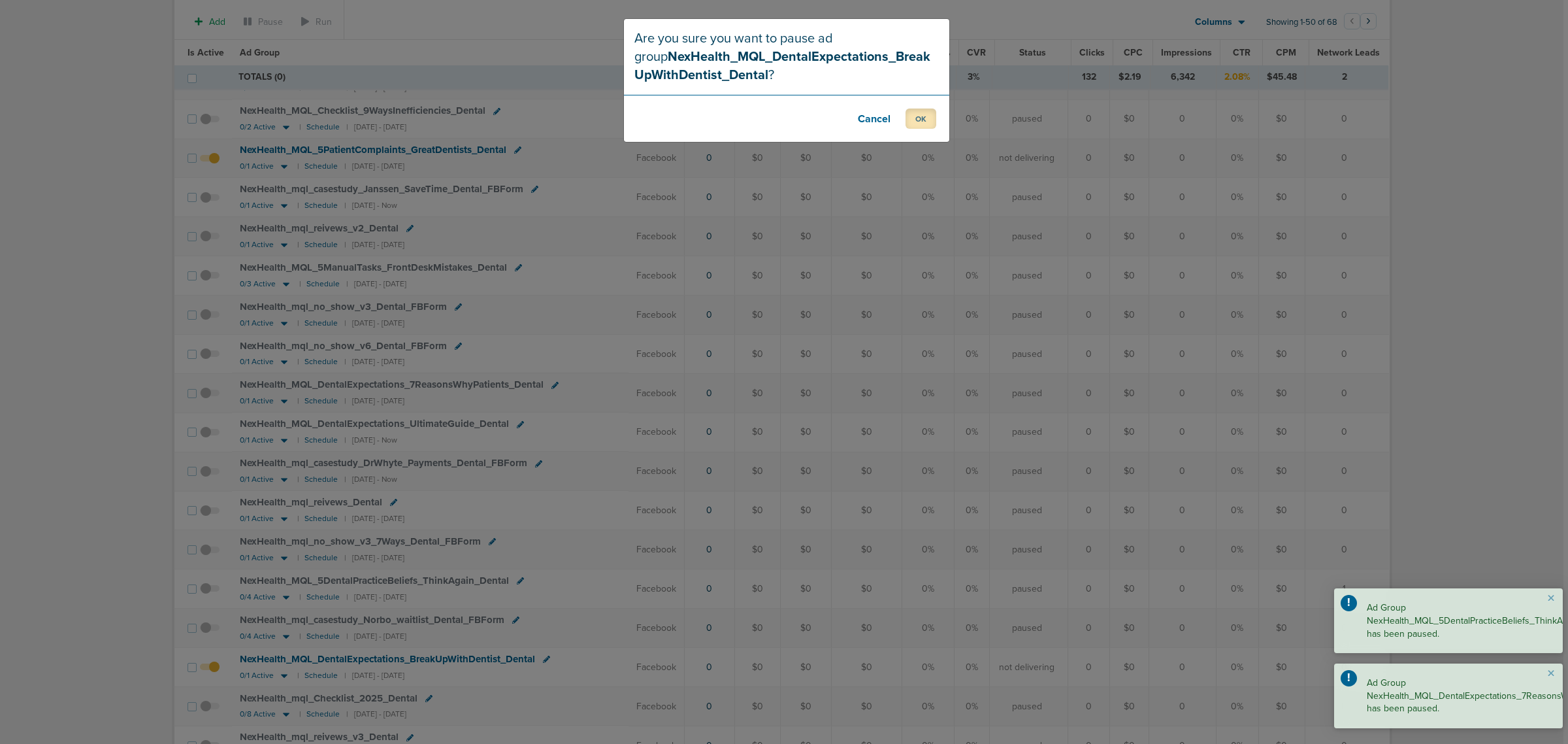
click at [915, 116] on button "OK" at bounding box center [921, 119] width 31 height 20
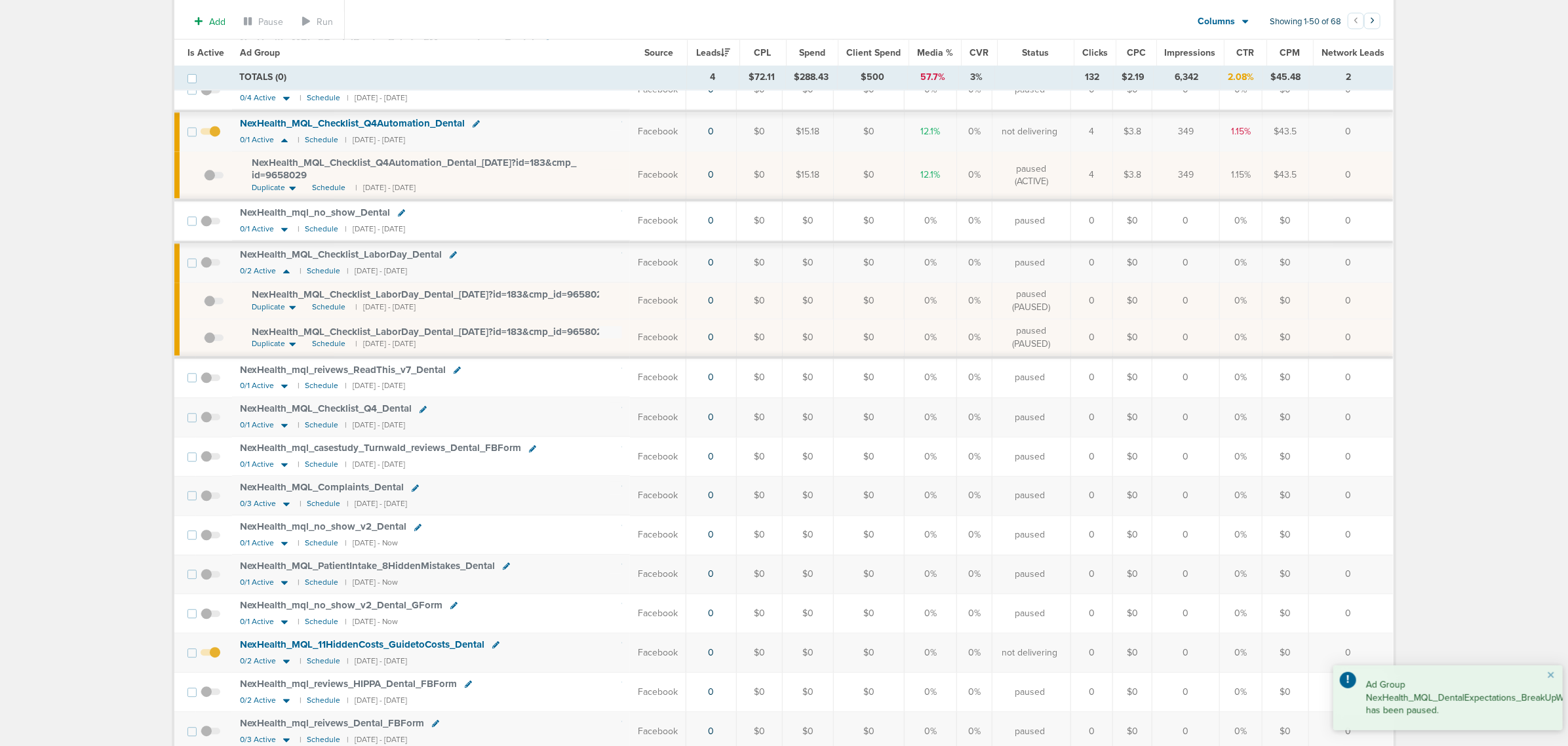
scroll to position [2047, 0]
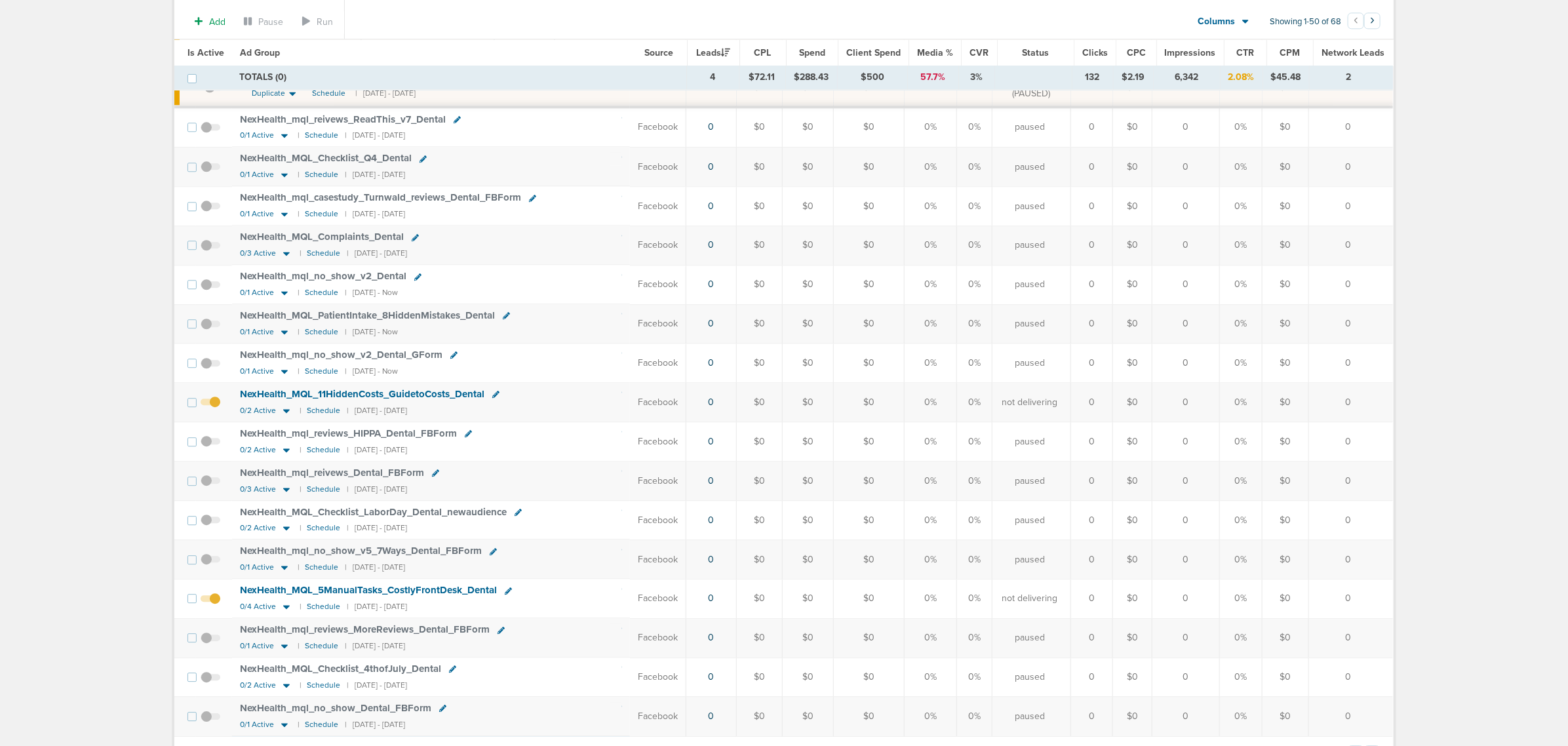
click at [214, 409] on span at bounding box center [211, 409] width 20 height 0
click at [210, 405] on input "checkbox" at bounding box center [210, 405] width 0 height 0
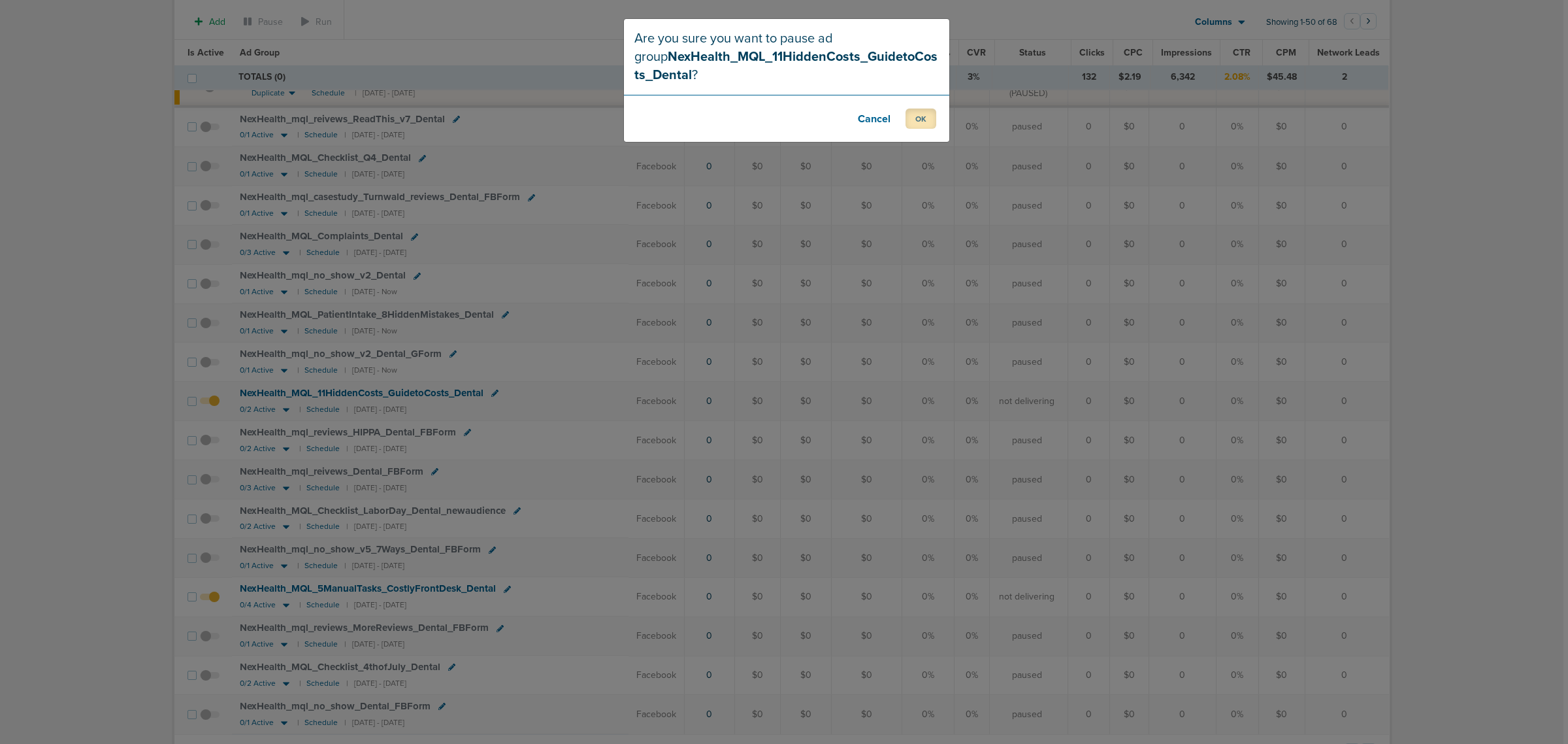
click at [922, 121] on button "OK" at bounding box center [921, 119] width 31 height 20
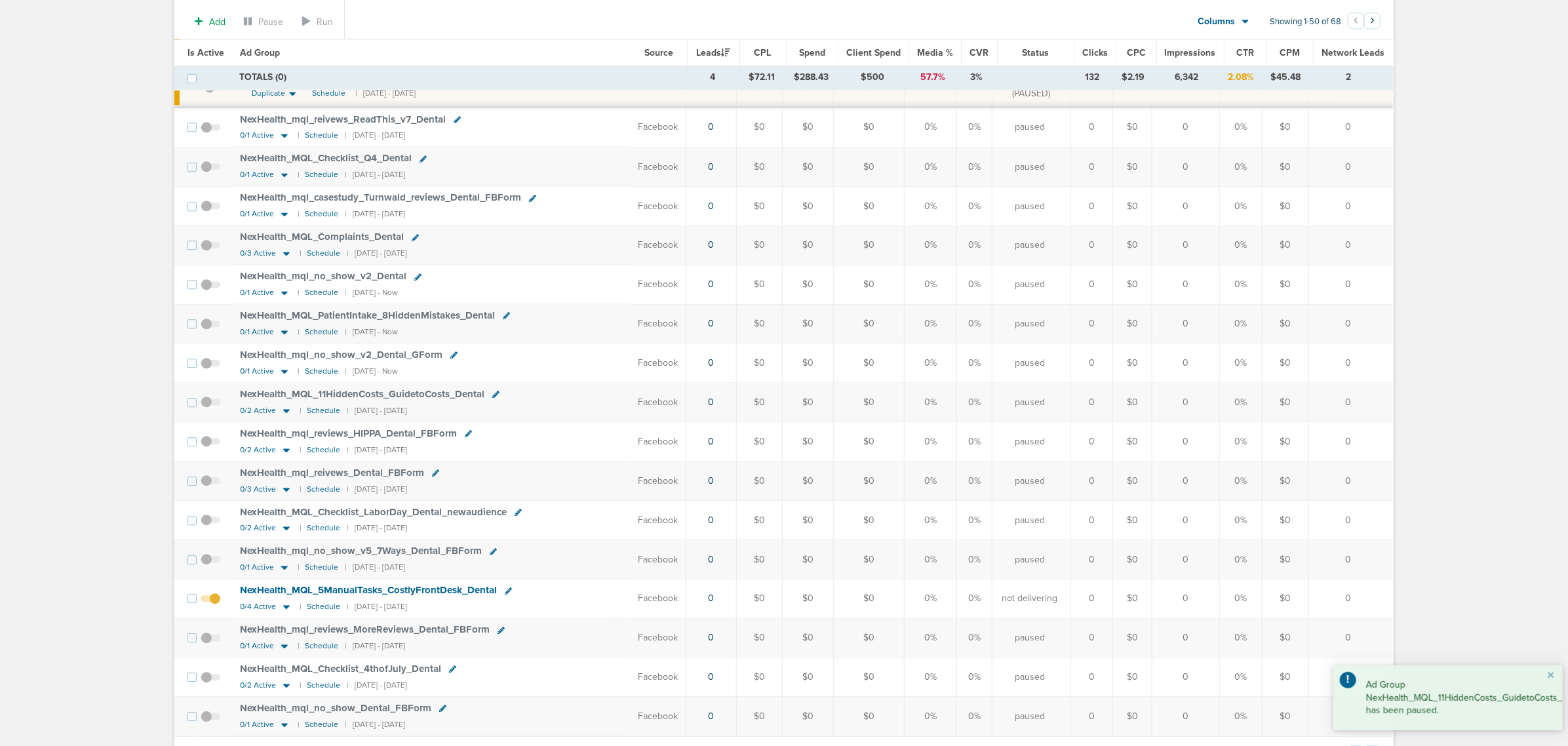
scroll to position [2129, 0]
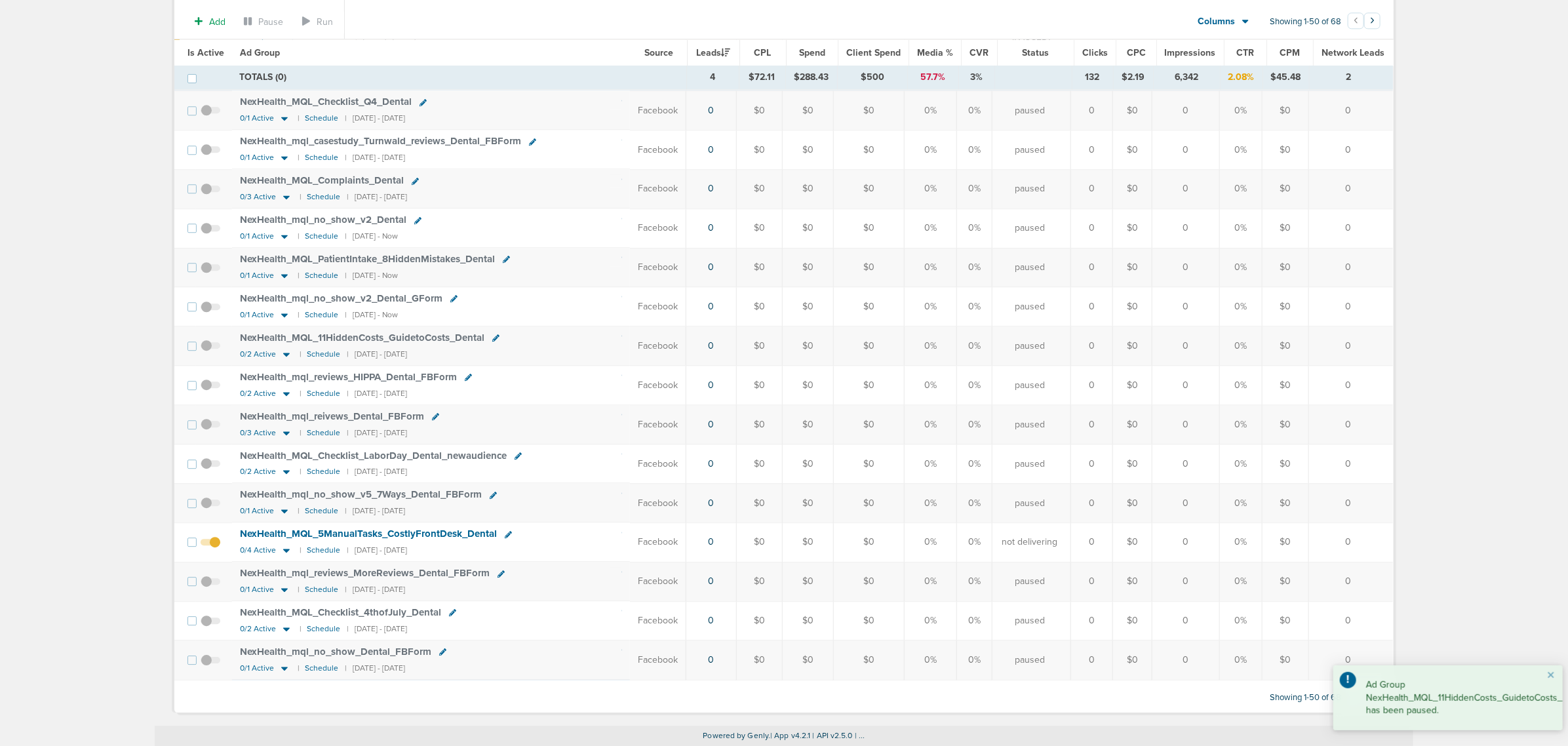
click at [217, 451] on span at bounding box center [211, 548] width 20 height 0
click at [210, 451] on input "checkbox" at bounding box center [210, 544] width 0 height 0
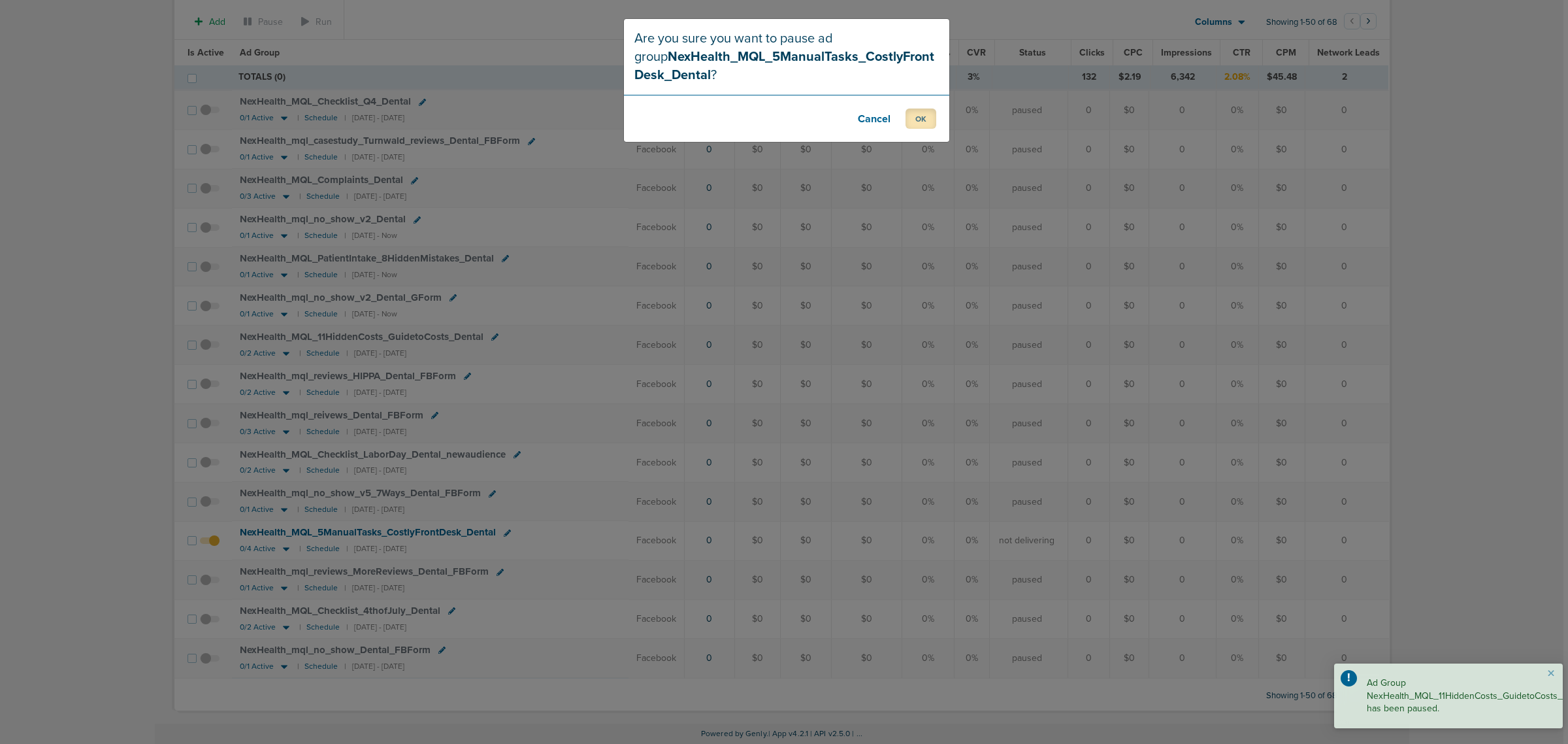
click at [934, 125] on button "OK" at bounding box center [921, 119] width 31 height 20
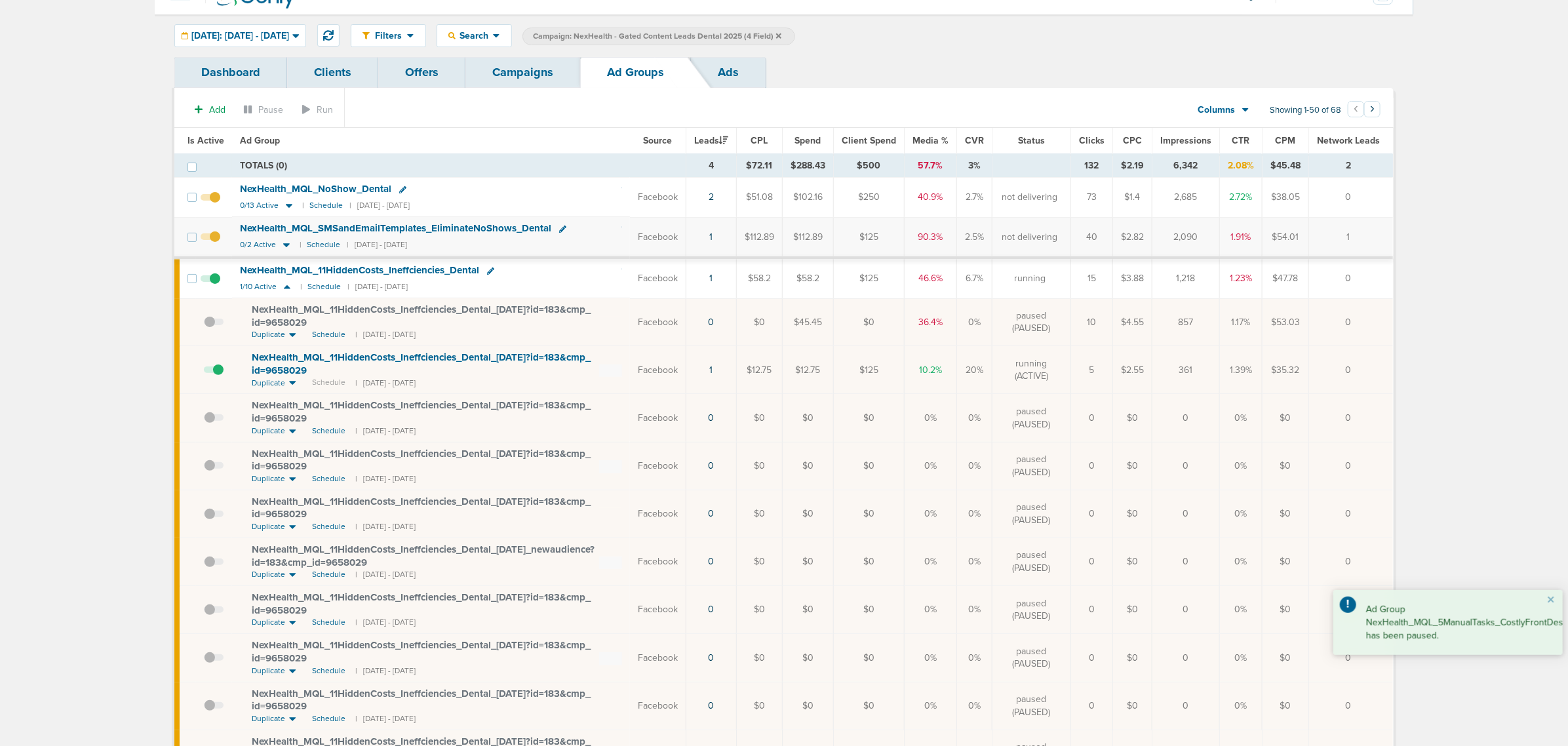
scroll to position [0, 0]
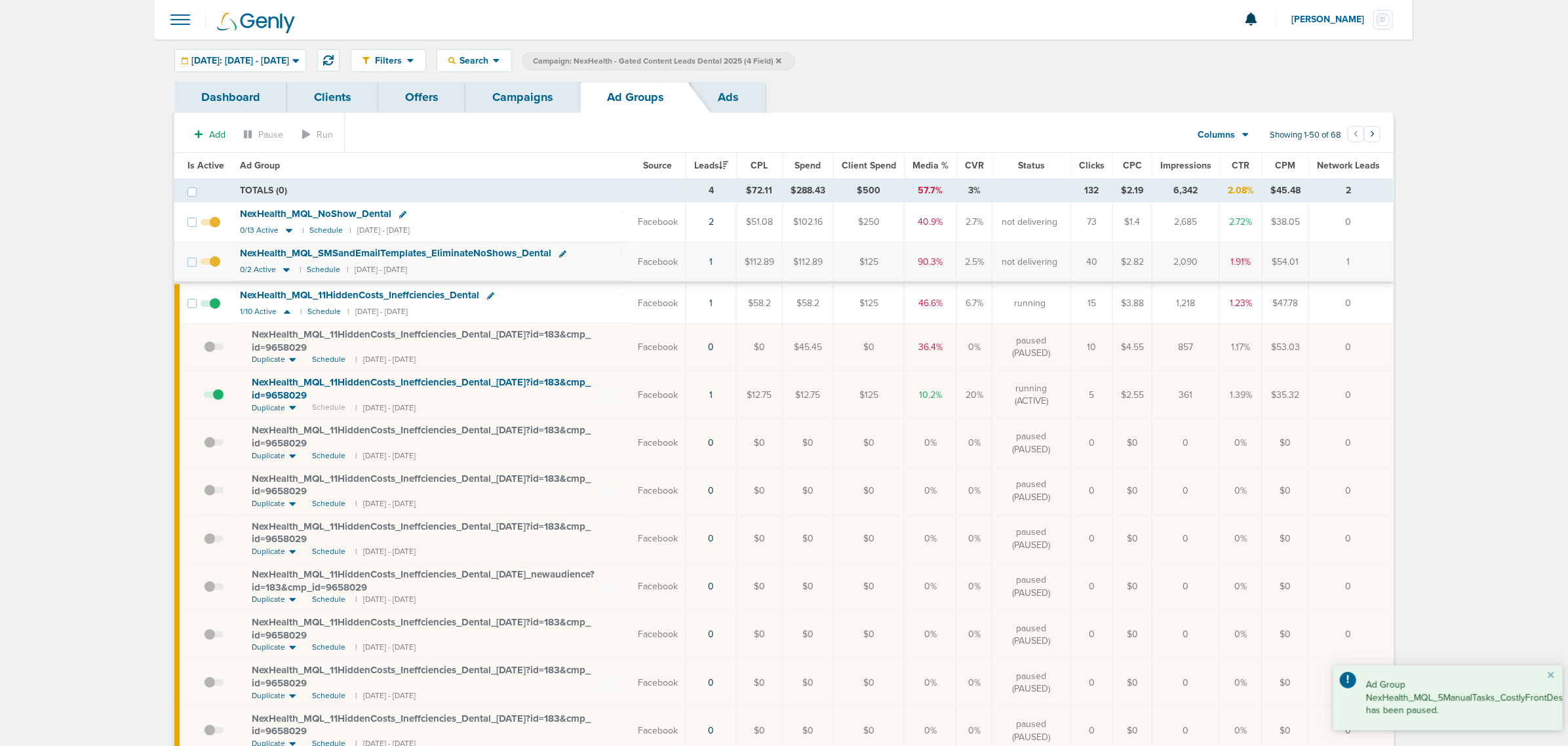
click at [537, 100] on link "Campaigns" at bounding box center [523, 97] width 115 height 31
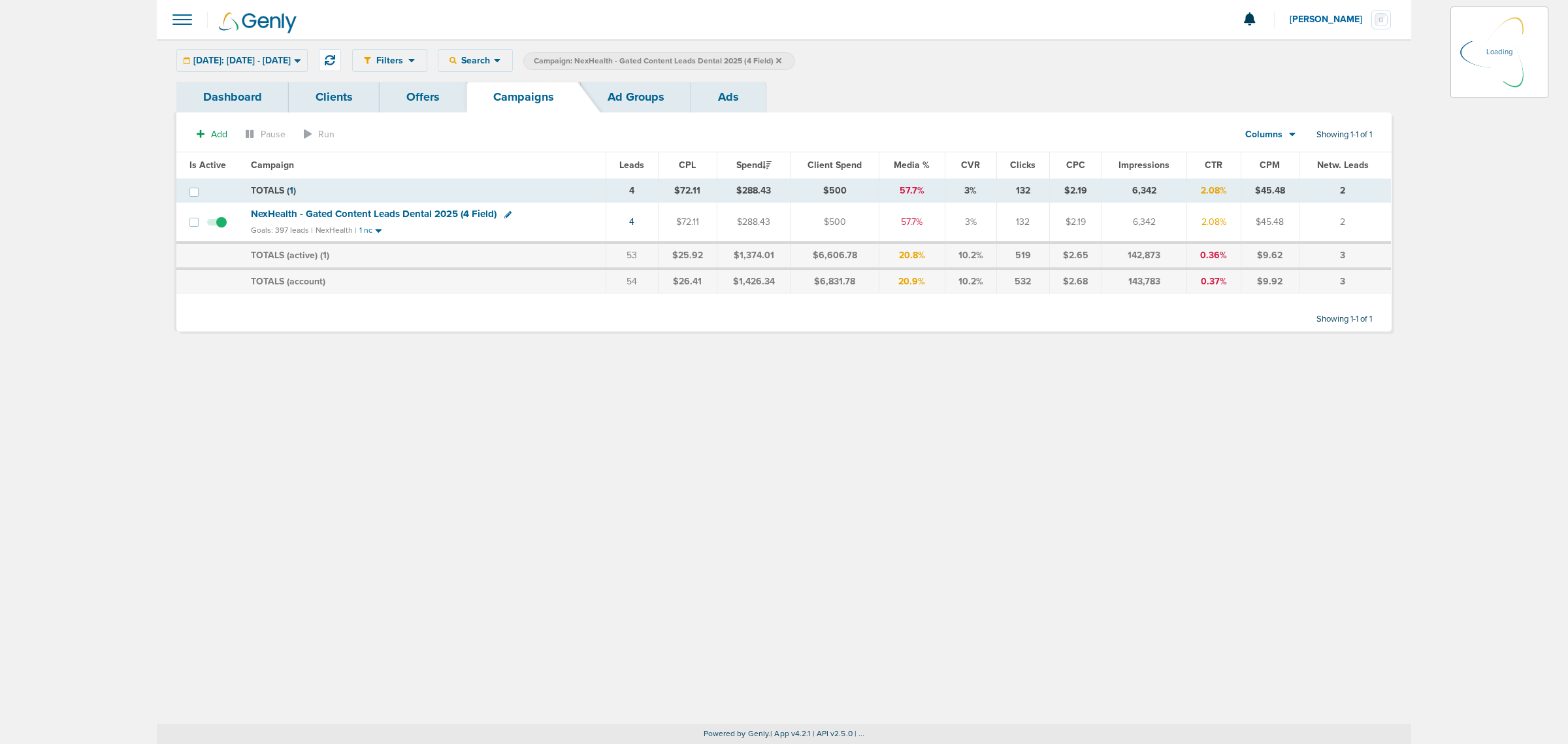
click at [781, 63] on span "Campaign: NexHealth - Gated Content Leads Dental 2025 (4 Field)" at bounding box center [657, 61] width 247 height 11
click at [781, 61] on icon at bounding box center [779, 60] width 5 height 5
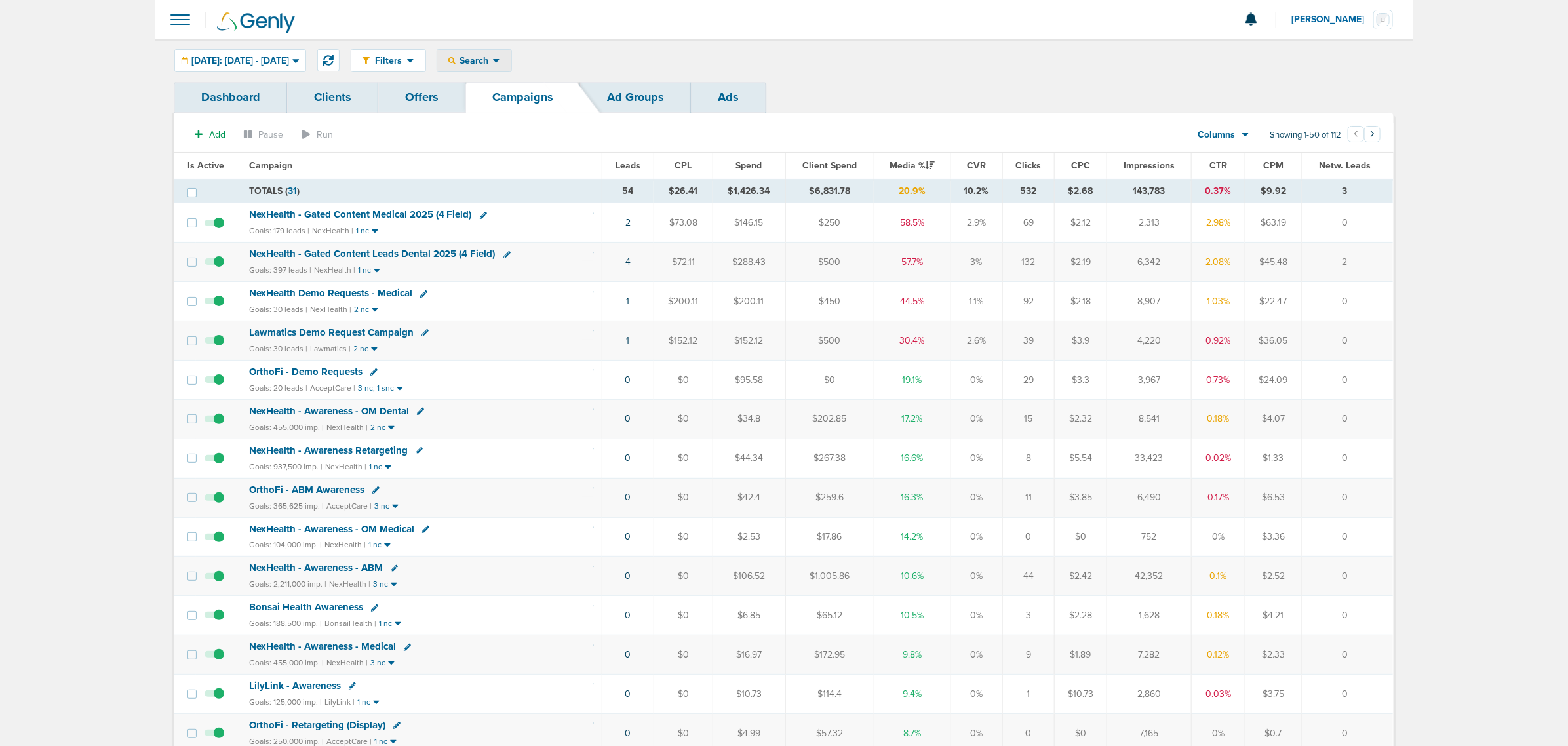
click at [493, 57] on span "Search" at bounding box center [474, 61] width 37 height 11
click at [509, 106] on link "Client" at bounding box center [504, 104] width 135 height 16
type input "accept"
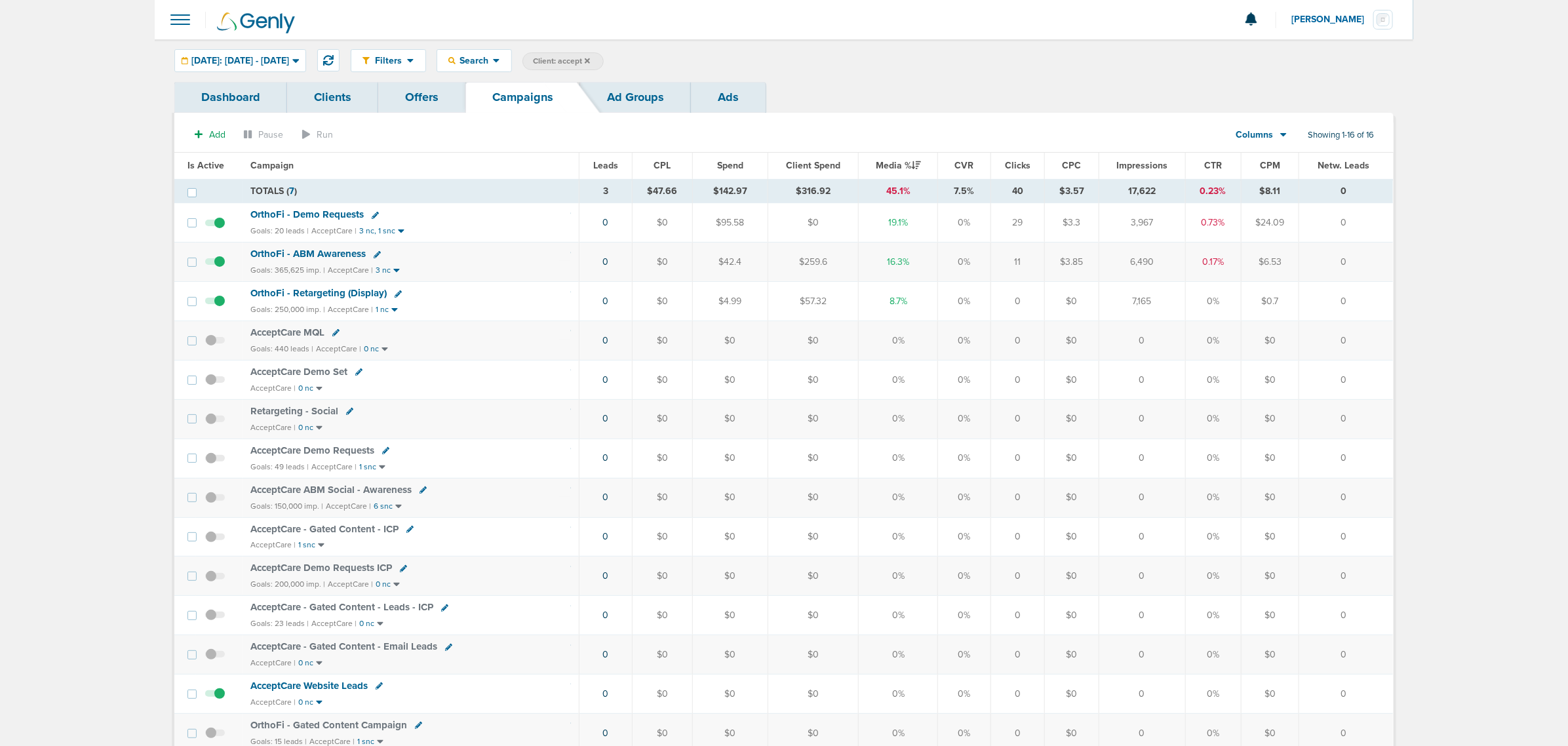
click at [330, 254] on span "OrthoFi - ABM Awareness" at bounding box center [307, 254] width 115 height 12
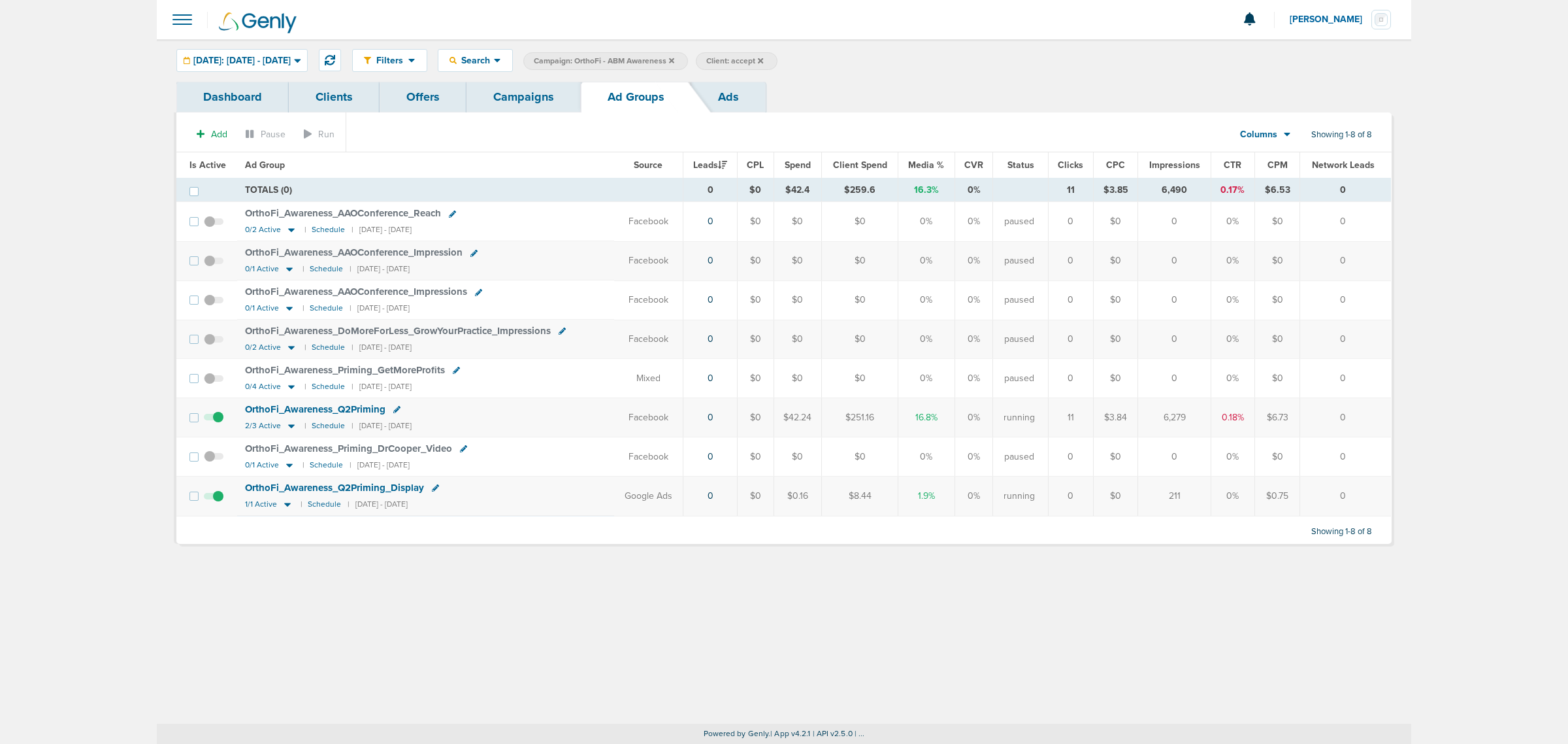
drag, startPoint x: 791, startPoint y: 416, endPoint x: 826, endPoint y: 416, distance: 35.0
click at [822, 416] on td "$42.24" at bounding box center [798, 417] width 48 height 39
click at [286, 426] on icon at bounding box center [291, 426] width 13 height 11
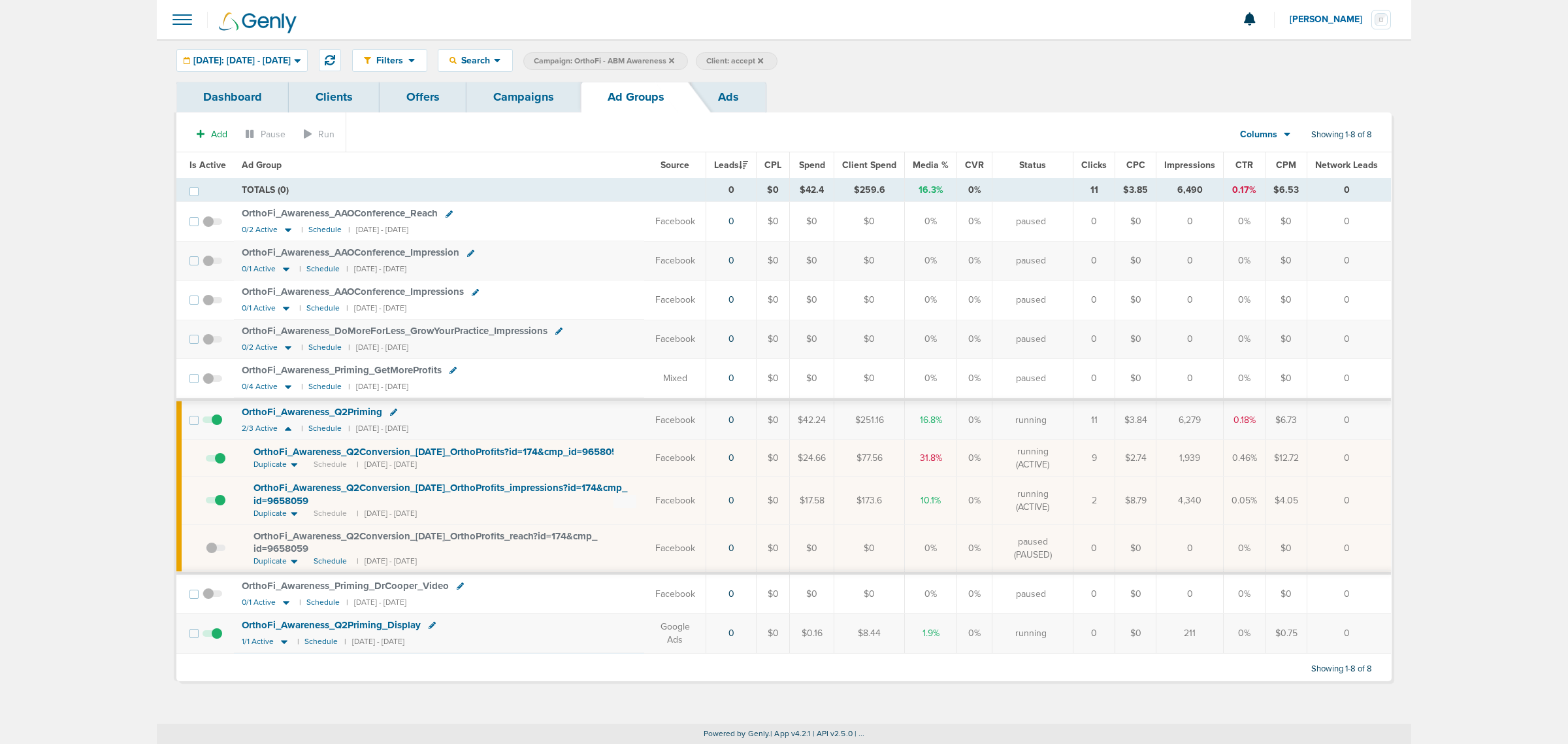
drag, startPoint x: 798, startPoint y: 461, endPoint x: 838, endPoint y: 465, distance: 40.2
click at [835, 449] on td "$24.66" at bounding box center [812, 458] width 44 height 36
click at [832, 449] on td "$17.58" at bounding box center [812, 500] width 44 height 48
drag, startPoint x: 830, startPoint y: 507, endPoint x: 801, endPoint y: 507, distance: 29.0
click at [799, 449] on td "$17.58" at bounding box center [812, 500] width 44 height 48
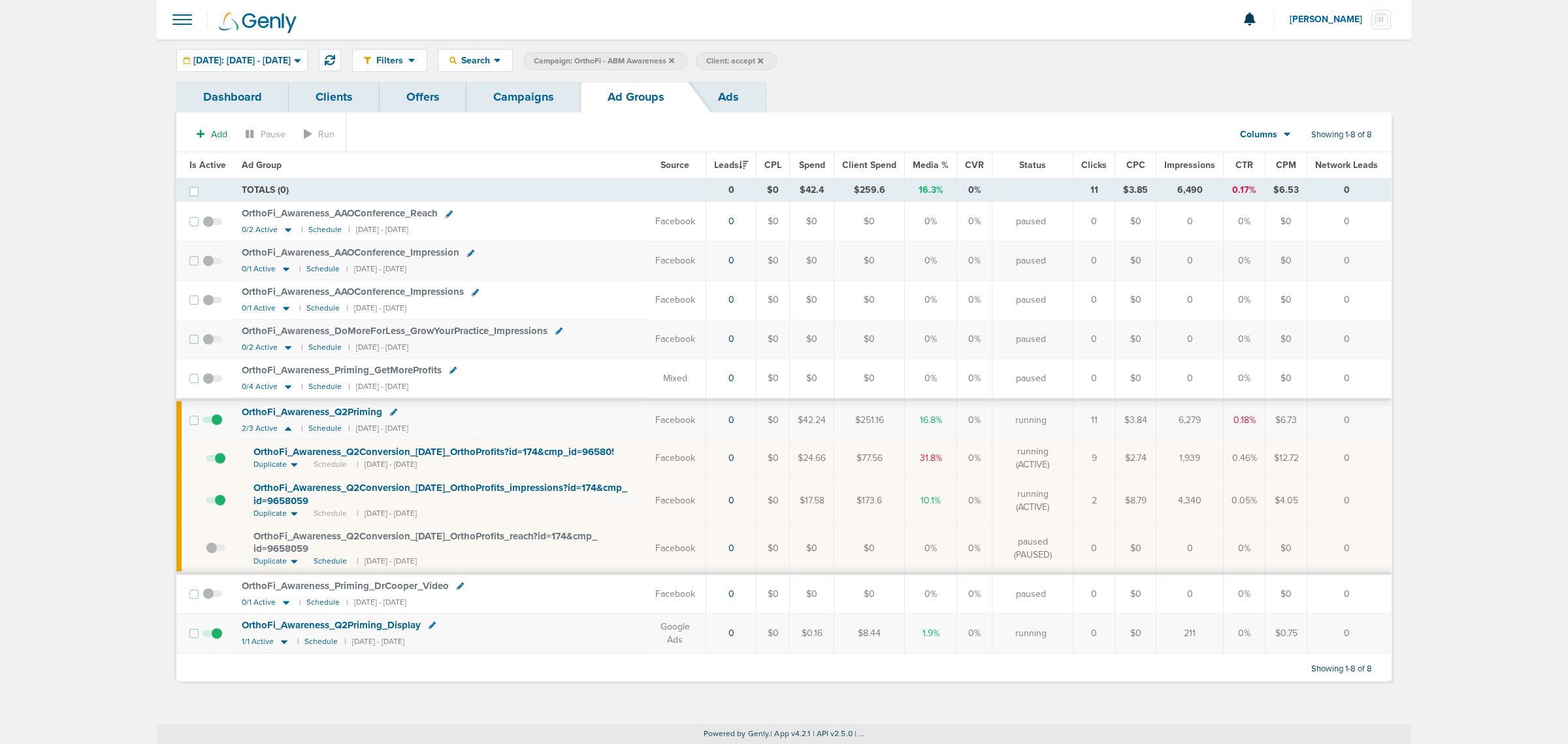
click at [802, 449] on td "$17.58" at bounding box center [812, 500] width 44 height 48
click at [393, 411] on icon at bounding box center [393, 412] width 7 height 7
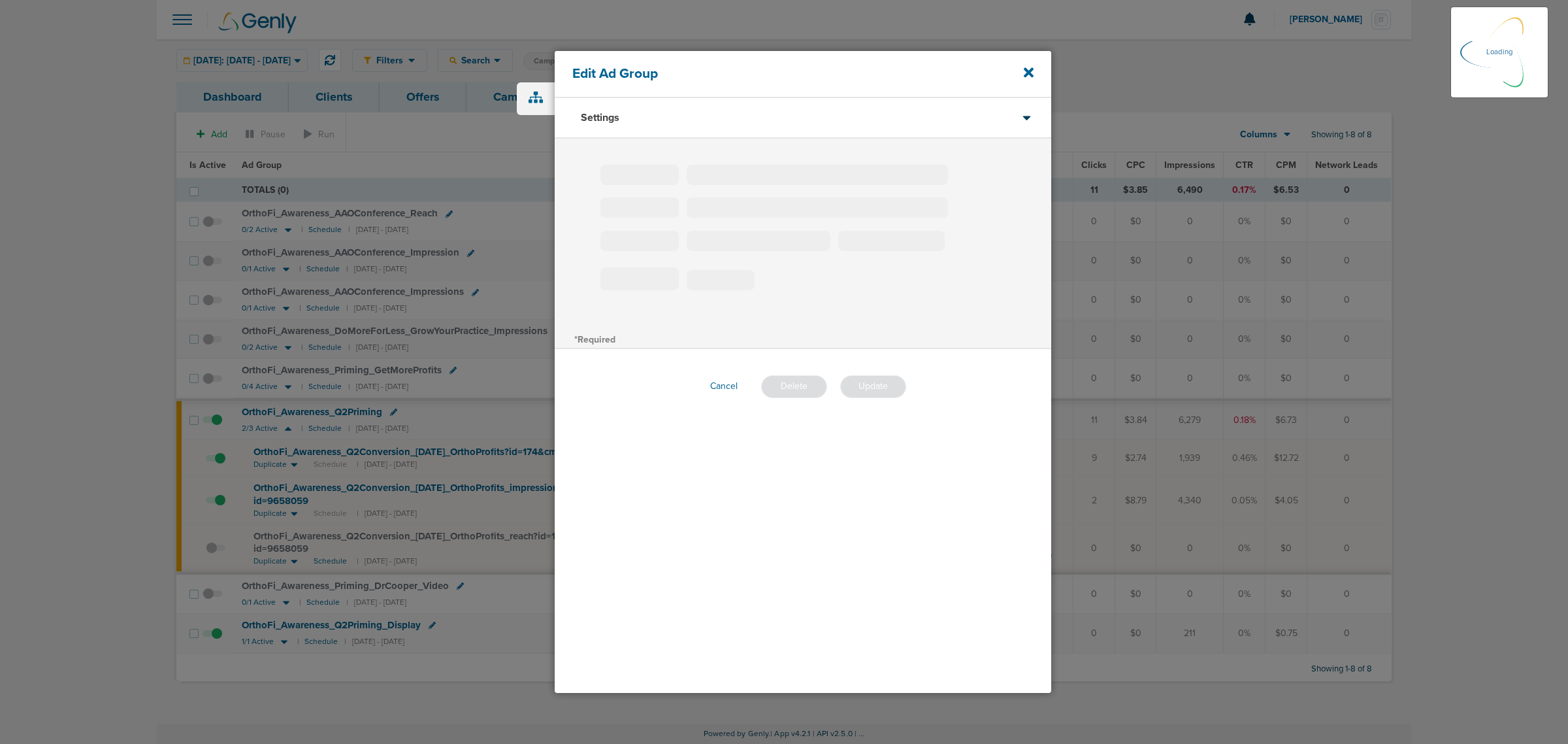
type input "OrthoFi_Awareness_Q2Priming"
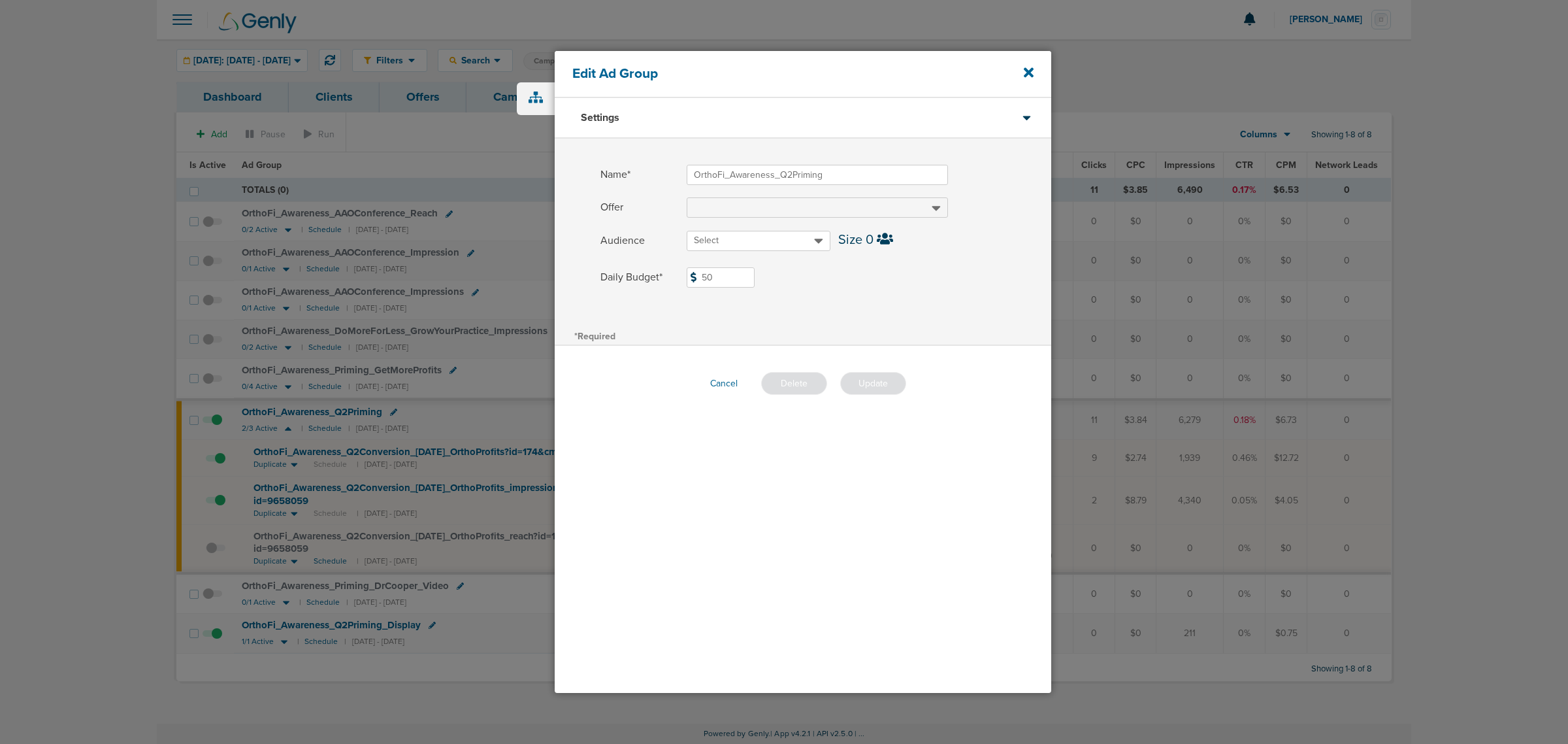
drag, startPoint x: 736, startPoint y: 275, endPoint x: 697, endPoint y: 275, distance: 39.0
click at [697, 275] on input "50" at bounding box center [721, 277] width 68 height 20
type input "40"
click at [883, 308] on div "Name* OrthoFi_Awareness_Q2Priming Offer Audience Select Size 0 Daily Budget* 40…" at bounding box center [803, 233] width 497 height 188
click at [866, 381] on button "Update" at bounding box center [873, 382] width 66 height 23
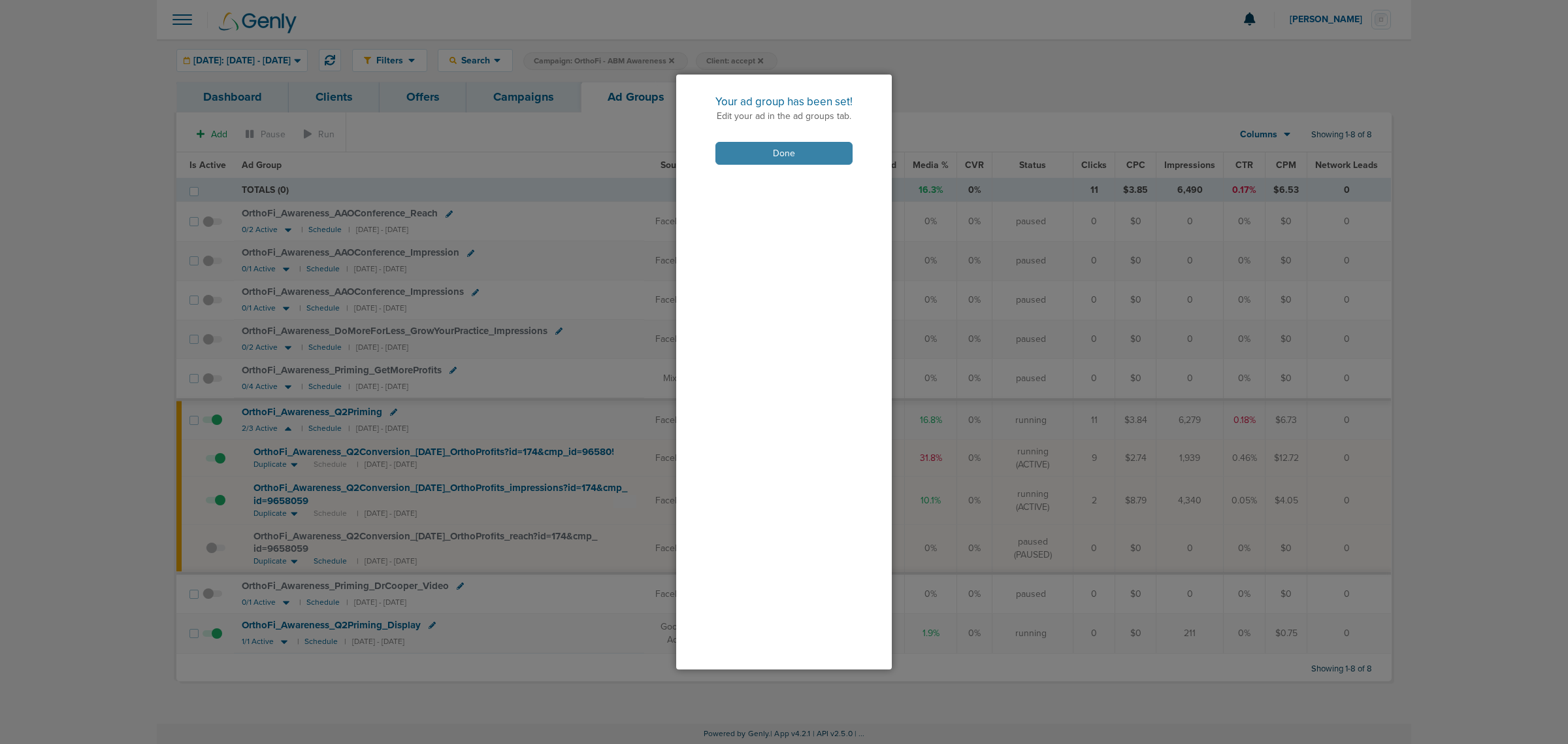
click at [789, 159] on button "Done" at bounding box center [784, 152] width 137 height 23
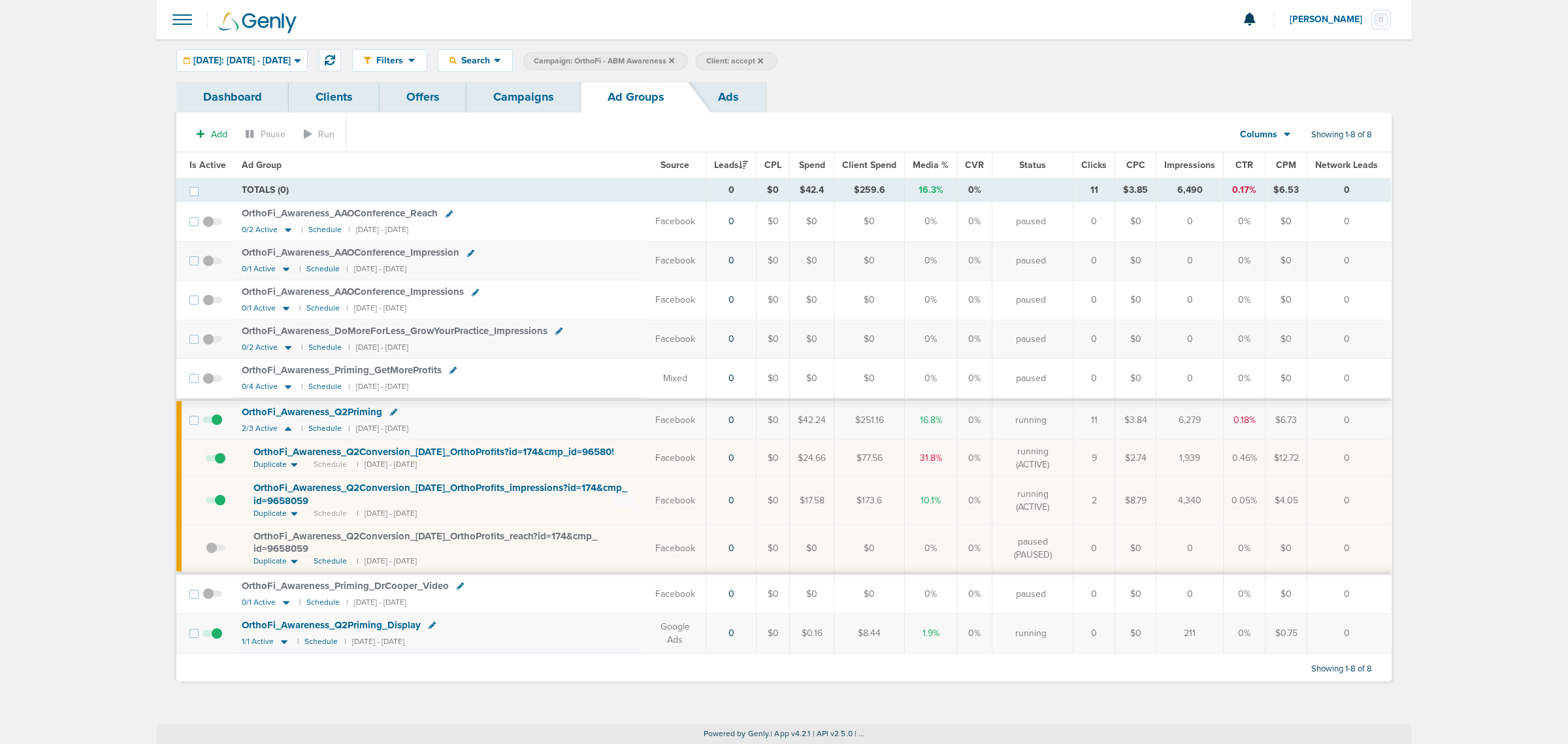
click at [392, 413] on icon at bounding box center [393, 412] width 7 height 7
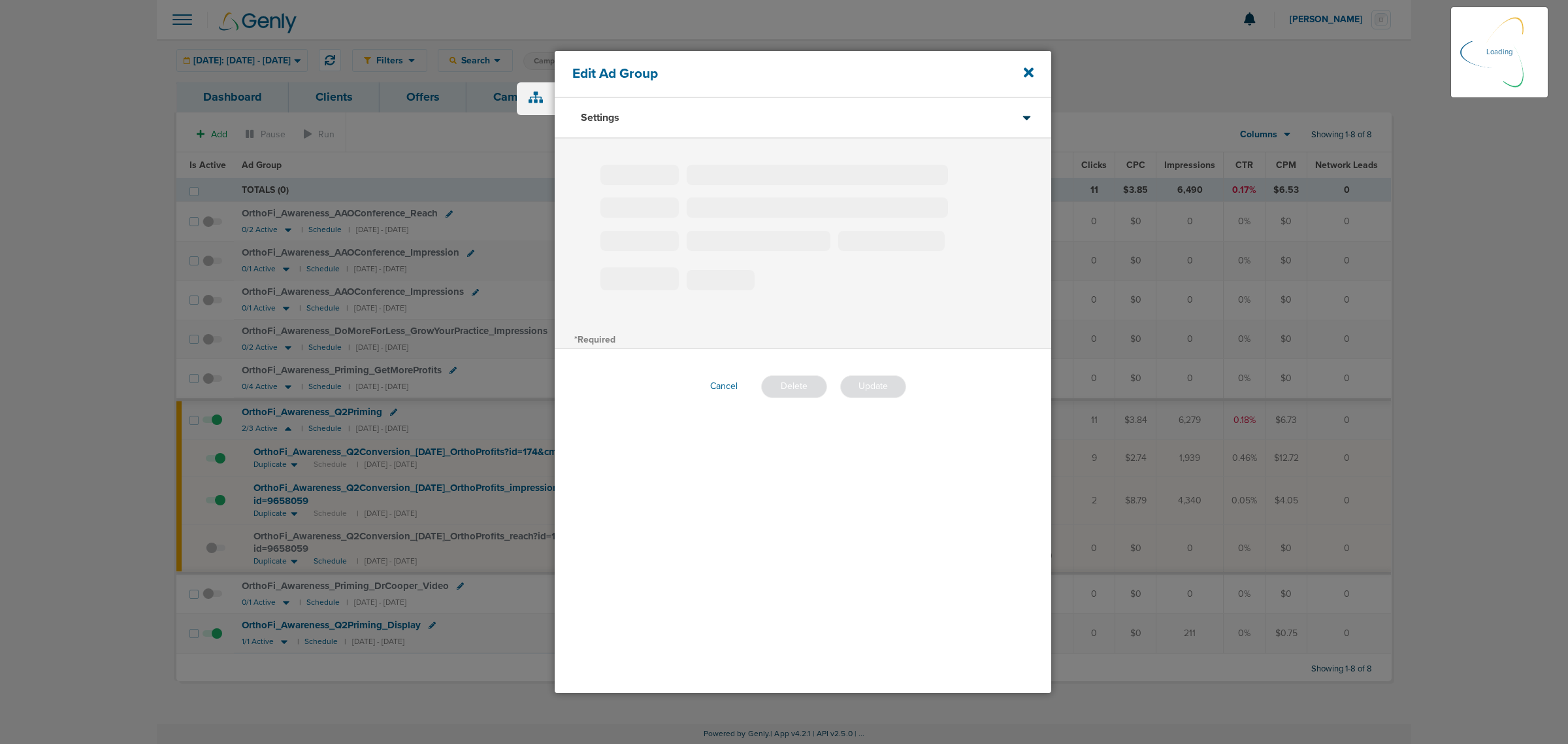
type input "OrthoFi_Awareness_Q2Priming"
type input "40"
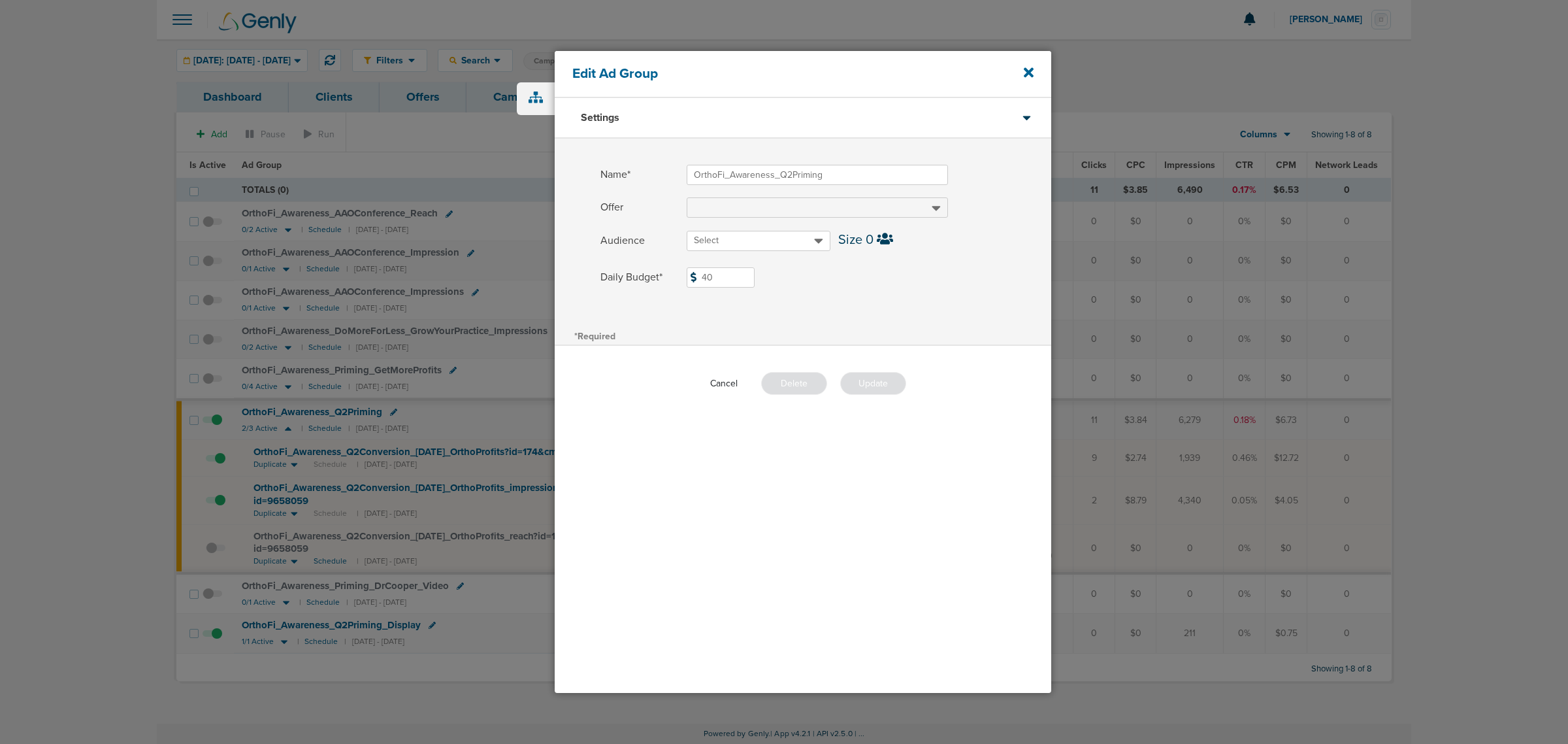
click at [731, 383] on button "Cancel" at bounding box center [723, 383] width 48 height 20
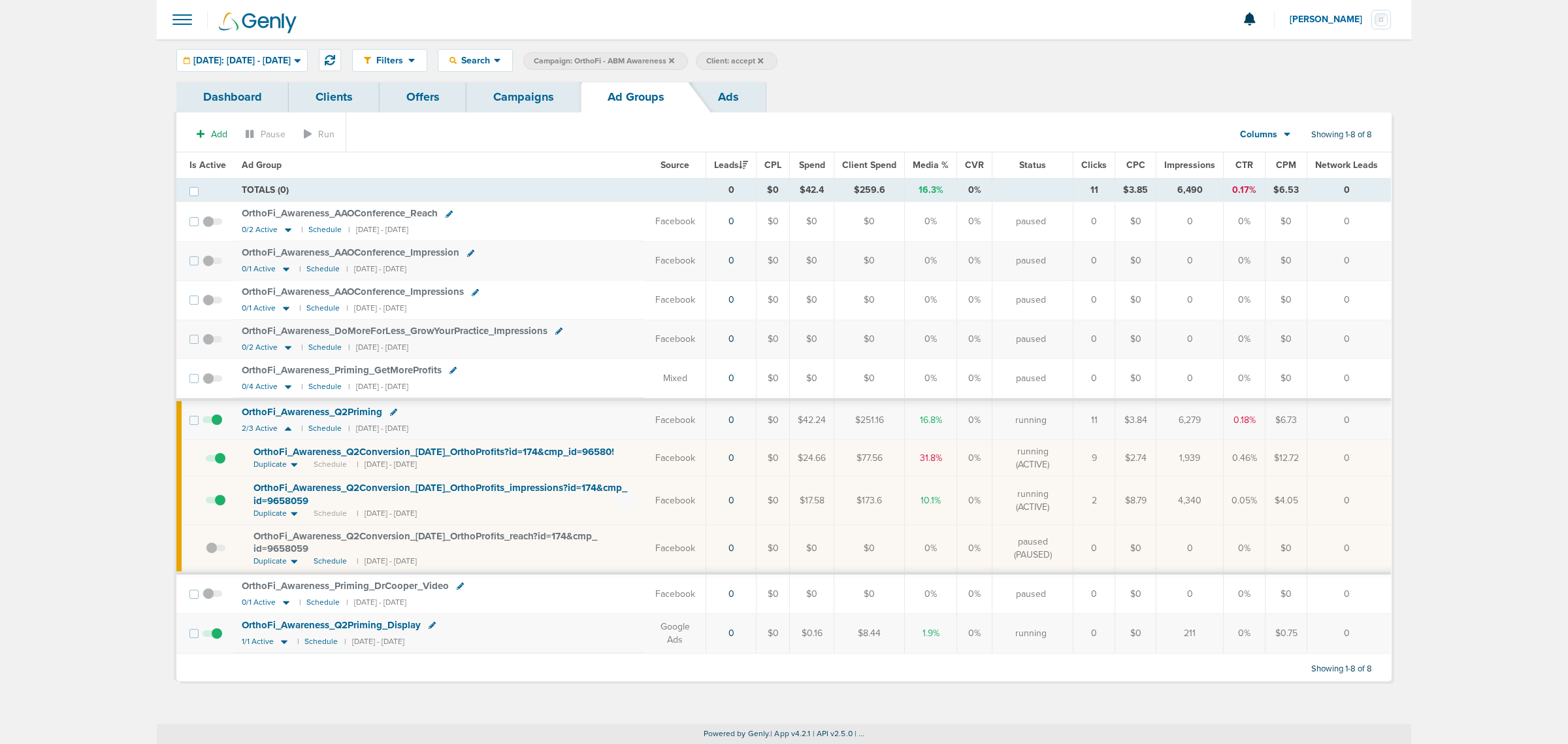
click at [898, 99] on div "Dashboard Clients Offers Campaigns Ad Groups Ads" at bounding box center [784, 97] width 1215 height 31
click at [335, 57] on icon at bounding box center [330, 61] width 11 height 11
click at [390, 415] on icon at bounding box center [393, 412] width 7 height 7
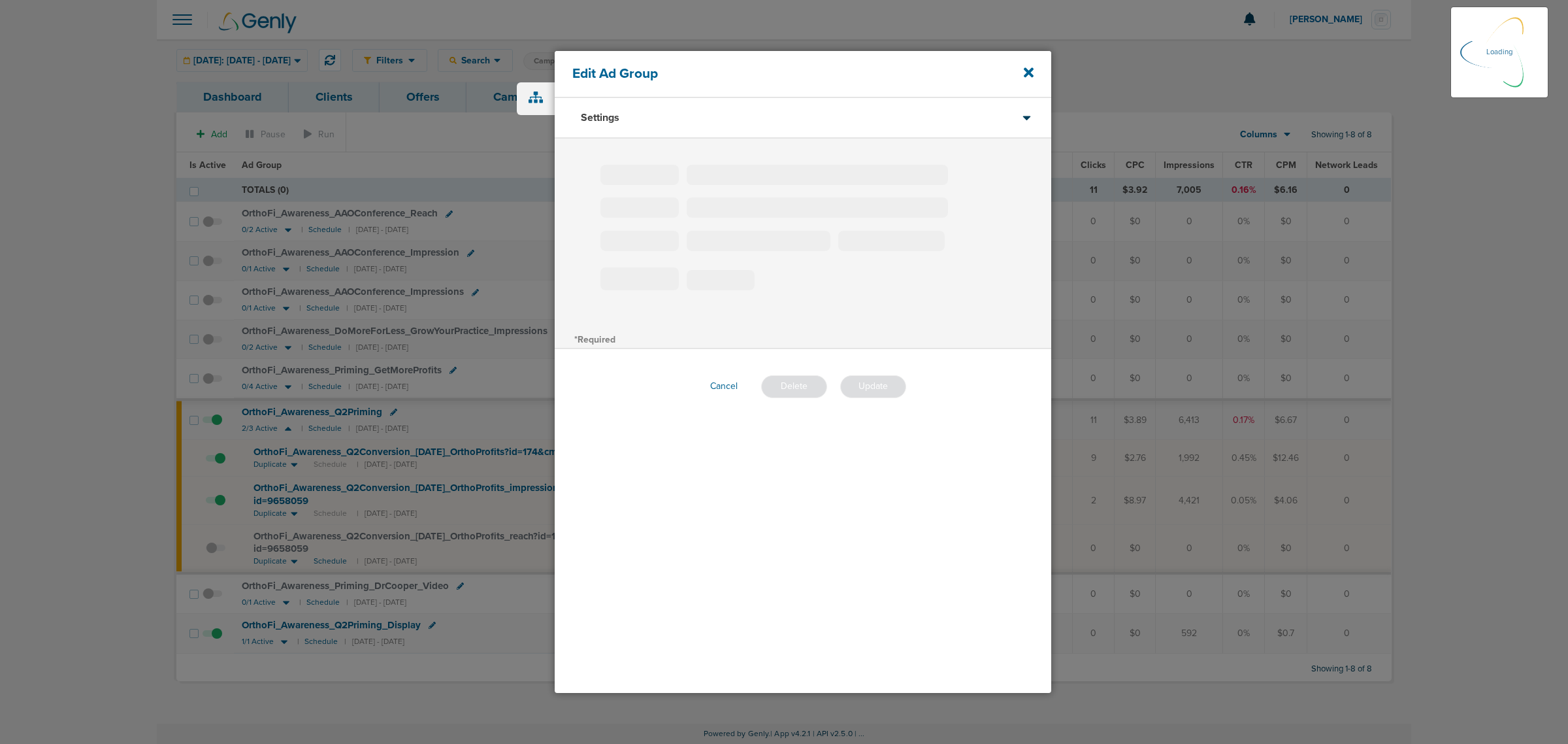
type input "OrthoFi_Awareness_Q2Priming"
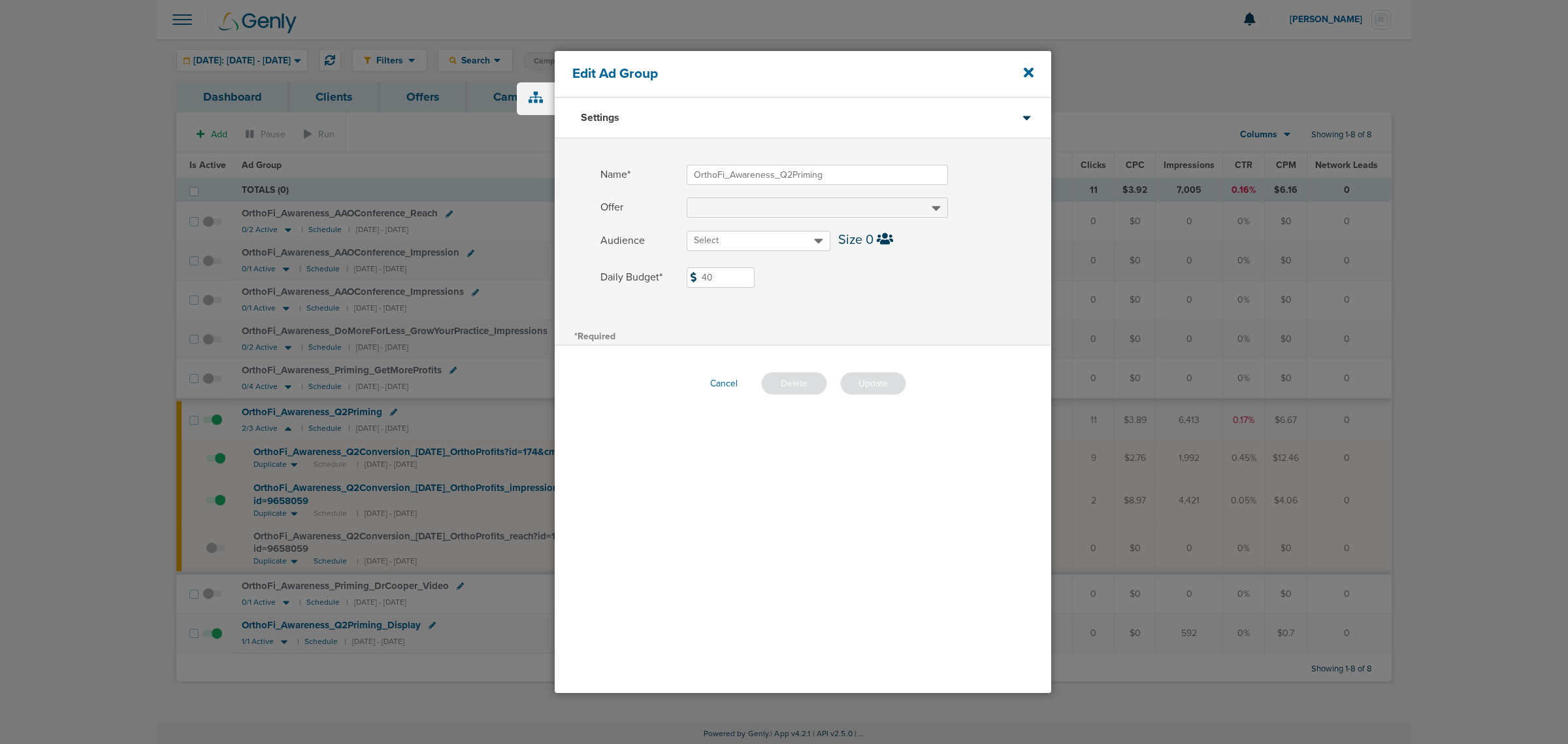
drag, startPoint x: 722, startPoint y: 275, endPoint x: 582, endPoint y: 280, distance: 140.1
click at [582, 280] on div "Daily Budget* 40 $40" at bounding box center [803, 283] width 497 height 31
type input "30"
click at [973, 322] on div "Name* OrthoFi_Awareness_Q2Priming Offer Audience Select Size 0 Daily Budget* 30…" at bounding box center [803, 233] width 497 height 188
click at [877, 379] on button "Update" at bounding box center [873, 382] width 66 height 23
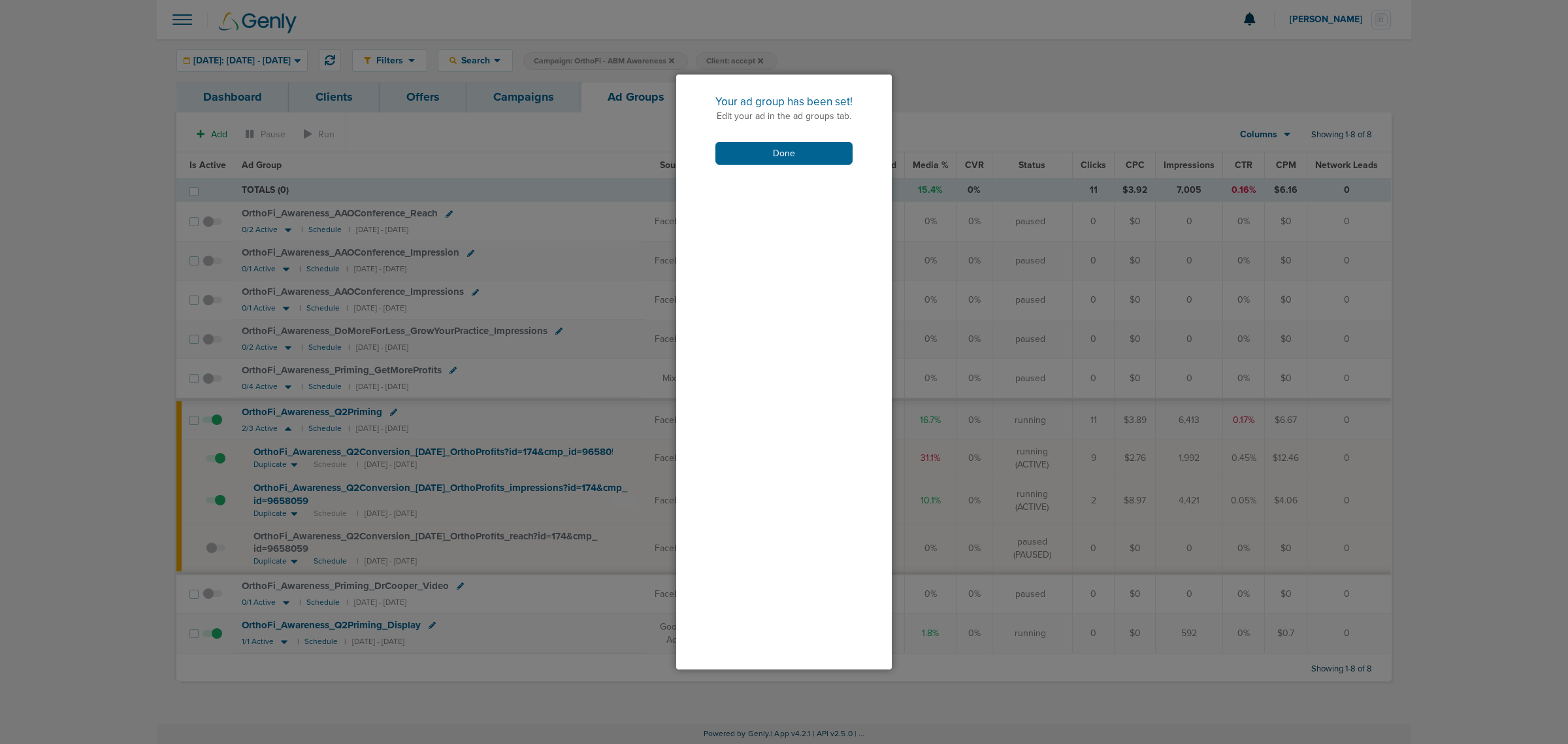
click at [805, 140] on div "Your ad group has been set! Edit your ad in the ad groups tab. Done" at bounding box center [784, 129] width 216 height 110
click at [763, 152] on button "Done" at bounding box center [784, 152] width 137 height 23
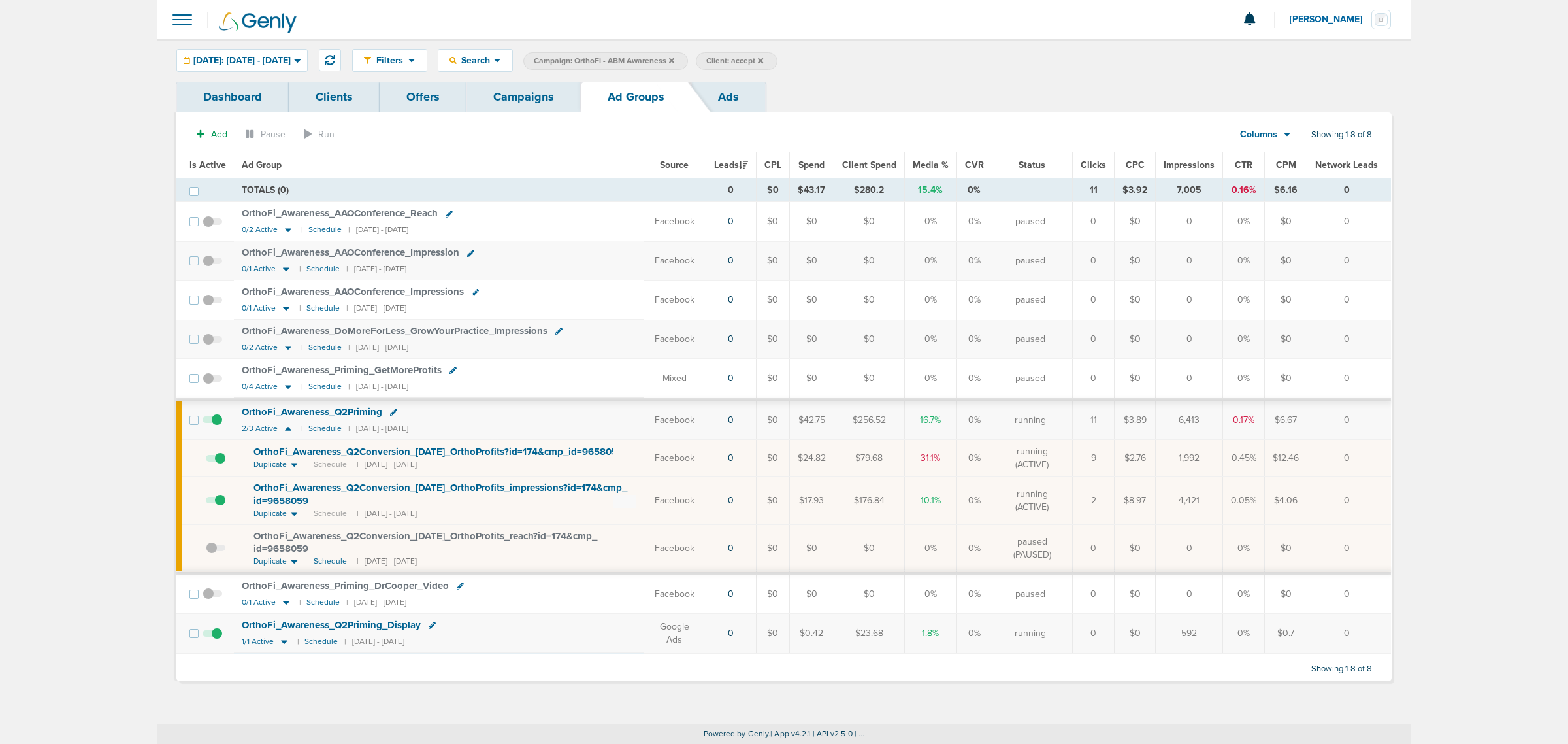
click at [537, 103] on link "Campaigns" at bounding box center [524, 97] width 114 height 31
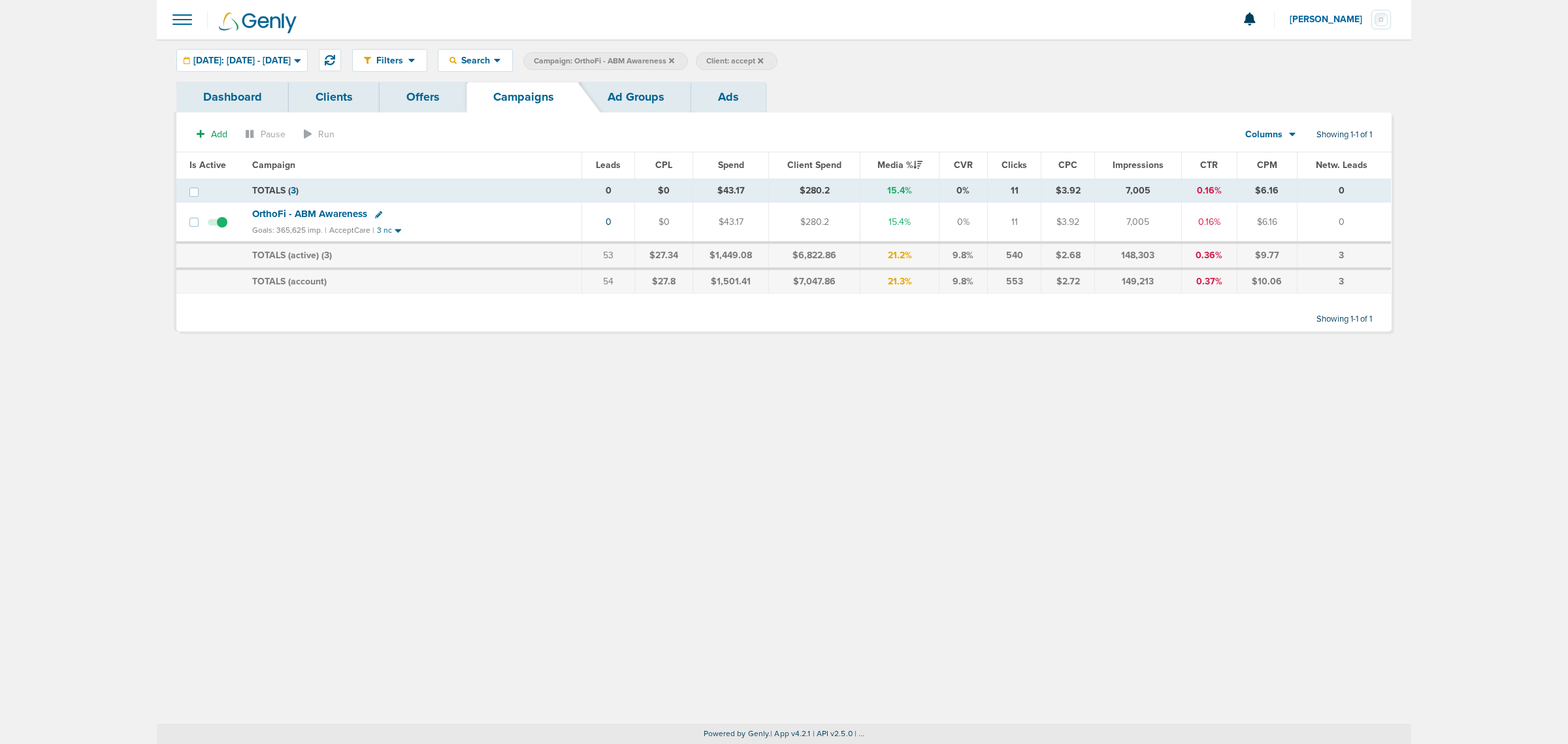
click at [674, 57] on icon at bounding box center [672, 61] width 5 height 8
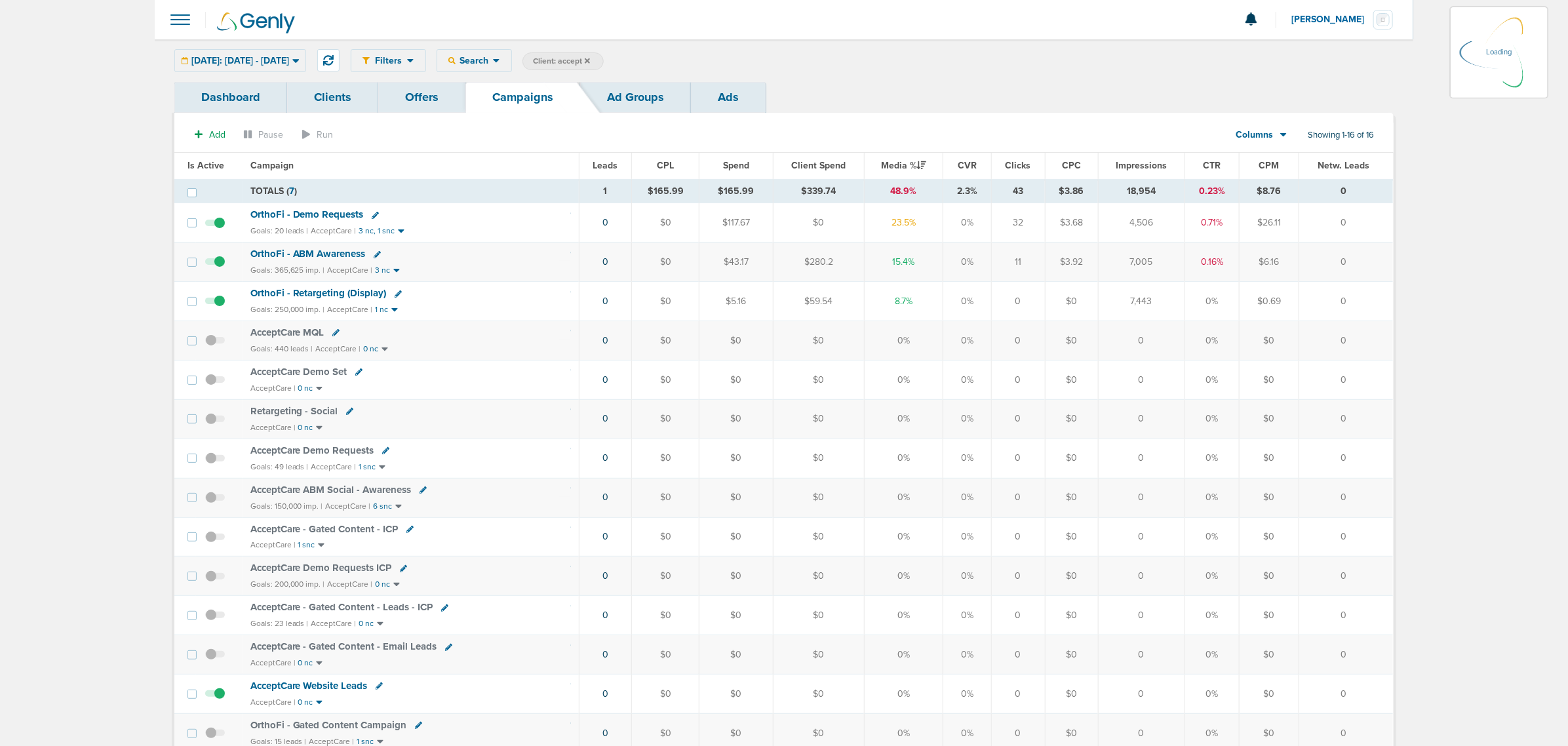
click at [590, 57] on icon at bounding box center [587, 61] width 5 height 8
click at [590, 61] on icon at bounding box center [587, 61] width 5 height 8
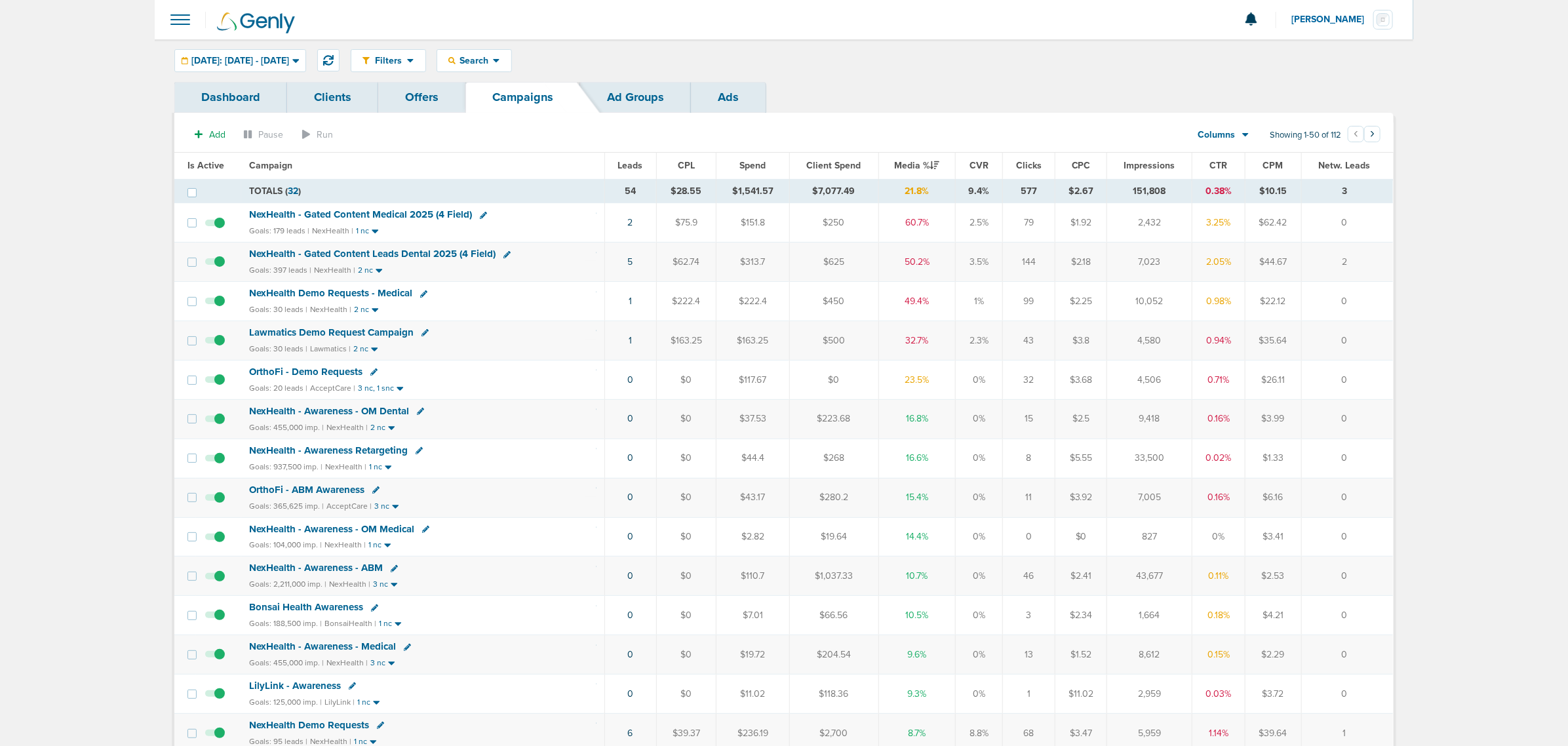
click at [412, 254] on span "NexHealth - Gated Content Leads Dental 2025 (4 Field)" at bounding box center [372, 254] width 246 height 12
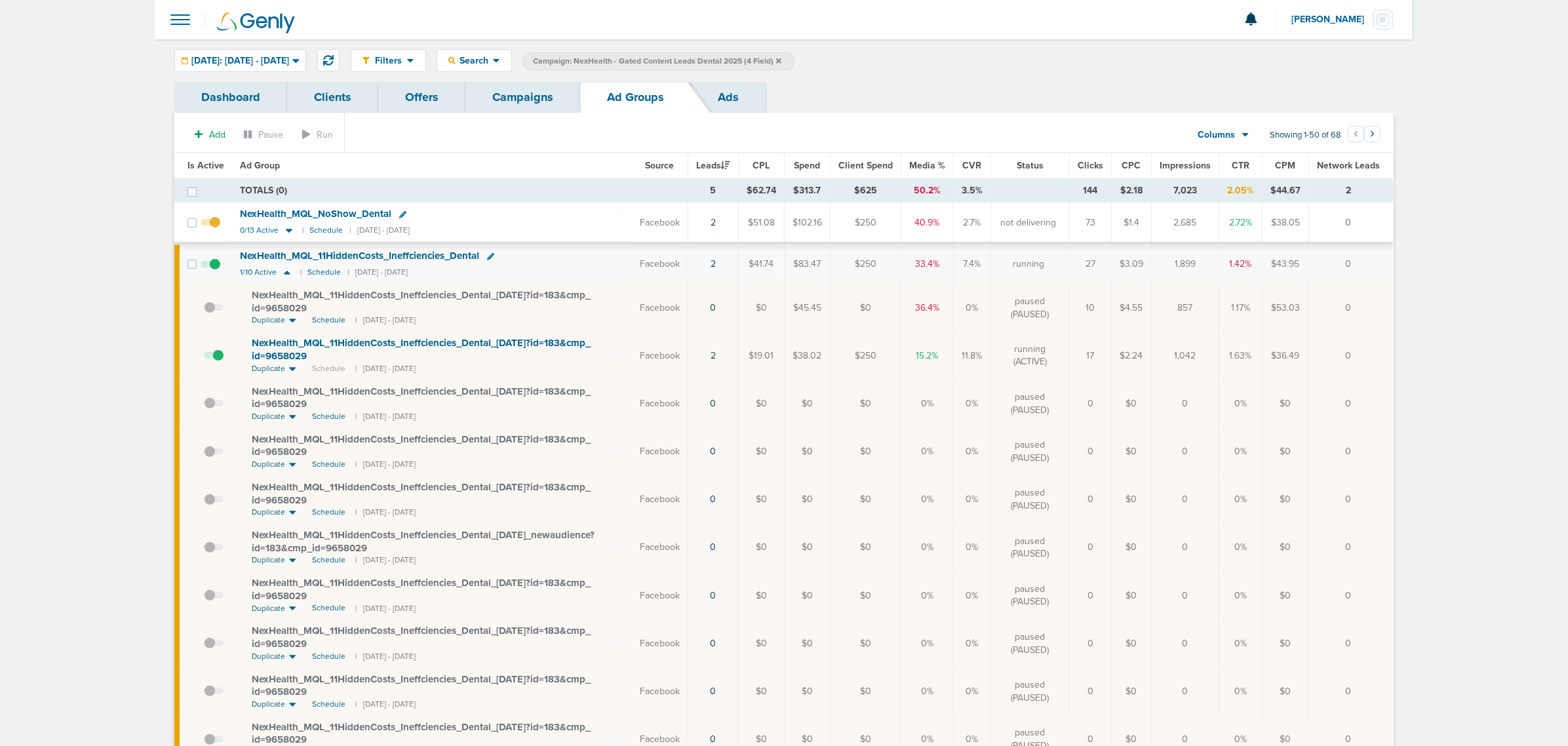
click at [546, 94] on link "Campaigns" at bounding box center [523, 97] width 115 height 31
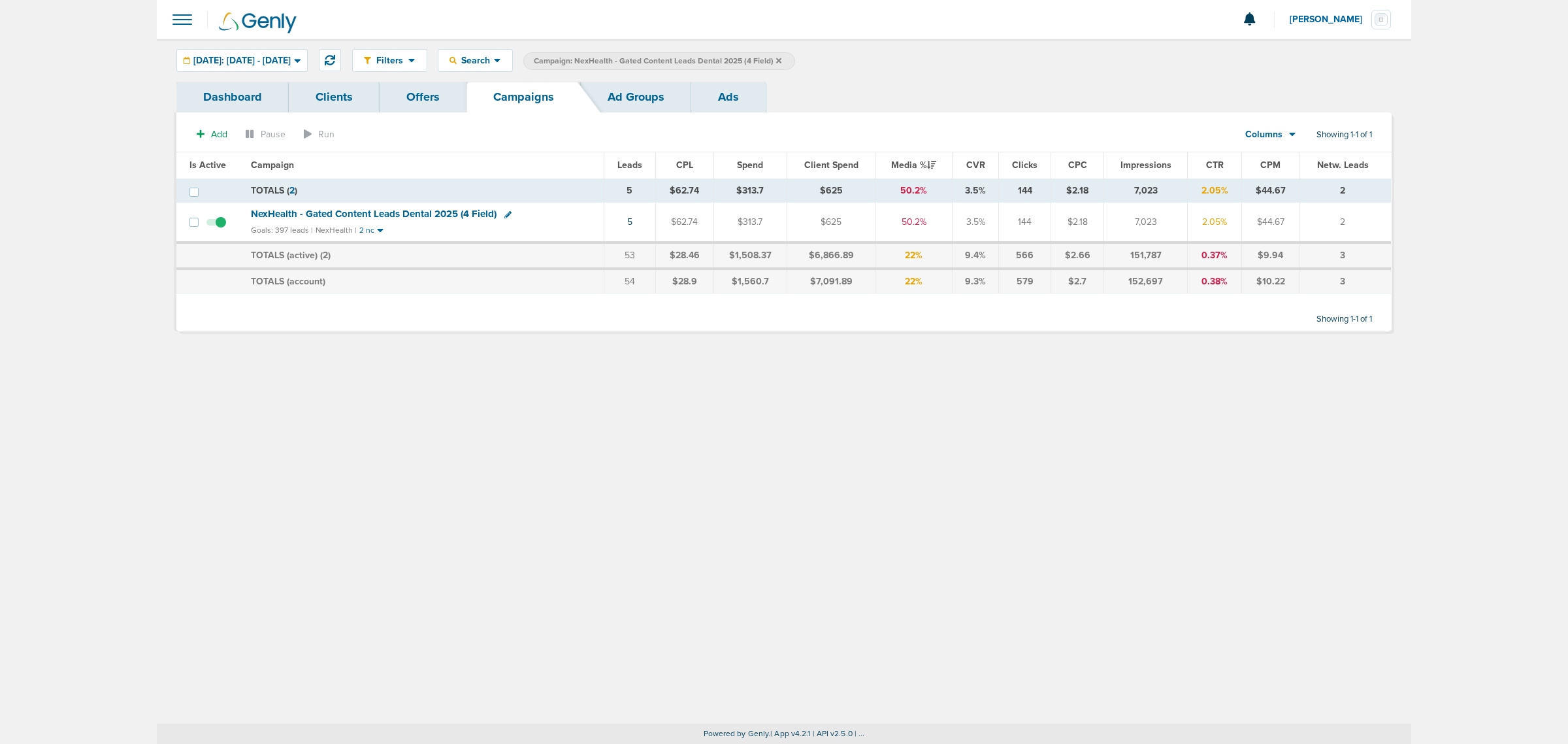
click at [781, 60] on icon at bounding box center [779, 60] width 5 height 5
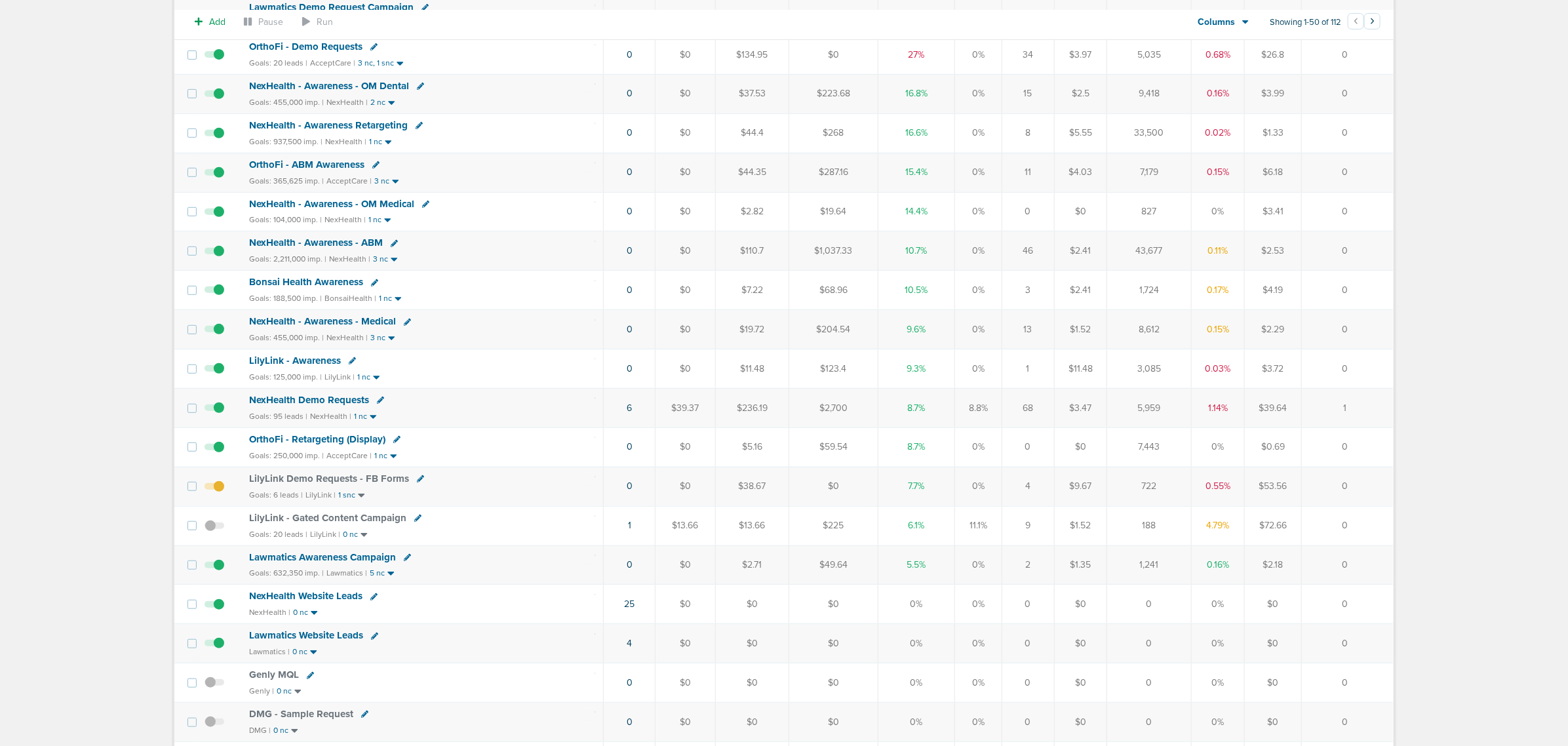
scroll to position [328, 0]
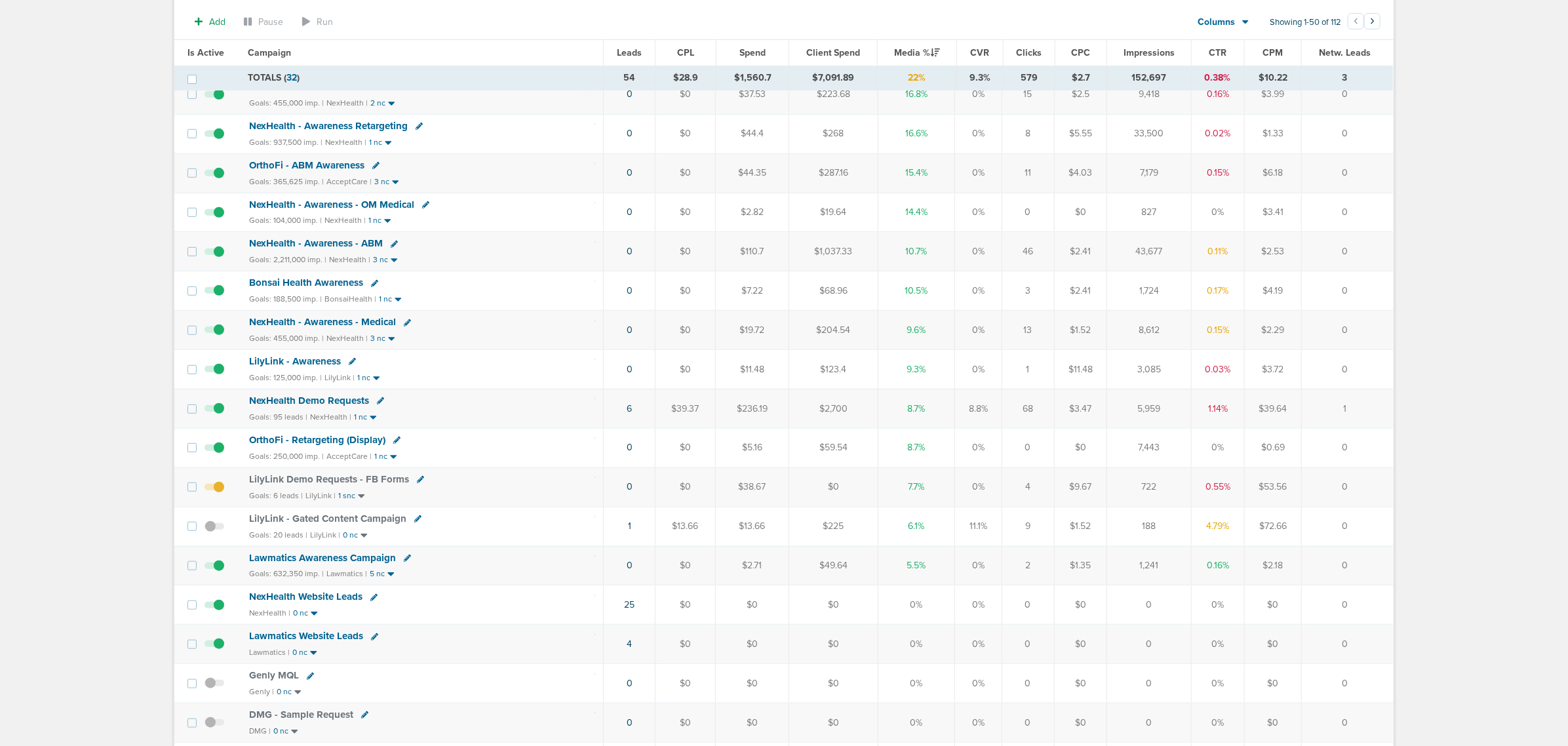
drag, startPoint x: 592, startPoint y: 656, endPoint x: 1381, endPoint y: 656, distance: 789.0
click at [1043, 451] on tr "Lawmatics Website Leads Lawmatics | 0 nc 4 $0 $0 $0 0% 0% 0 $0 0 0% $0 0" at bounding box center [784, 643] width 1218 height 39
click at [560, 451] on div "Lawmatics Awareness Campaign" at bounding box center [422, 558] width 346 height 13
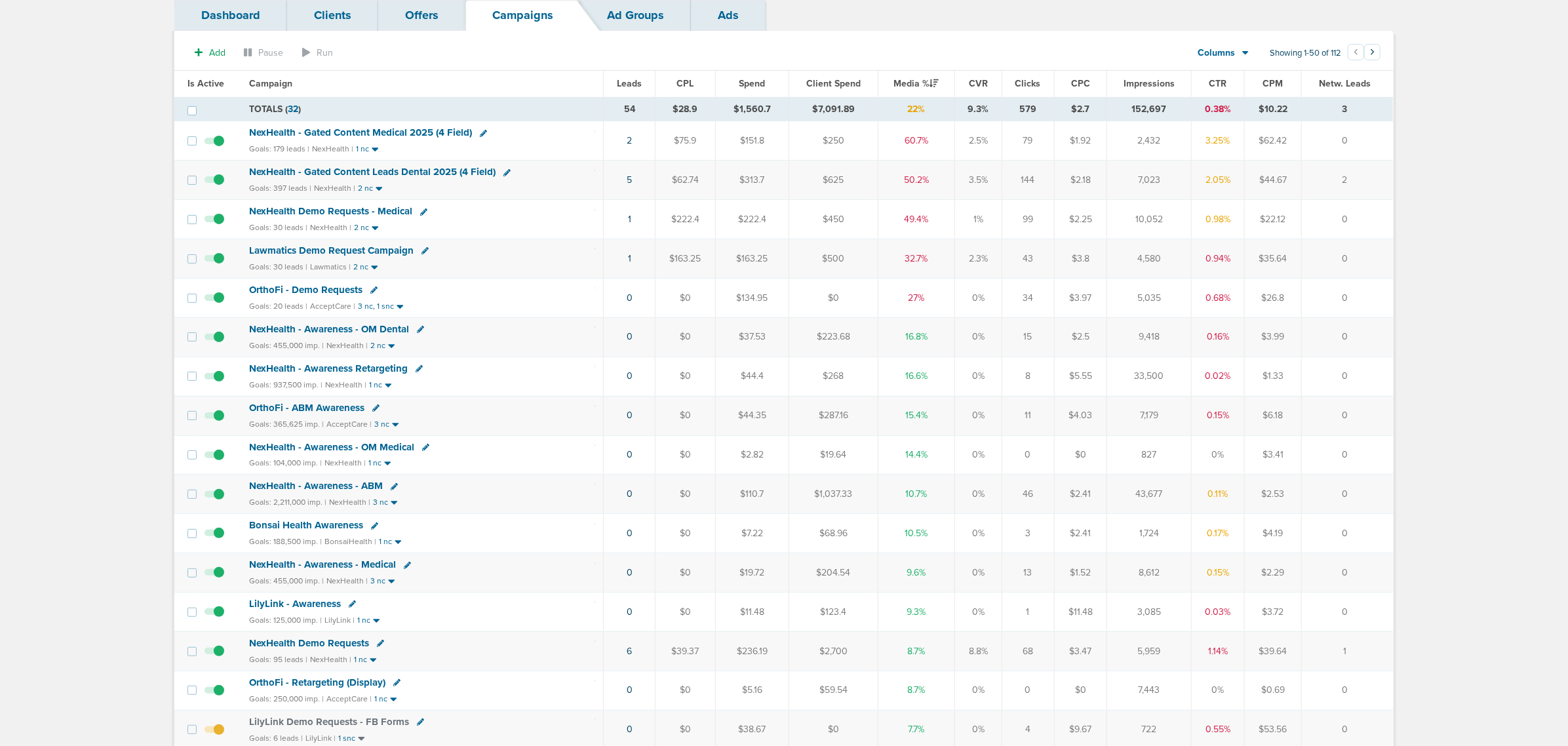
scroll to position [0, 0]
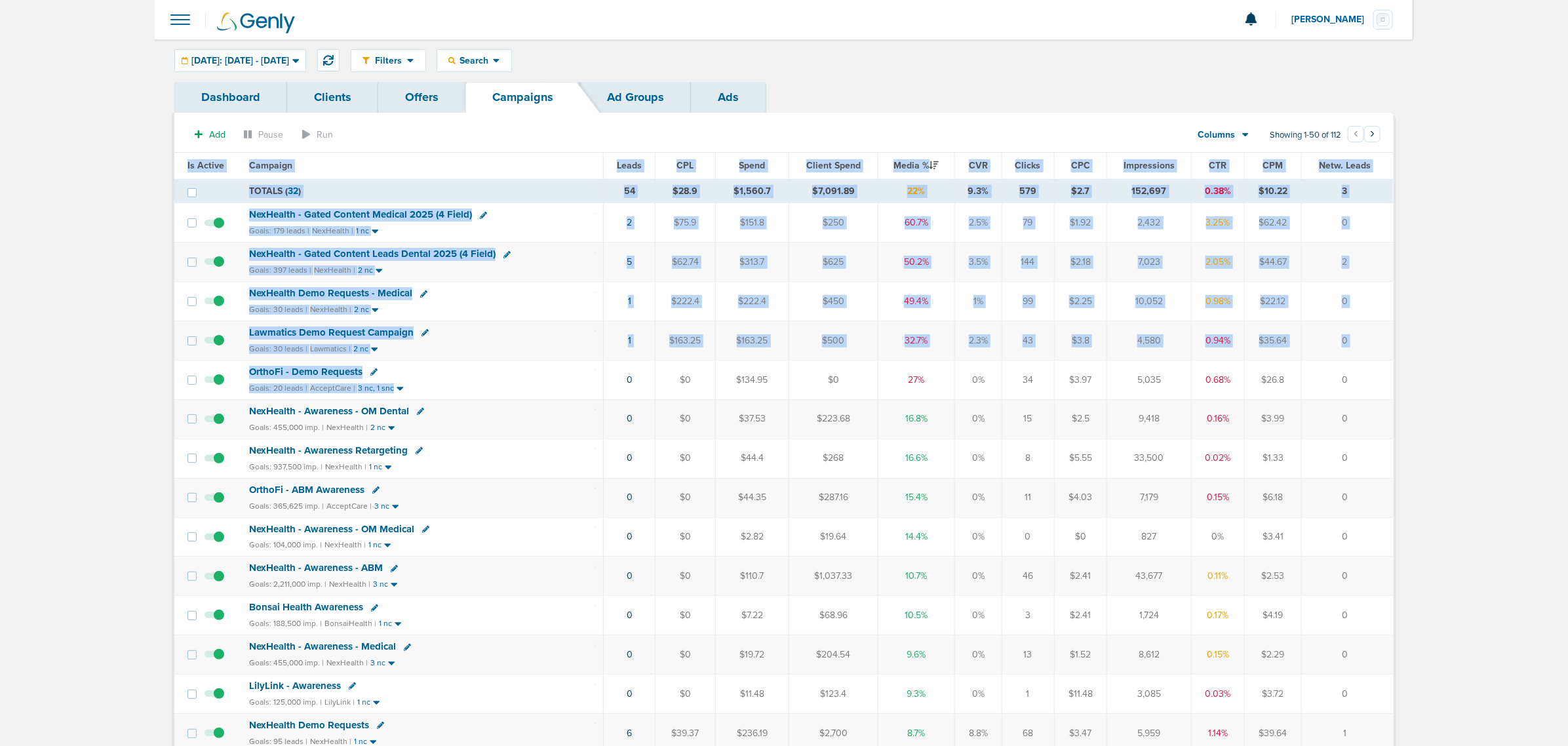
drag, startPoint x: 585, startPoint y: 384, endPoint x: 1413, endPoint y: 380, distance: 828.0
click at [1043, 381] on td "0" at bounding box center [1346, 379] width 92 height 39
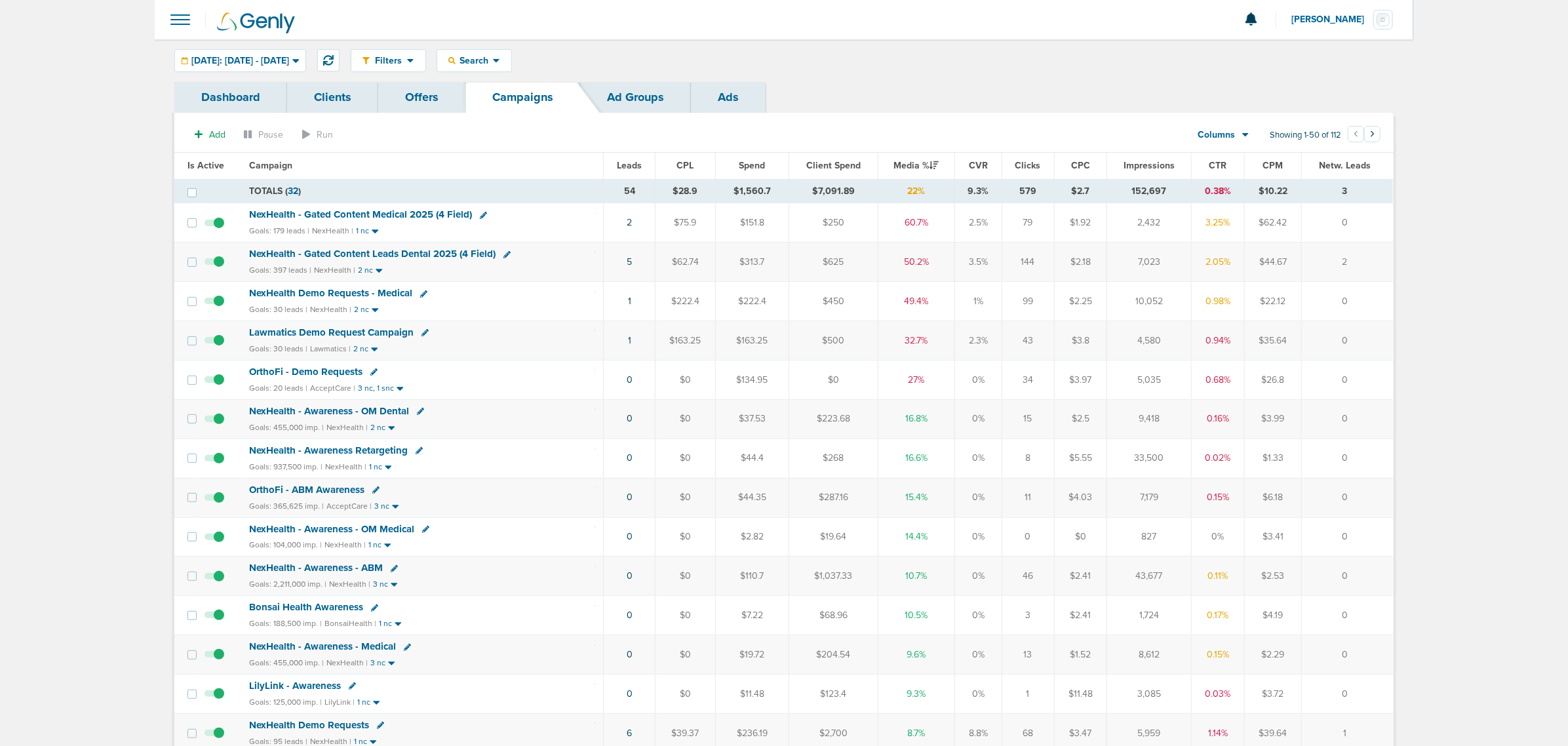
click at [329, 377] on span "OrthoFi - Demo Requests" at bounding box center [305, 371] width 114 height 12
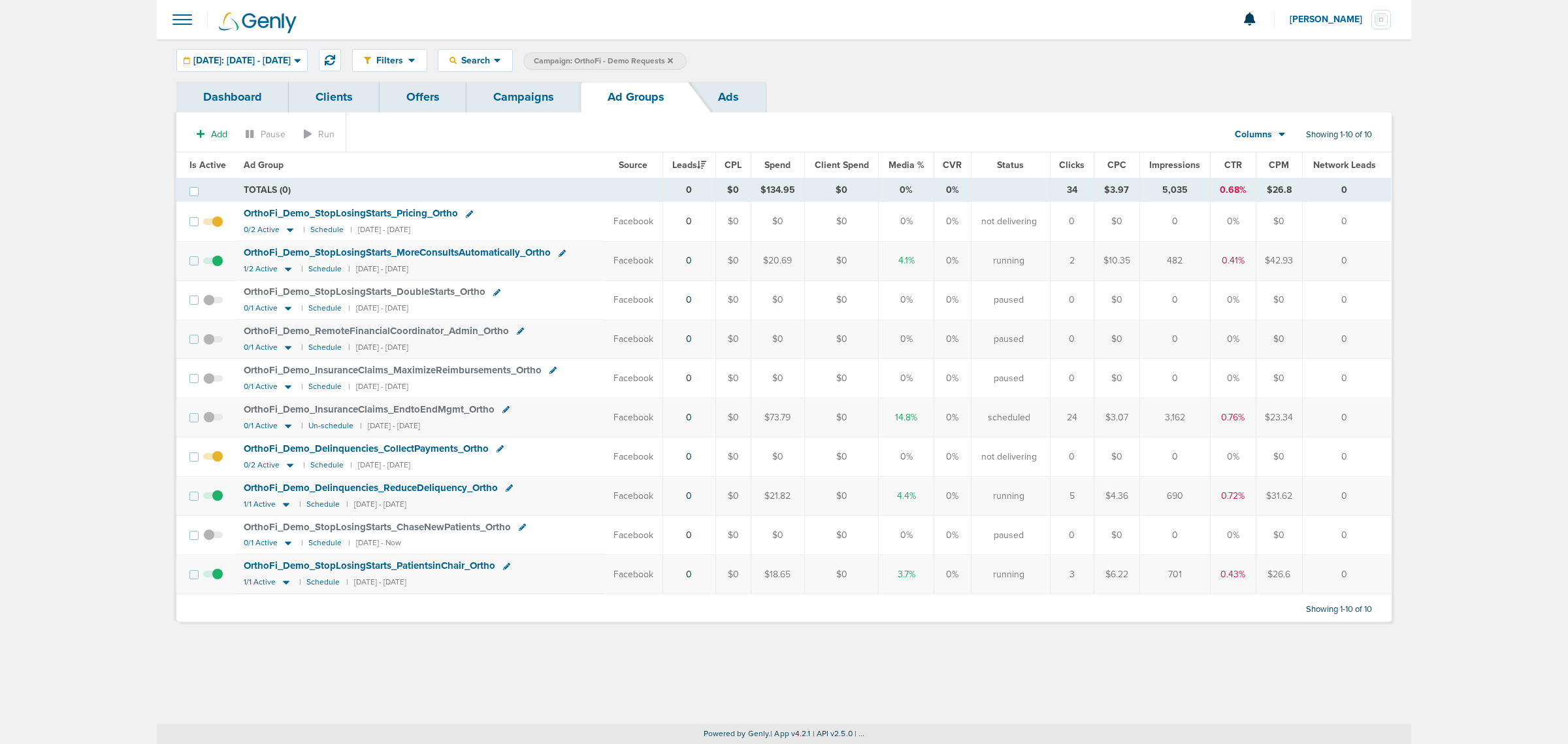
click at [533, 111] on link "Campaigns" at bounding box center [524, 97] width 114 height 31
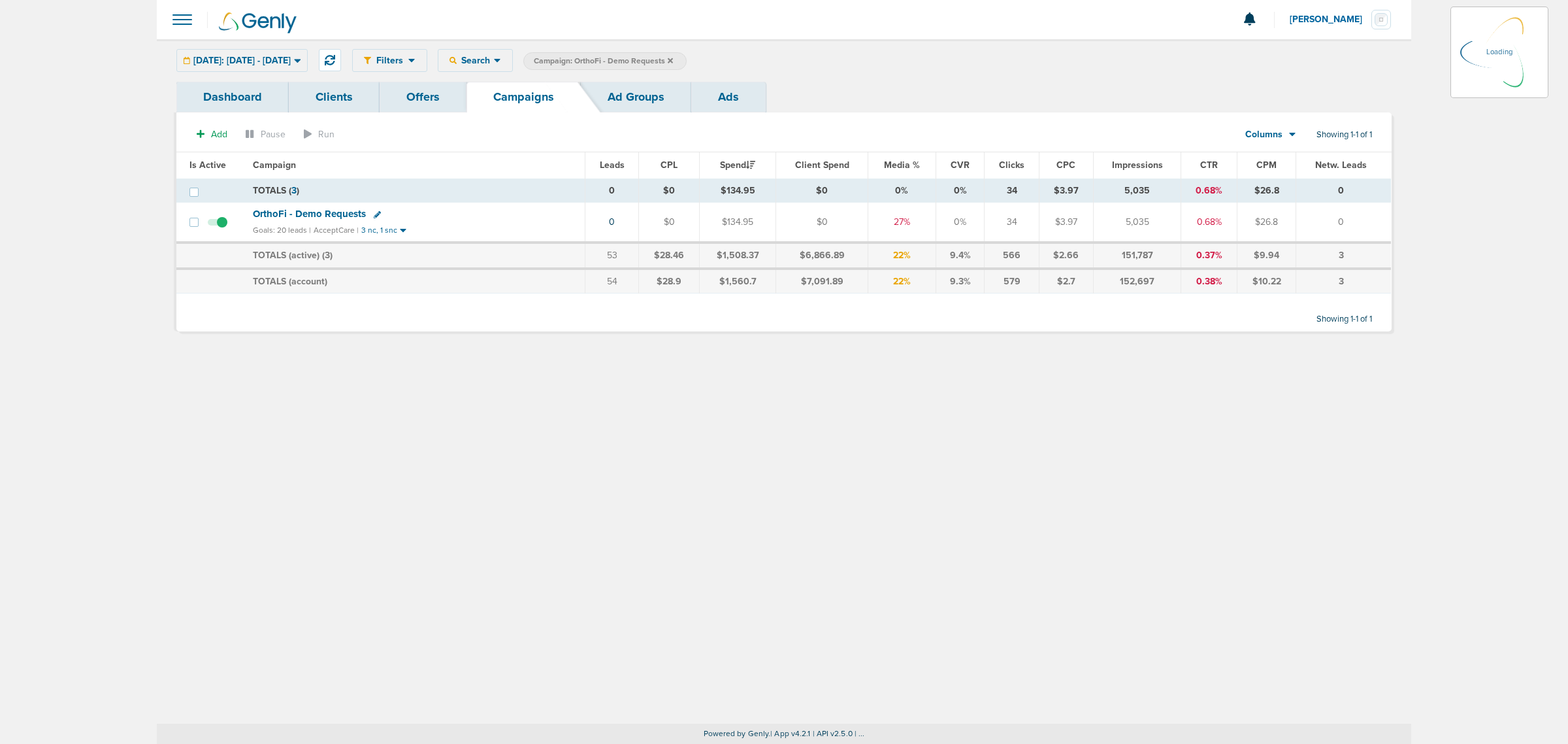
click at [673, 63] on icon at bounding box center [671, 61] width 5 height 8
click at [673, 57] on icon at bounding box center [671, 61] width 5 height 8
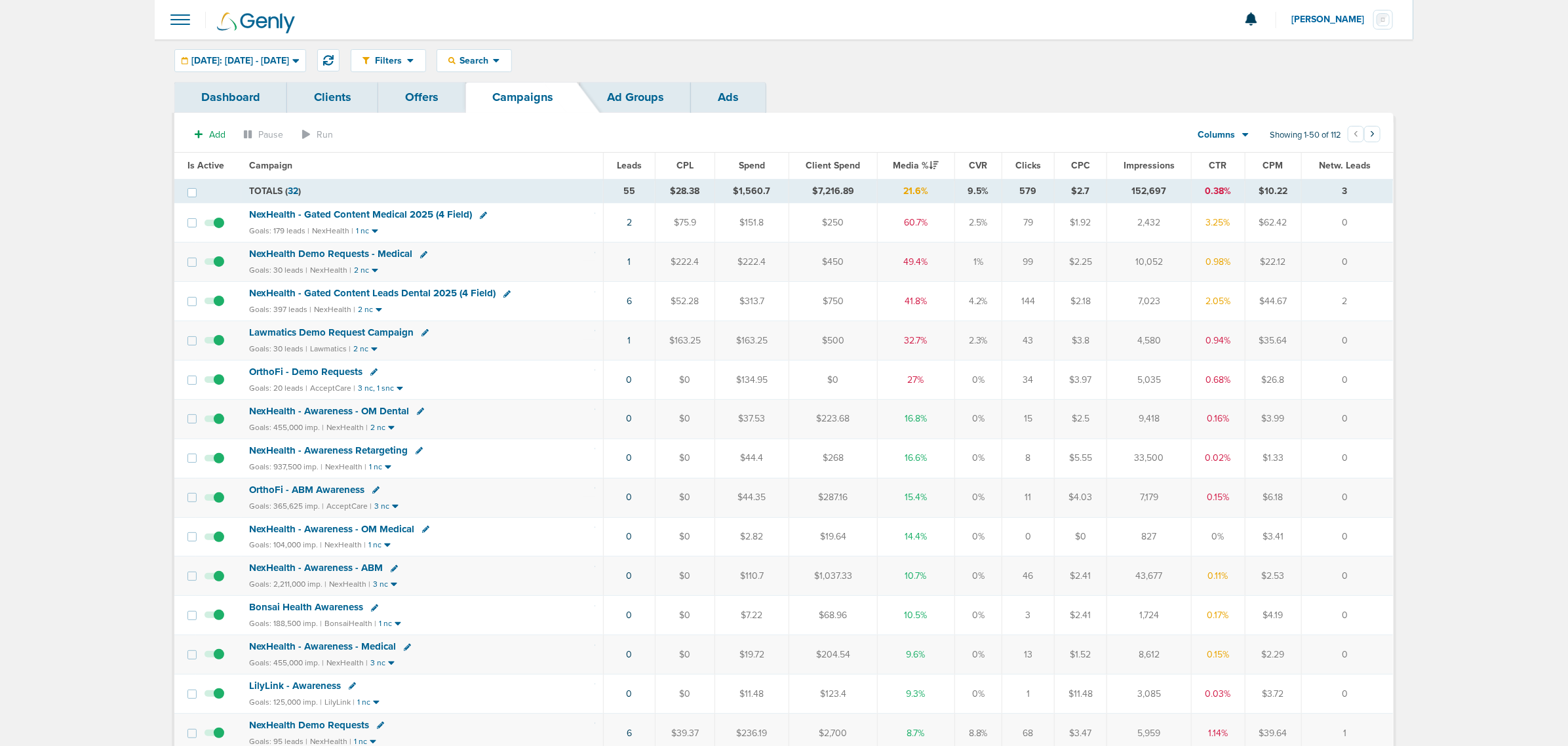
click at [459, 290] on span "NexHealth - Gated Content Leads Dental 2025 (4 Field)" at bounding box center [372, 293] width 246 height 12
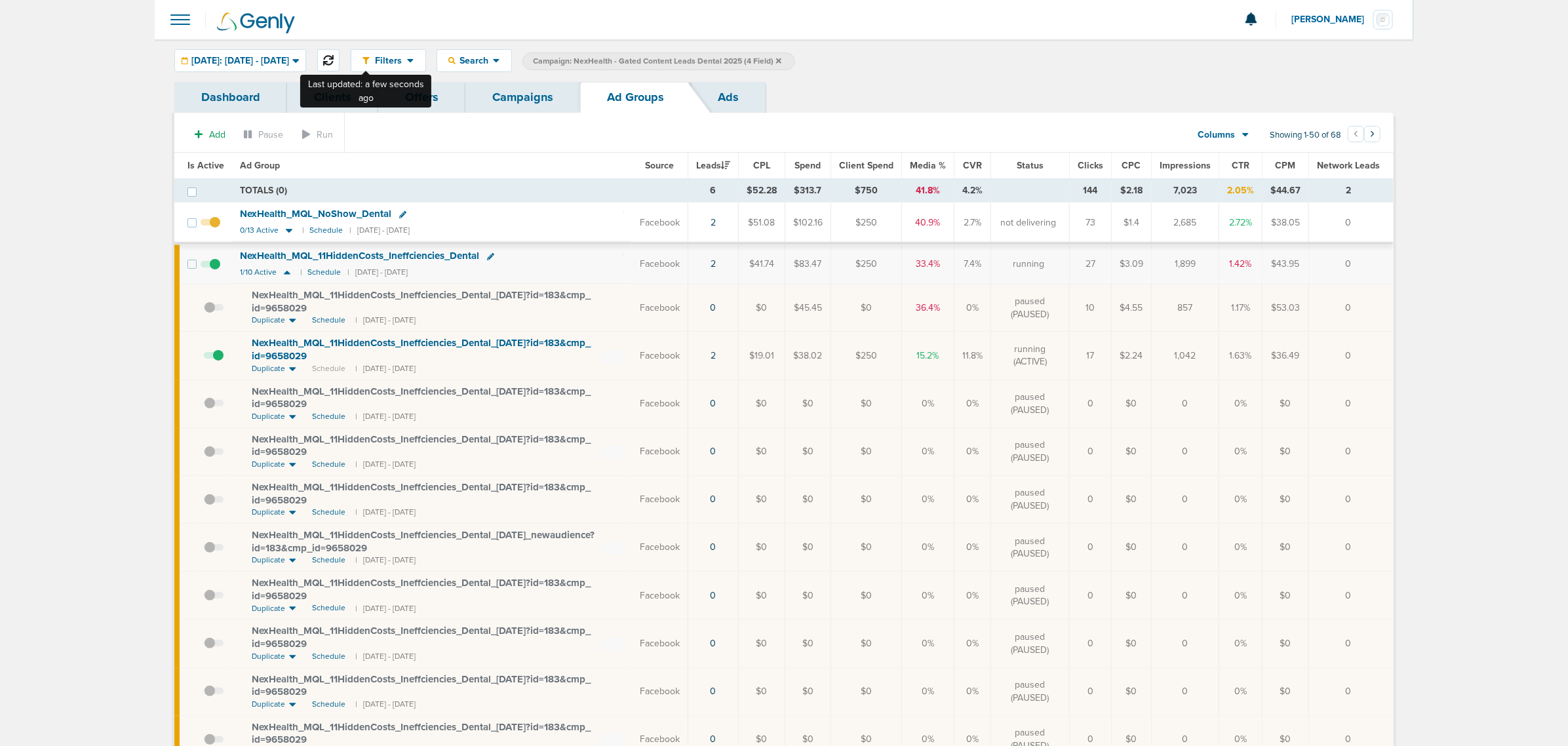
click at [334, 60] on icon at bounding box center [328, 61] width 11 height 11
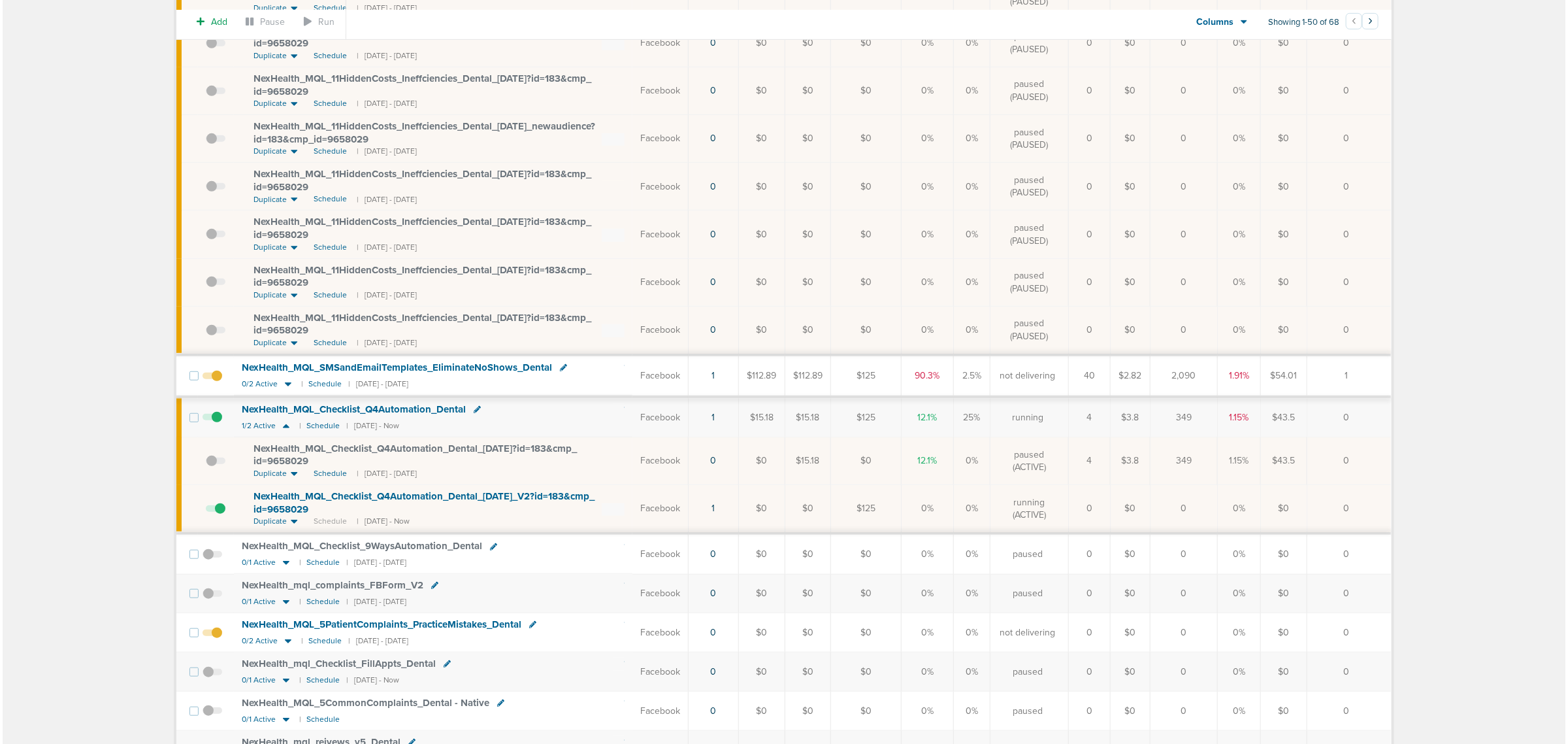
scroll to position [409, 0]
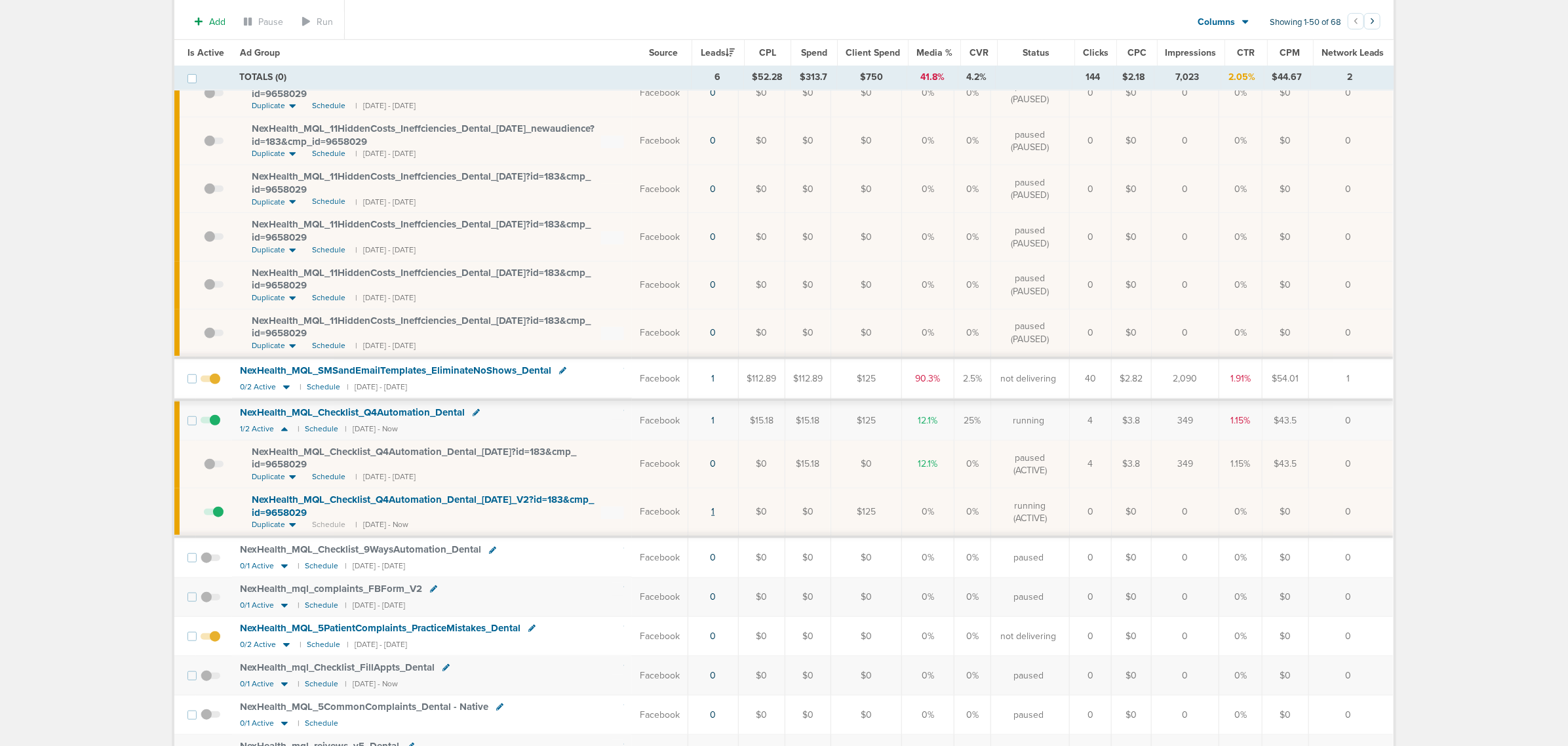
click at [714, 451] on link "1" at bounding box center [713, 512] width 4 height 11
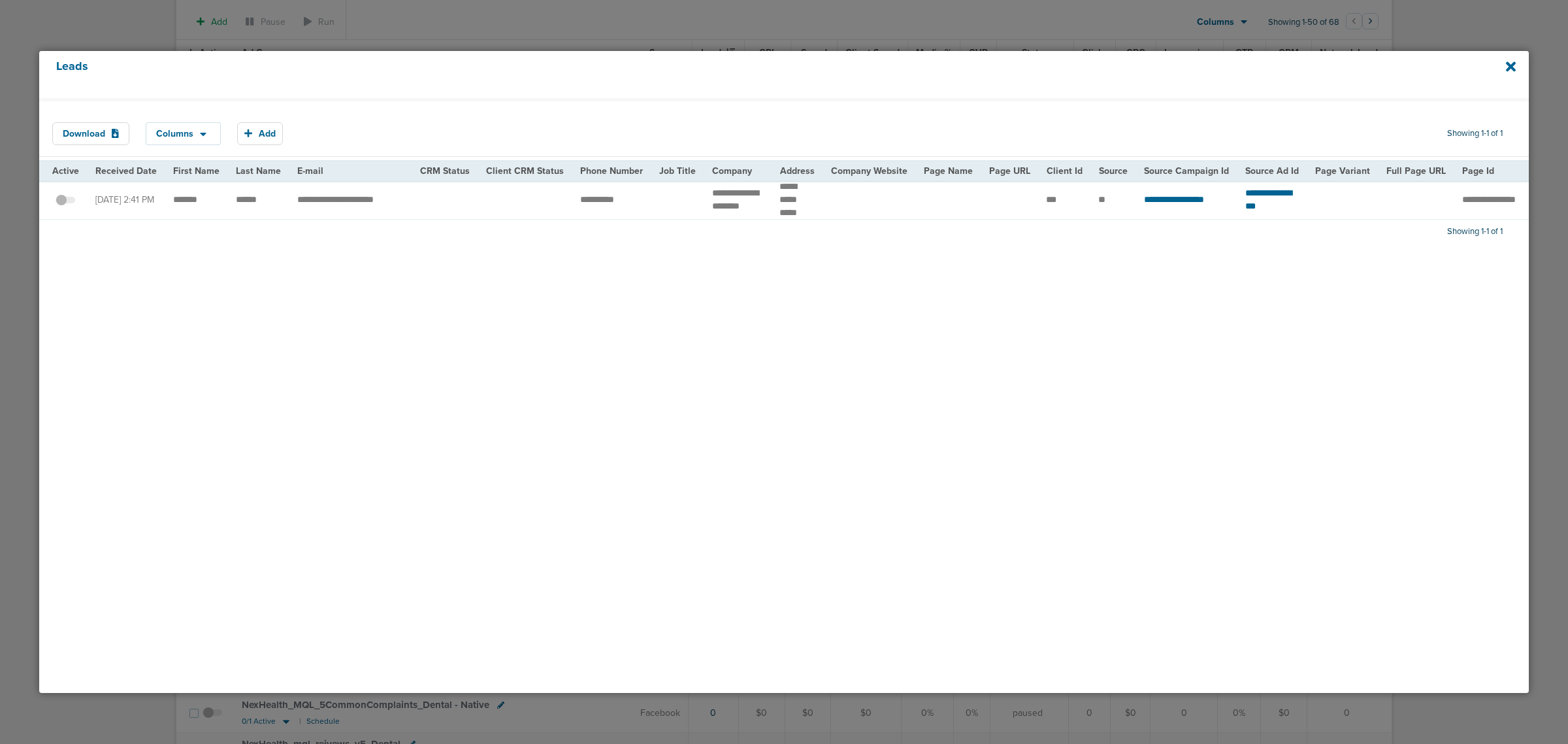
drag, startPoint x: 1514, startPoint y: 66, endPoint x: 1479, endPoint y: 73, distance: 35.7
click at [1040, 66] on icon at bounding box center [1511, 67] width 10 height 14
click at [863, 276] on div "Download Columns Save selections Reset to defaults Is Active Received Date Firs…" at bounding box center [784, 395] width 1490 height 594
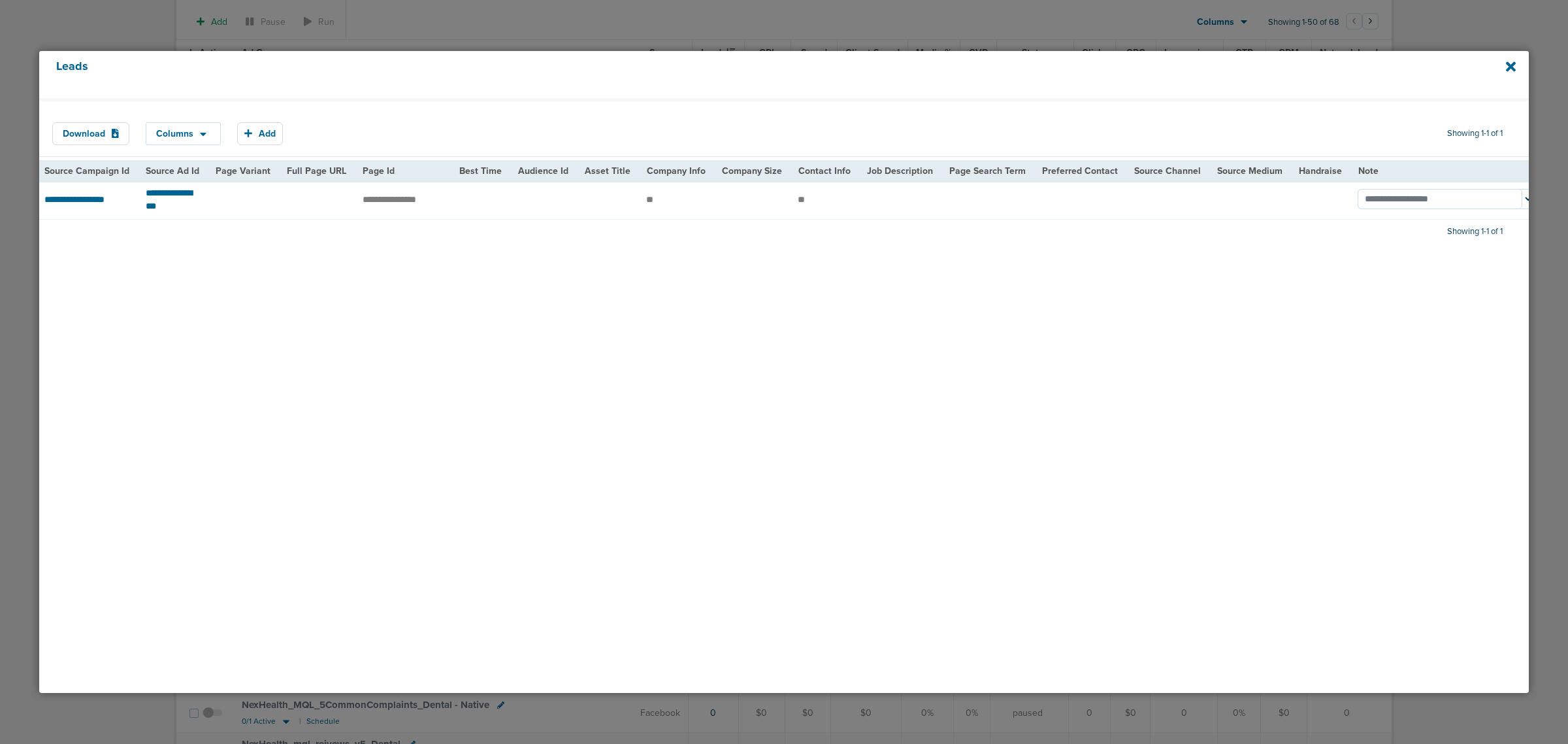
scroll to position [0, 0]
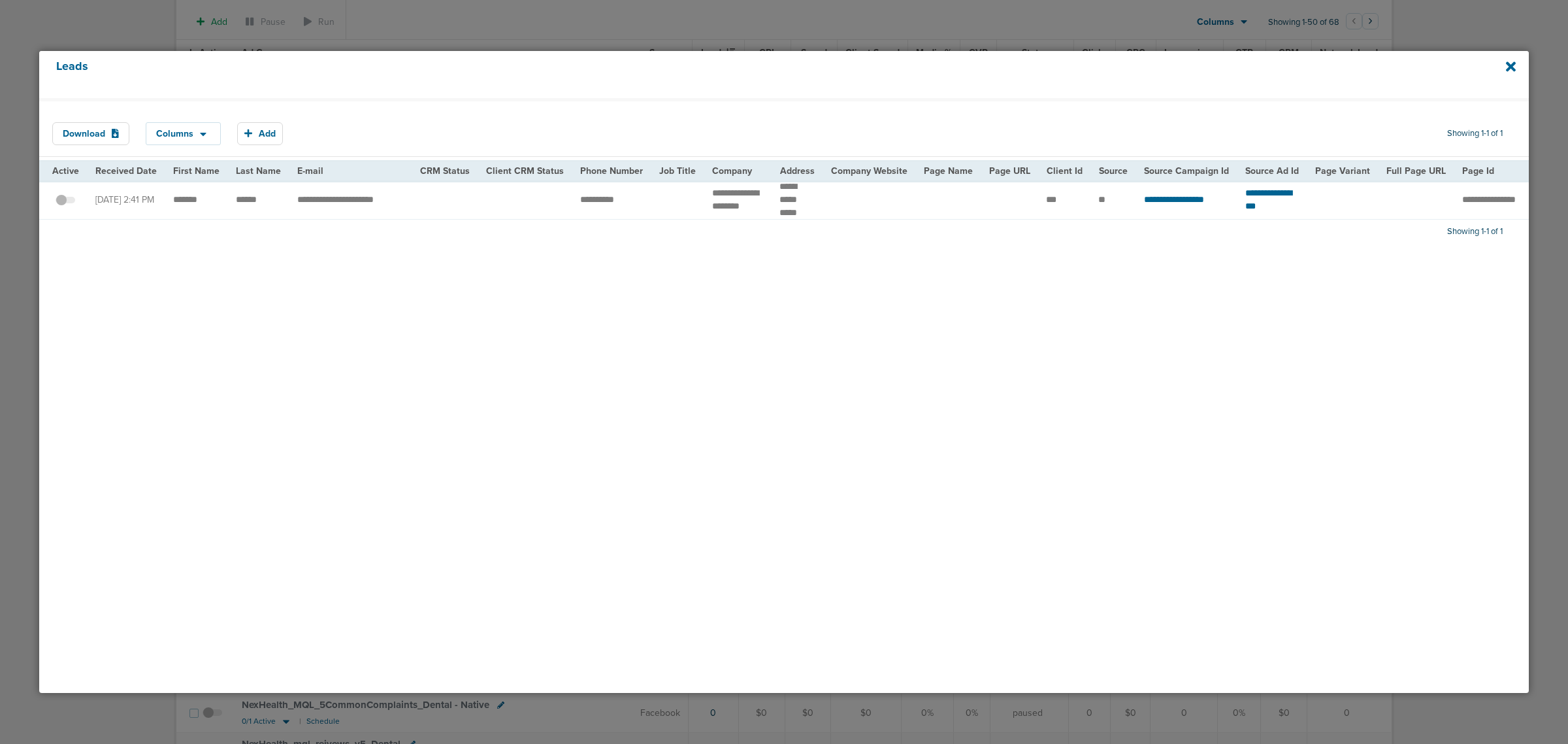
drag, startPoint x: 873, startPoint y: 20, endPoint x: 586, endPoint y: 18, distance: 287.0
click at [858, 20] on div at bounding box center [784, 372] width 1568 height 744
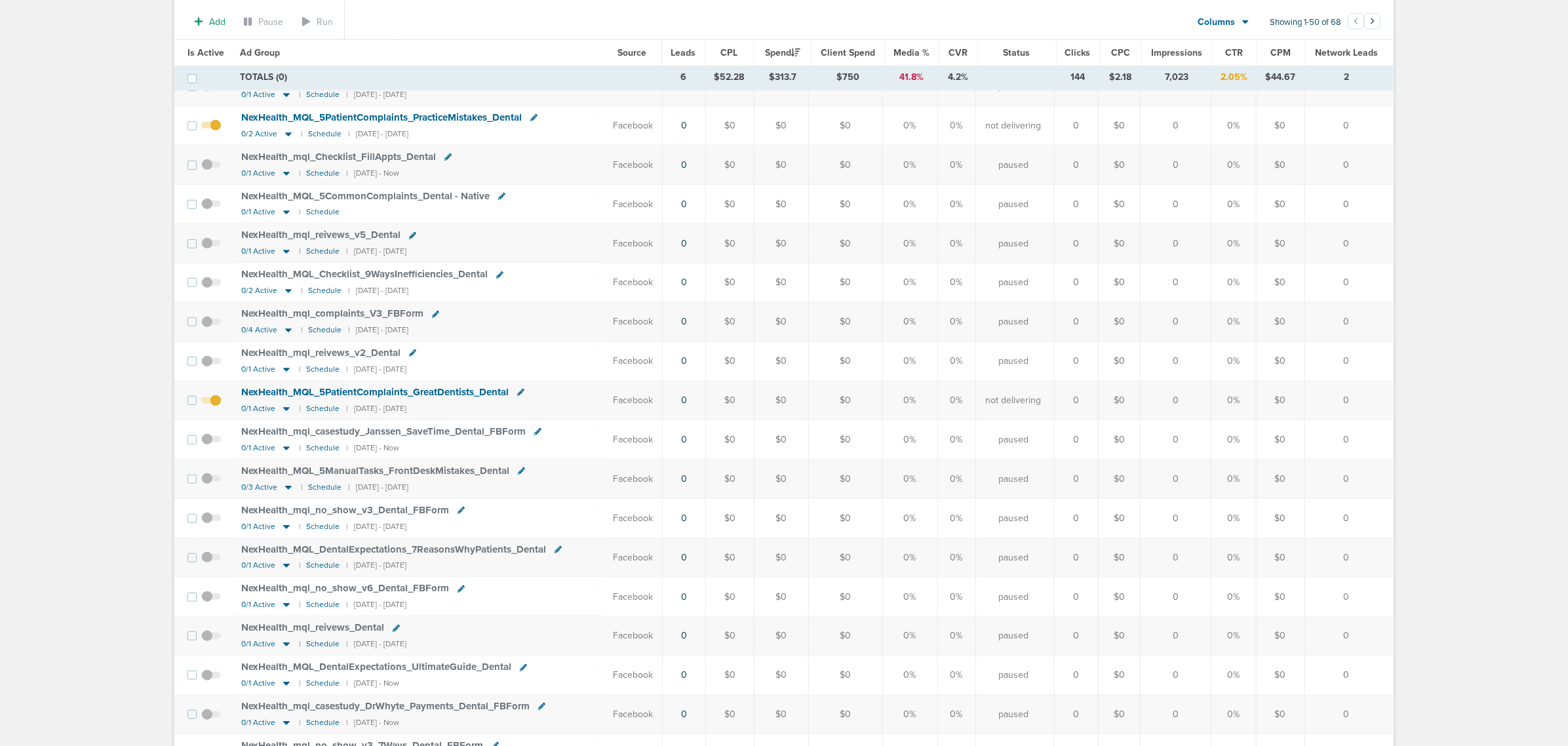
scroll to position [328, 0]
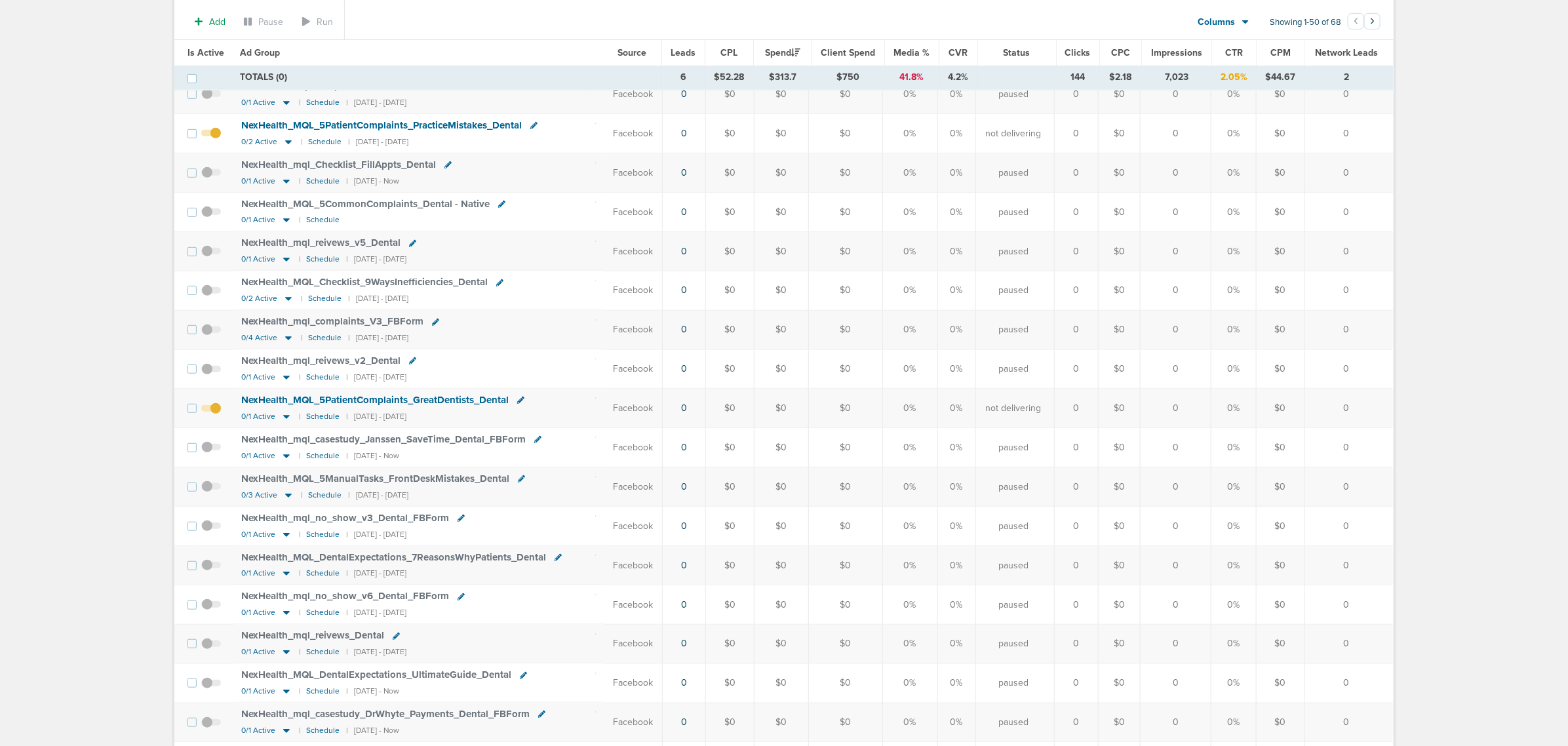
click at [214, 414] on span at bounding box center [211, 414] width 20 height 0
click at [211, 411] on input "checkbox" at bounding box center [211, 411] width 0 height 0
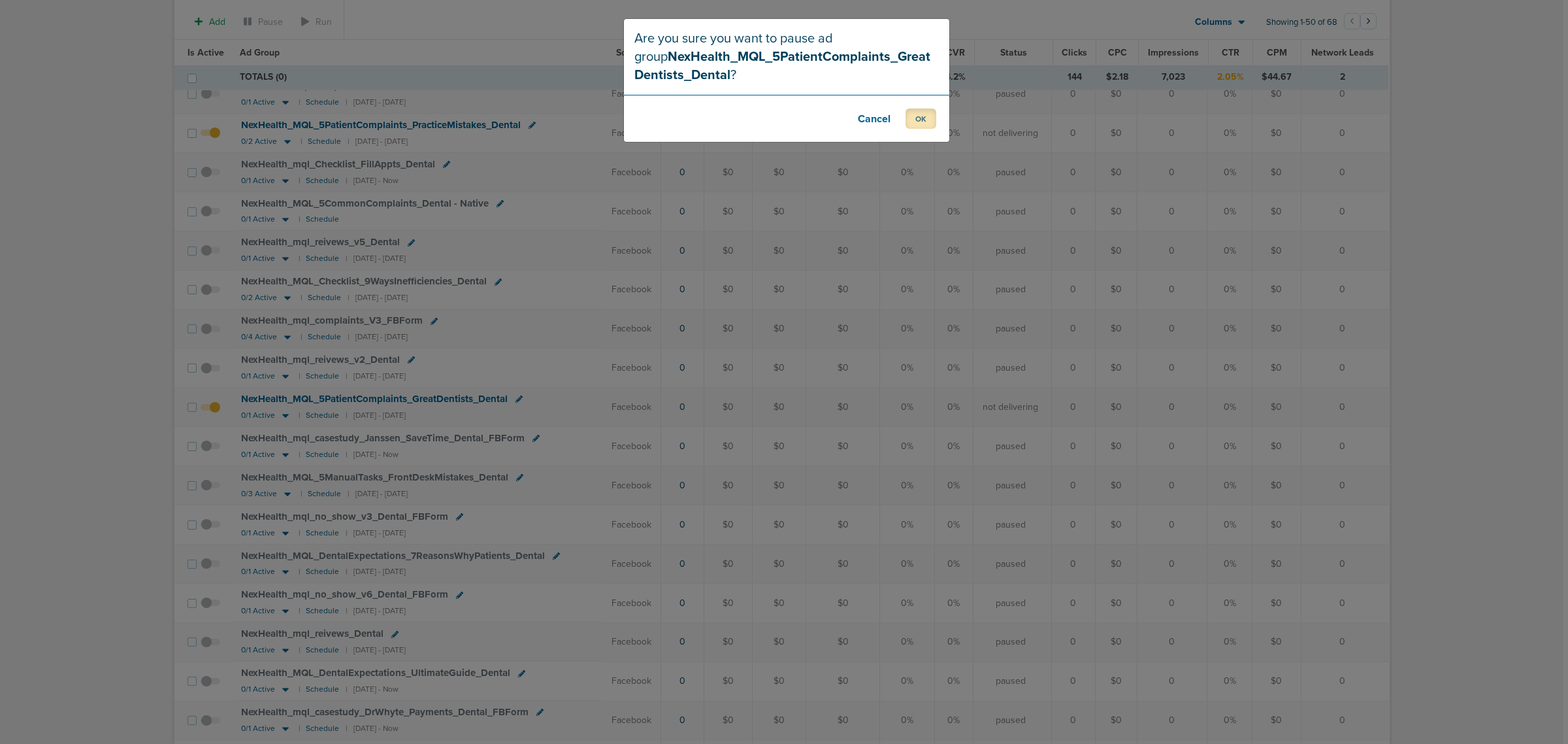
click at [913, 116] on button "OK" at bounding box center [921, 119] width 31 height 20
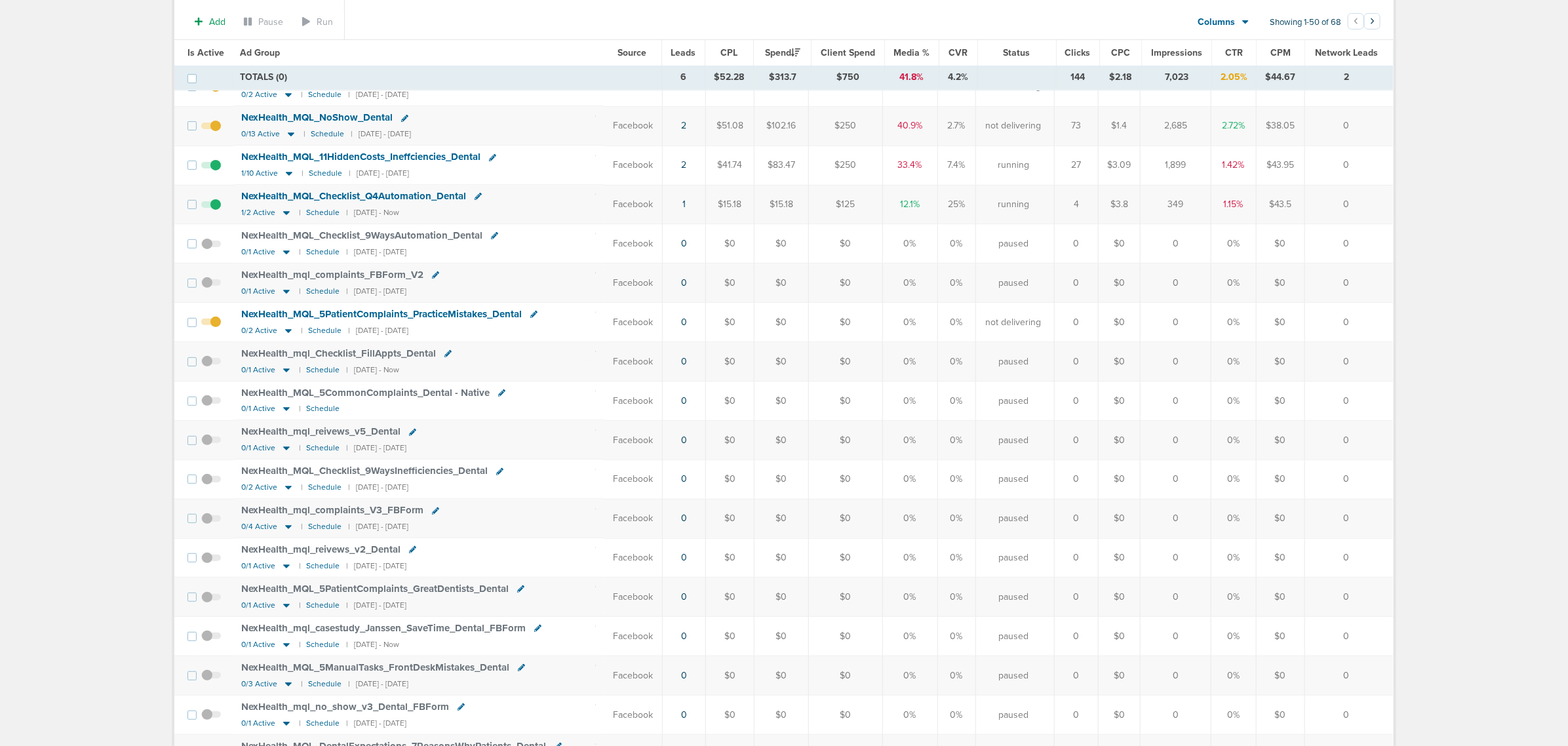
scroll to position [82, 0]
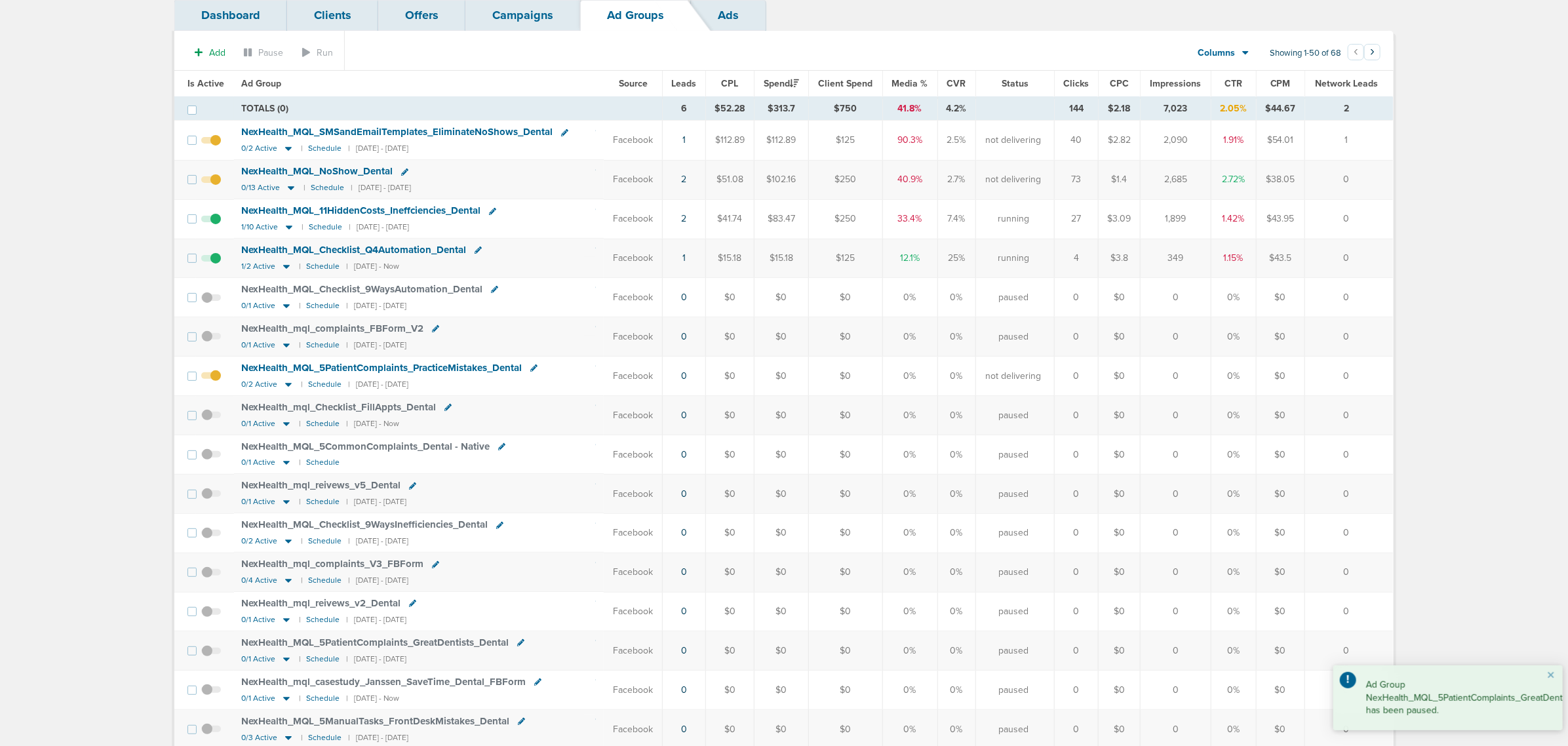
click at [215, 382] on span at bounding box center [211, 382] width 20 height 0
click at [211, 379] on input "checkbox" at bounding box center [211, 379] width 0 height 0
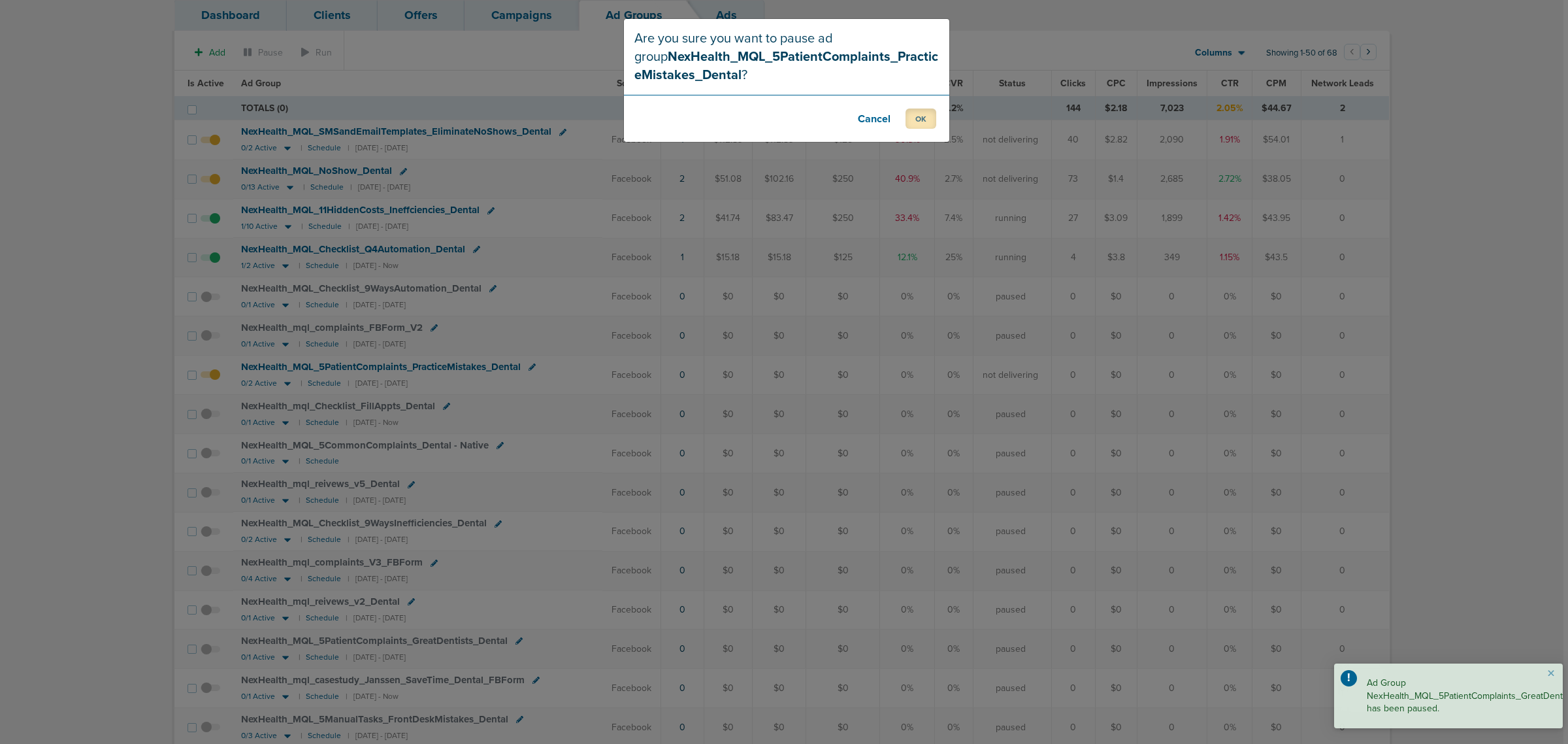
click at [935, 114] on button "OK" at bounding box center [921, 119] width 31 height 20
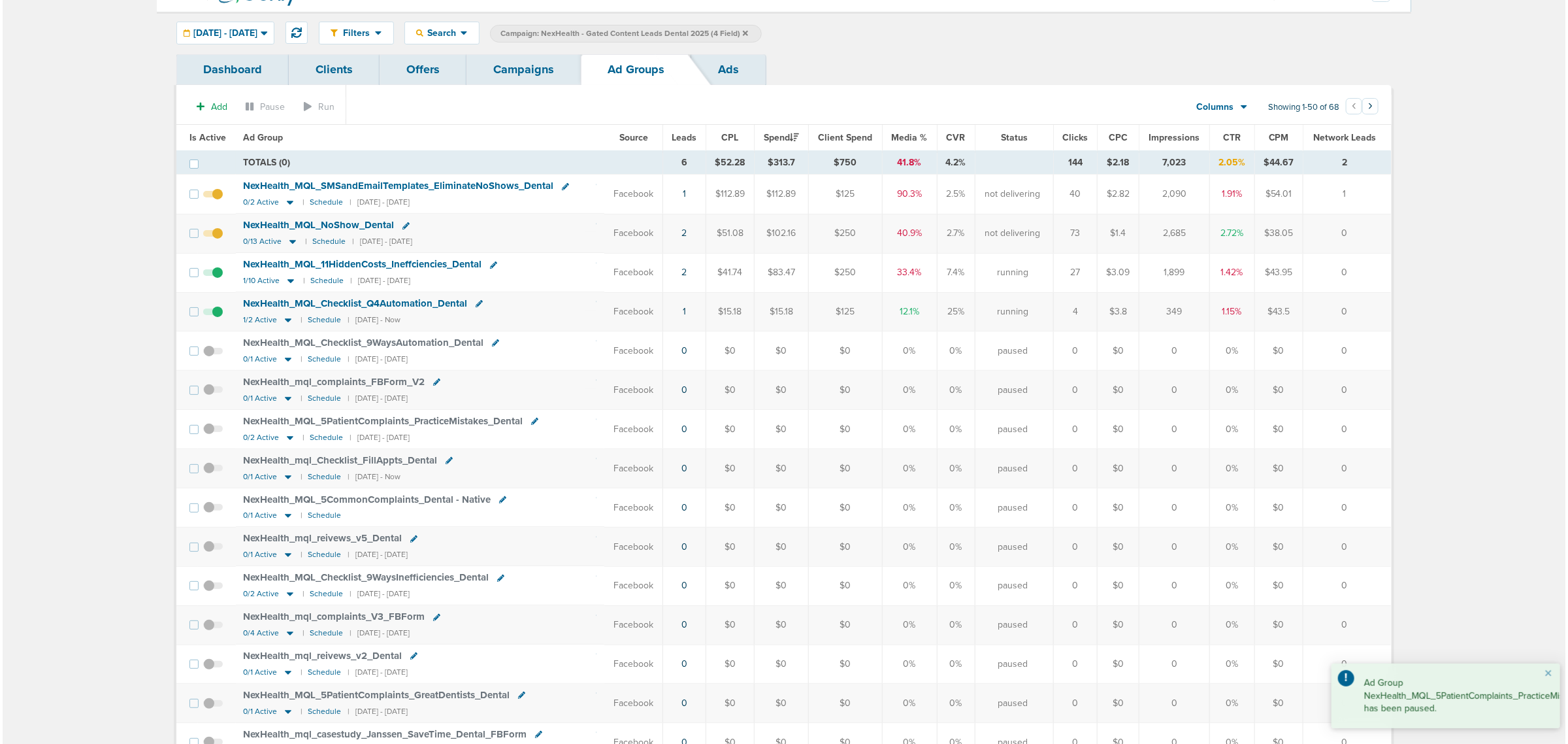
scroll to position [0, 0]
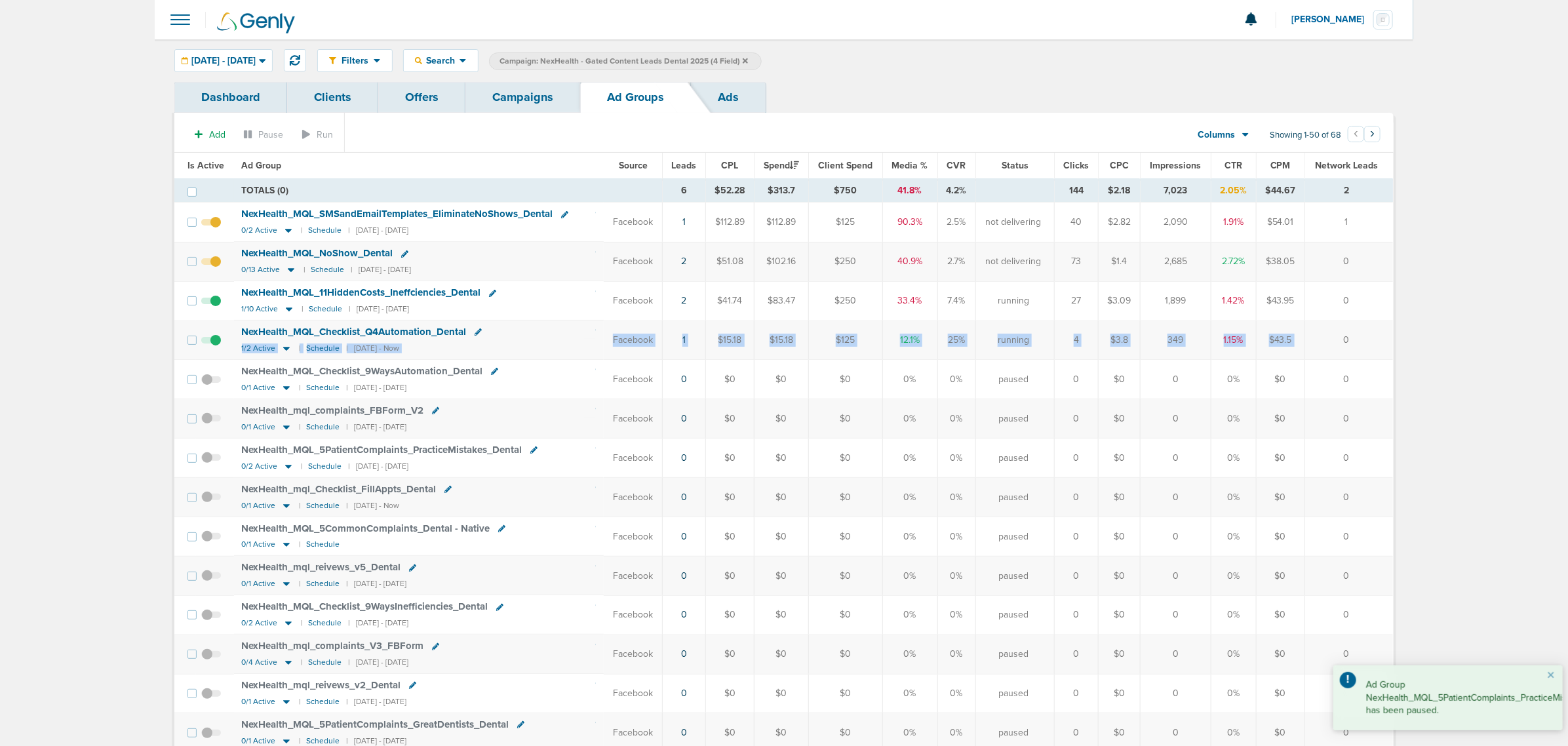
drag, startPoint x: 587, startPoint y: 342, endPoint x: 1312, endPoint y: 342, distance: 725.0
click at [1312, 342] on tr "NexHealth_ MQL_ Checklist_ Q4Automation_ Dental 1/2 Active | Schedule | [DATE] …" at bounding box center [784, 340] width 1218 height 39
click at [600, 337] on td "NexHealth_ MQL_ Checklist_ Q4Automation_ Dental 1/2 Active | Schedule | [DATE] …" at bounding box center [418, 340] width 370 height 39
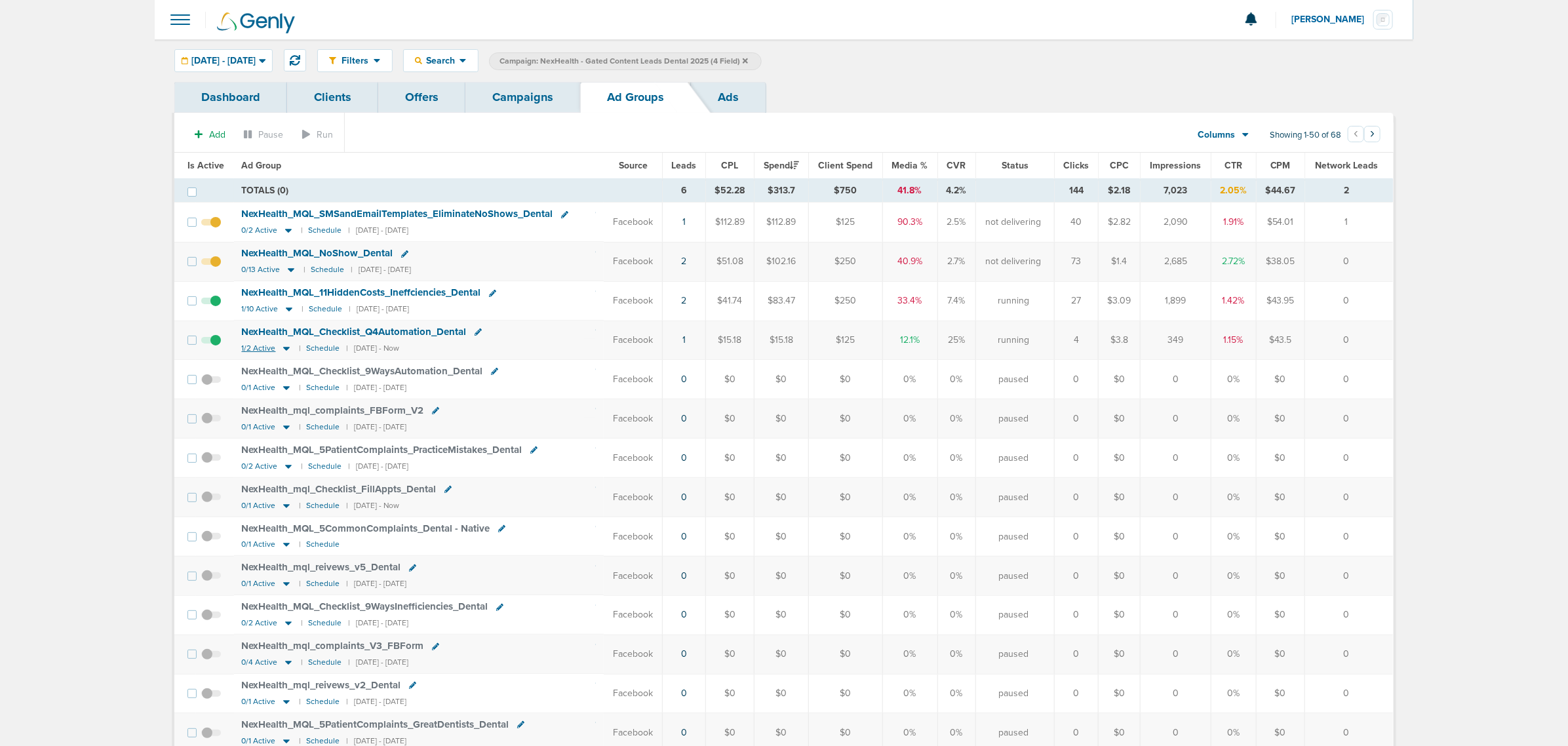
click at [284, 351] on icon at bounding box center [285, 348] width 6 height 4
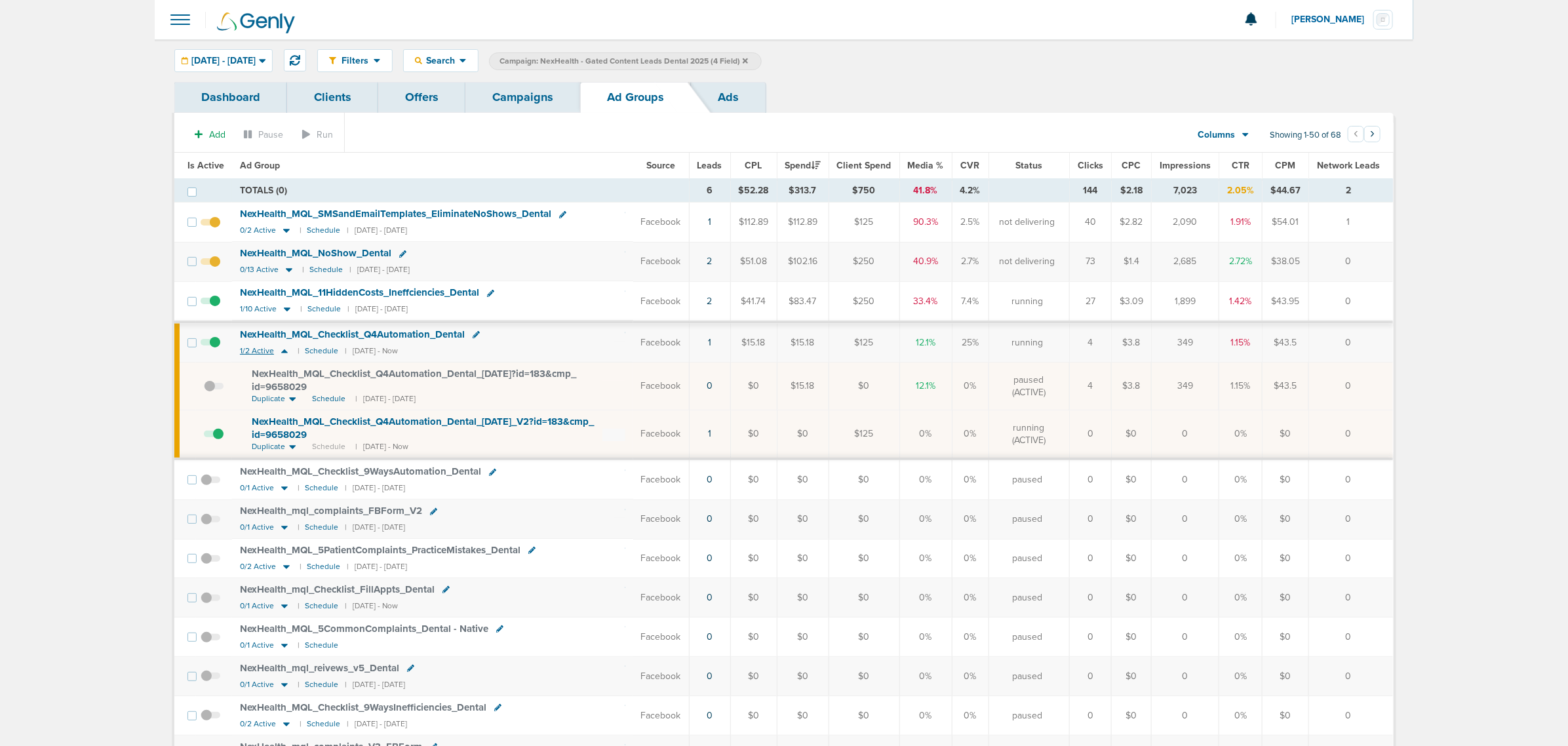
click at [284, 351] on icon at bounding box center [285, 351] width 13 height 11
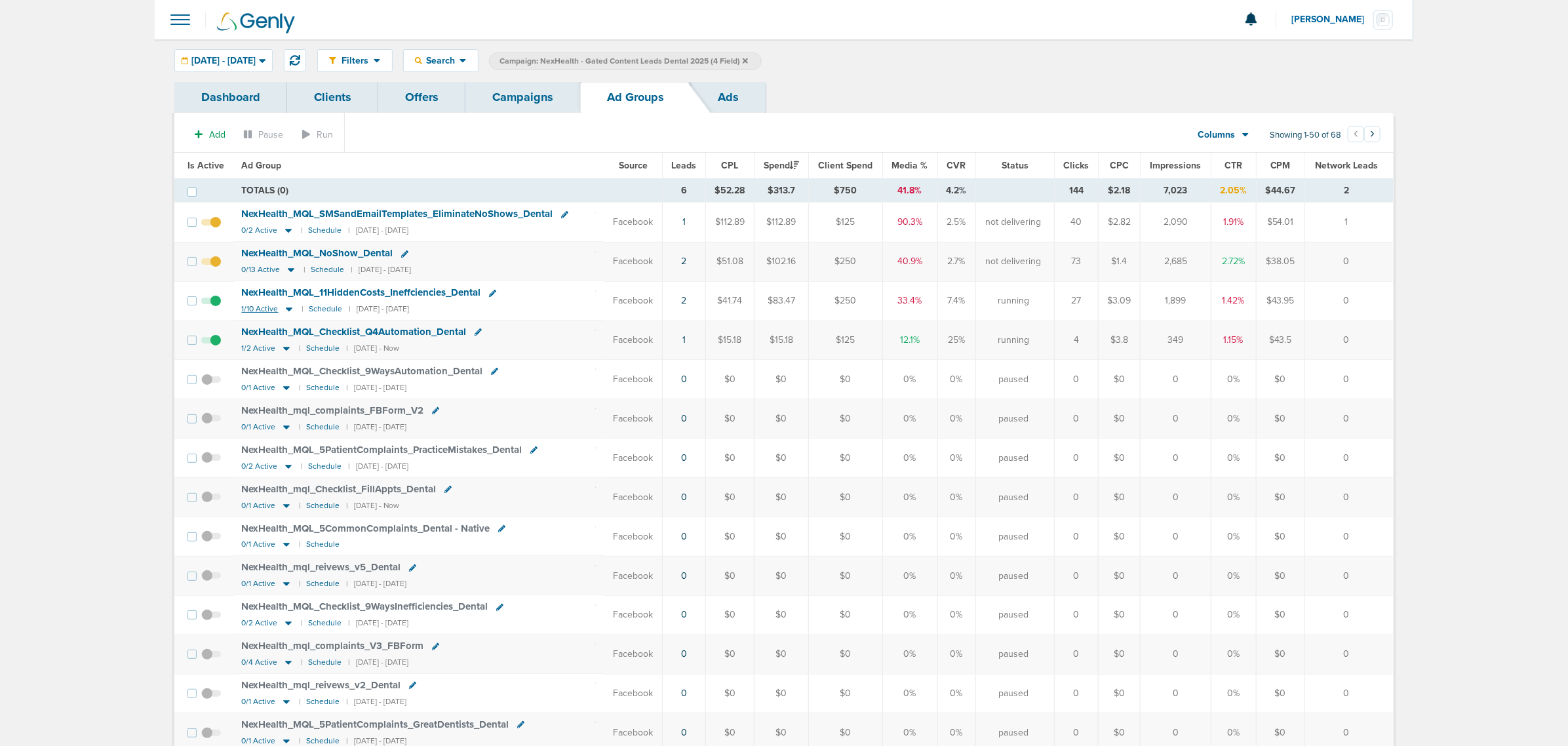
click at [283, 313] on icon at bounding box center [289, 309] width 13 height 11
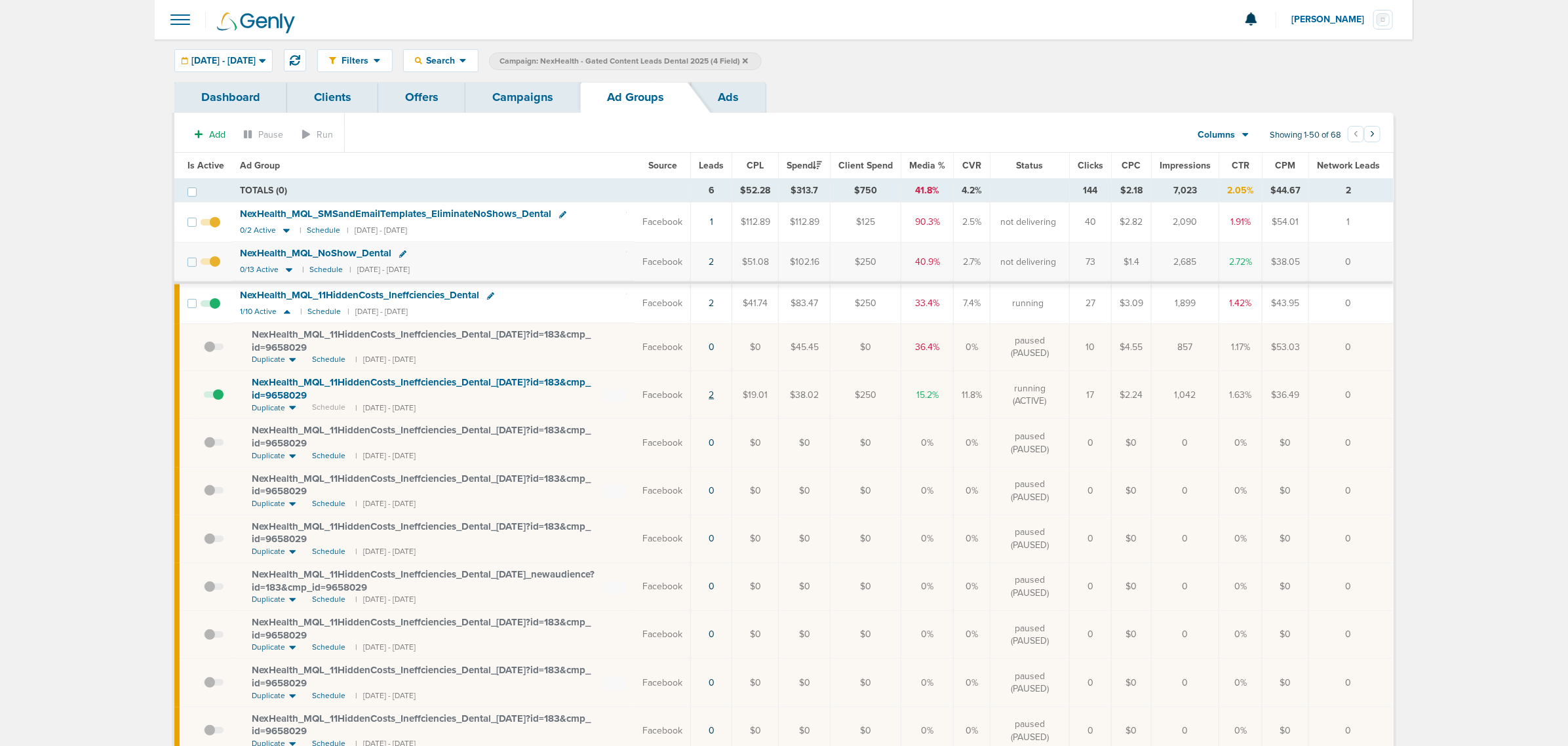
click at [714, 397] on link "2" at bounding box center [711, 394] width 5 height 11
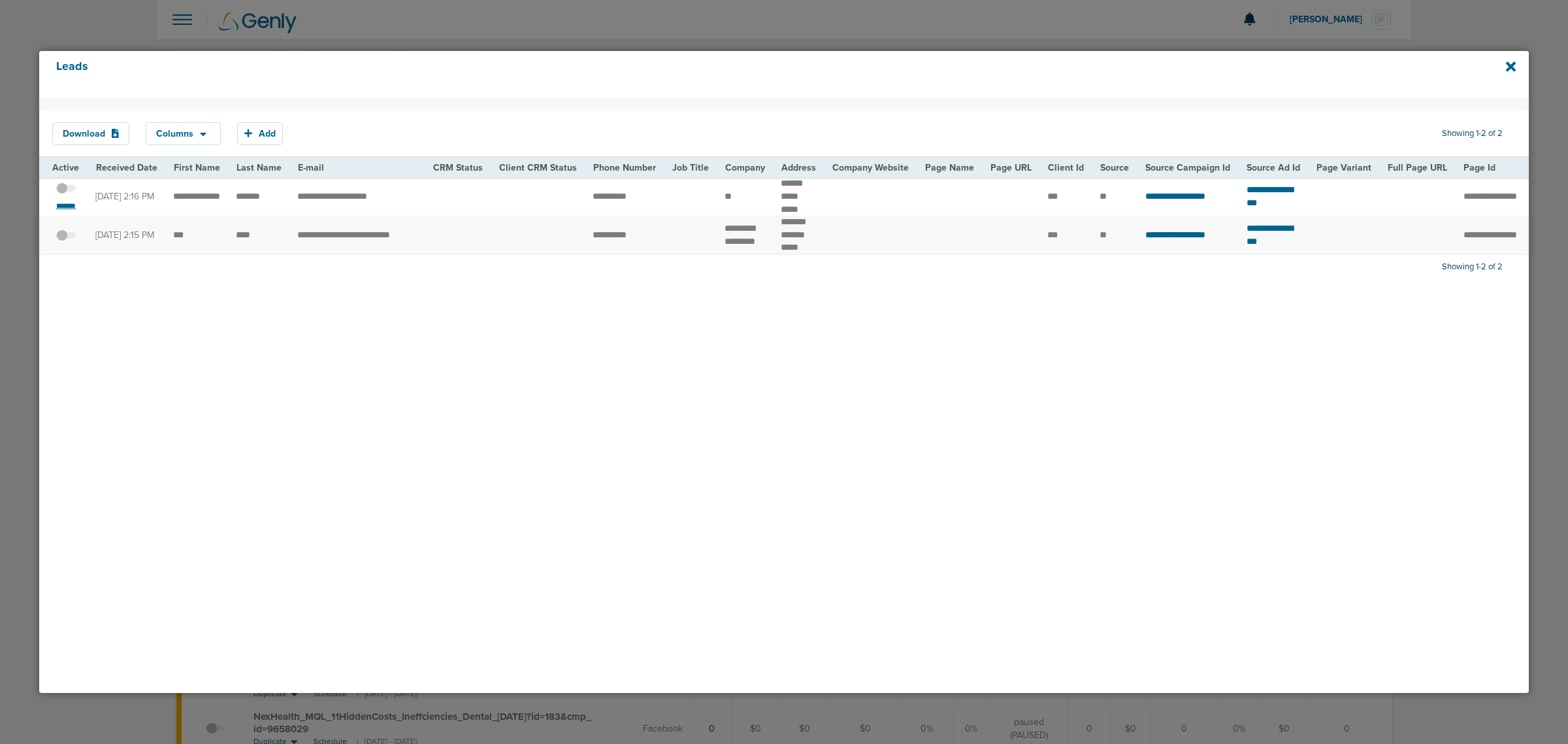
click at [57, 207] on small "*******" at bounding box center [66, 206] width 27 height 11
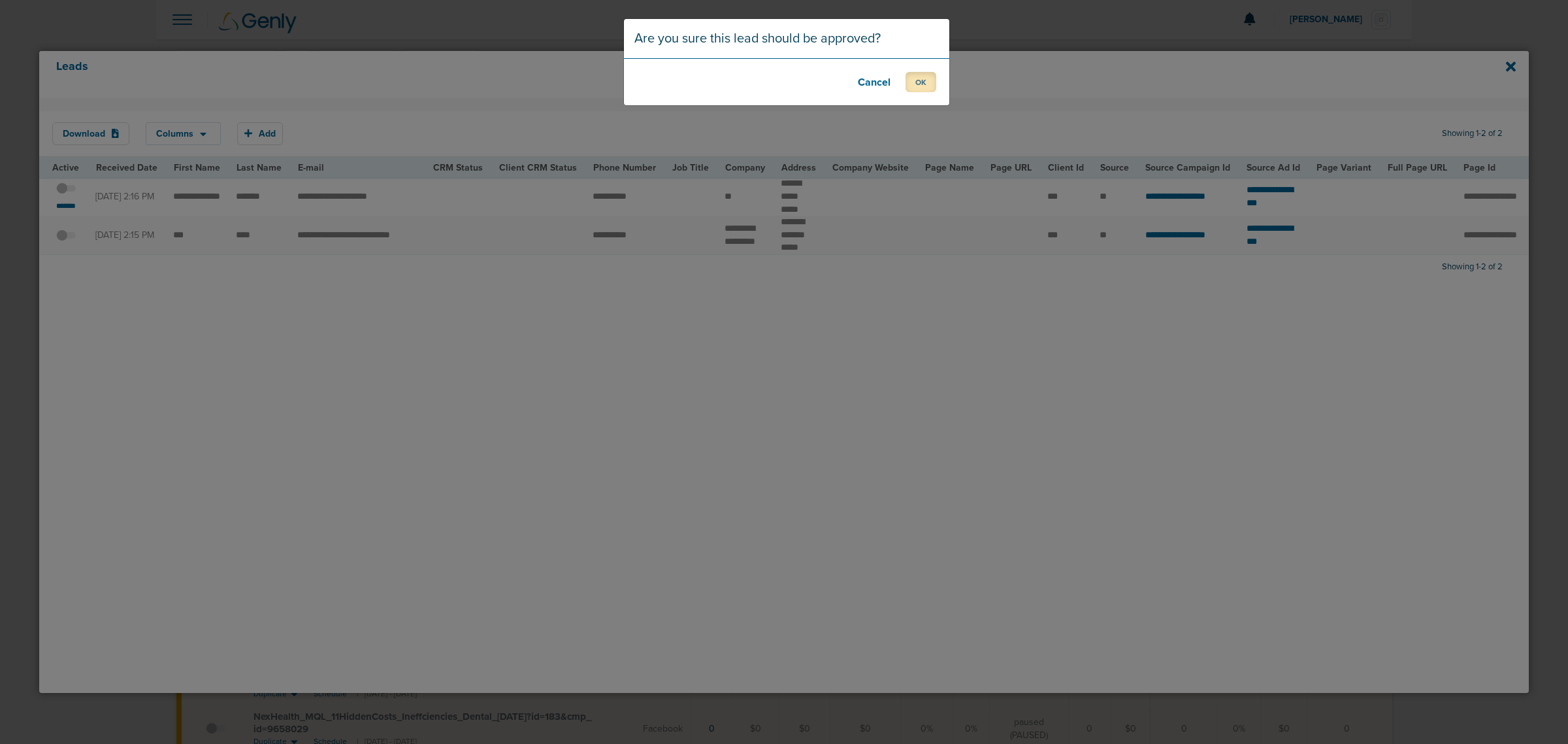
click at [926, 85] on button "OK" at bounding box center [921, 82] width 31 height 20
click at [926, 79] on button "OK" at bounding box center [921, 82] width 31 height 20
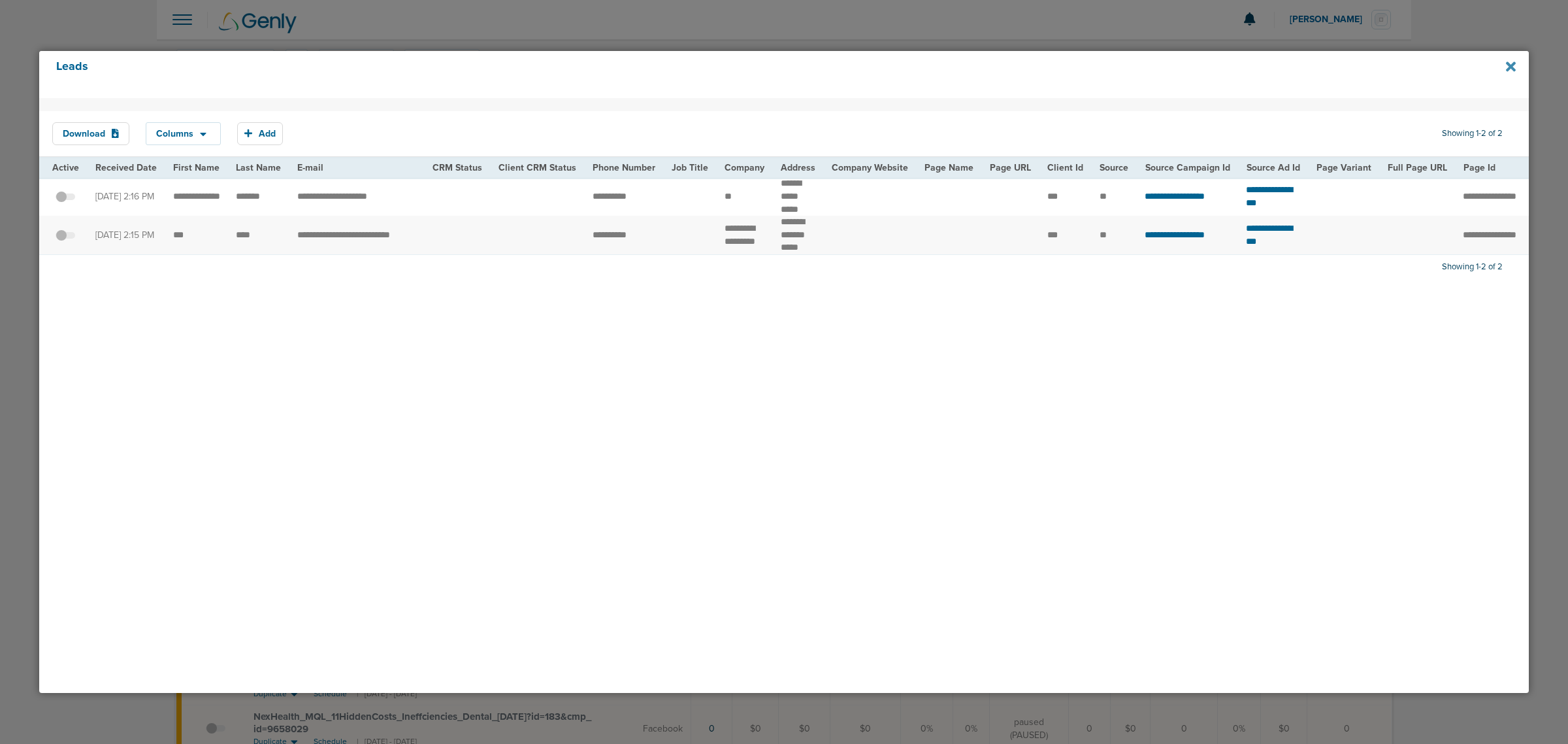
click at [1506, 62] on icon at bounding box center [1511, 67] width 10 height 14
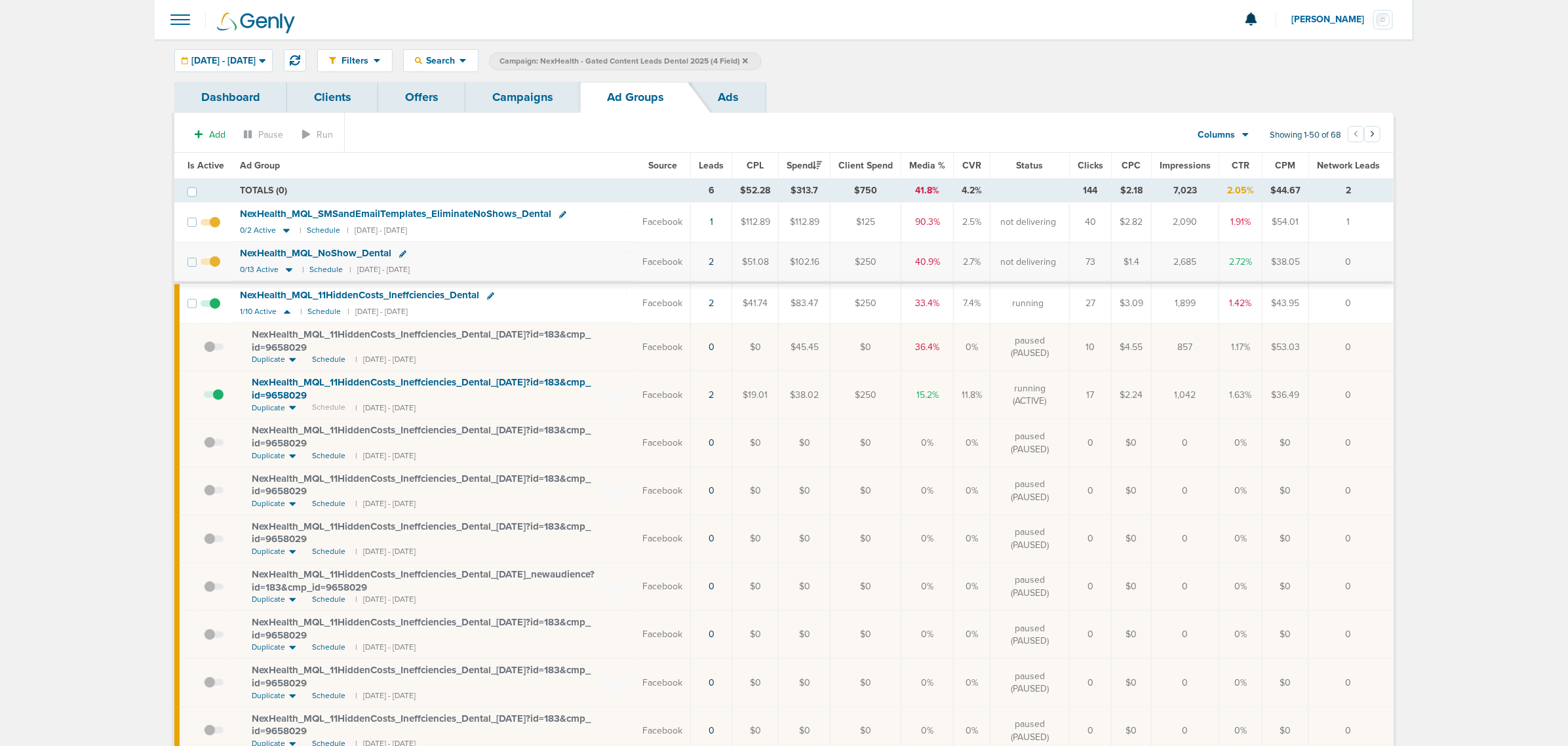
click at [532, 85] on link "Campaigns" at bounding box center [523, 97] width 115 height 31
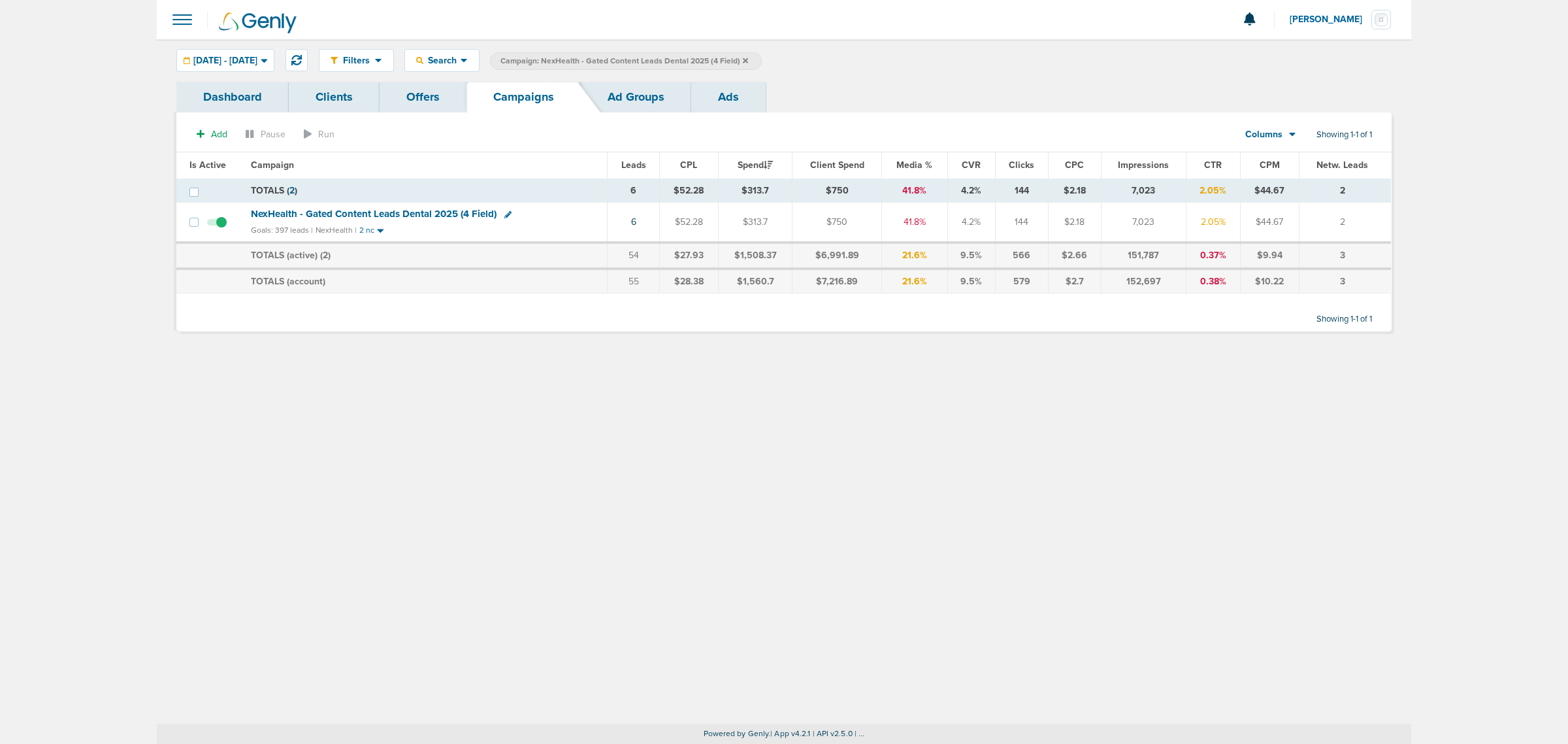
click at [749, 59] on icon at bounding box center [746, 61] width 5 height 8
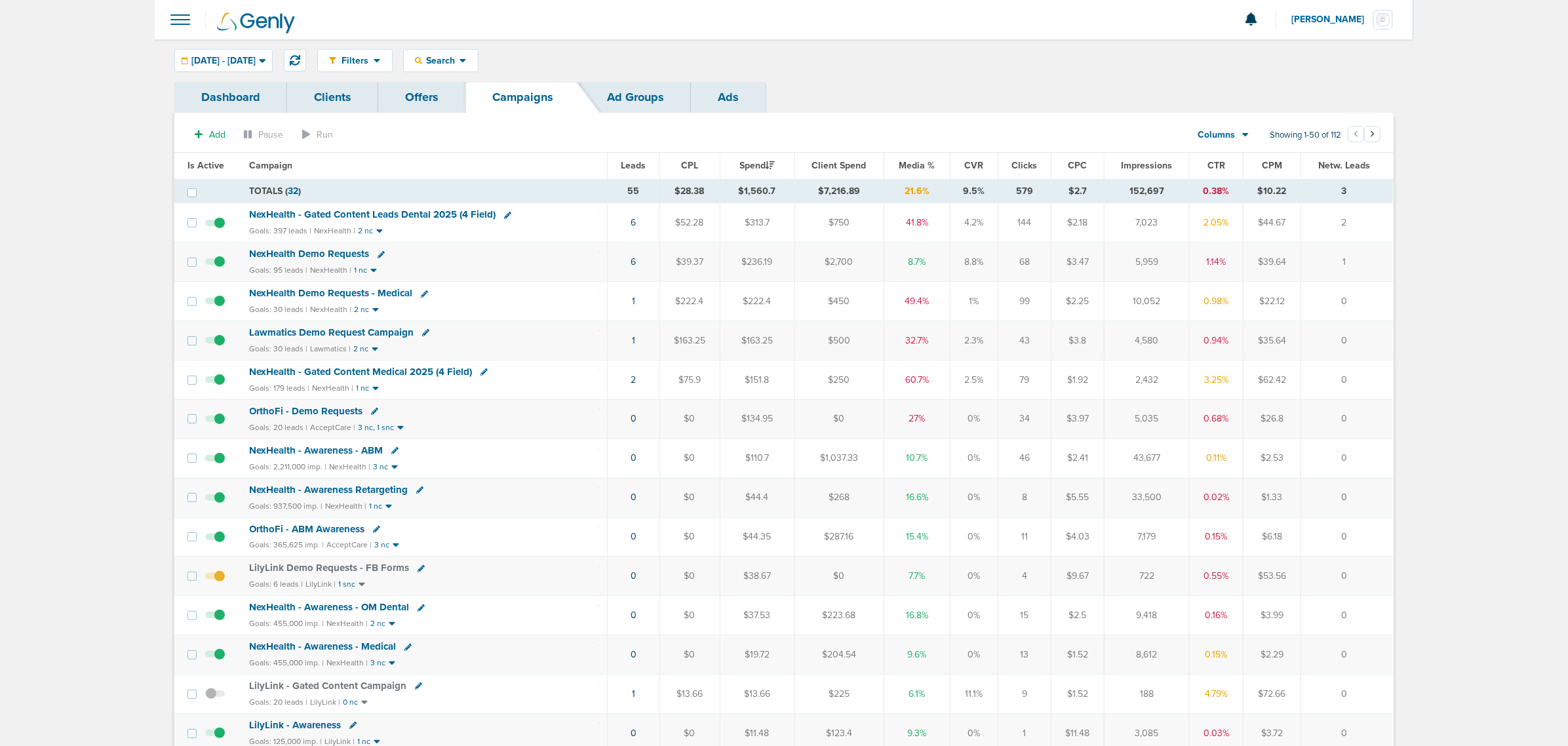
click at [418, 572] on icon at bounding box center [421, 569] width 7 height 7
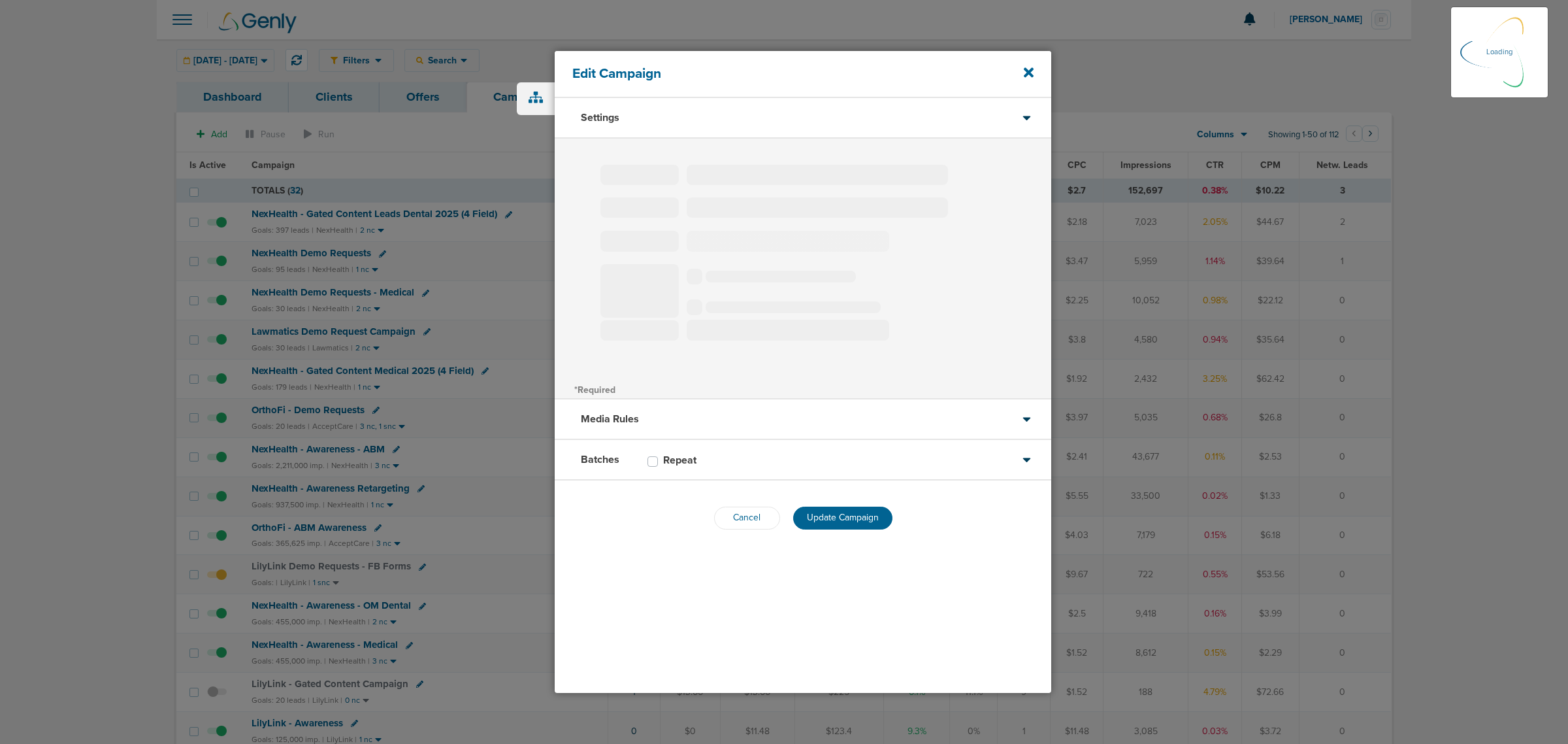
type input "LilyLink Demo Requests - FB Forms"
select select "Leads"
radio input "true"
select select "readOnly"
select select "1"
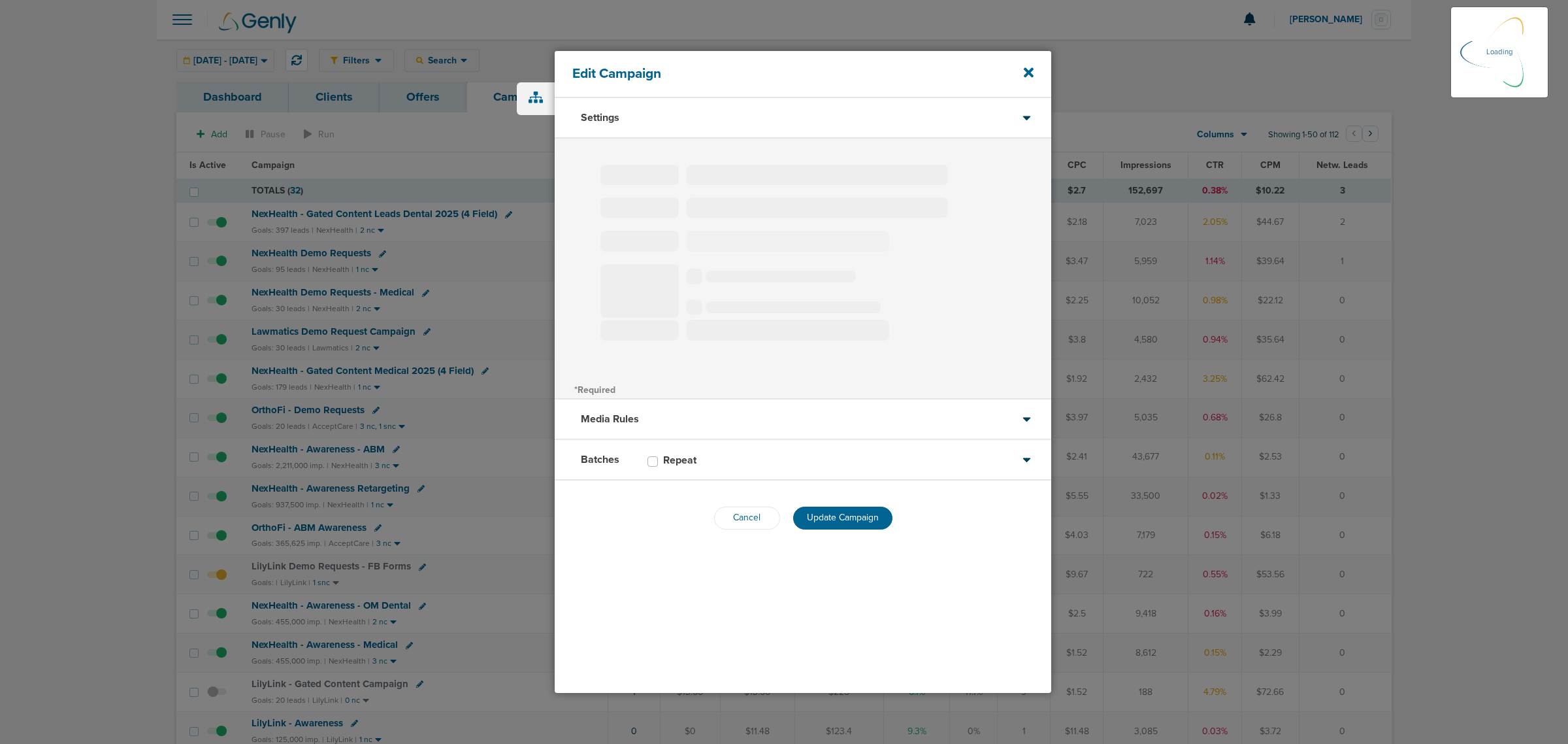
select select "2"
select select "3"
select select "6"
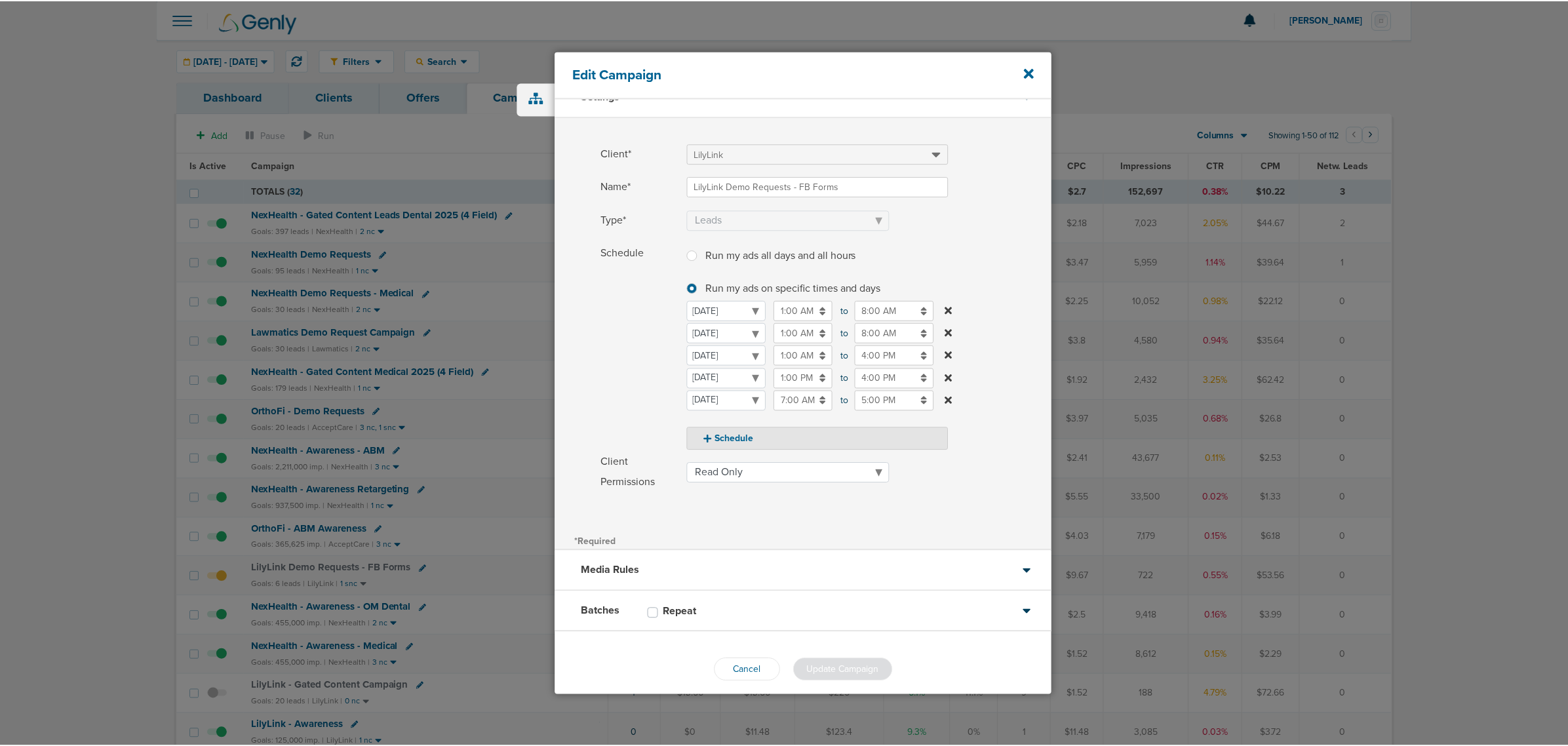
scroll to position [33, 0]
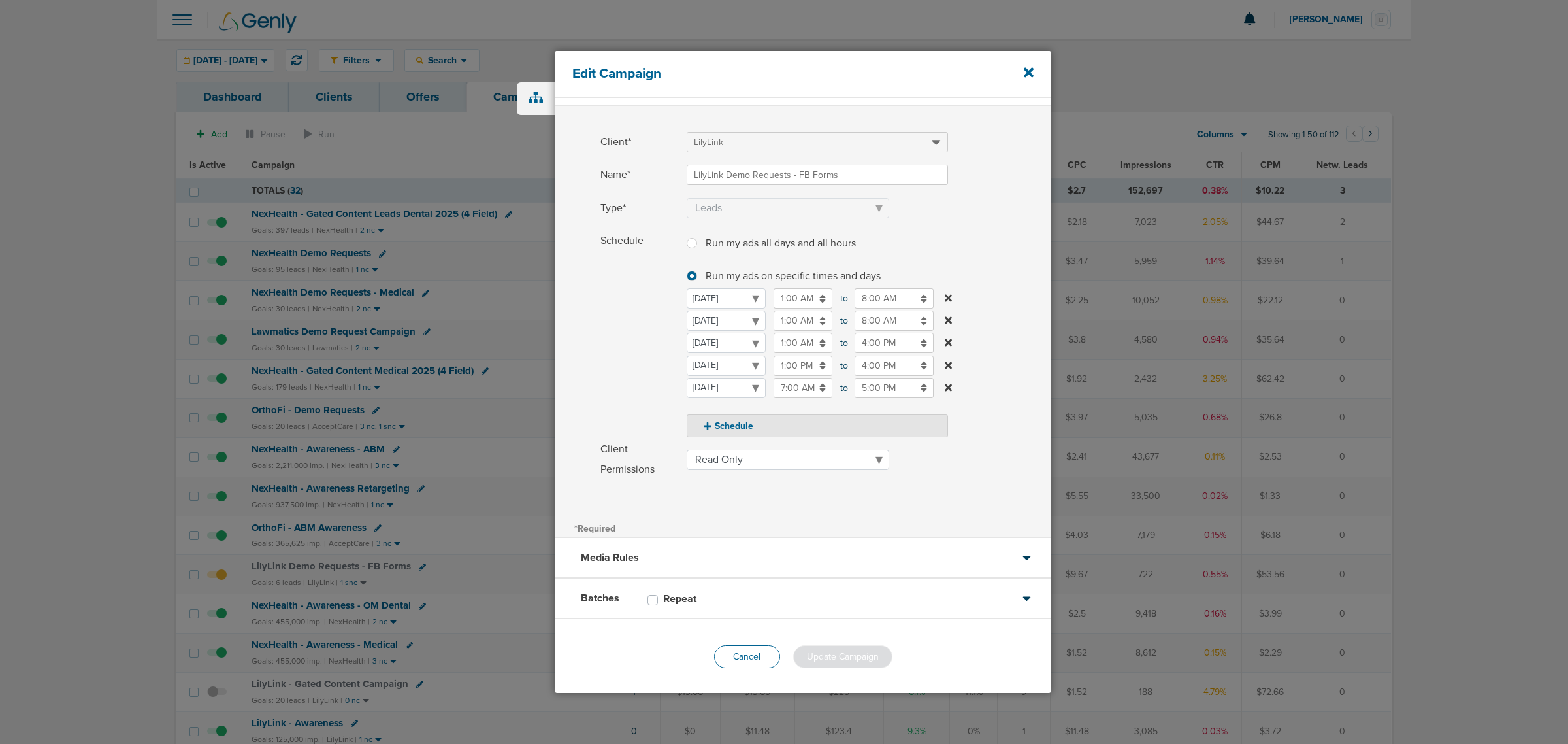
click at [714, 654] on button "Cancel" at bounding box center [747, 656] width 66 height 23
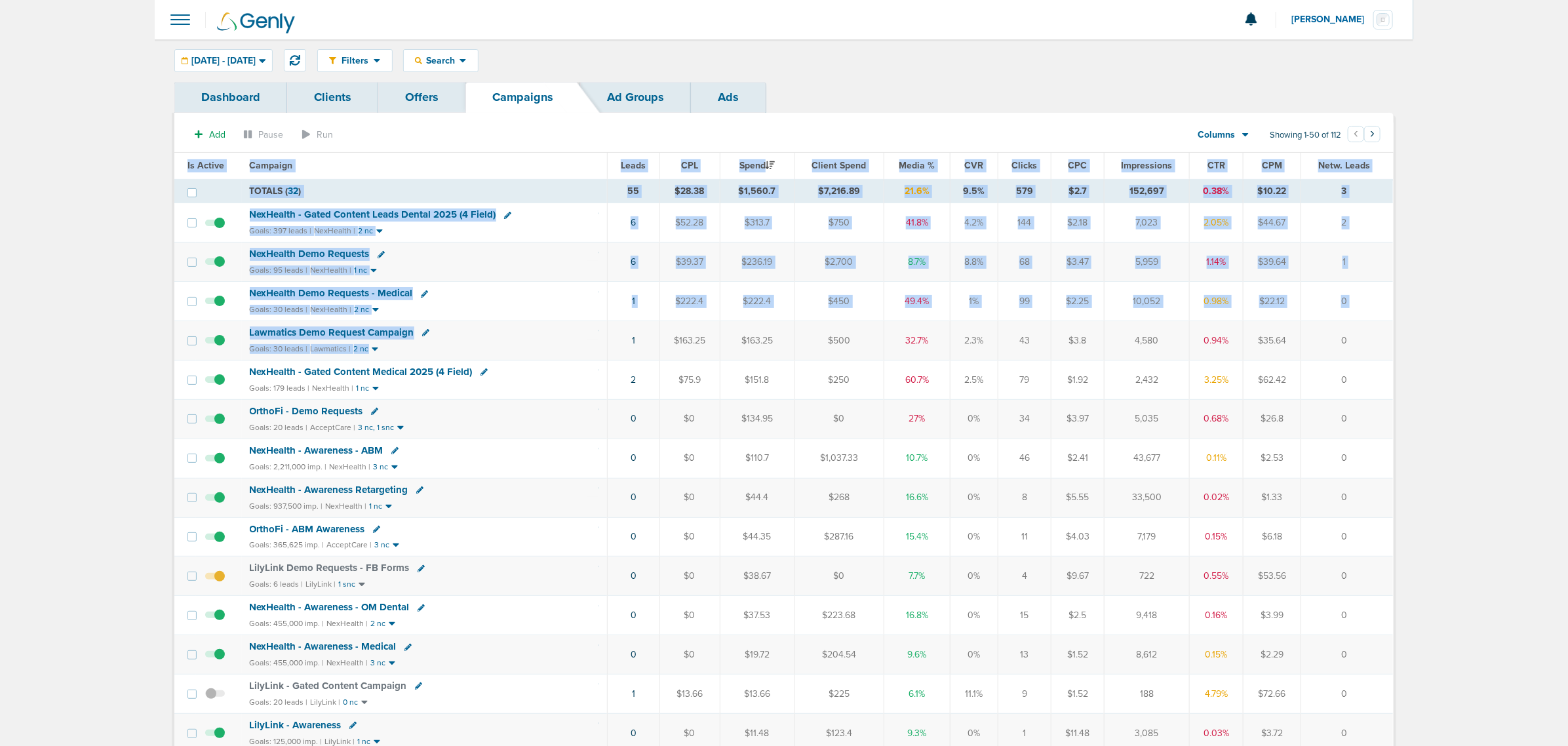
drag, startPoint x: 855, startPoint y: 344, endPoint x: 1404, endPoint y: 353, distance: 549.1
click at [1332, 349] on td "0" at bounding box center [1346, 340] width 93 height 39
click at [1362, 342] on td "0" at bounding box center [1346, 340] width 93 height 39
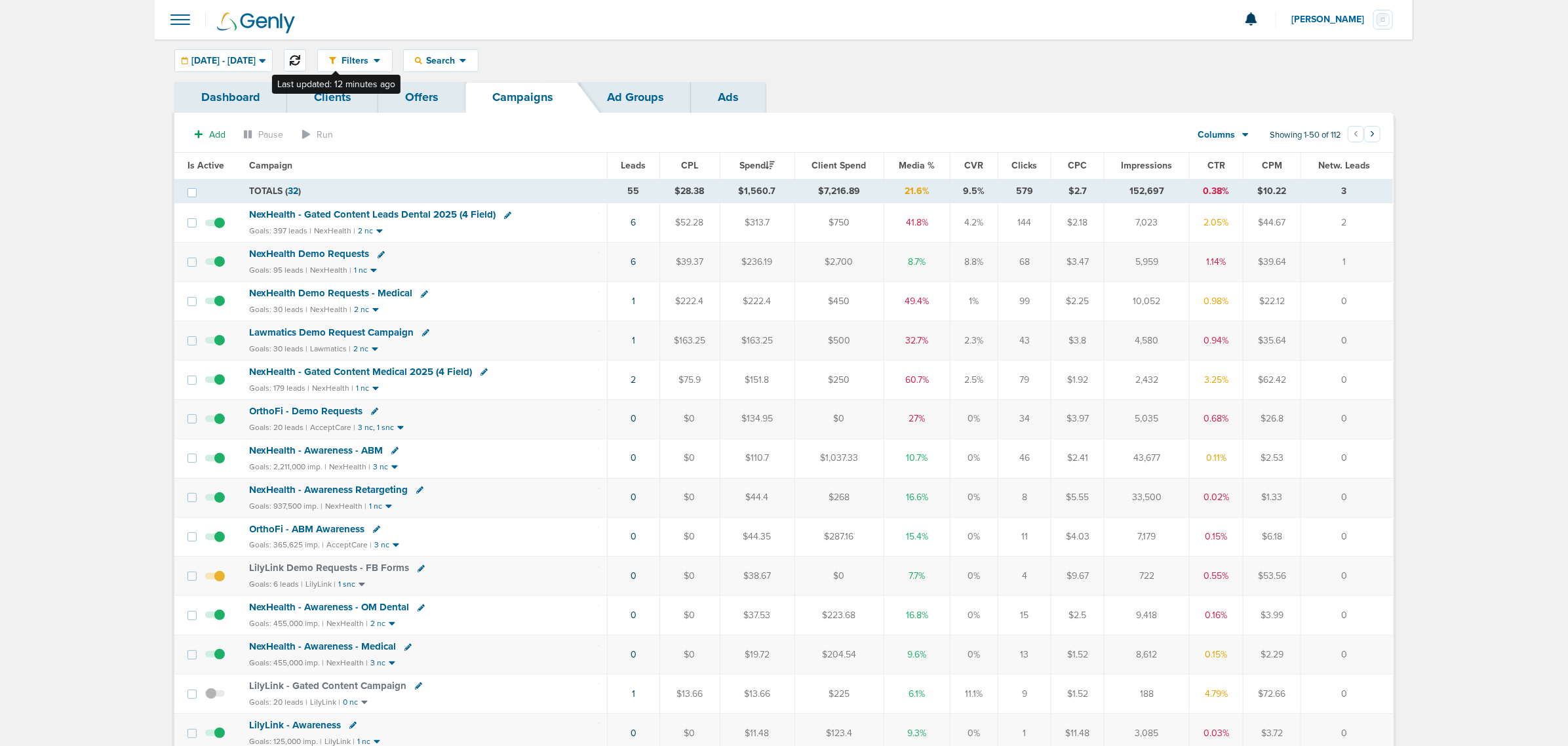
click at [306, 66] on button at bounding box center [295, 60] width 23 height 23
click at [300, 60] on icon at bounding box center [295, 61] width 11 height 11
click at [584, 429] on div "Goals: 20 leads | AcceptCare | 3 nc, 1 snc" at bounding box center [424, 427] width 349 height 11
click at [378, 374] on span "NexHealth - Gated Content Medical 2025 (4 Field)" at bounding box center [361, 371] width 223 height 12
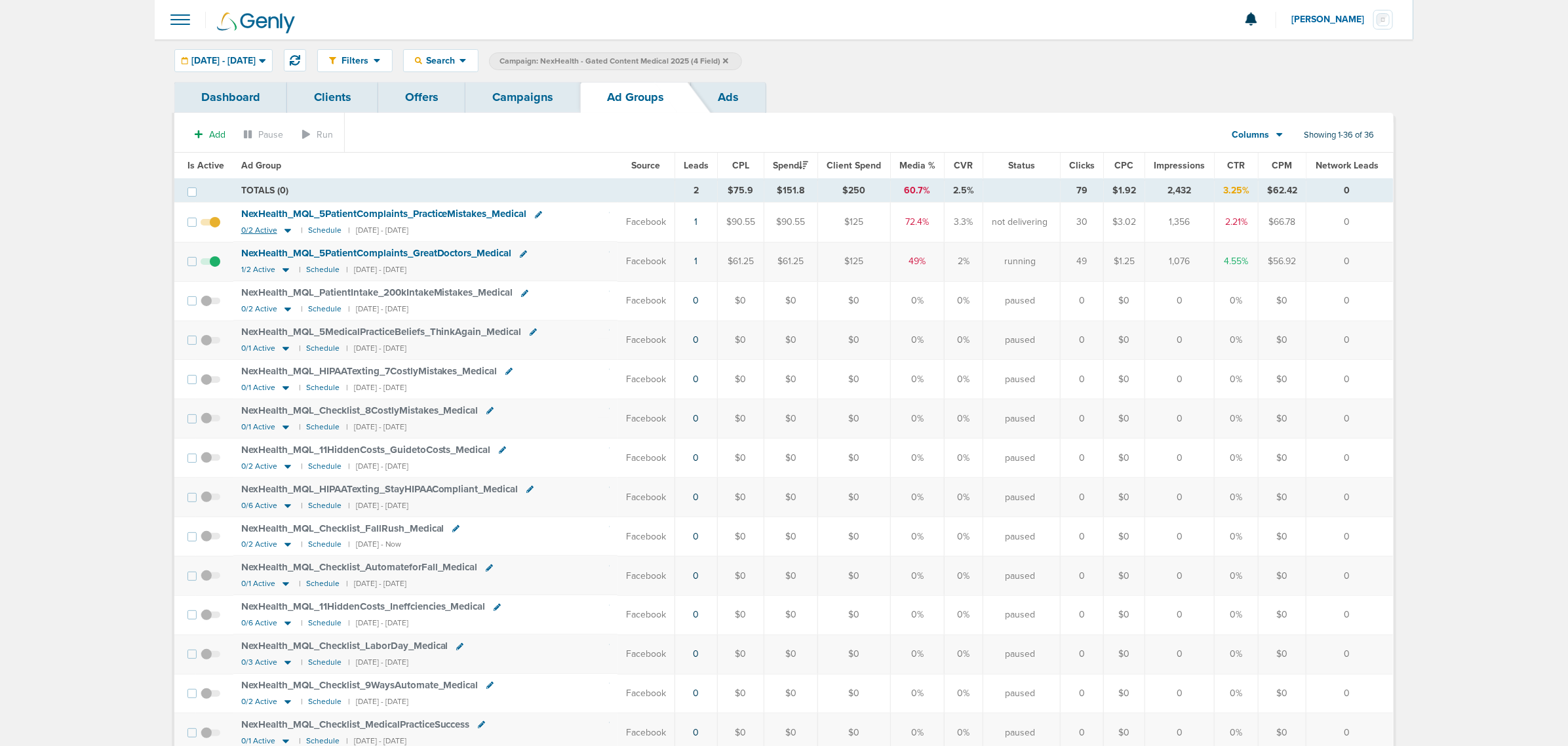
click at [286, 227] on icon at bounding box center [287, 230] width 13 height 11
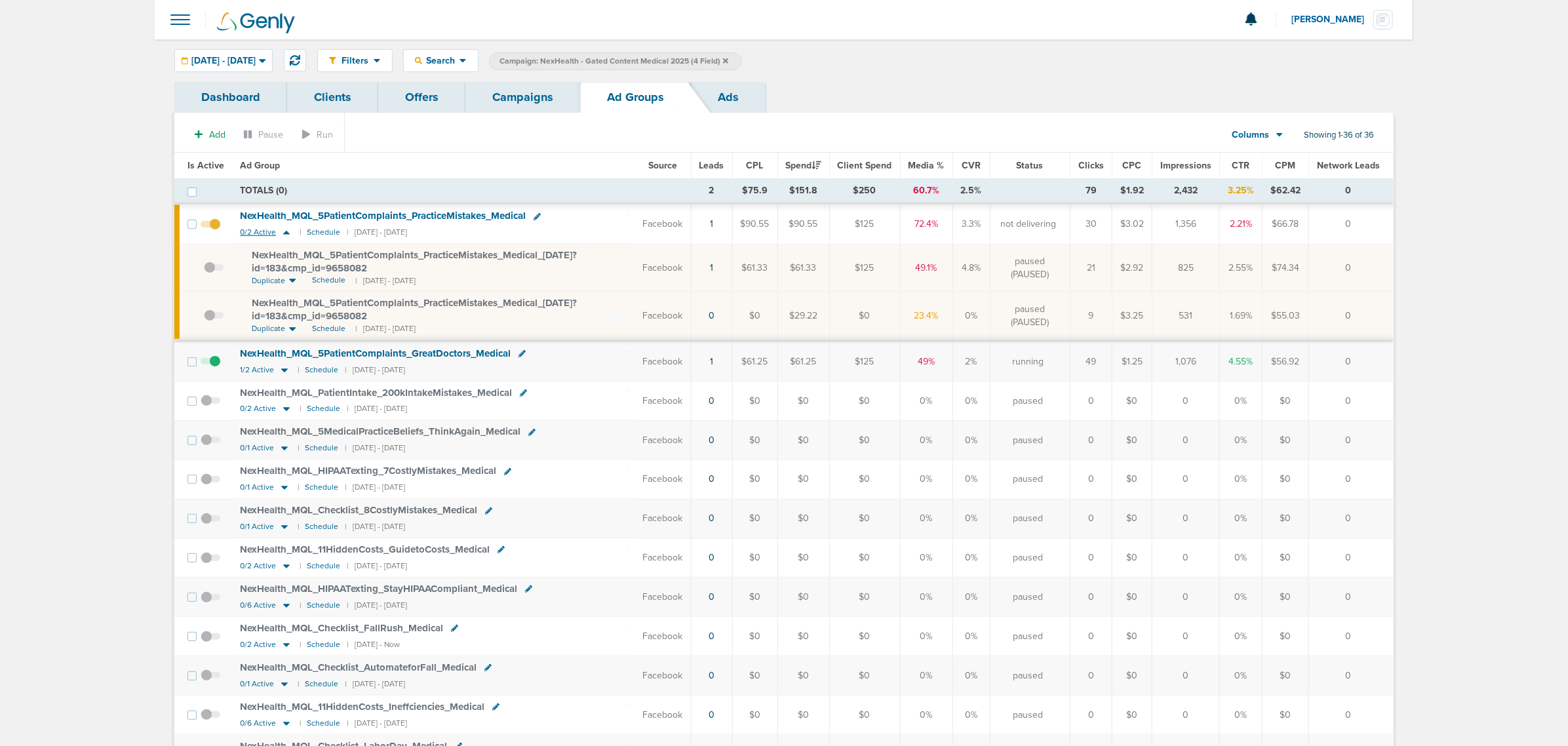
click at [285, 236] on icon at bounding box center [286, 232] width 13 height 11
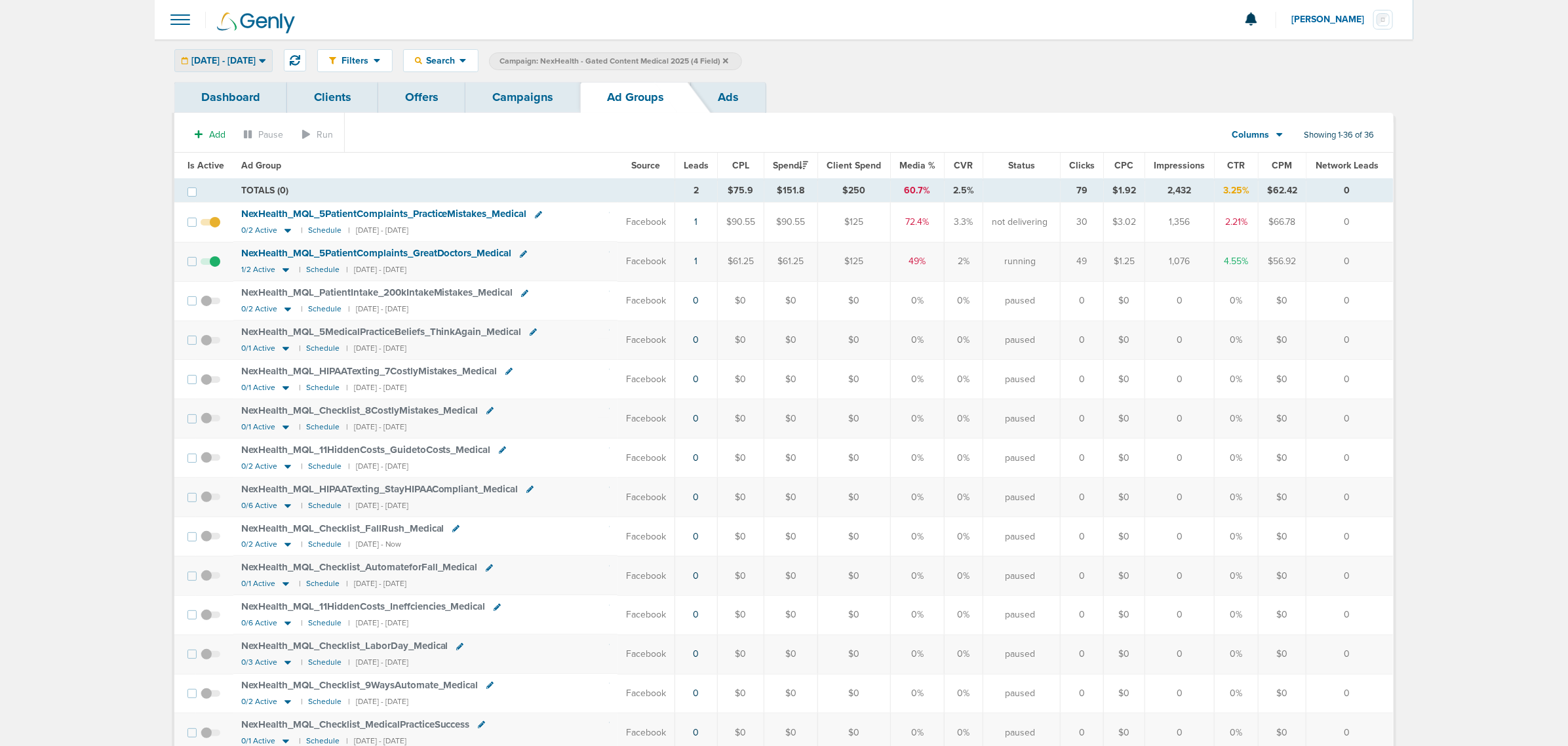
click at [255, 64] on span "[DATE] - [DATE]" at bounding box center [224, 61] width 65 height 9
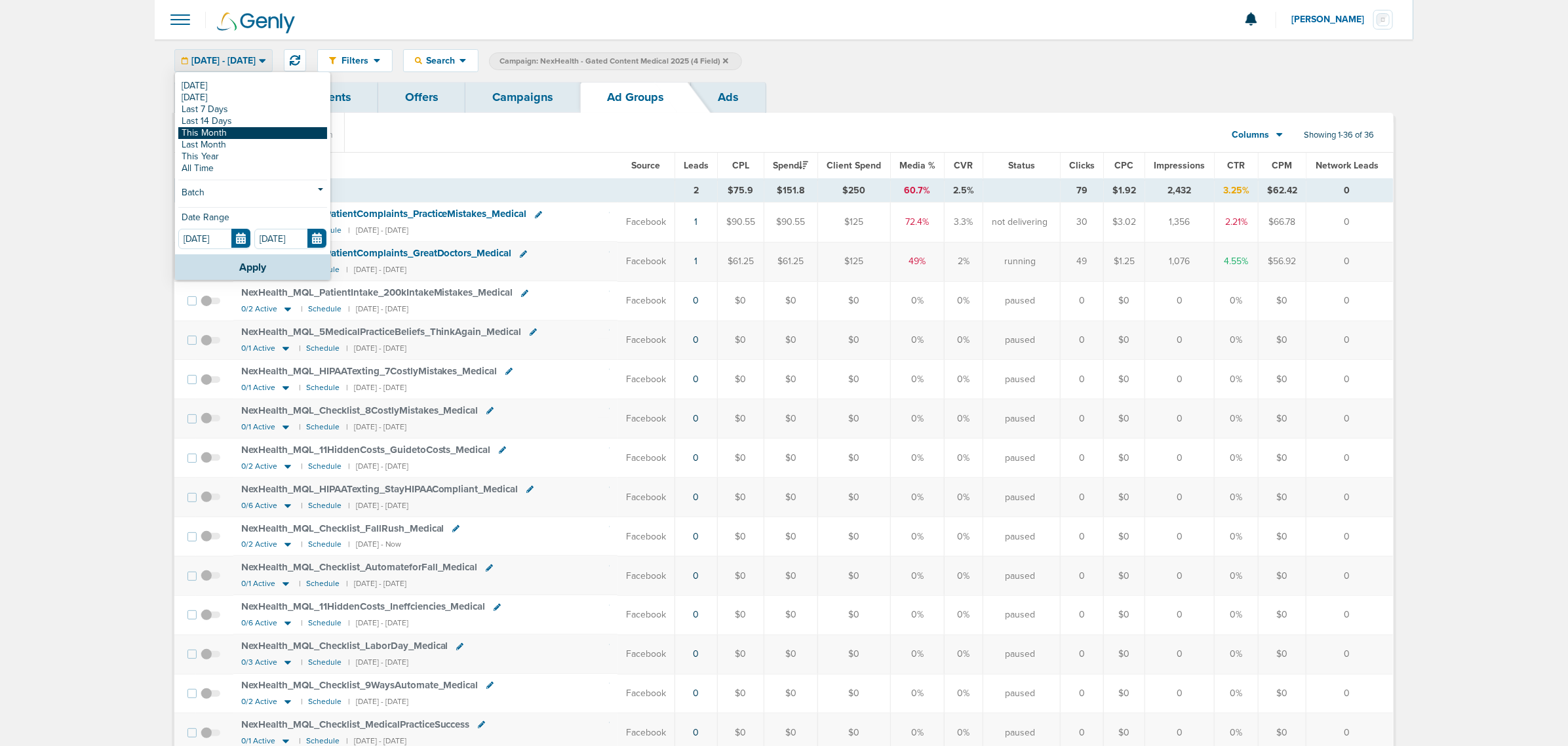
click at [239, 134] on link "This Month" at bounding box center [253, 133] width 149 height 12
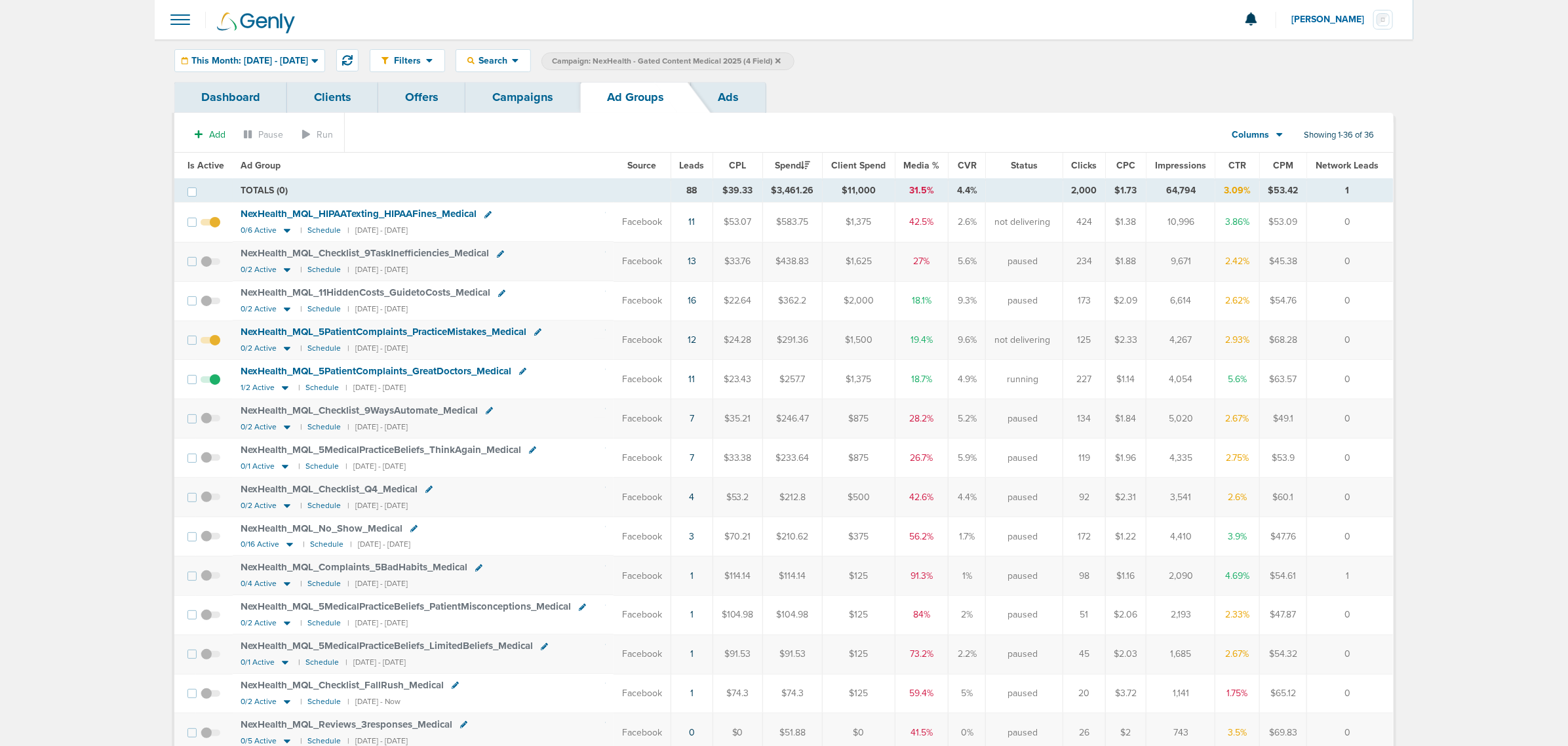
click at [694, 164] on span "Leads" at bounding box center [691, 165] width 25 height 11
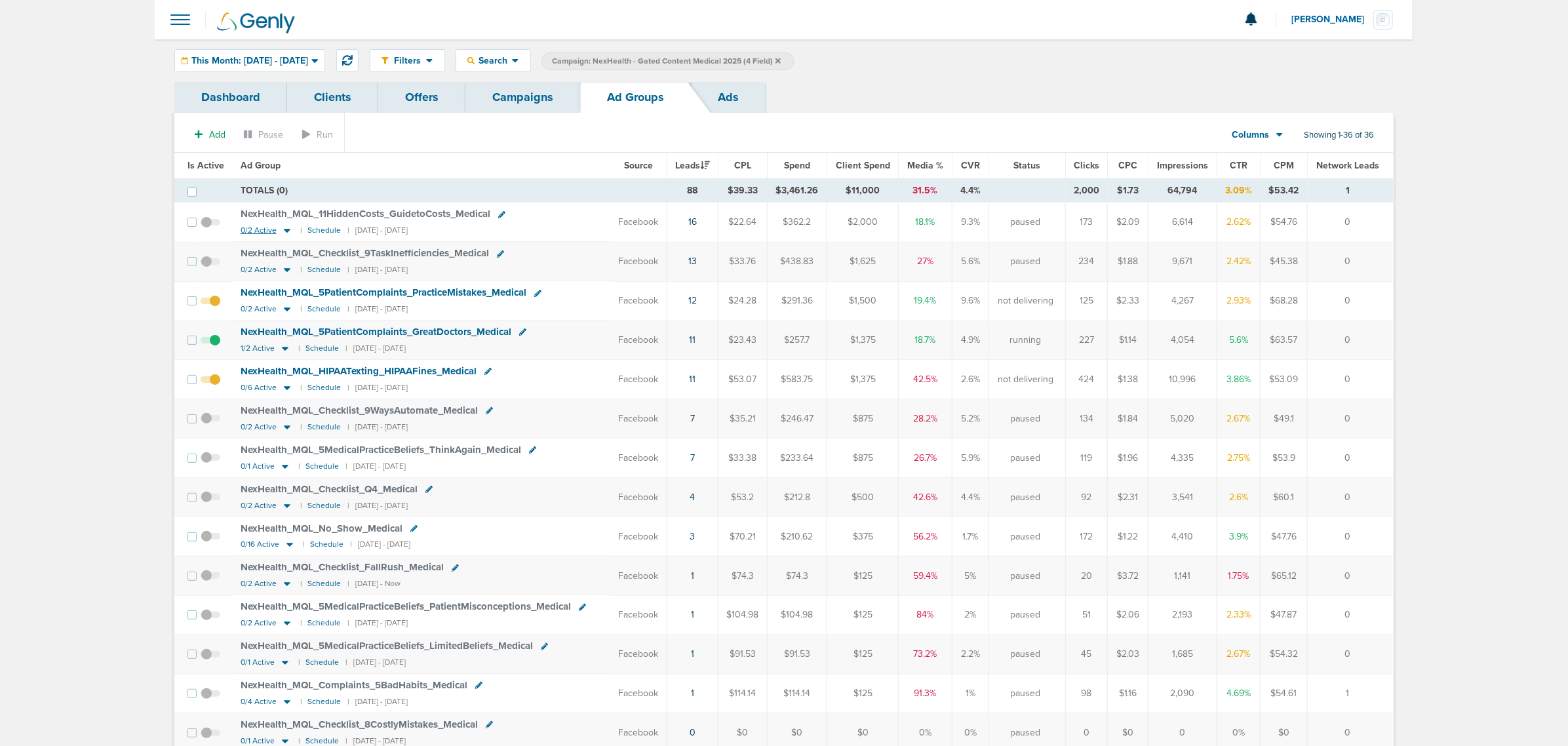
click at [286, 234] on icon at bounding box center [287, 230] width 13 height 11
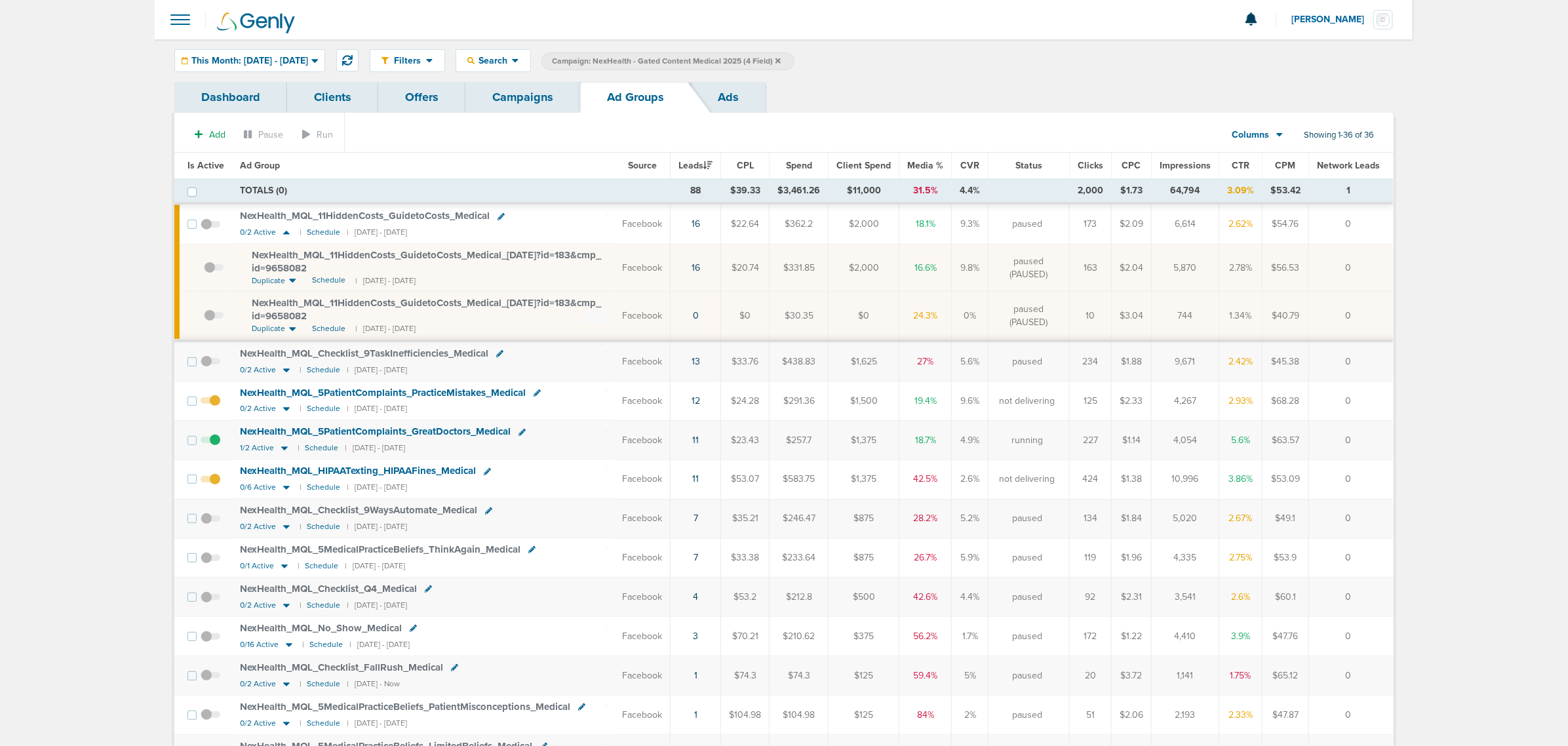
click at [210, 274] on span at bounding box center [214, 274] width 20 height 0
click at [204, 271] on input "checkbox" at bounding box center [204, 271] width 0 height 0
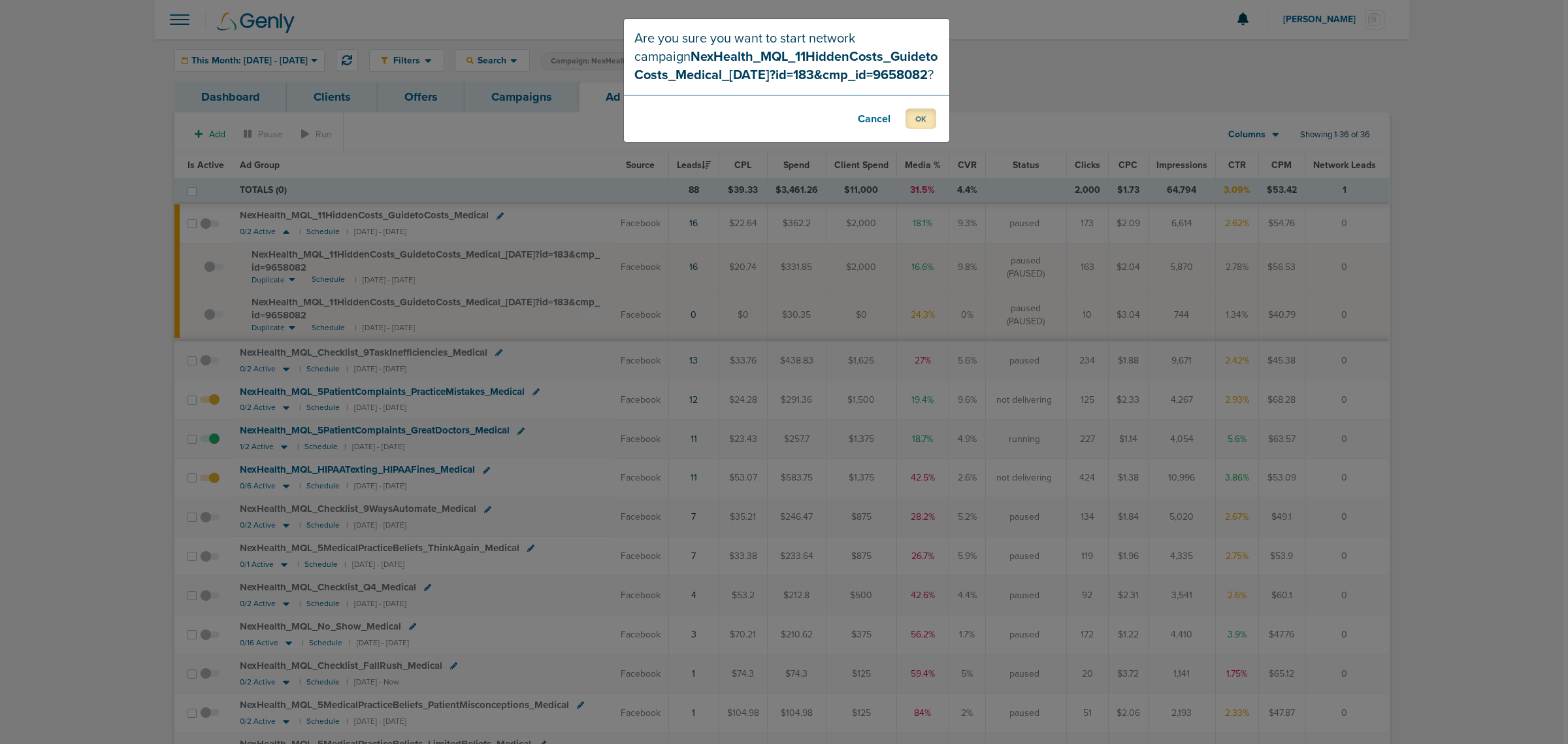
click at [922, 124] on button "OK" at bounding box center [921, 119] width 31 height 20
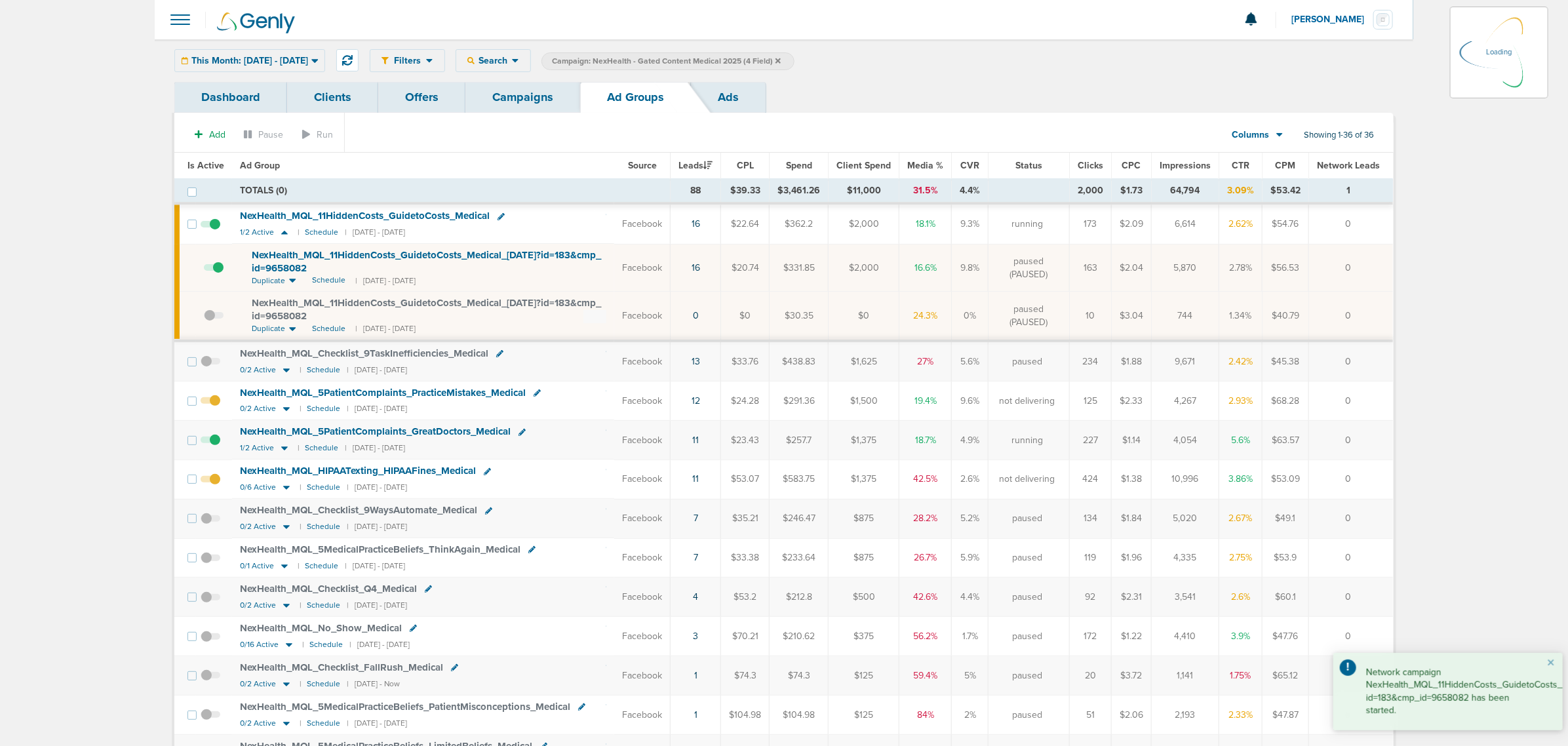
click at [504, 95] on link "Campaigns" at bounding box center [523, 97] width 115 height 31
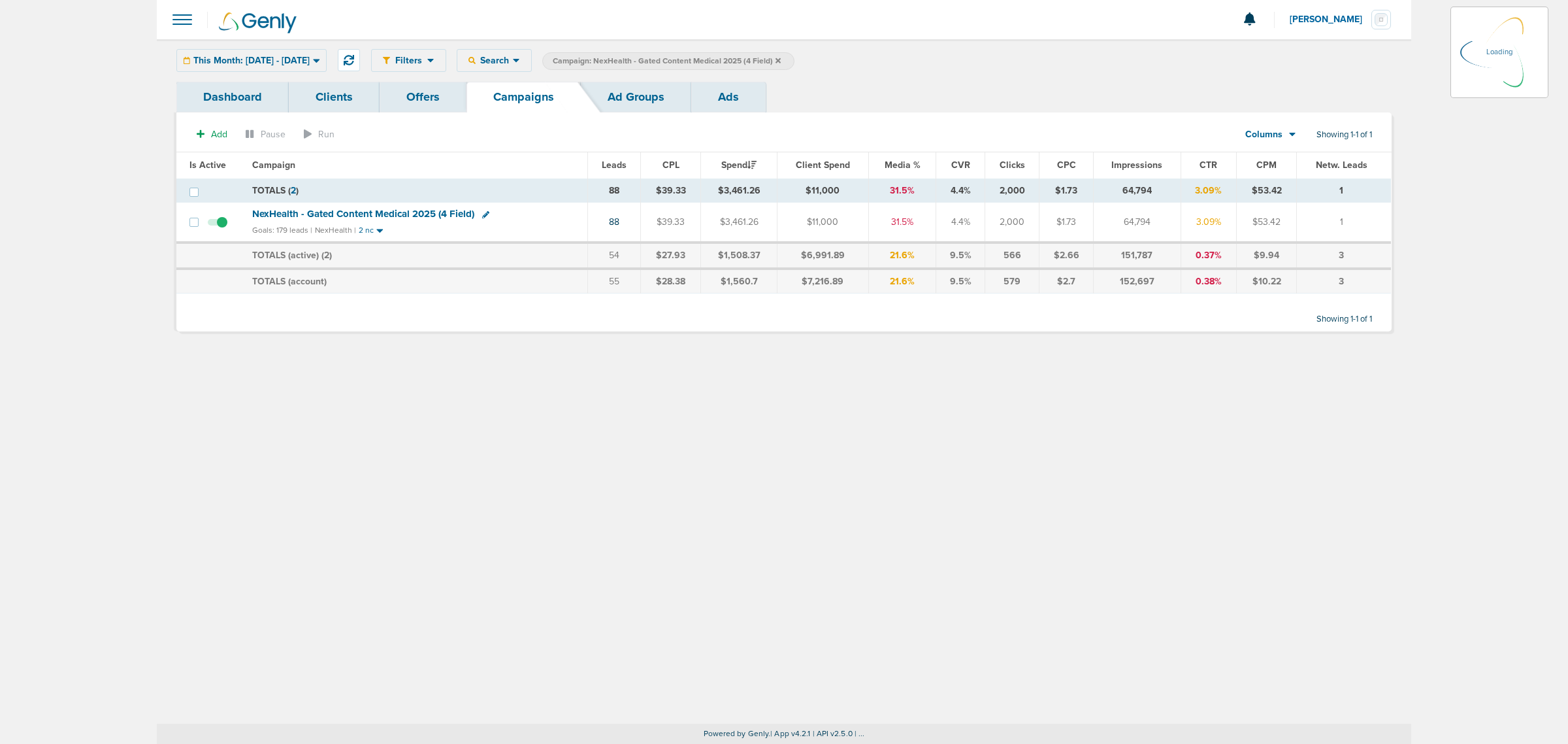
click at [781, 57] on icon at bounding box center [779, 61] width 5 height 8
click at [781, 60] on icon at bounding box center [779, 60] width 5 height 5
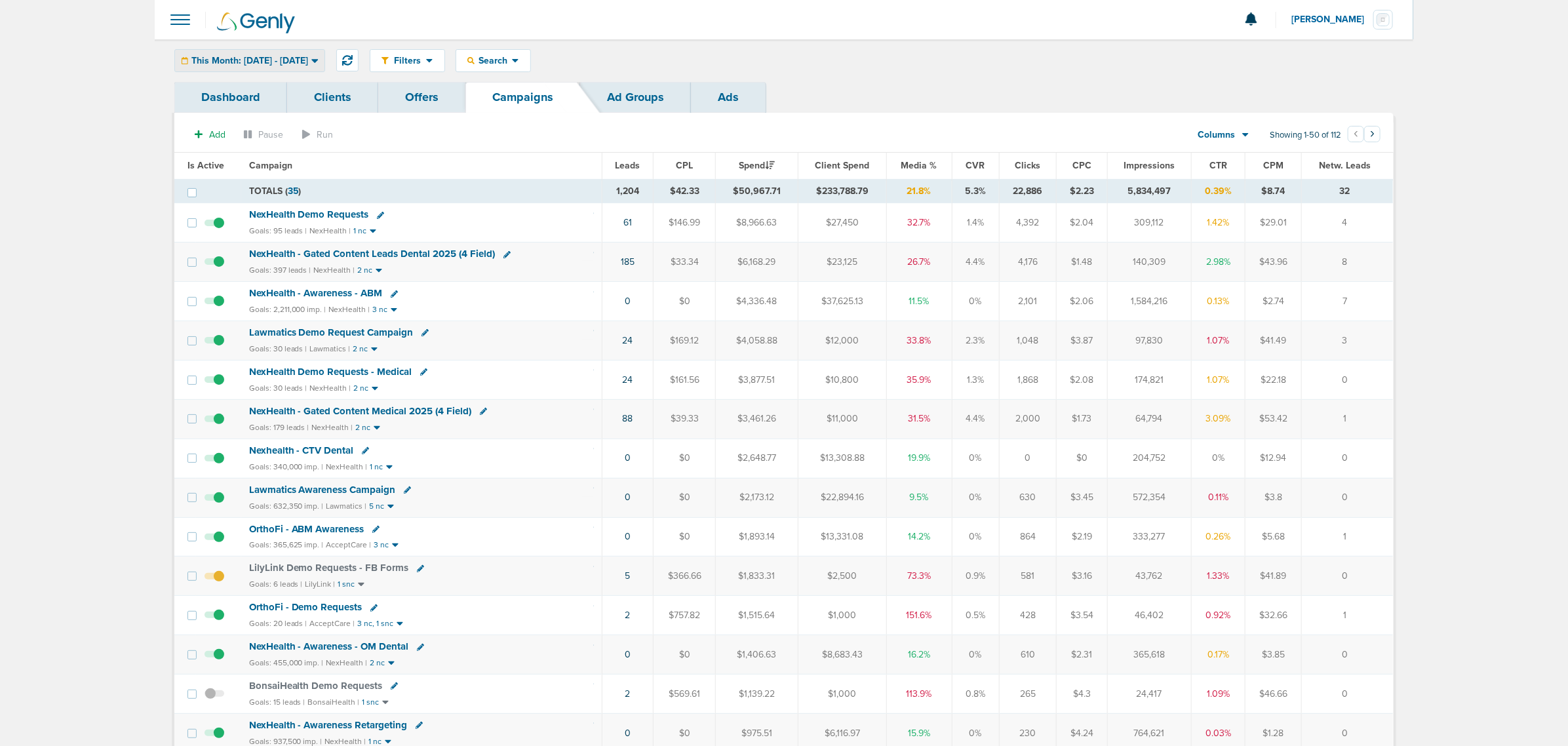
click at [280, 51] on div "This Month: [DATE] - [DATE]" at bounding box center [250, 61] width 149 height 22
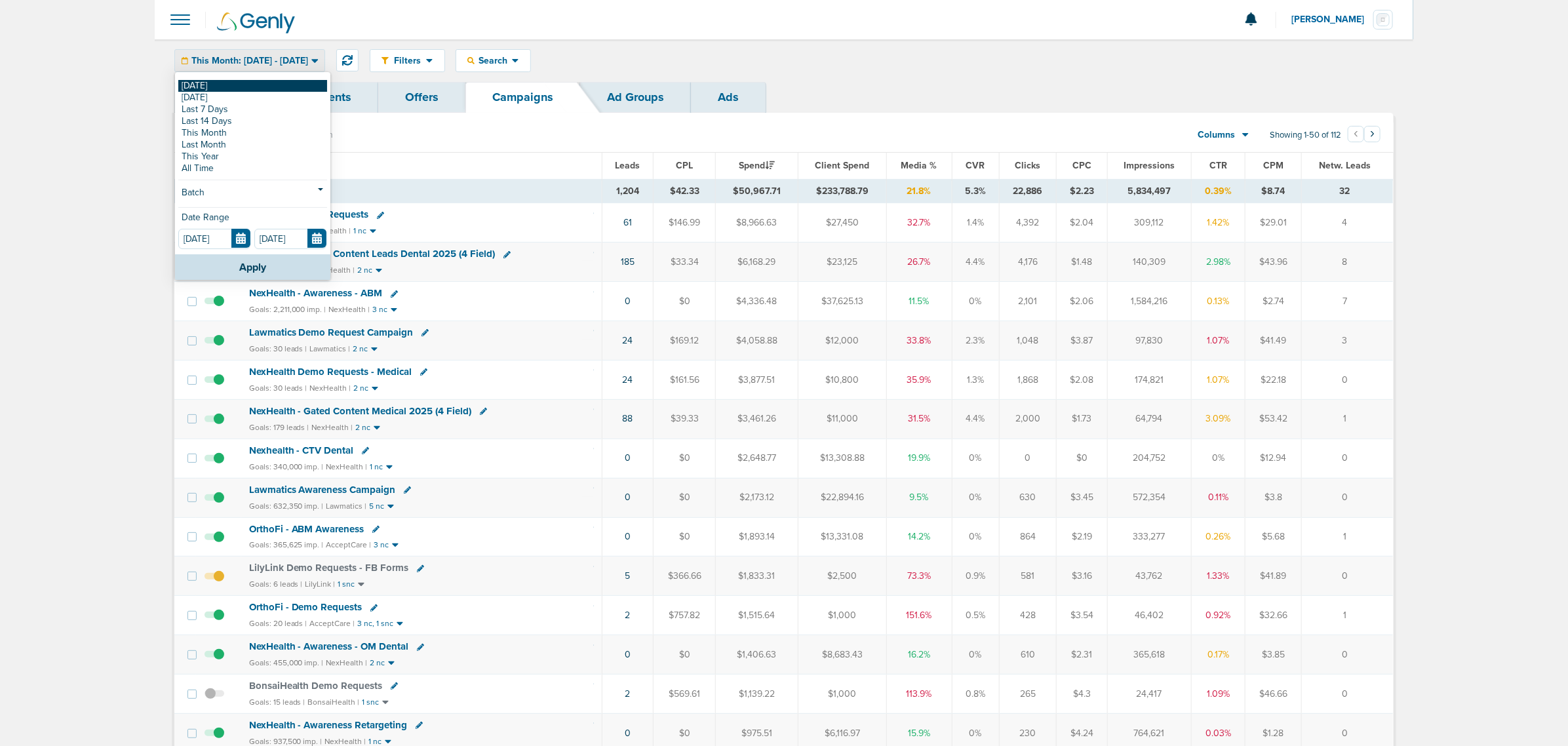
click at [216, 81] on link "[DATE]" at bounding box center [253, 85] width 149 height 12
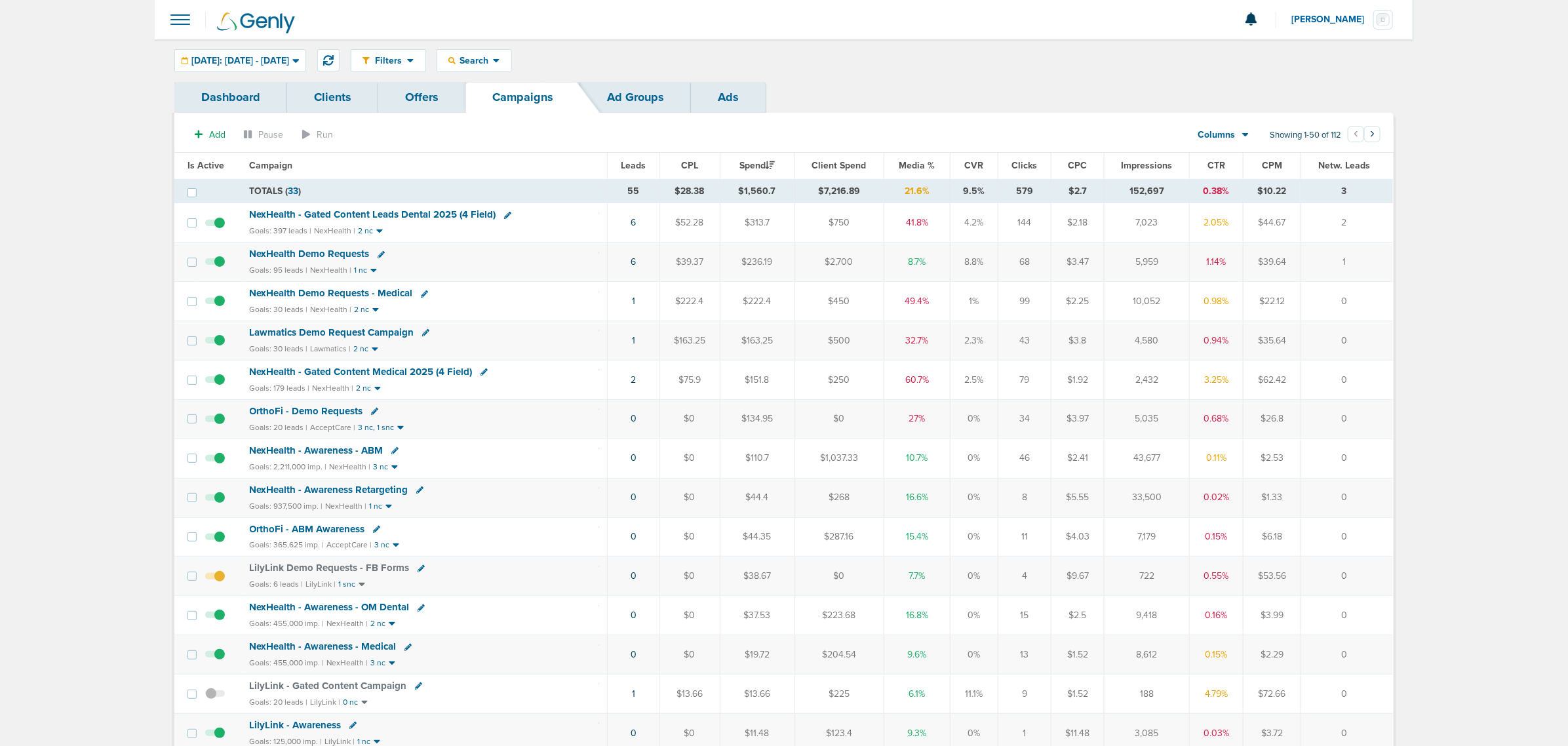
click at [924, 88] on div "Dashboard Clients Offers Campaigns Ad Groups Ads" at bounding box center [784, 97] width 1219 height 31
click at [339, 50] on button at bounding box center [328, 60] width 23 height 23
click at [471, 212] on span "NexHealth - Gated Content Leads Dental 2025 (4 Field)" at bounding box center [372, 214] width 246 height 12
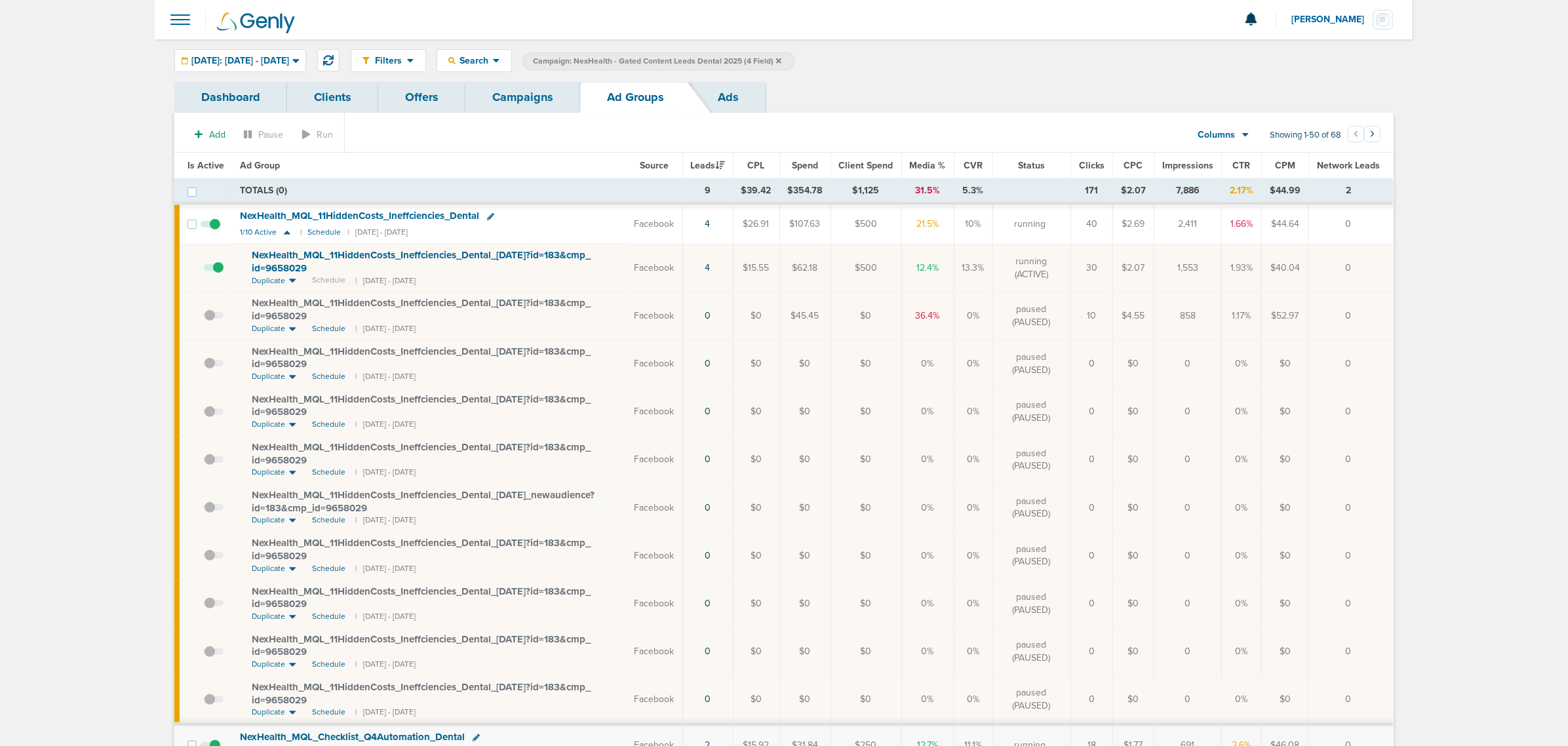
drag, startPoint x: 688, startPoint y: 315, endPoint x: 1384, endPoint y: 313, distance: 696.0
click at [1384, 313] on tr "NexHealth_ MQL_ 11HiddenCosts_ Ineffciencies_ Dental_ [DATE]?id=183&cmp_ id=965…" at bounding box center [784, 315] width 1218 height 48
click at [1384, 313] on td "0" at bounding box center [1351, 315] width 85 height 48
click at [711, 267] on link "4" at bounding box center [708, 267] width 5 height 11
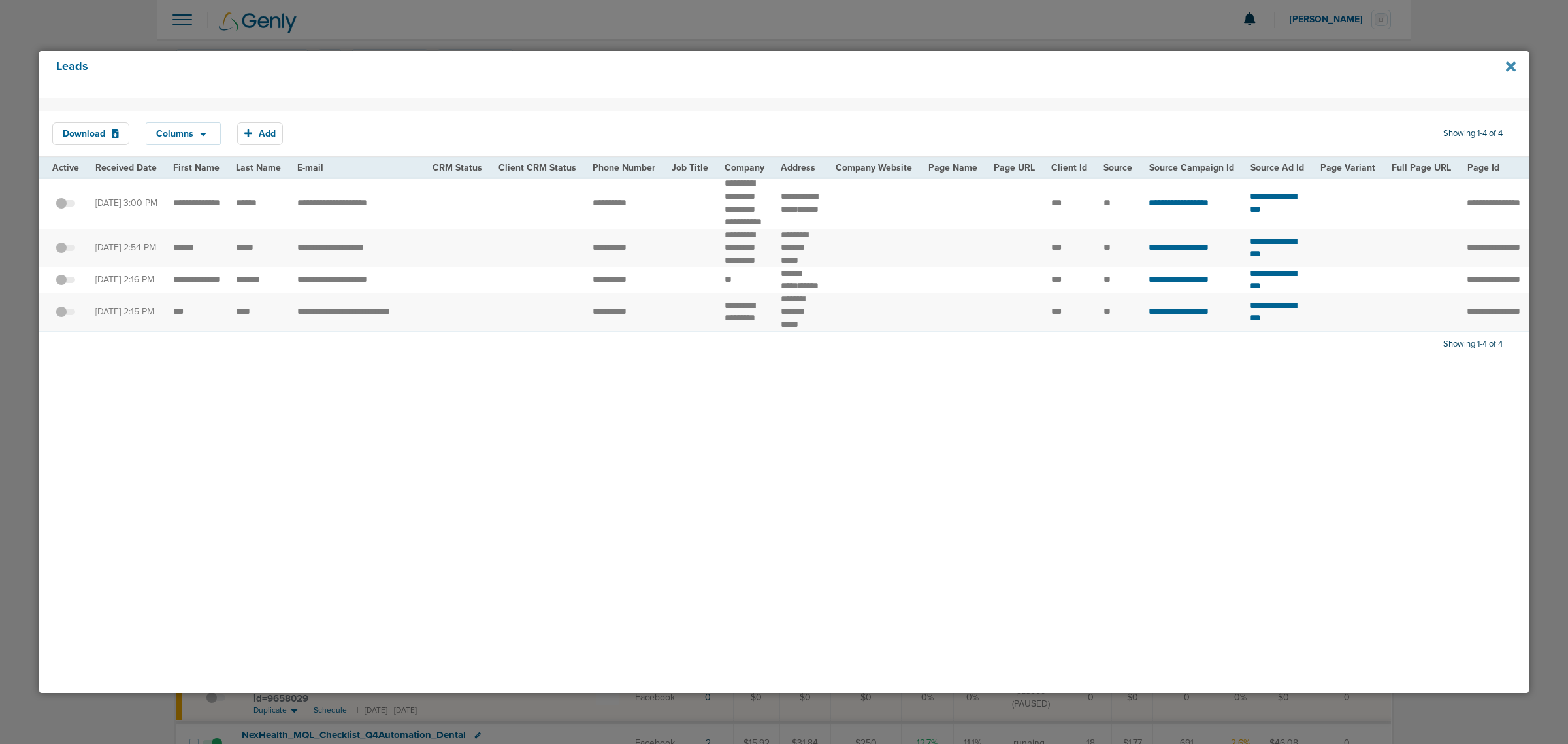
click at [1510, 67] on icon at bounding box center [1511, 66] width 10 height 10
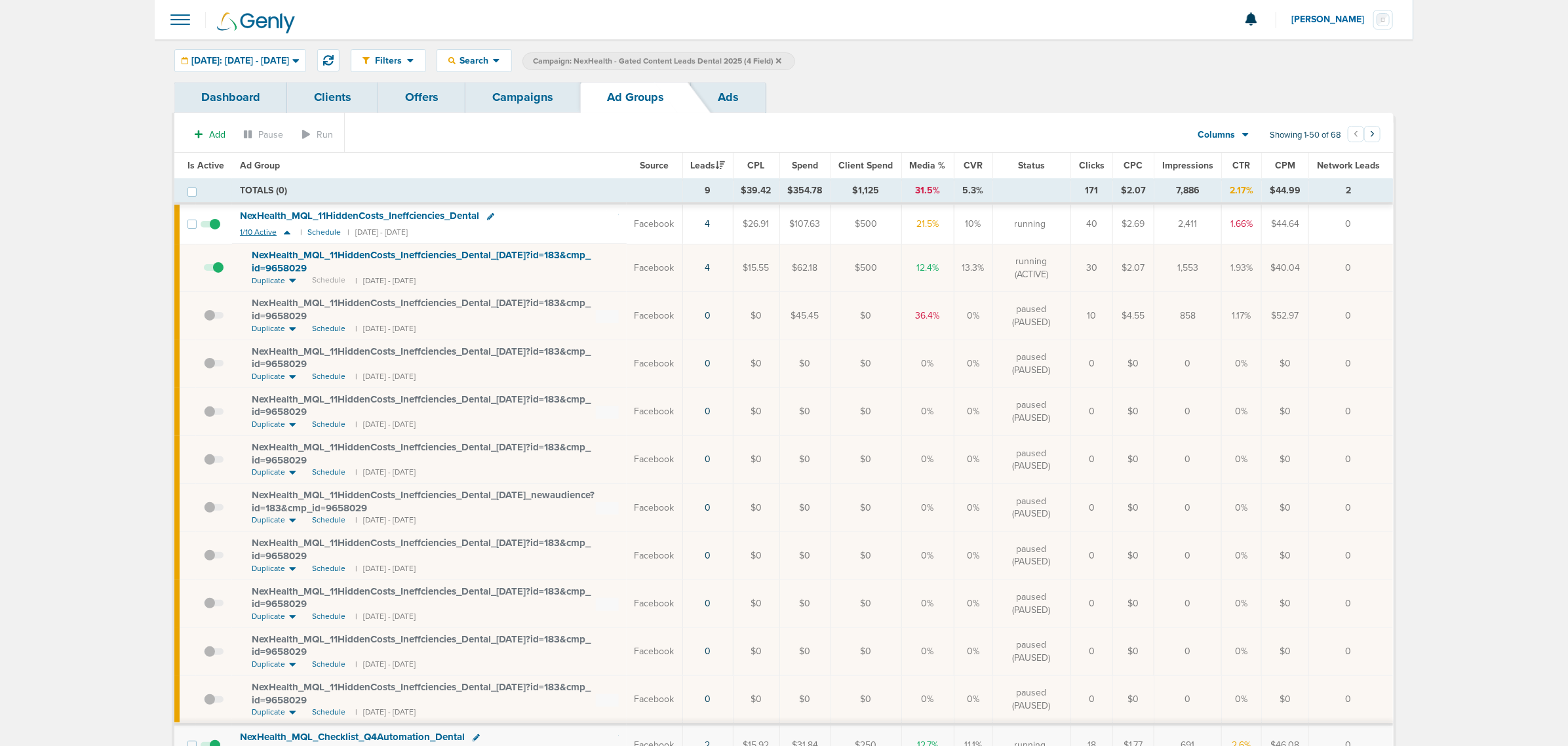
click at [287, 234] on icon at bounding box center [286, 233] width 6 height 4
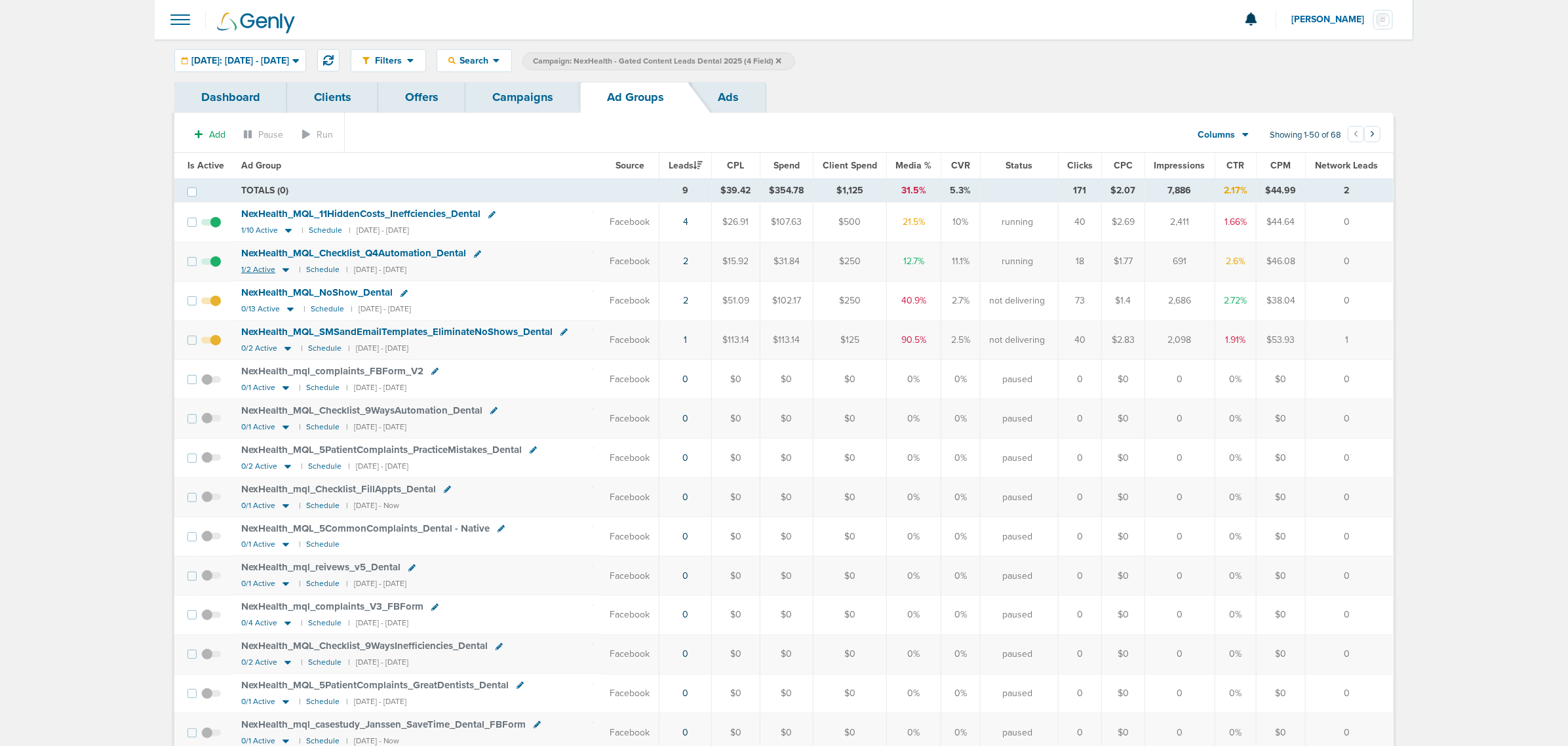
click at [284, 270] on icon at bounding box center [285, 271] width 6 height 4
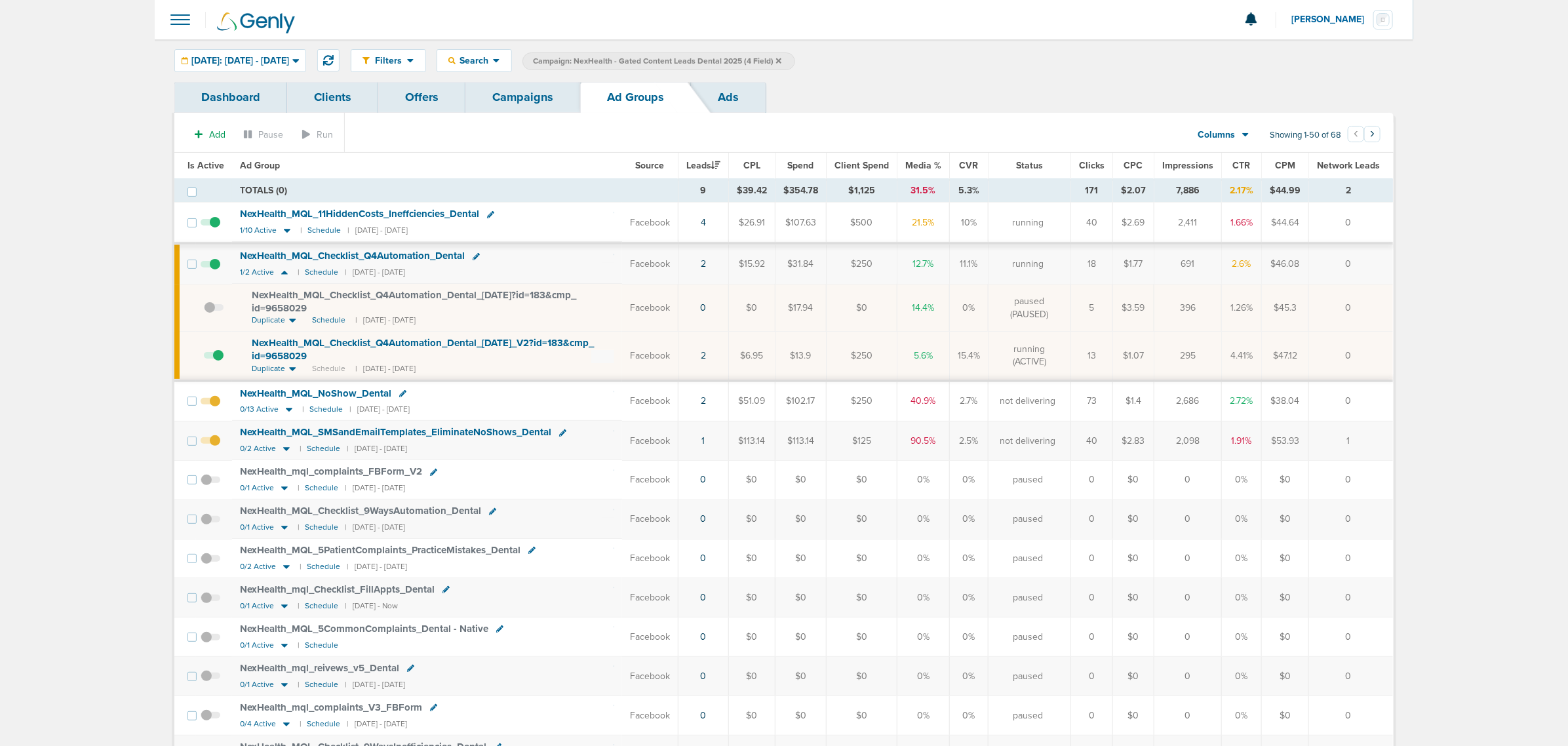
click at [539, 343] on span "NexHealth_ MQL_ Checklist_ Q4Automation_ Dental_ [DATE]_ V2?id=183&cmp_ id=9658…" at bounding box center [423, 349] width 342 height 25
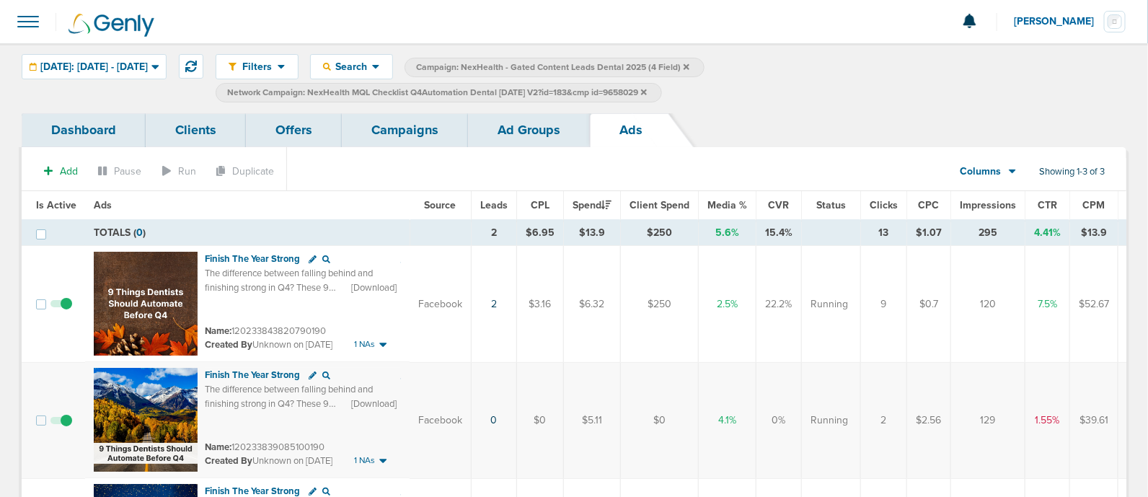
click at [410, 136] on link "Campaigns" at bounding box center [405, 130] width 126 height 34
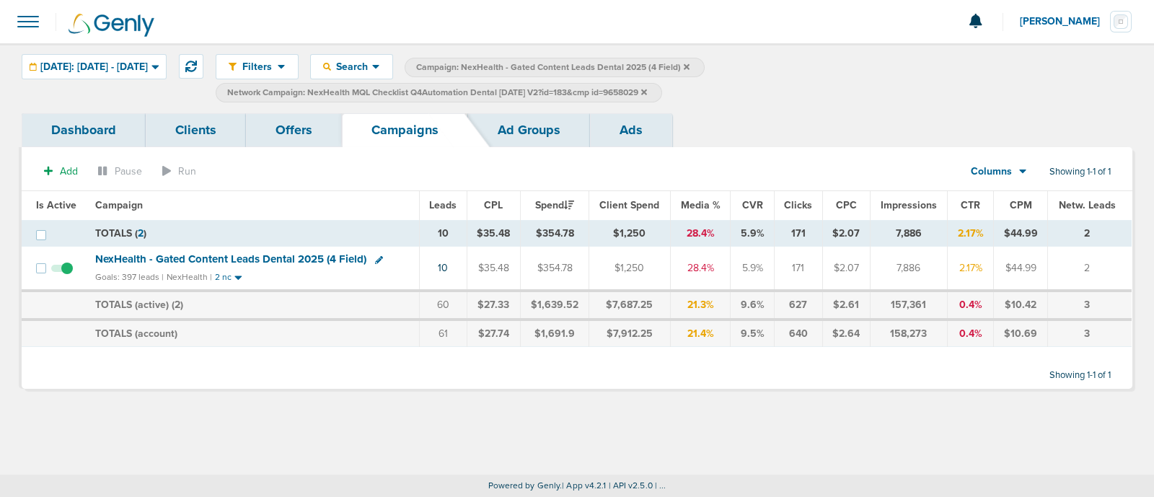
click at [647, 92] on icon at bounding box center [644, 92] width 6 height 9
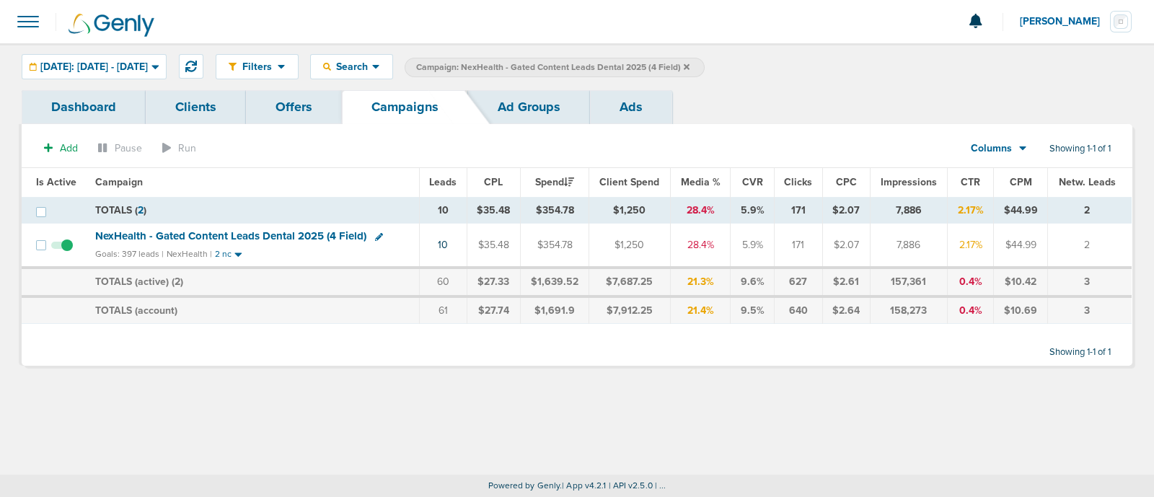
click at [689, 63] on icon at bounding box center [687, 67] width 6 height 9
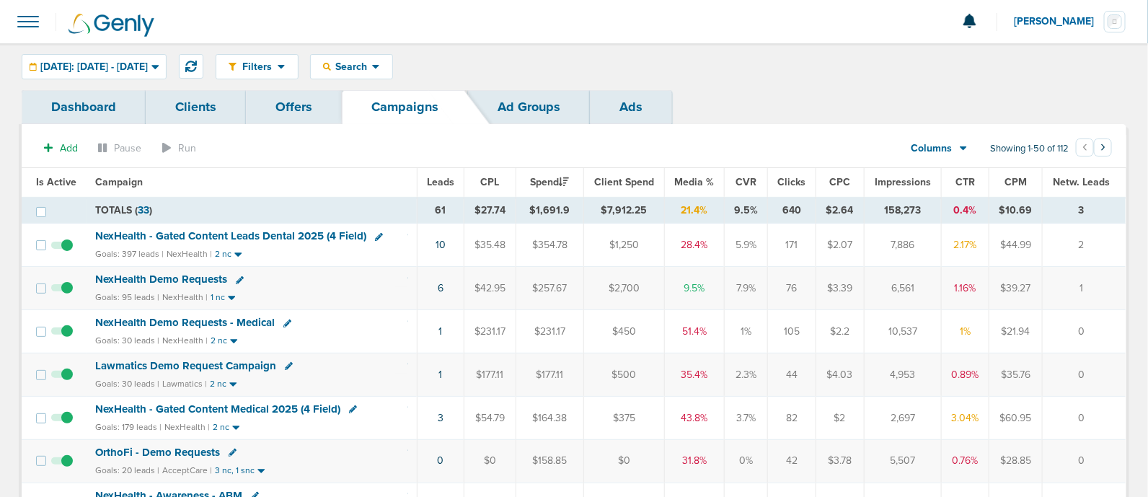
click at [273, 404] on span "NexHealth - Gated Content Medical 2025 (4 Field)" at bounding box center [217, 408] width 245 height 13
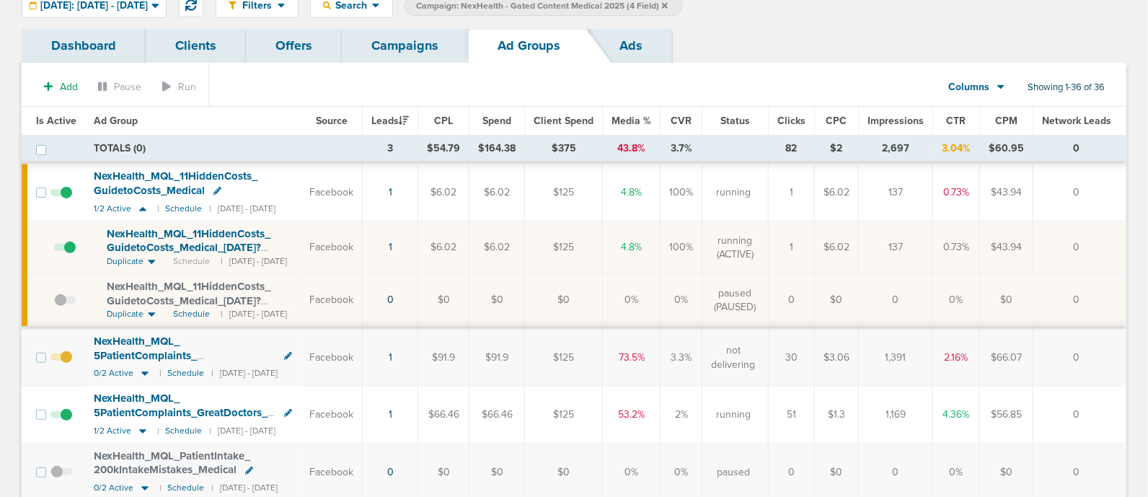
scroll to position [89, 0]
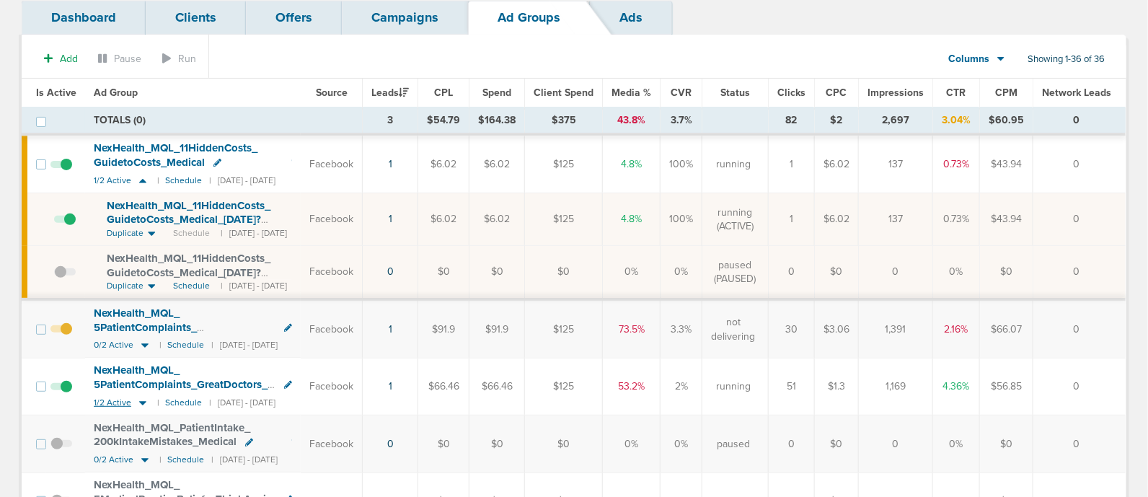
click at [142, 401] on icon at bounding box center [142, 403] width 7 height 4
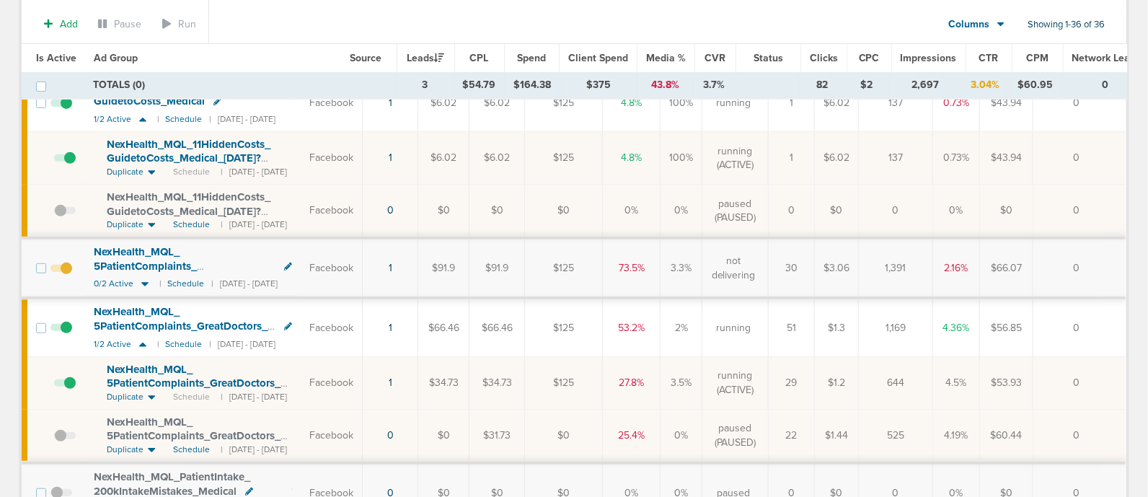
scroll to position [180, 0]
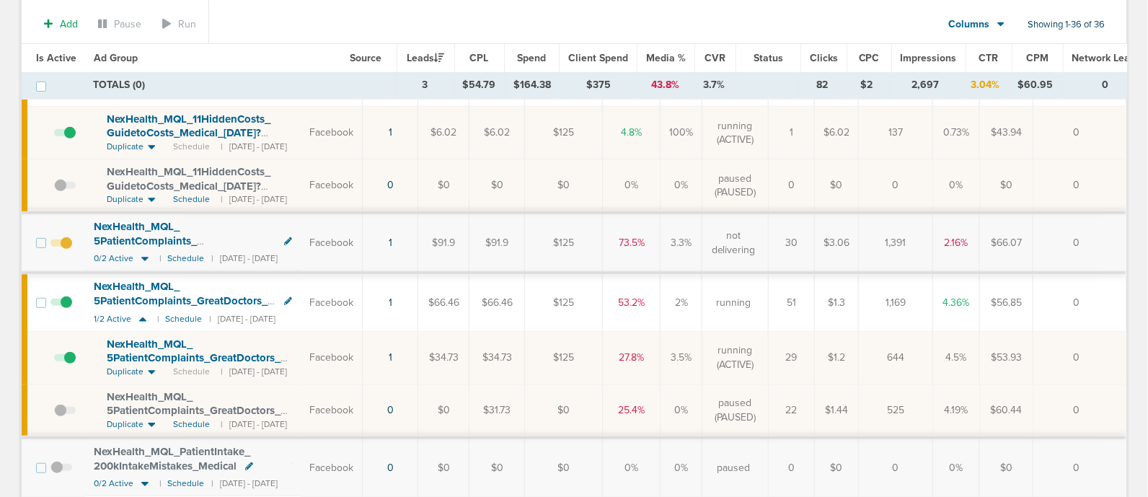
drag, startPoint x: 1061, startPoint y: 350, endPoint x: 403, endPoint y: 367, distance: 657.8
click at [403, 367] on tr "NexHealth_ MQL_ 5PatientComplaints_ GreatDoctors_ Medical_ [DATE]?id=183&cmp_ i…" at bounding box center [574, 358] width 1104 height 53
click at [398, 356] on td "1" at bounding box center [391, 358] width 56 height 53
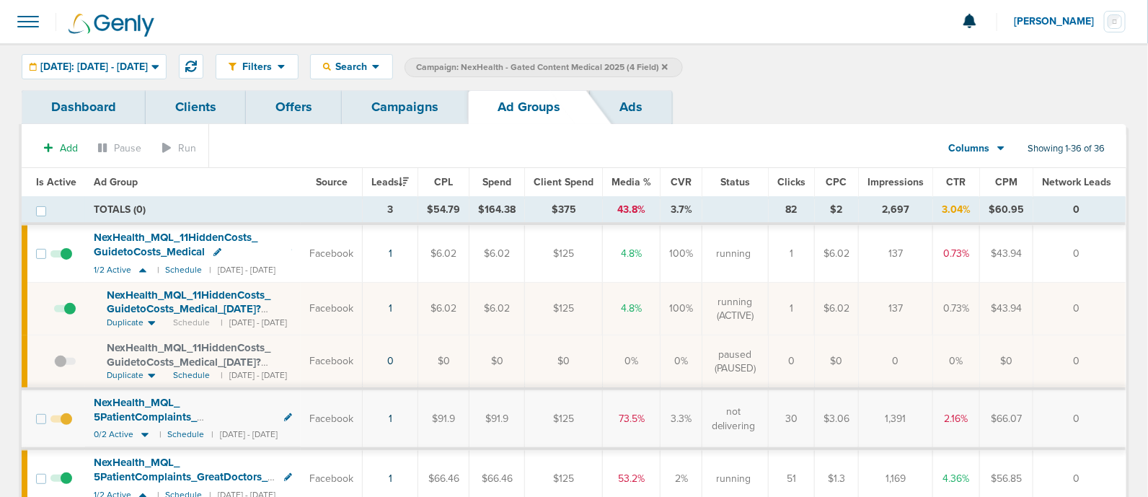
click at [384, 104] on link "Campaigns" at bounding box center [405, 107] width 126 height 34
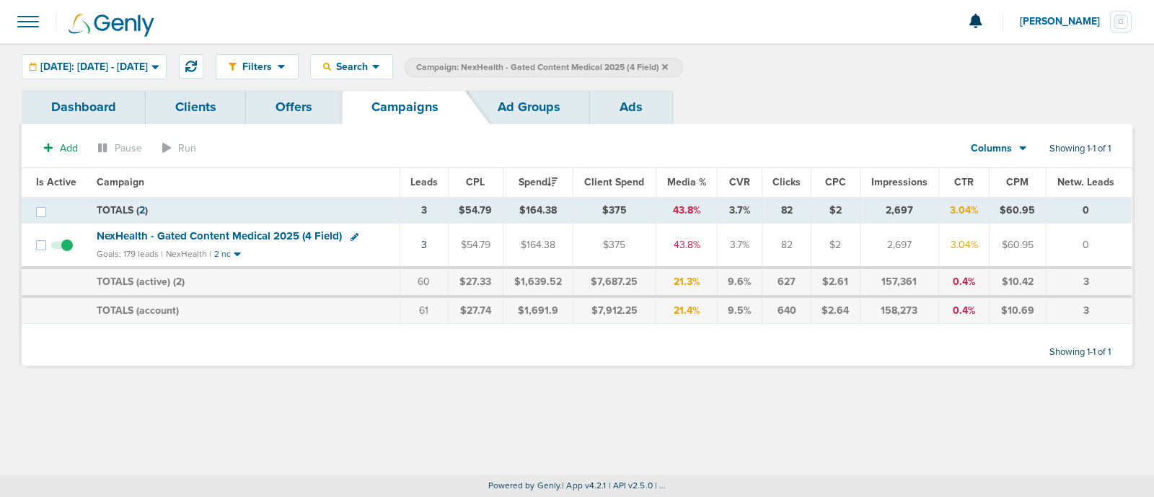
click at [683, 63] on label "Campaign: NexHealth - Gated Content Medical 2025 (4 Field)" at bounding box center [543, 67] width 278 height 19
click at [668, 63] on icon at bounding box center [665, 67] width 6 height 9
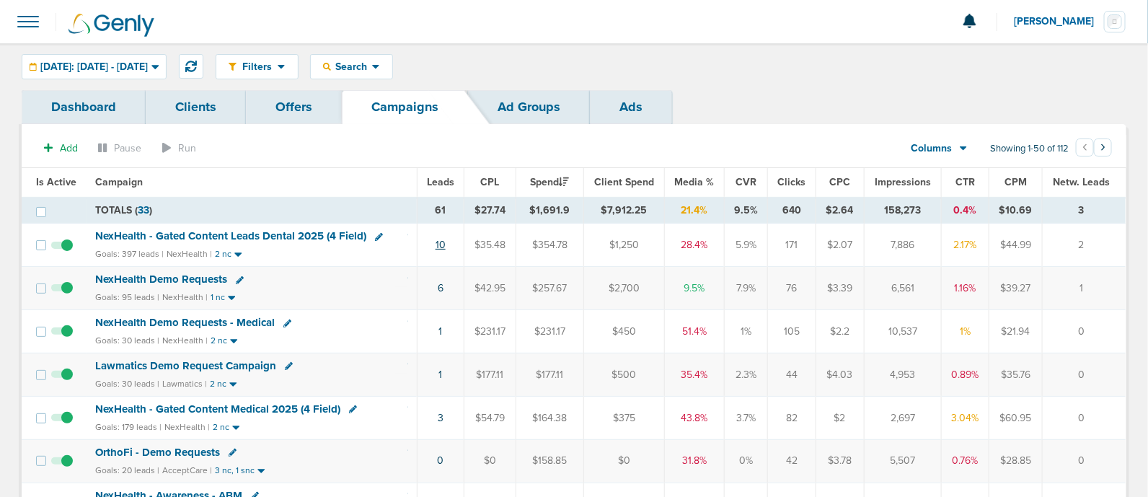
click at [443, 243] on link "10" at bounding box center [440, 245] width 10 height 12
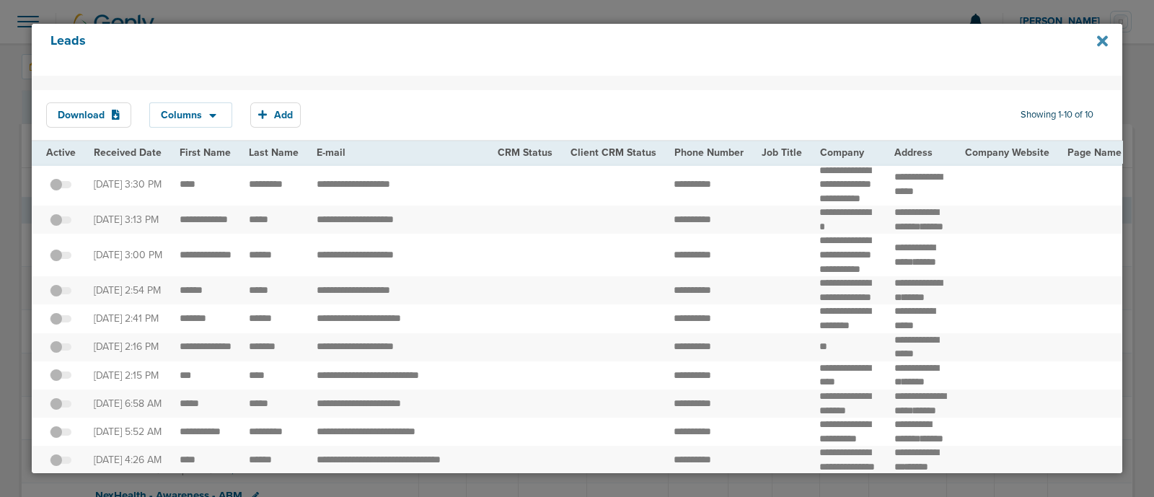
click at [1102, 38] on icon at bounding box center [1102, 41] width 11 height 16
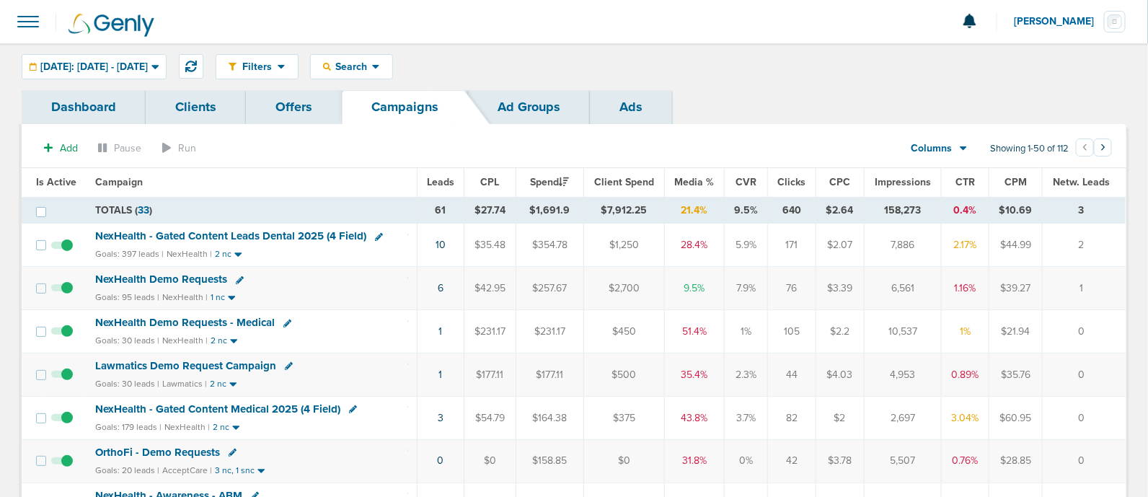
click at [228, 236] on span "NexHealth - Gated Content Leads Dental 2025 (4 Field)" at bounding box center [230, 235] width 271 height 13
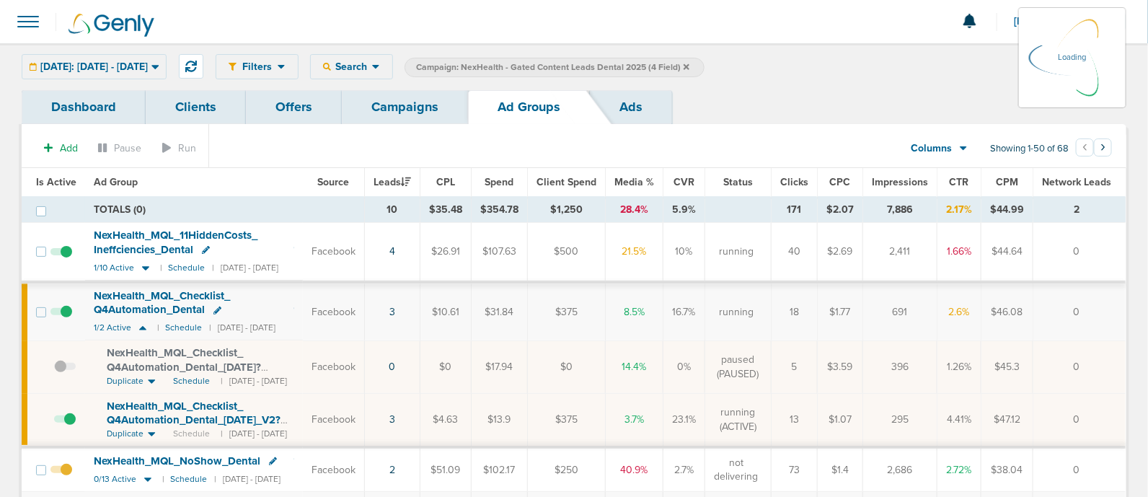
click at [167, 73] on div "[DATE]: [DATE] - [DATE] [DATE] [DATE] Last 7 Days Last 14 Days This Month Last …" at bounding box center [94, 66] width 145 height 25
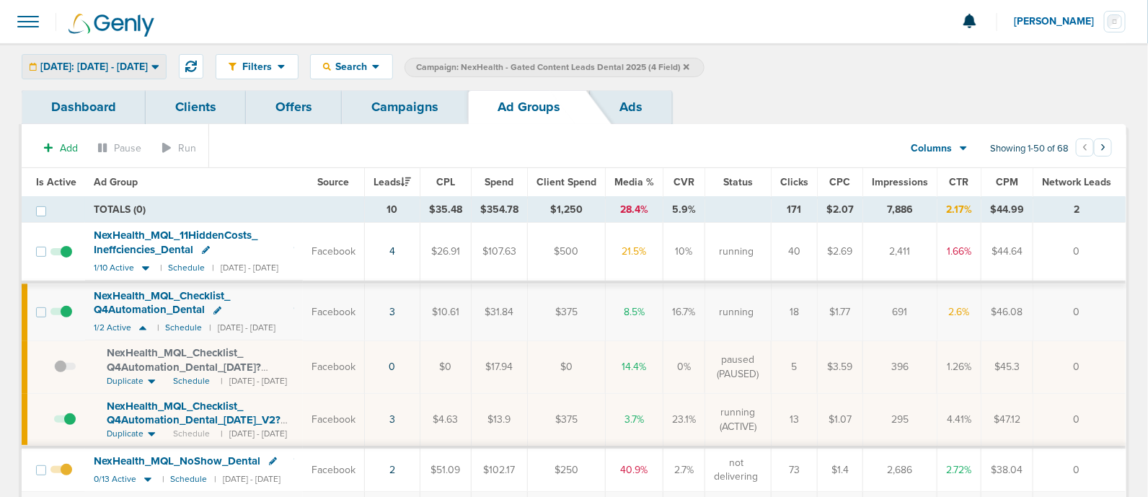
click at [148, 63] on span "[DATE]: [DATE] - [DATE]" at bounding box center [93, 67] width 107 height 10
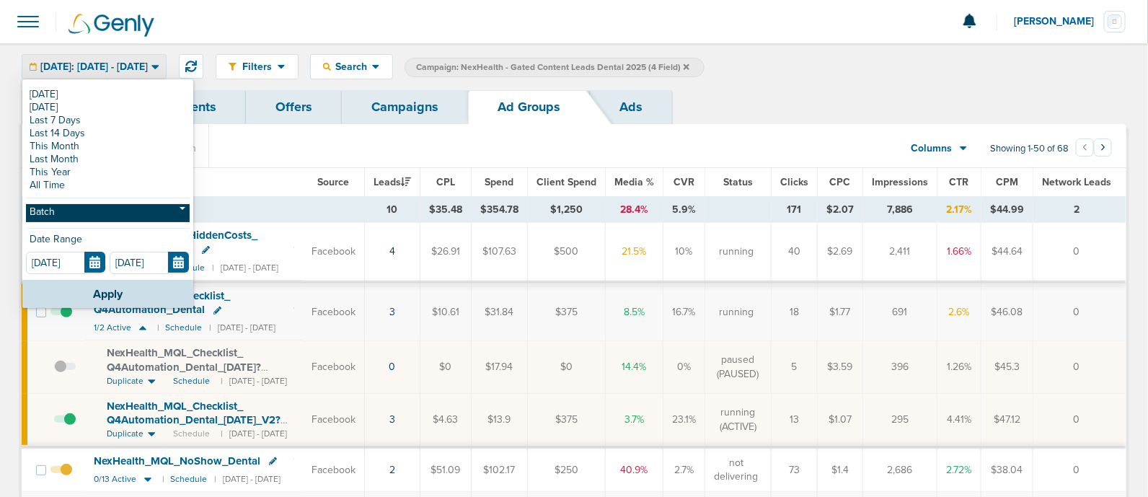
click at [71, 206] on link "Batch" at bounding box center [108, 213] width 164 height 18
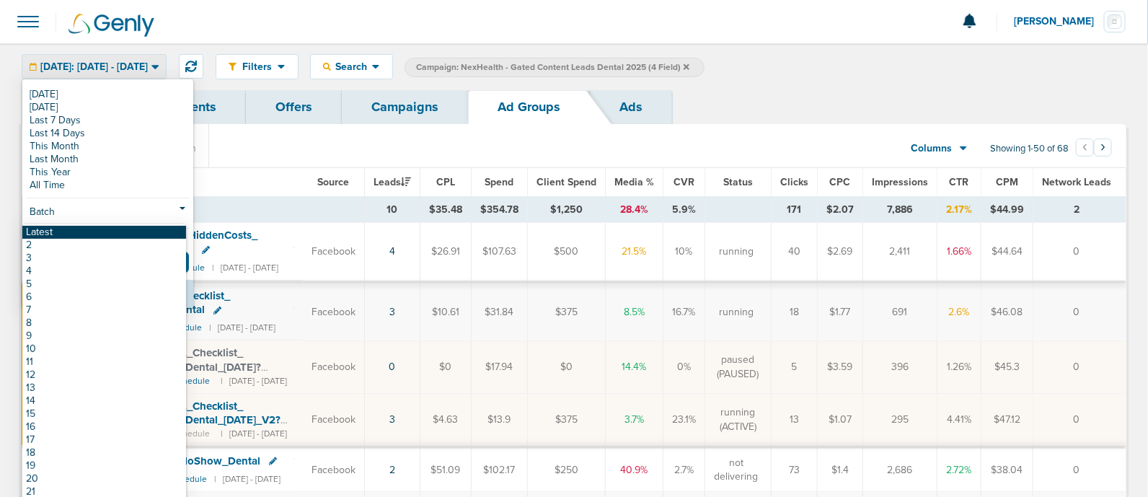
click at [59, 229] on link "Latest" at bounding box center [104, 232] width 164 height 13
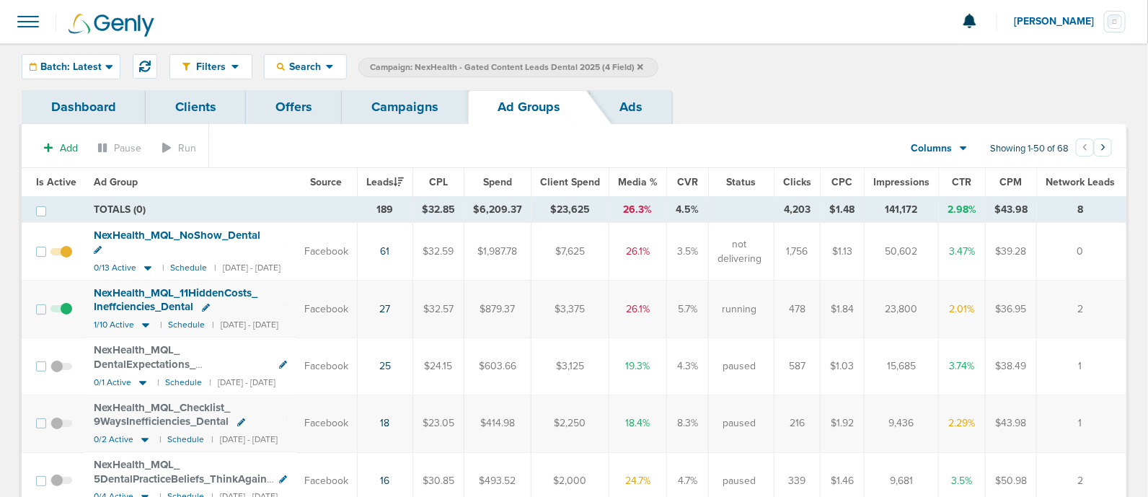
click at [283, 102] on link "Offers" at bounding box center [294, 107] width 96 height 34
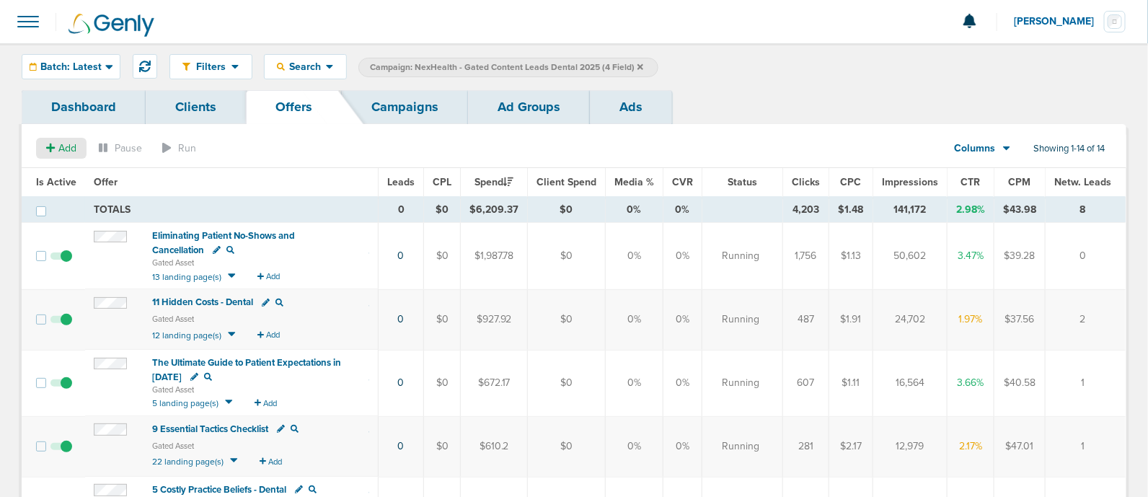
click at [58, 143] on span "Add" at bounding box center [67, 148] width 18 height 12
click at [59, 174] on span "Offer" at bounding box center [55, 175] width 23 height 12
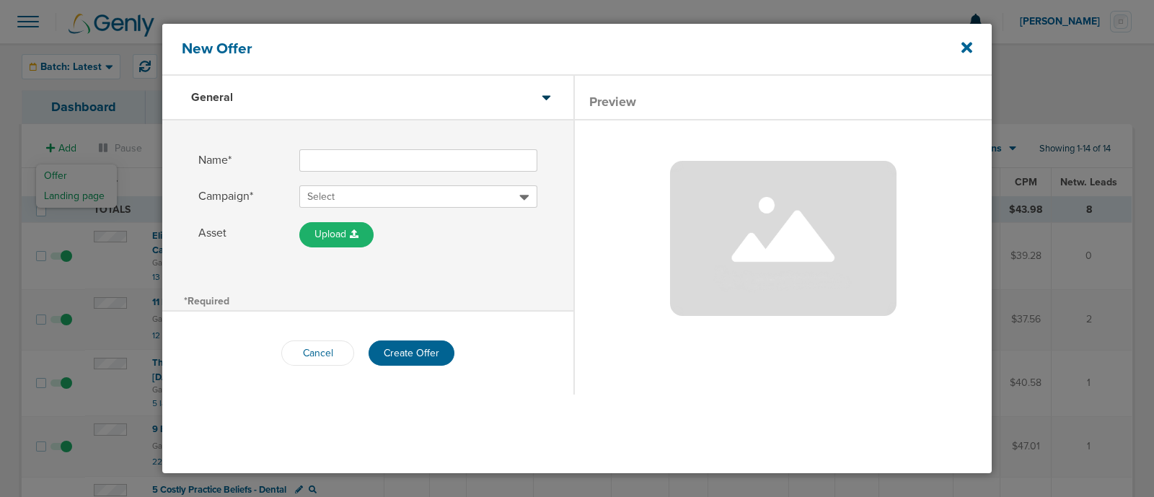
click at [355, 165] on input "Name*" at bounding box center [418, 160] width 238 height 22
type input "Holiday - Ultimate 2025 Dental Checklist"
click at [381, 204] on div "Select" at bounding box center [418, 196] width 238 height 22
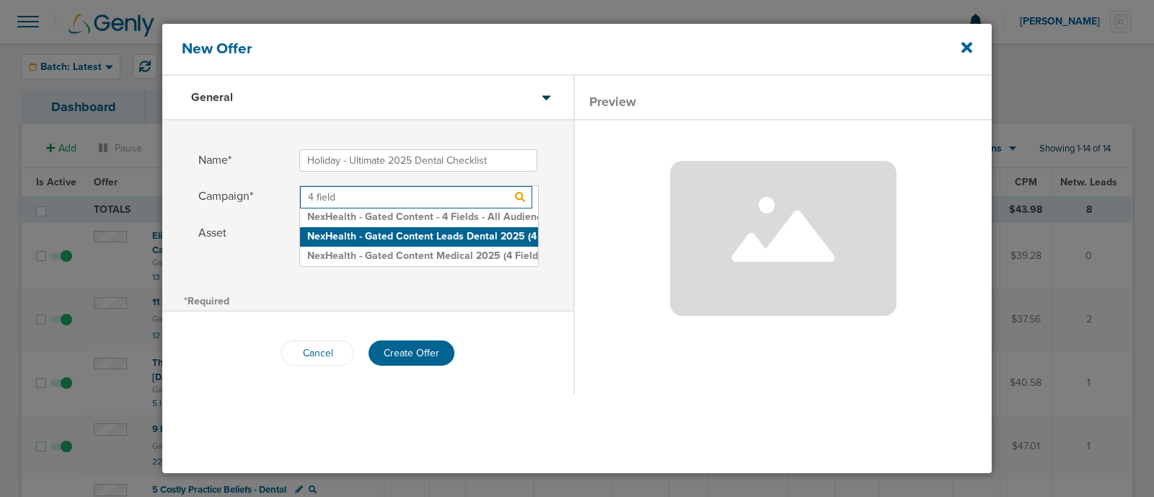
type input "4 field"
click at [492, 236] on h2 "NexHealth - Gated Content Leads Dental 2025 (4 Field)" at bounding box center [419, 236] width 238 height 19
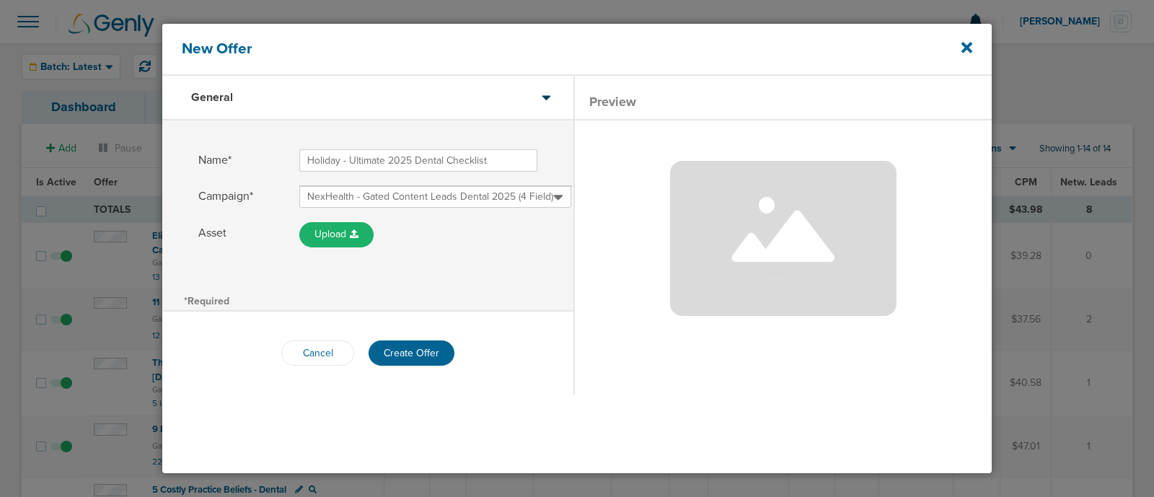
click at [543, 284] on div "Name* Holiday - Ultimate 2025 Dental Checklist Campaign* NexHealth - Gated Cont…" at bounding box center [367, 204] width 411 height 169
click at [410, 350] on button "Create Offer" at bounding box center [411, 352] width 86 height 25
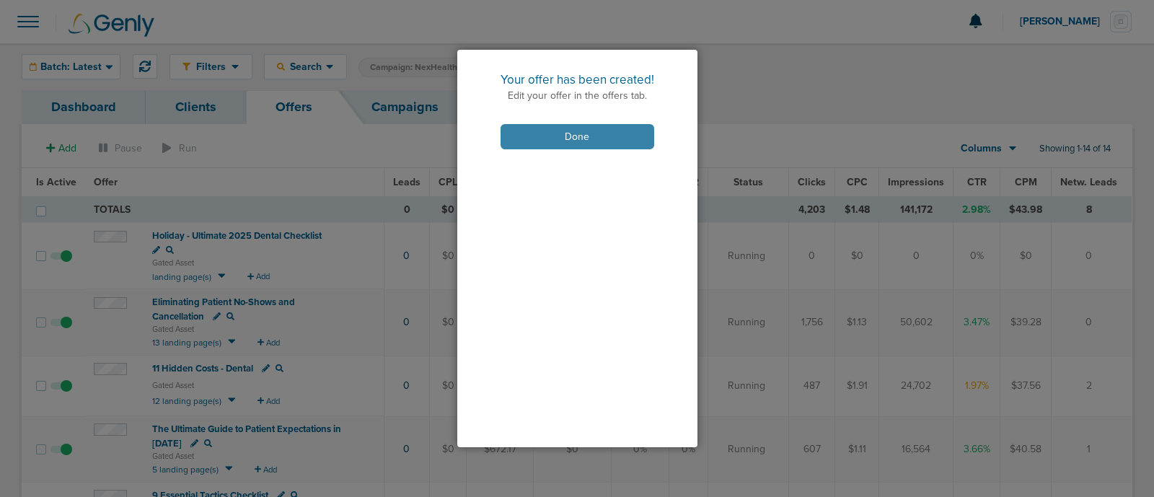
click at [593, 133] on button "Done" at bounding box center [577, 136] width 154 height 25
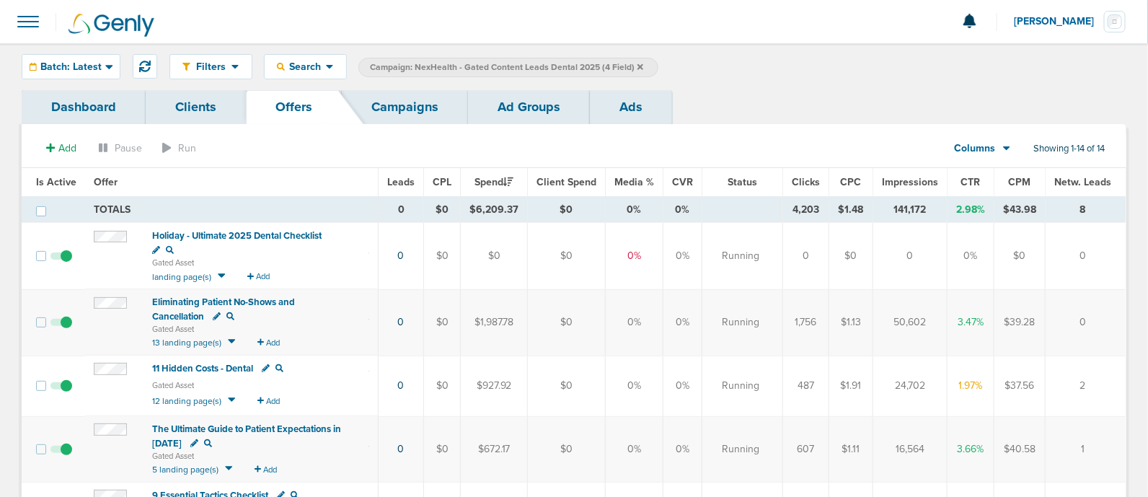
click at [276, 234] on span "Holiday - Ultimate 2025 Dental Checklist" at bounding box center [236, 236] width 169 height 12
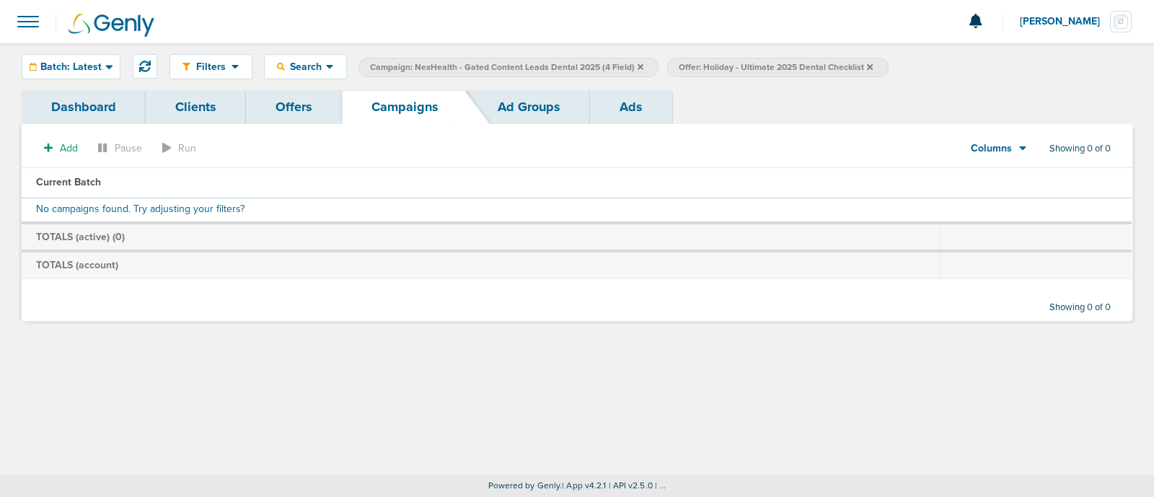
click at [826, 93] on div "Dashboard Clients Offers Campaigns Ad Groups Ads" at bounding box center [577, 107] width 1110 height 34
click at [298, 112] on link "Offers" at bounding box center [294, 107] width 96 height 34
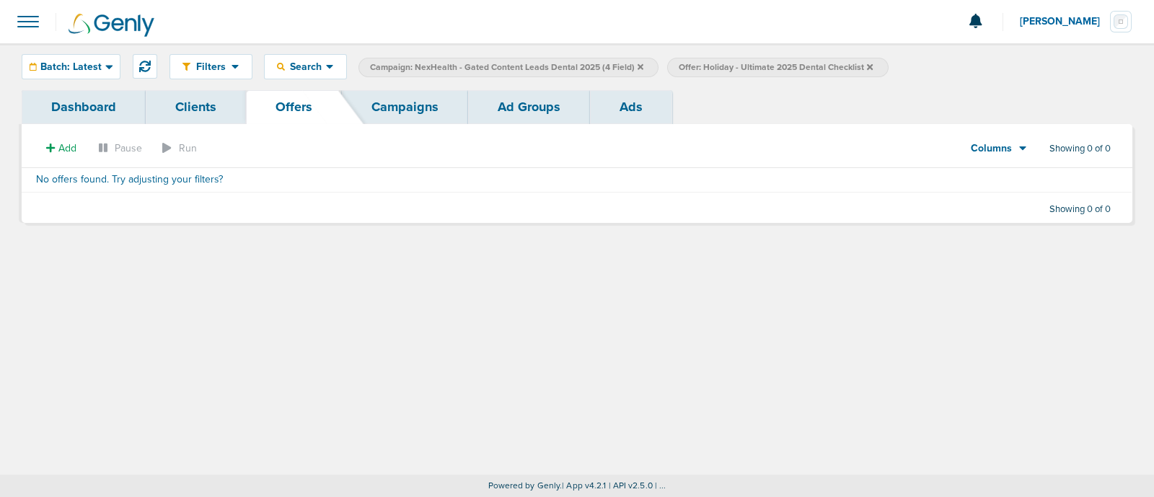
click at [867, 66] on icon at bounding box center [870, 67] width 6 height 9
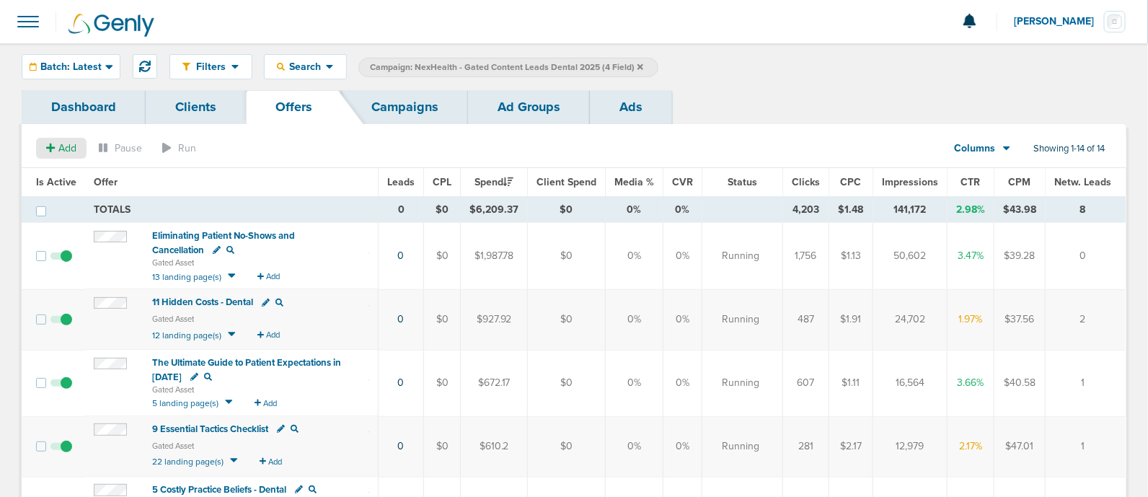
click at [56, 148] on span "Add" at bounding box center [61, 148] width 30 height 12
click at [61, 178] on span "Offer" at bounding box center [55, 175] width 23 height 12
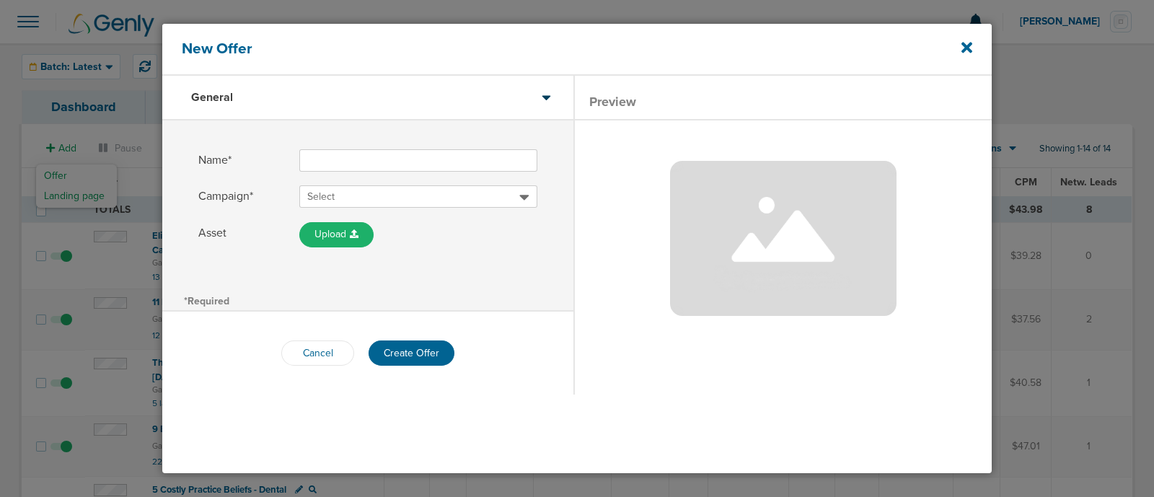
click at [373, 154] on input "Name*" at bounding box center [418, 160] width 238 height 22
paste input "Staffing - Ultimate 2025 Dental Checklist"
click at [487, 249] on div at bounding box center [367, 253] width 339 height 9
click at [334, 162] on input "Staffing - Ultimate 2025 Dental Checklist" at bounding box center [418, 160] width 238 height 22
drag, startPoint x: 338, startPoint y: 159, endPoint x: 284, endPoint y: 159, distance: 54.1
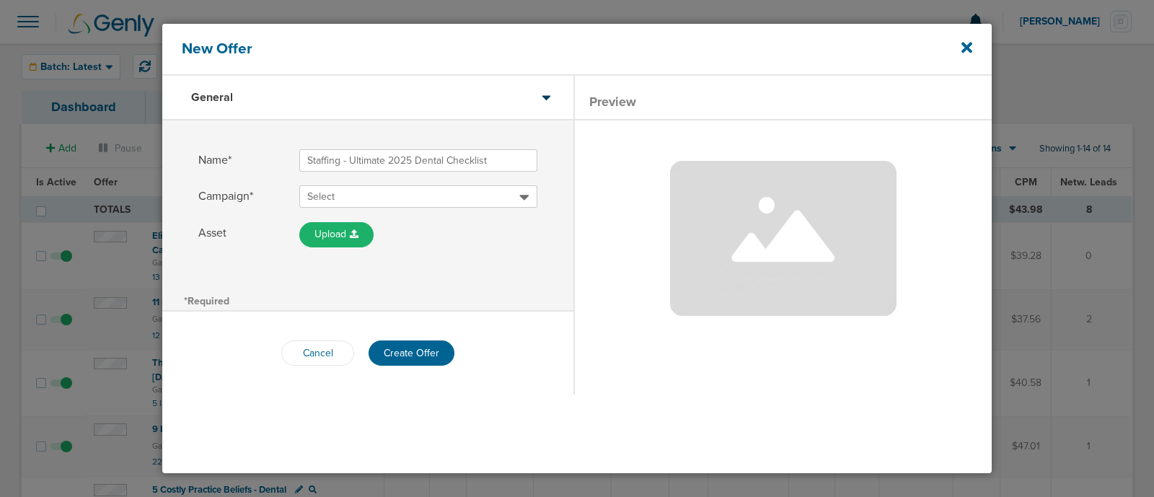
click at [284, 159] on label "Name* Staffing - Ultimate 2025 Dental Checklist" at bounding box center [367, 160] width 339 height 22
type input "Front Desk - Ultimate 2025 Dental Checklist"
click at [425, 229] on label "Asset Upload From Computer From Link" at bounding box center [367, 234] width 339 height 25
click at [335, 196] on span "Select" at bounding box center [413, 197] width 212 height 14
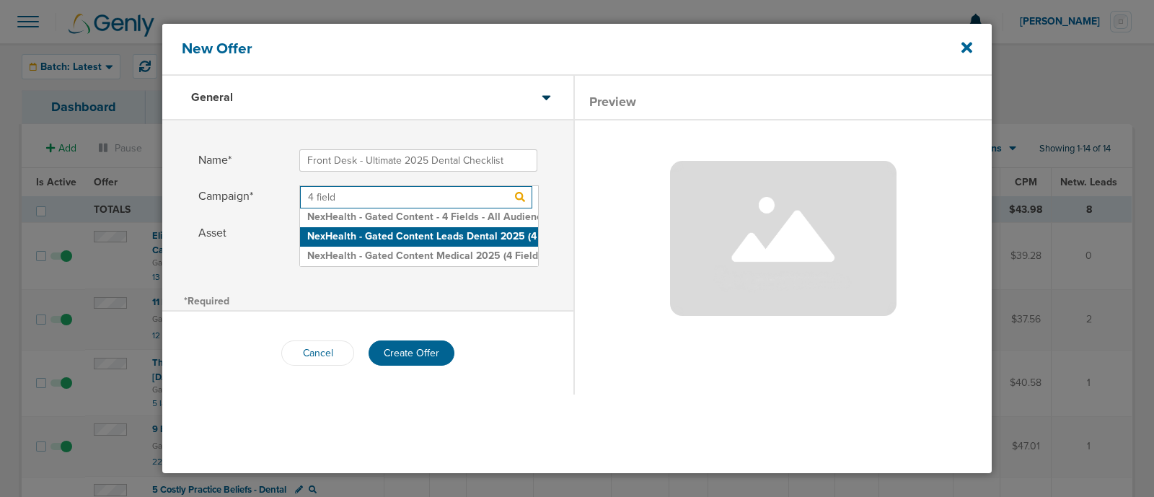
type input "4 field"
click at [449, 233] on h2 "NexHealth - Gated Content Leads Dental 2025 (4 Field)" at bounding box center [419, 236] width 238 height 19
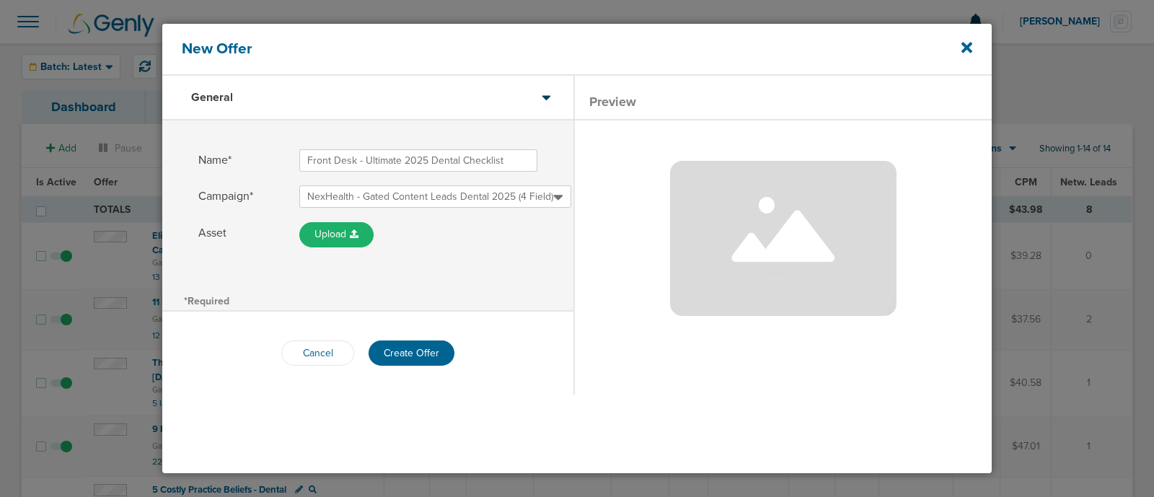
click at [512, 297] on div "*Required" at bounding box center [367, 300] width 411 height 20
click at [433, 351] on button "Create Offer" at bounding box center [411, 352] width 86 height 25
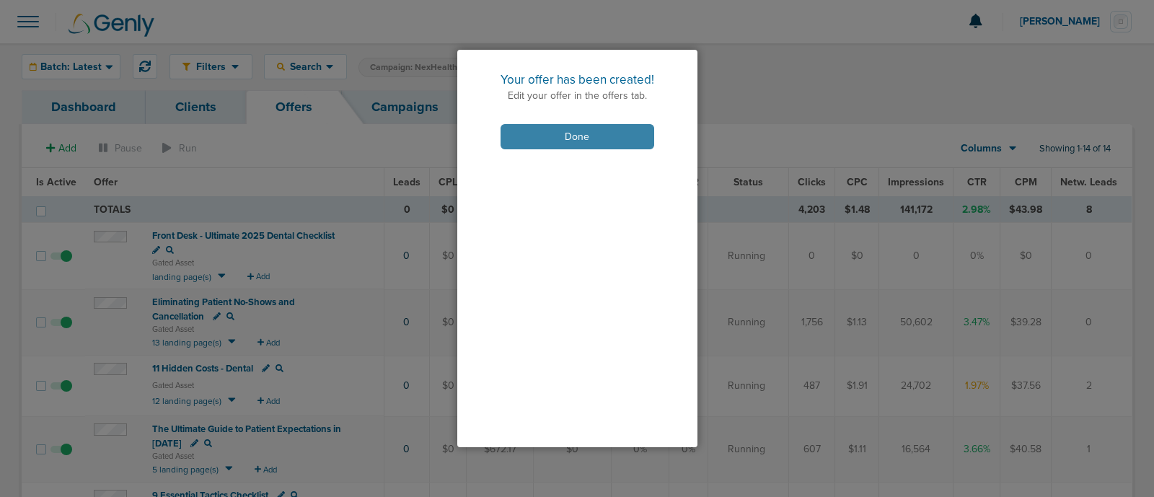
click at [586, 146] on button "Done" at bounding box center [577, 136] width 154 height 25
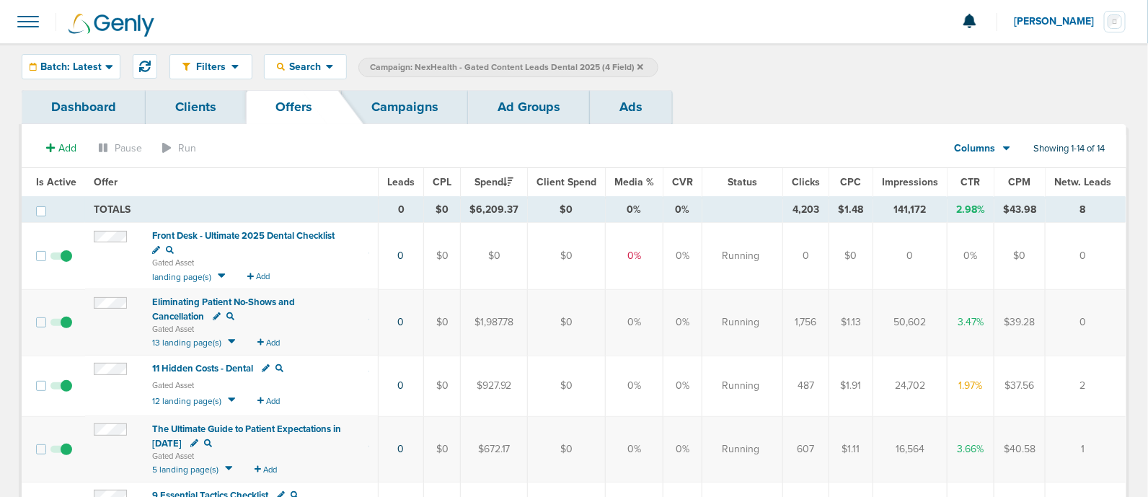
click at [417, 99] on link "Campaigns" at bounding box center [405, 107] width 126 height 34
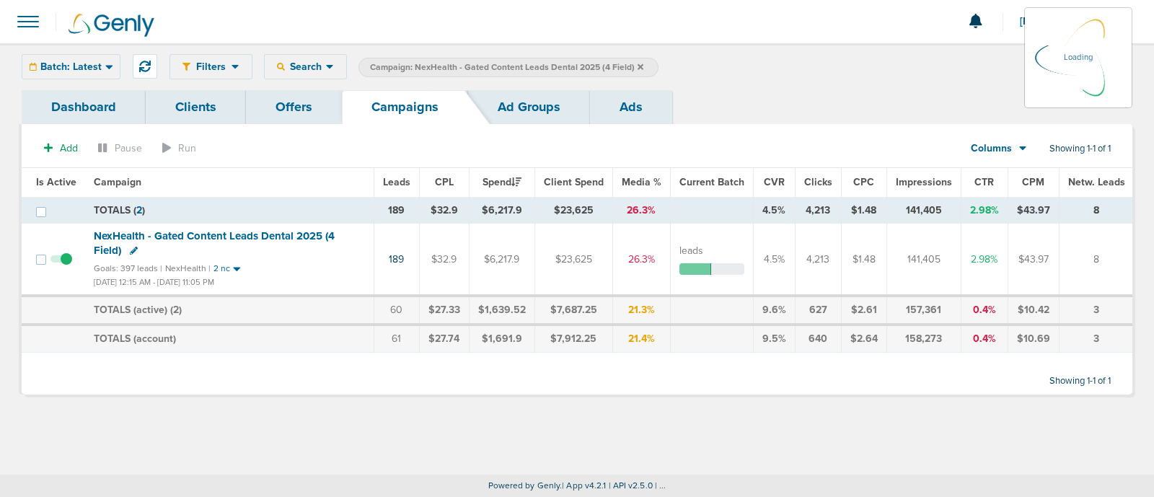
click at [637, 66] on icon at bounding box center [640, 66] width 6 height 6
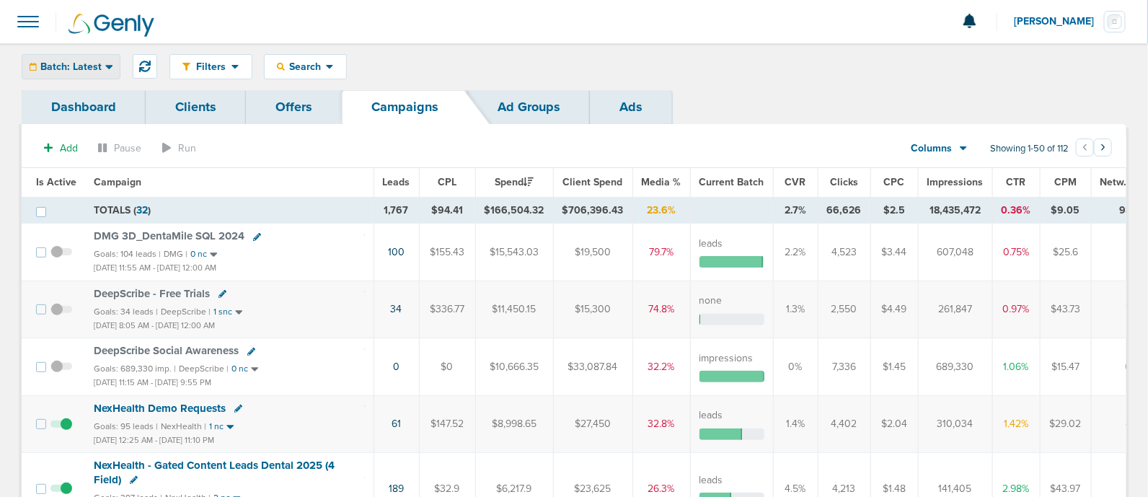
click at [84, 72] on span "Batch: Latest" at bounding box center [70, 67] width 61 height 10
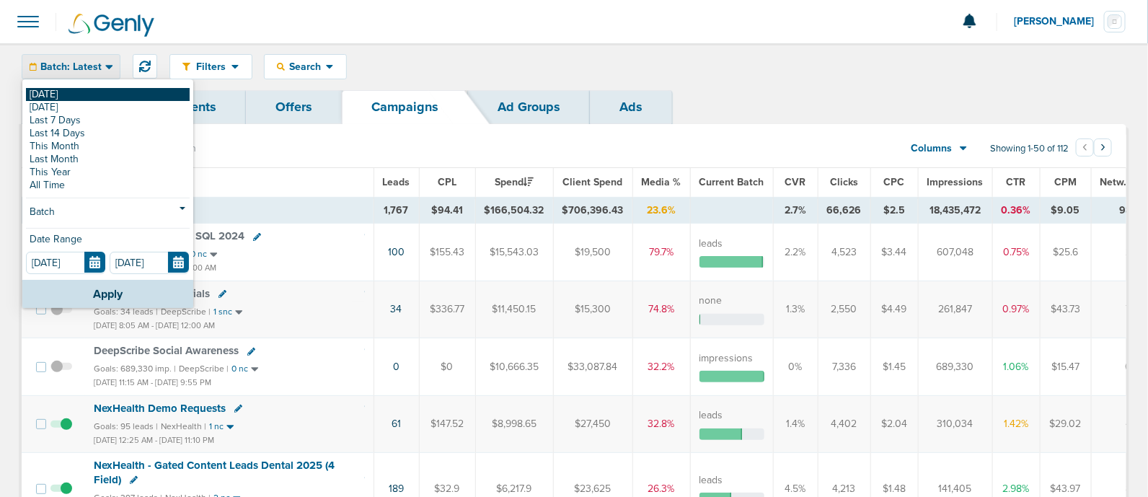
click at [68, 94] on link "[DATE]" at bounding box center [108, 94] width 164 height 13
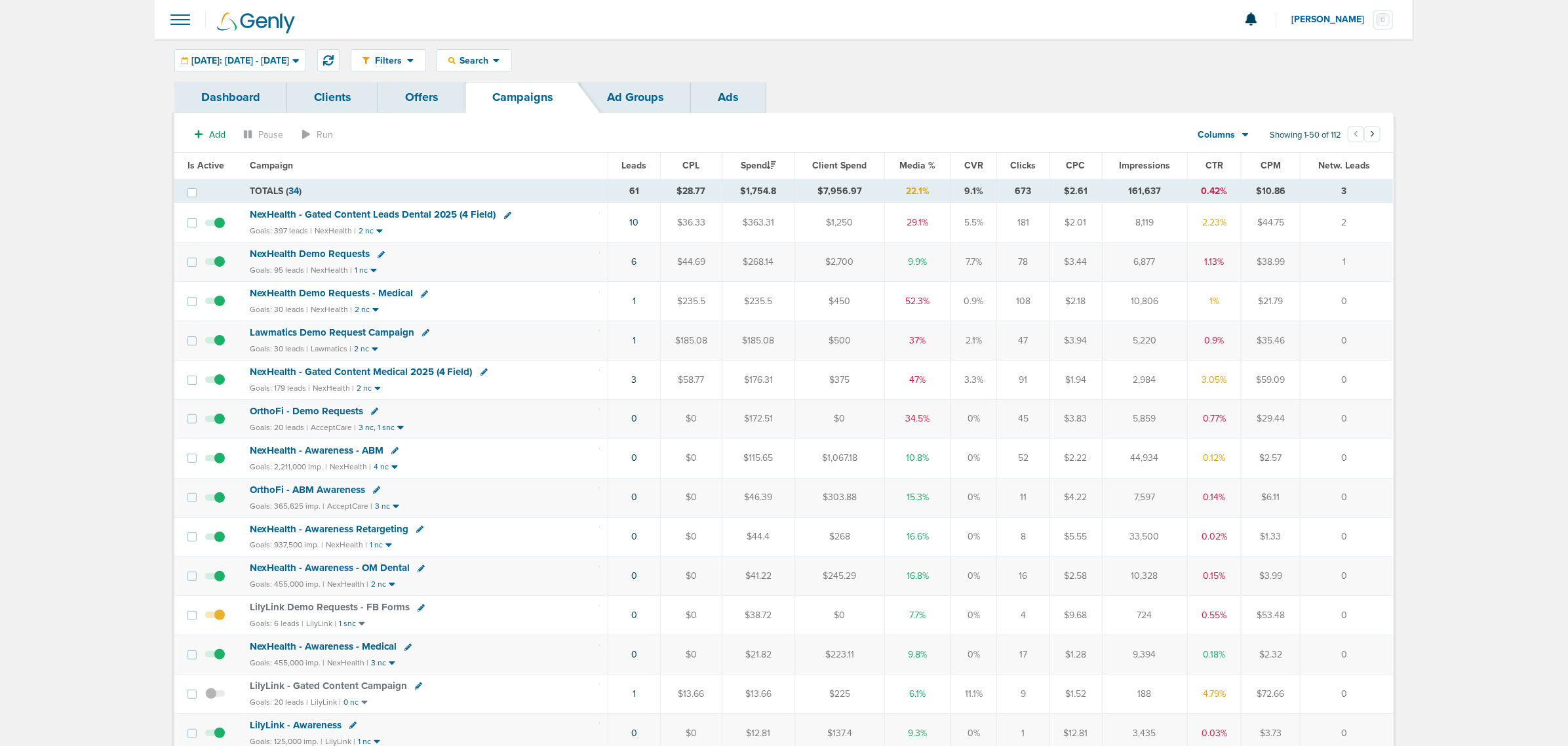
click at [330, 573] on span "NexHealth - Awareness - OM Dental" at bounding box center [330, 567] width 160 height 12
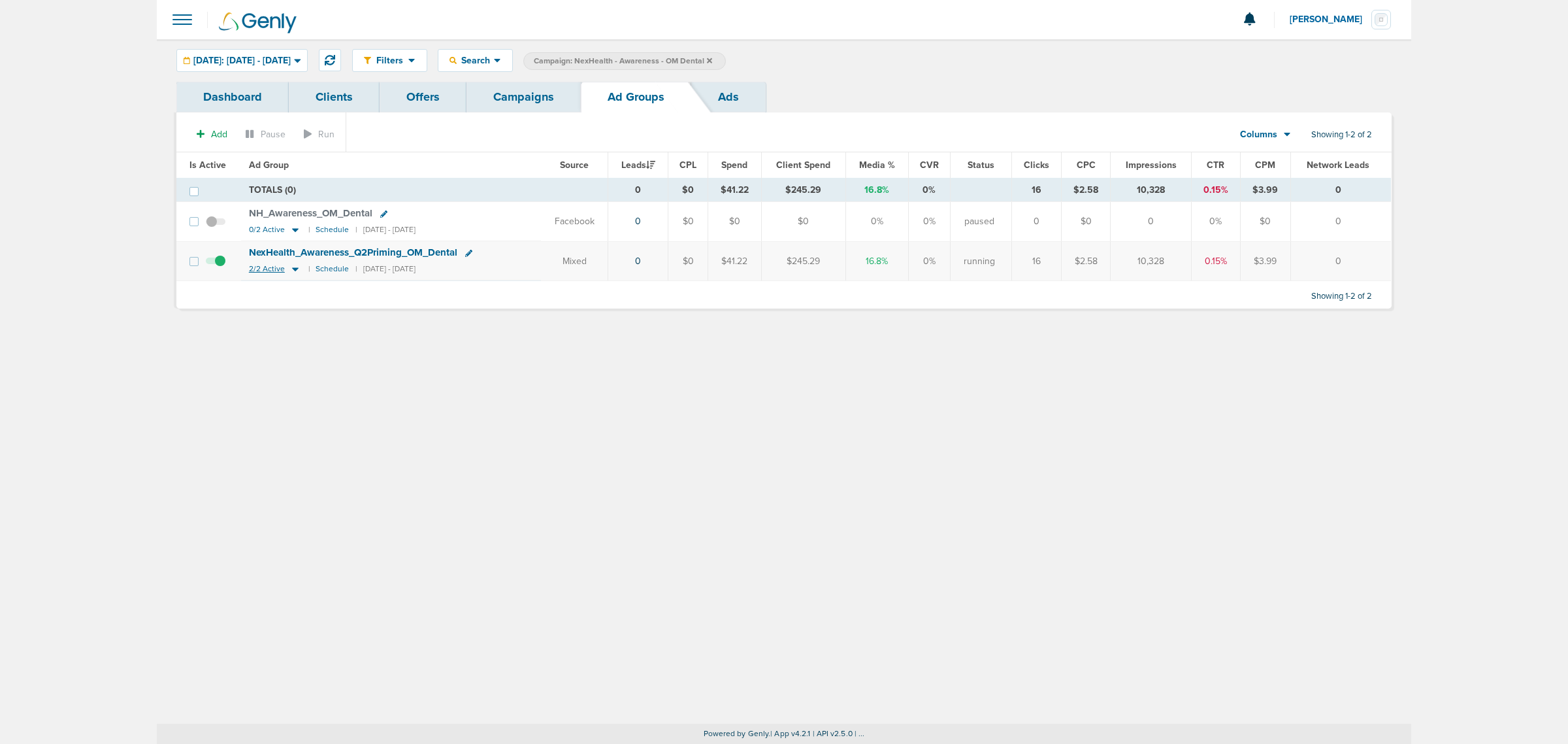
click at [294, 269] on icon at bounding box center [295, 270] width 6 height 4
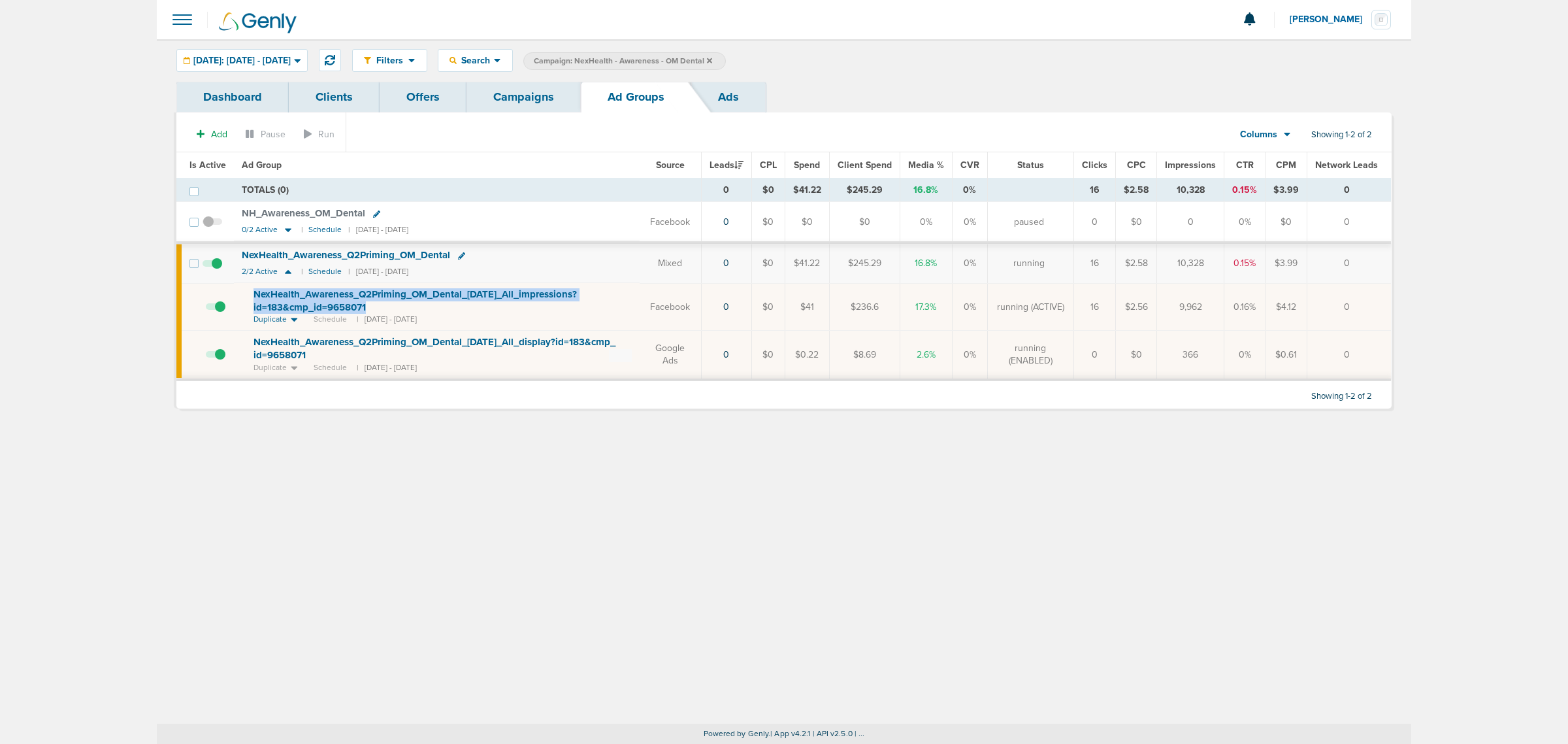
drag, startPoint x: 406, startPoint y: 308, endPoint x: 253, endPoint y: 289, distance: 154.2
click at [245, 289] on td "NexHealth_ Awareness_ Q2Priming_ OM_ Dental_ [DATE]_ All_ impressions?id=183&cm…" at bounding box center [437, 306] width 406 height 48
copy span "NexHealth_ Awareness_ Q2Priming_ OM_ Dental_ [DATE]_ All_ impressions?id=183&cm…"
click at [460, 262] on span at bounding box center [461, 256] width 7 height 11
click at [462, 255] on icon at bounding box center [461, 256] width 7 height 7
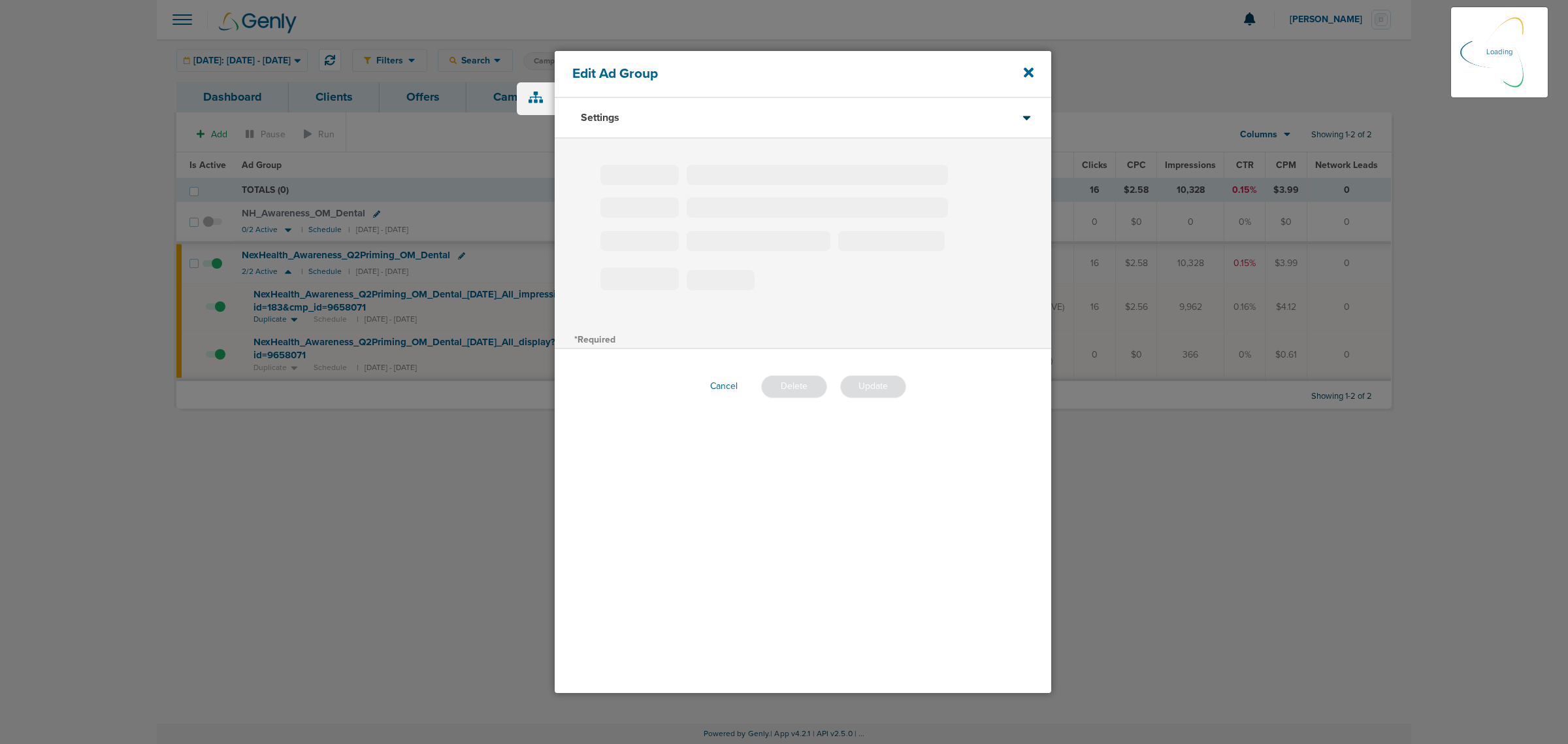
type input "NexHealth_Awareness_Q2Priming_OM_Dental"
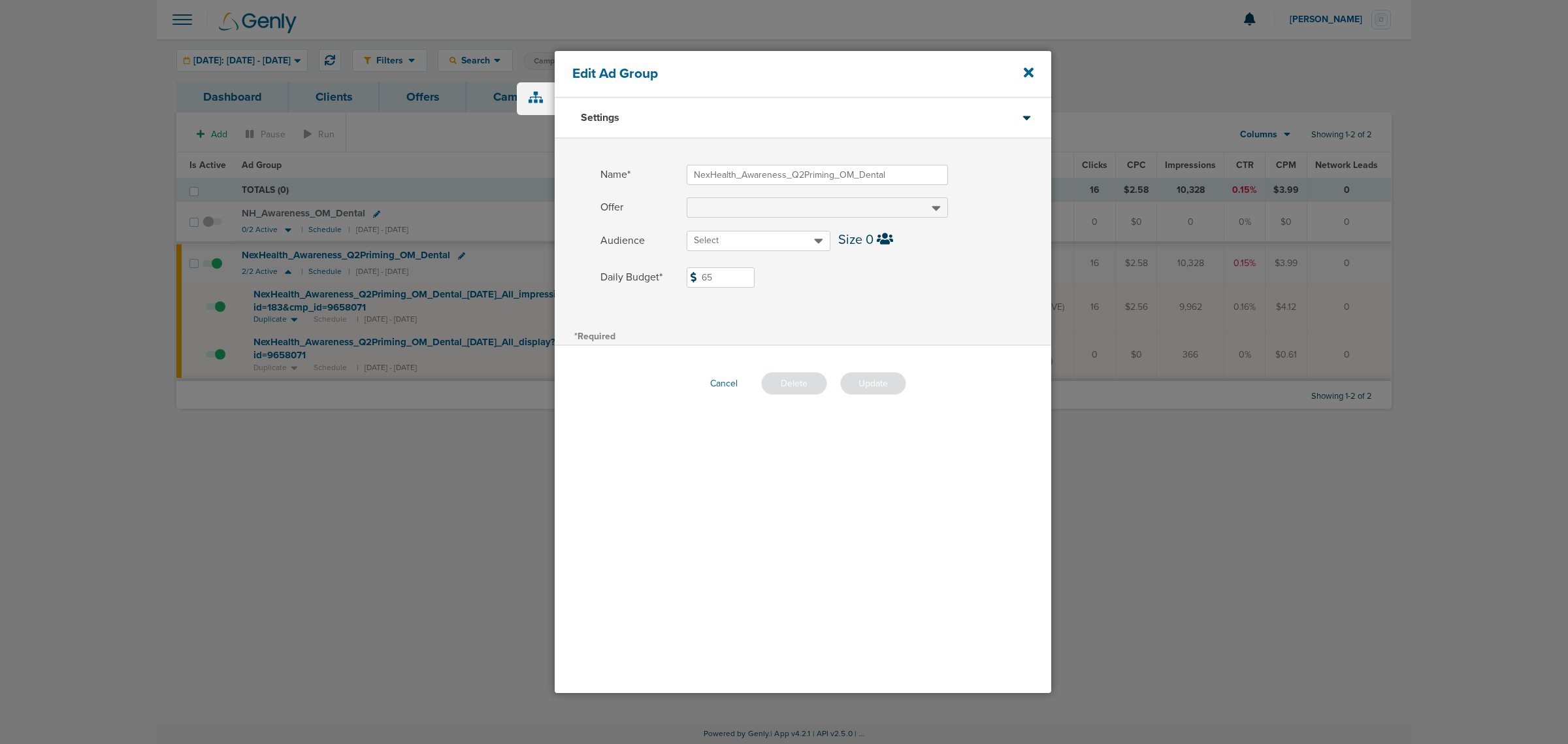
drag, startPoint x: 727, startPoint y: 273, endPoint x: 661, endPoint y: 275, distance: 66.0
click at [661, 275] on label "Daily Budget* 65 $65" at bounding box center [826, 277] width 450 height 20
type input "45"
click at [893, 283] on label "Daily Budget* 45 $45" at bounding box center [826, 277] width 450 height 20
click at [755, 283] on input "45" at bounding box center [721, 277] width 68 height 20
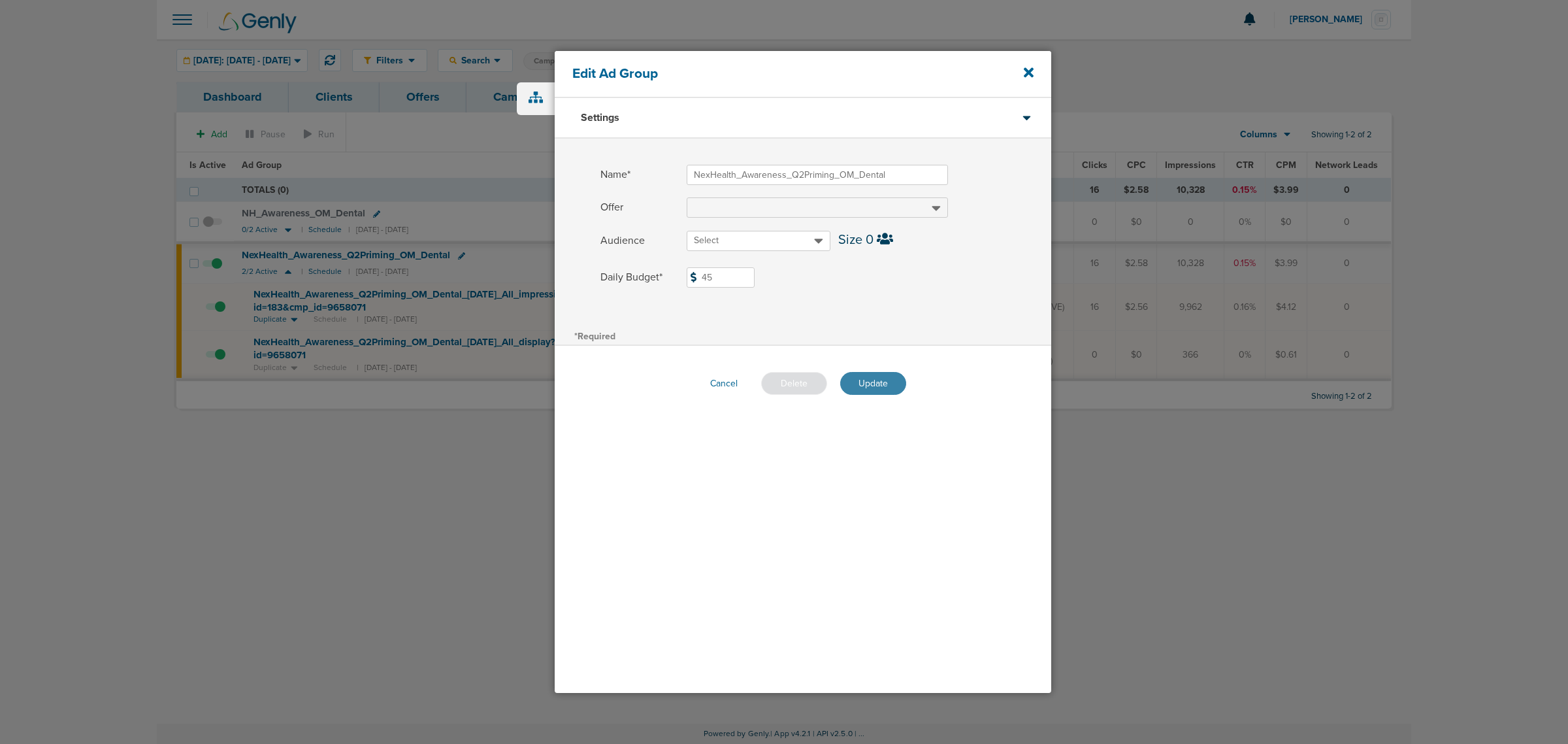
click at [863, 378] on button "Update" at bounding box center [873, 382] width 66 height 23
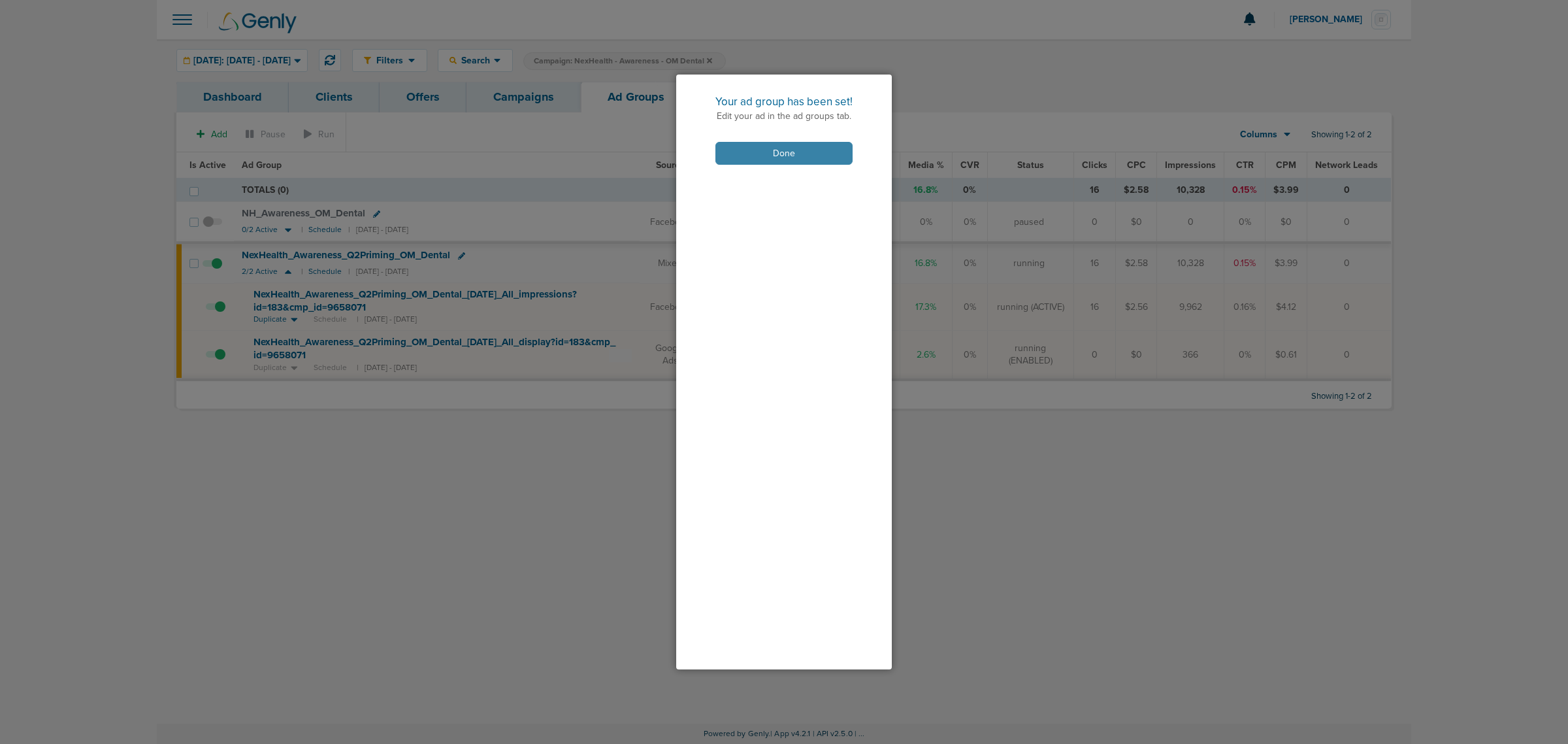
click at [753, 151] on button "Done" at bounding box center [784, 152] width 137 height 23
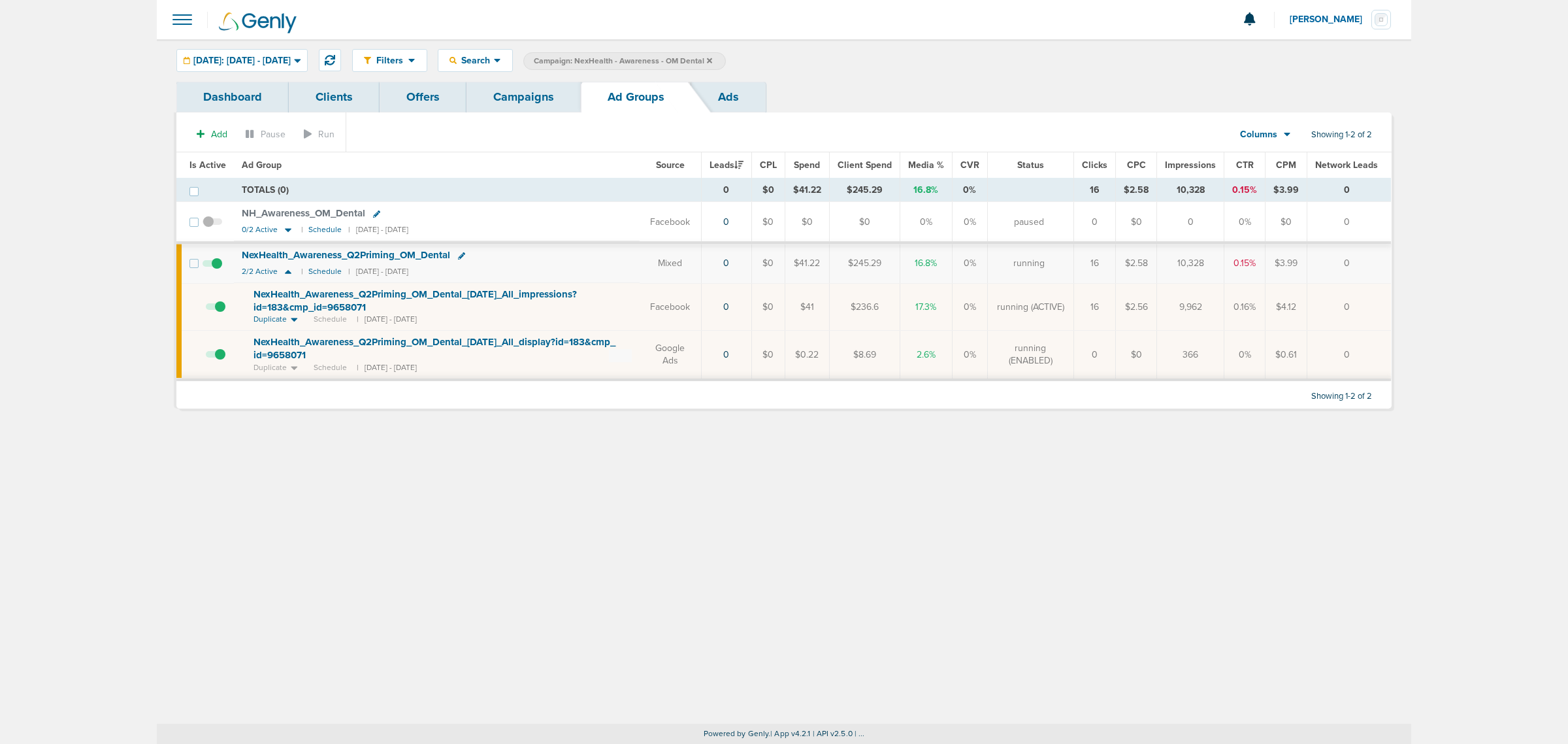
click at [529, 86] on link "Campaigns" at bounding box center [524, 97] width 114 height 31
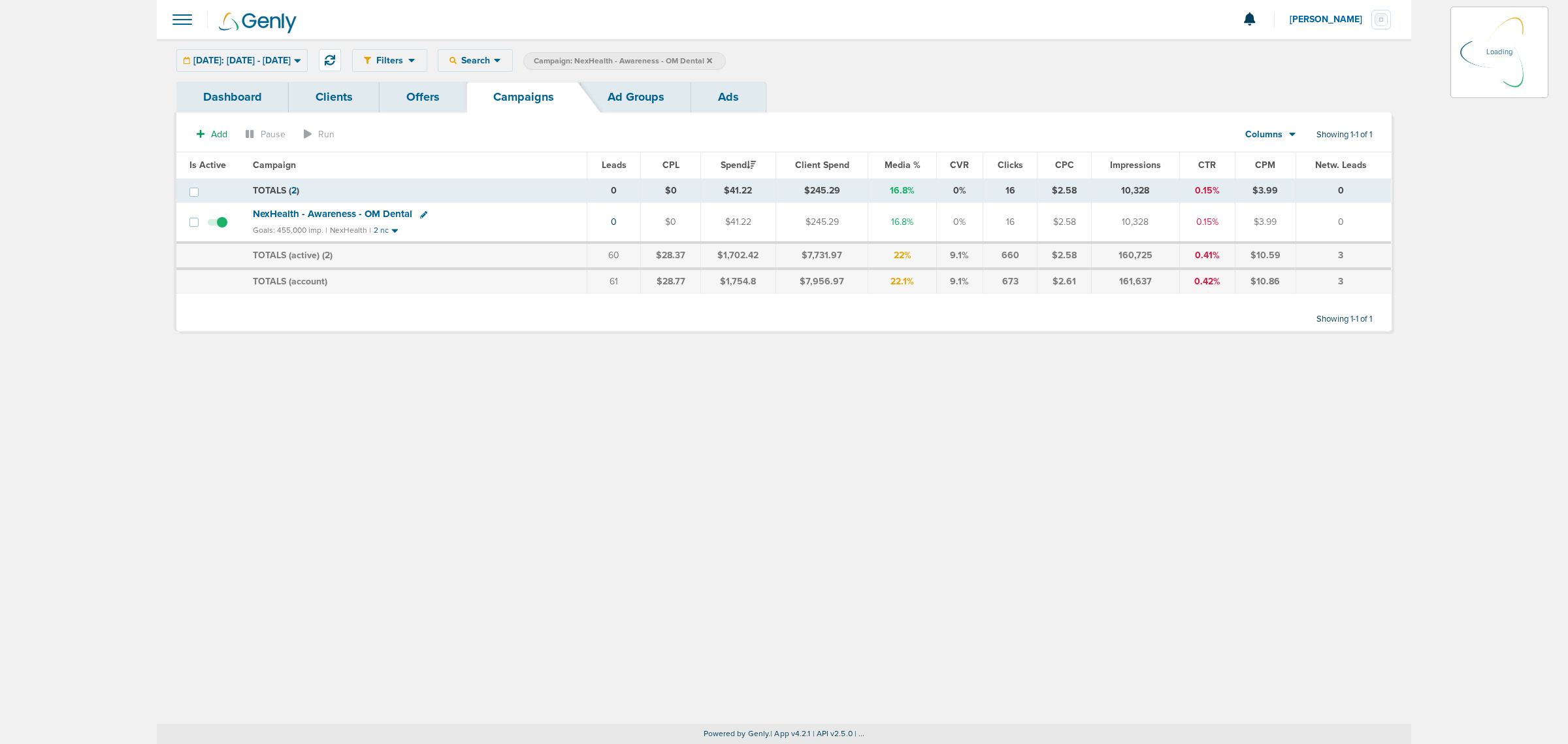
click at [712, 61] on icon at bounding box center [710, 60] width 5 height 5
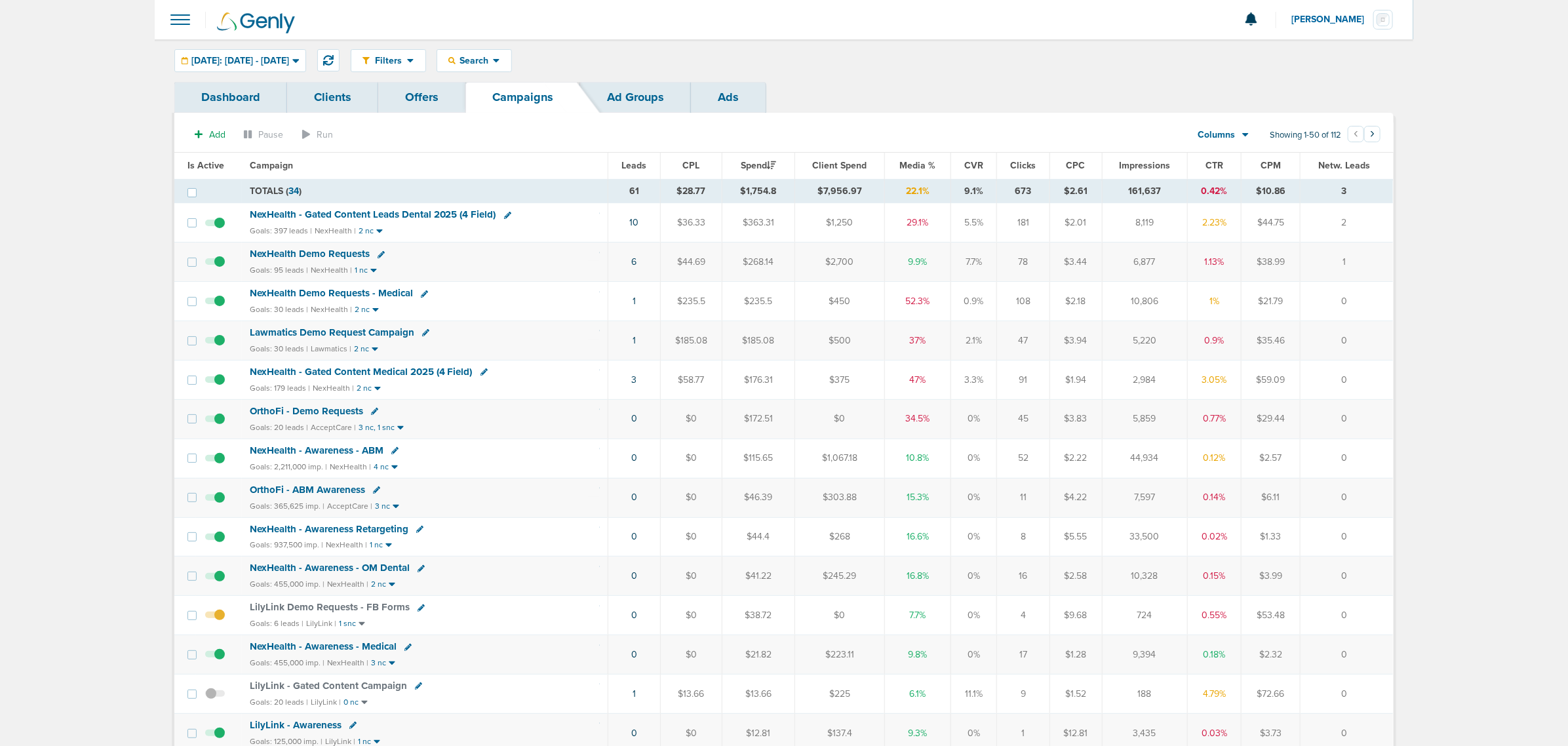
click at [440, 214] on span "NexHealth - Gated Content Leads Dental 2025 (4 Field)" at bounding box center [373, 214] width 246 height 12
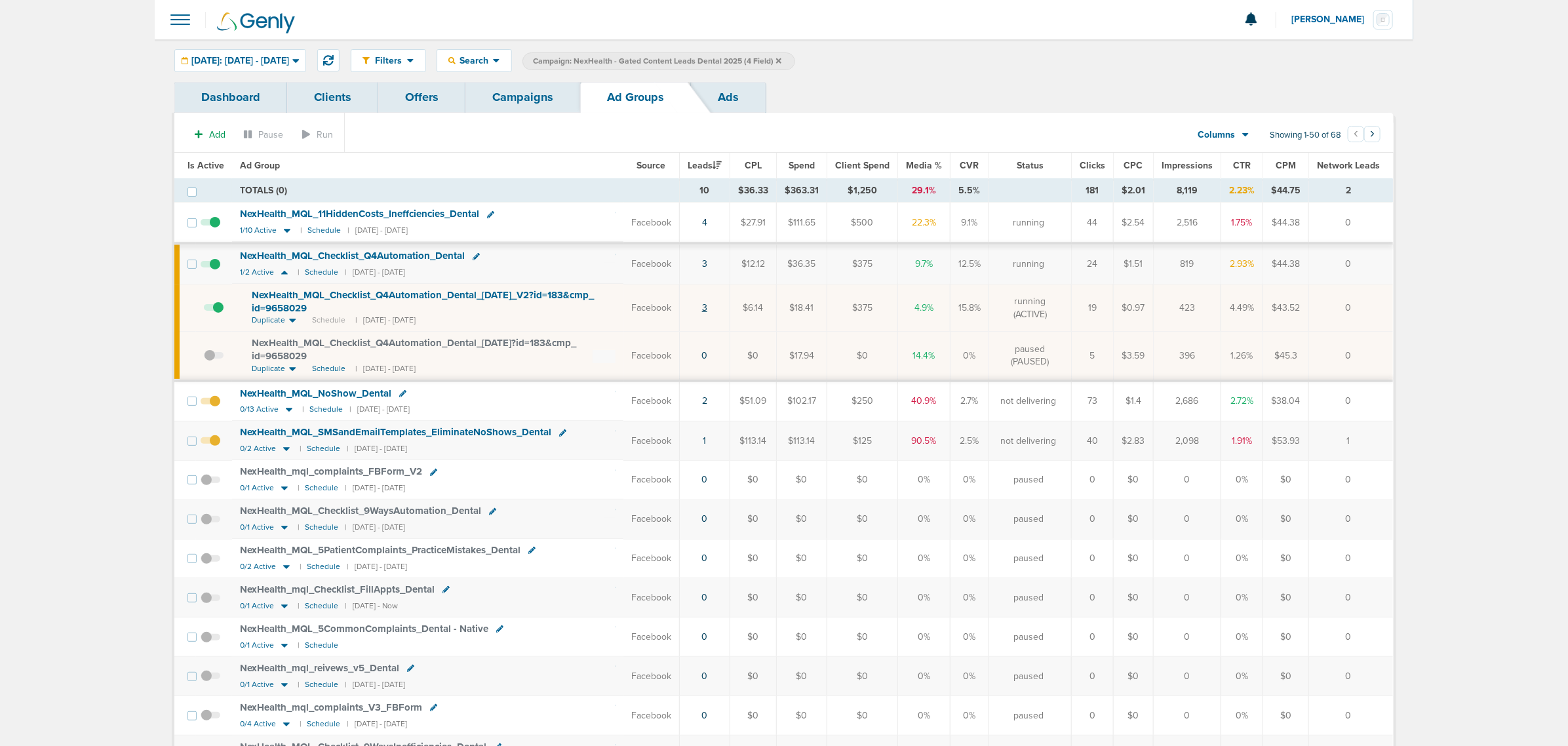
click at [707, 304] on link "3" at bounding box center [704, 307] width 5 height 11
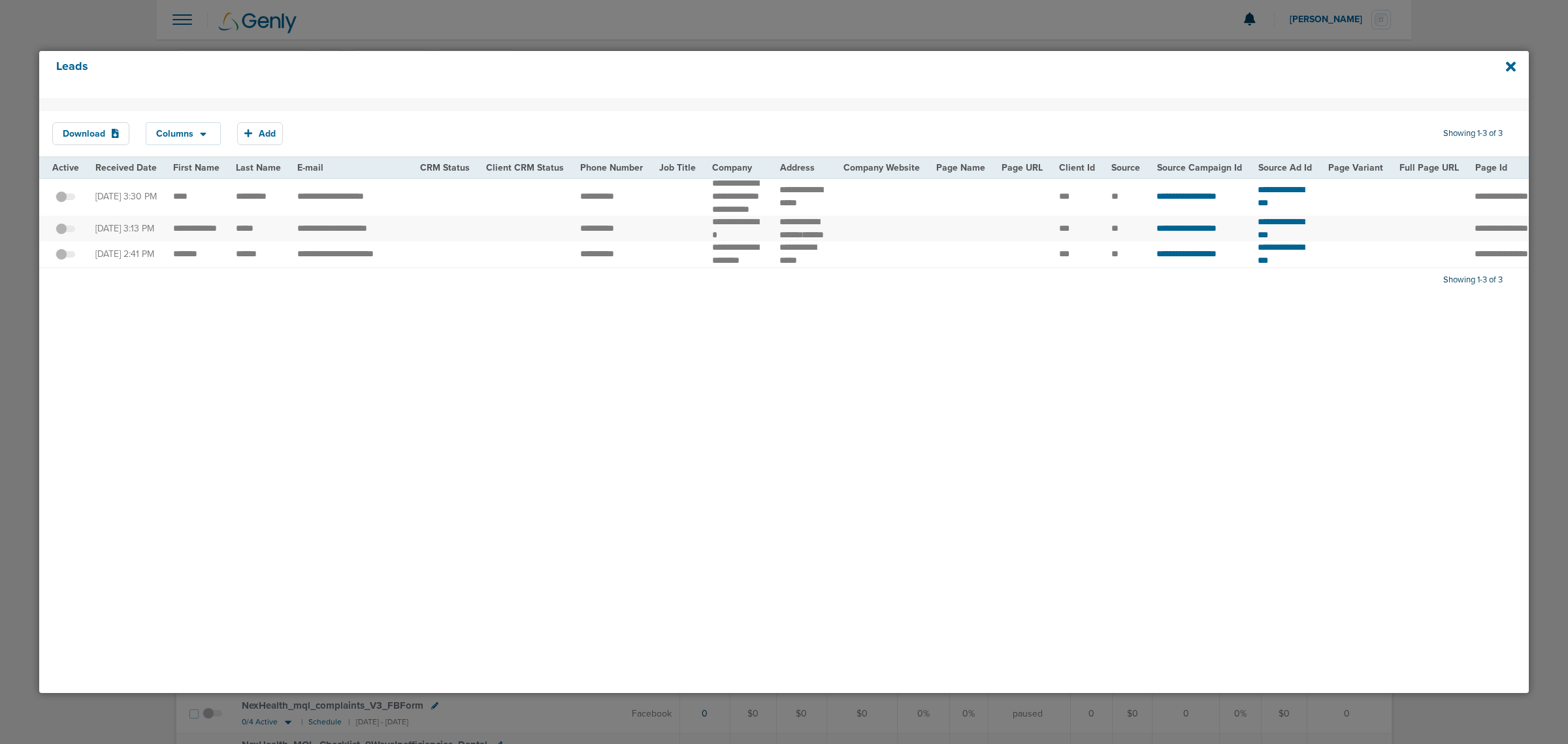
drag, startPoint x: 1507, startPoint y: 67, endPoint x: 1444, endPoint y: 70, distance: 63.1
click at [1507, 67] on icon at bounding box center [1511, 67] width 10 height 14
drag, startPoint x: 1203, startPoint y: 38, endPoint x: 1303, endPoint y: 17, distance: 102.2
click at [1212, 24] on div at bounding box center [784, 372] width 1568 height 744
click at [1508, 69] on icon at bounding box center [1511, 67] width 10 height 14
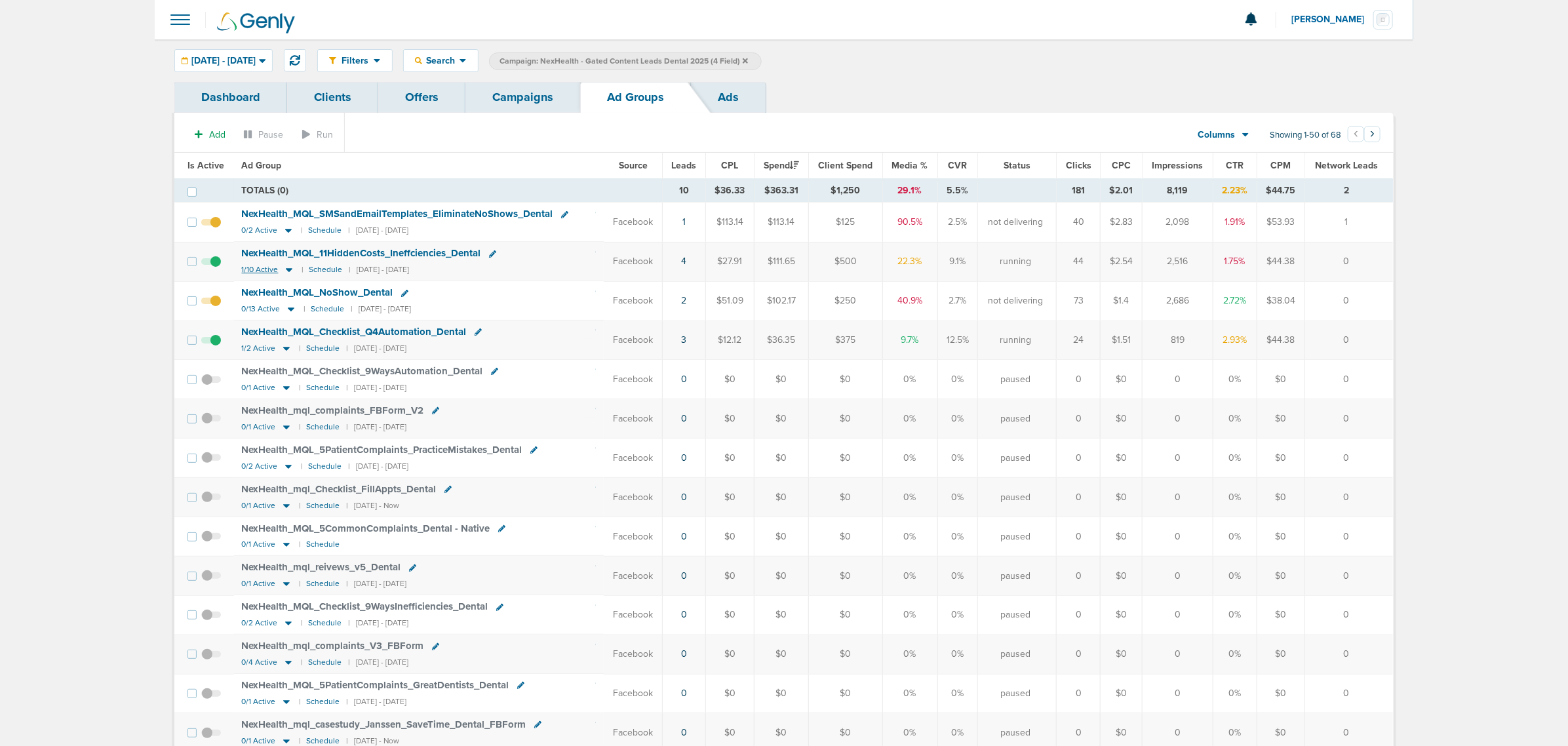
click at [287, 274] on icon at bounding box center [289, 270] width 13 height 11
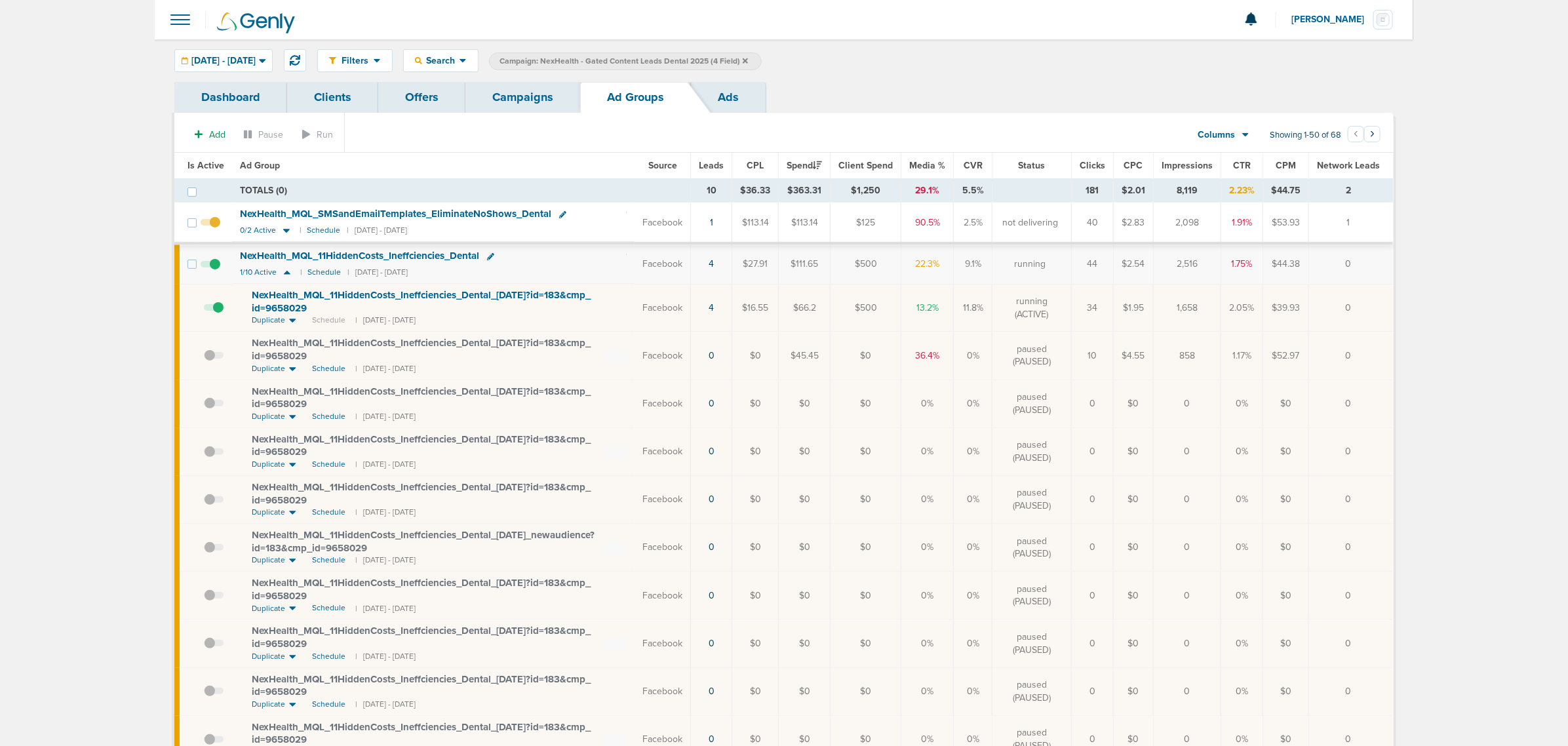
click at [494, 96] on link "Campaigns" at bounding box center [523, 97] width 115 height 31
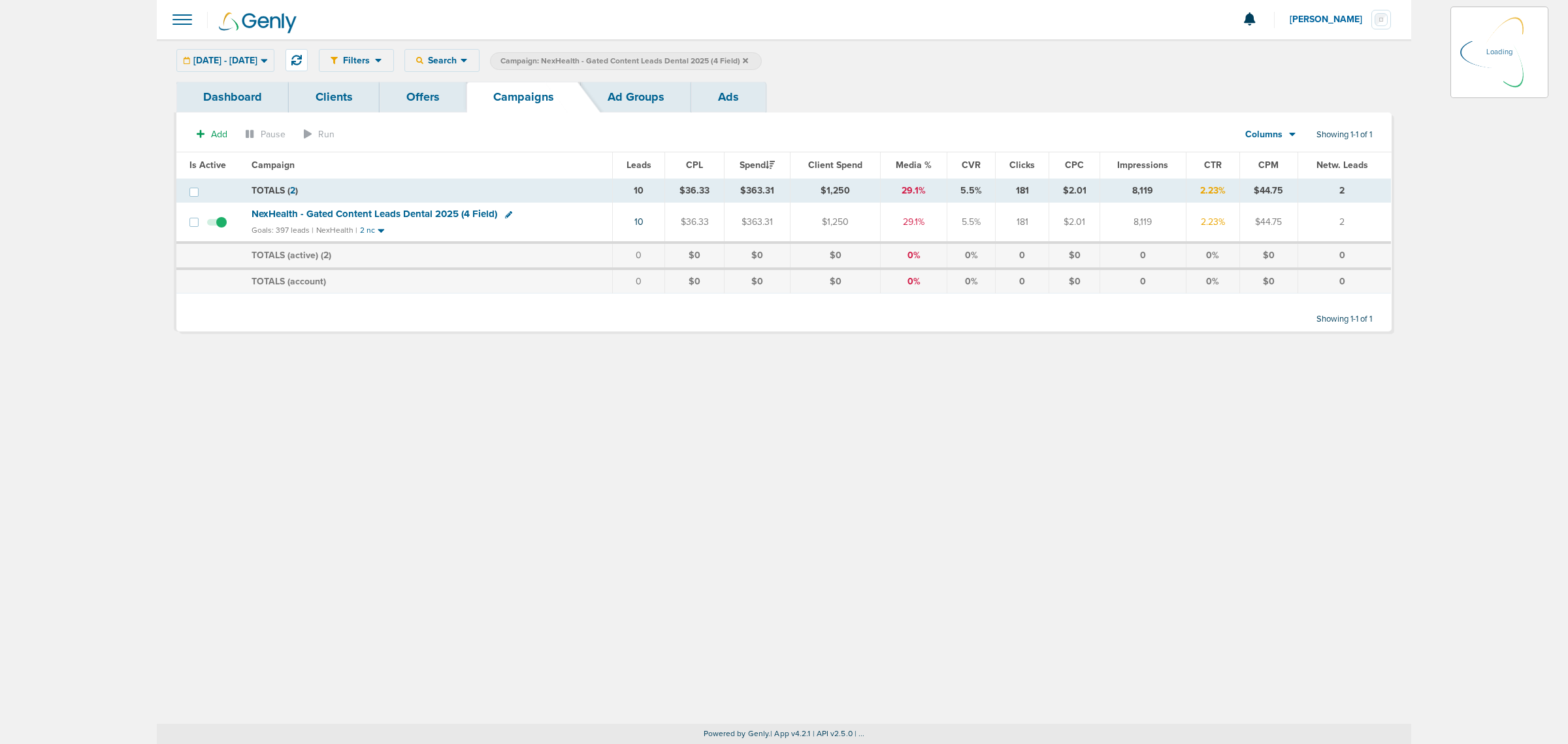
click at [749, 59] on icon at bounding box center [746, 61] width 5 height 8
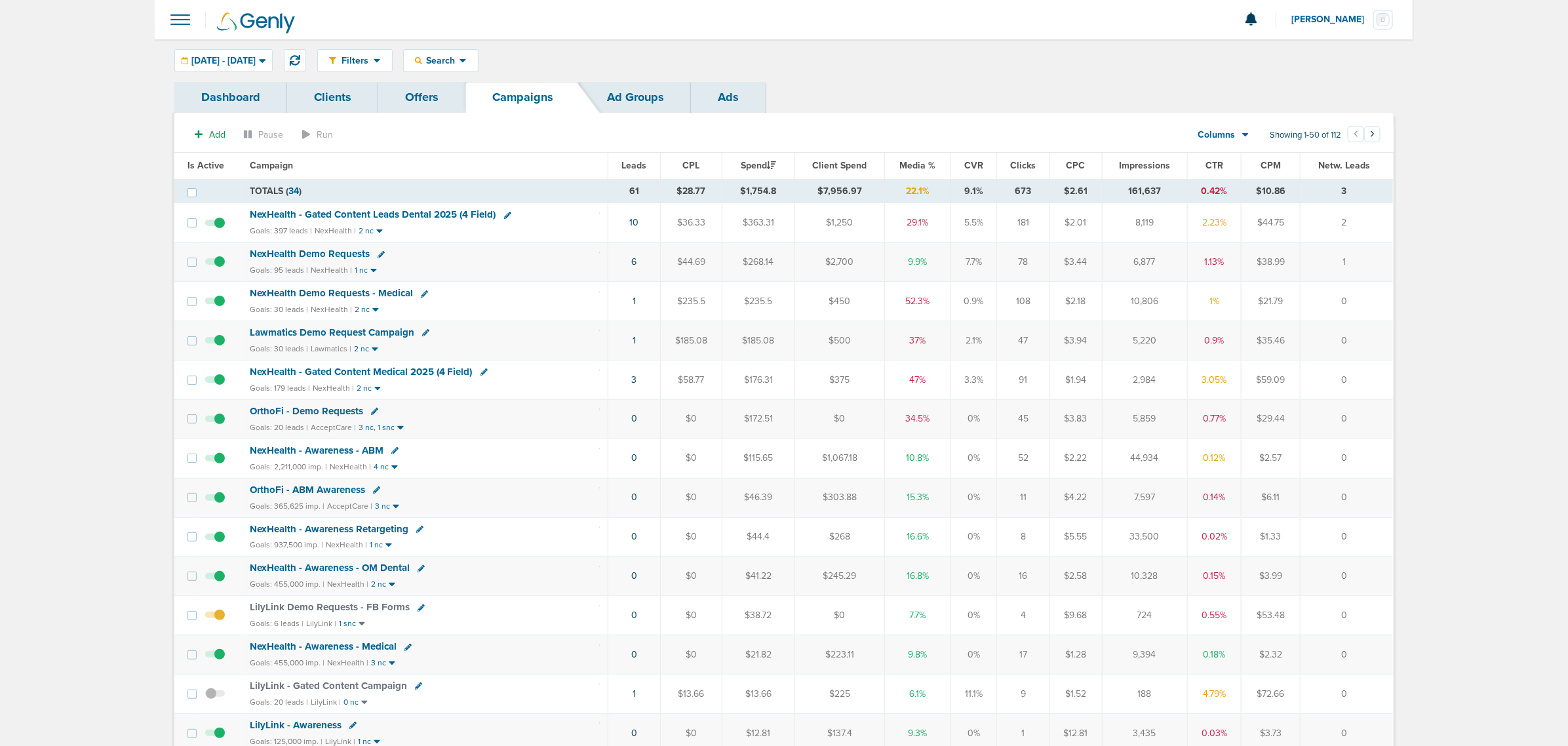
click at [359, 374] on span "NexHealth - Gated Content Medical 2025 (4 Field)" at bounding box center [361, 371] width 223 height 12
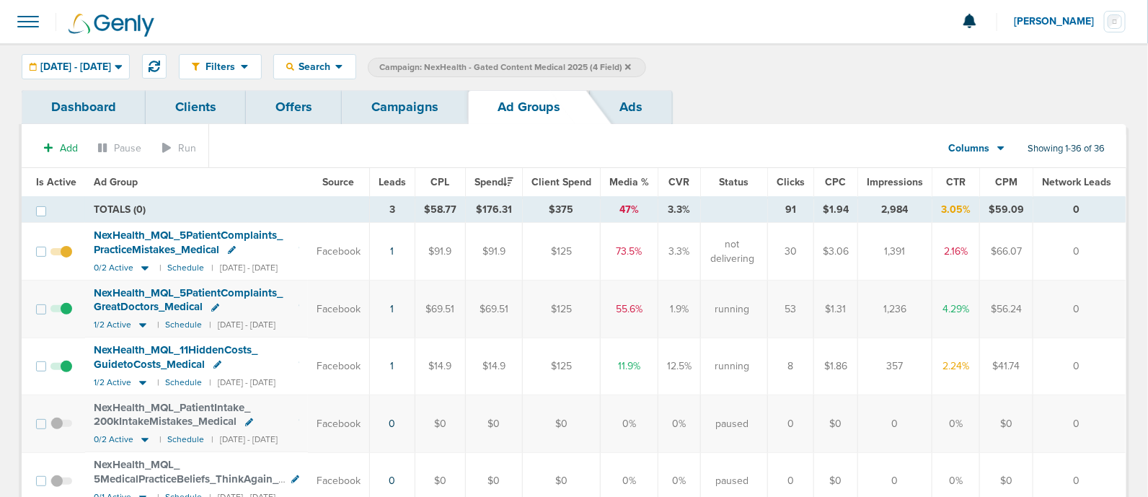
click at [425, 110] on link "Campaigns" at bounding box center [405, 107] width 126 height 34
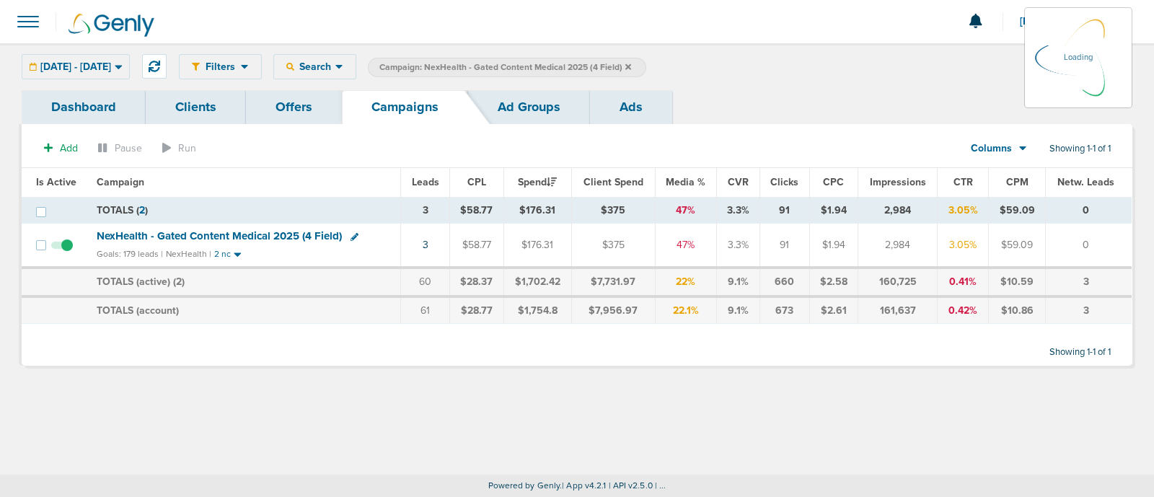
click at [631, 63] on icon at bounding box center [628, 67] width 6 height 9
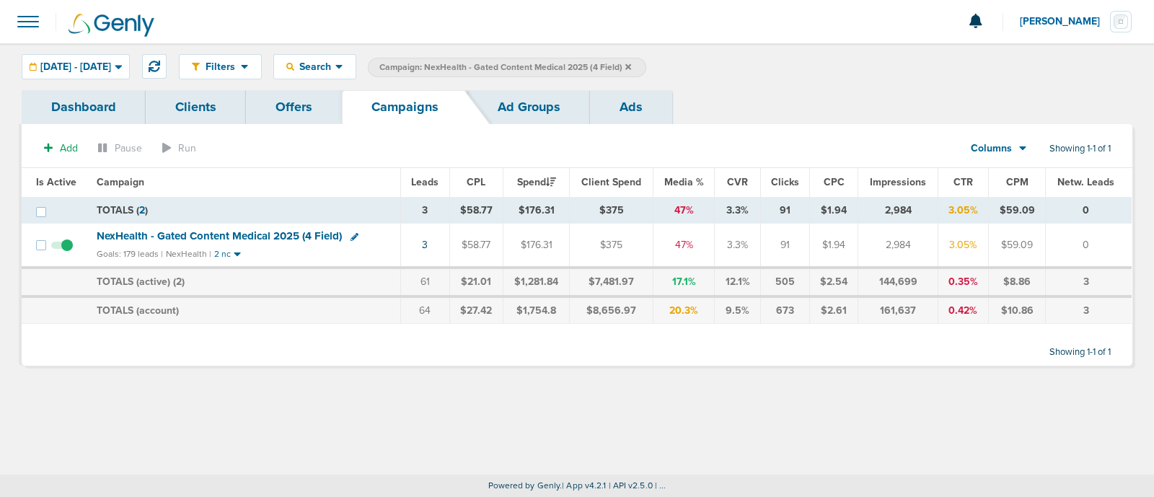
click at [631, 66] on icon at bounding box center [628, 66] width 6 height 6
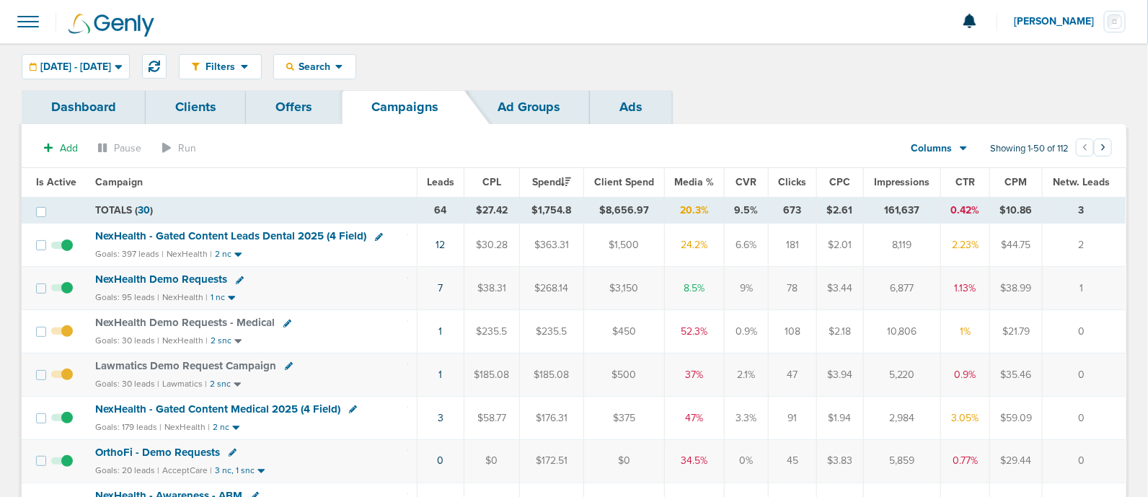
click at [424, 307] on td "7" at bounding box center [440, 288] width 47 height 43
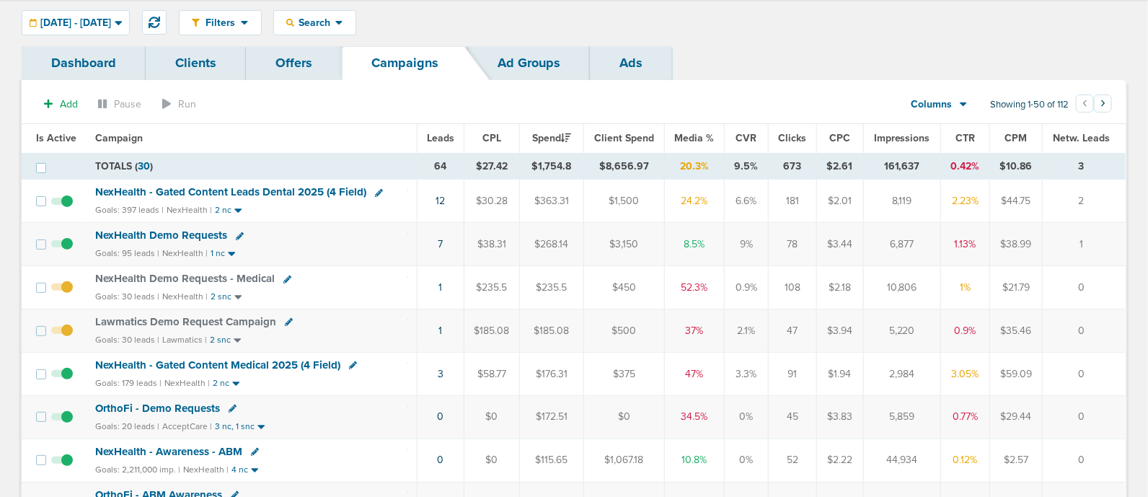
scroll to position [43, 0]
click at [445, 247] on td "7" at bounding box center [440, 245] width 47 height 43
click at [435, 239] on td "7" at bounding box center [440, 245] width 47 height 43
click at [440, 244] on link "7" at bounding box center [440, 245] width 5 height 12
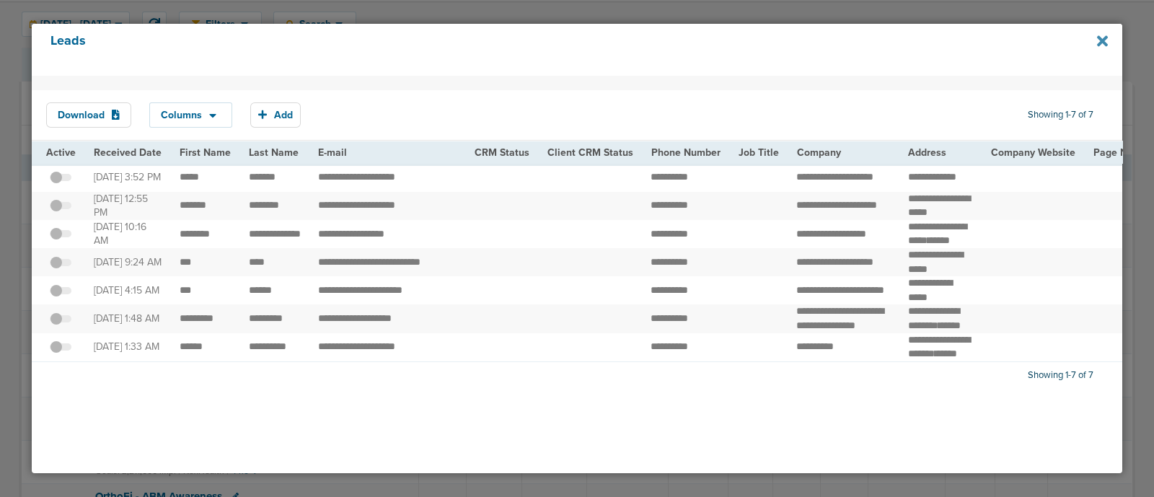
click at [1100, 35] on icon at bounding box center [1102, 41] width 11 height 16
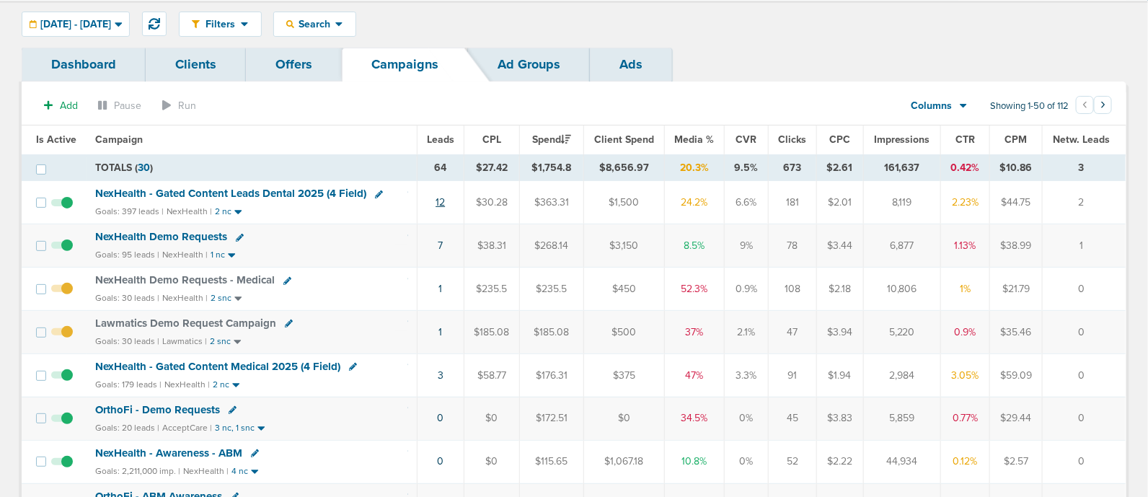
click at [440, 199] on link "12" at bounding box center [439, 202] width 9 height 12
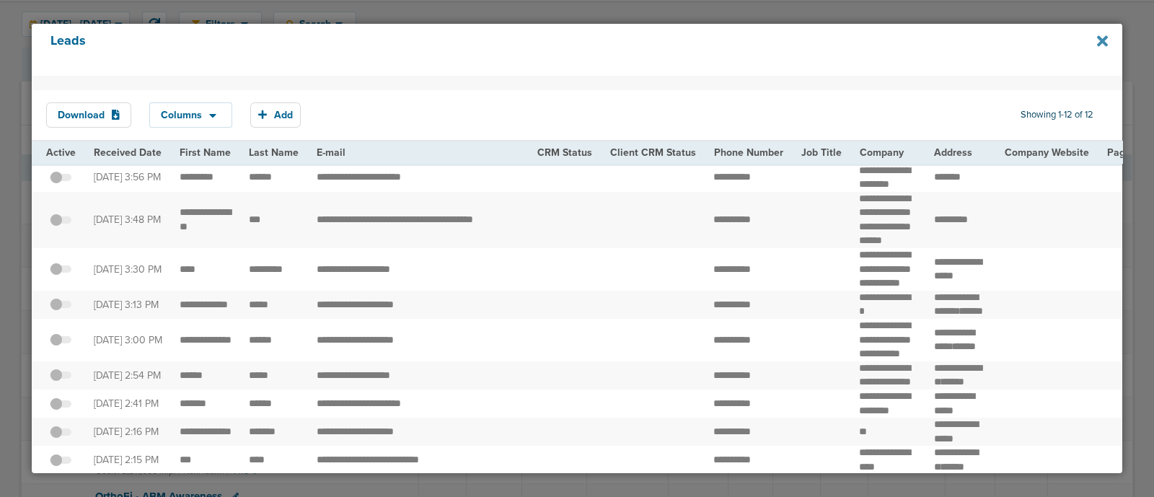
click at [1097, 41] on icon at bounding box center [1102, 41] width 11 height 16
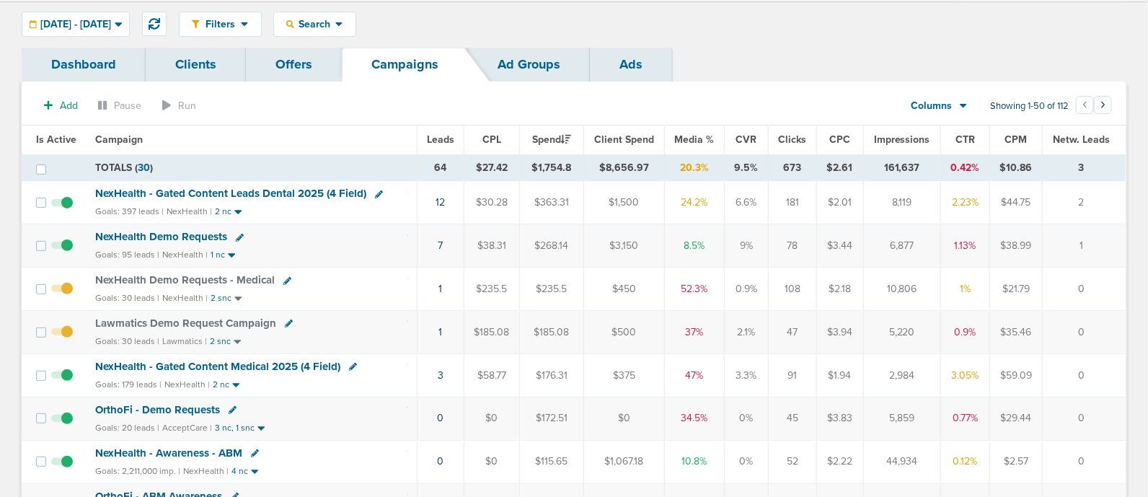
click at [273, 189] on span "NexHealth - Gated Content Leads Dental 2025 (4 Field)" at bounding box center [230, 193] width 271 height 13
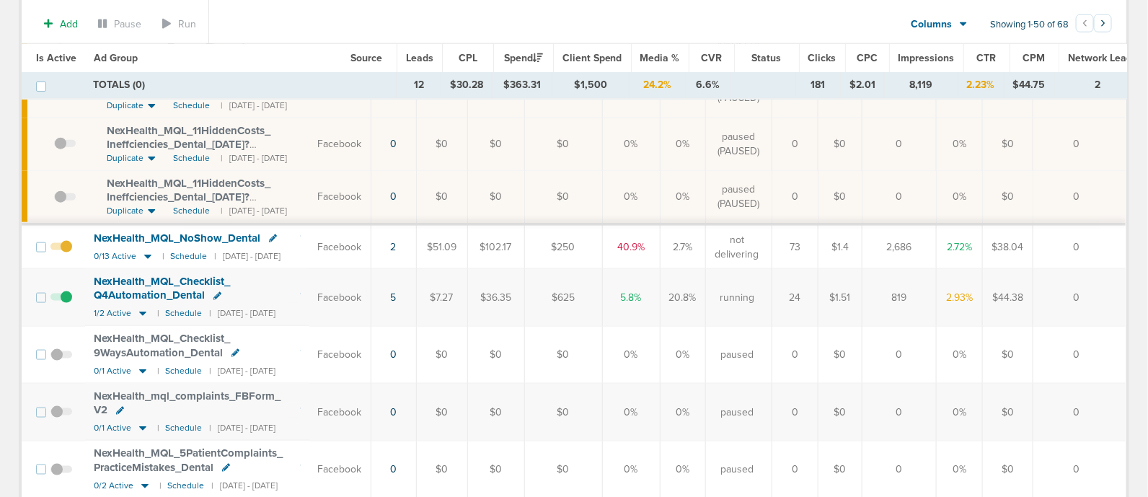
scroll to position [654, 0]
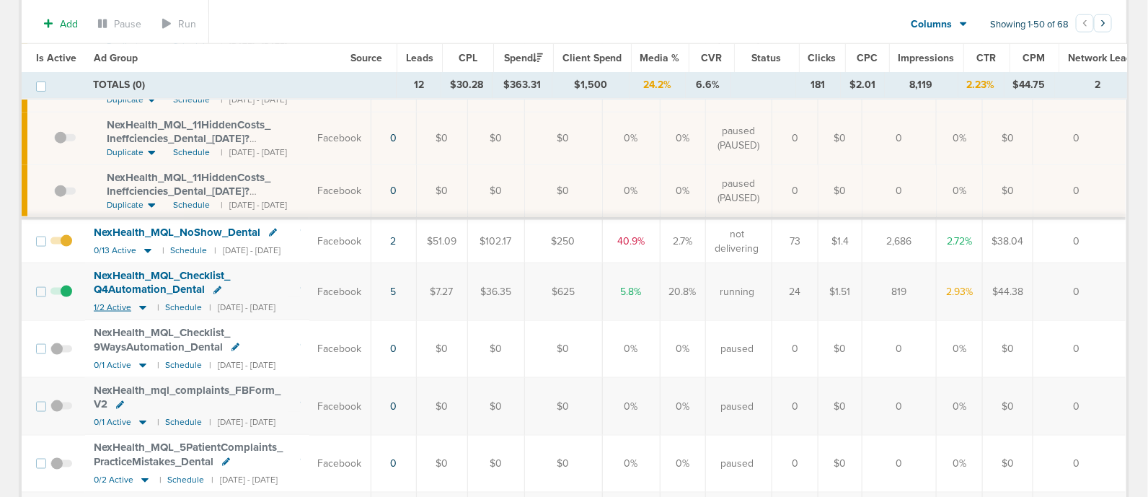
click at [141, 306] on icon at bounding box center [142, 308] width 7 height 4
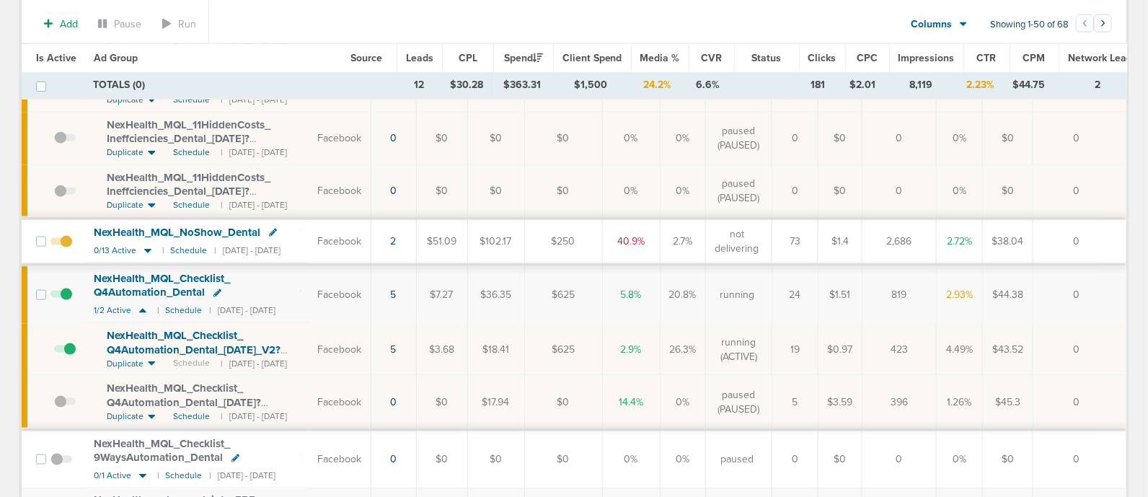
click at [227, 339] on span "NexHealth_ MQL_ Checklist_ Q4Automation_ Dental_ [DATE]_ V2?id=183&cmp_ id=9658…" at bounding box center [194, 349] width 174 height 41
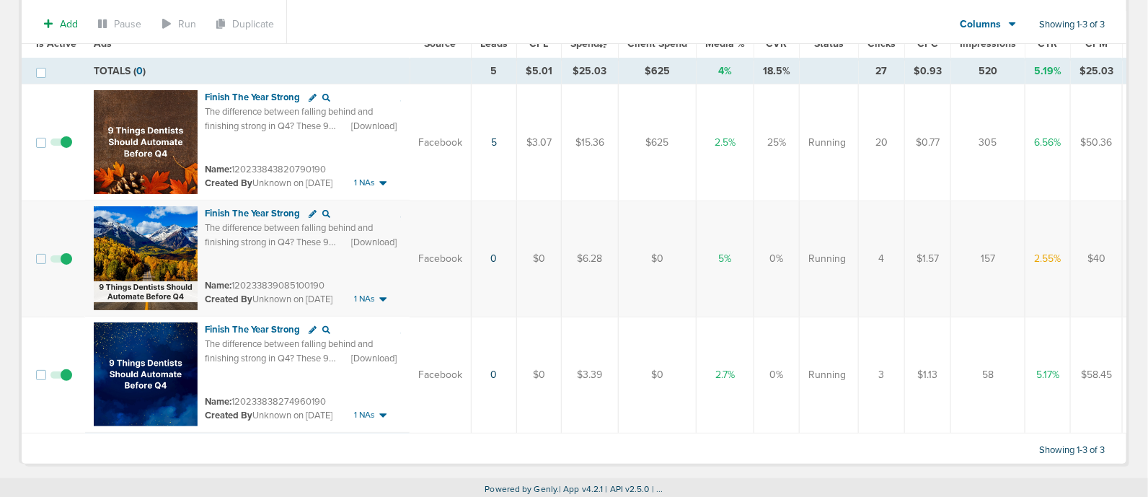
scroll to position [138, 0]
click at [64, 383] on span at bounding box center [61, 383] width 22 height 0
click at [61, 379] on input "checkbox" at bounding box center [61, 379] width 0 height 0
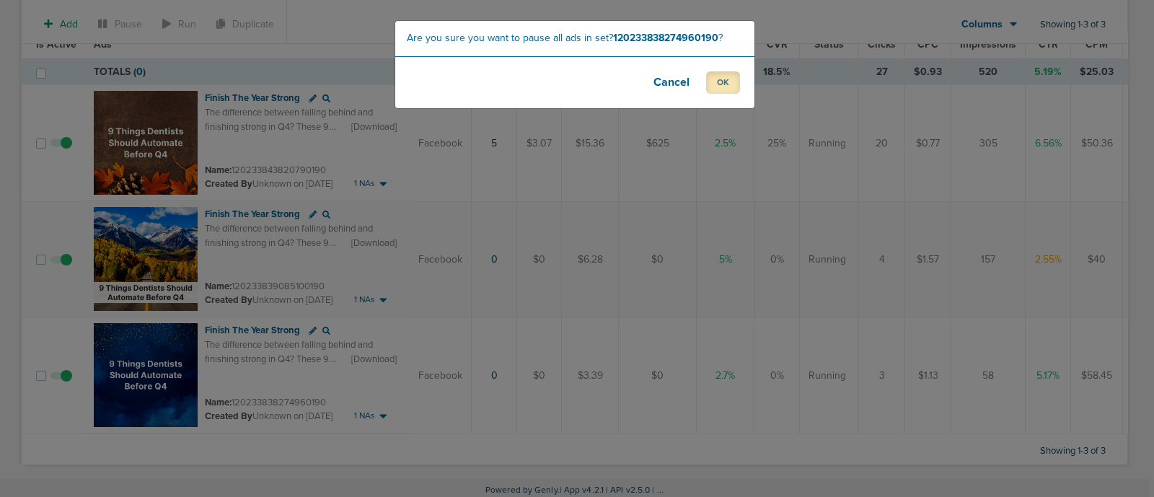
click at [738, 79] on button "OK" at bounding box center [723, 82] width 34 height 22
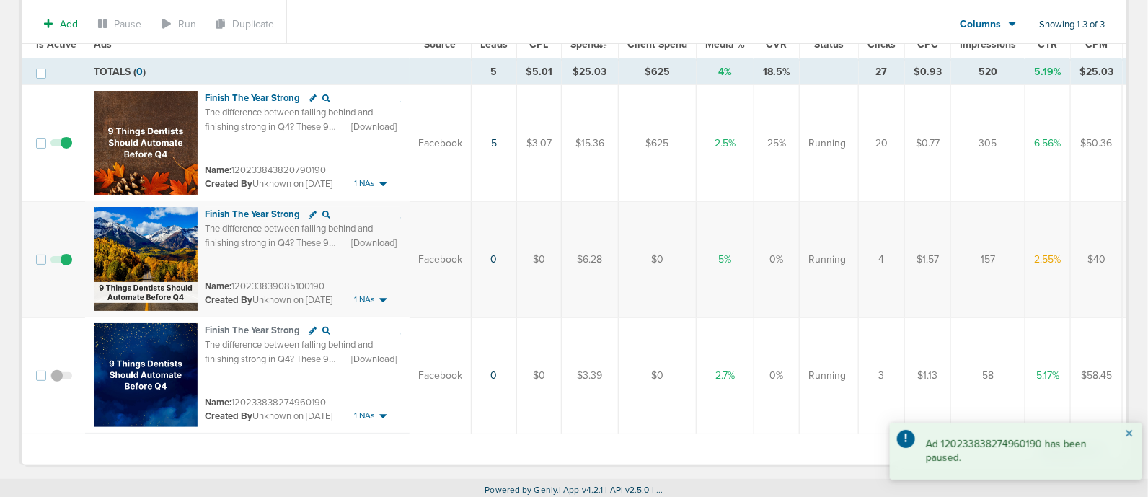
click at [1132, 430] on button "×" at bounding box center [1129, 433] width 9 height 17
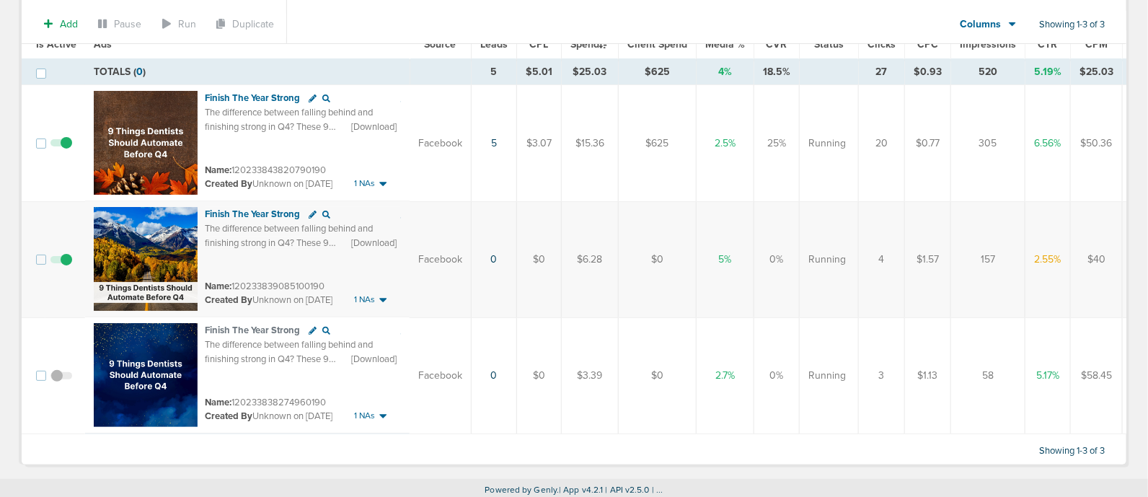
click at [55, 383] on span at bounding box center [61, 383] width 22 height 0
click at [61, 379] on input "checkbox" at bounding box center [61, 379] width 0 height 0
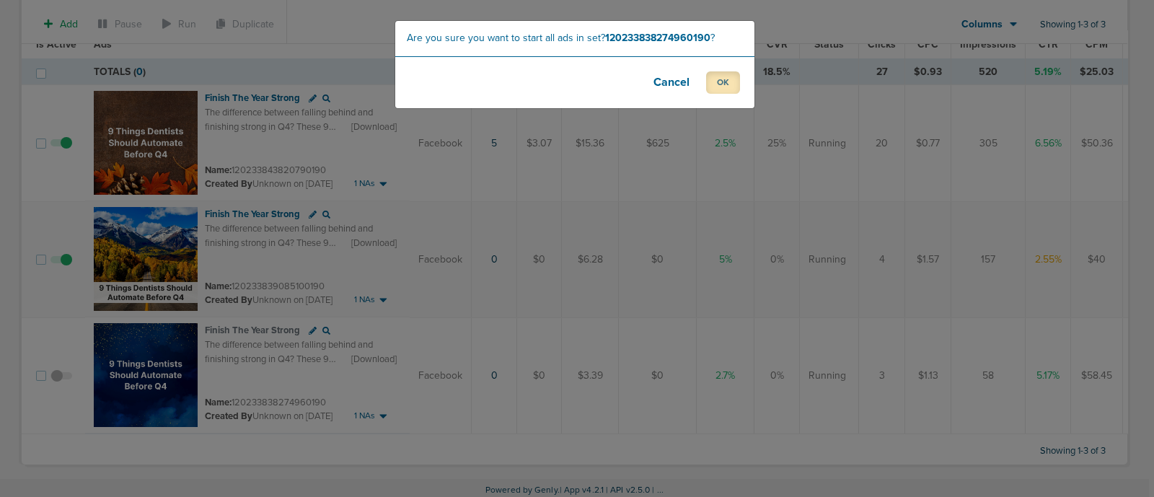
click at [721, 77] on button "OK" at bounding box center [723, 82] width 34 height 22
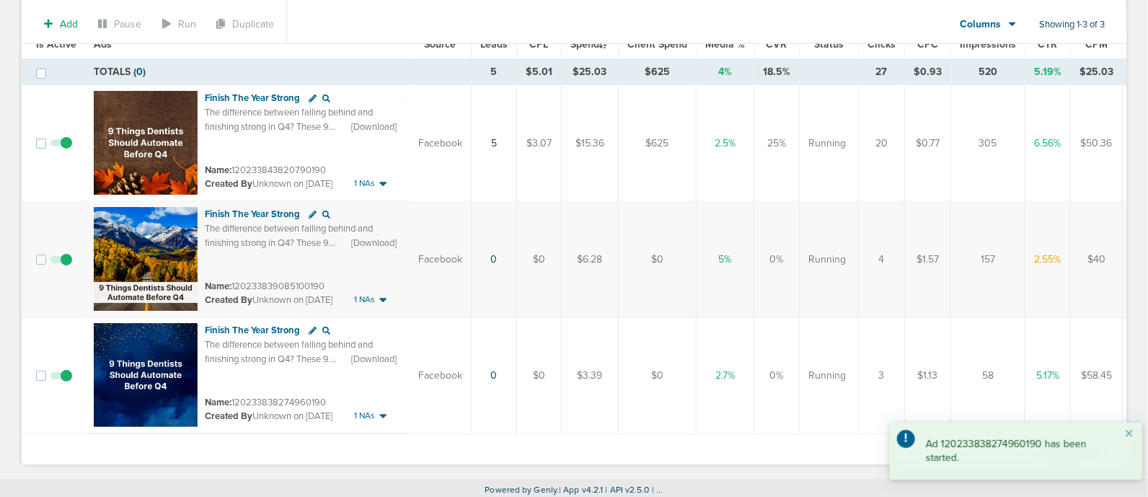
scroll to position [0, 0]
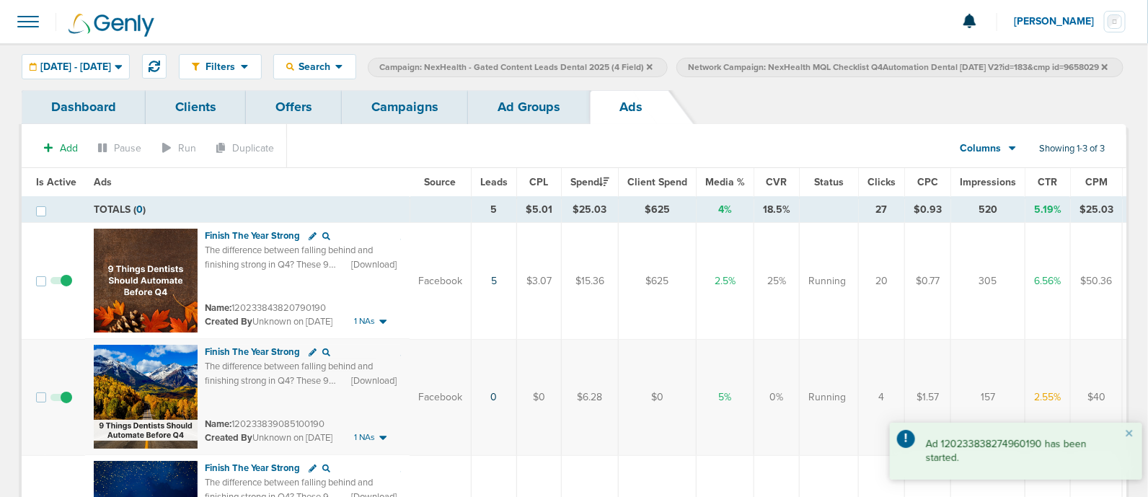
click at [426, 124] on link "Campaigns" at bounding box center [405, 107] width 126 height 34
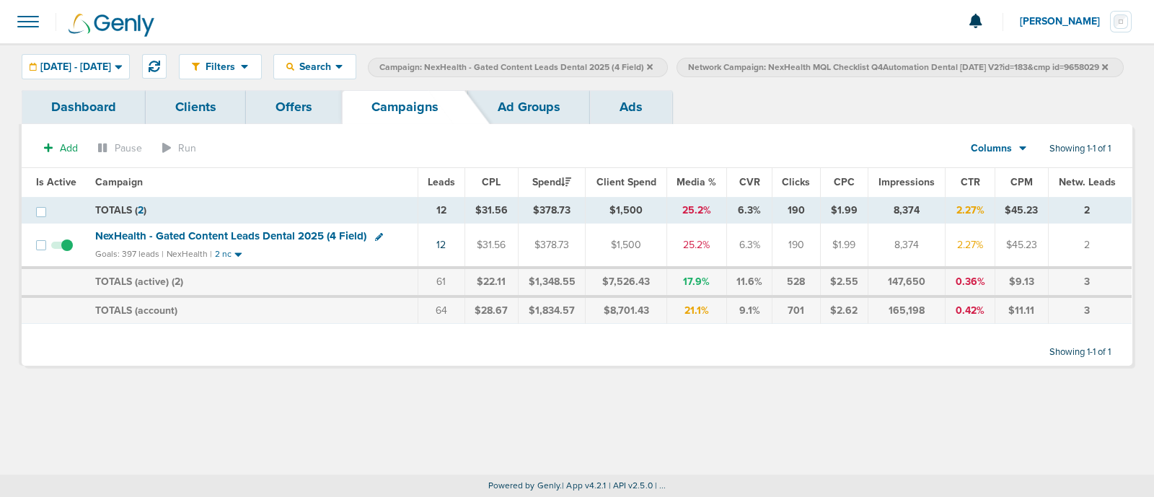
click at [676, 77] on label "Network Campaign: NexHealth MQL Checklist Q4Automation Dental [DATE] V2?id=183&…" at bounding box center [899, 67] width 446 height 19
click at [786, 74] on div "Filters Active Only Settings Status Active Inactive Objectives MQL SQL Traffic …" at bounding box center [655, 66] width 953 height 25
click at [1102, 69] on icon at bounding box center [1105, 66] width 6 height 6
click at [653, 63] on icon at bounding box center [650, 67] width 6 height 9
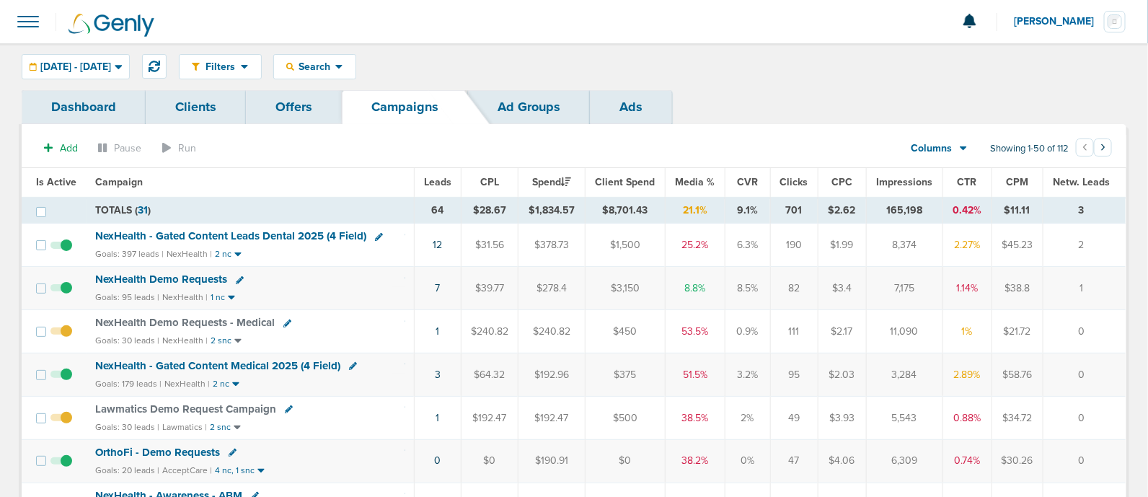
click at [262, 362] on span "NexHealth - Gated Content Medical 2025 (4 Field)" at bounding box center [217, 365] width 245 height 13
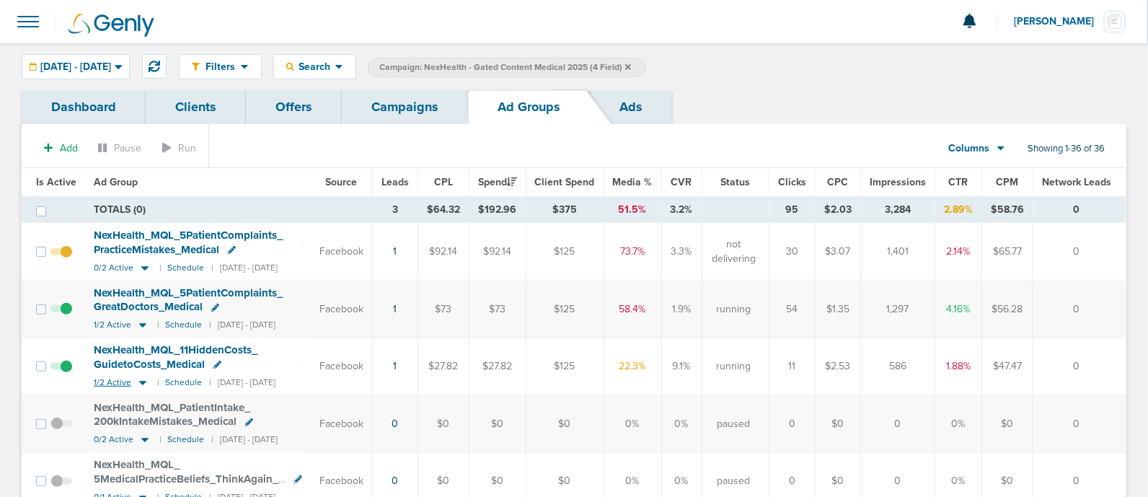
click at [141, 381] on icon at bounding box center [142, 383] width 7 height 4
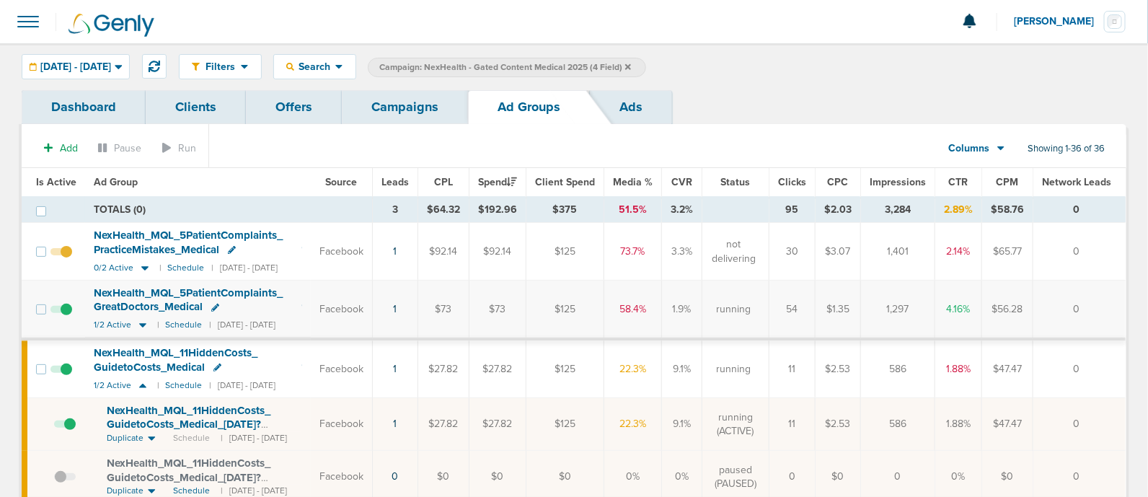
click at [382, 100] on link "Campaigns" at bounding box center [405, 107] width 126 height 34
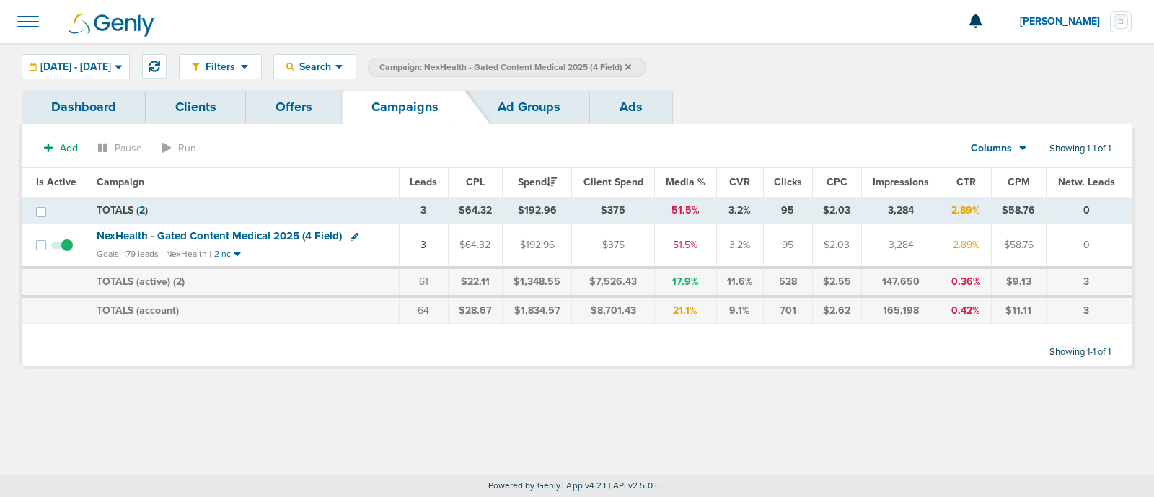
click at [631, 66] on icon at bounding box center [628, 66] width 6 height 6
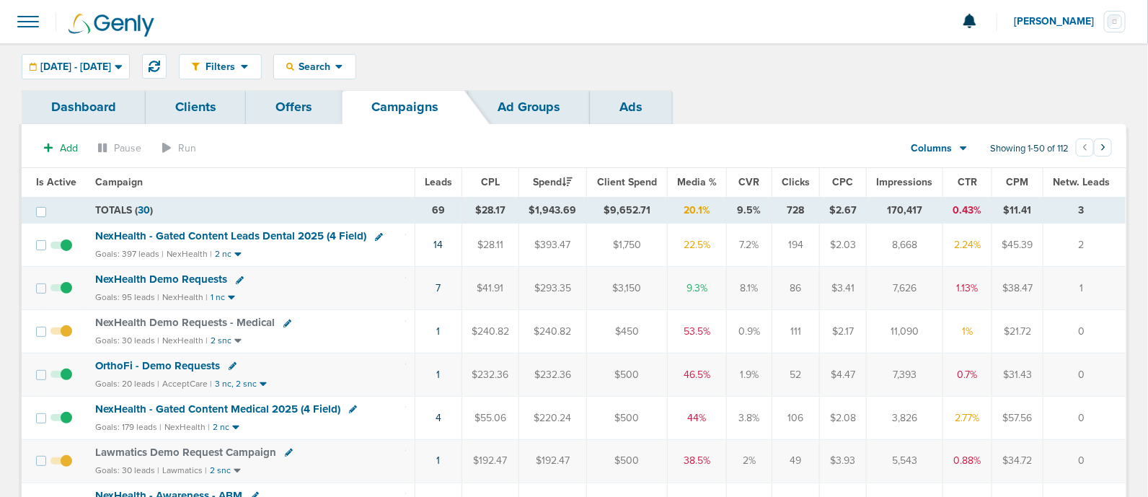
scroll to position [43, 0]
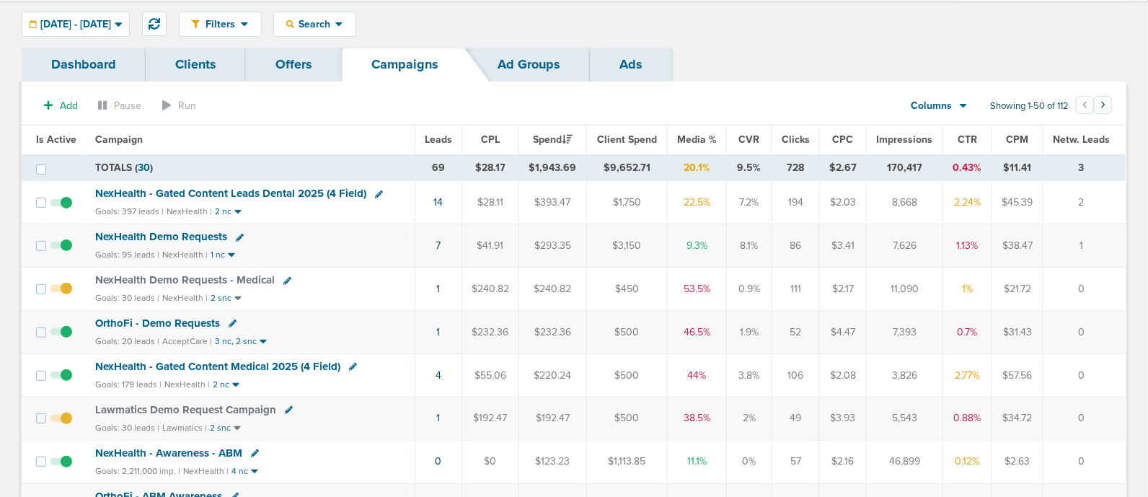
click at [289, 361] on span "NexHealth - Gated Content Medical 2025 (4 Field)" at bounding box center [217, 366] width 245 height 13
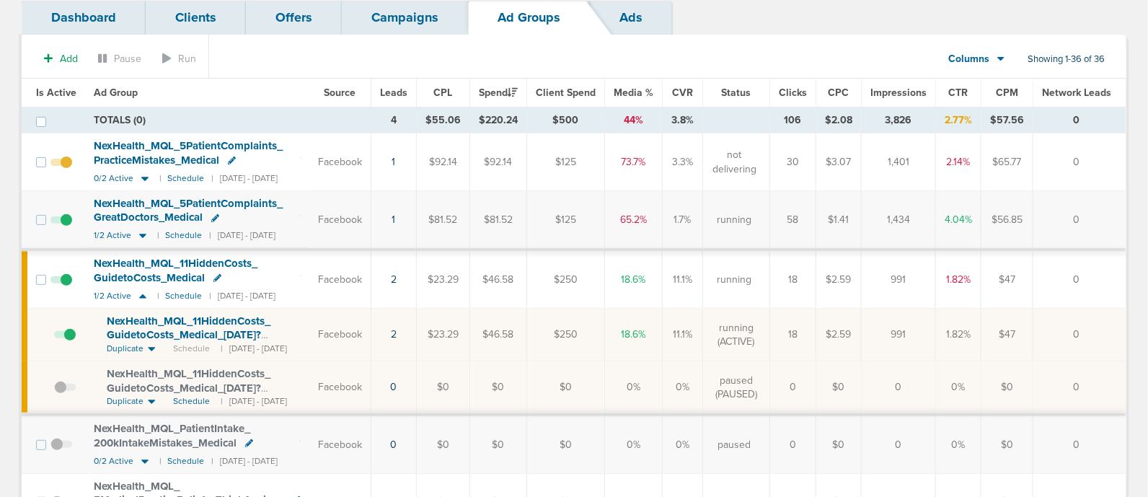
scroll to position [88, 0]
click at [143, 237] on icon at bounding box center [143, 237] width 14 height 12
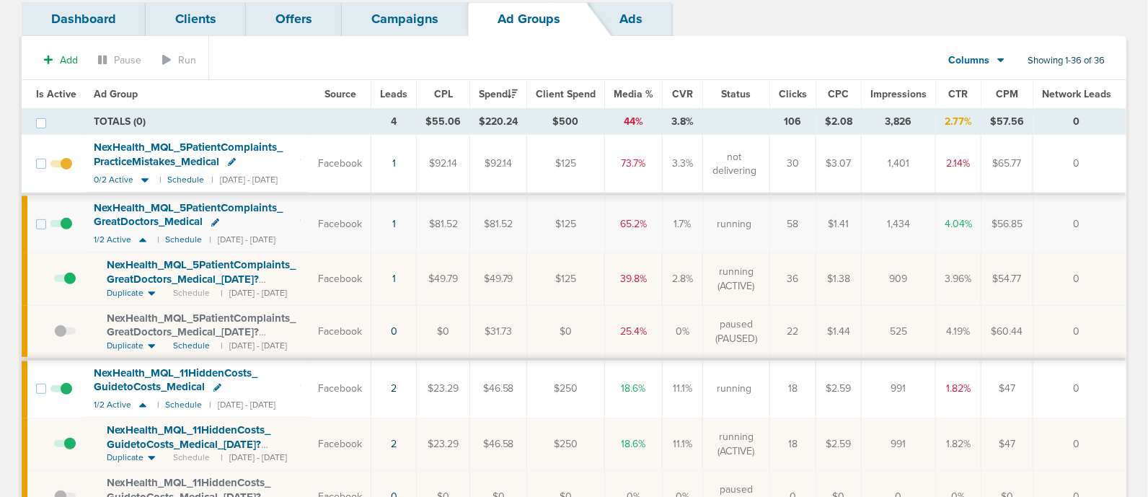
click at [66, 286] on span at bounding box center [65, 286] width 22 height 0
click at [54, 282] on input "checkbox" at bounding box center [54, 282] width 0 height 0
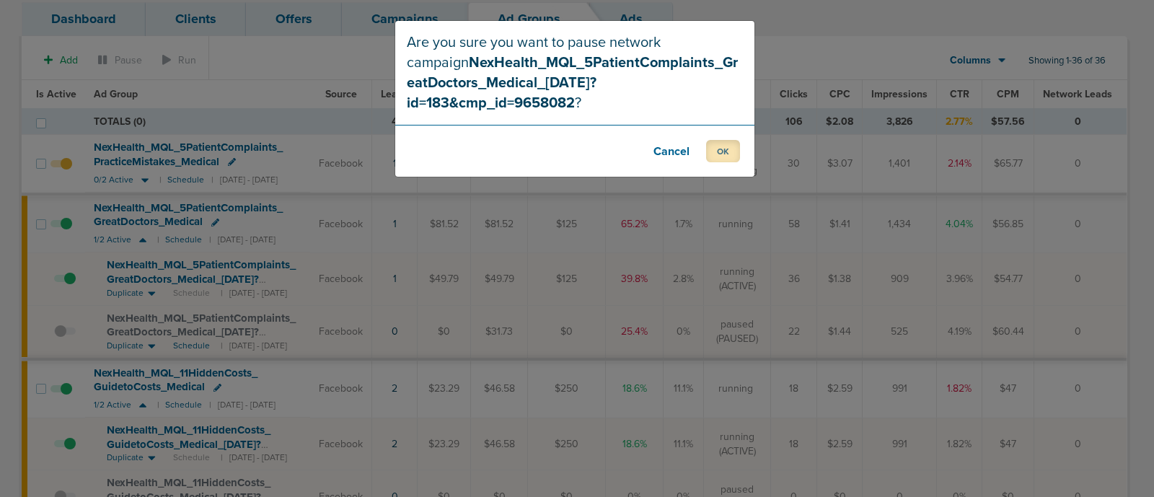
click at [723, 140] on button "OK" at bounding box center [723, 151] width 34 height 22
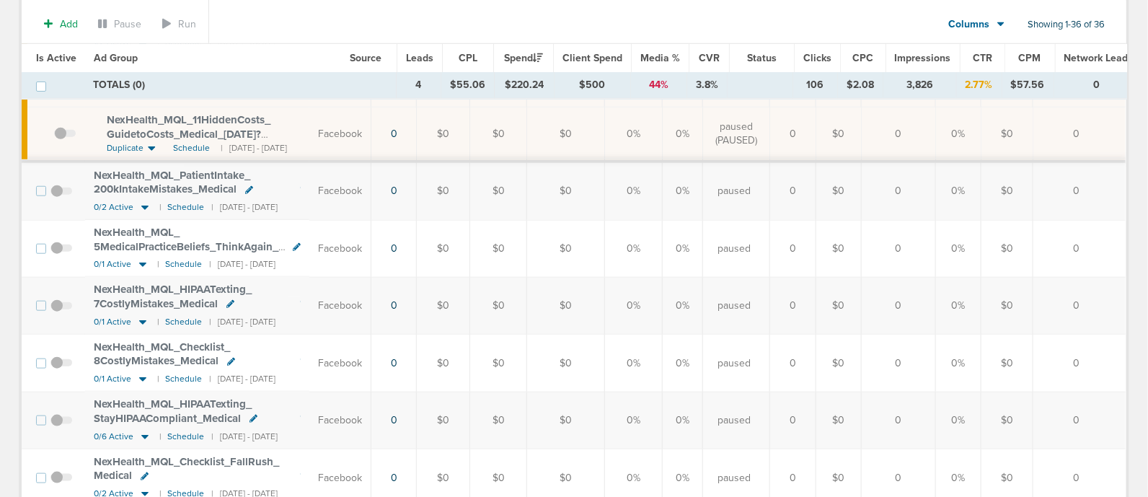
scroll to position [0, 0]
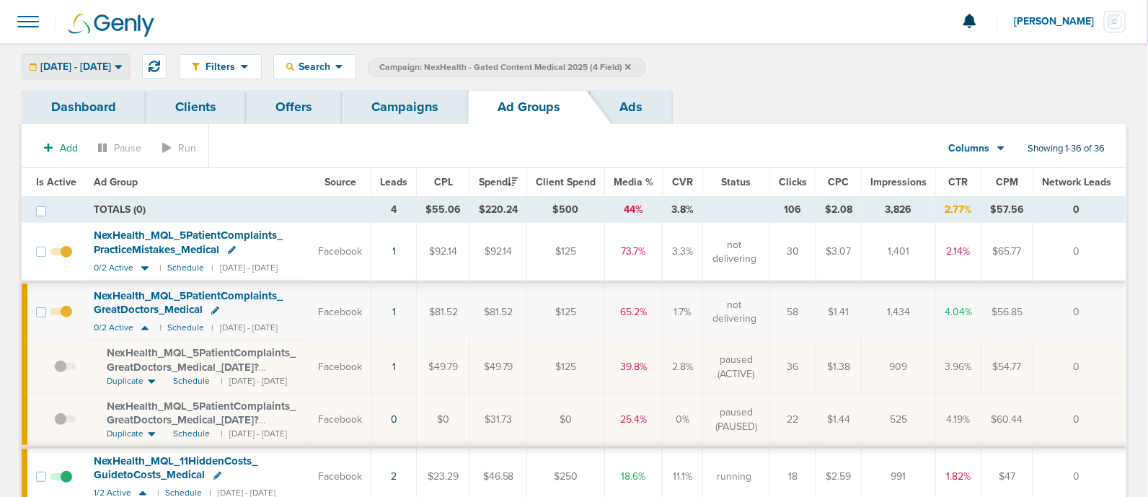
click at [111, 62] on span "[DATE] - [DATE]" at bounding box center [75, 67] width 71 height 10
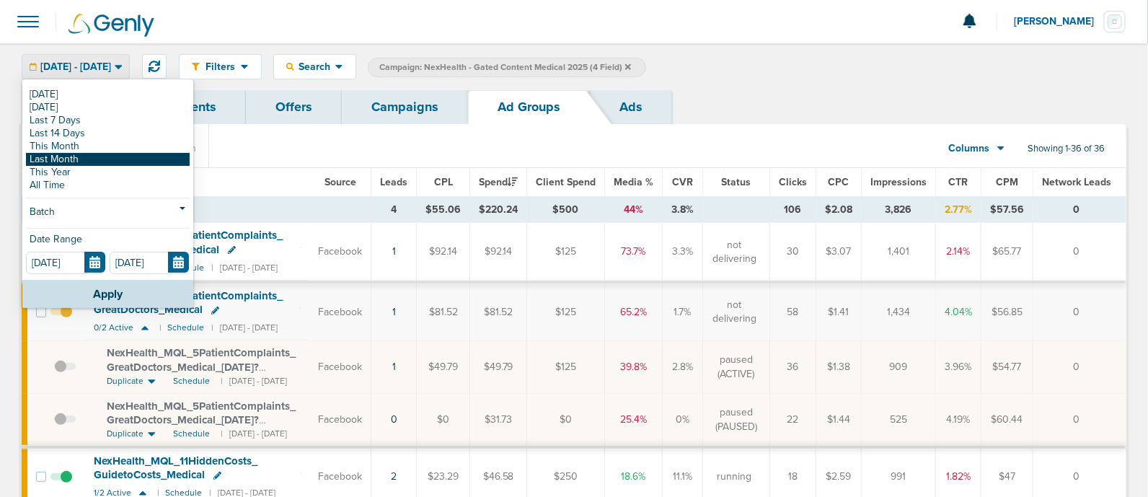
click at [100, 155] on link "Last Month" at bounding box center [108, 159] width 164 height 13
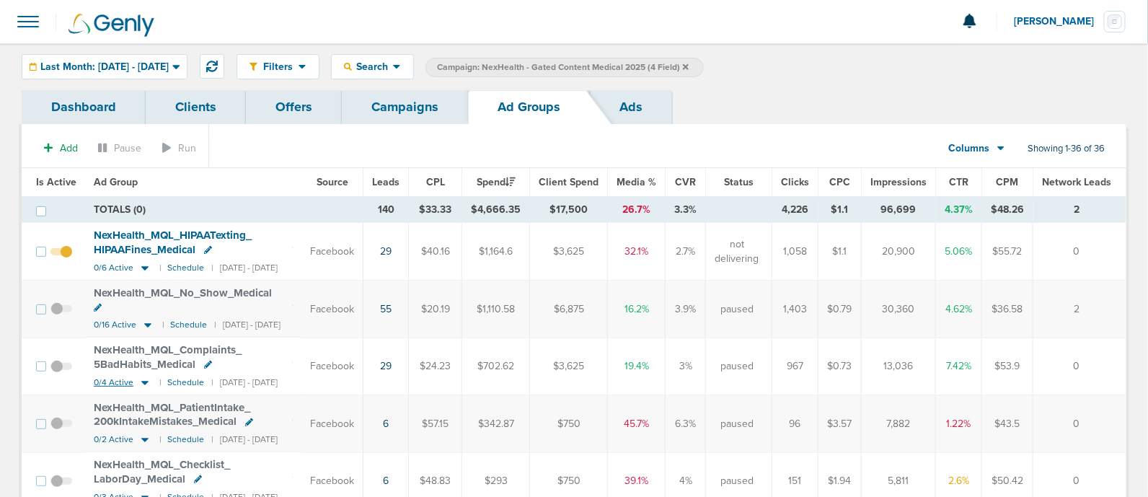
click at [144, 376] on icon at bounding box center [145, 382] width 14 height 12
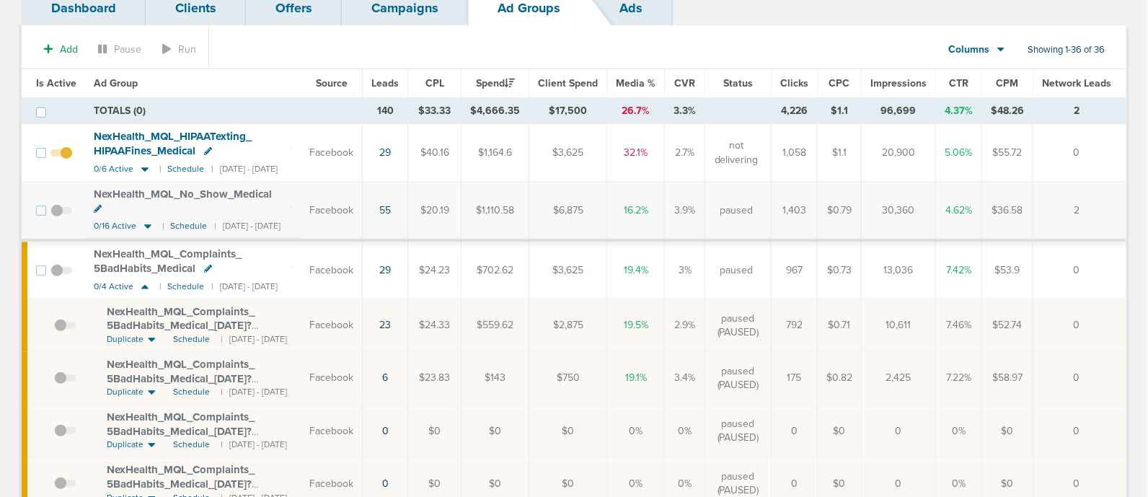
scroll to position [102, 0]
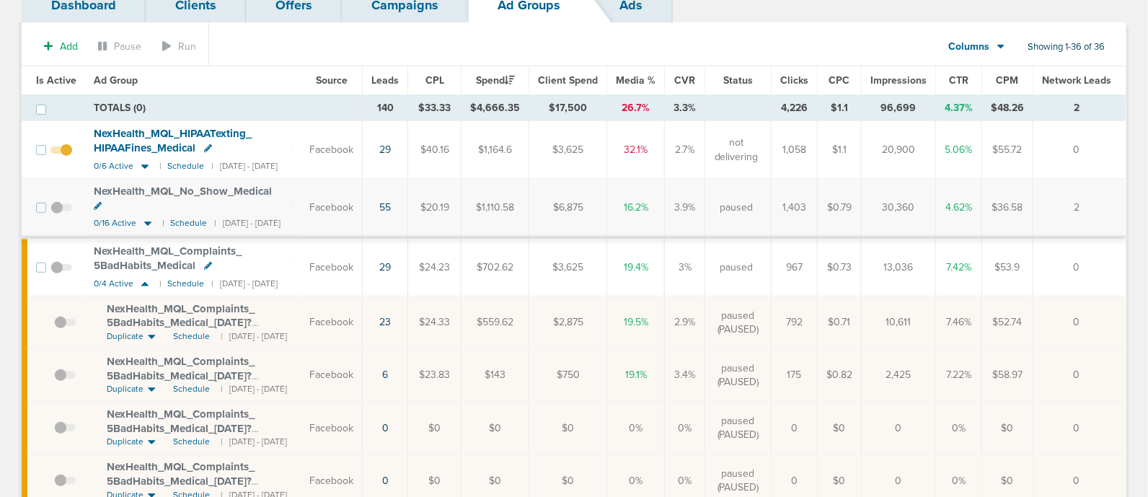
click at [61, 330] on span at bounding box center [65, 330] width 22 height 0
click at [54, 325] on input "checkbox" at bounding box center [54, 325] width 0 height 0
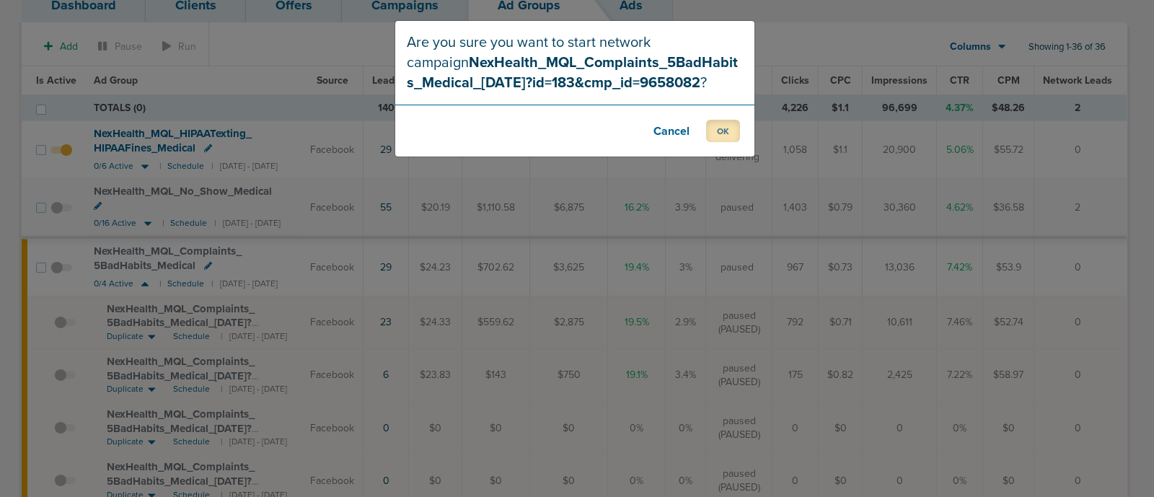
click at [722, 131] on button "OK" at bounding box center [723, 131] width 34 height 22
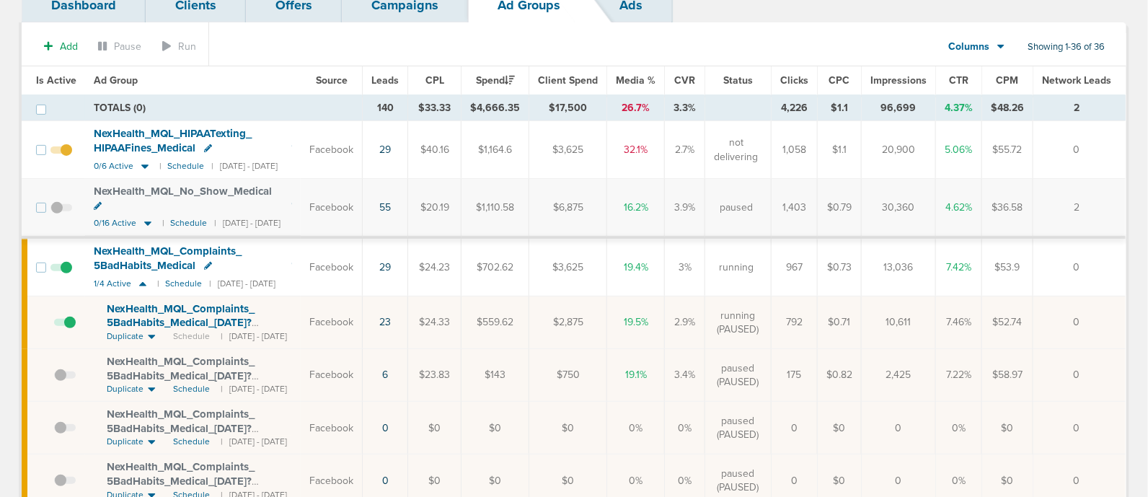
scroll to position [0, 0]
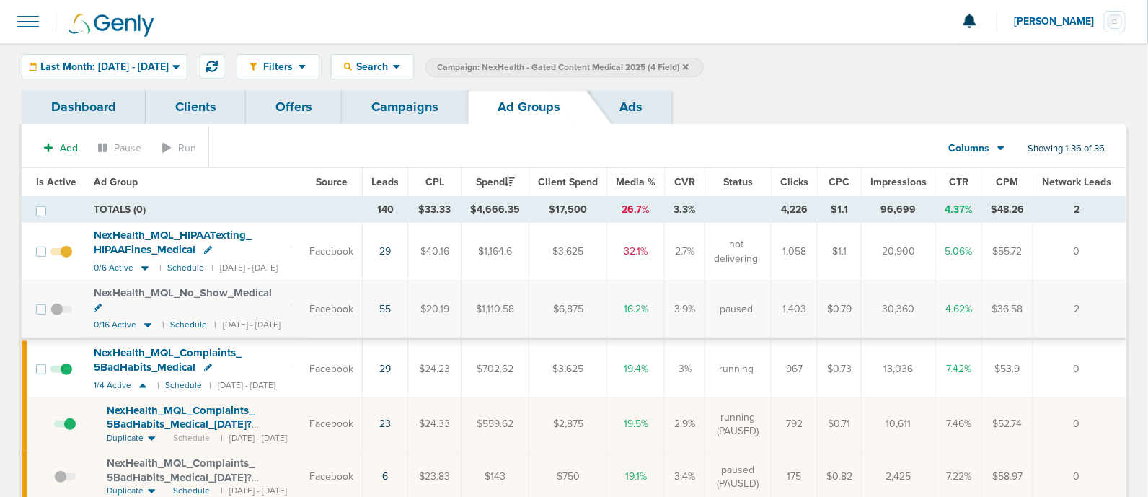
click at [429, 110] on link "Campaigns" at bounding box center [405, 107] width 126 height 34
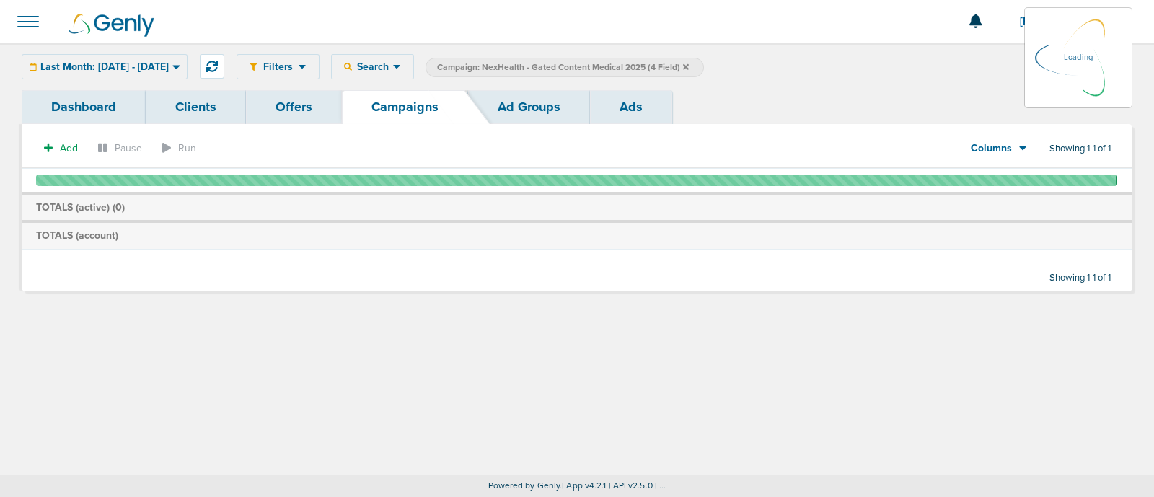
click at [689, 66] on icon at bounding box center [686, 66] width 6 height 6
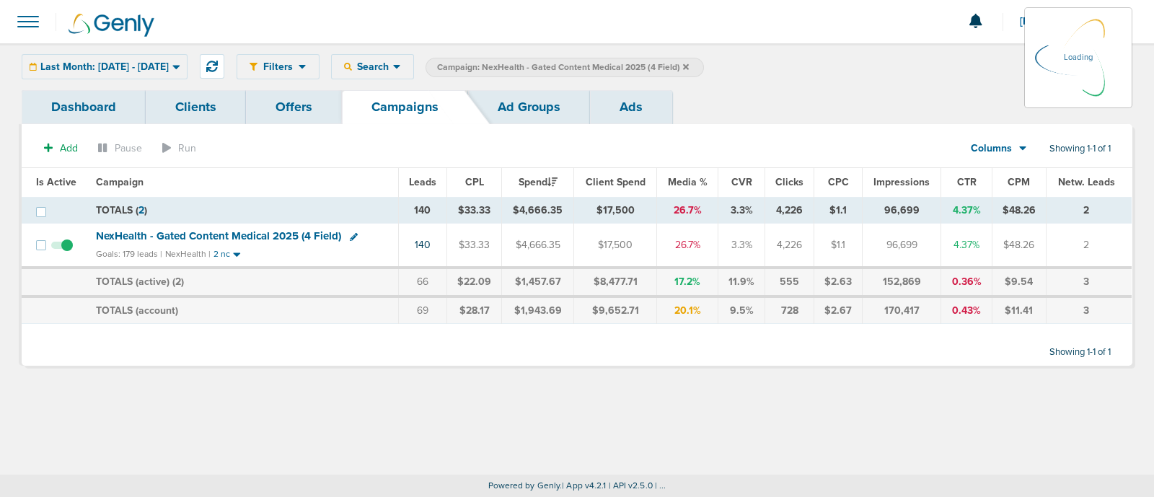
click at [689, 63] on icon at bounding box center [686, 67] width 6 height 9
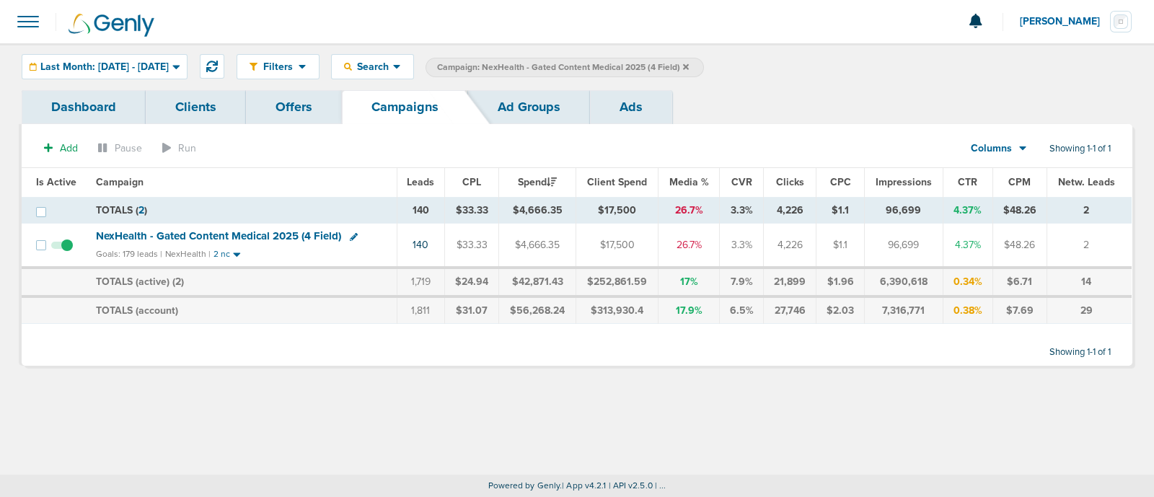
click at [689, 63] on icon at bounding box center [686, 67] width 6 height 9
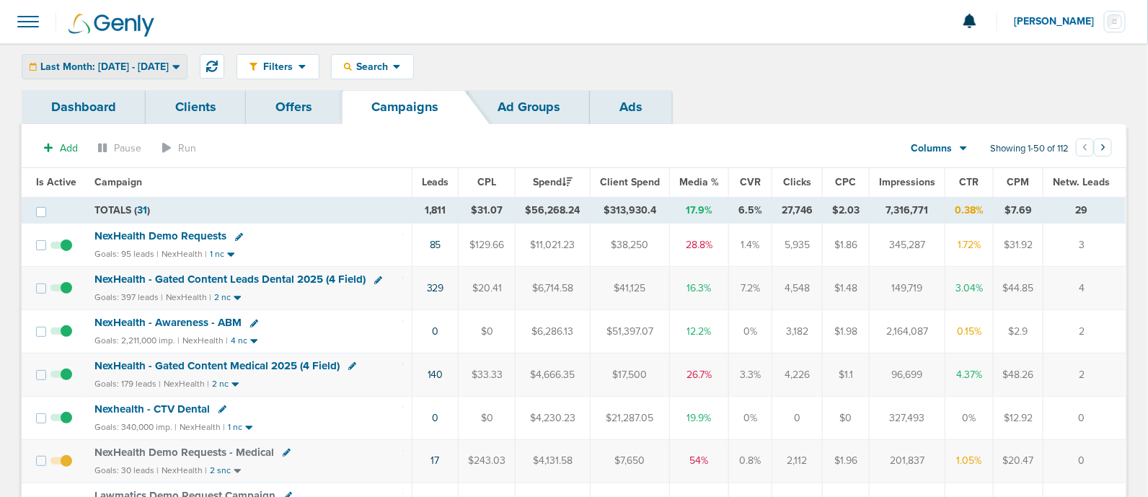
click at [167, 70] on span "Last Month: [DATE] - [DATE]" at bounding box center [104, 67] width 128 height 10
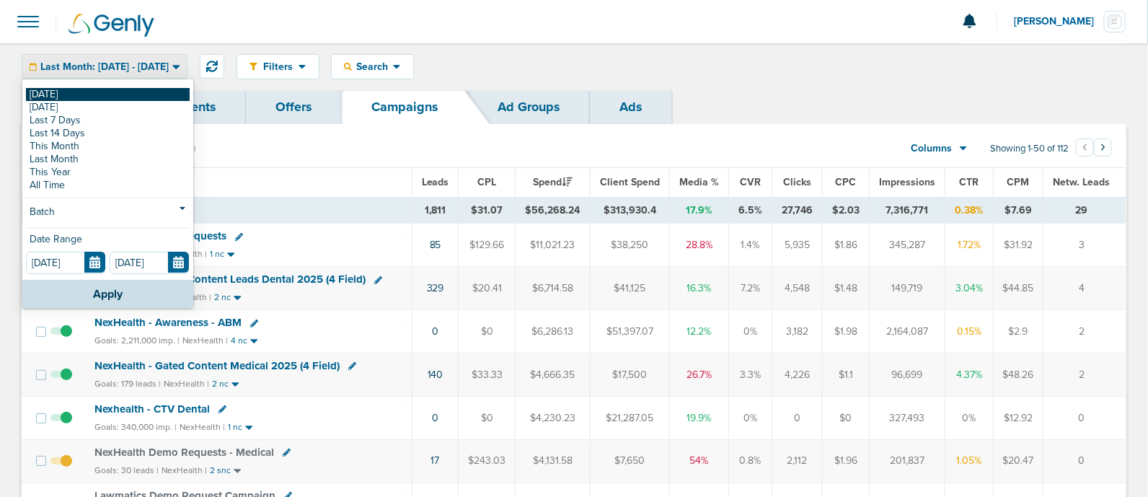
click at [65, 90] on link "[DATE]" at bounding box center [108, 94] width 164 height 13
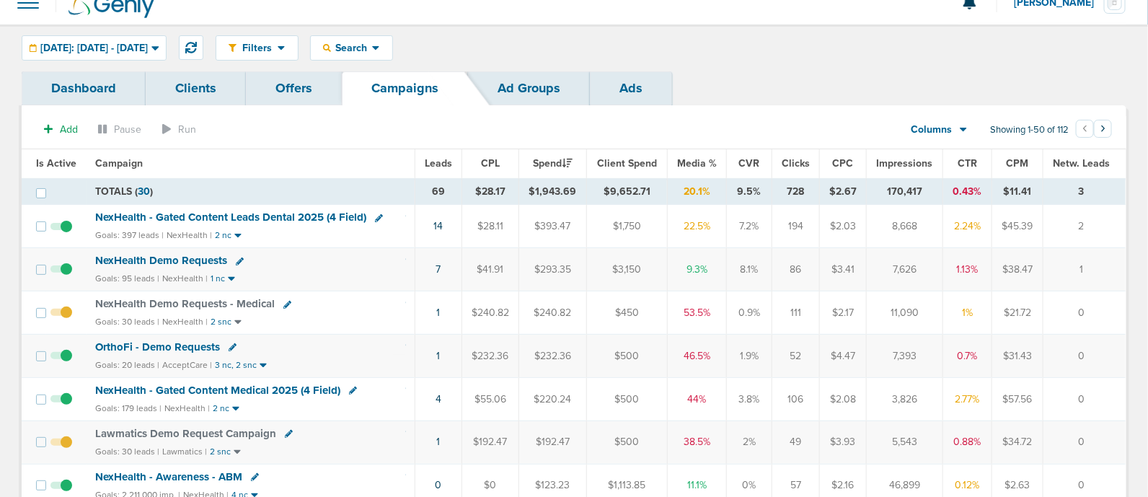
scroll to position [23, 0]
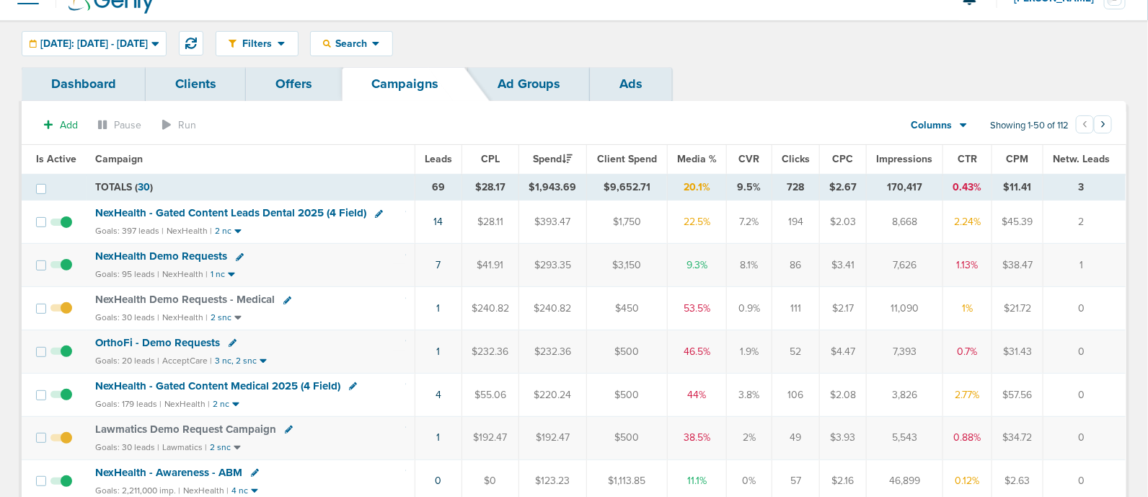
click at [276, 208] on span "NexHealth - Gated Content Leads Dental 2025 (4 Field)" at bounding box center [230, 212] width 271 height 13
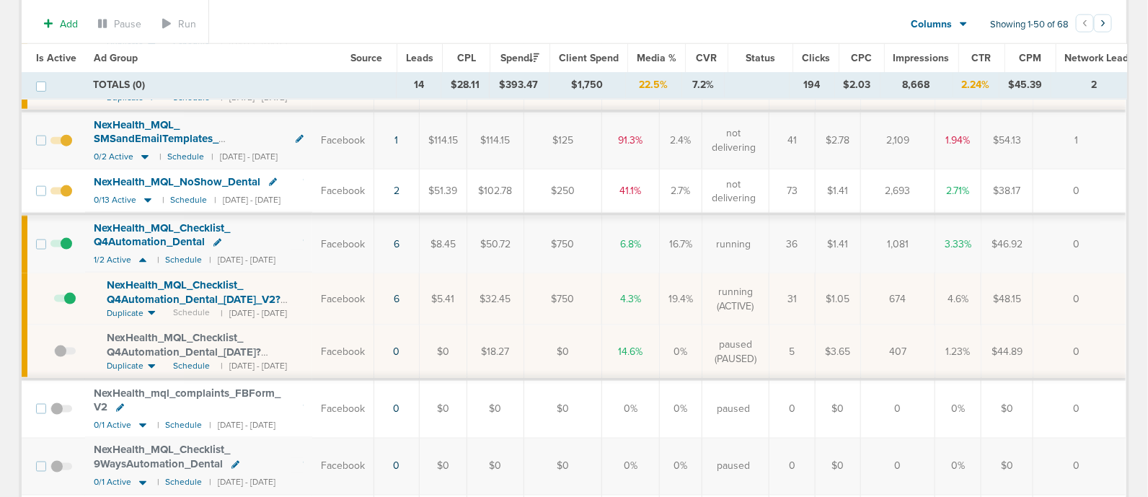
scroll to position [713, 0]
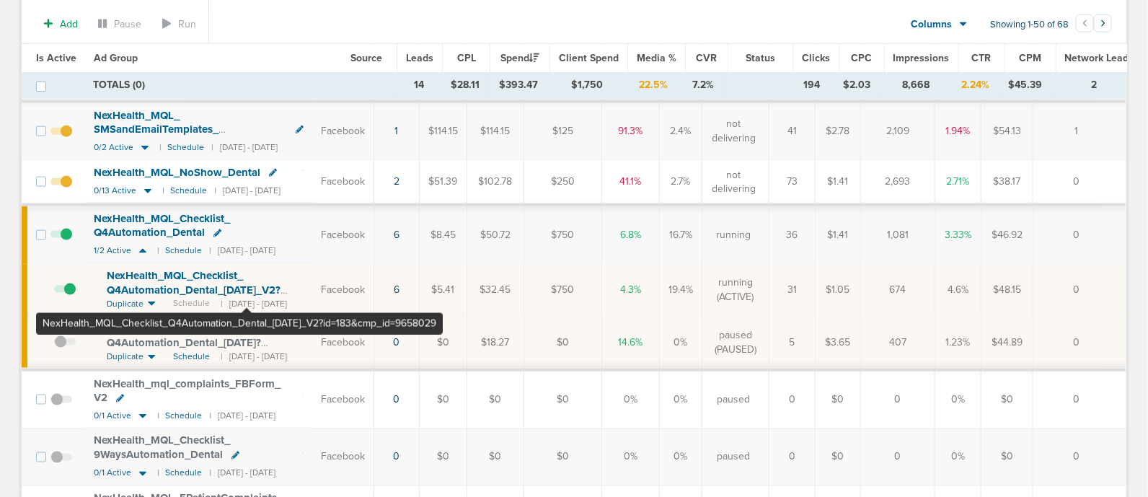
click at [246, 283] on span "NexHealth_ MQL_ Checklist_ Q4Automation_ Dental_ [DATE]_ V2?id=183&cmp_ id=9658…" at bounding box center [194, 289] width 174 height 41
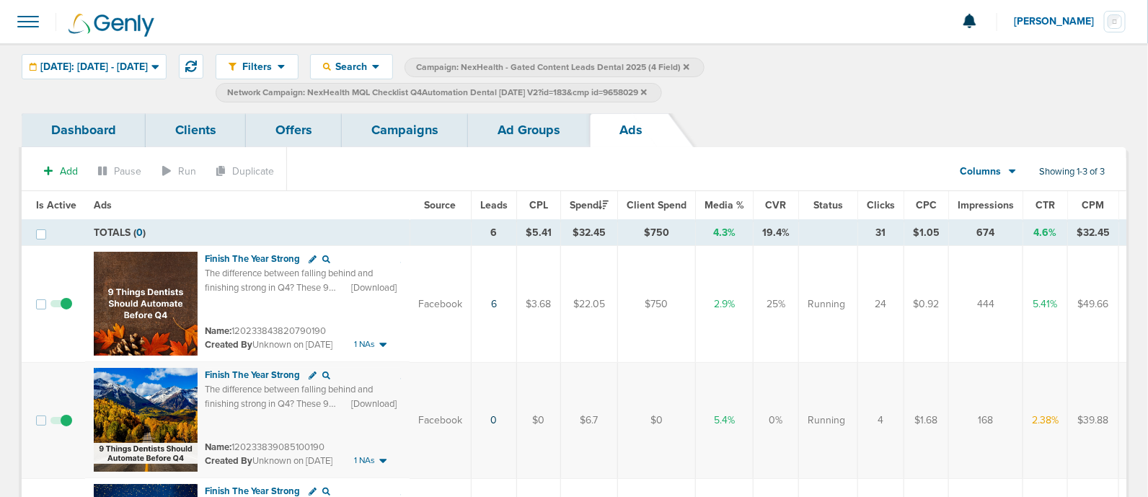
click at [415, 130] on link "Campaigns" at bounding box center [405, 130] width 126 height 34
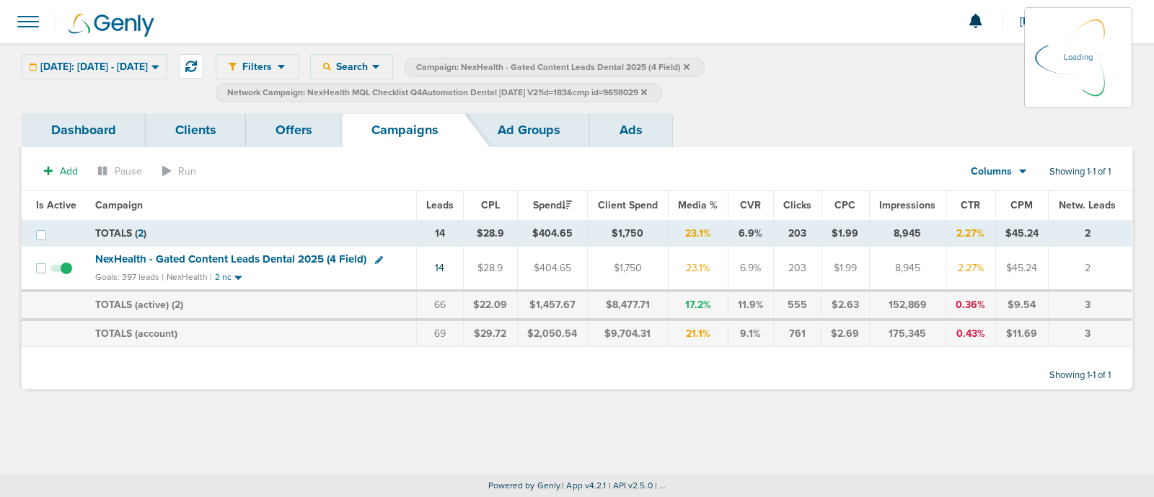
click at [662, 91] on label "Network Campaign: NexHealth MQL Checklist Q4Automation Dental [DATE] V2?id=183&…" at bounding box center [439, 92] width 446 height 19
click at [647, 89] on icon at bounding box center [644, 92] width 6 height 9
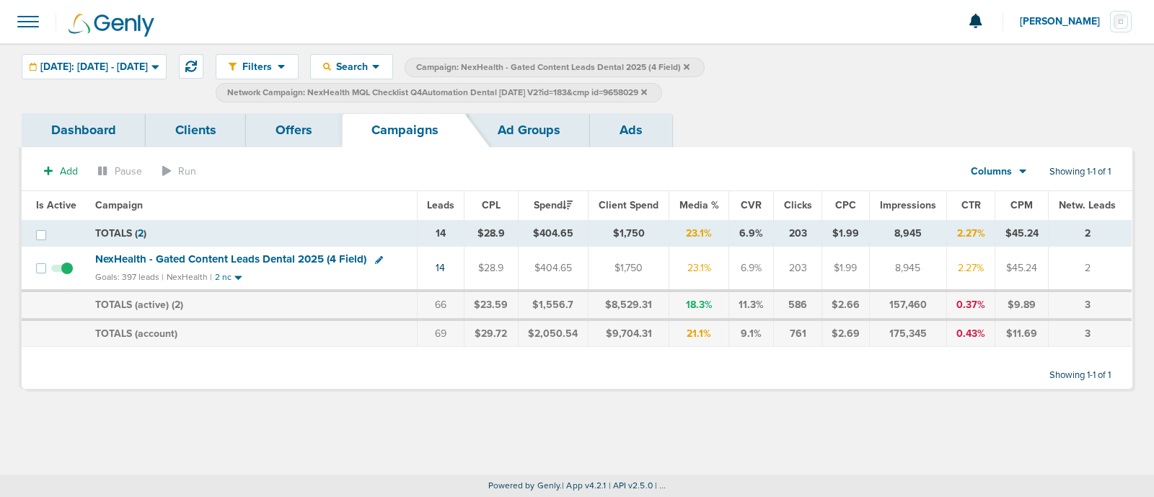
click at [647, 92] on icon at bounding box center [644, 92] width 6 height 6
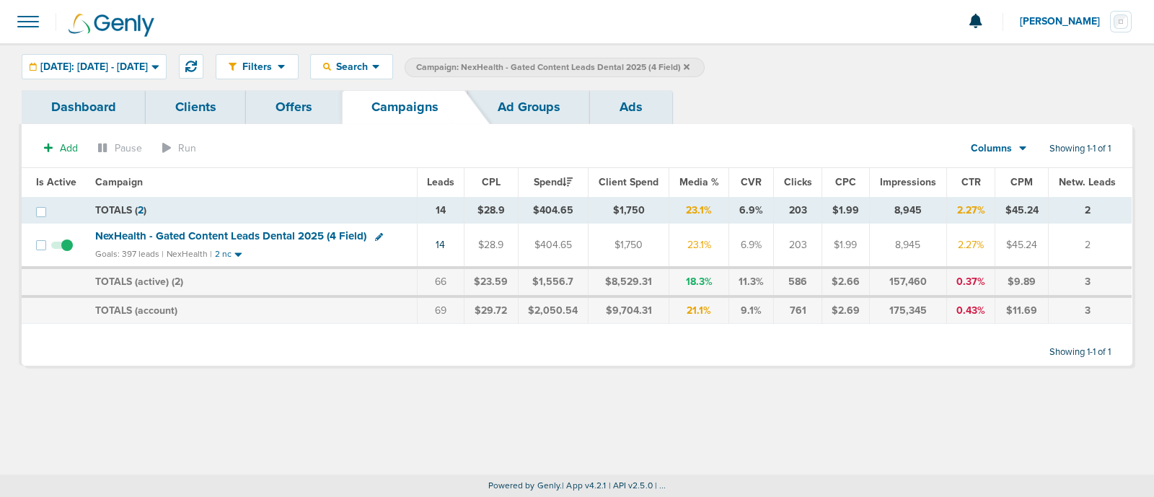
click at [689, 68] on icon at bounding box center [687, 67] width 6 height 9
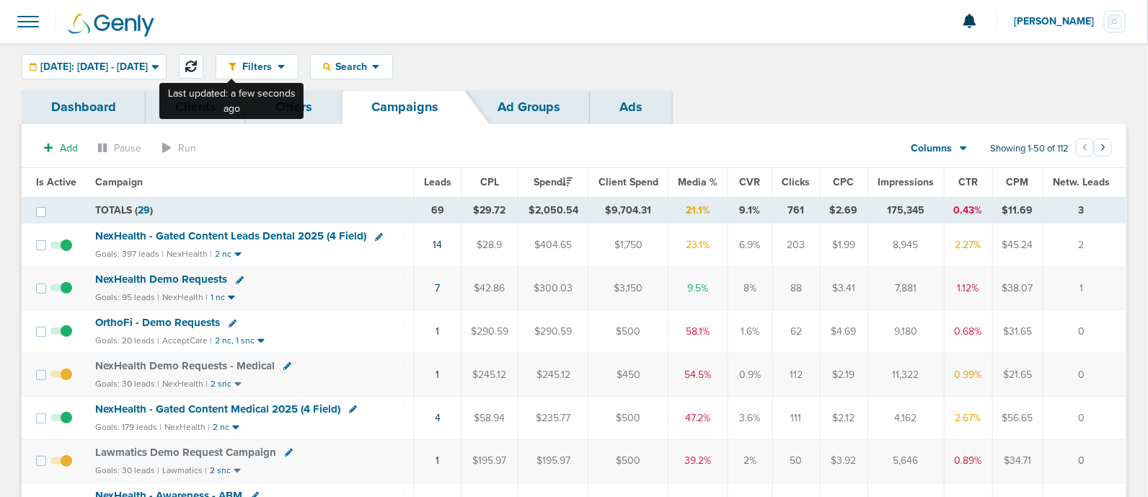
click at [203, 61] on button at bounding box center [191, 66] width 25 height 25
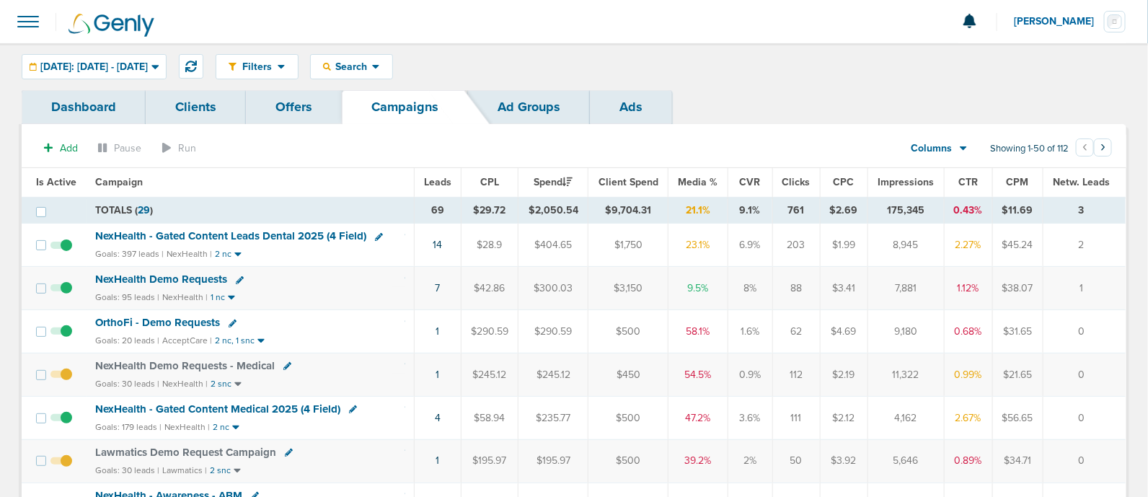
click at [698, 178] on span "Media %" at bounding box center [698, 182] width 40 height 12
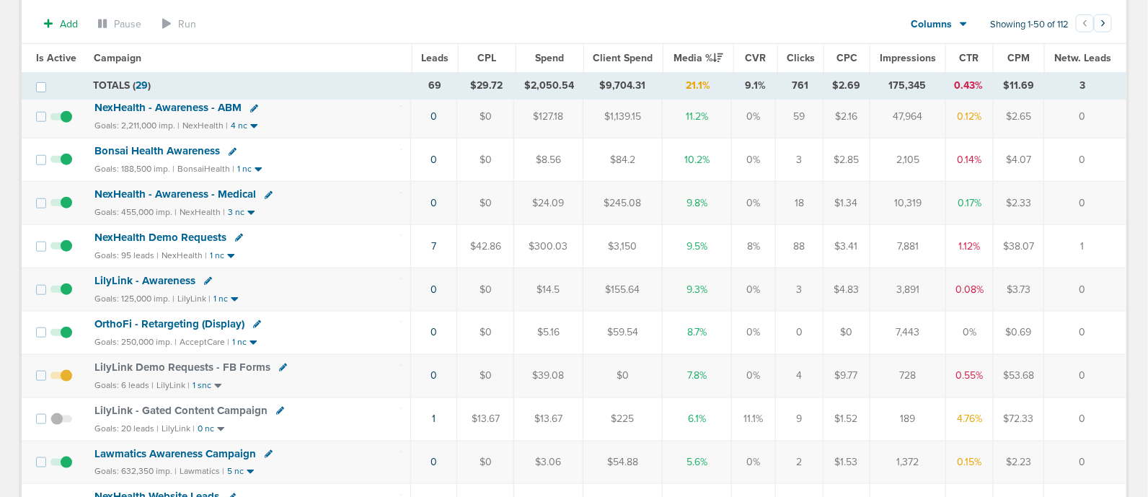
scroll to position [524, 0]
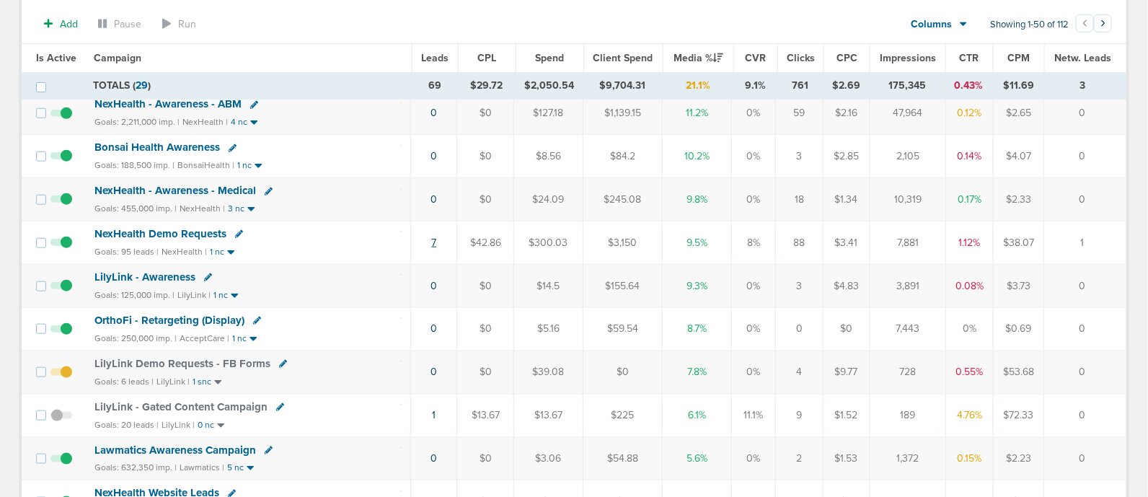
click at [433, 236] on link "7" at bounding box center [433, 242] width 5 height 12
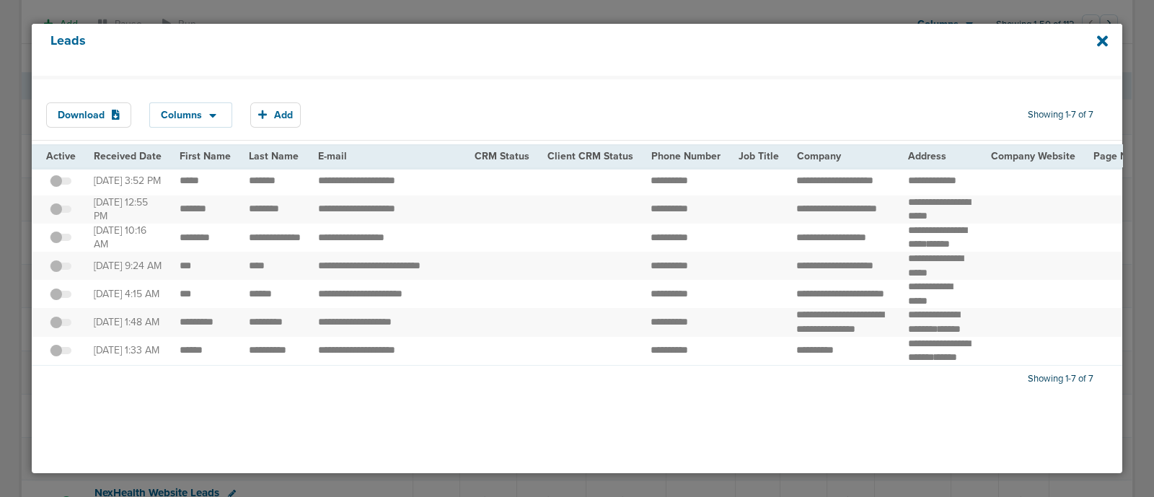
click at [1091, 40] on div "Leads" at bounding box center [577, 50] width 1090 height 52
click at [1100, 38] on icon at bounding box center [1102, 40] width 11 height 11
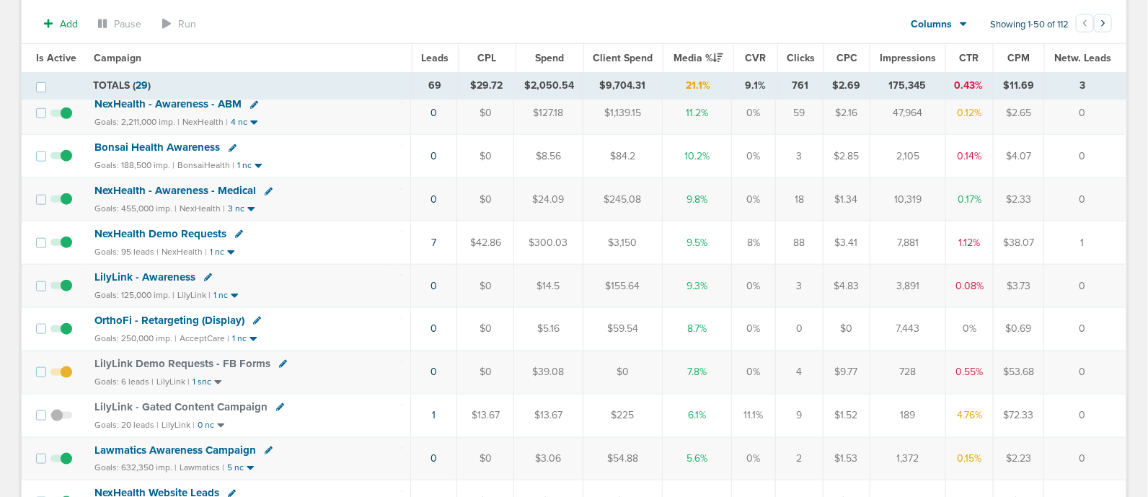
scroll to position [0, 0]
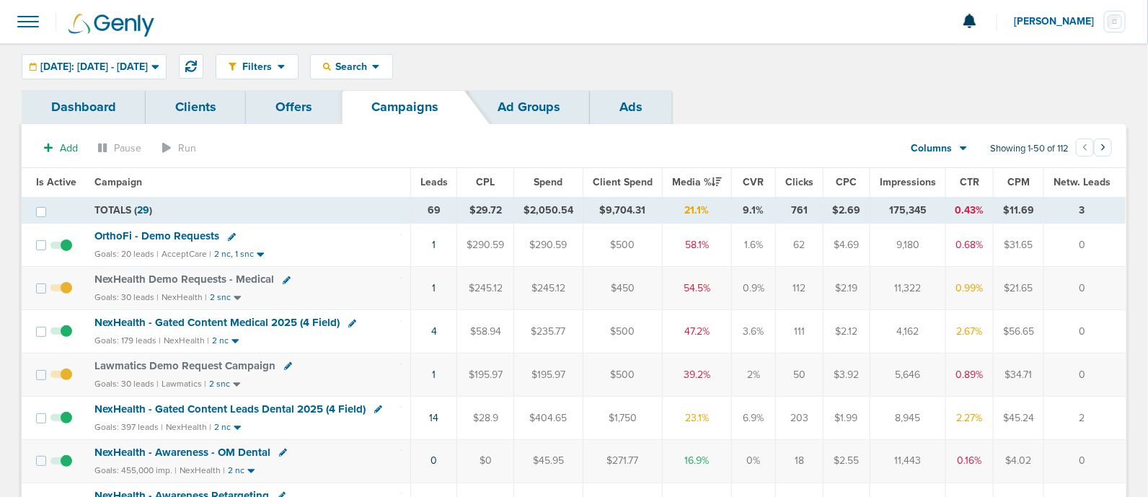
click at [283, 322] on span "NexHealth - Gated Content Medical 2025 (4 Field)" at bounding box center [216, 322] width 245 height 13
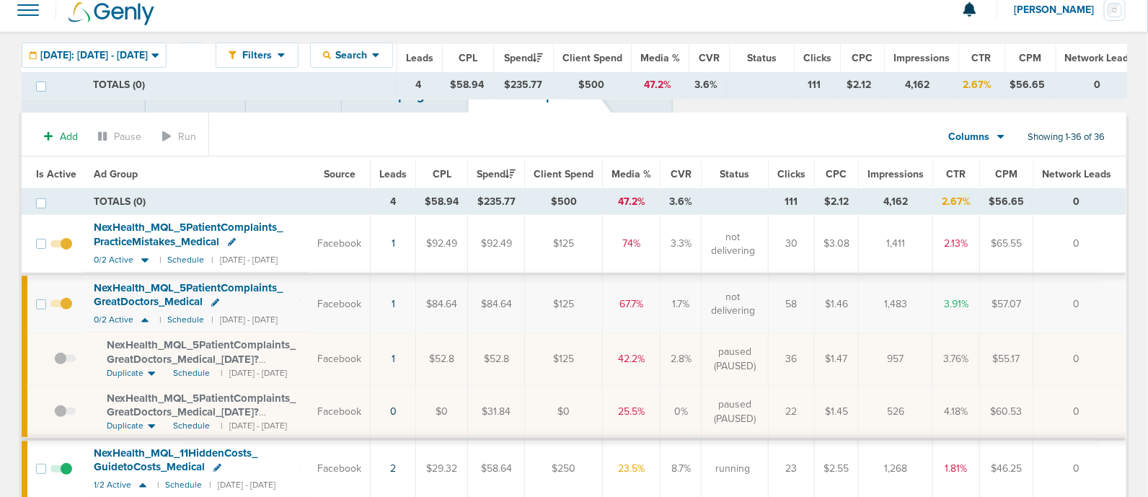
scroll to position [7, 0]
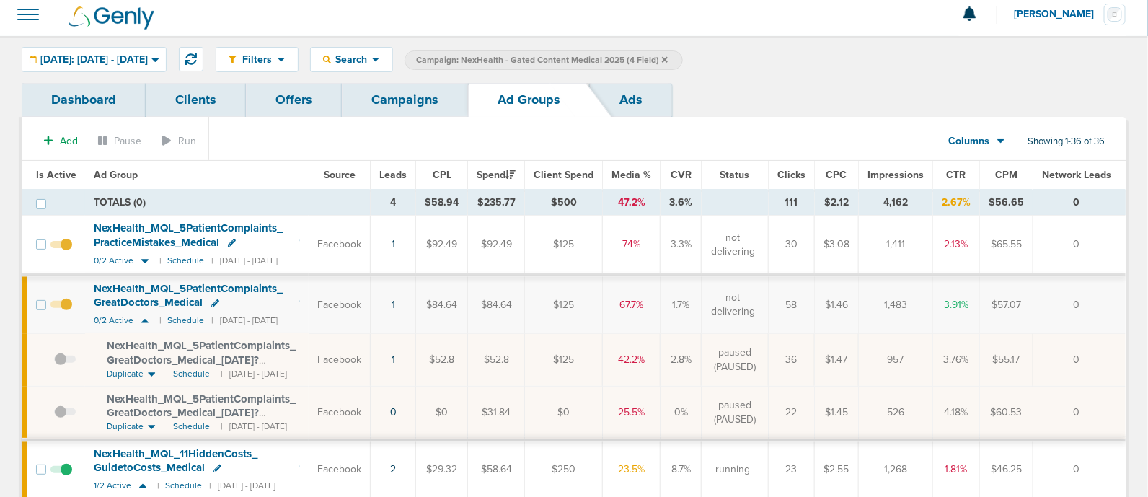
click at [47, 171] on span "Is Active" at bounding box center [56, 175] width 40 height 12
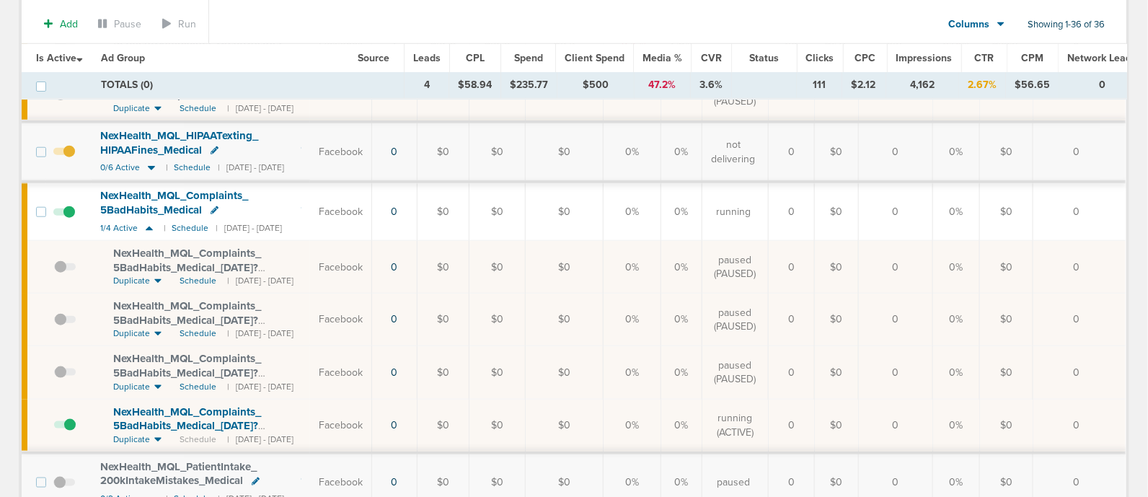
scroll to position [494, 0]
